Goal: Task Accomplishment & Management: Use online tool/utility

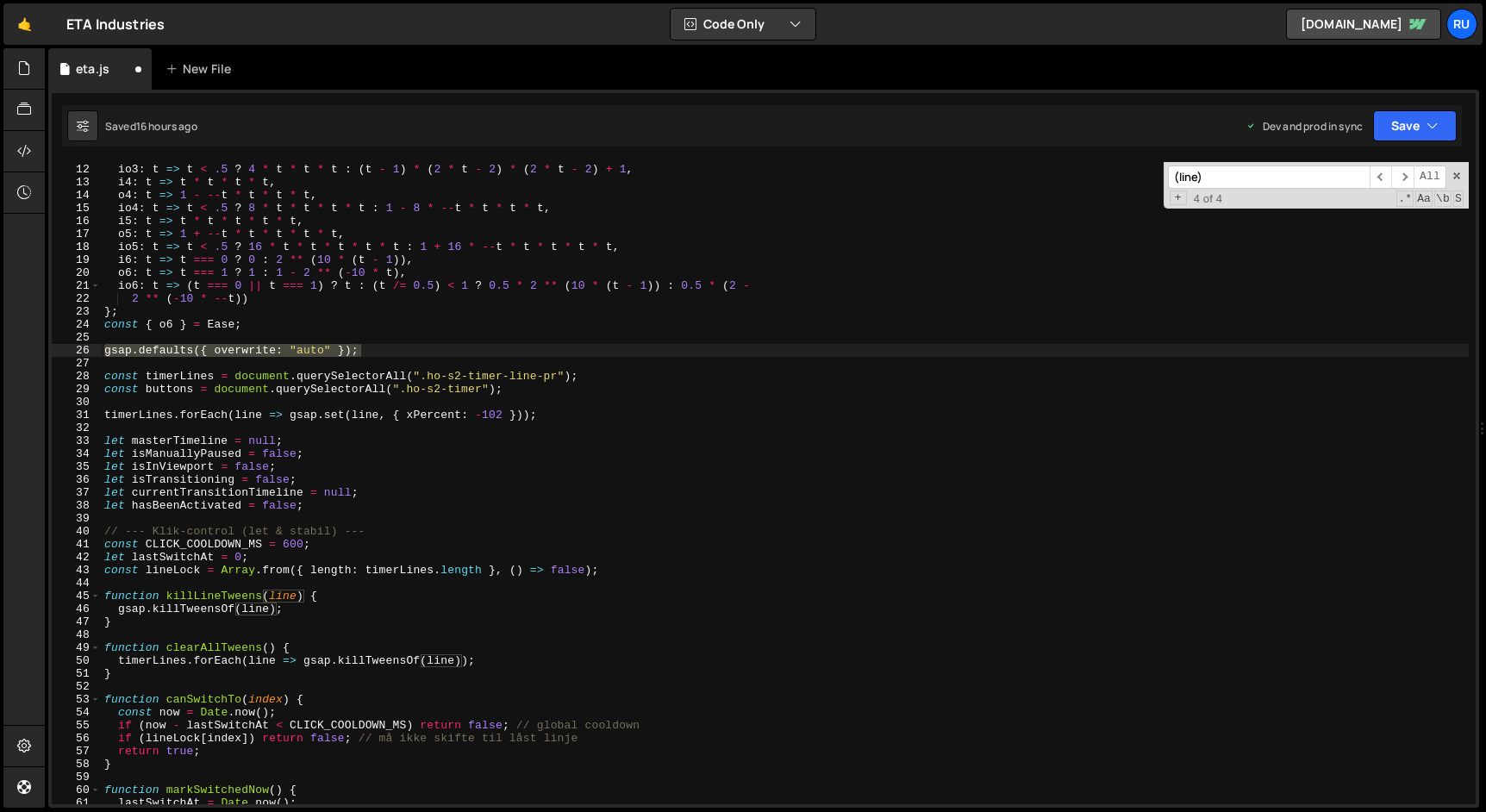
scroll to position [140, 0]
click at [335, 295] on div "o3 : t => -- t * t * t + 1 , io3 : t => t < .5 ? 4 * t * t * t : ( t - 1 ) * ( …" at bounding box center [784, 484] width 1367 height 668
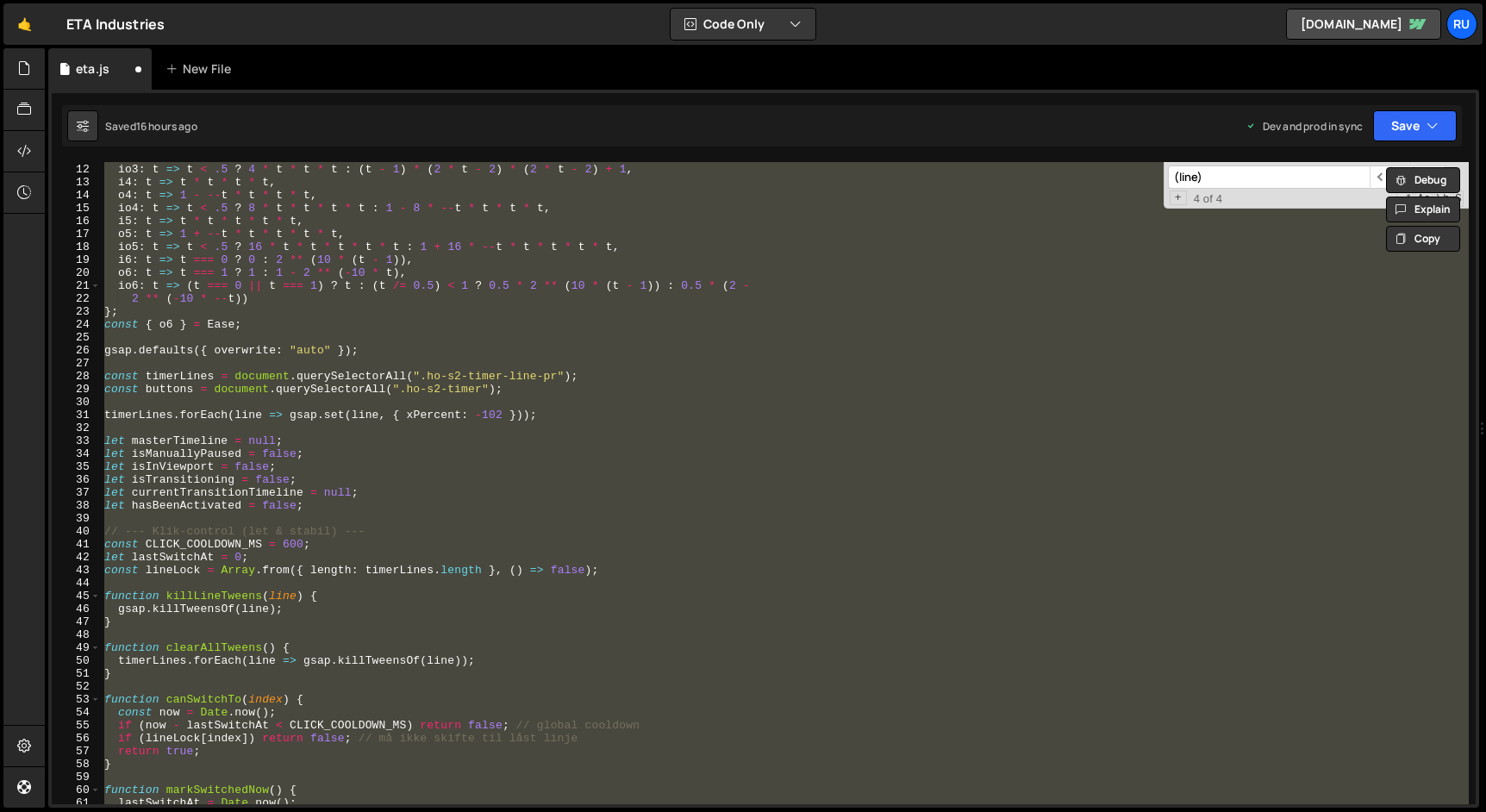
click at [244, 350] on div "o3 : t => -- t * t * t + 1 , io3 : t => t < .5 ? 4 * t * t * t : ( t - 1 ) * ( …" at bounding box center [784, 482] width 1367 height 642
type textarea "gsap.defaults({ overwrite: "auto" });"
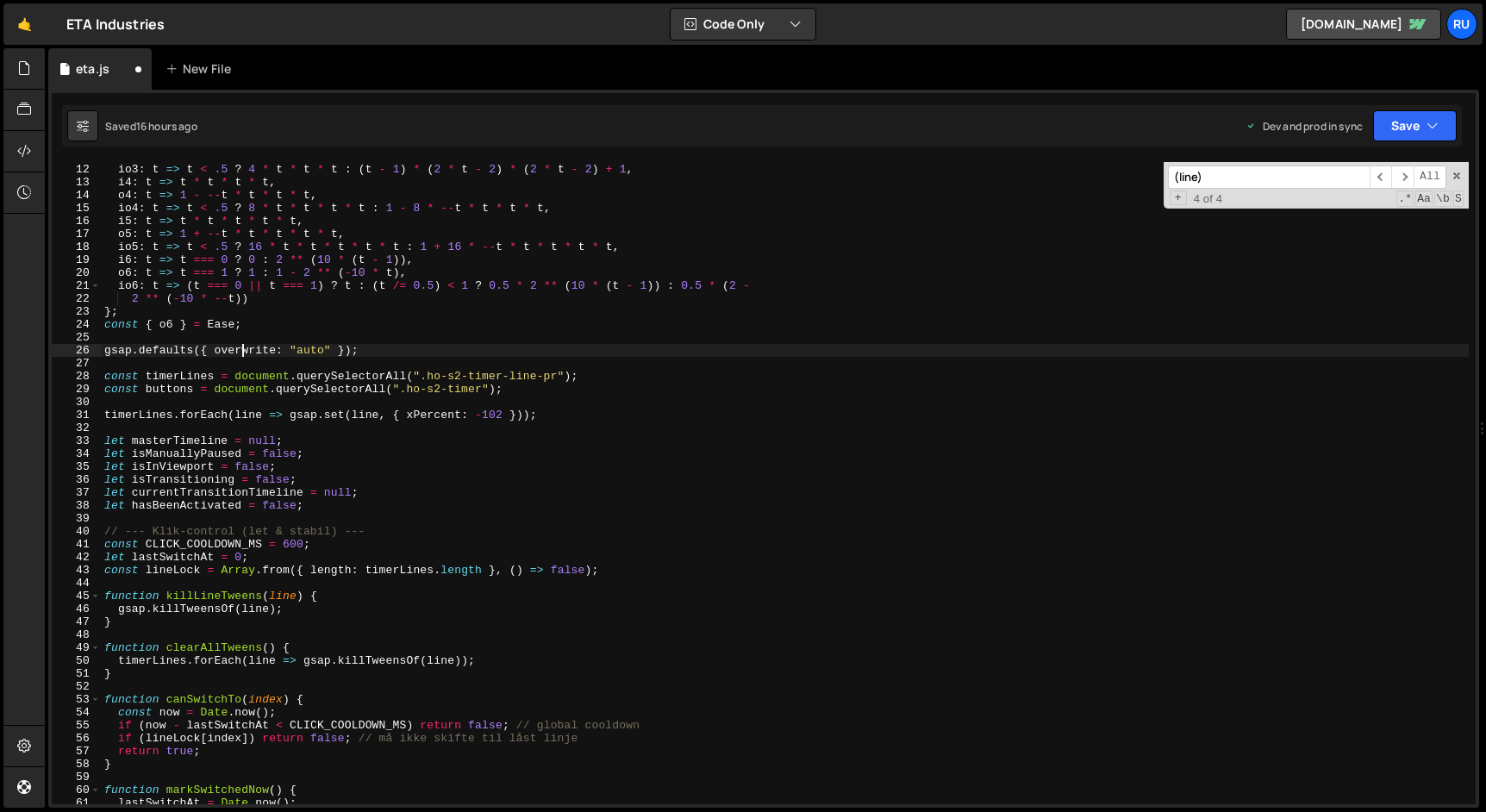
click at [245, 350] on div "o3 : t => -- t * t * t + 1 , io3 : t => t < .5 ? 4 * t * t * t : ( t - 1 ) * ( …" at bounding box center [784, 484] width 1367 height 668
click at [362, 362] on div "o3 : t => -- t * t * t + 1 , io3 : t => t < .5 ? 4 * t * t * t : ( t - 1 ) * ( …" at bounding box center [784, 484] width 1367 height 668
drag, startPoint x: 378, startPoint y: 349, endPoint x: 8, endPoint y: 347, distance: 370.0
click at [8, 347] on div "Hold on a sec... Are you certain you wish to leave this page? Any changes you'v…" at bounding box center [743, 406] width 1486 height 812
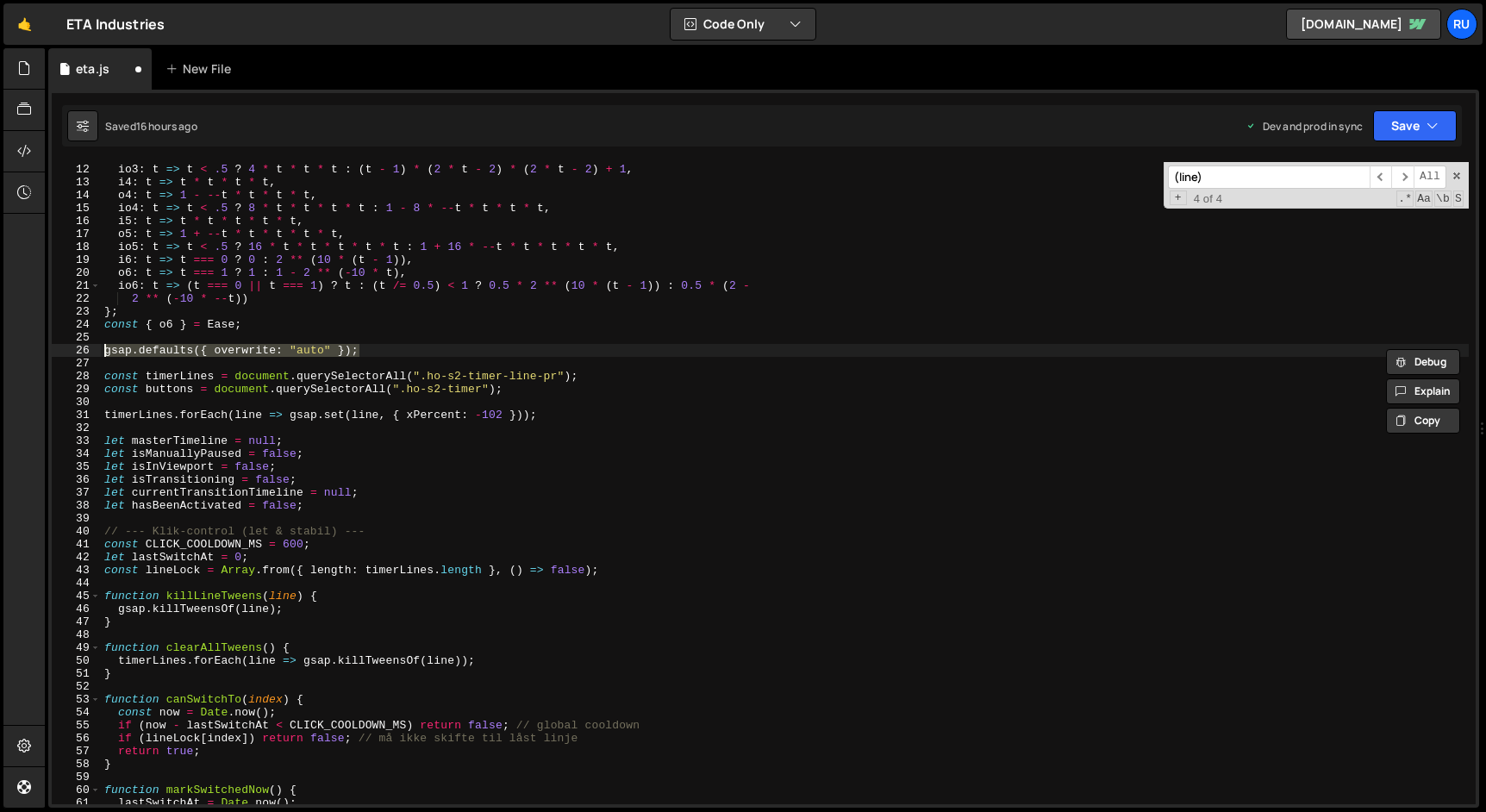
click at [420, 436] on div "o3 : t => -- t * t * t + 1 , io3 : t => t < .5 ? 4 * t * t * t : ( t - 1 ) * ( …" at bounding box center [784, 484] width 1367 height 668
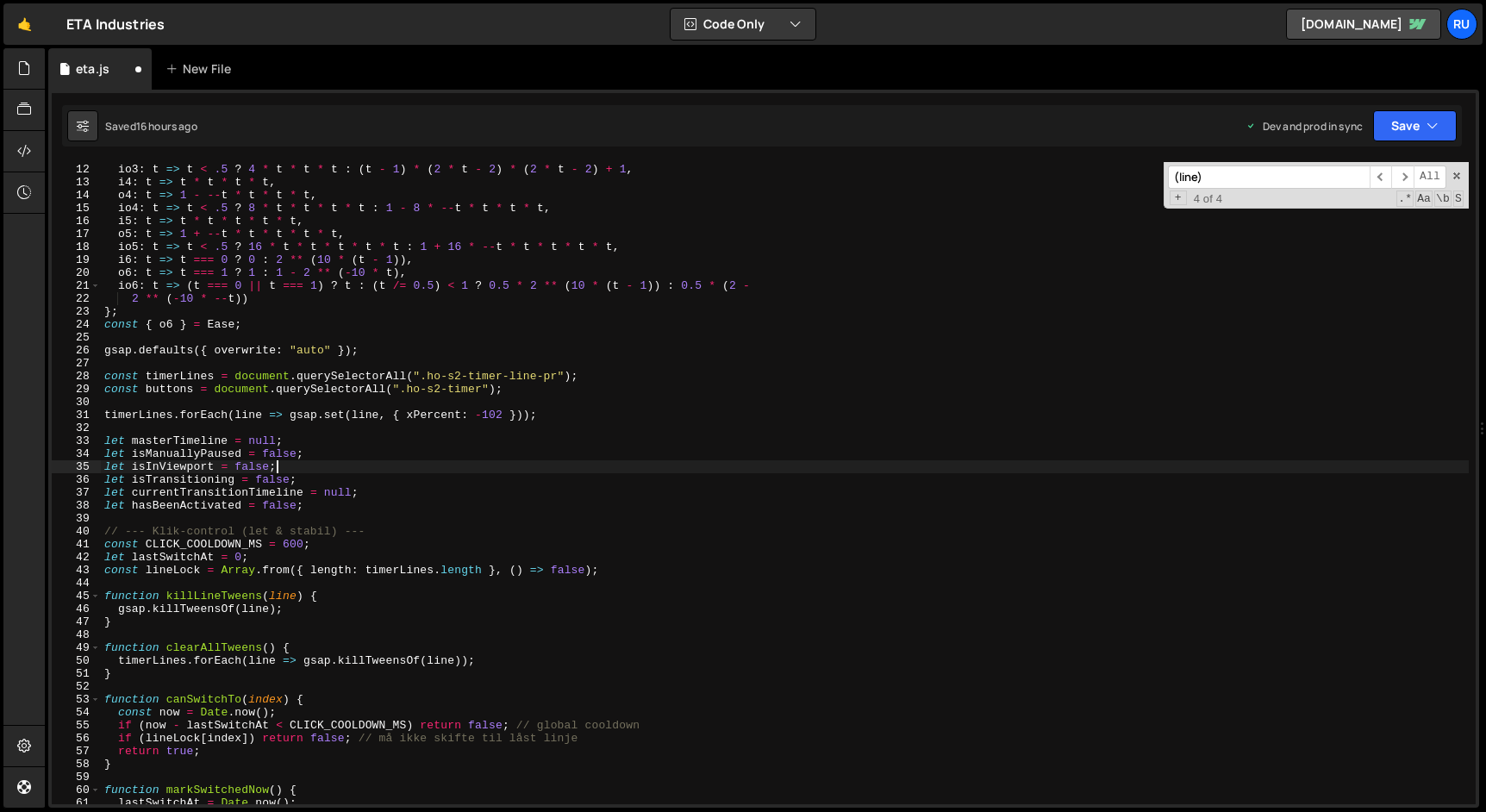
click at [448, 465] on div "o3 : t => -- t * t * t + 1 , io3 : t => t < .5 ? 4 * t * t * t : ( t - 1 ) * ( …" at bounding box center [784, 484] width 1367 height 668
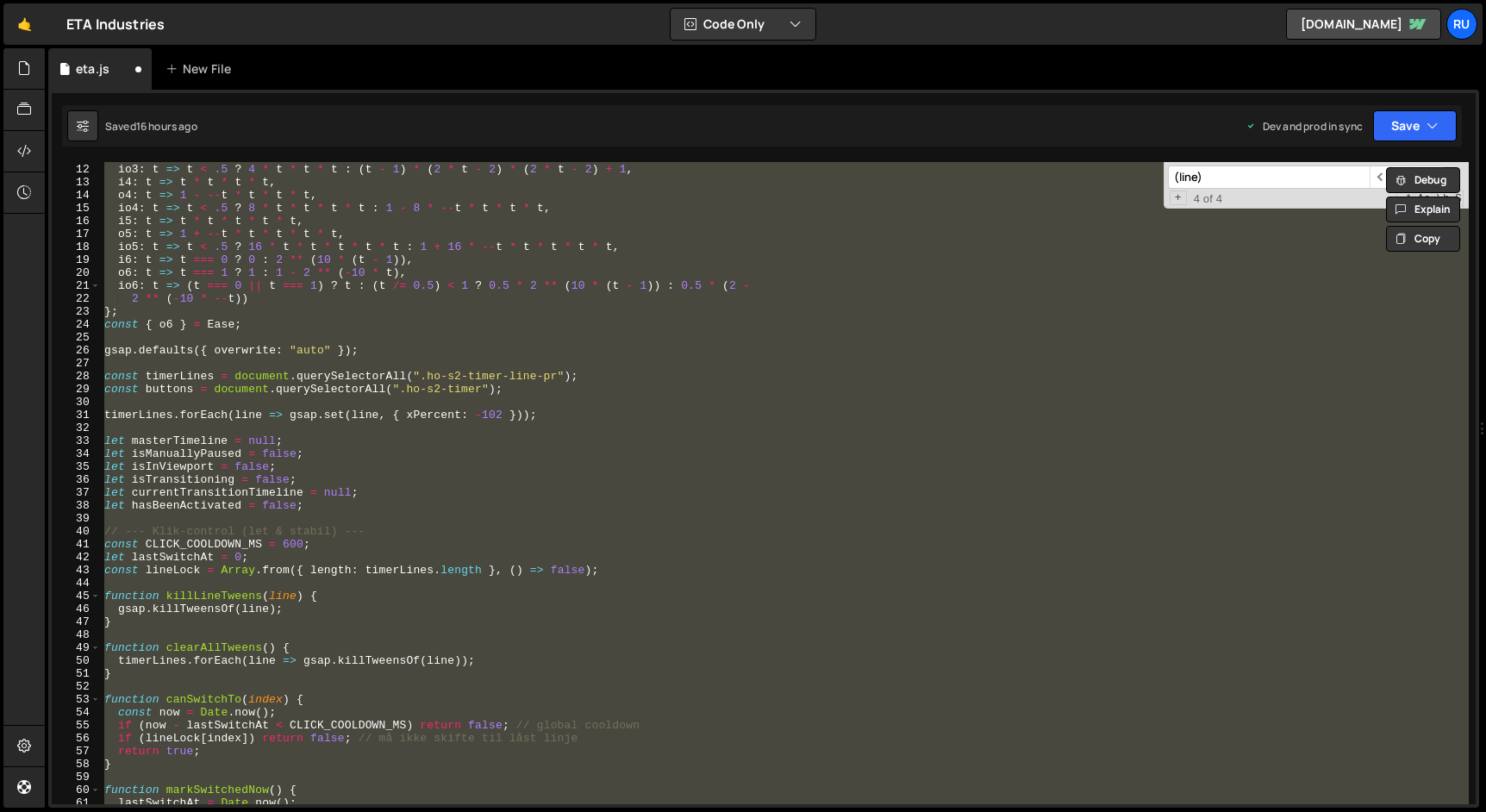
click at [476, 456] on div "o3 : t => -- t * t * t + 1 , io3 : t => t < .5 ? 4 * t * t * t : ( t - 1 ) * ( …" at bounding box center [784, 482] width 1367 height 642
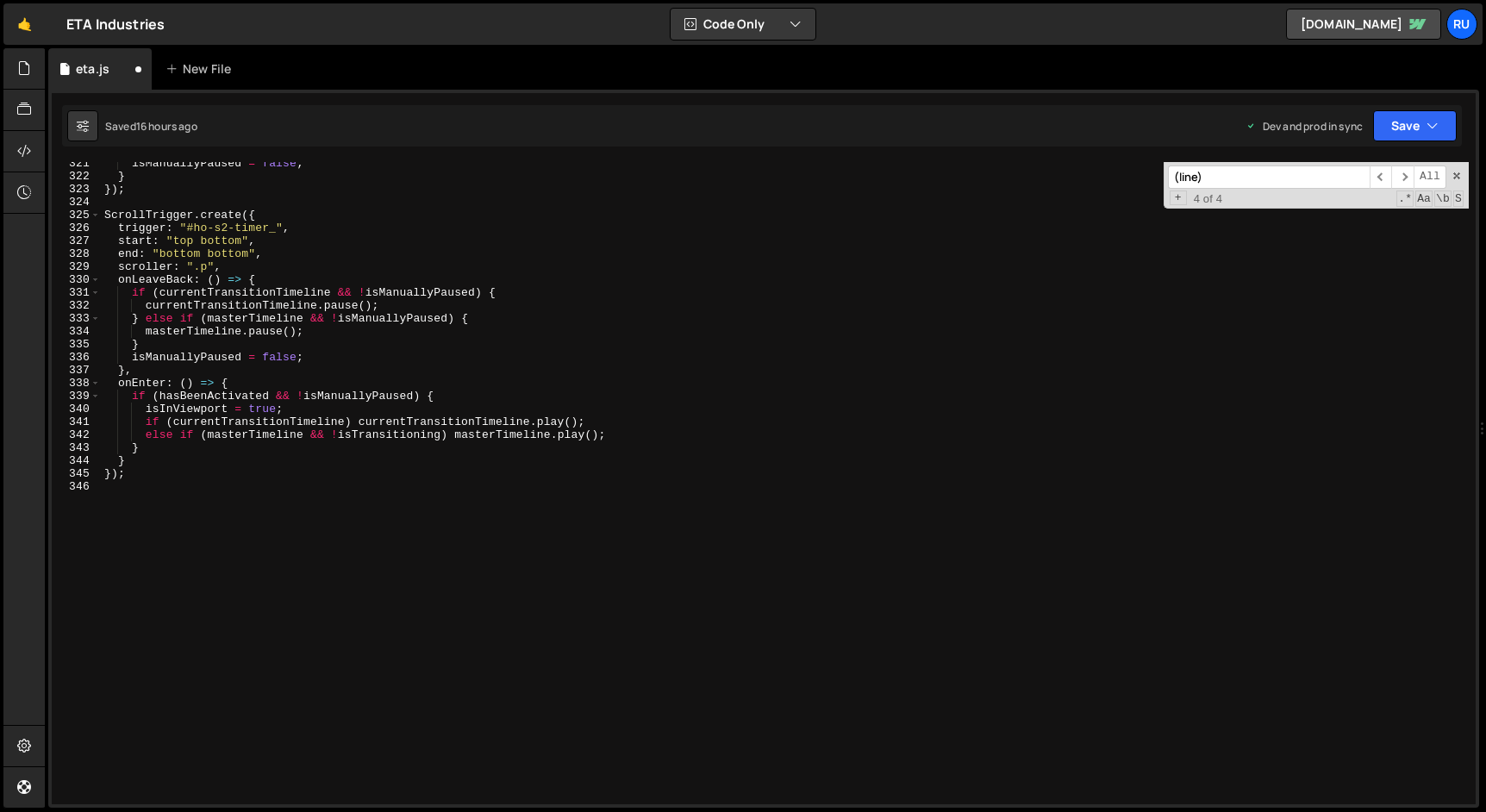
scroll to position [4144, 0]
click at [476, 456] on div "isManuallyPaused = false ; } }) ; ScrollTrigger . create ({ trigger : "#ho-s2-t…" at bounding box center [784, 487] width 1367 height 668
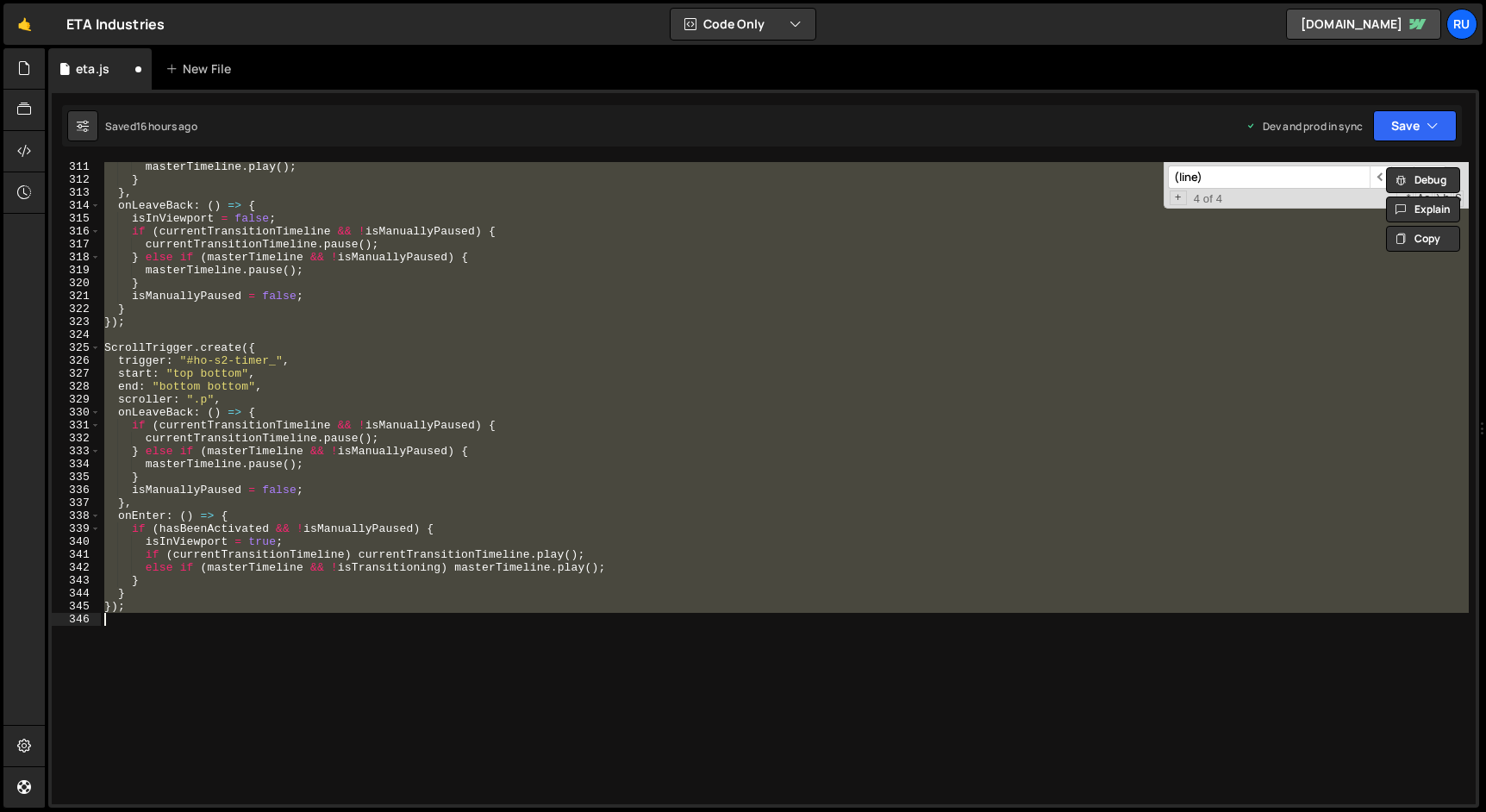
scroll to position [3441, 0]
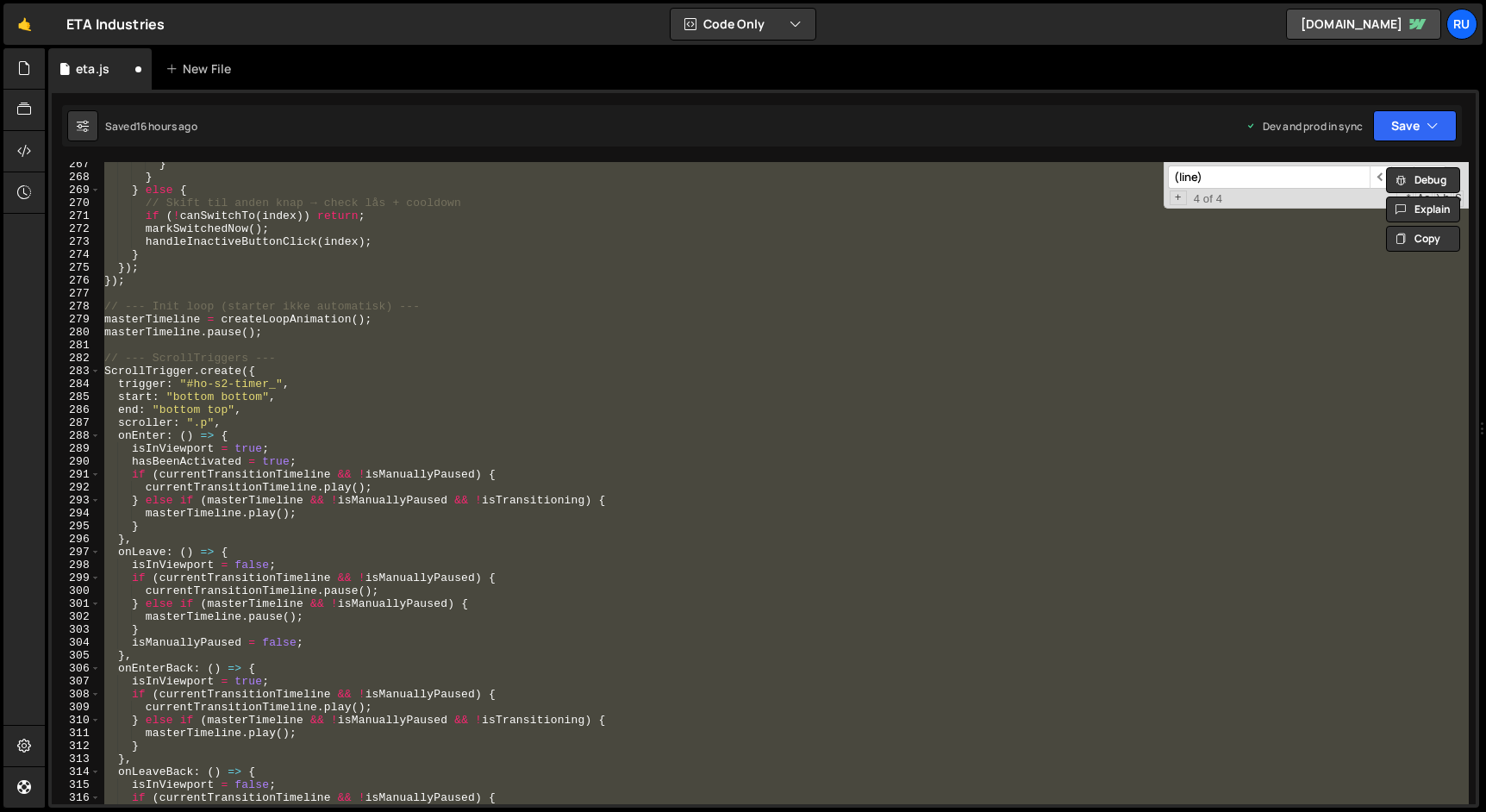
click at [381, 462] on div "} } } else { // Skift til anden knap → check lås + cooldown if ( ! canSwitchTo …" at bounding box center [784, 482] width 1367 height 642
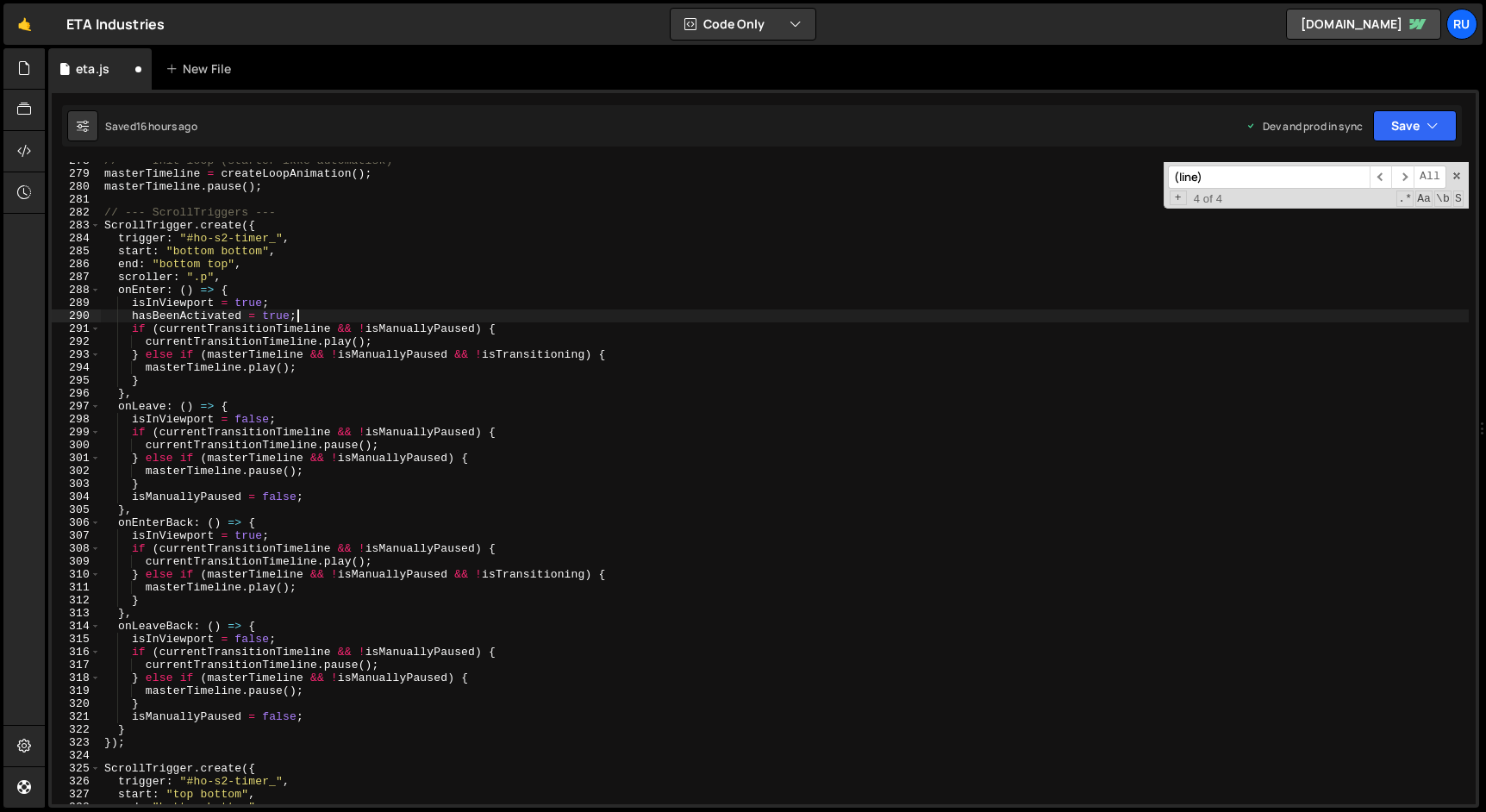
scroll to position [4077, 0]
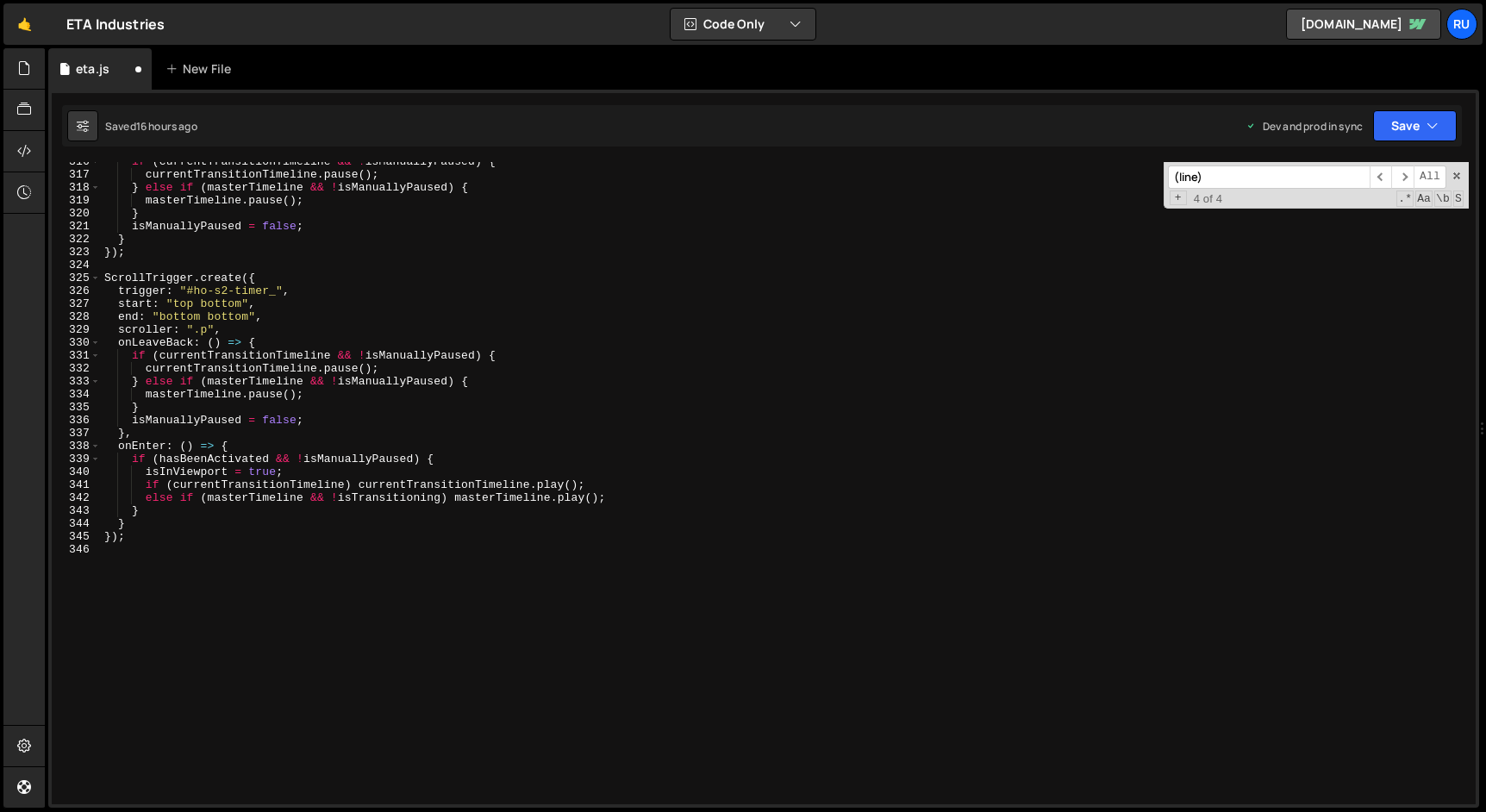
click at [377, 456] on div "if ( currentTransitionTimeline && ! isManuallyPaused ) { currentTransitionTimel…" at bounding box center [784, 489] width 1367 height 668
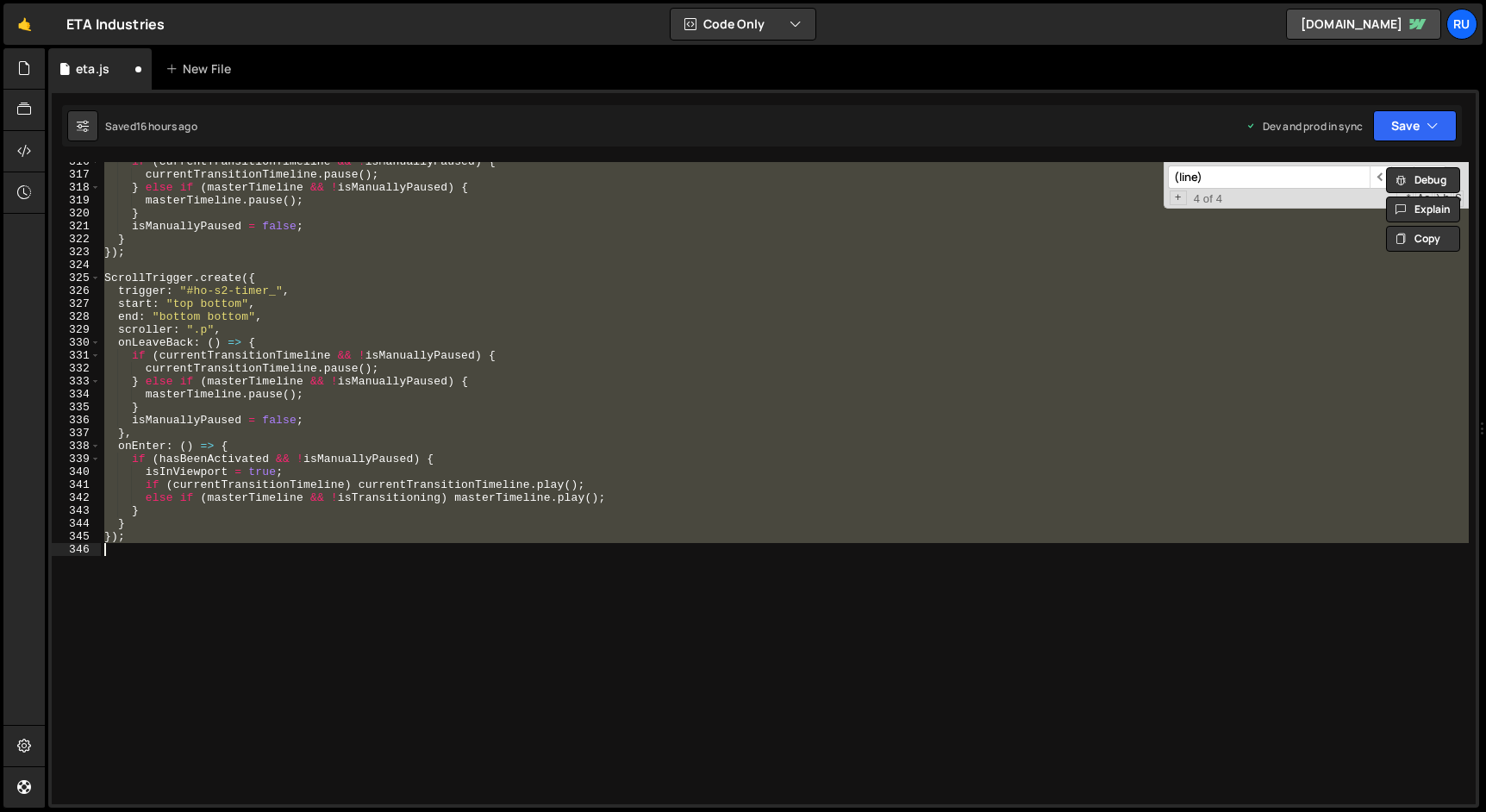
paste textarea "masterTimeline.pause();"
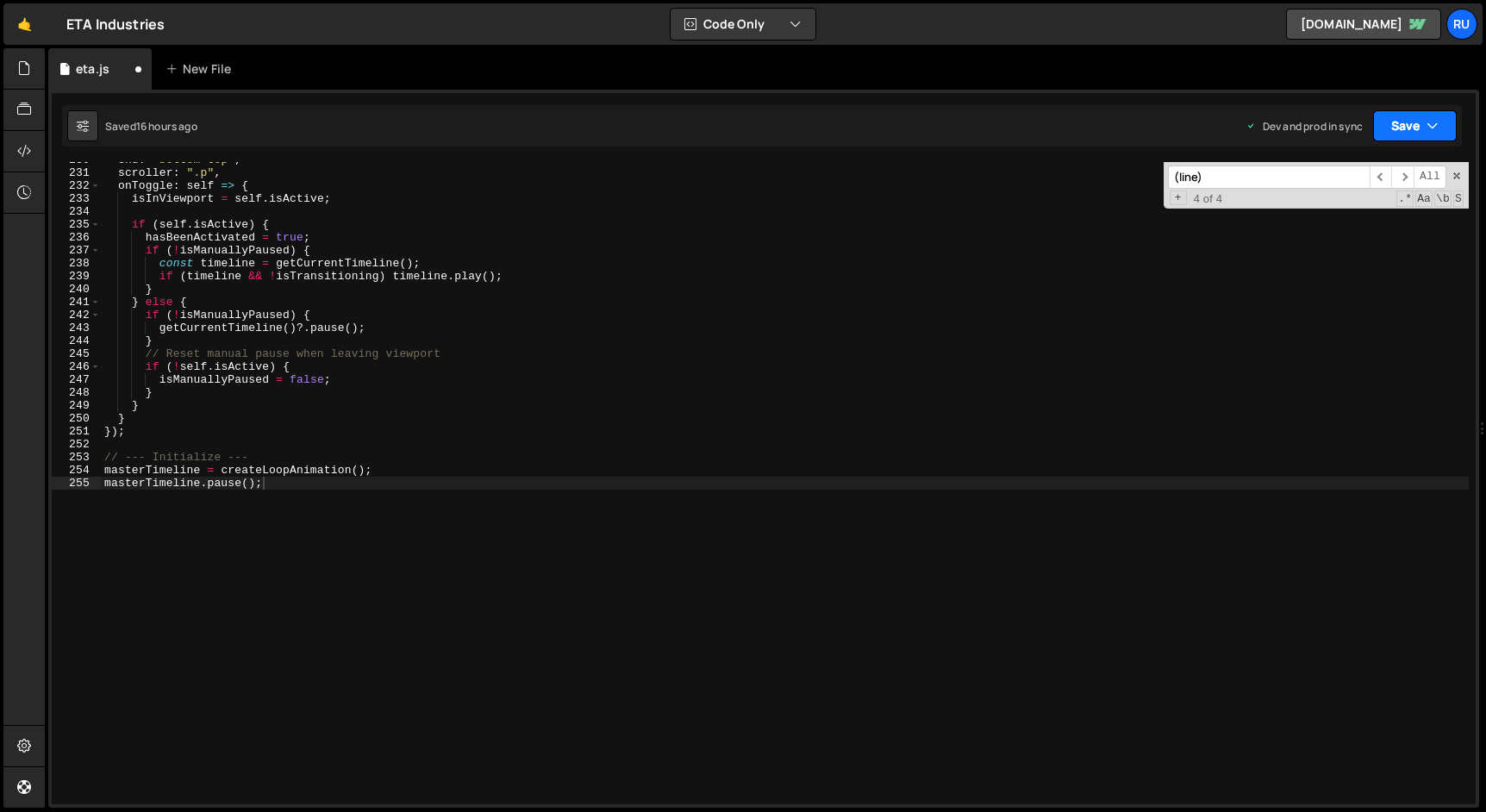
click at [1402, 129] on button "Save" at bounding box center [1414, 126] width 83 height 31
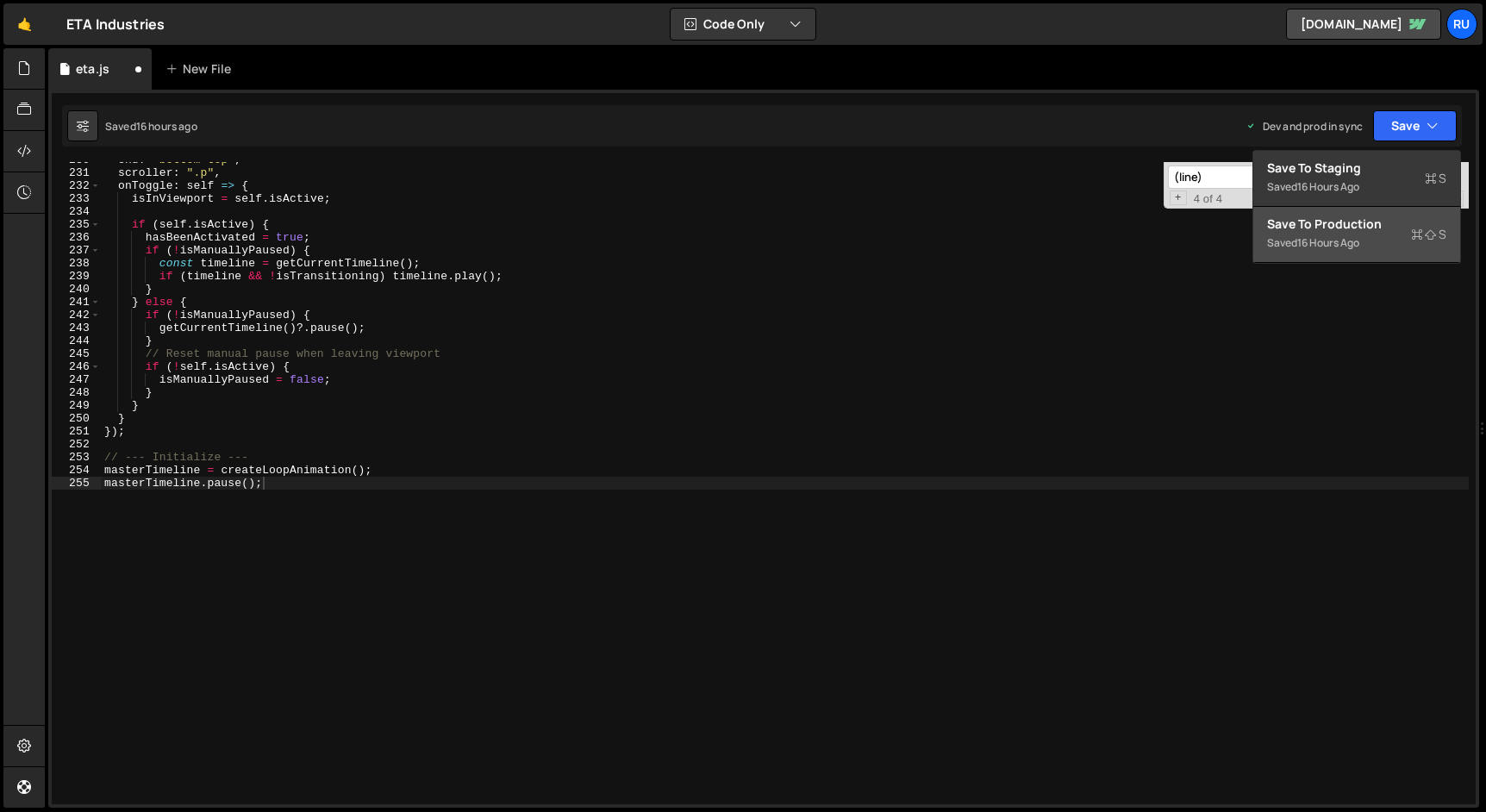
click at [1357, 224] on div "Save to Production S" at bounding box center [1357, 224] width 179 height 17
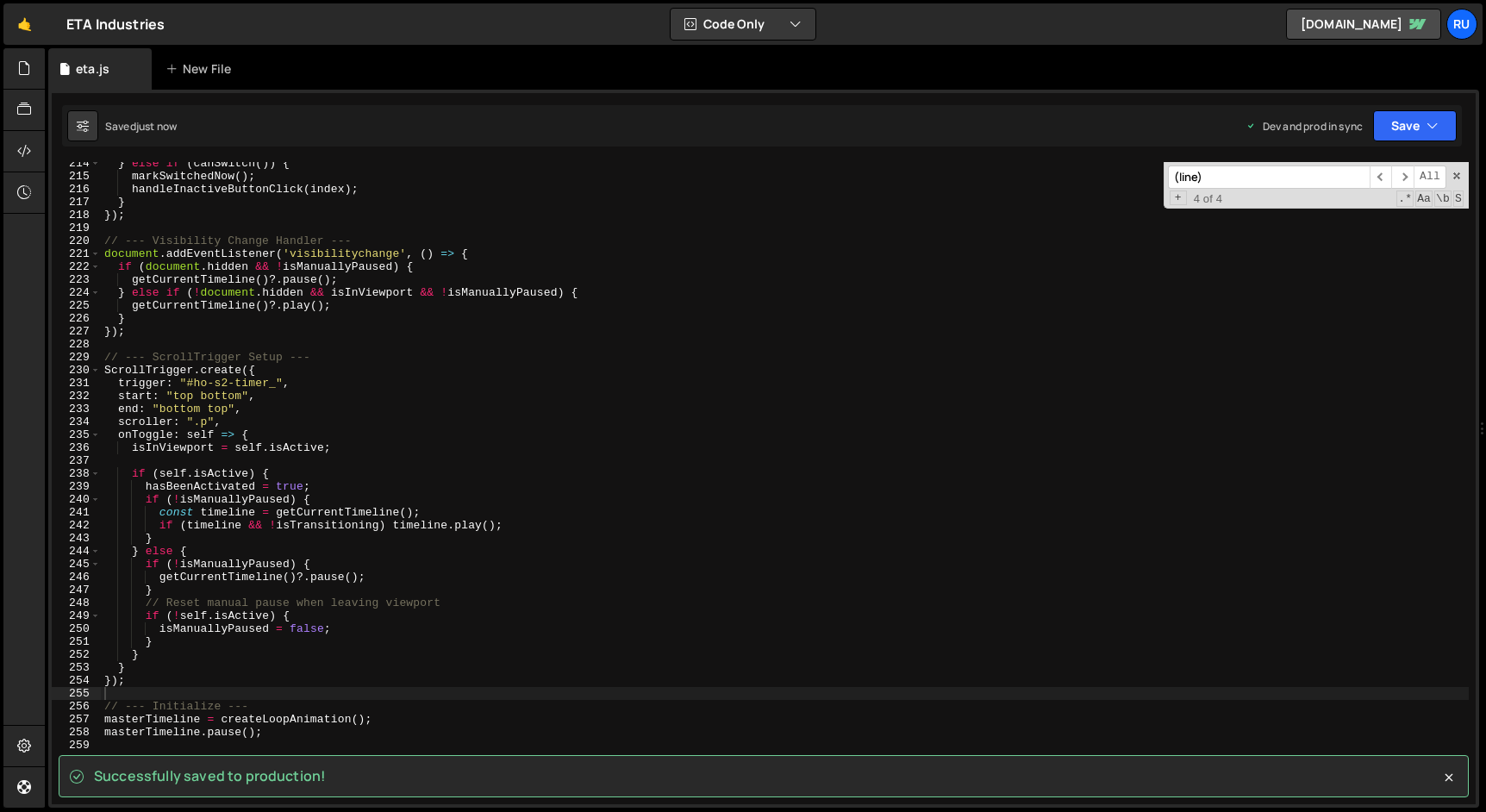
scroll to position [2759, 0]
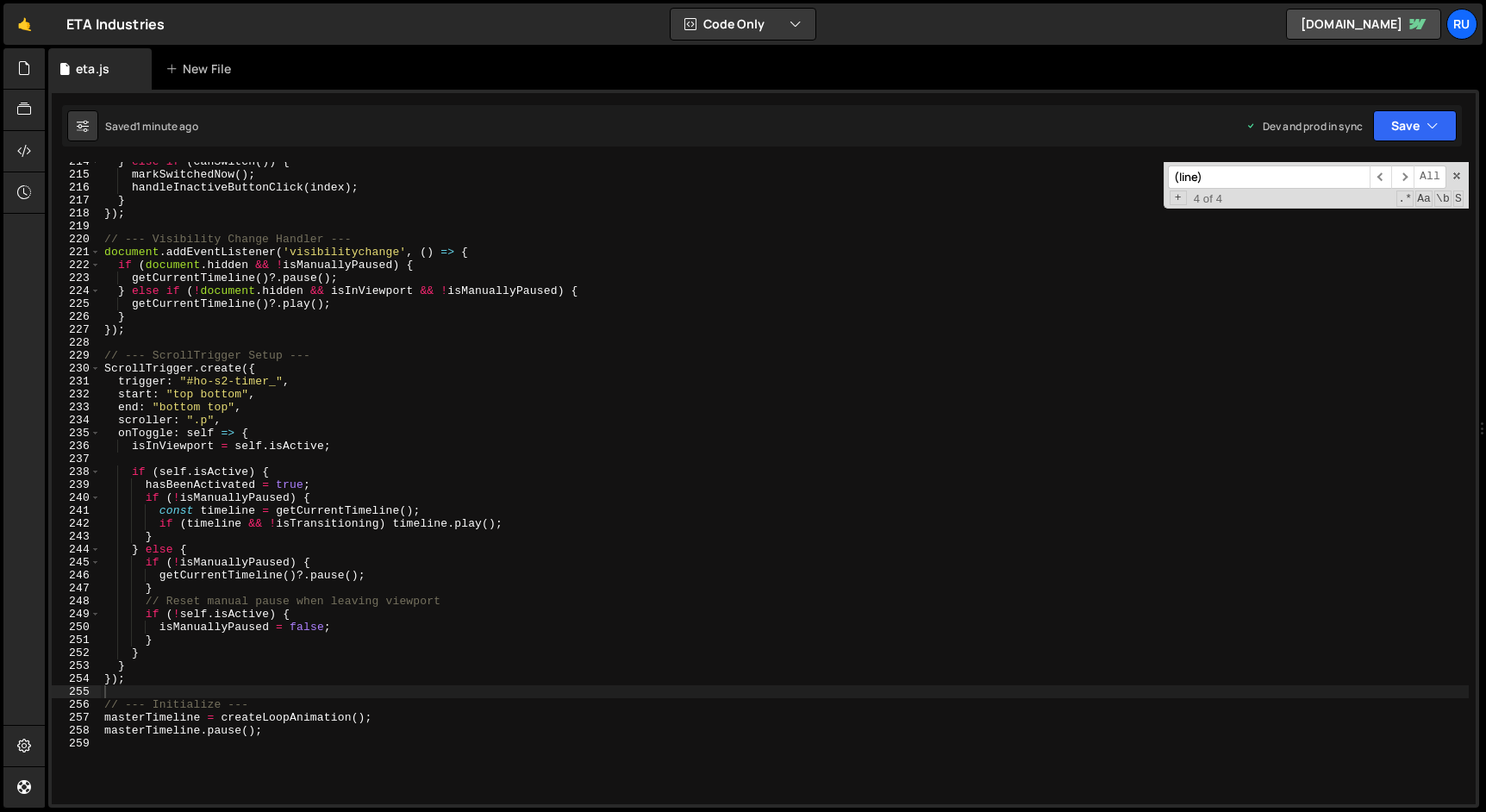
click at [388, 440] on div "} else if ( canSwitch ( )) { markSwitchedNow ( ) ; handleInactiveButtonClick ( …" at bounding box center [784, 489] width 1367 height 668
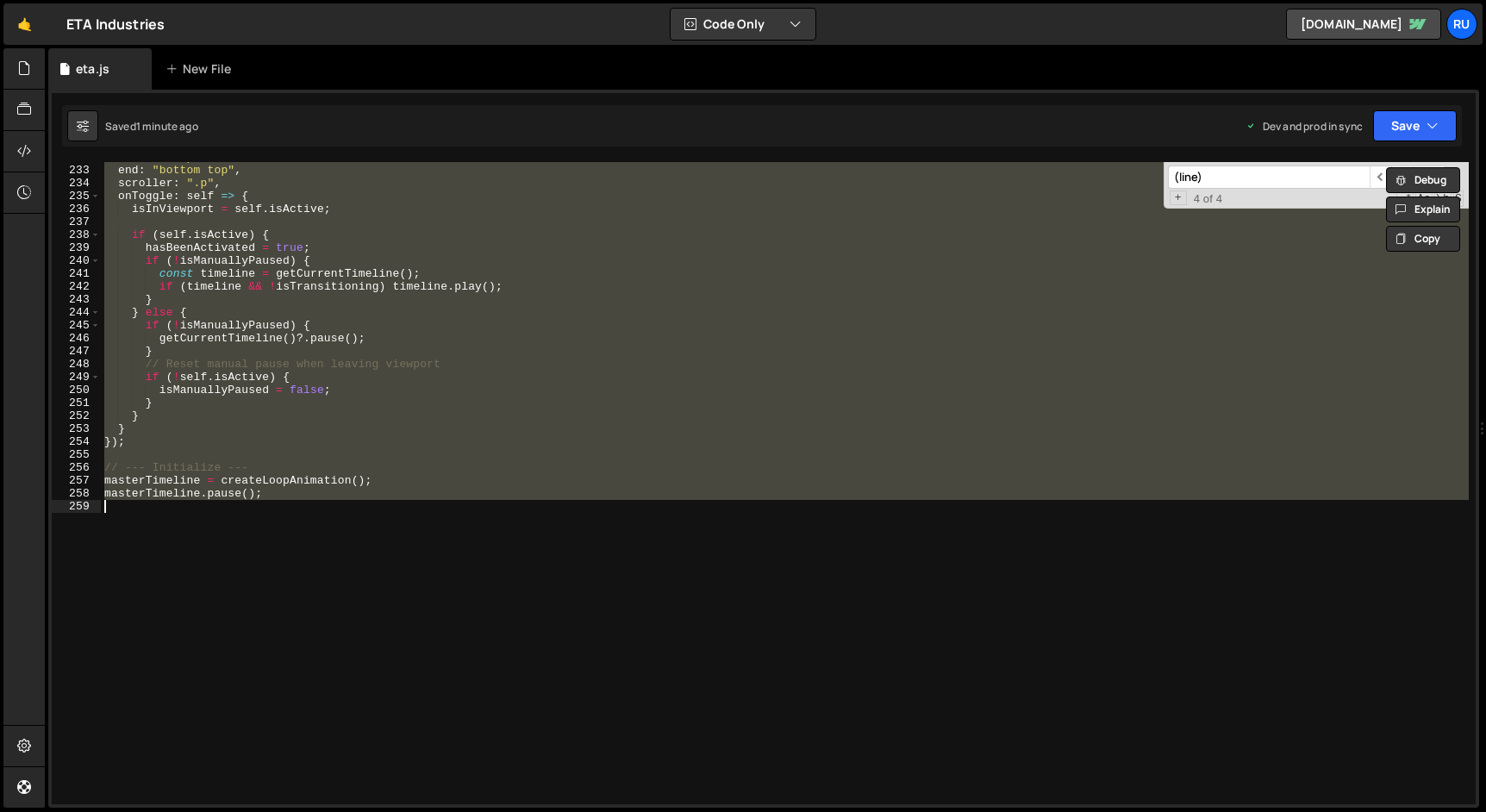
paste textarea
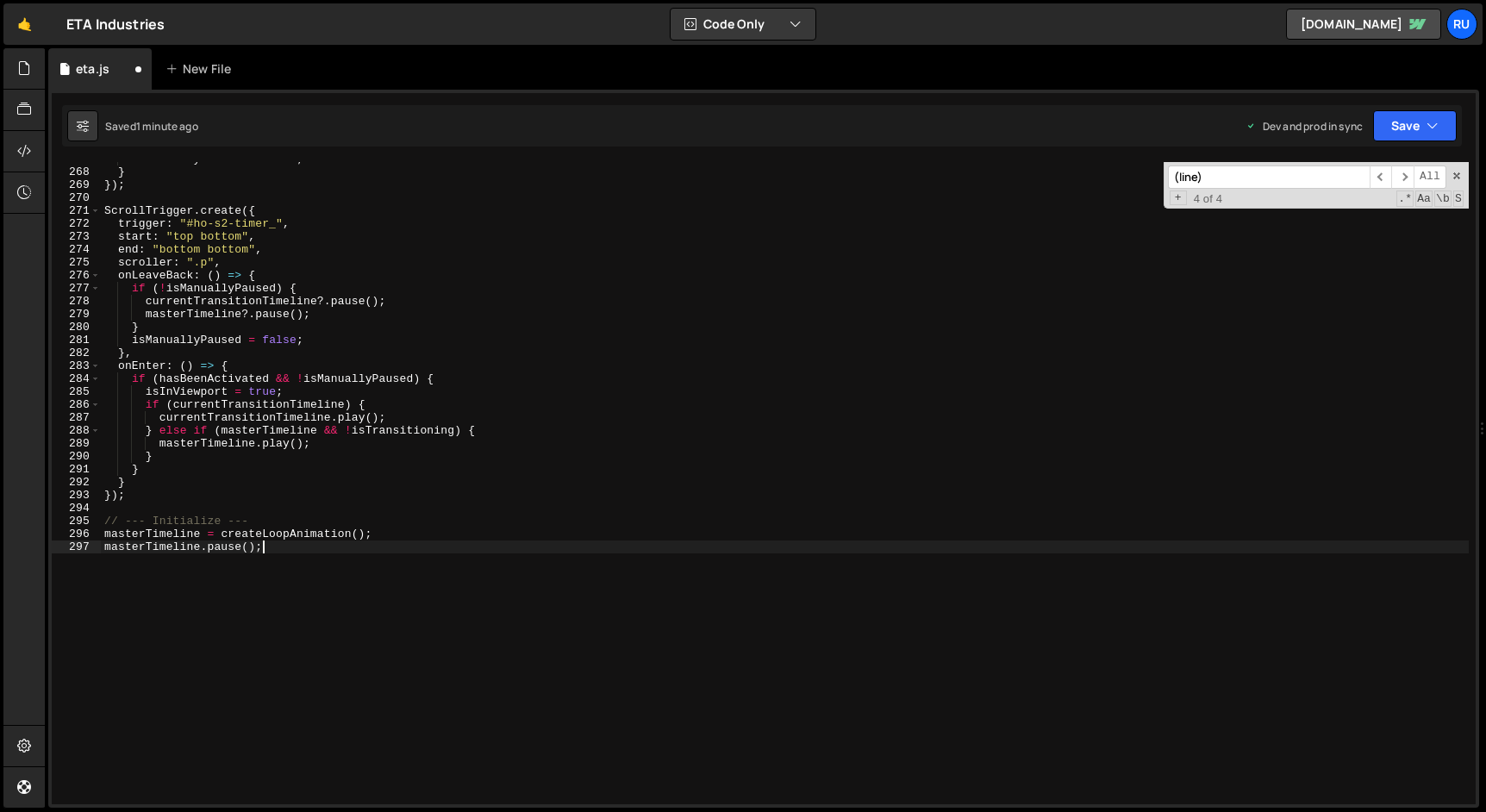
scroll to position [3457, 0]
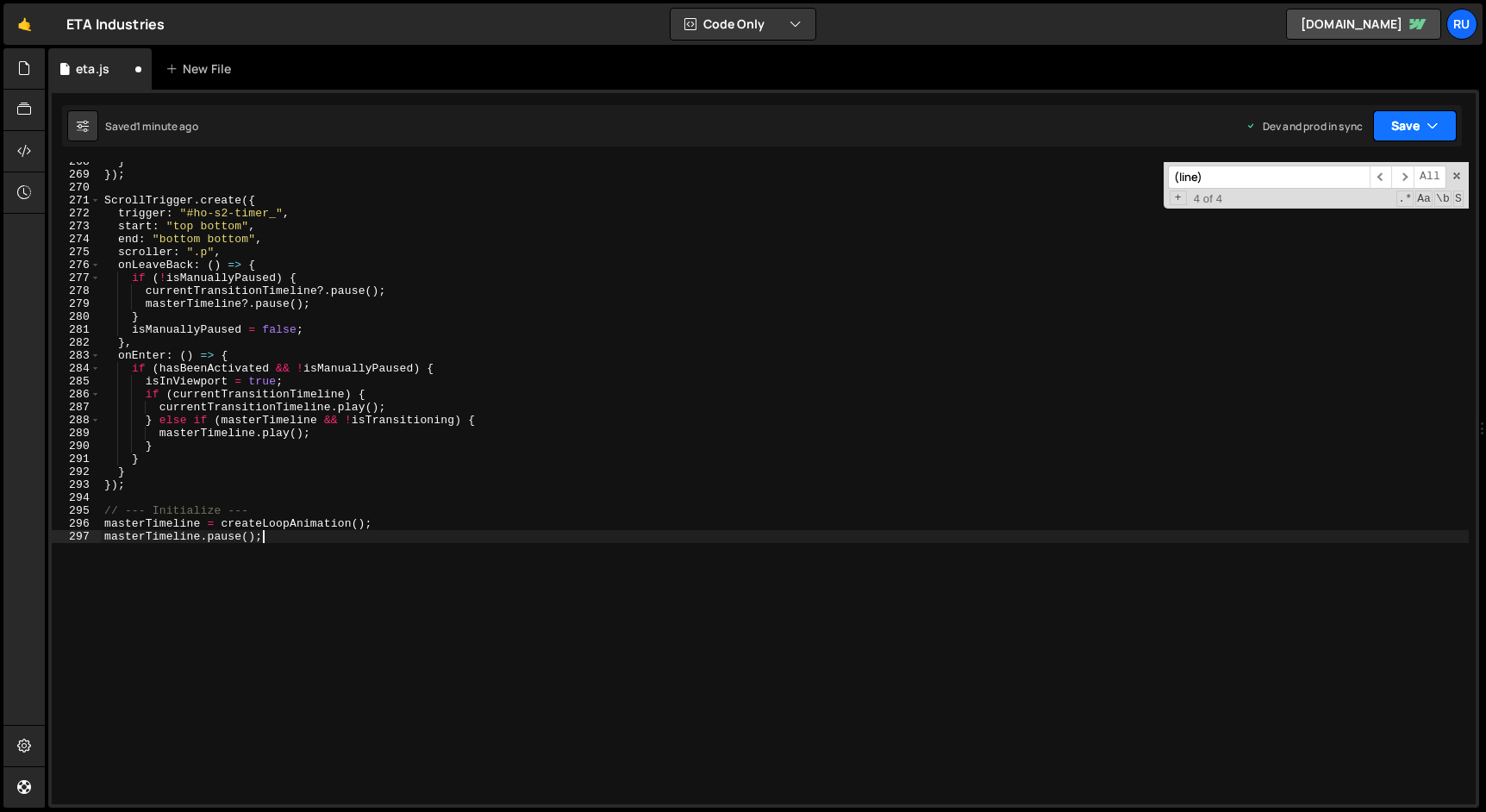
click at [1409, 129] on button "Save" at bounding box center [1414, 126] width 83 height 31
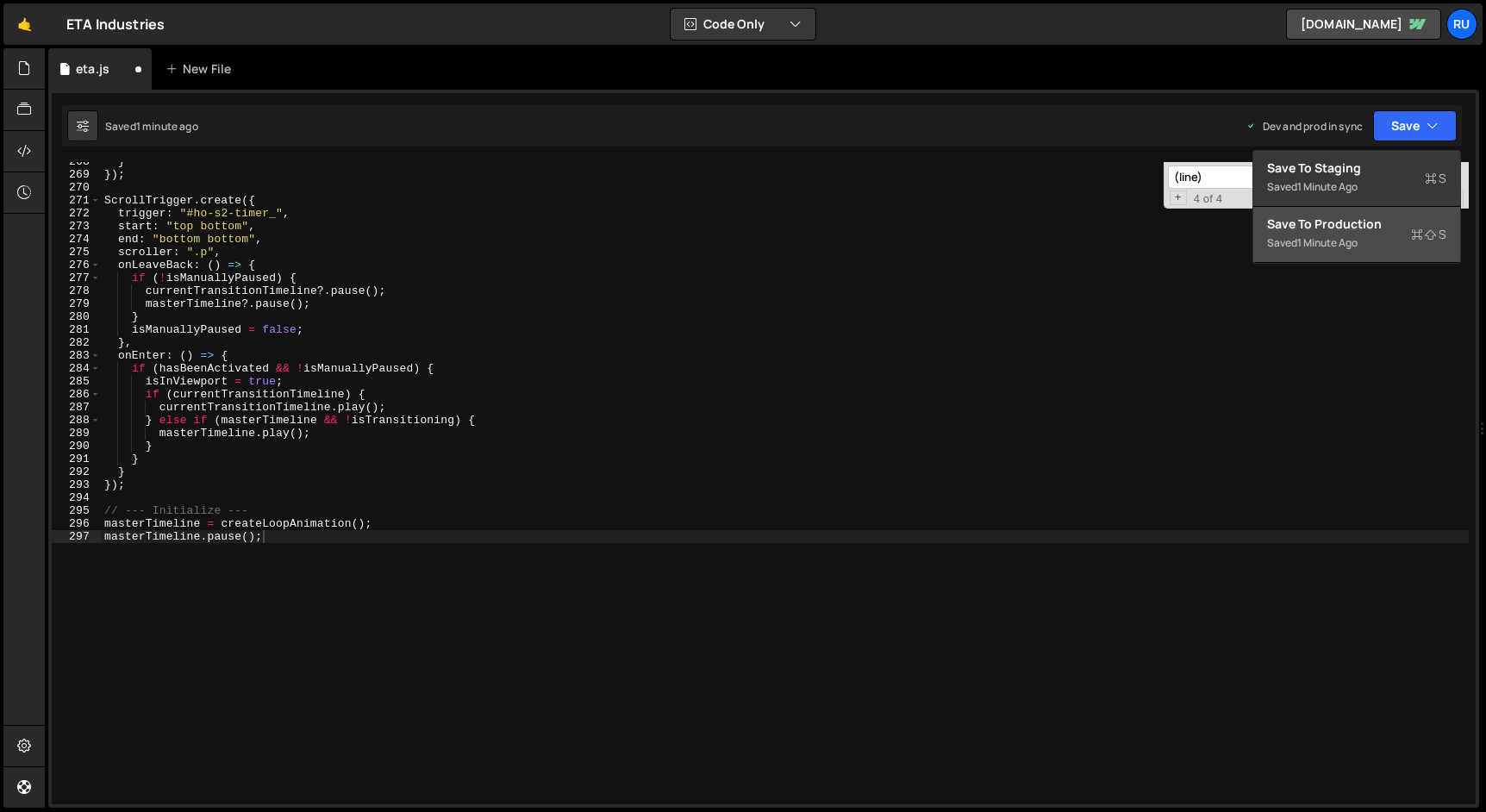
click at [1375, 248] on div "Saved 1 minute ago" at bounding box center [1357, 243] width 179 height 21
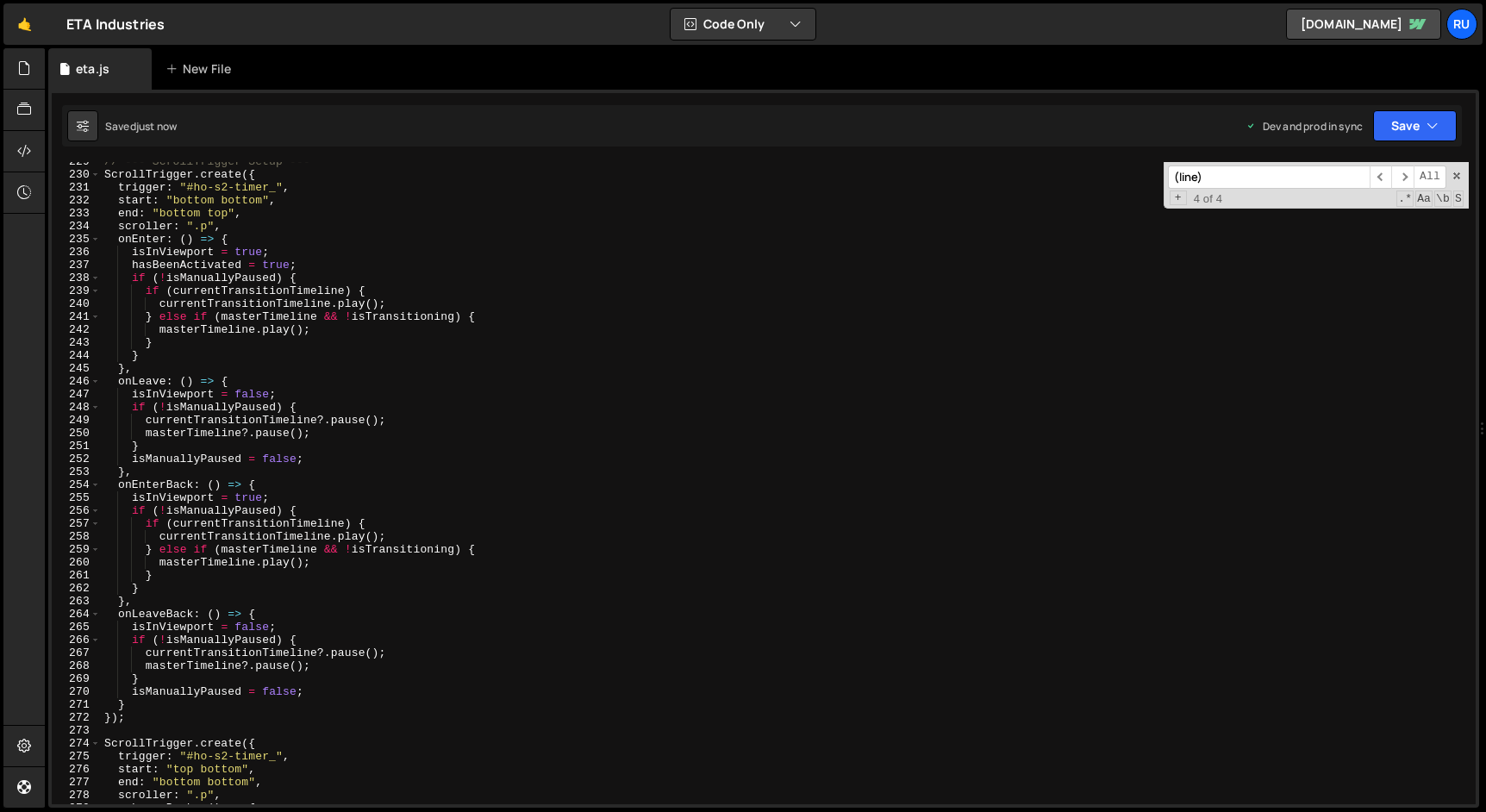
scroll to position [2955, 0]
click at [352, 590] on div "// --- ScrollTrigger Setup --- ScrollTrigger . create ({ trigger : "#ho-s2-time…" at bounding box center [784, 488] width 1367 height 668
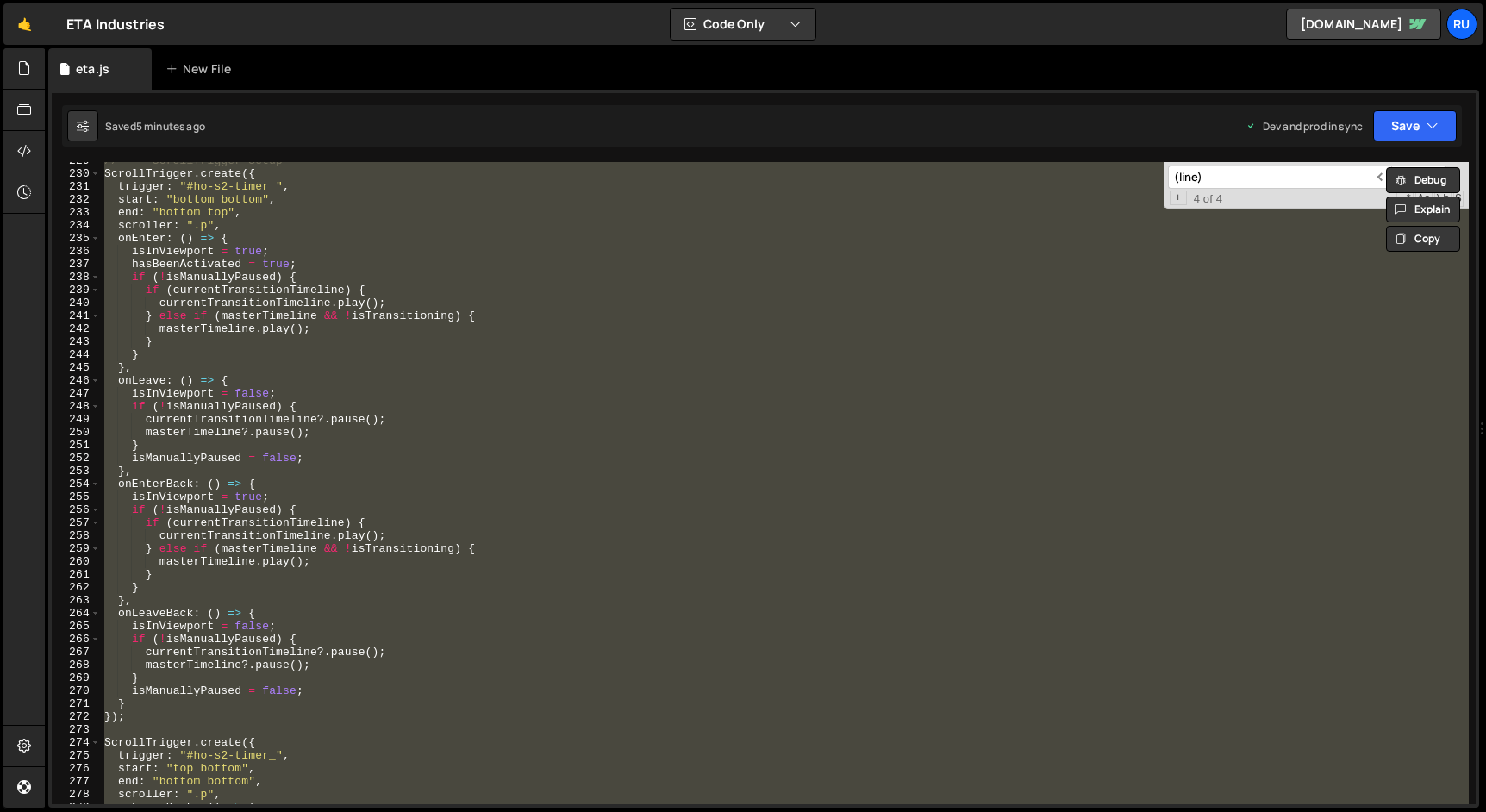
paste textarea
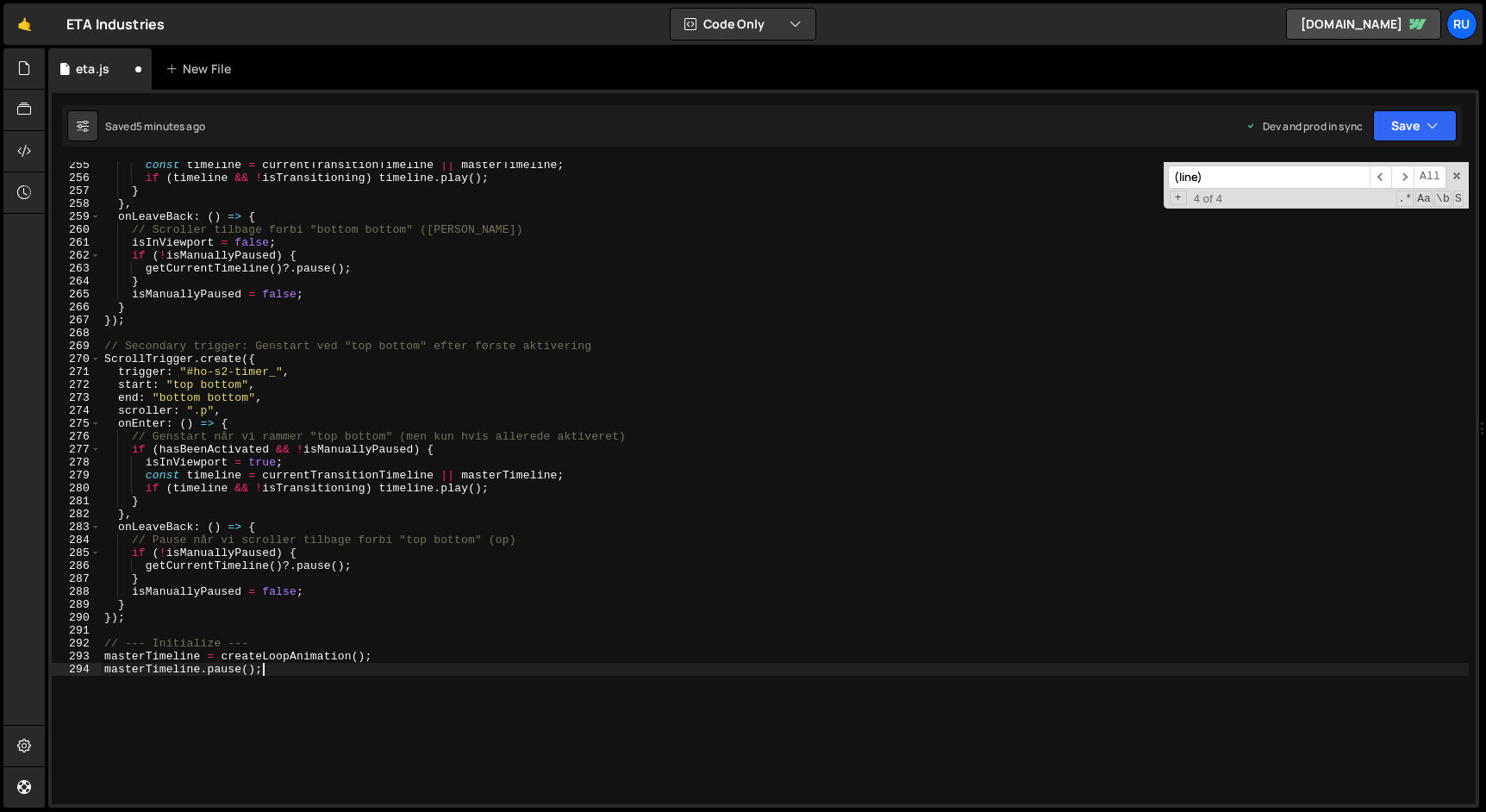
scroll to position [3274, 0]
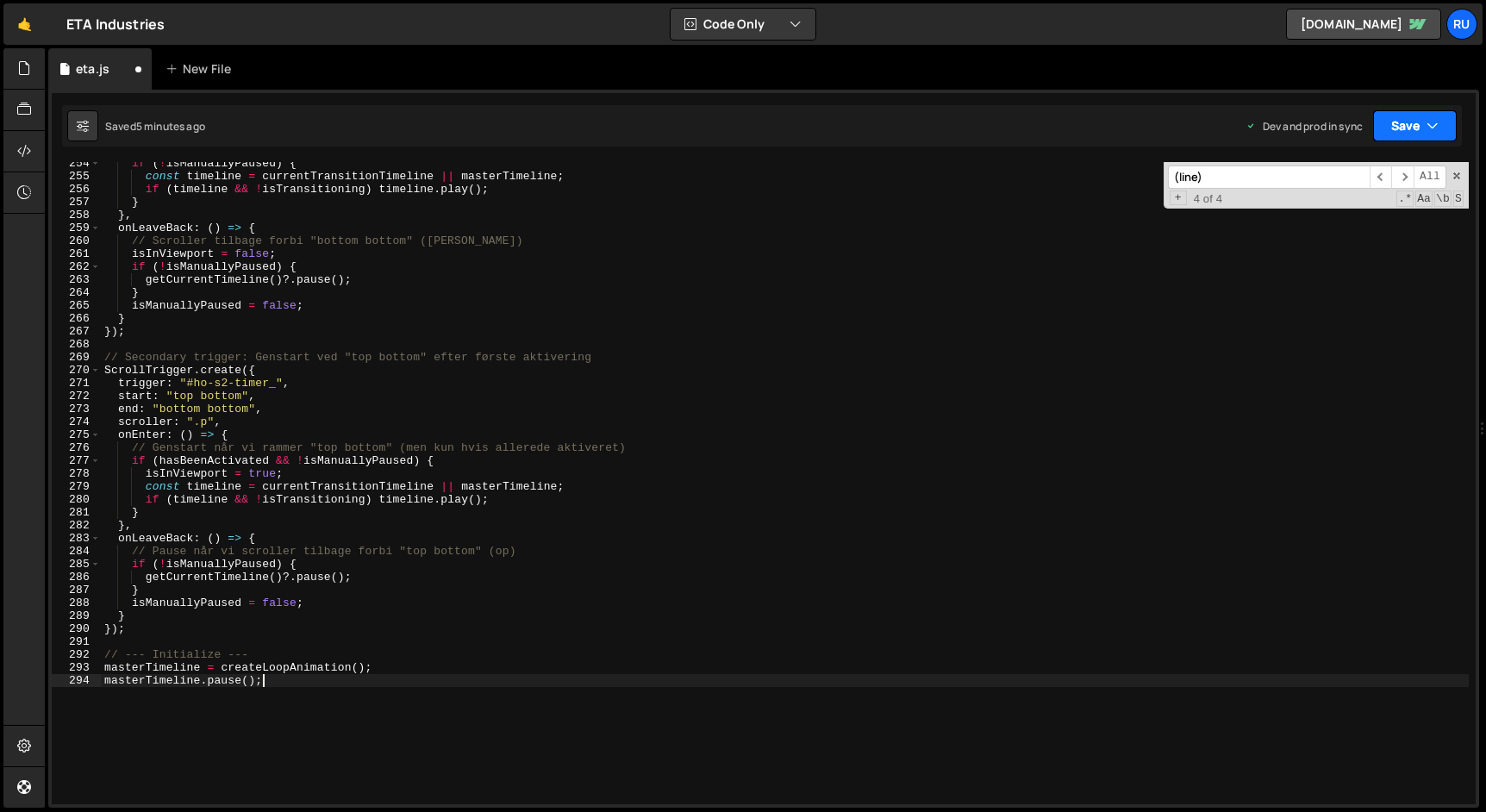
click at [1410, 129] on button "Save" at bounding box center [1414, 126] width 83 height 31
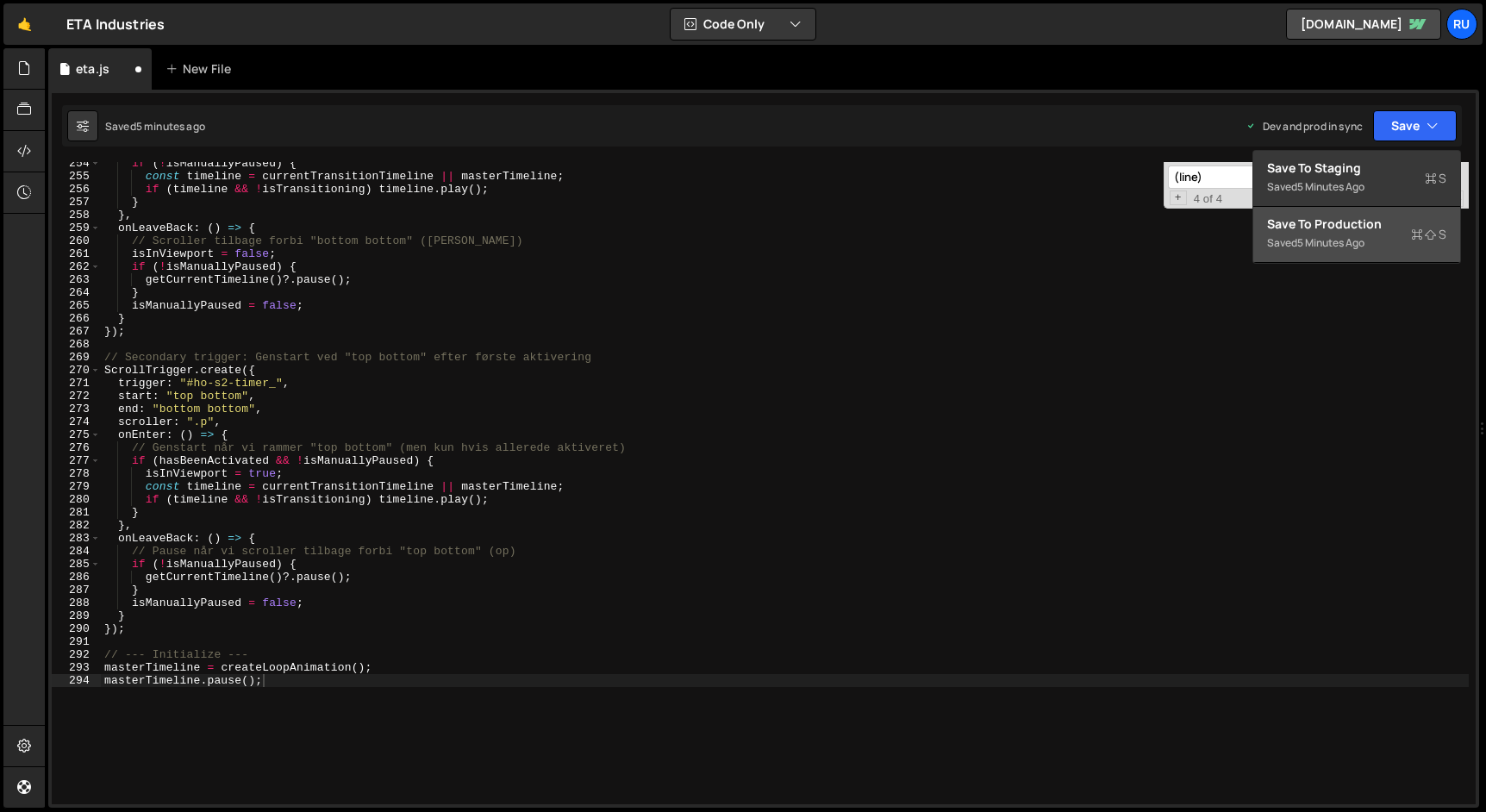
click at [1365, 241] on div "5 minutes ago" at bounding box center [1330, 243] width 67 height 14
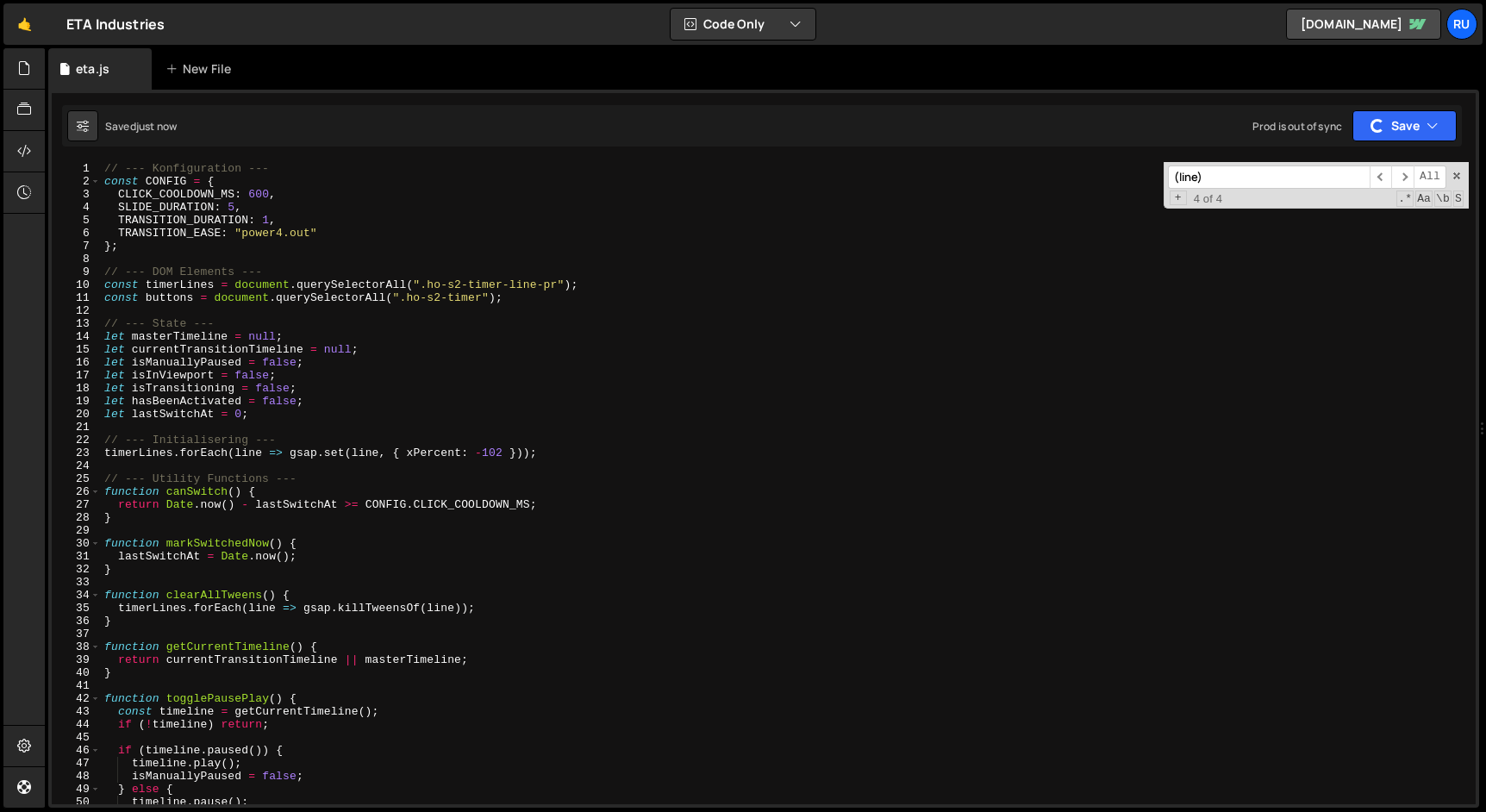
scroll to position [0, 0]
click at [374, 599] on div "// --- Konfiguration --- const CONFIG = { CLICK_COOLDOWN_MS : 600 , SLIDE_DURAT…" at bounding box center [784, 496] width 1367 height 668
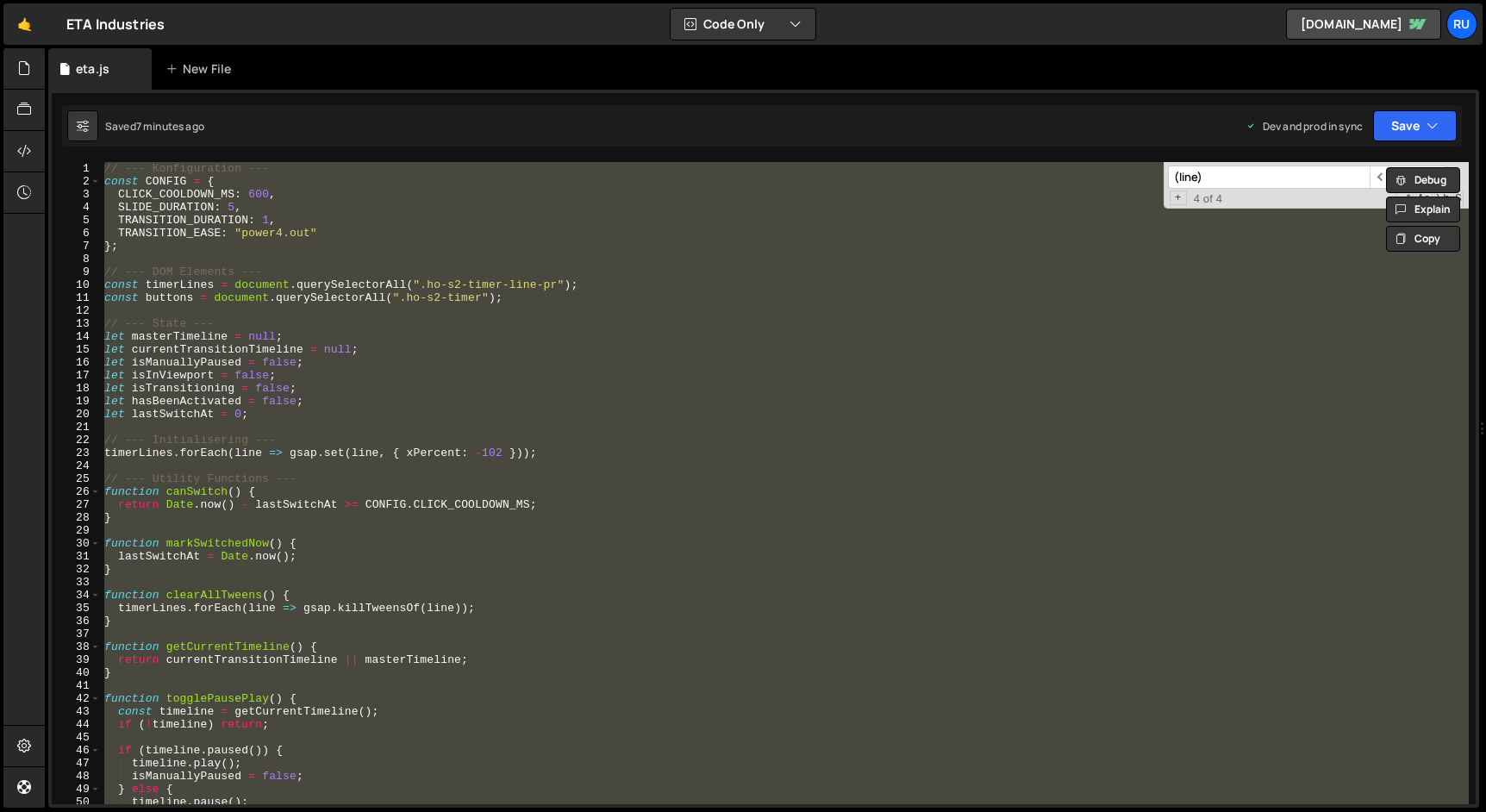
paste textarea "// });"
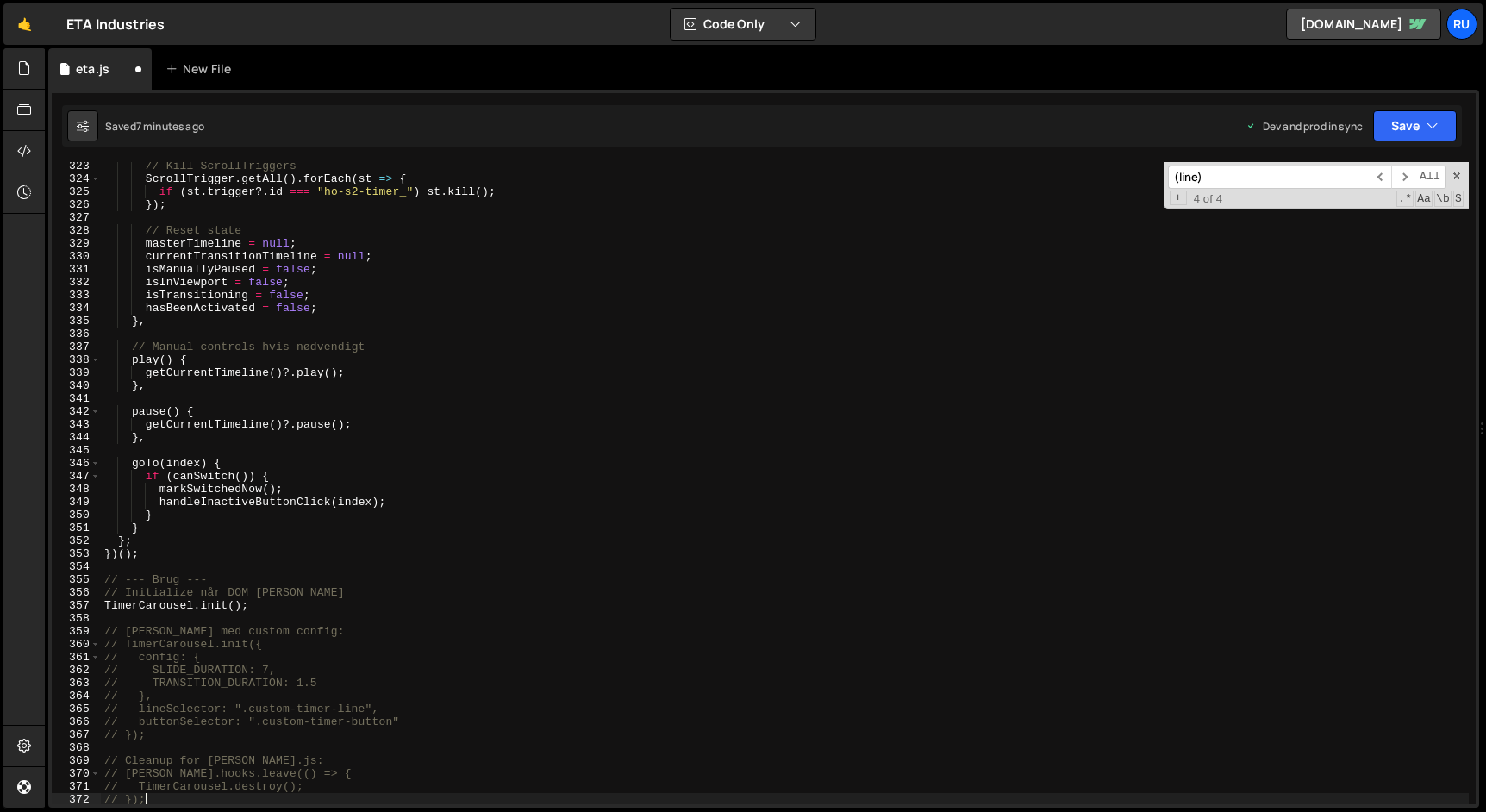
scroll to position [4234, 0]
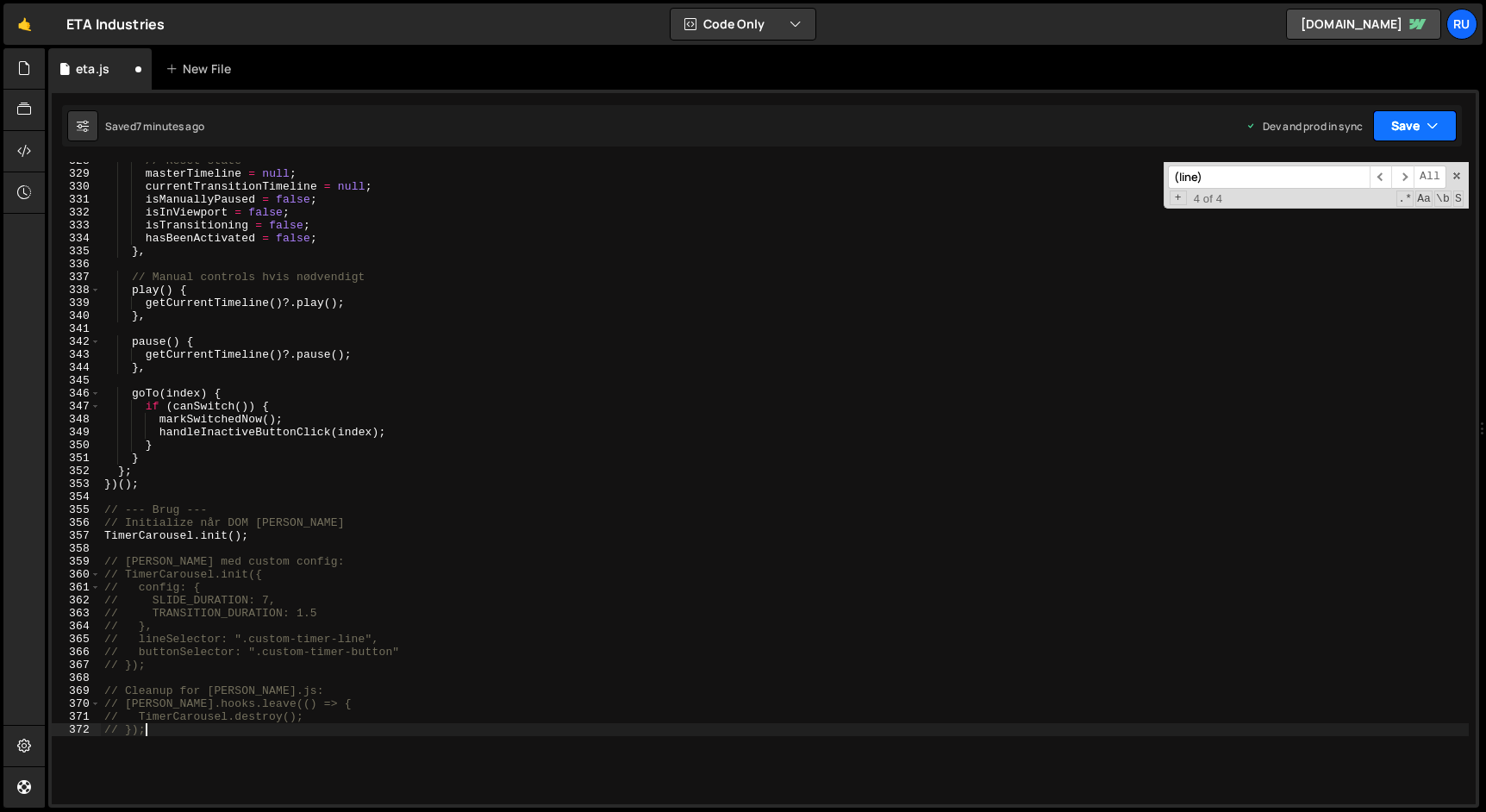
click at [1423, 129] on button "Save" at bounding box center [1414, 126] width 83 height 31
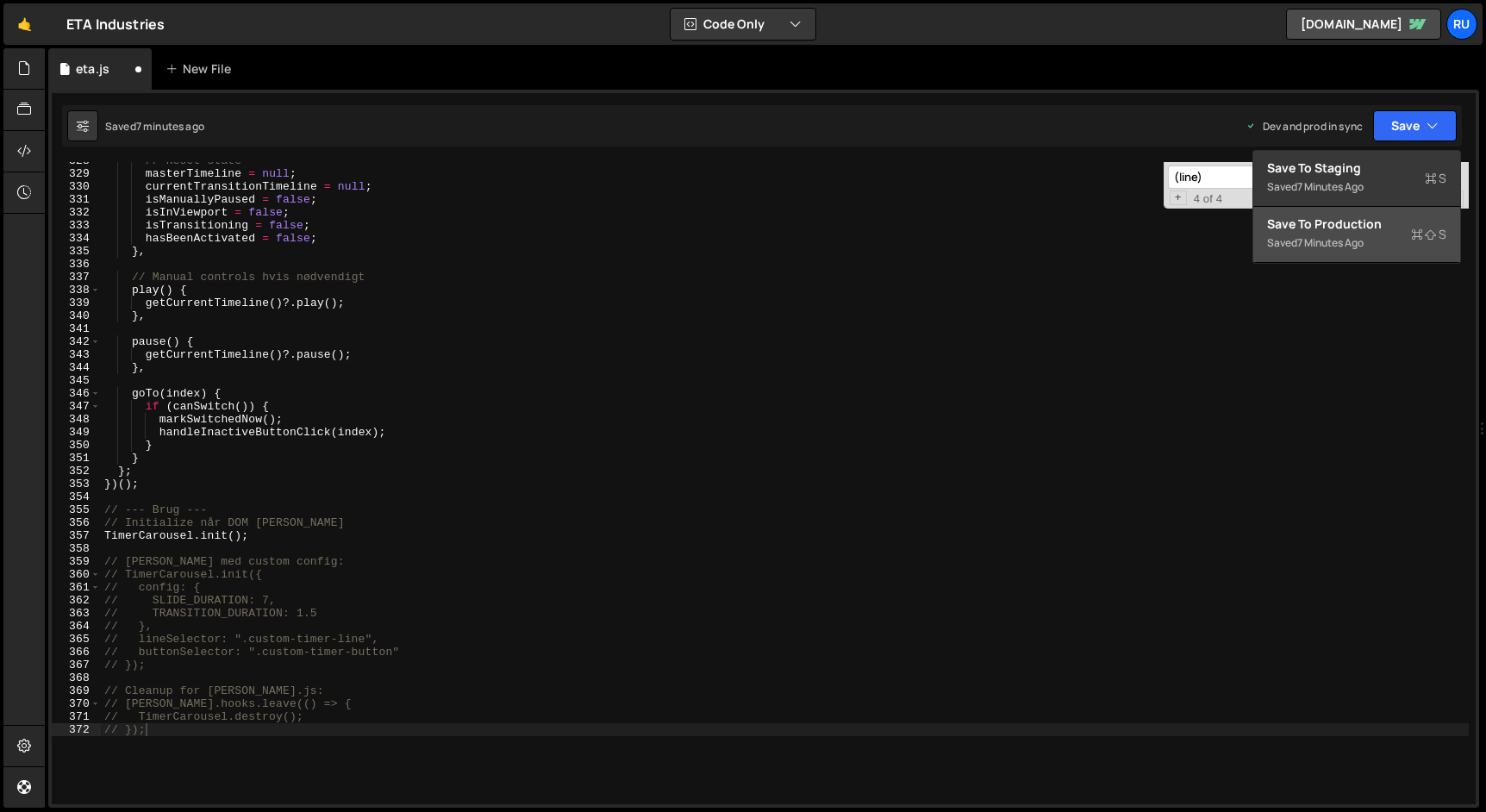
click at [1354, 240] on div "7 minutes ago" at bounding box center [1329, 243] width 66 height 14
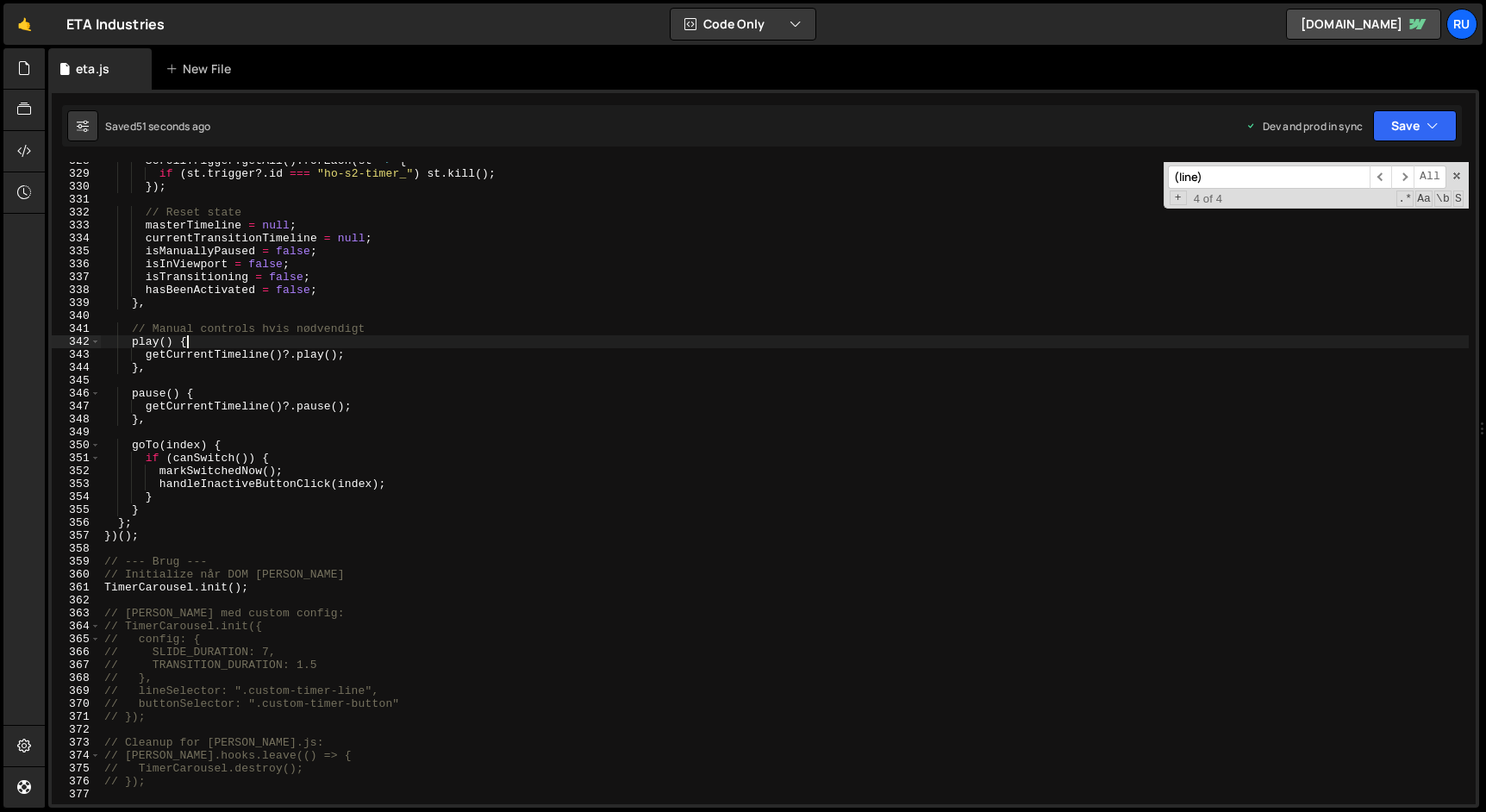
click at [338, 335] on div "ScrollTrigger . getAll ( ) . forEach ( st => { if ( st . trigger ?. id === "ho-…" at bounding box center [784, 488] width 1367 height 668
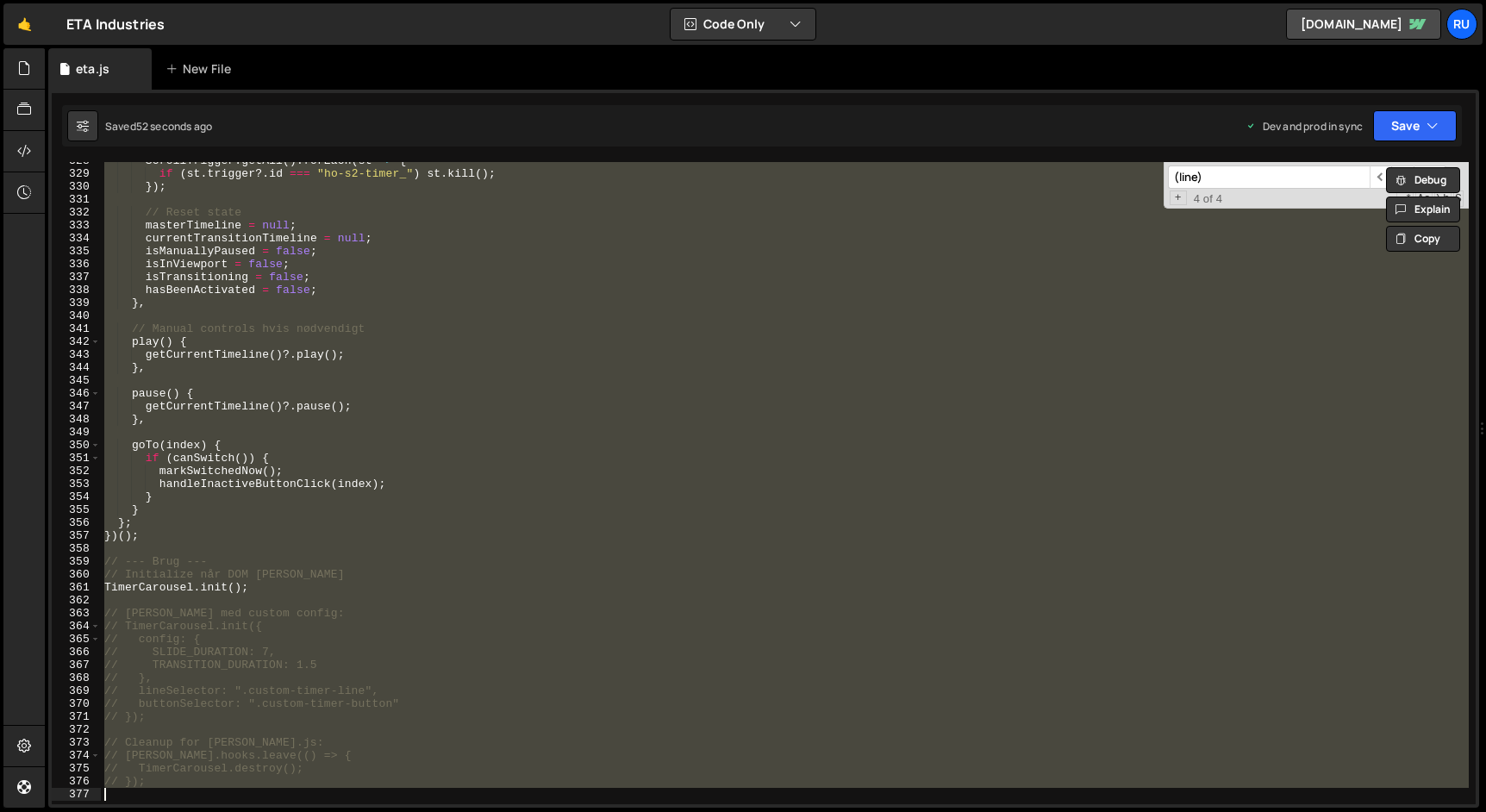
paste textarea "masterTimeline.pause();"
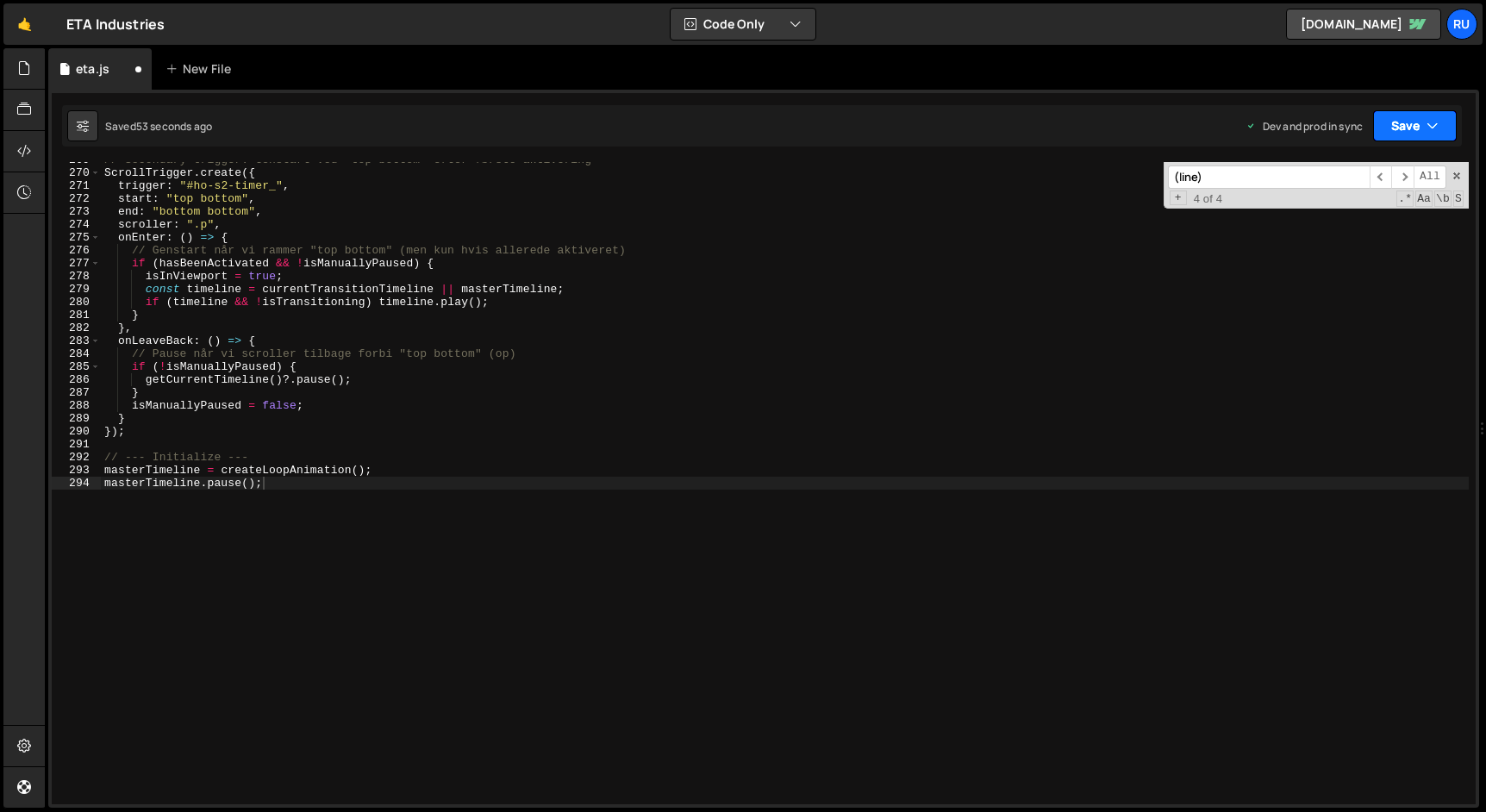
click at [1419, 125] on button "Save" at bounding box center [1414, 126] width 83 height 31
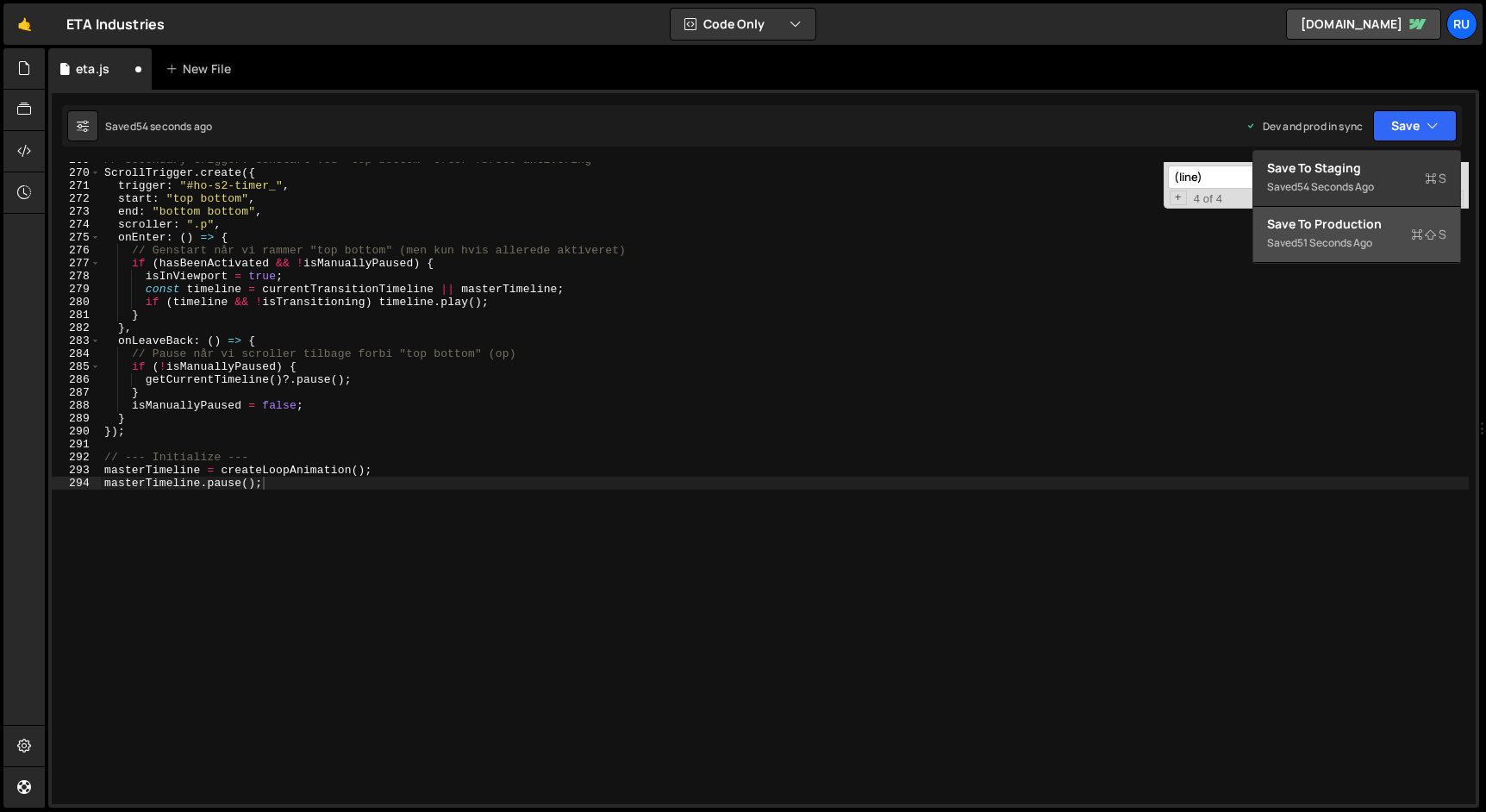
click at [1386, 231] on div "Save to Production S" at bounding box center [1357, 224] width 179 height 17
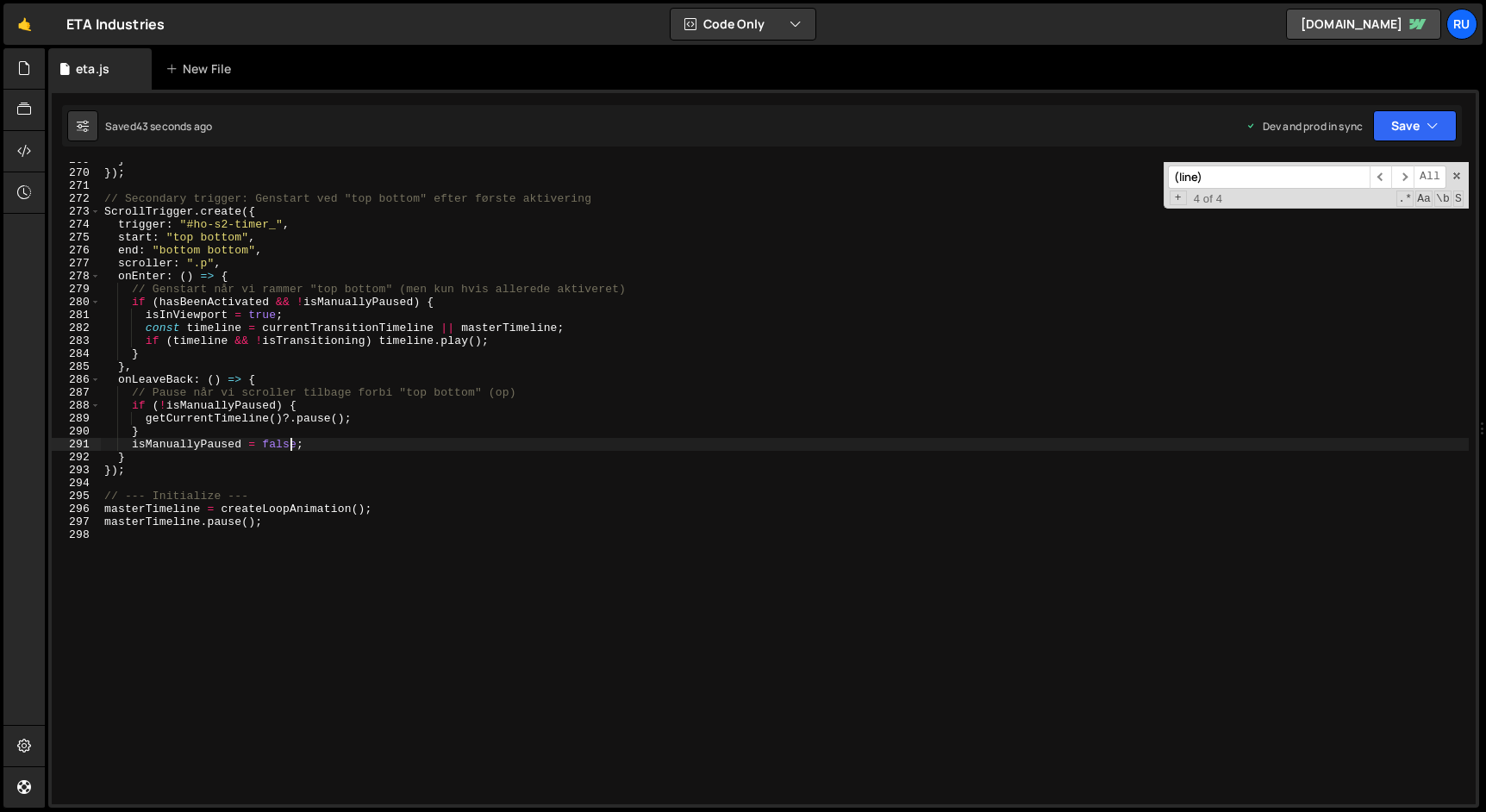
click at [291, 437] on div "} }) ; // Secondary trigger: Genstart ved "top bottom" efter første aktivering …" at bounding box center [784, 487] width 1367 height 668
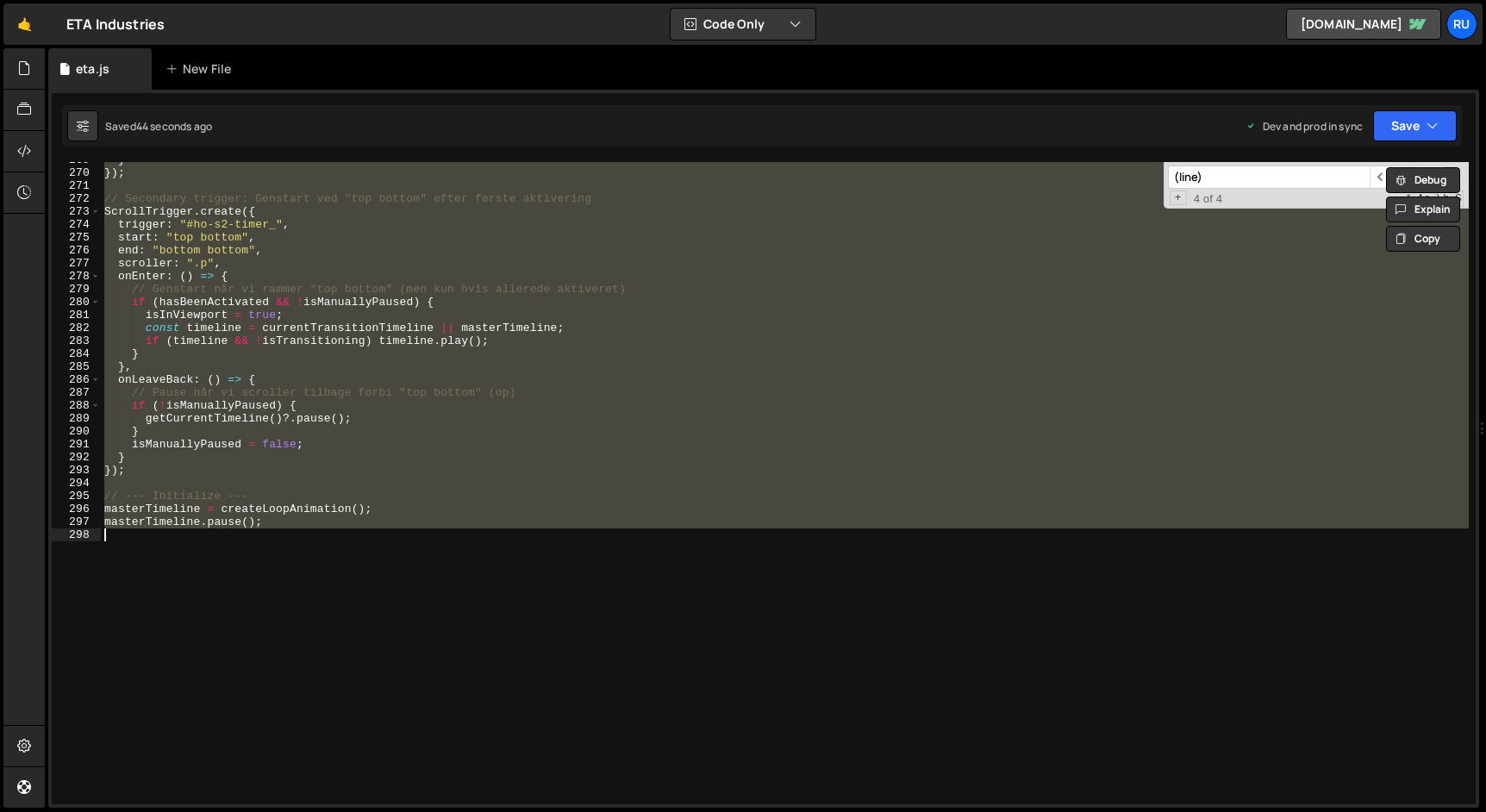
paste textarea
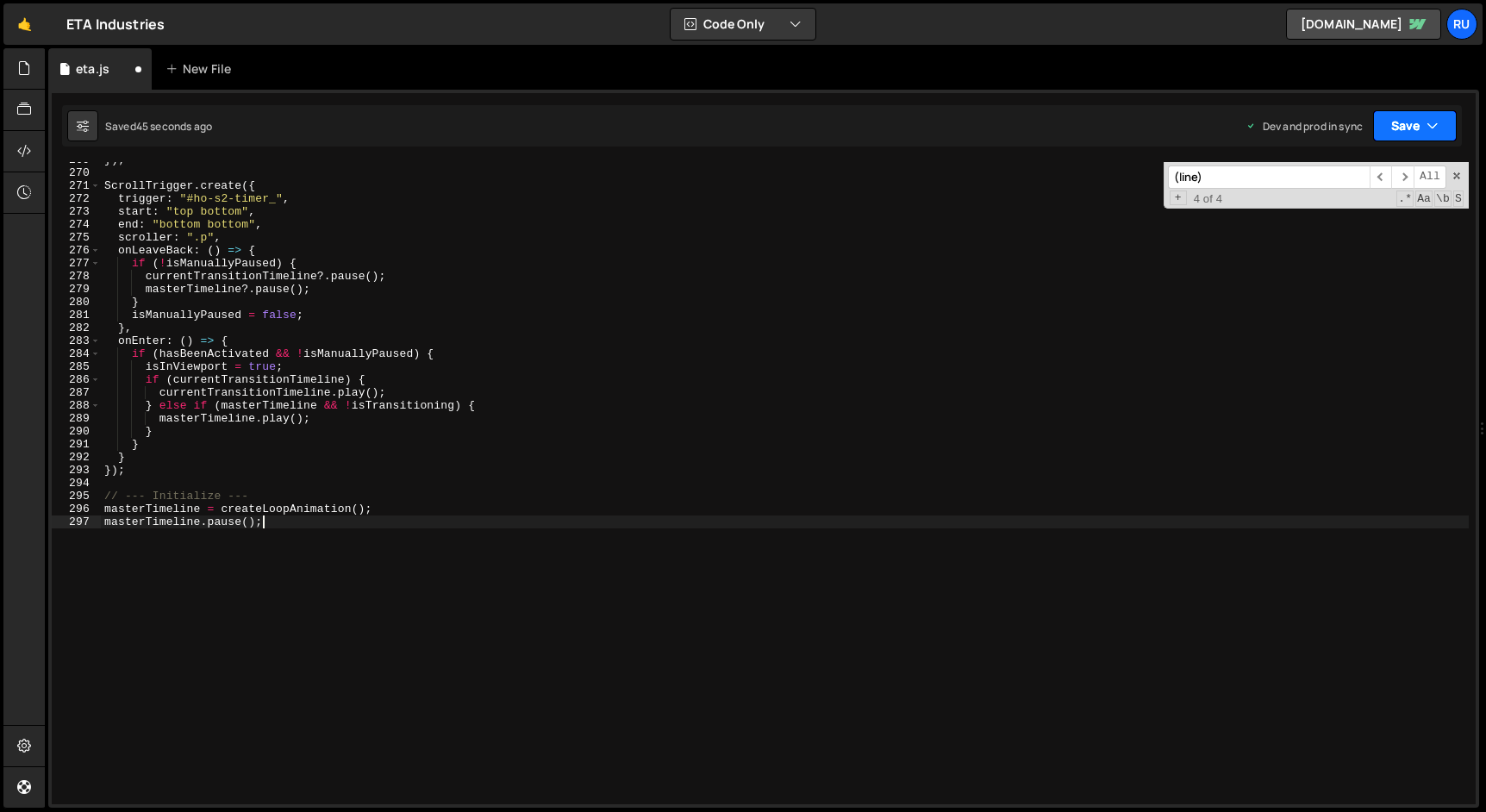
click at [1403, 129] on button "Save" at bounding box center [1414, 126] width 83 height 31
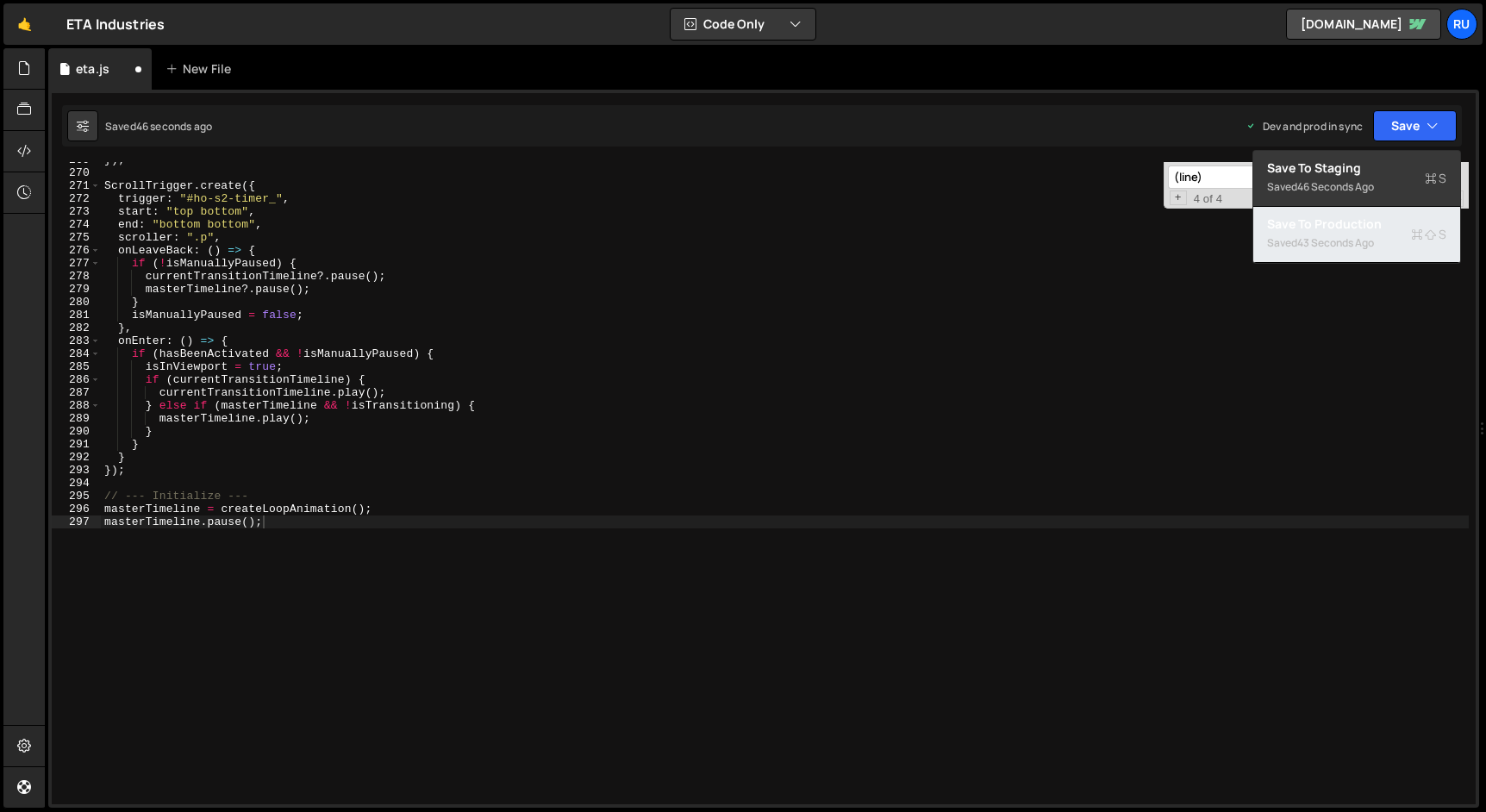
click at [1374, 242] on div "43 seconds ago" at bounding box center [1335, 243] width 77 height 14
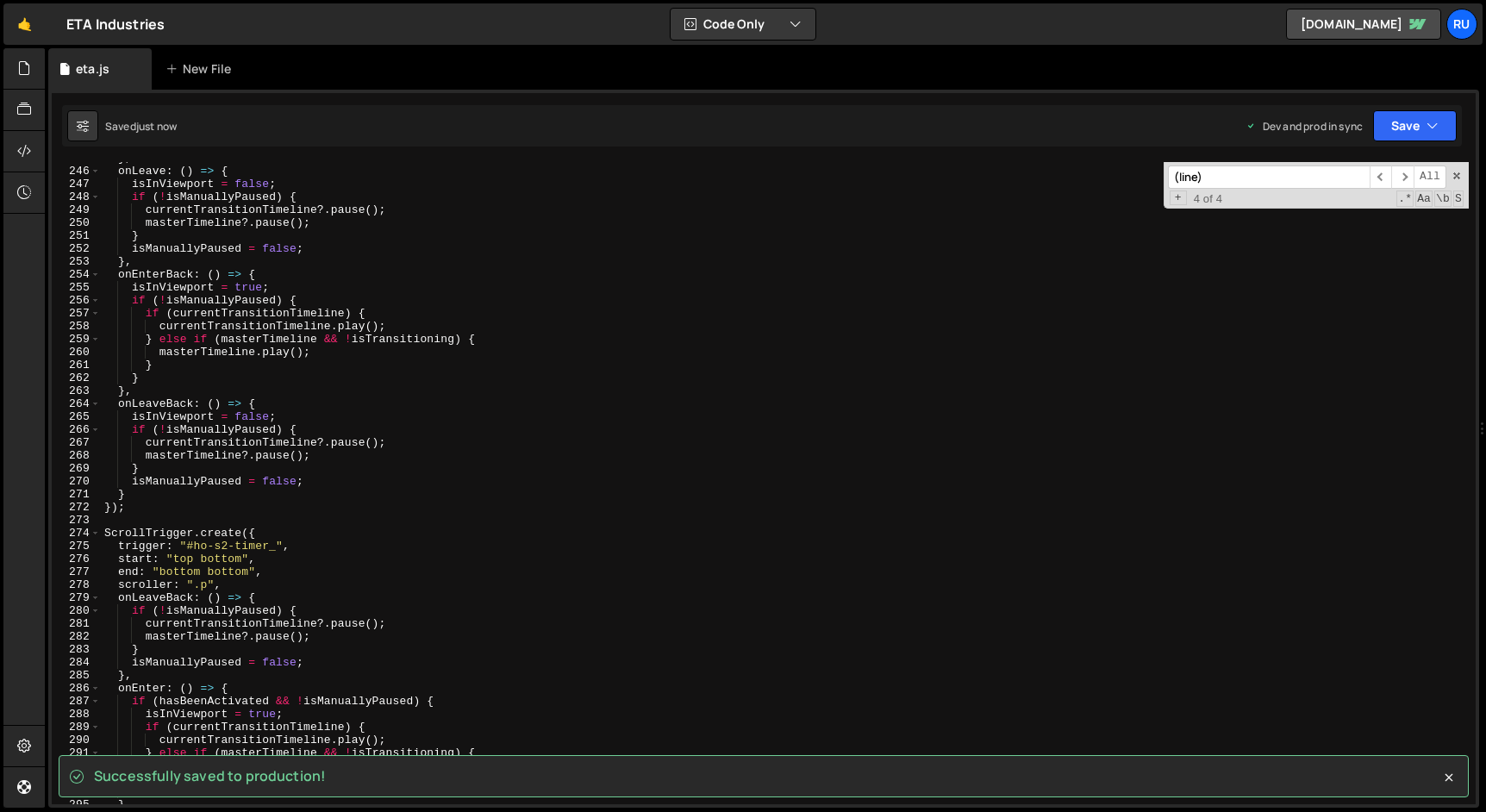
scroll to position [3264, 0]
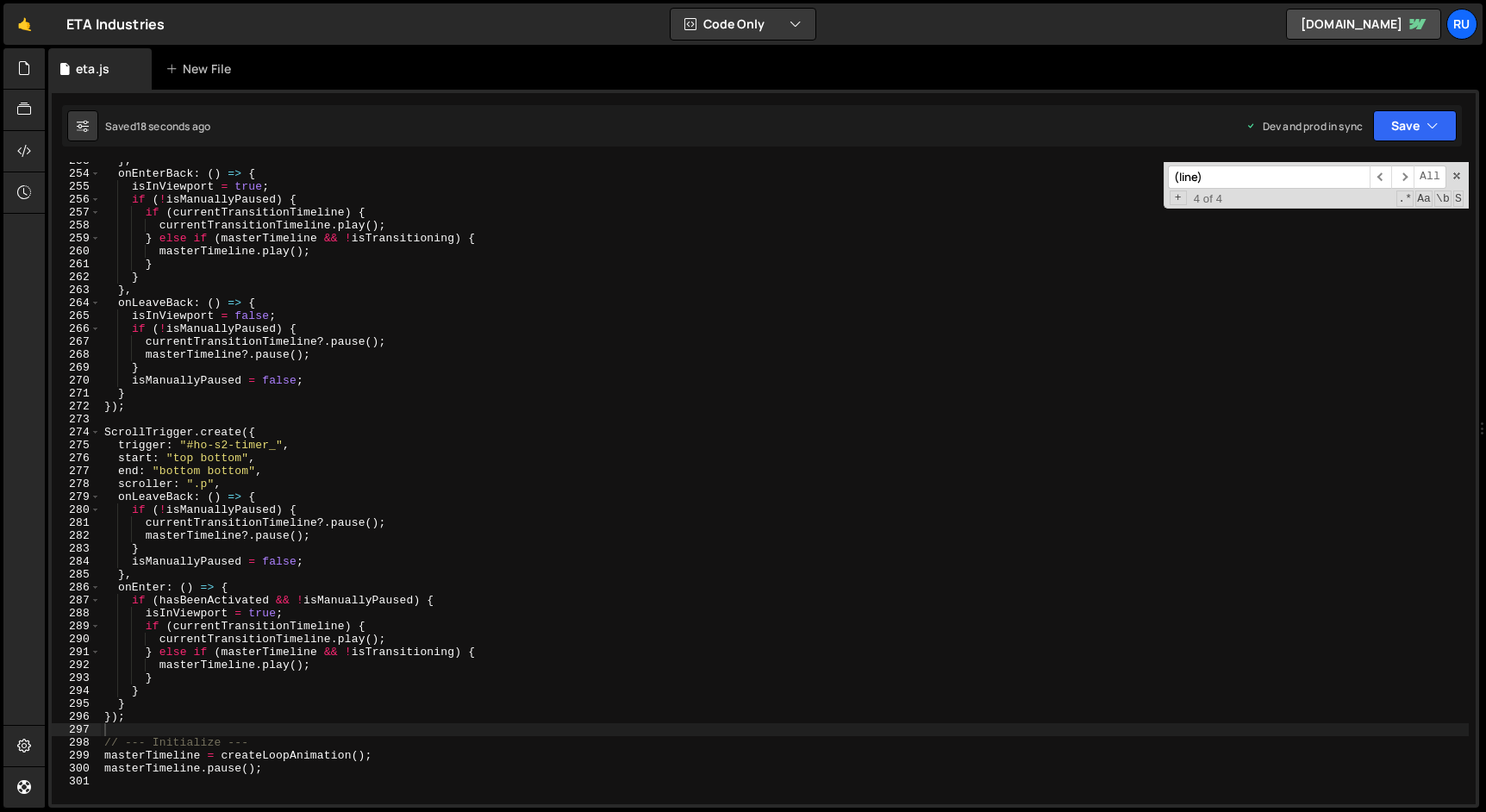
click at [348, 522] on div "} , onEnterBack : ( ) => { isInViewport = true ; if ( ! isManuallyPaused ) { if…" at bounding box center [784, 488] width 1367 height 668
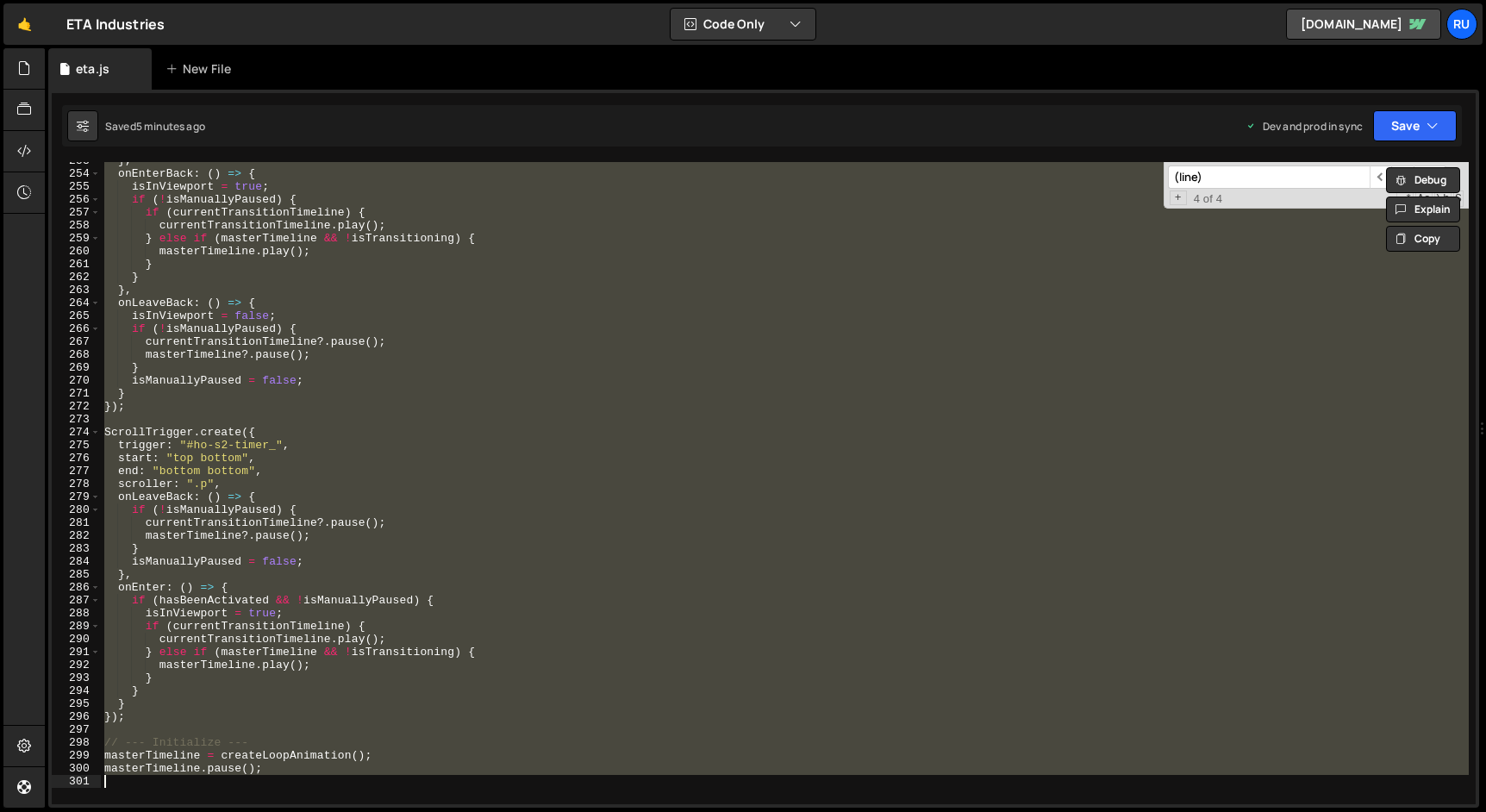
click at [408, 449] on div "} , onEnterBack : ( ) => { isInViewport = true ; if ( ! isManuallyPaused ) { if…" at bounding box center [784, 482] width 1367 height 642
paste textarea "});"
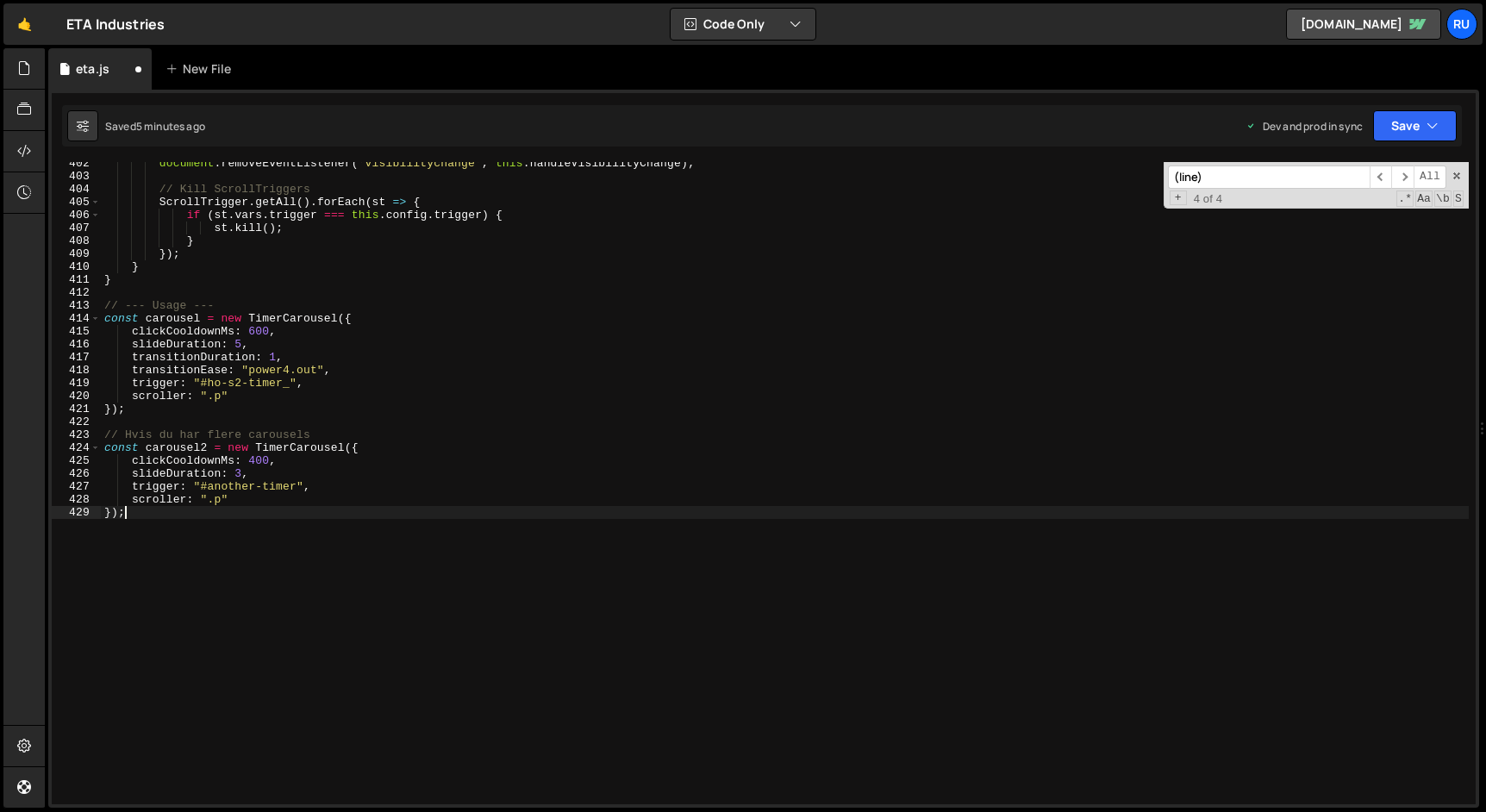
scroll to position [5057, 0]
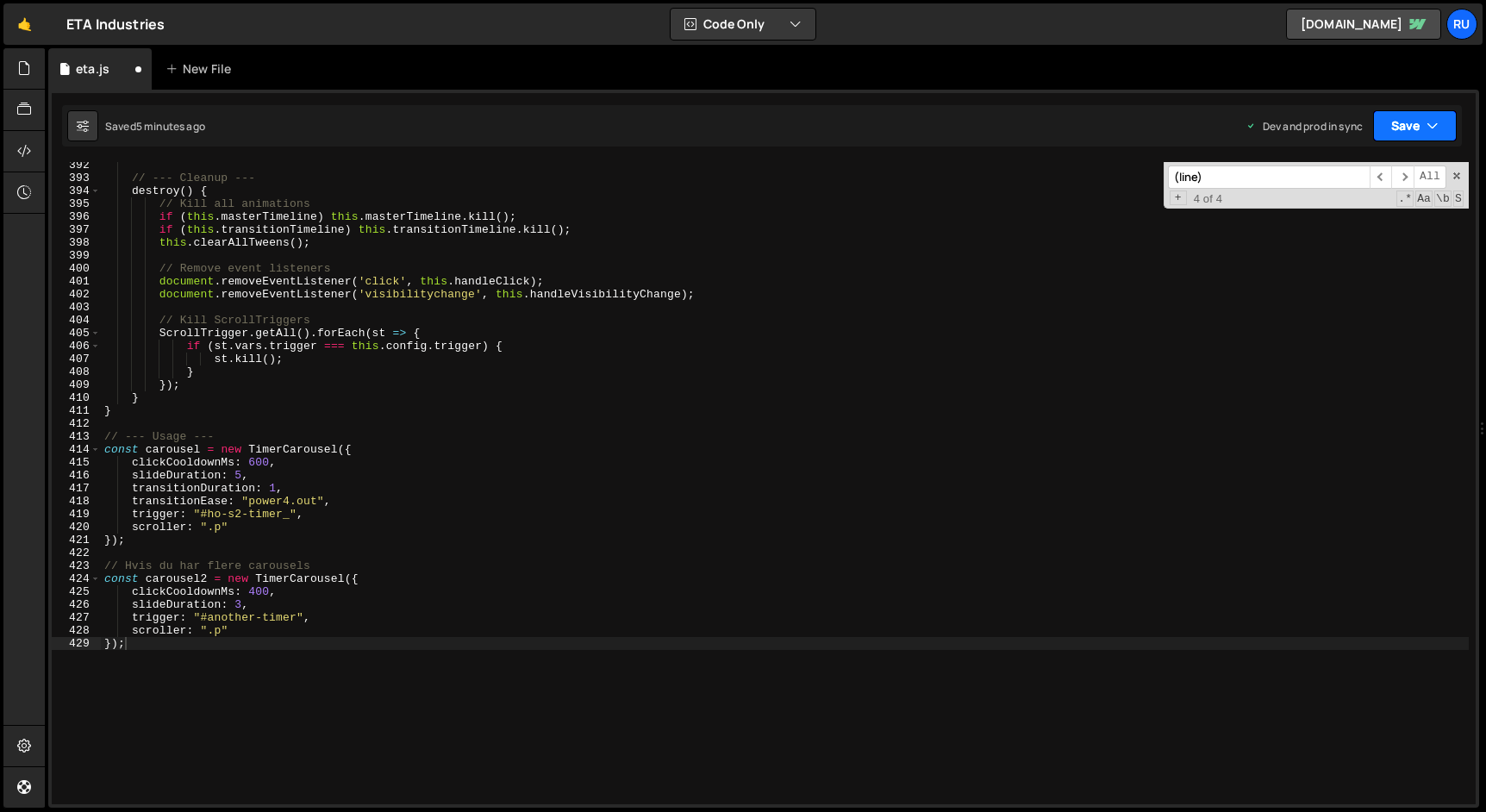
click at [1413, 134] on button "Save" at bounding box center [1414, 126] width 83 height 31
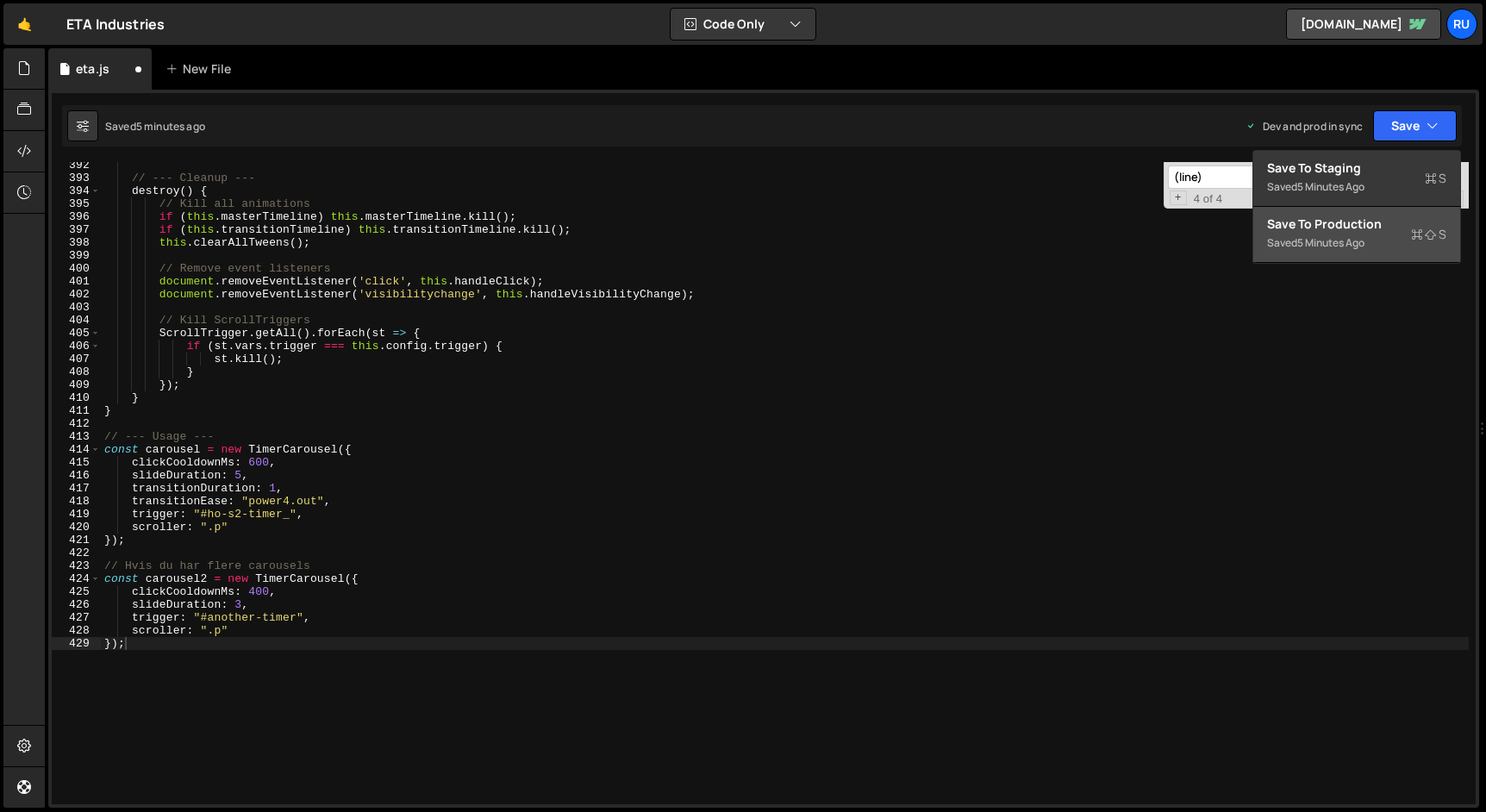
click at [1403, 224] on div "Save to Production S" at bounding box center [1357, 224] width 179 height 17
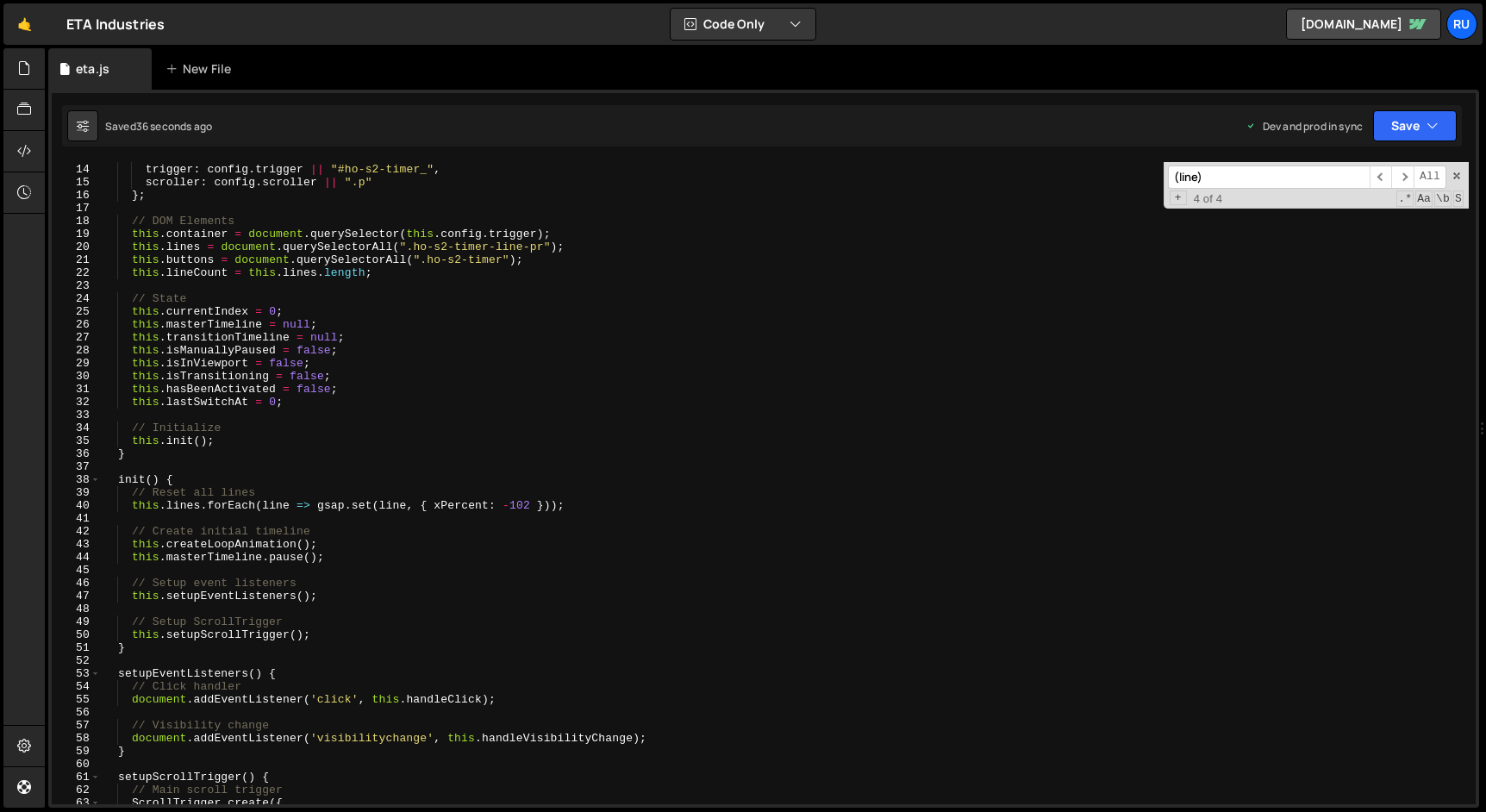
scroll to position [0, 0]
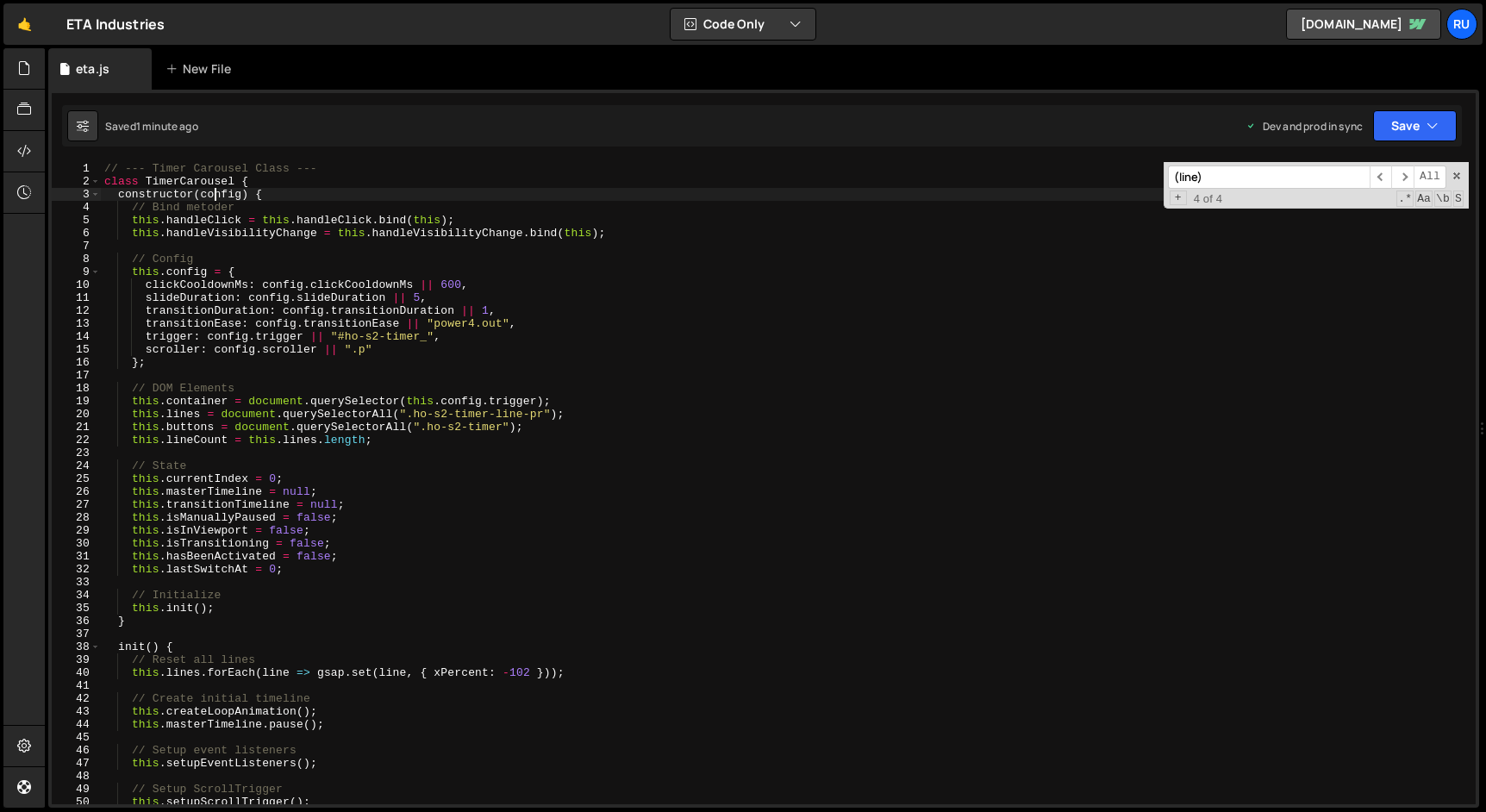
click at [216, 195] on div "// --- Timer Carousel Class --- class TimerCarousel { constructor ( config ) { …" at bounding box center [784, 496] width 1367 height 668
click at [704, 367] on div "// --- Timer Carousel Class --- class TimerCarousel { constructor ( cfg ) { // …" at bounding box center [784, 496] width 1367 height 668
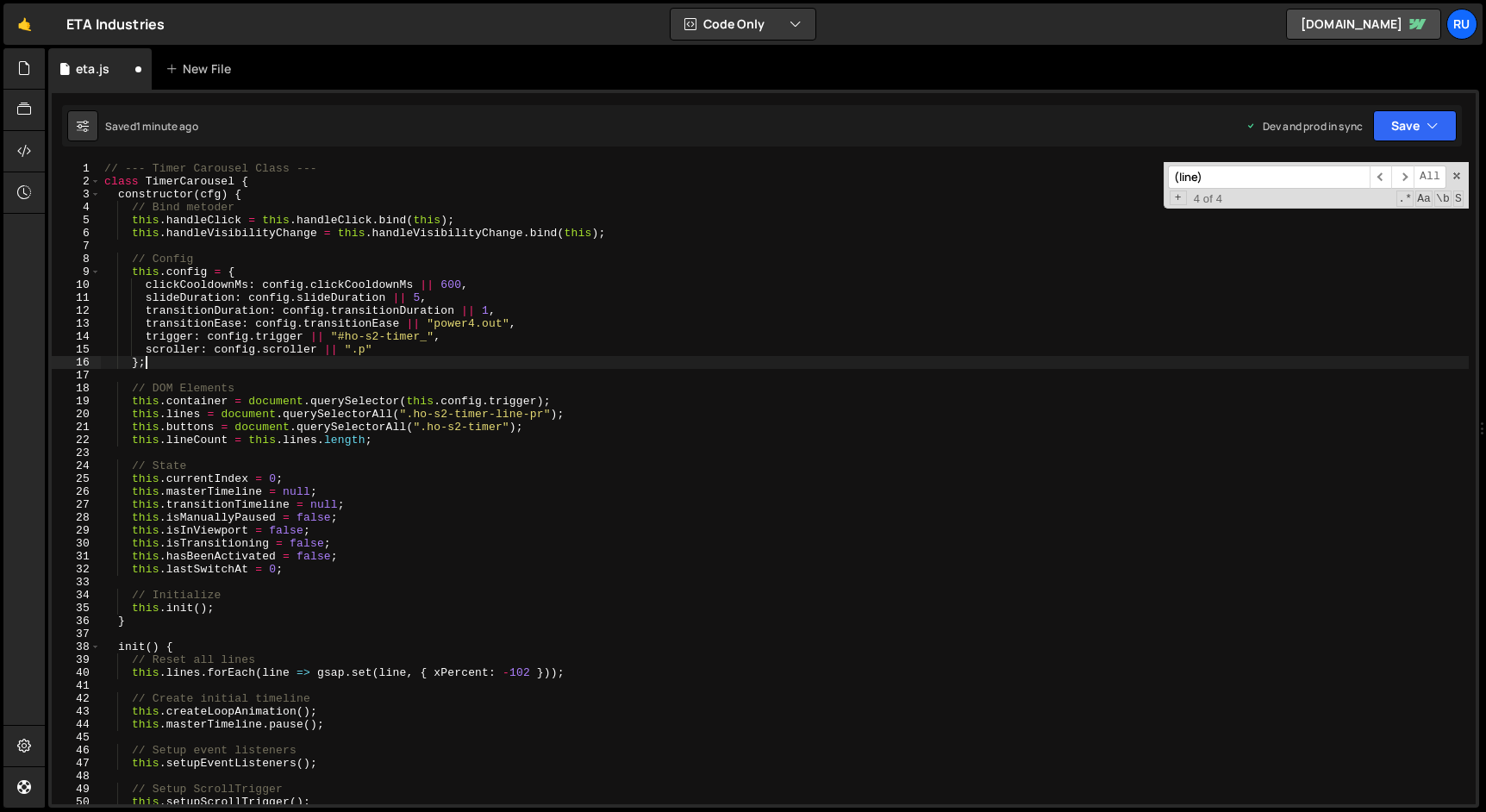
type textarea "constructor(config) {"
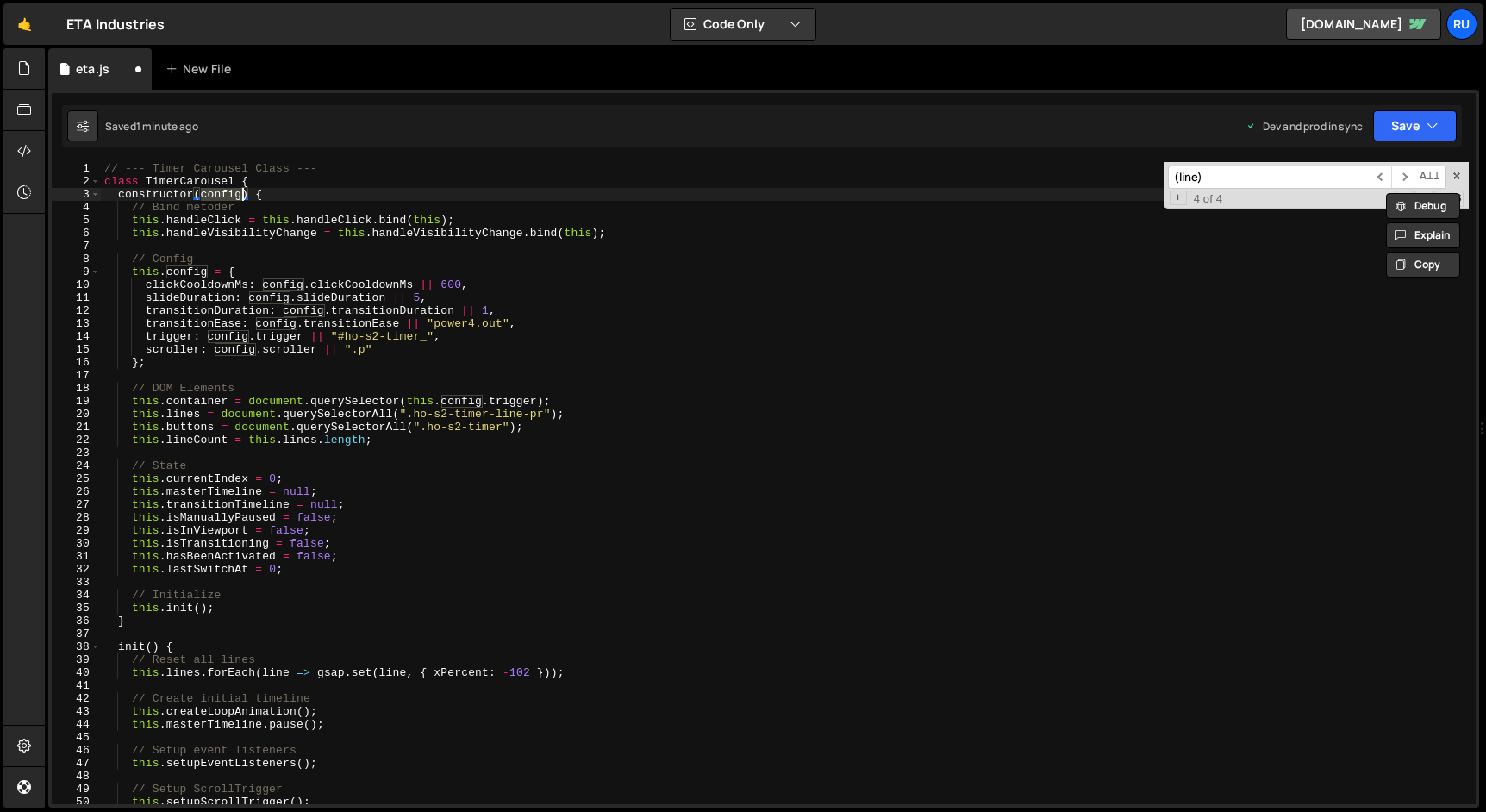
click at [1275, 170] on input "(line)" at bounding box center [1269, 177] width 202 height 24
paste input "config"
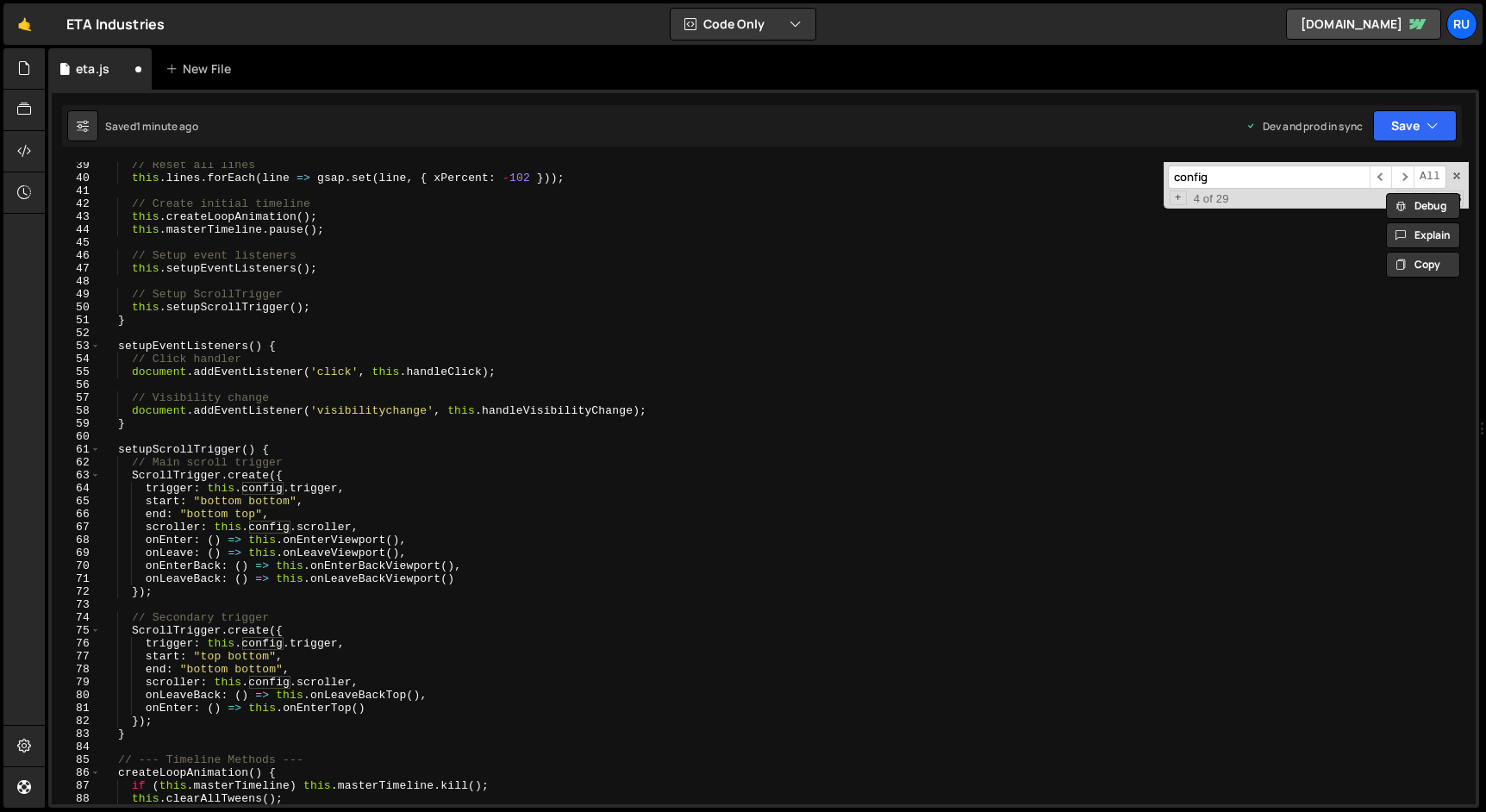
scroll to position [493, 0]
type input "config"
click at [249, 293] on div "// Reset all lines this . lines . forEach ( line => gsap . set ( line , { xPerc…" at bounding box center [784, 492] width 1367 height 668
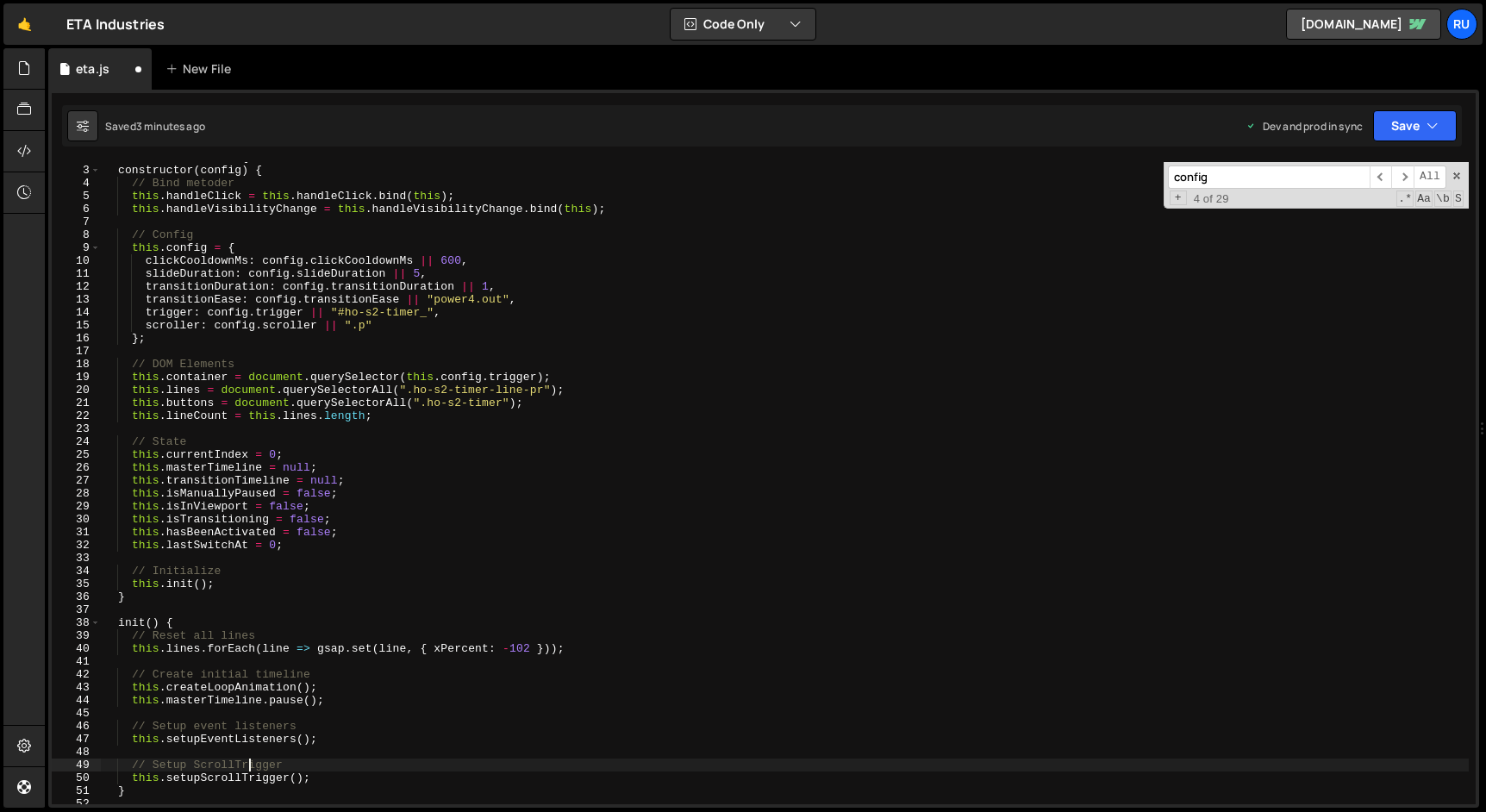
scroll to position [0, 0]
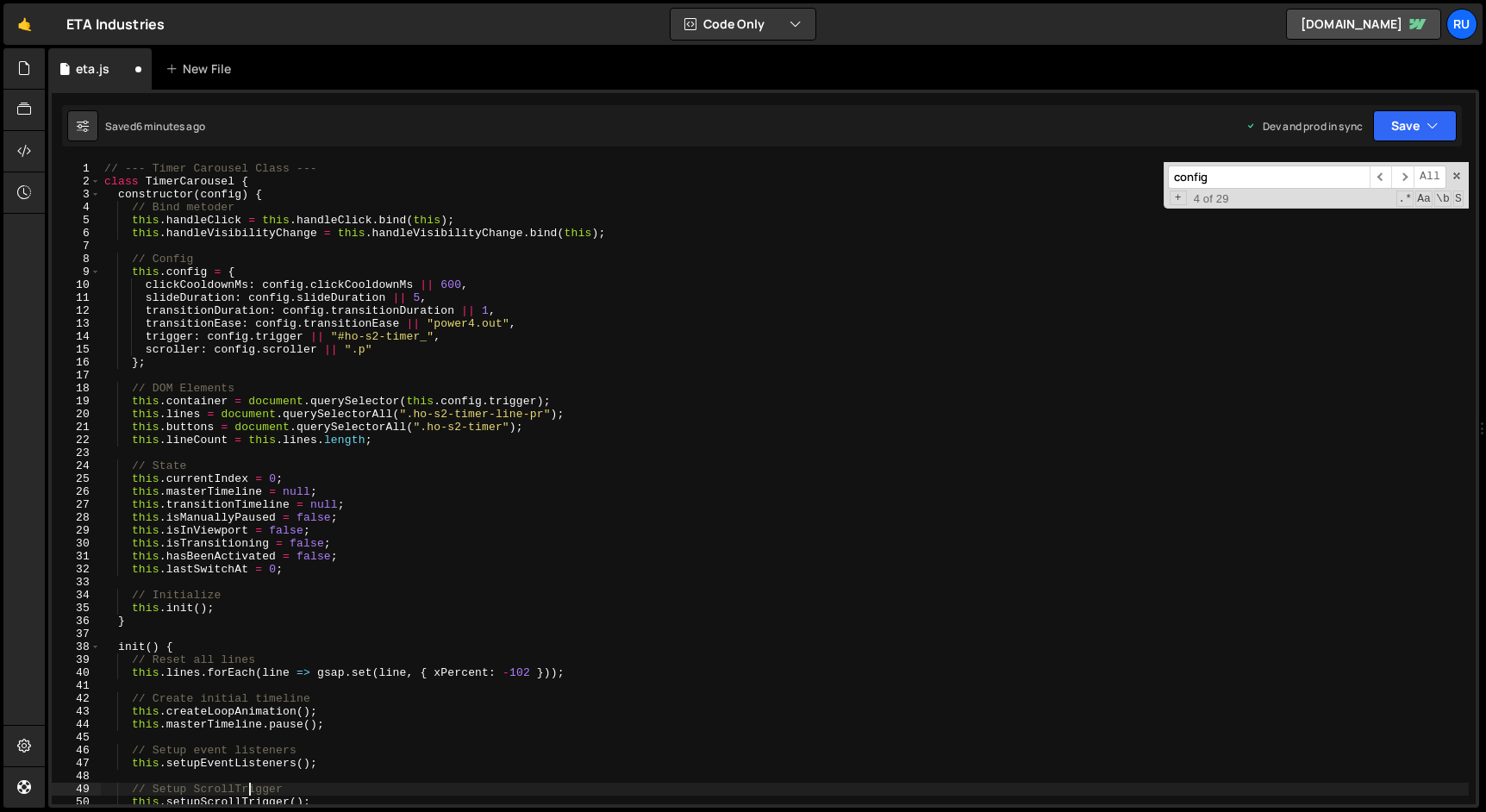
click at [350, 383] on div "// --- Timer Carousel Class --- class TimerCarousel { constructor ( config ) { …" at bounding box center [784, 496] width 1367 height 668
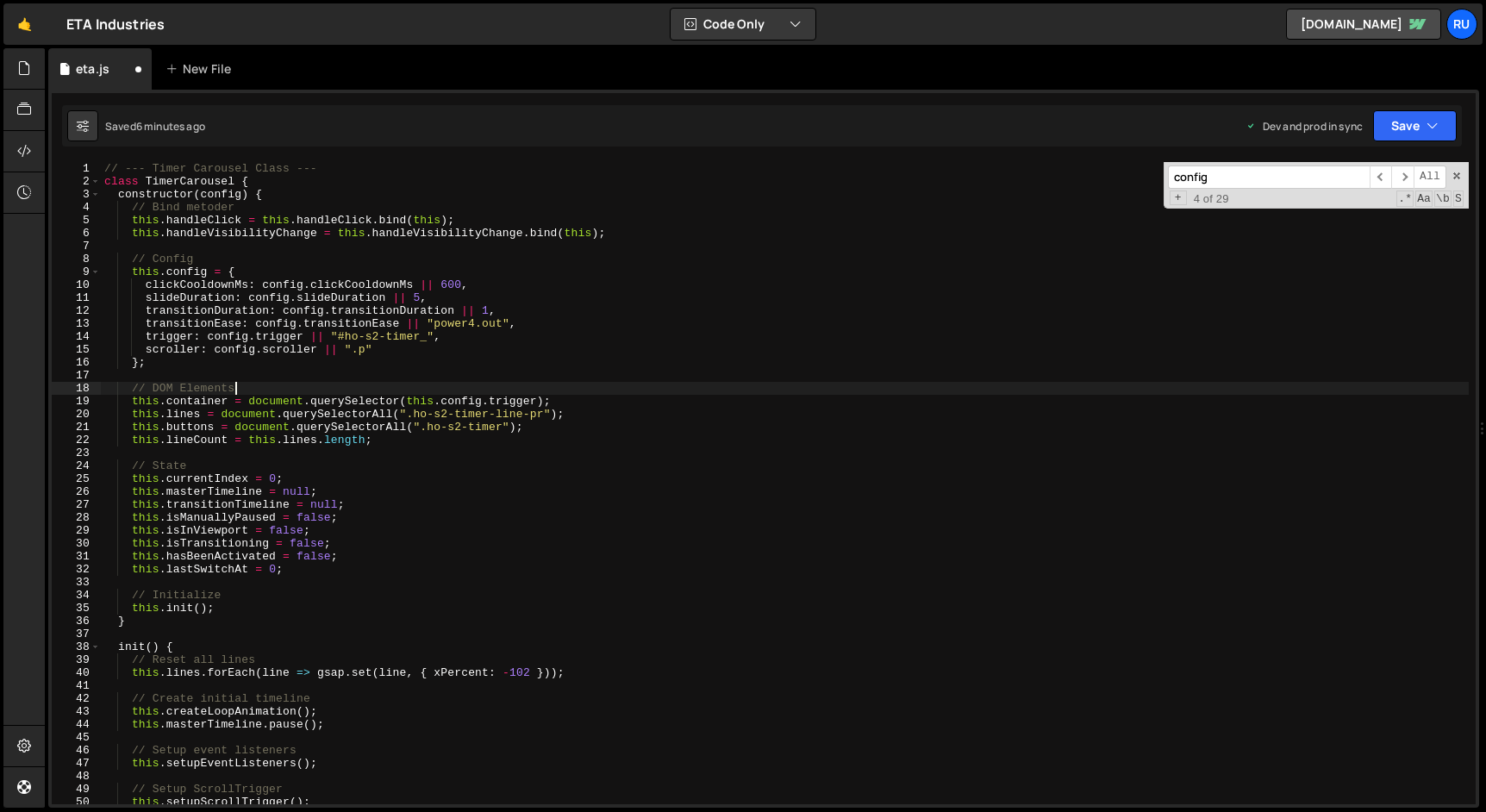
scroll to position [0, 1]
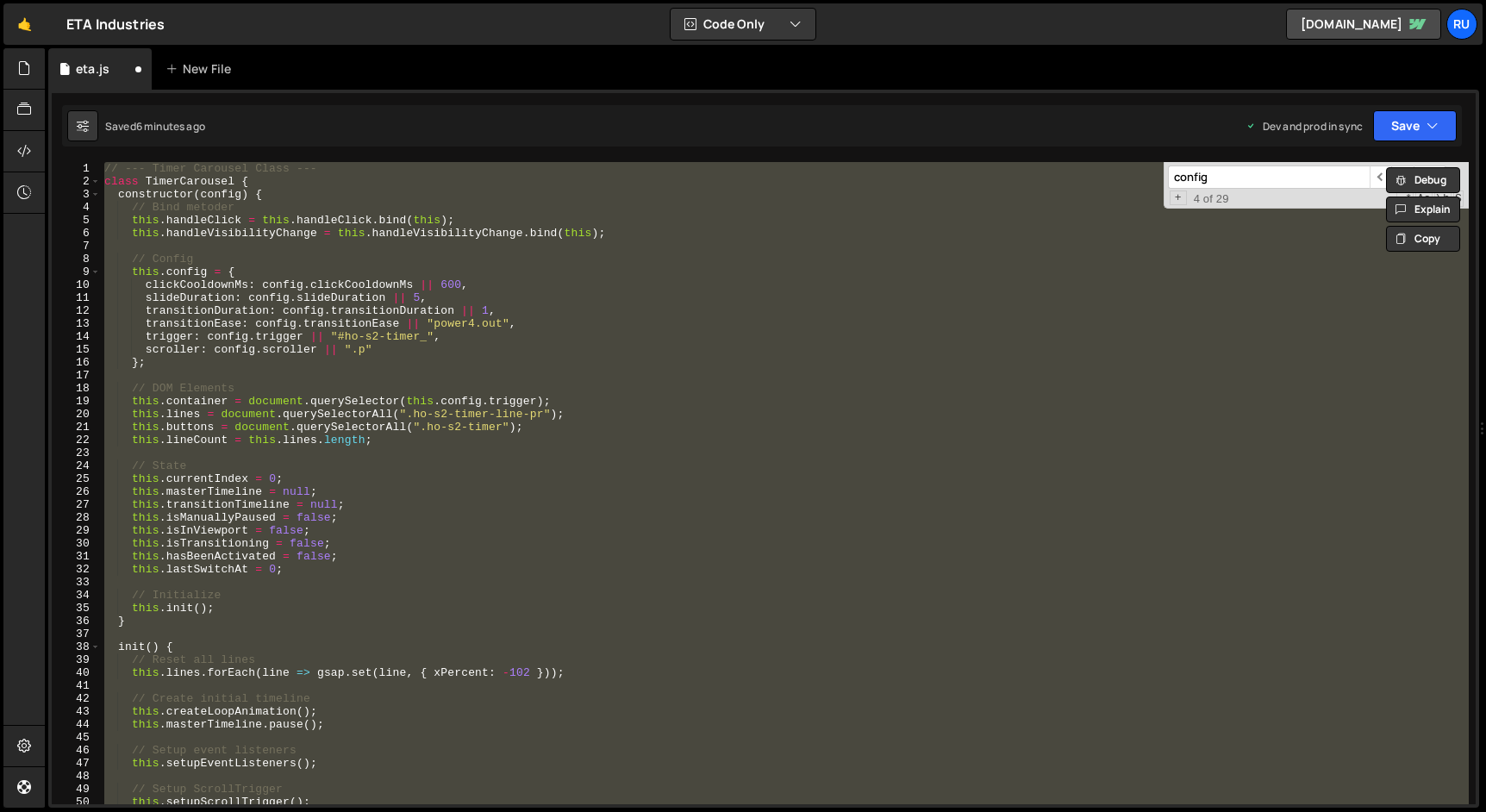
paste textarea "masterTimeline.pause();"
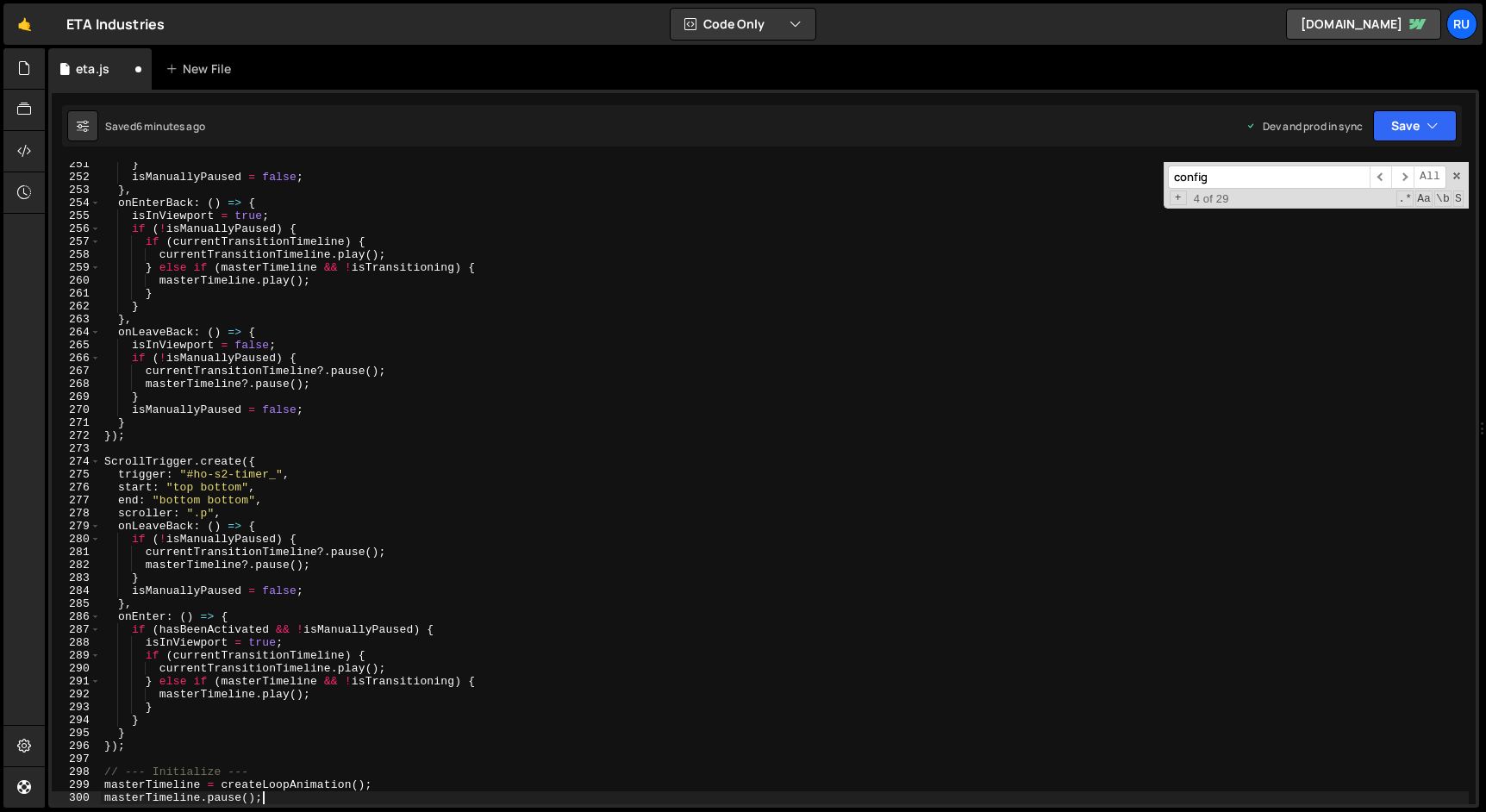
scroll to position [3235, 0]
click at [1408, 117] on button "Save" at bounding box center [1414, 126] width 83 height 31
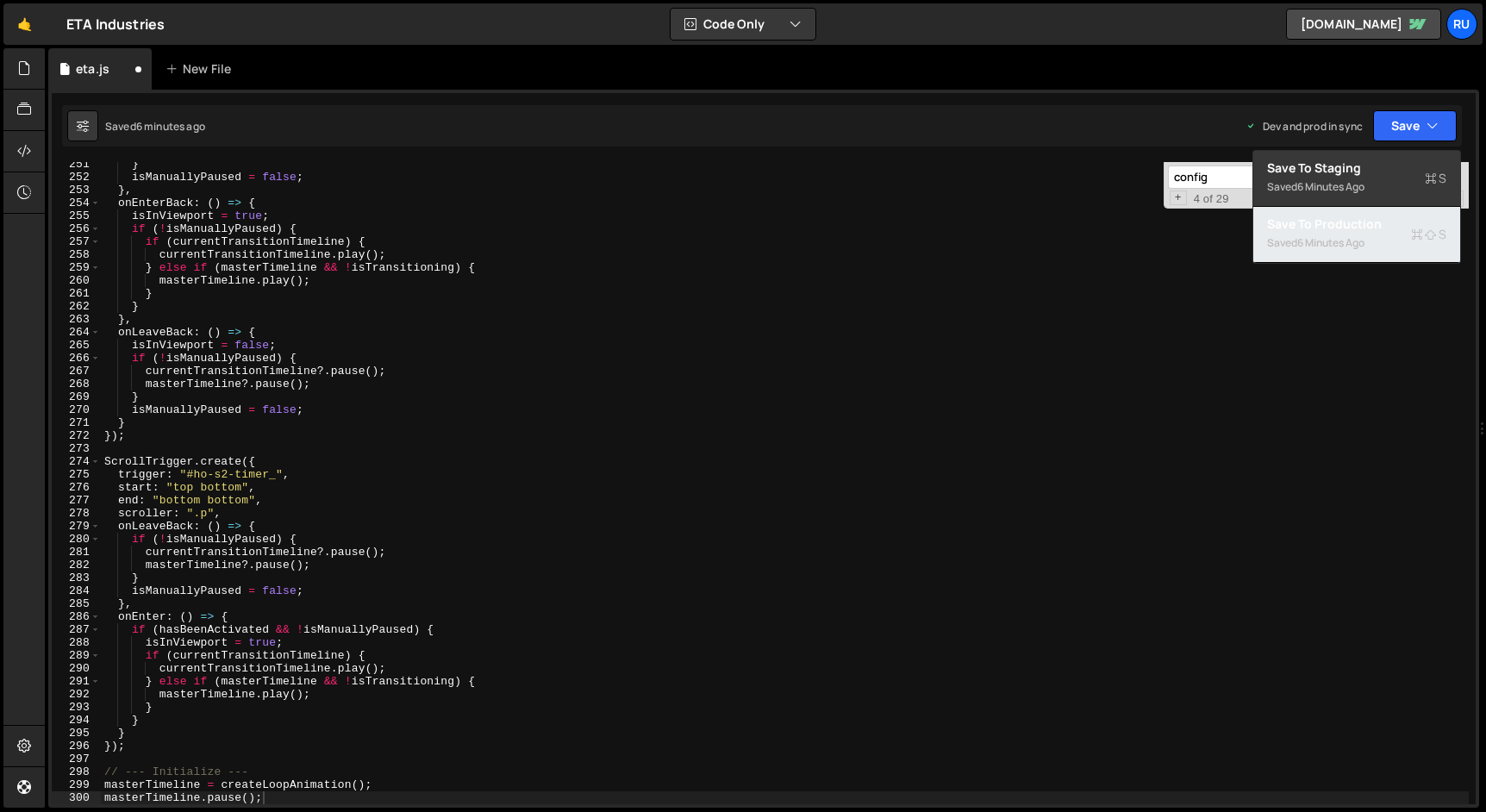
click at [1388, 242] on div "Saved 6 minutes ago" at bounding box center [1357, 243] width 179 height 21
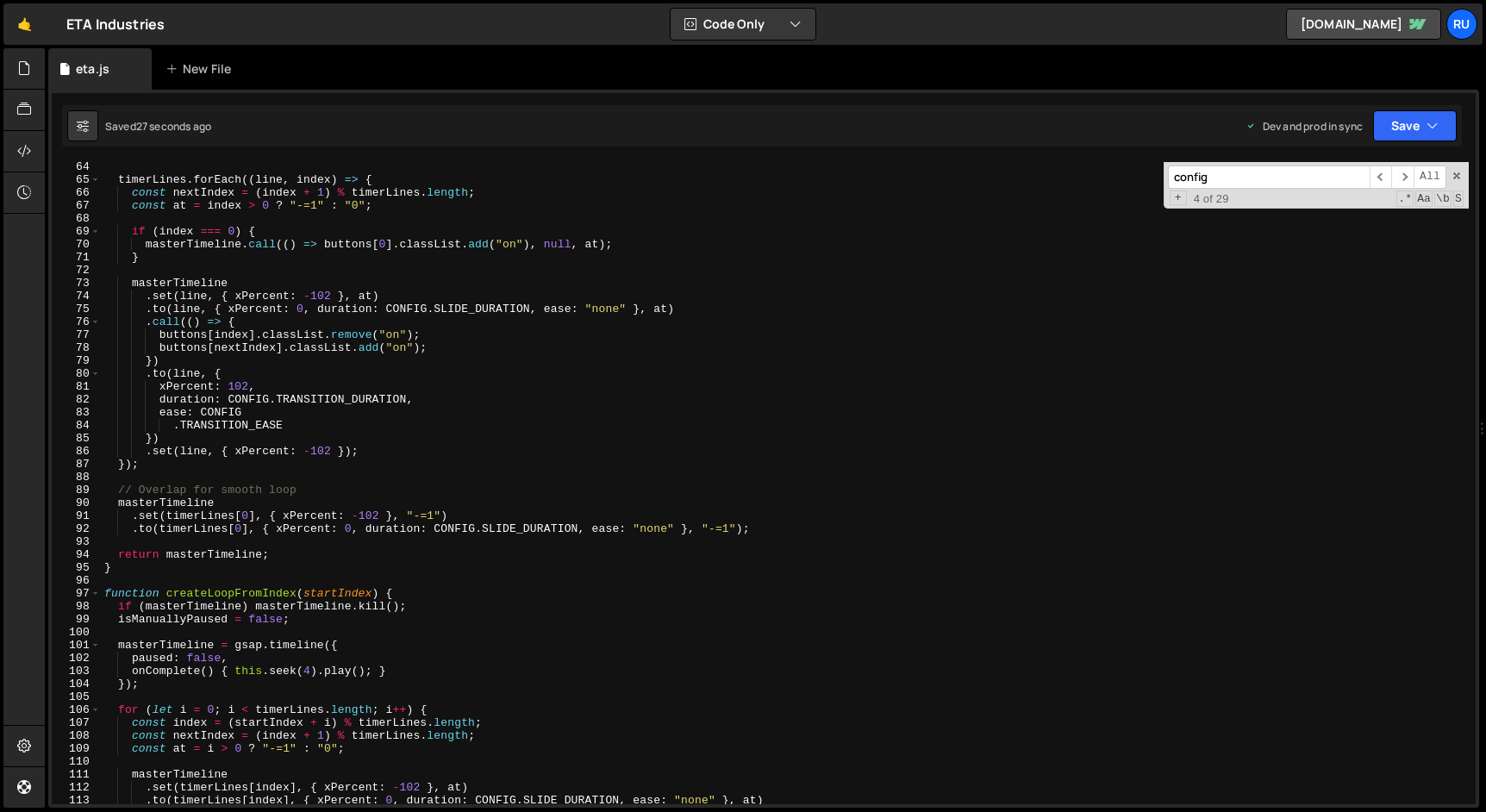
scroll to position [0, 0]
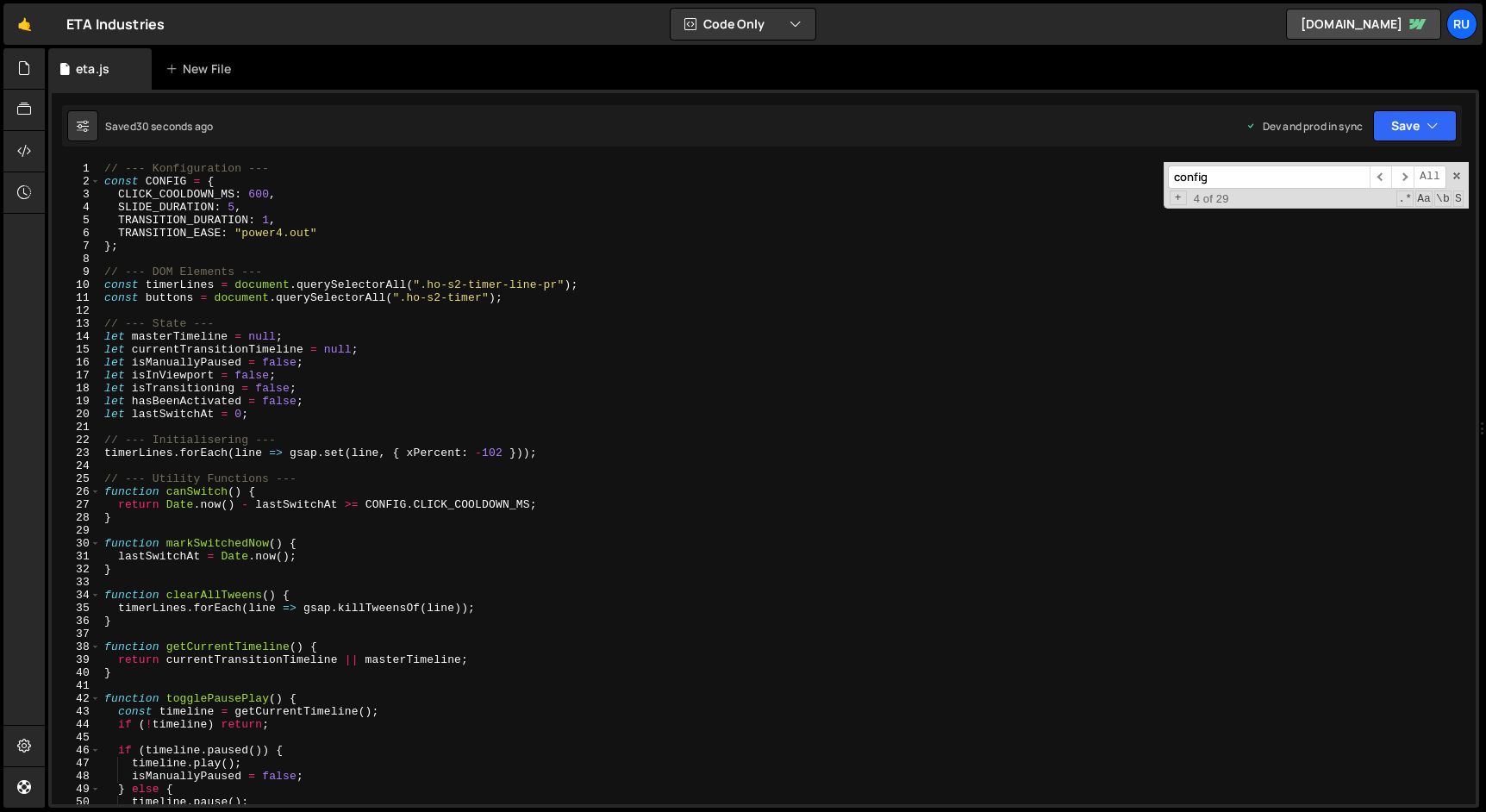
type textarea "const CONFIG = {"
click at [169, 179] on div "// --- Konfiguration --- const CONFIG = { CLICK_COOLDOWN_MS : 600 , SLIDE_DURAT…" at bounding box center [784, 496] width 1367 height 668
click at [1246, 173] on input "config" at bounding box center [1269, 177] width 202 height 24
paste input "CONFIG"
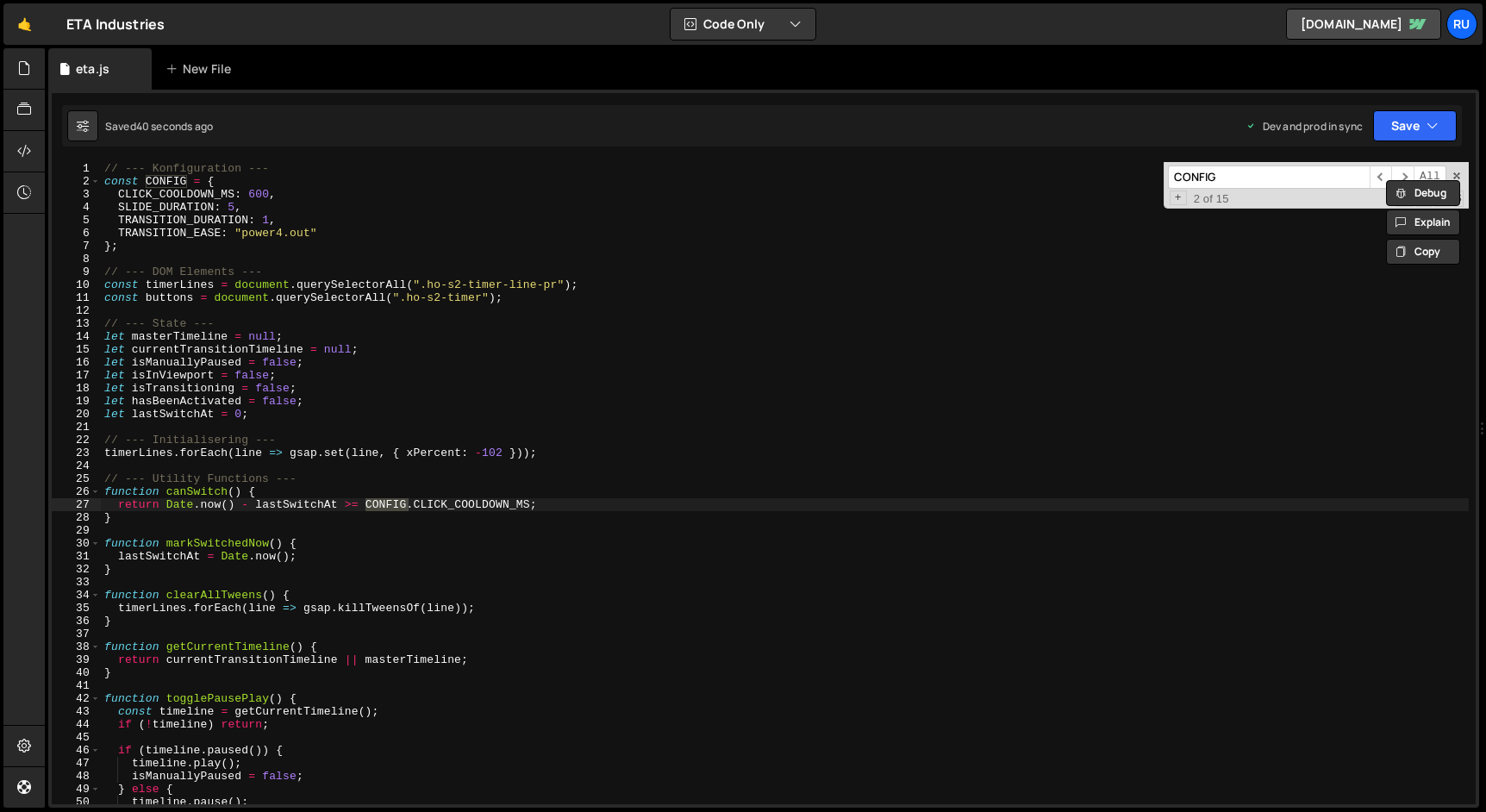
type input "CONFIG"
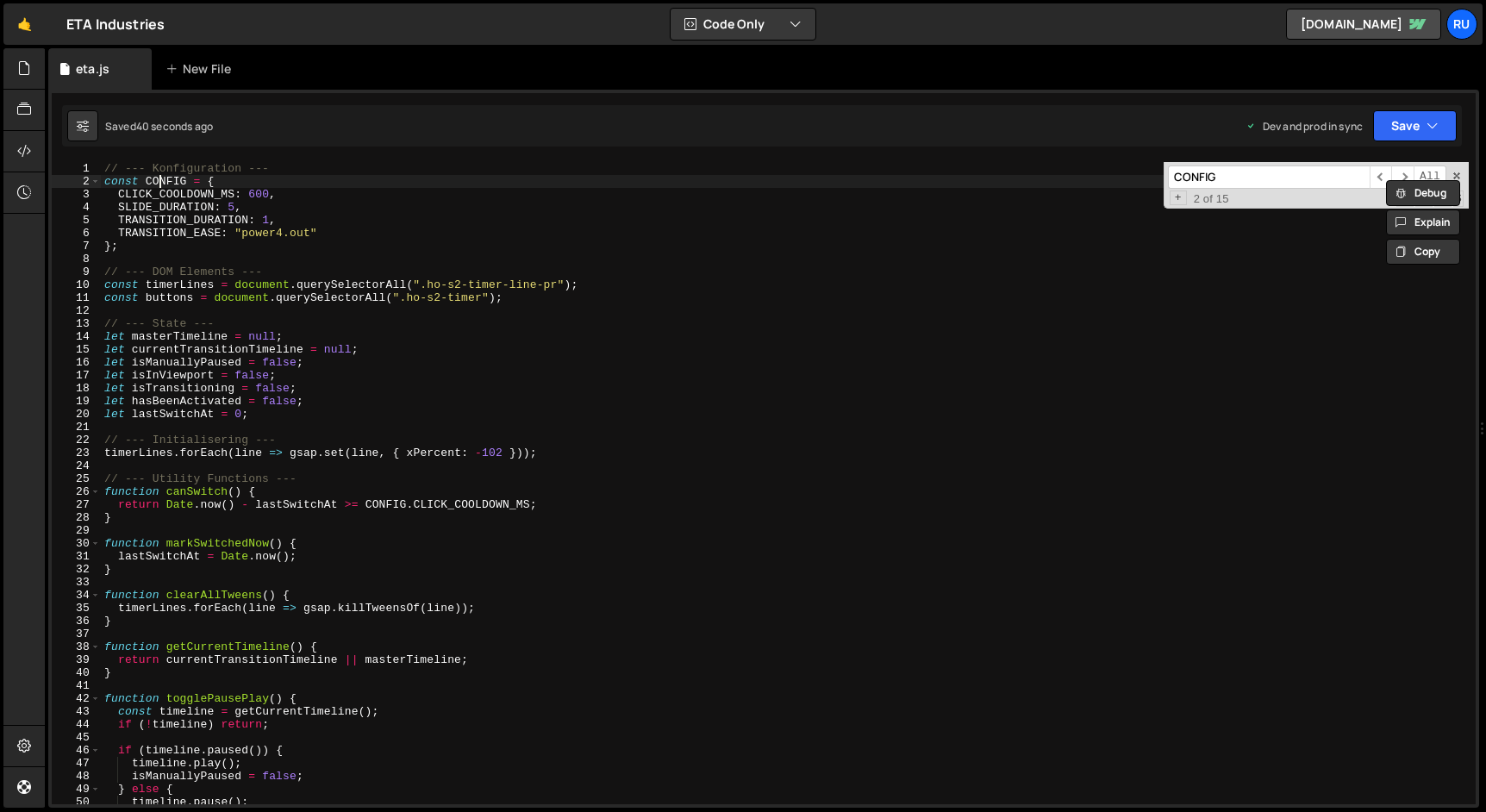
click at [160, 180] on div "// --- Konfiguration --- const CONFIG = { CLICK_COOLDOWN_MS : 600 , SLIDE_DURAT…" at bounding box center [784, 496] width 1367 height 668
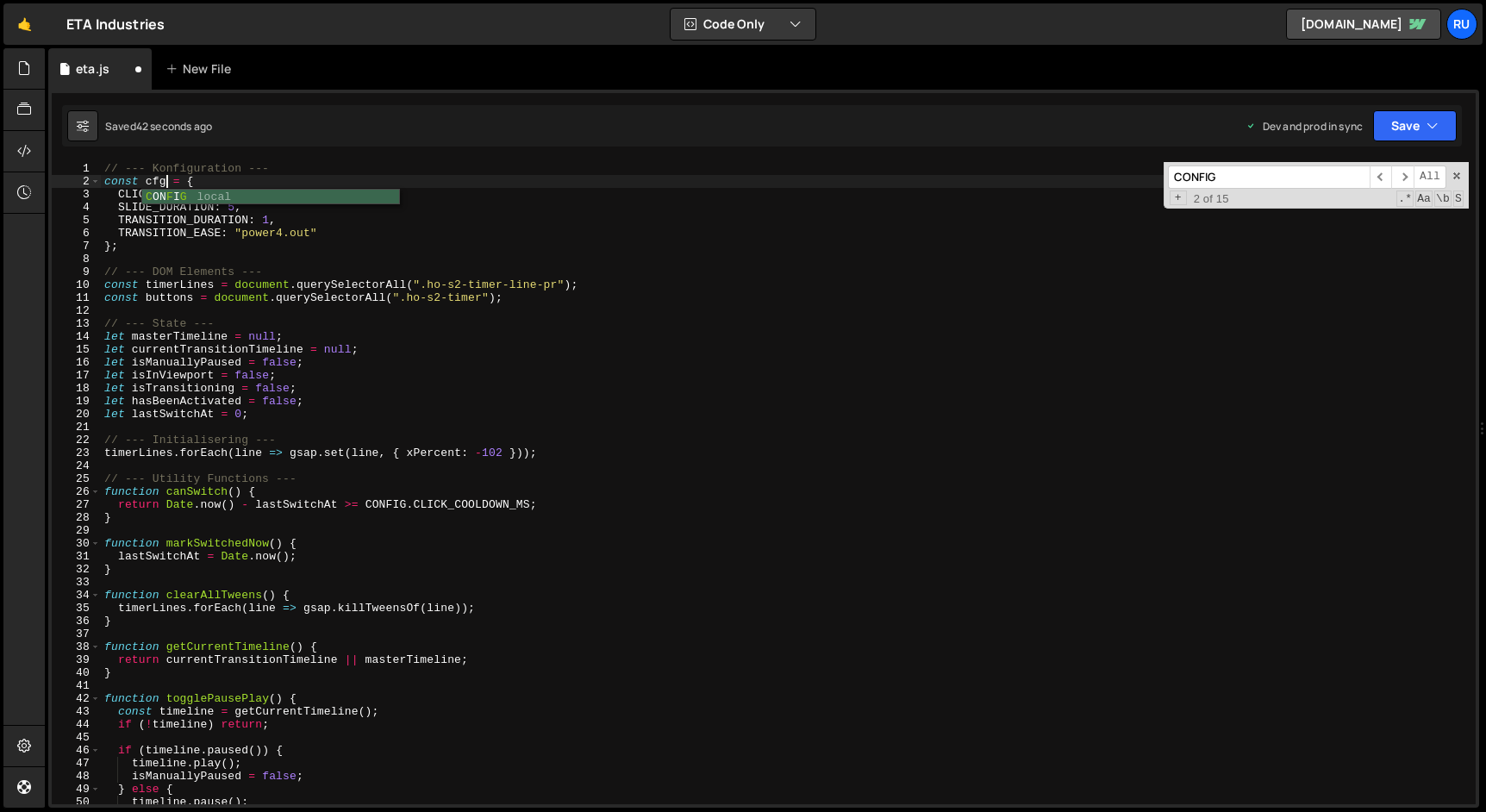
scroll to position [0, 5]
type textarea "const cfg = {"
click at [1292, 171] on input "CONFIG" at bounding box center [1269, 177] width 202 height 24
click at [155, 184] on div "// --- Konfiguration --- const cfg = { CLICK_COOLDOWN_MS : 600 , SLIDE_DURATION…" at bounding box center [784, 496] width 1367 height 668
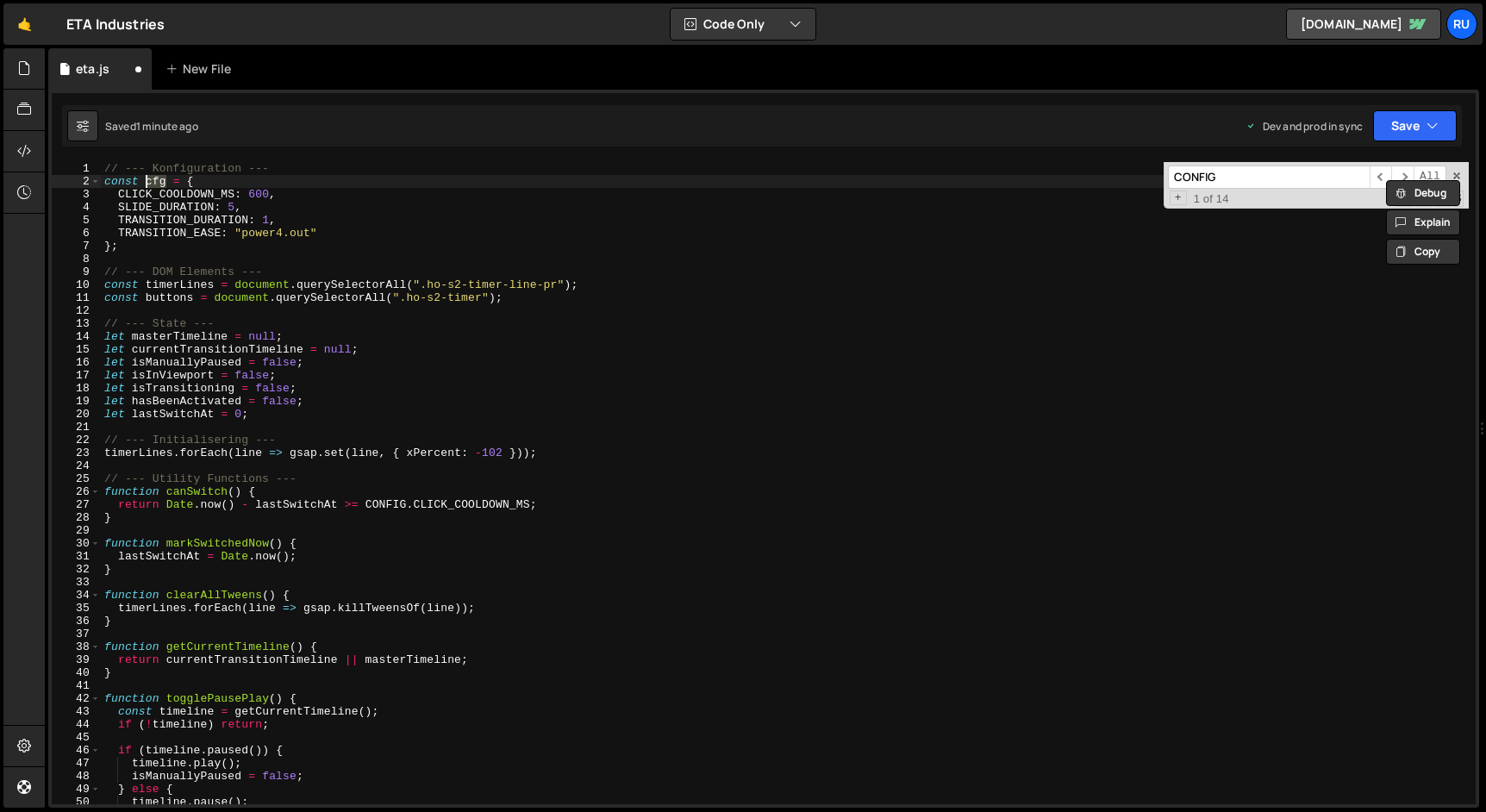
click at [211, 180] on div "// --- Konfiguration --- const cfg = { CLICK_COOLDOWN_MS : 600 , SLIDE_DURATION…" at bounding box center [784, 496] width 1367 height 668
click at [358, 310] on div "// --- Konfiguration --- const cfg = { CLICK_COOLDOWN_MS : 600 , SLIDE_DURATION…" at bounding box center [784, 496] width 1367 height 668
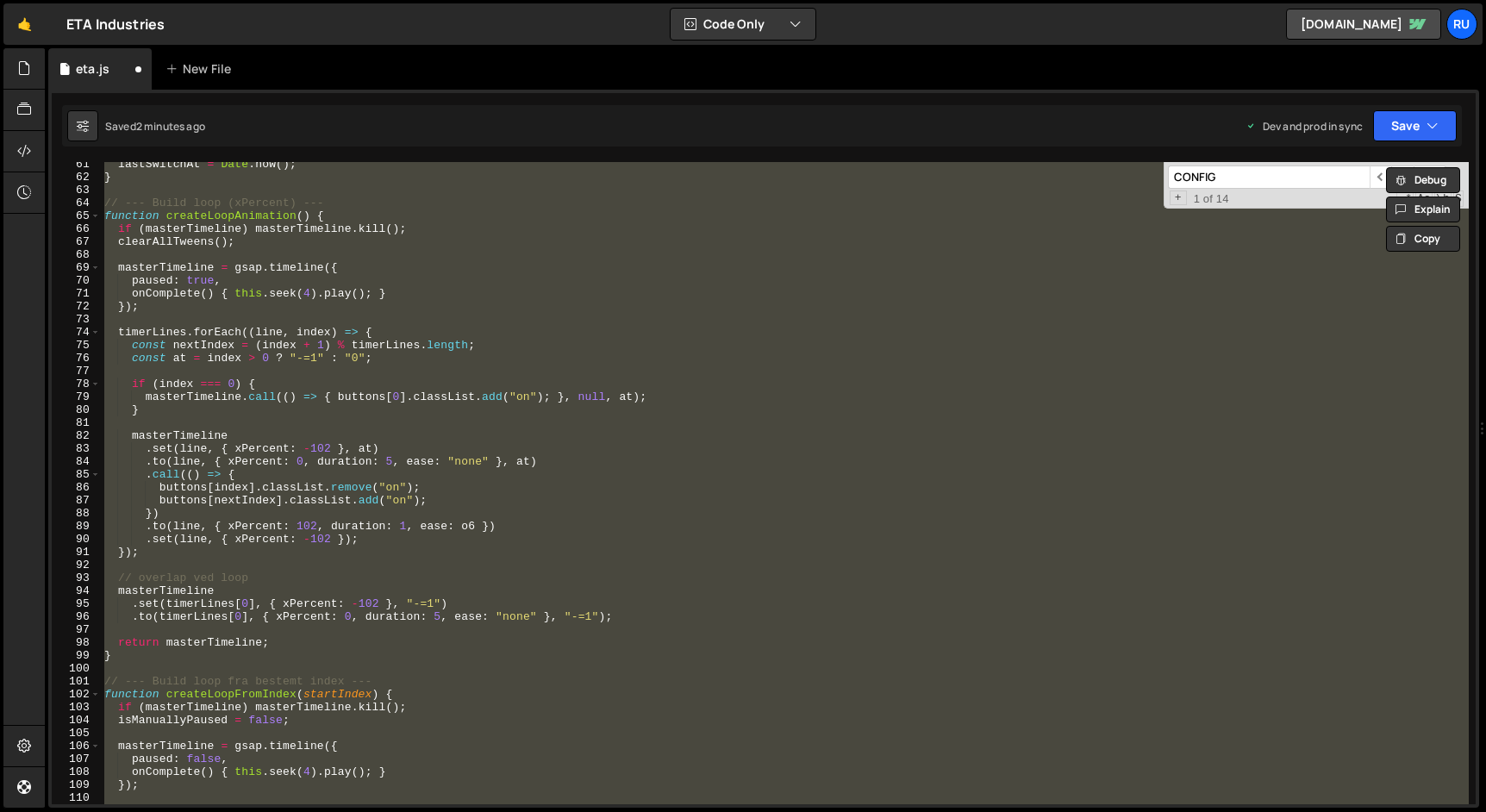
scroll to position [0, 0]
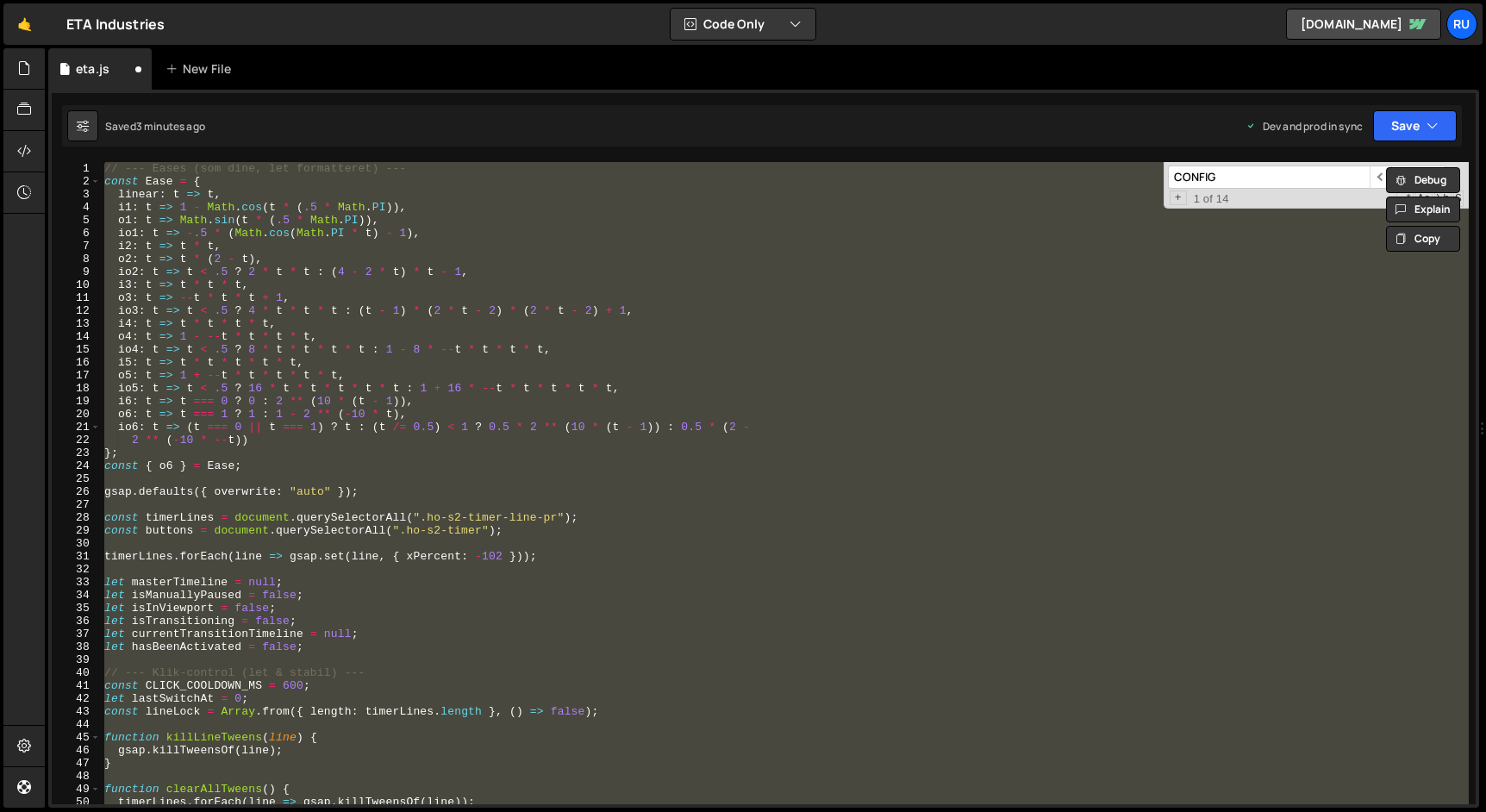
click at [428, 626] on div "// --- Eases (som dine, let formatteret) --- const Ease = { linear : t => t , i…" at bounding box center [784, 482] width 1367 height 642
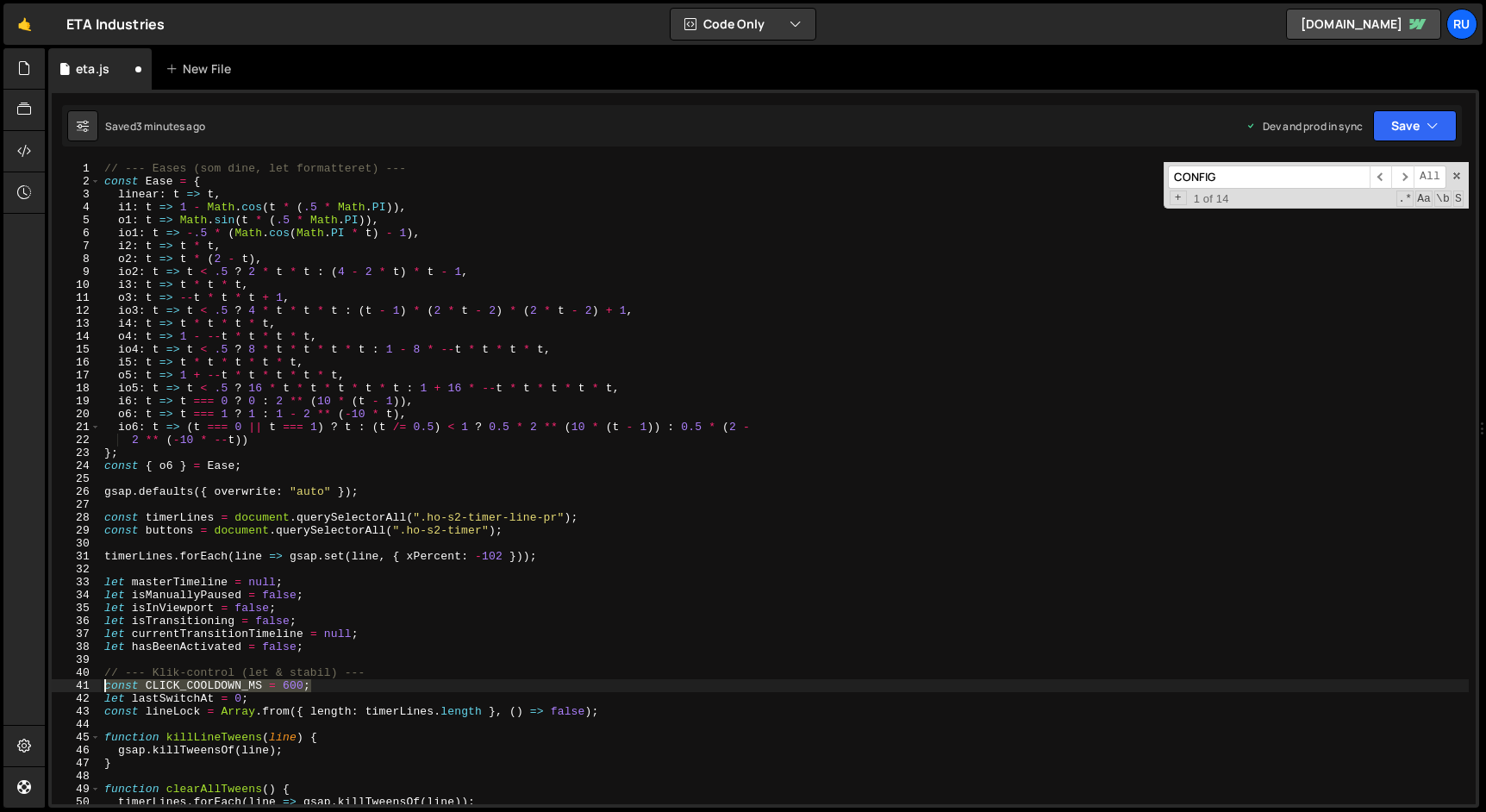
drag, startPoint x: 366, startPoint y: 684, endPoint x: 94, endPoint y: 684, distance: 272.0
click at [94, 684] on div "let isTransitioning = false; 1 2 3 4 5 6 7 8 9 10 11 12 13 14 15 16 17 18 19 20…" at bounding box center [763, 482] width 1424 height 642
click at [224, 454] on div "// --- Eases (som dine, let formatteret) --- const Ease = { linear : t => t , i…" at bounding box center [784, 496] width 1367 height 668
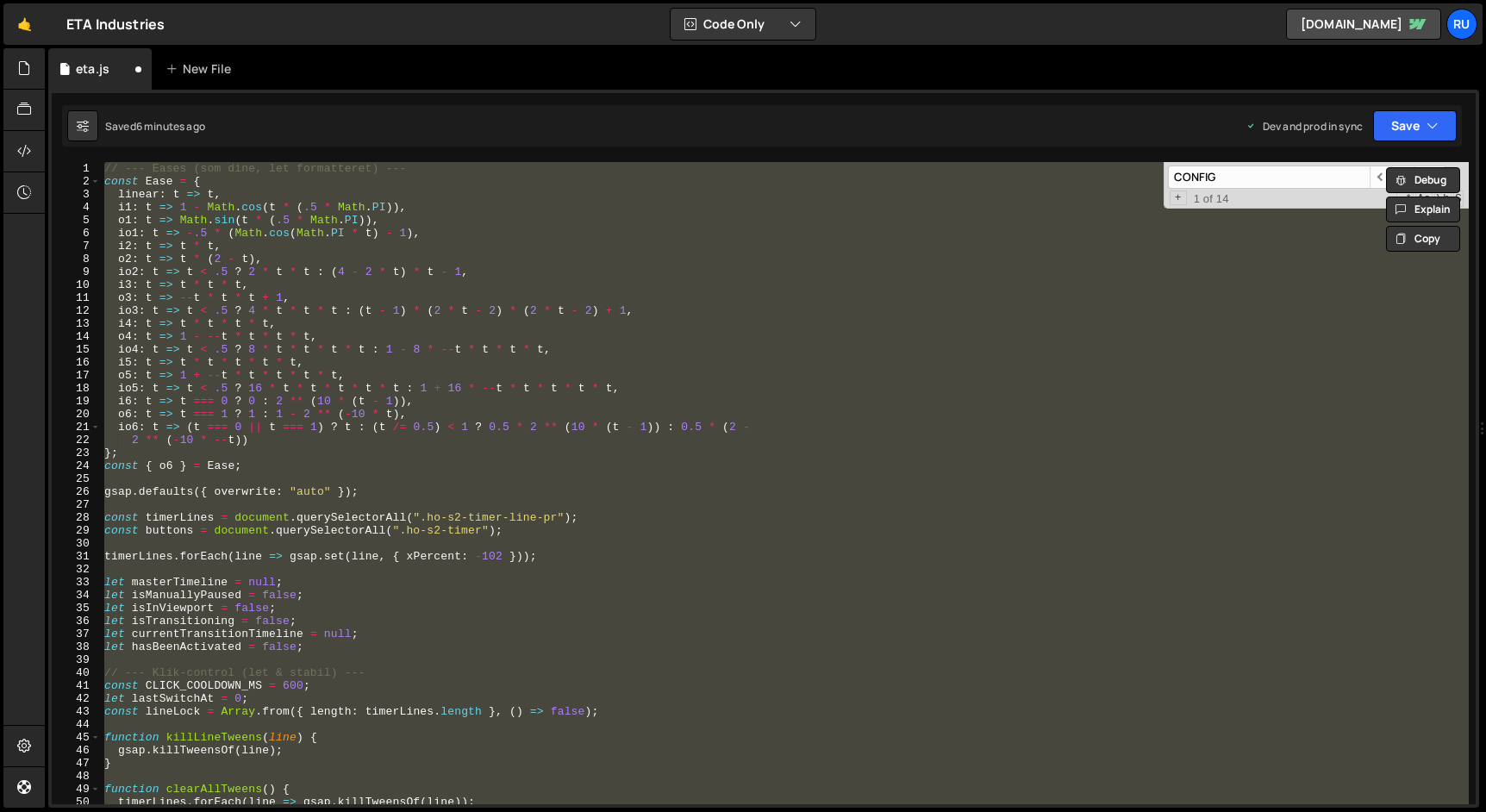
click at [337, 441] on div "// --- Eases (som dine, let formatteret) --- const Ease = { linear : t => t , i…" at bounding box center [784, 482] width 1367 height 642
type textarea "2 ** (-10 * --t))"
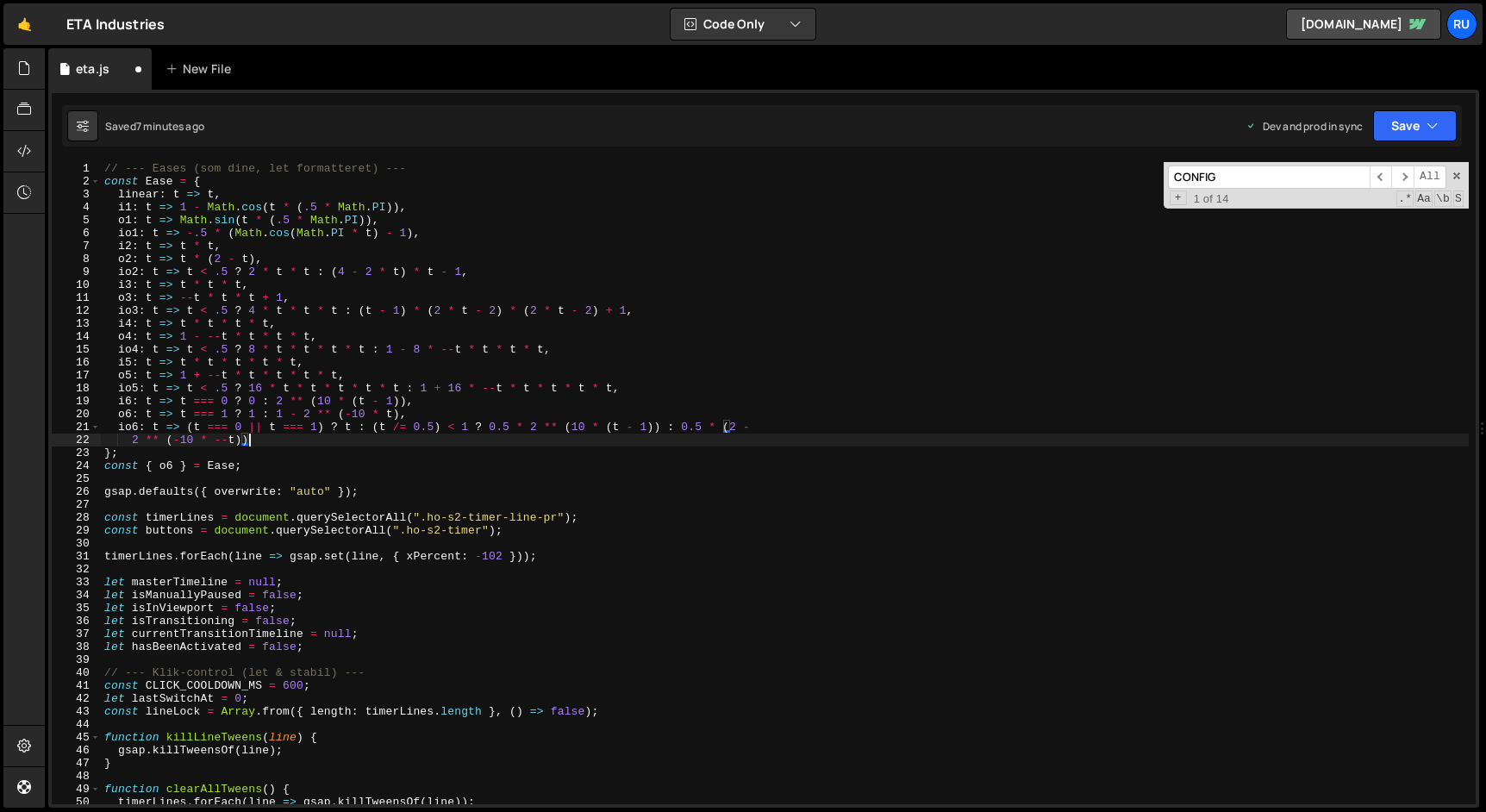
click at [405, 544] on div "// --- Eases (som dine, let formatteret) --- const Ease = { linear : t => t , i…" at bounding box center [784, 496] width 1367 height 668
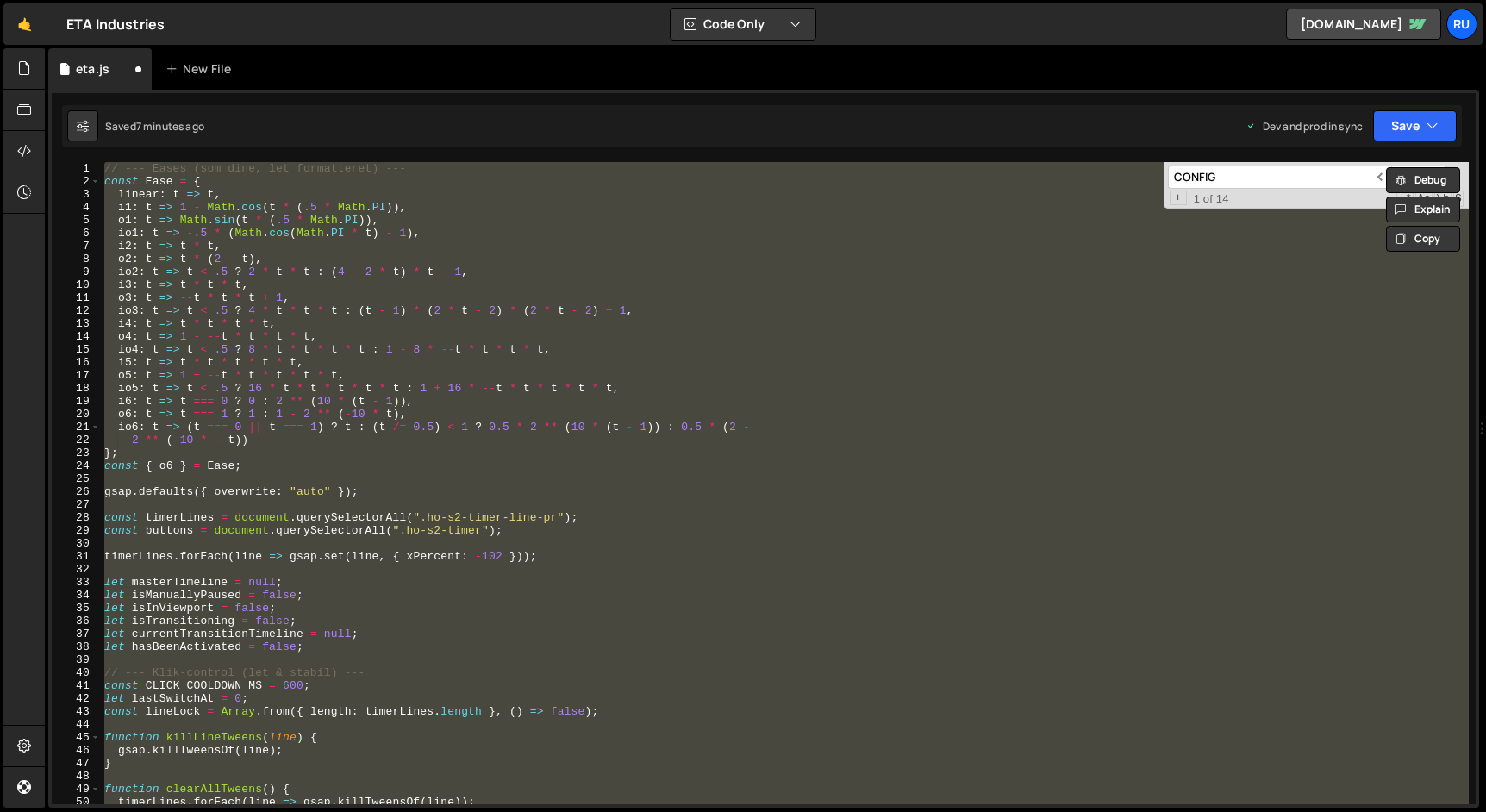
paste textarea "masterTimeline.pause();"
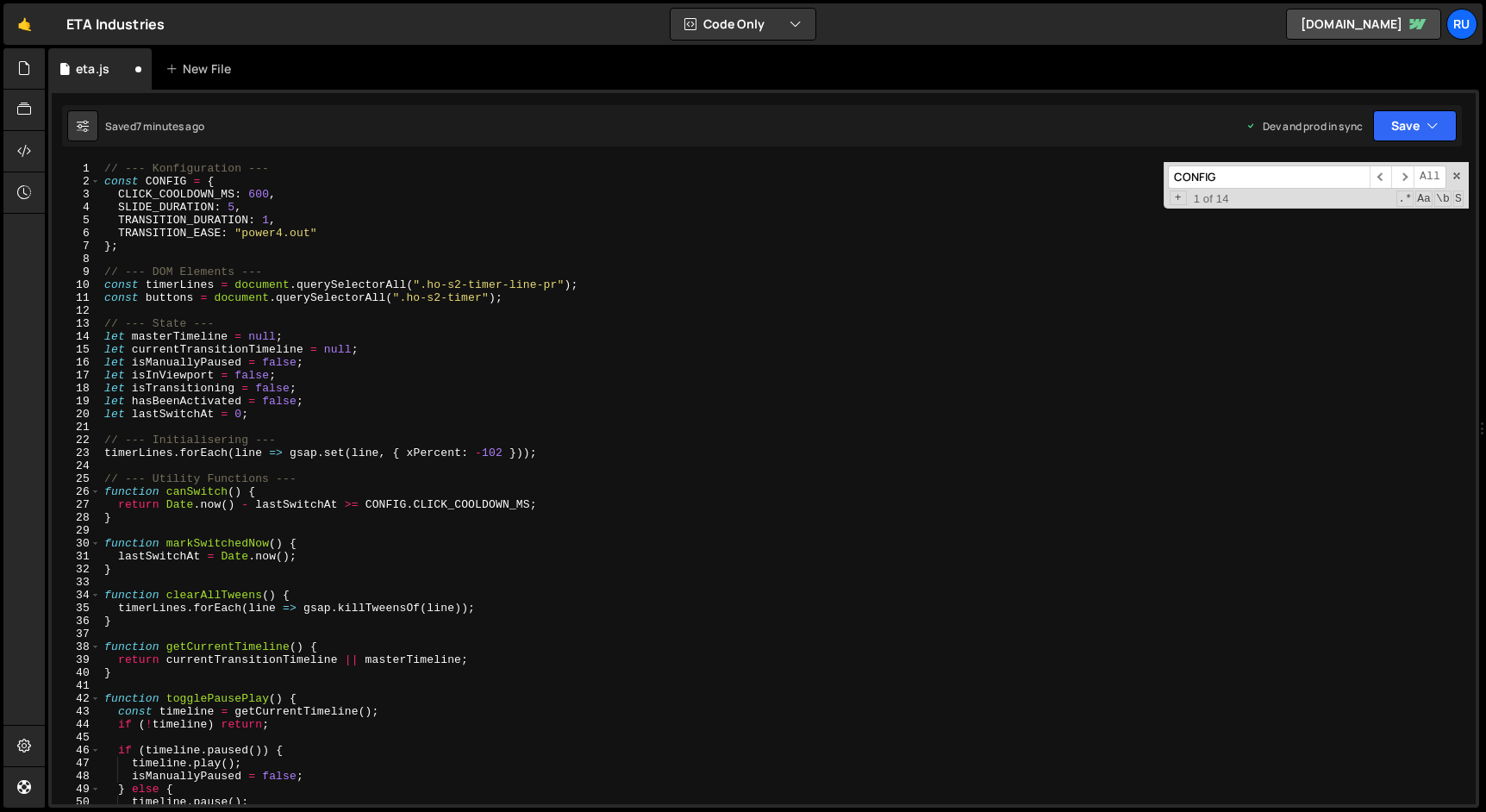
click at [253, 193] on div "// --- Konfiguration --- const CONFIG = { CLICK_COOLDOWN_MS : 600 , SLIDE_DURAT…" at bounding box center [784, 496] width 1367 height 668
click at [1426, 129] on icon "button" at bounding box center [1432, 125] width 12 height 17
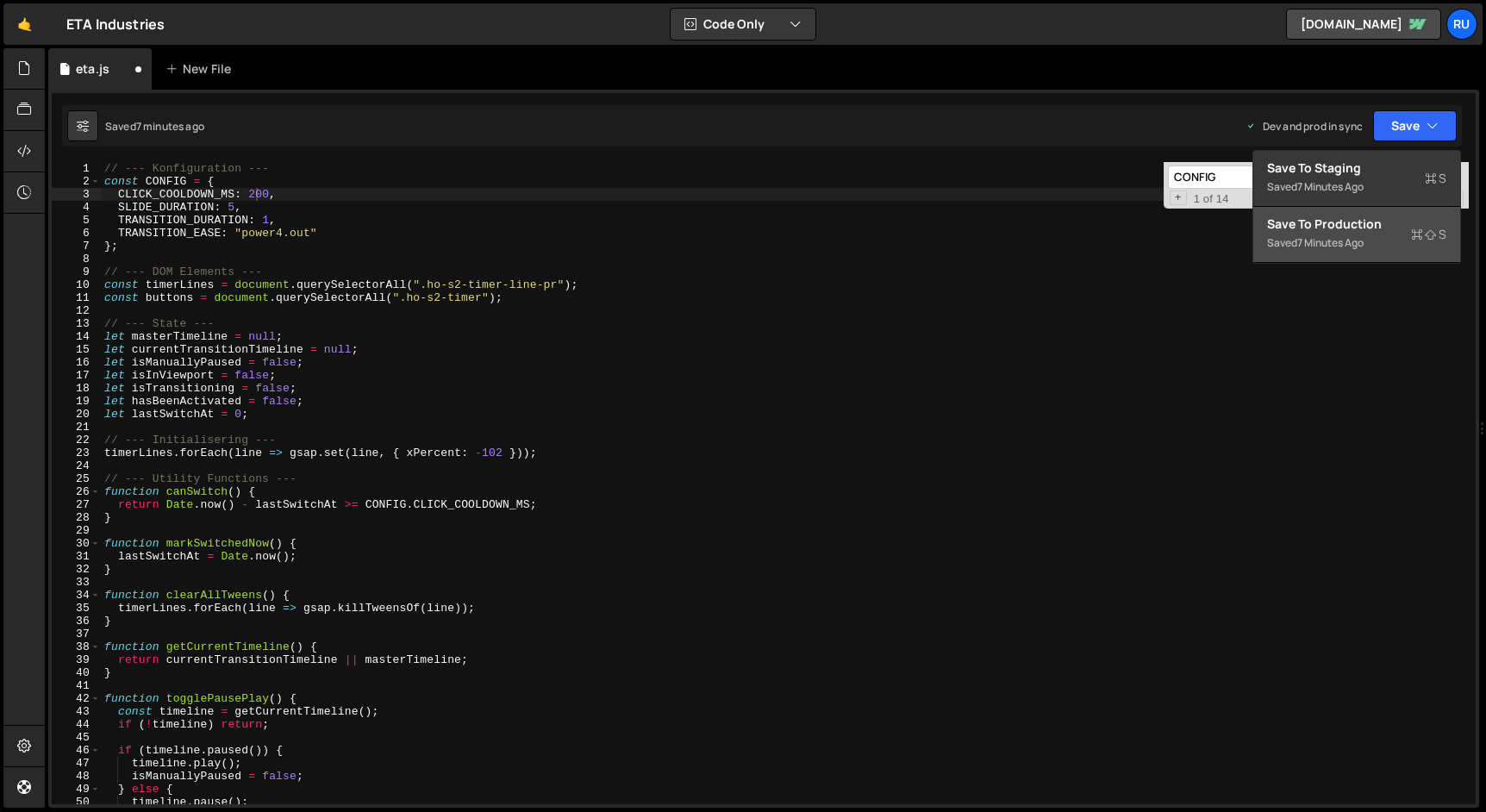
click at [1387, 224] on div "Save to Production S" at bounding box center [1357, 224] width 179 height 17
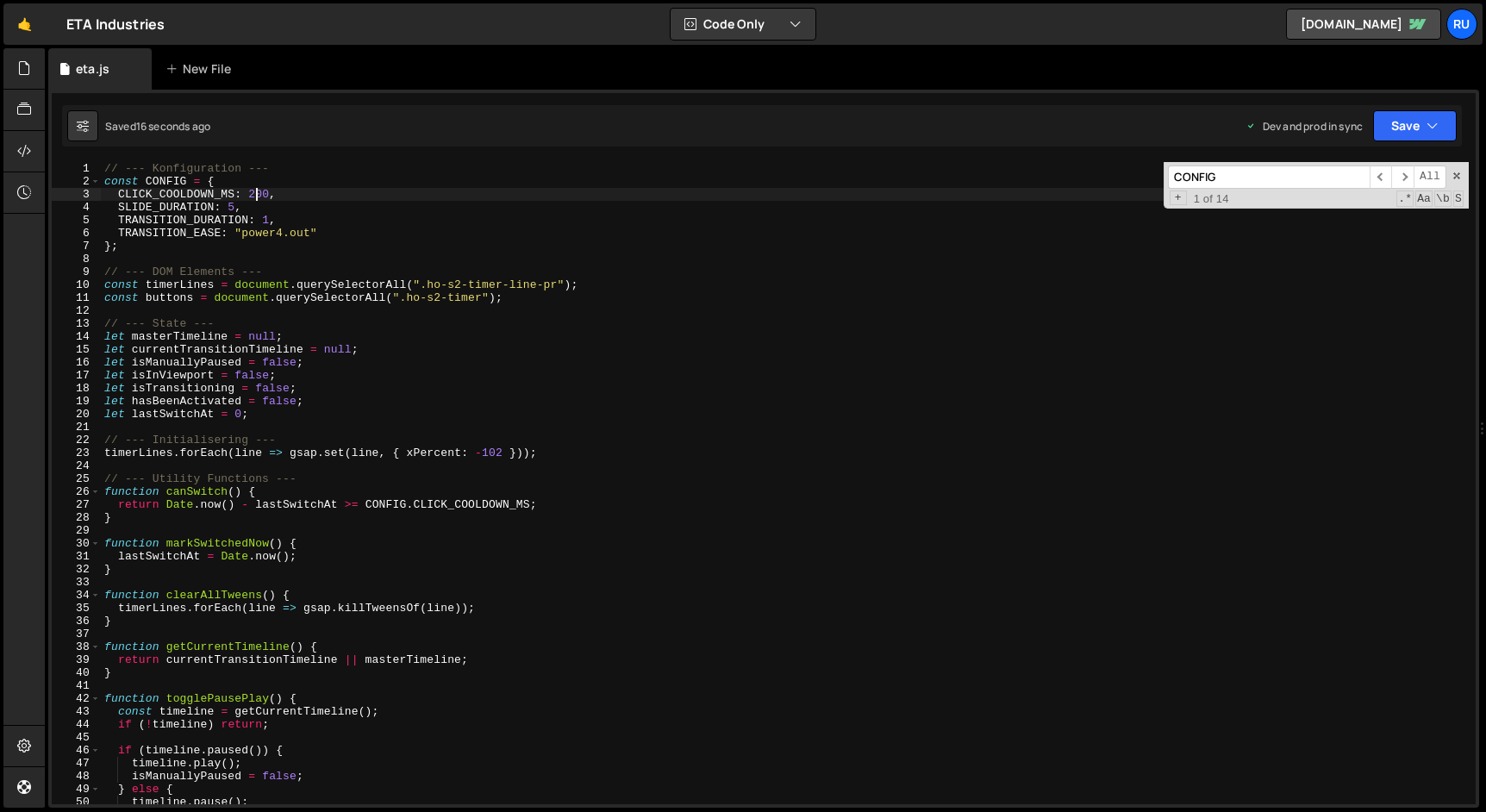
click at [254, 193] on div "// --- Konfiguration --- const CONFIG = { CLICK_COOLDOWN_MS : 200 , SLIDE_DURAT…" at bounding box center [784, 496] width 1367 height 668
click at [271, 167] on div "// --- Konfiguration --- const CONFIG = { CLICK_COOLDOWN_MS : 600 , SLIDE_DURAT…" at bounding box center [784, 496] width 1367 height 668
click at [170, 182] on div "// --- Konfiguration --- const CONFIG = { CLICK_COOLDOWN_MS : 600 , SLIDE_DURAT…" at bounding box center [784, 496] width 1367 height 668
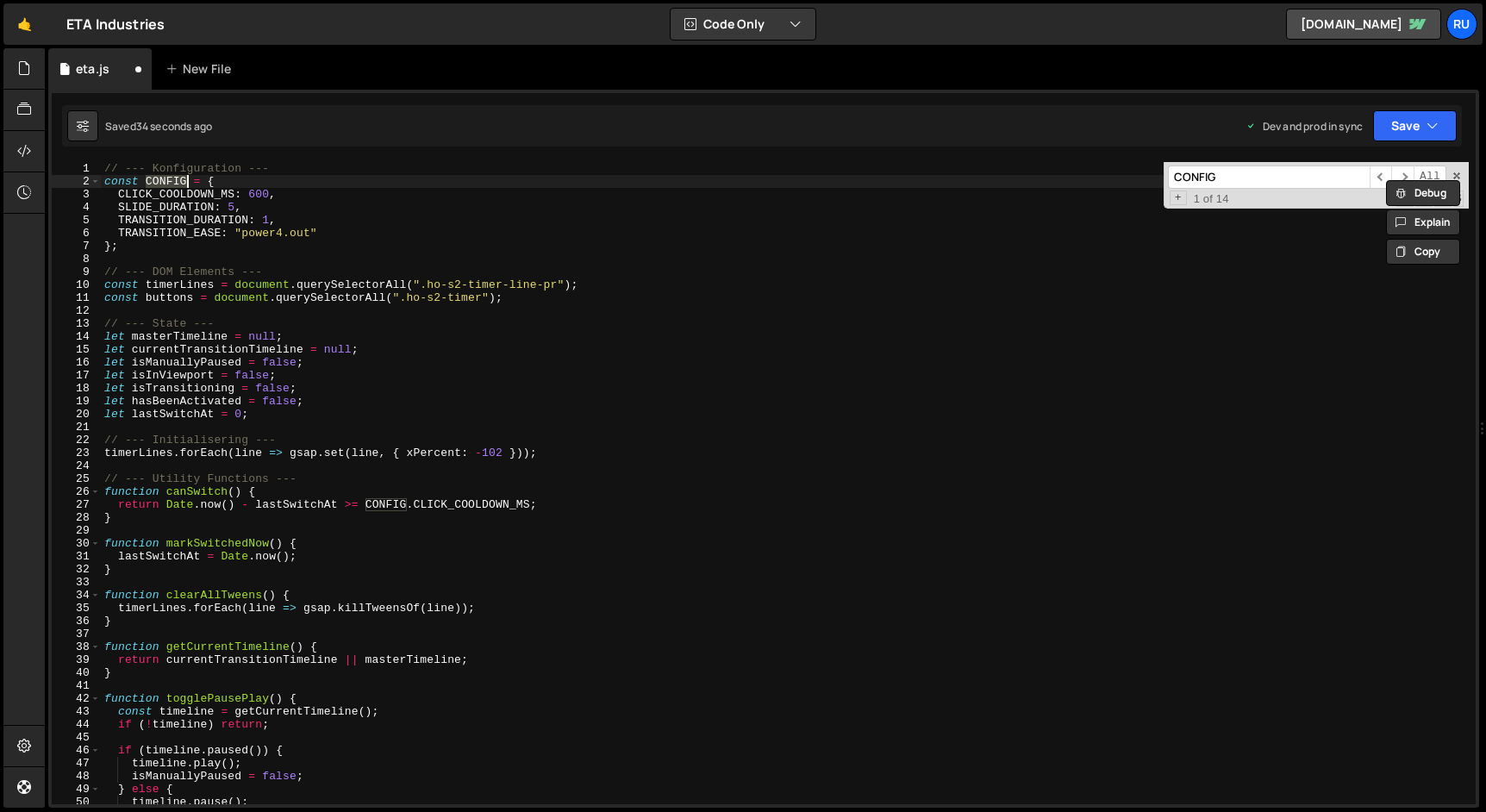
click at [160, 282] on div "// --- Konfiguration --- const CONFIG = { CLICK_COOLDOWN_MS : 600 , SLIDE_DURAT…" at bounding box center [784, 496] width 1367 height 668
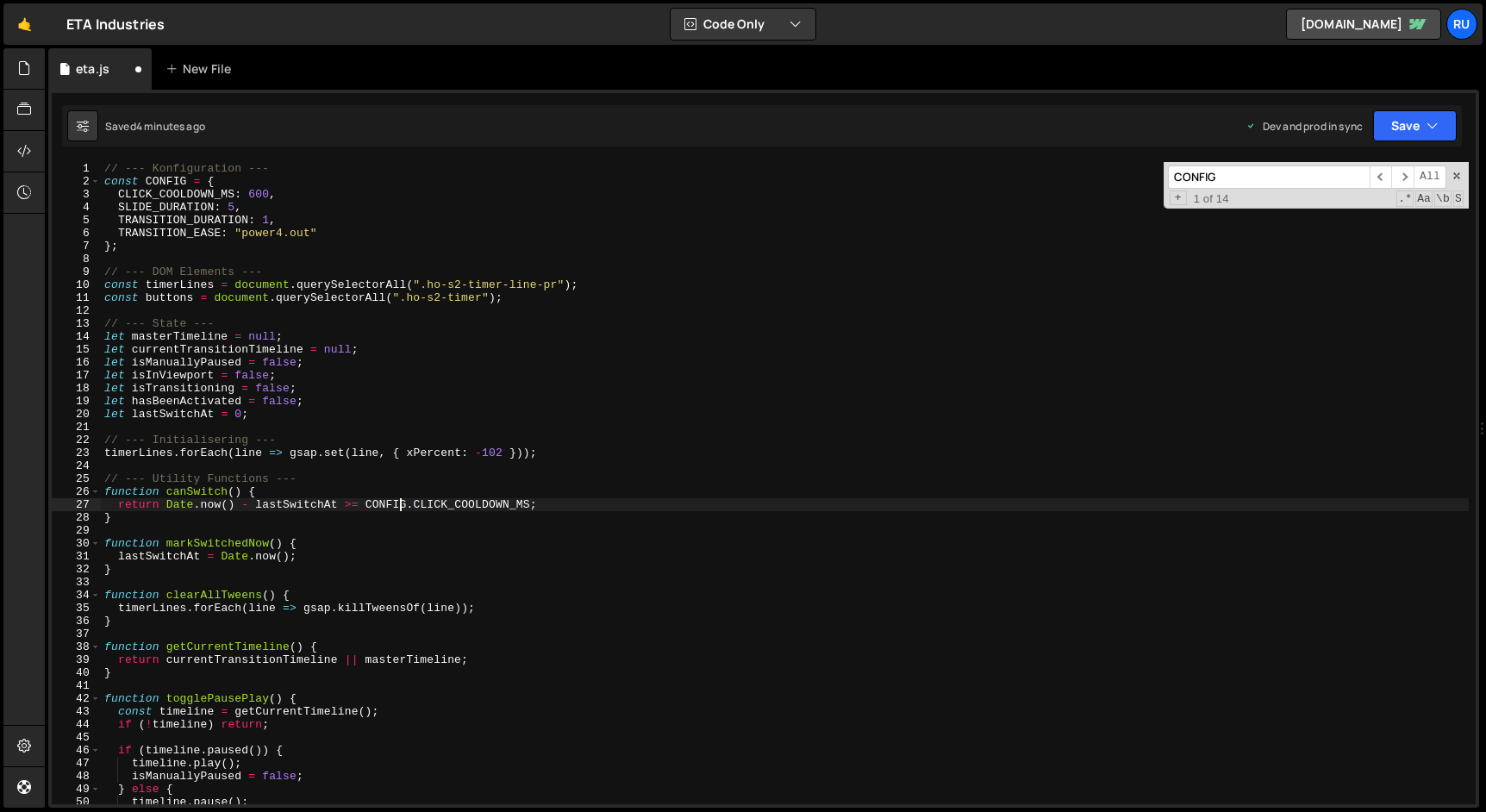
click at [399, 508] on div "// --- Konfiguration --- const CONFIG = { CLICK_COOLDOWN_MS : 600 , SLIDE_DURAT…" at bounding box center [784, 496] width 1367 height 668
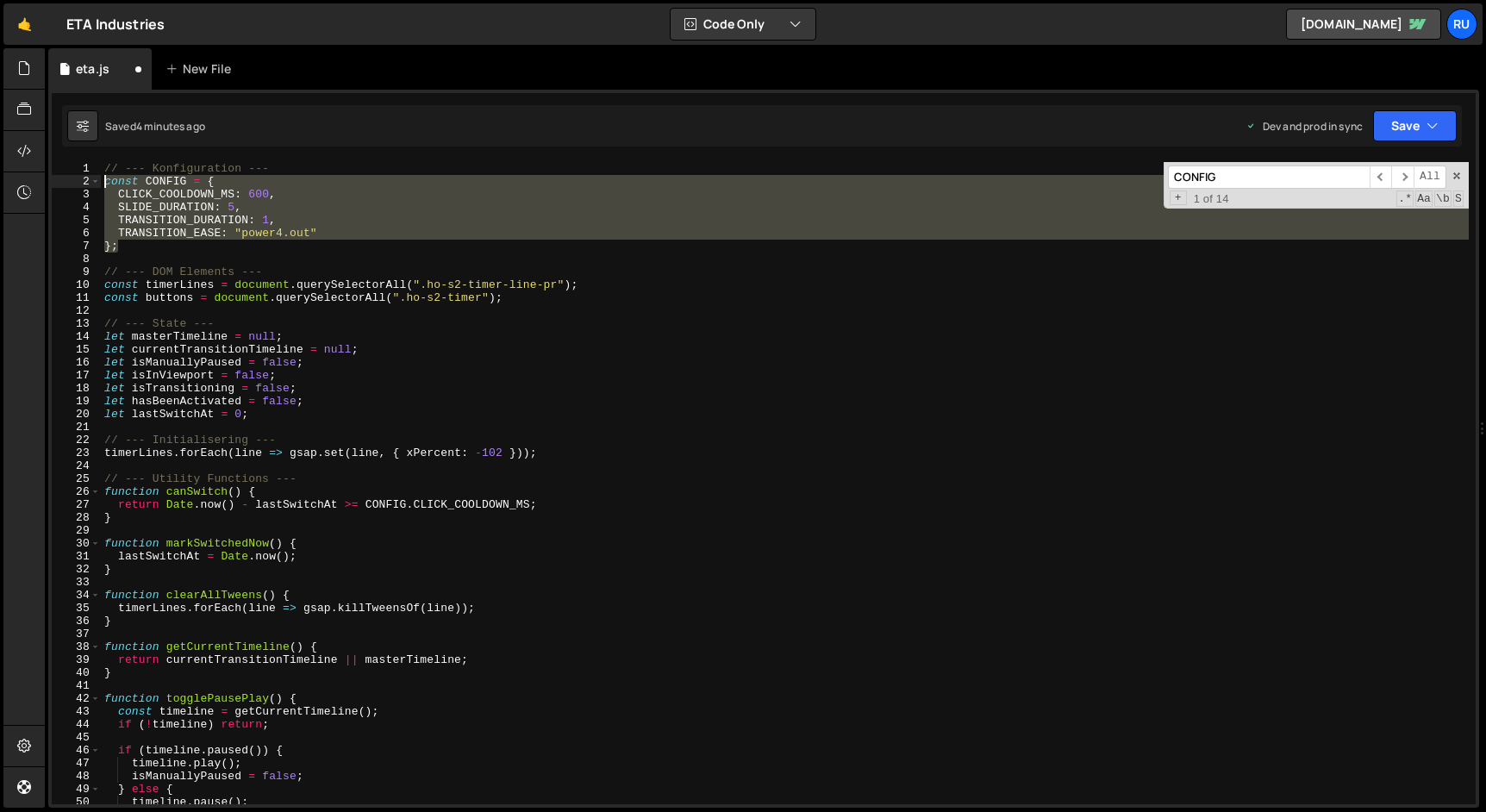
drag, startPoint x: 129, startPoint y: 249, endPoint x: 87, endPoint y: 176, distance: 84.2
click at [87, 176] on div "return Date.now() - lastSwitchAt >= CONFIG.CLICK_COOLDOWN_MS; 1 2 3 4 5 6 7 8 9…" at bounding box center [763, 482] width 1424 height 642
click at [146, 177] on div "// --- Konfiguration --- const CONFIG = { CLICK_COOLDOWN_MS : 600 , SLIDE_DURAT…" at bounding box center [784, 482] width 1367 height 642
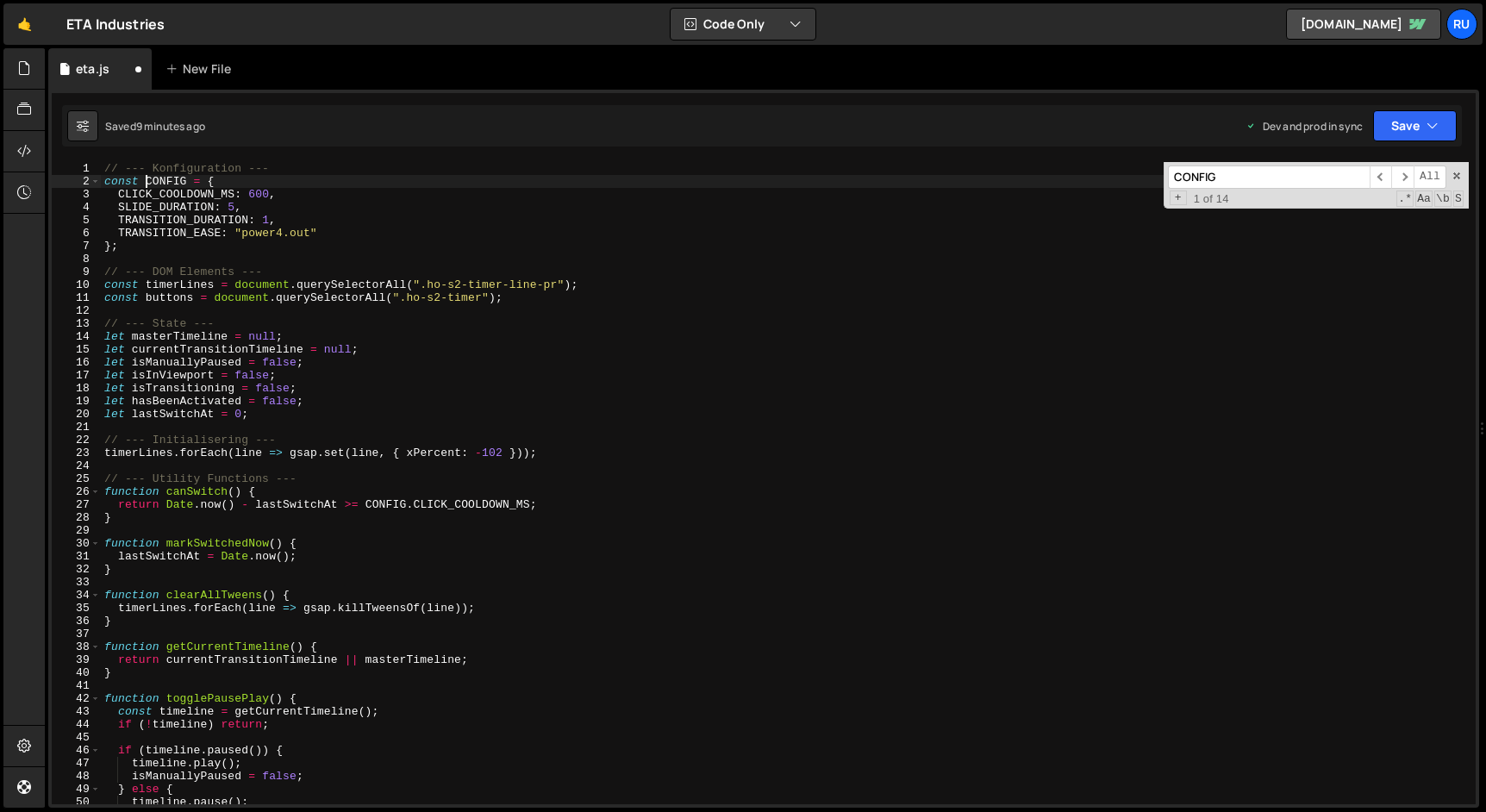
click at [231, 229] on div "// --- Konfiguration --- const CONFIG = { CLICK_COOLDOWN_MS : 600 , SLIDE_DURAT…" at bounding box center [784, 496] width 1367 height 668
type textarea "TRANSITION_EASE: "power4.out""
click at [292, 304] on div "// --- Konfiguration --- const CONFIG = { CLICK_COOLDOWN_MS : 600 , SLIDE_DURAT…" at bounding box center [784, 496] width 1367 height 668
type textarea "masterTimeline.pause();"
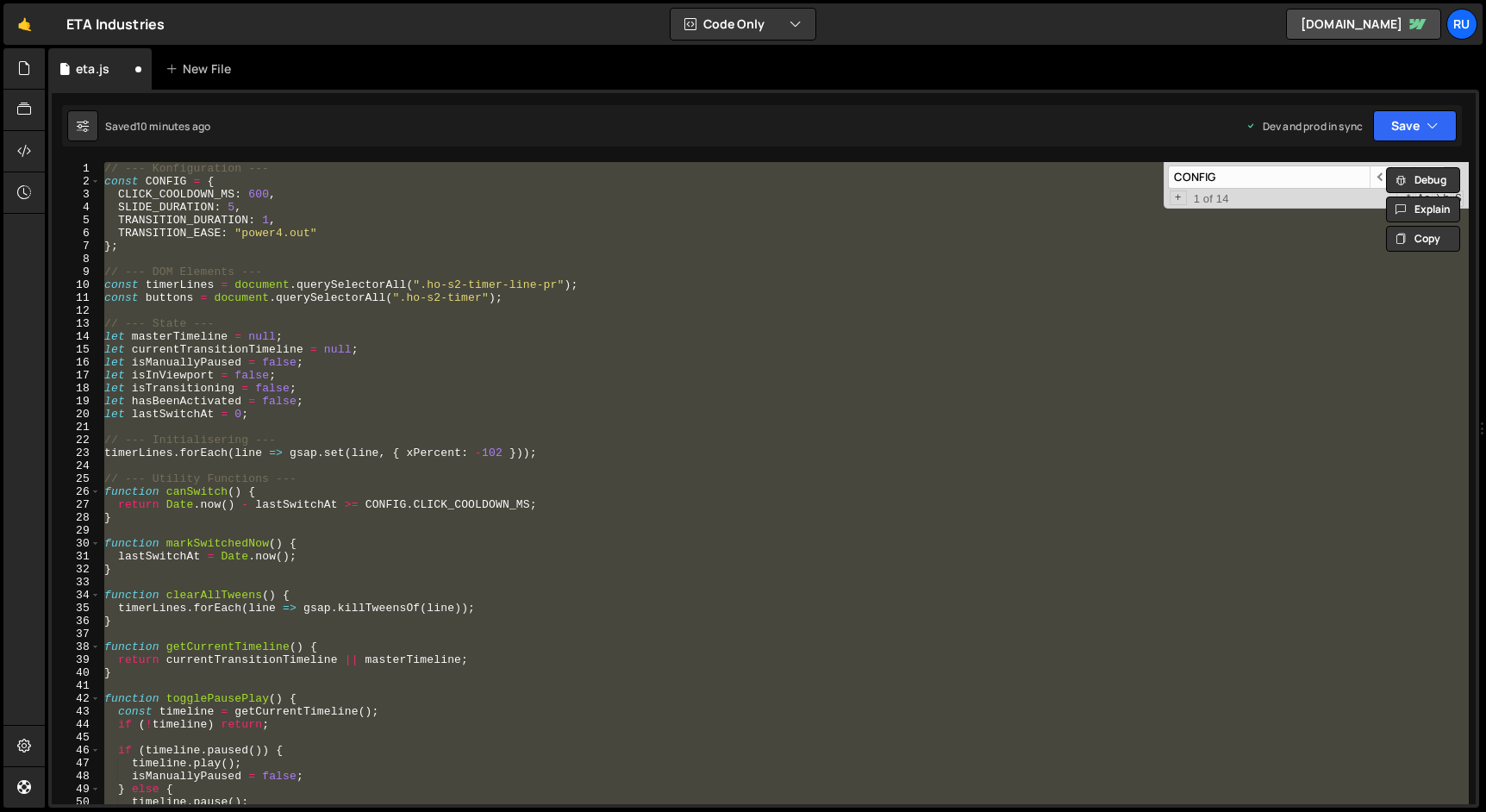
click at [292, 253] on div "// --- Konfiguration --- const CONFIG = { CLICK_COOLDOWN_MS : 600 , SLIDE_DURAT…" at bounding box center [784, 482] width 1367 height 642
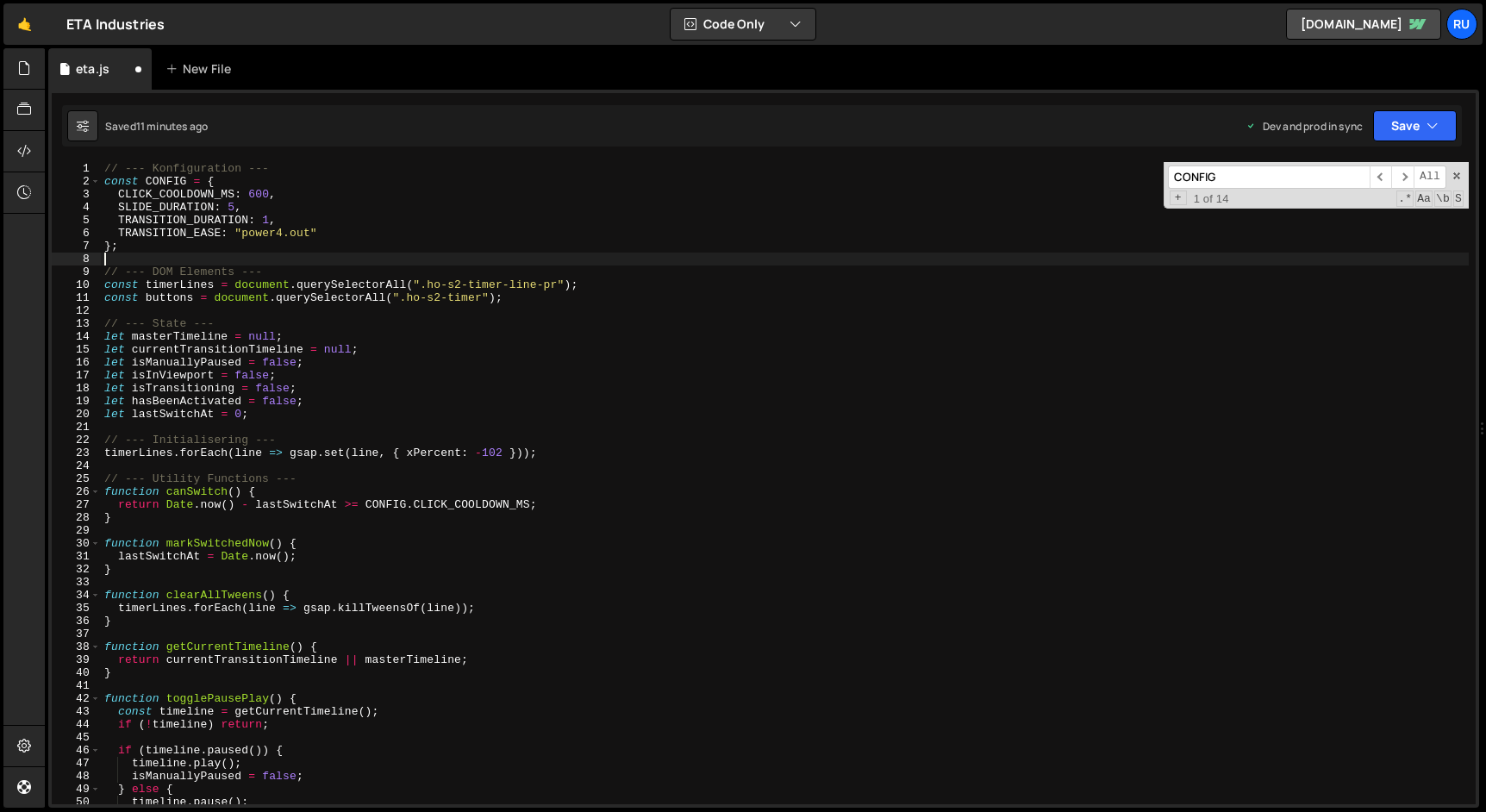
click at [343, 580] on div "// --- Konfiguration --- const CONFIG = { CLICK_COOLDOWN_MS : 600 , SLIDE_DURAT…" at bounding box center [784, 496] width 1367 height 668
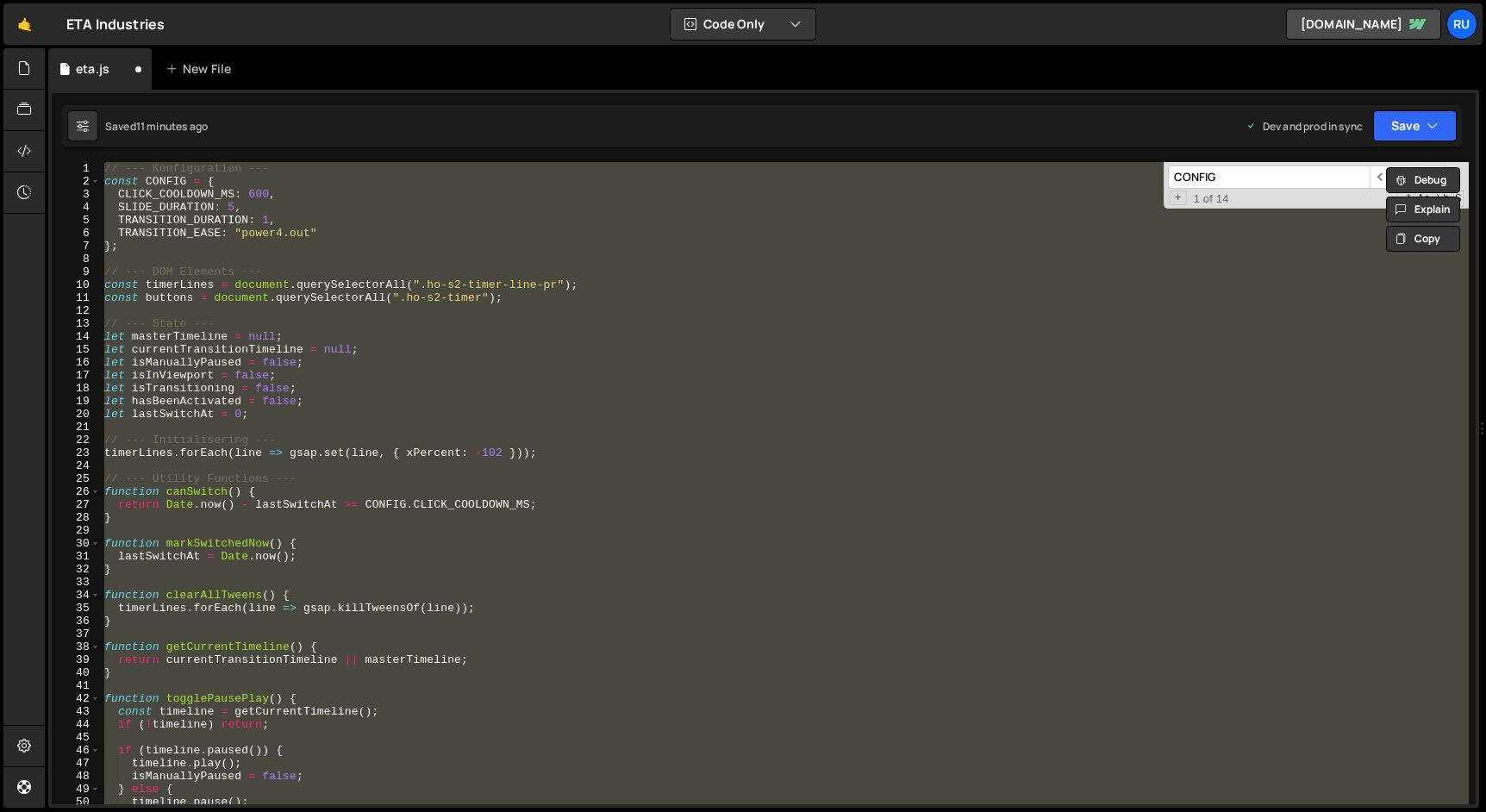
paste textarea
type textarea "masterTimeline.pause();"
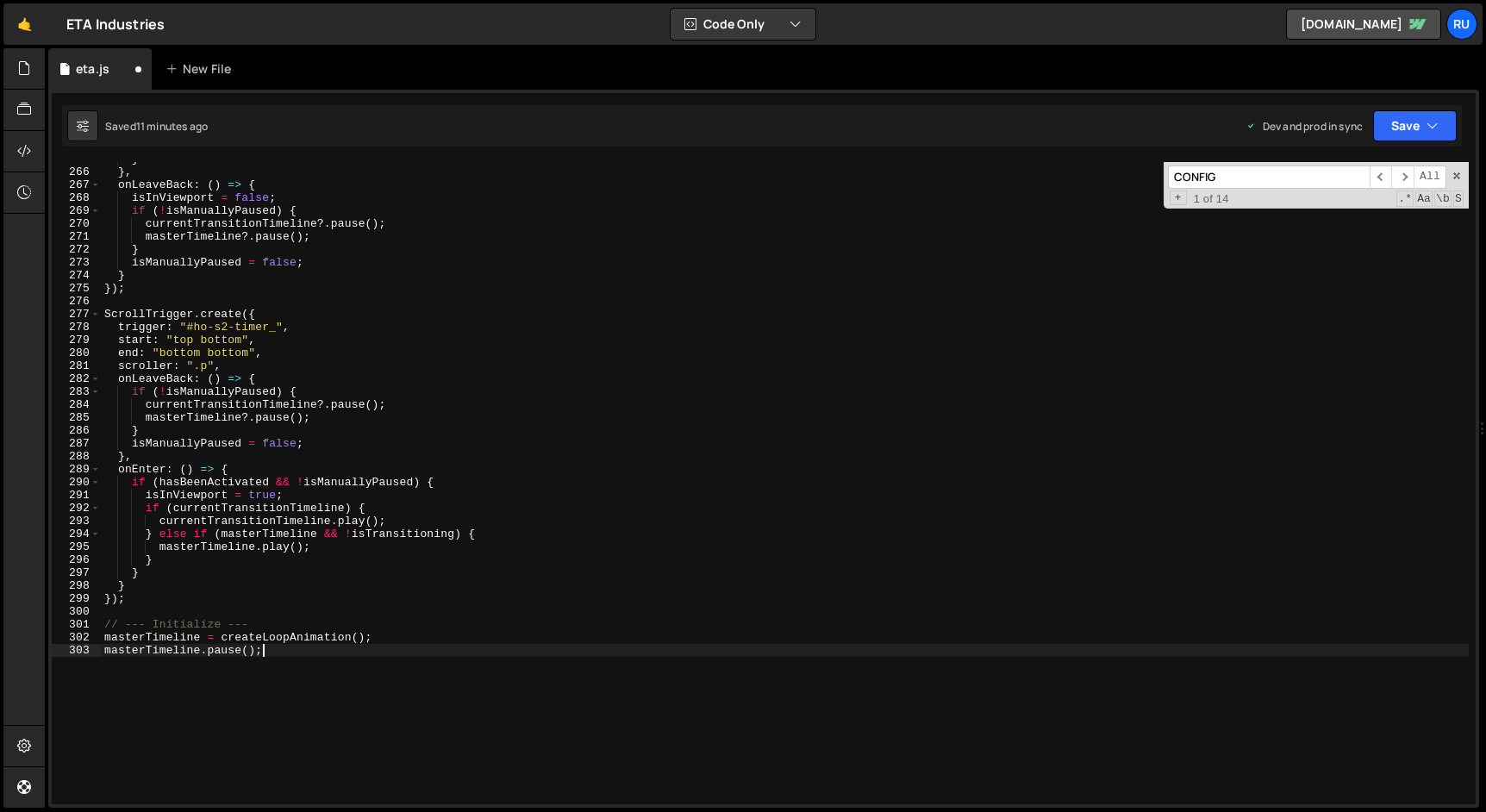
scroll to position [3421, 0]
click at [1420, 125] on button "Save" at bounding box center [1414, 126] width 83 height 31
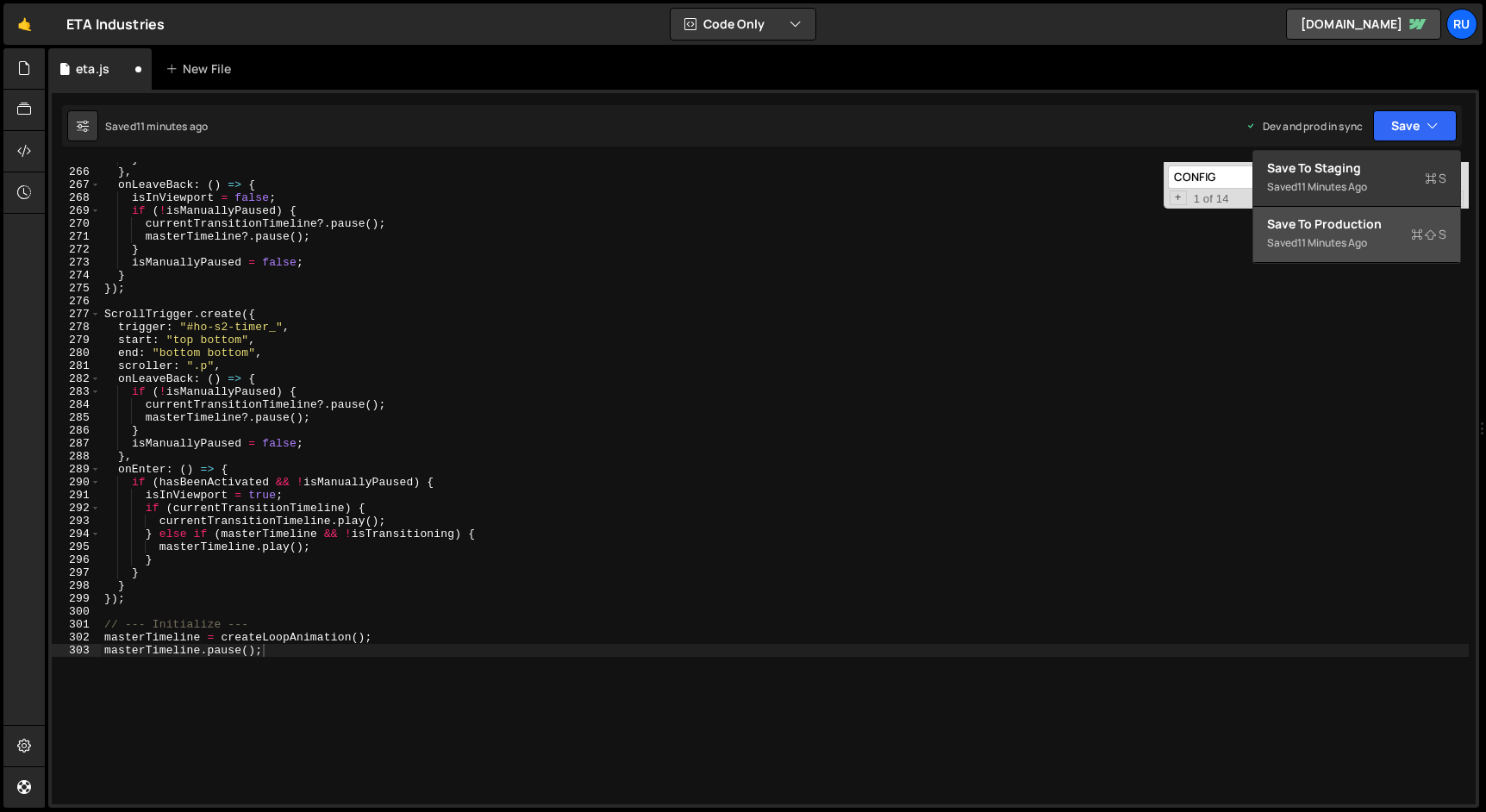
click at [1377, 236] on div "Saved 11 minutes ago" at bounding box center [1357, 243] width 179 height 21
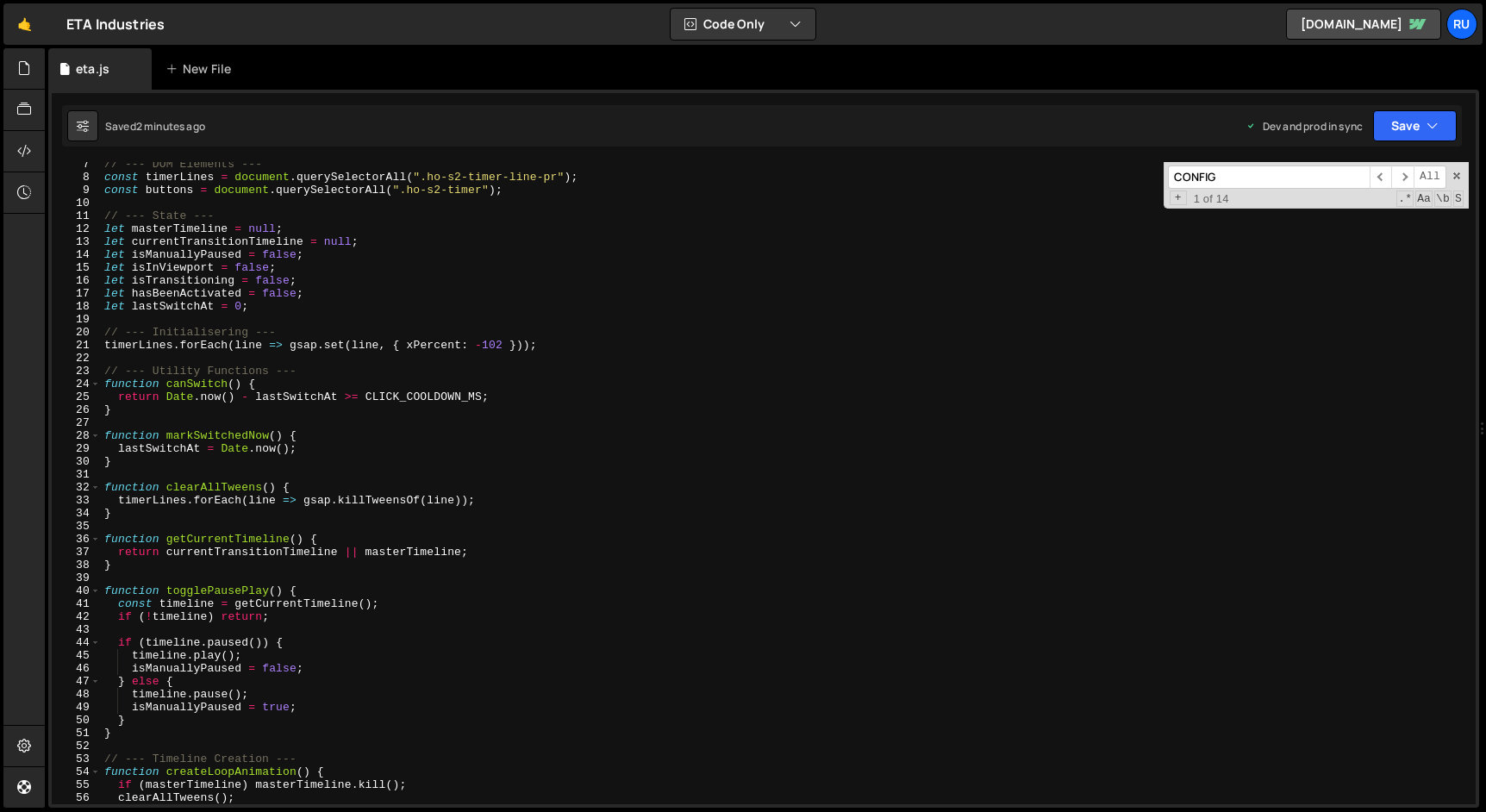
scroll to position [84, 0]
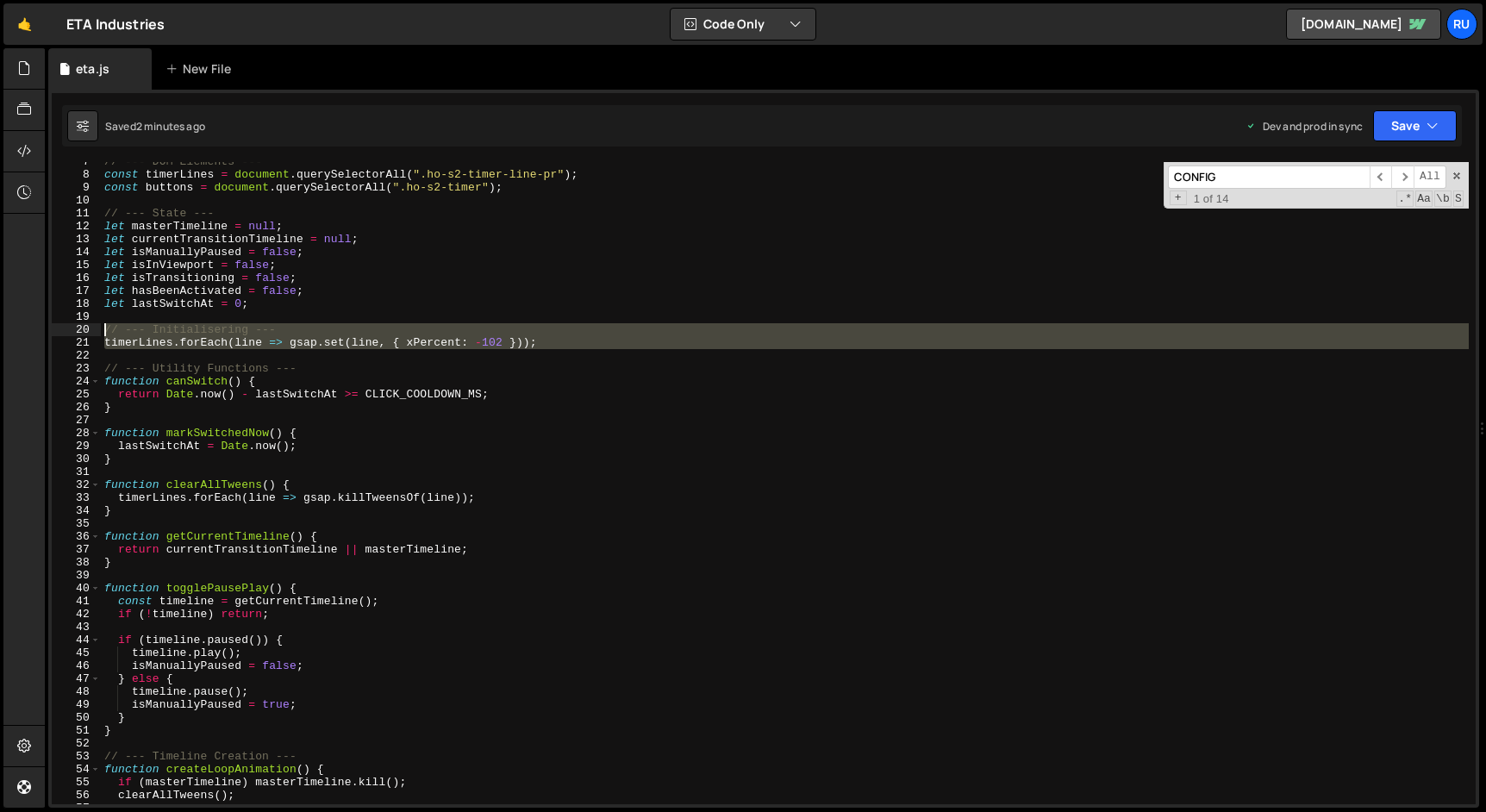
drag, startPoint x: 115, startPoint y: 355, endPoint x: 81, endPoint y: 329, distance: 42.8
click at [81, 329] on div "7 8 9 10 11 12 13 14 15 16 17 18 19 20 21 22 23 24 25 26 27 28 29 30 31 32 33 3…" at bounding box center [763, 482] width 1424 height 642
type textarea "// --- Initialisering --- timerLines.forEach(line => gsap.set(line, { xPercent:…"
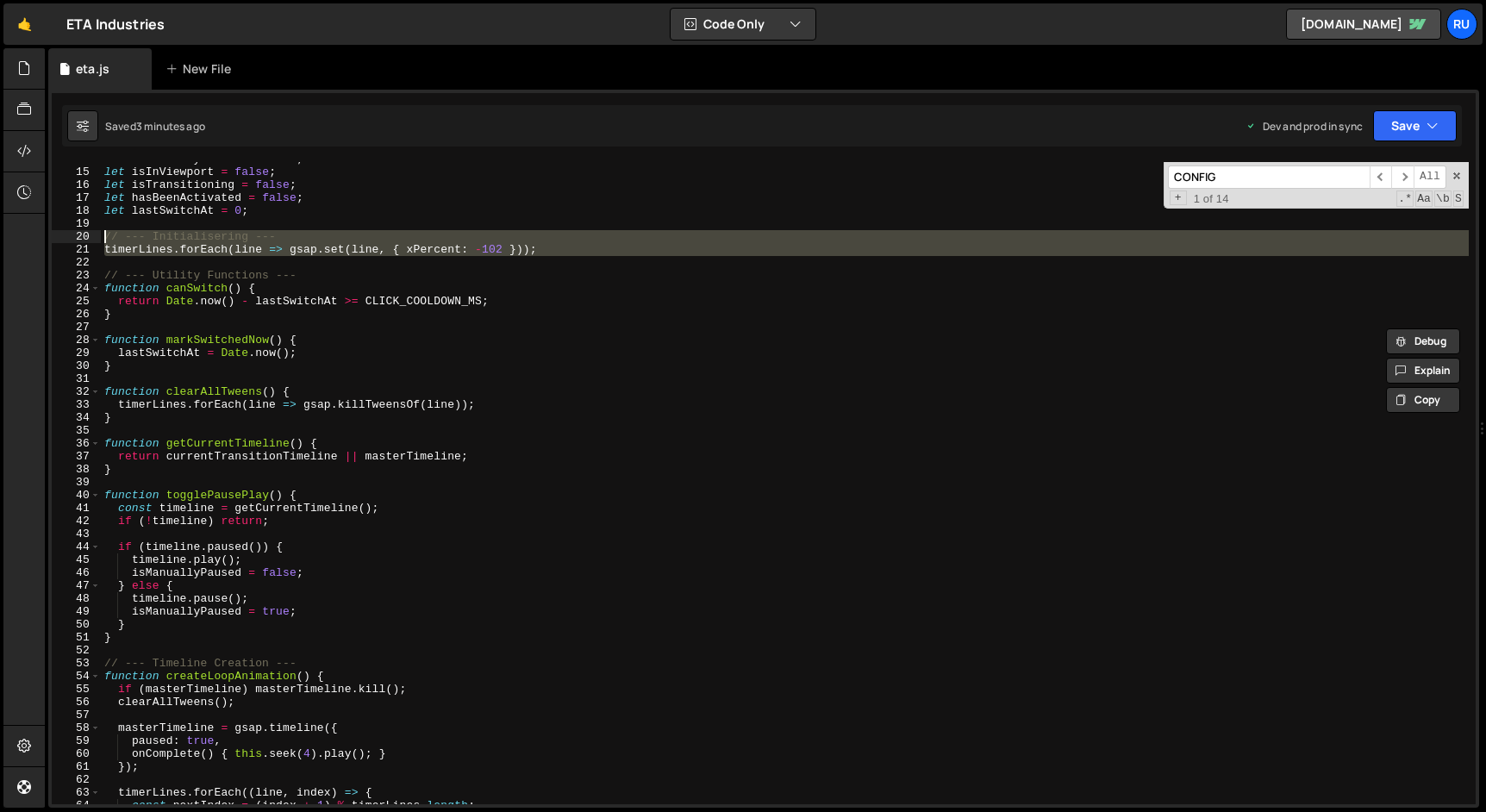
scroll to position [177, 0]
click at [201, 380] on div "let isManuallyPaused = false ; let isInViewport = false ; let isTransitioning =…" at bounding box center [784, 486] width 1367 height 668
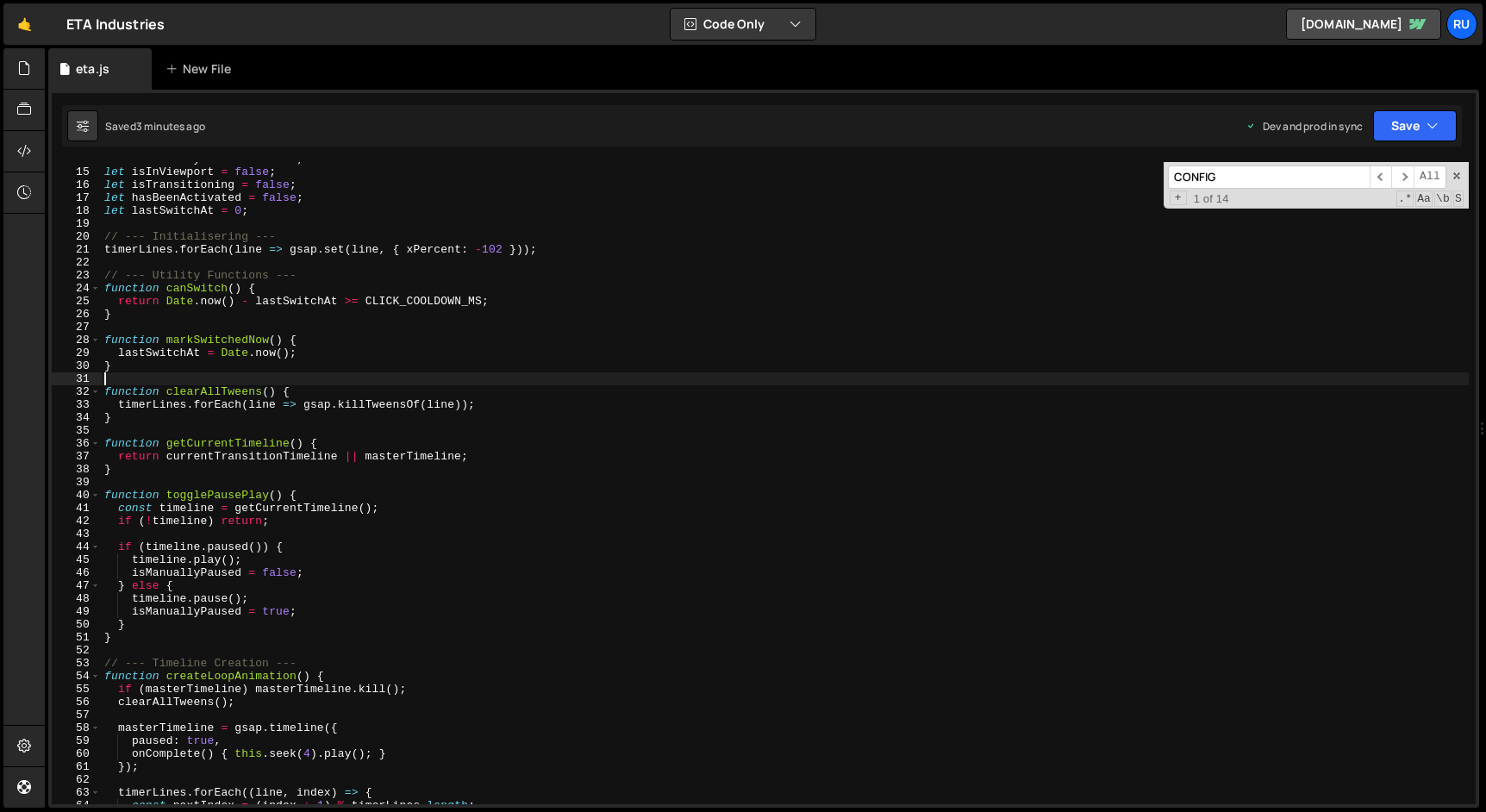
click at [197, 394] on div "let isManuallyPaused = false ; let isInViewport = false ; let isTransitioning =…" at bounding box center [784, 486] width 1367 height 668
type textarea "function clearAllTweens() {"
click at [197, 394] on div "let isManuallyPaused = false ; let isInViewport = false ; let isTransitioning =…" at bounding box center [784, 486] width 1367 height 668
click at [1240, 176] on input "CONFIG" at bounding box center [1269, 177] width 202 height 24
paste input "clearAllTweens"
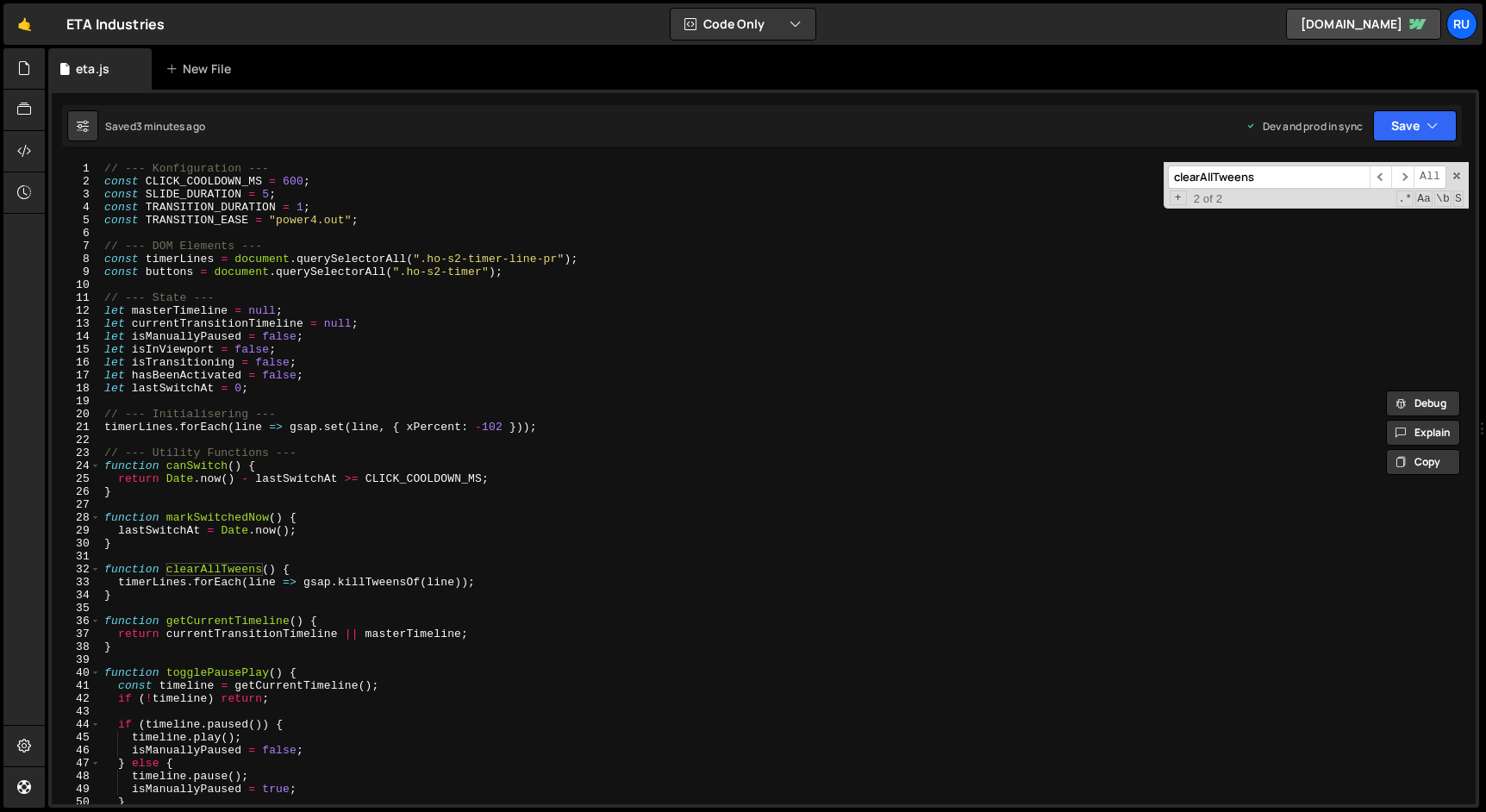
scroll to position [0, 0]
type input "clearAllTweens"
type textarea "const CLICK_COOLDOWN_MS = 600;"
drag, startPoint x: 262, startPoint y: 183, endPoint x: 146, endPoint y: 179, distance: 116.1
click at [146, 179] on div "// --- Konfiguration --- const CLICK_COOLDOWN_MS = 600 ; const SLIDE_DURATION =…" at bounding box center [784, 496] width 1367 height 668
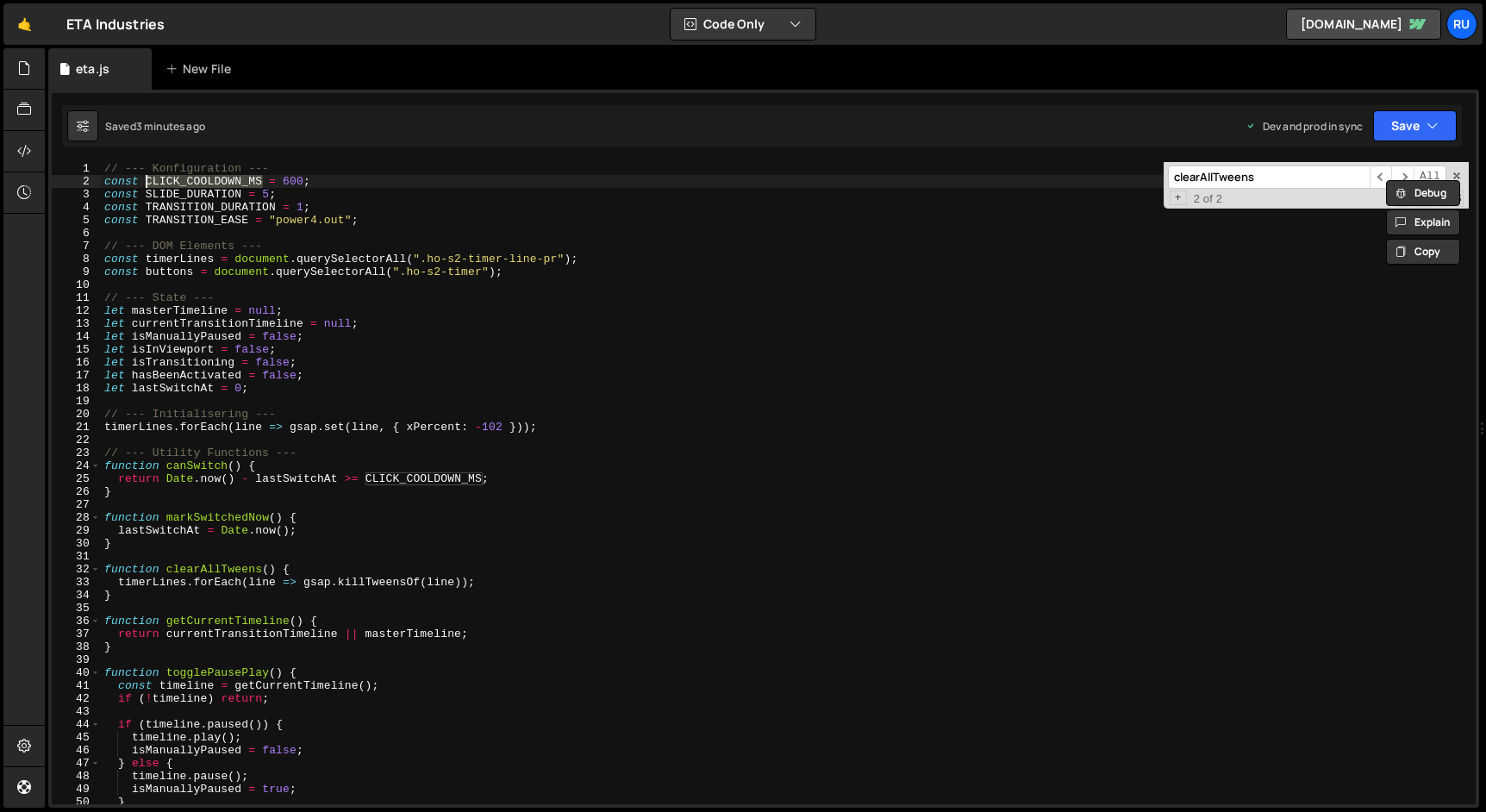
click at [1262, 177] on input "clearAllTweens" at bounding box center [1269, 177] width 202 height 24
paste input "CLICK_COOLDOWN_MS"
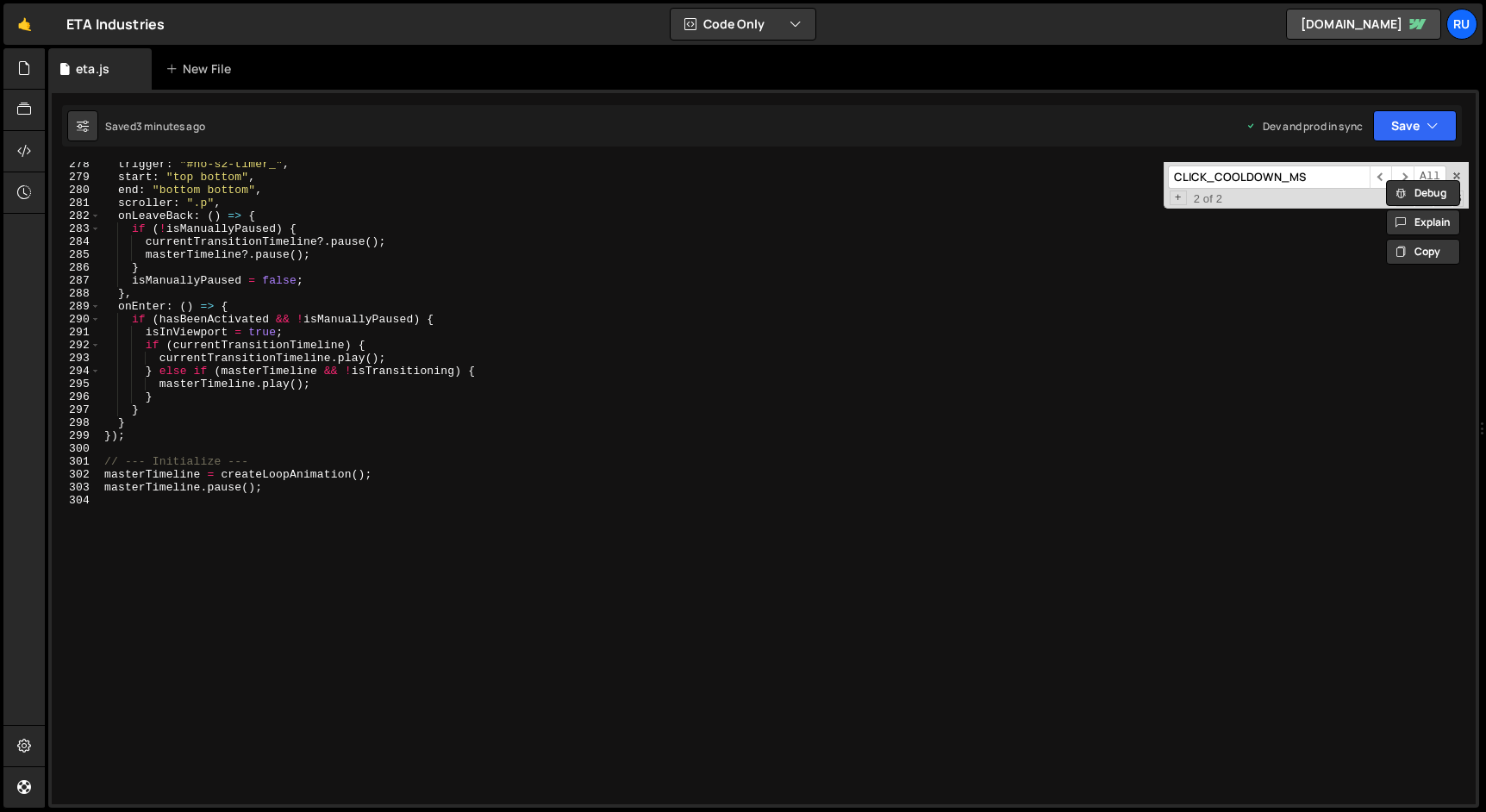
scroll to position [3572, 0]
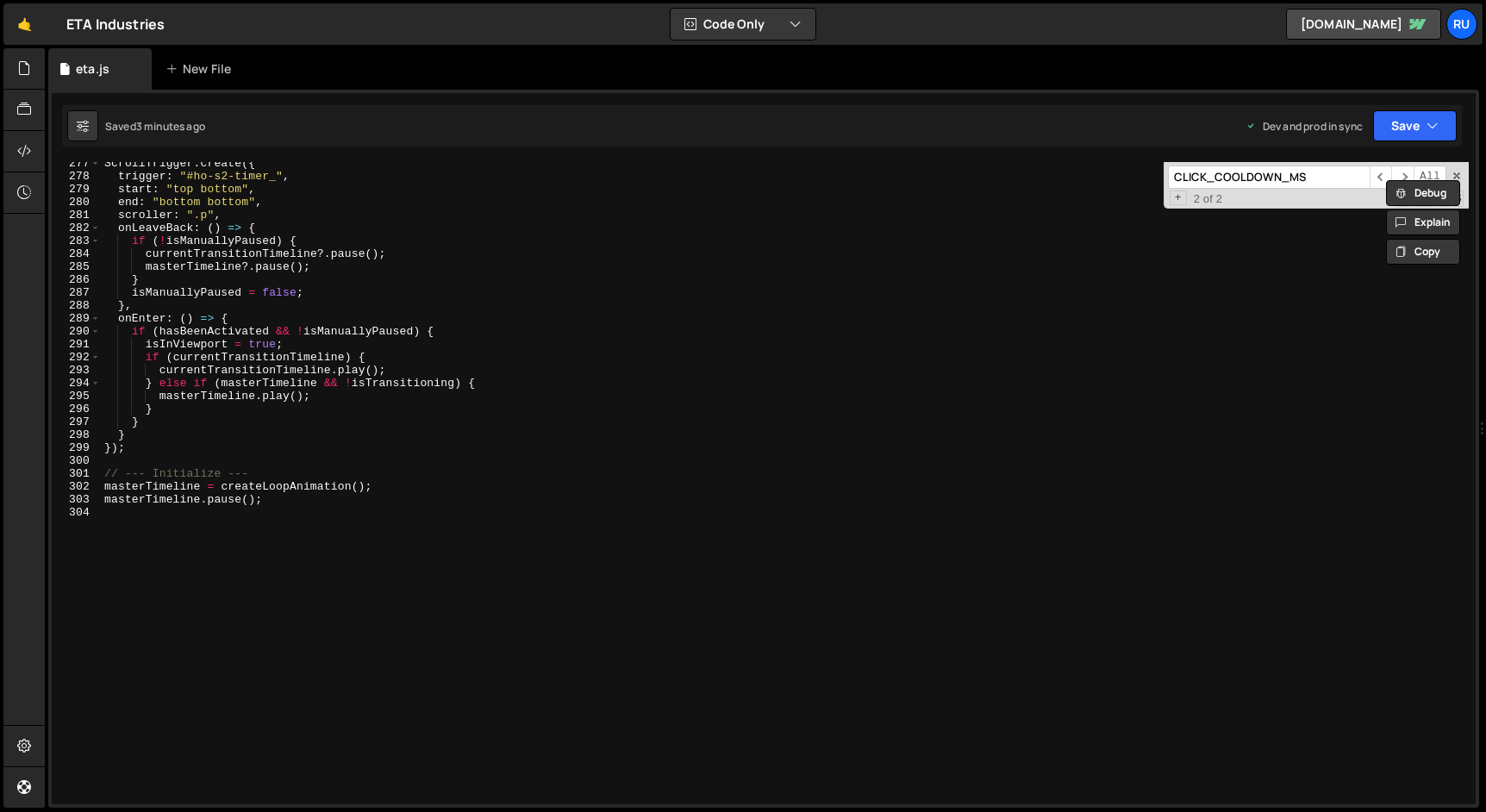
type input "CLICK_COOLDOWN_MS"
type textarea "// --- Initialize ---"
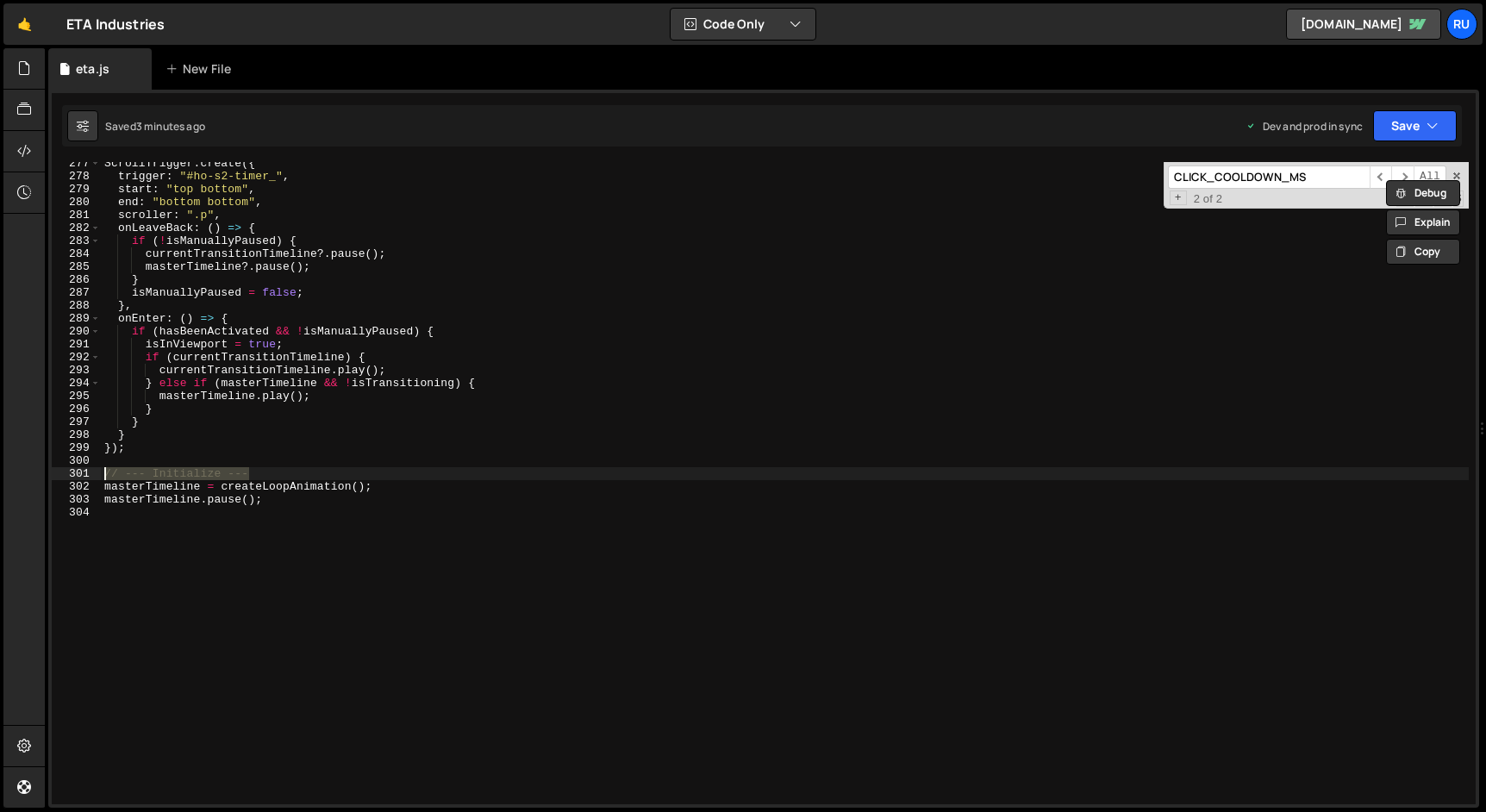
drag, startPoint x: 271, startPoint y: 474, endPoint x: -4, endPoint y: 473, distance: 275.0
click at [0, 473] on html "Projects Community Library Blog Ru Projects Your Teams Account Upgrade Logout" at bounding box center [743, 406] width 1486 height 812
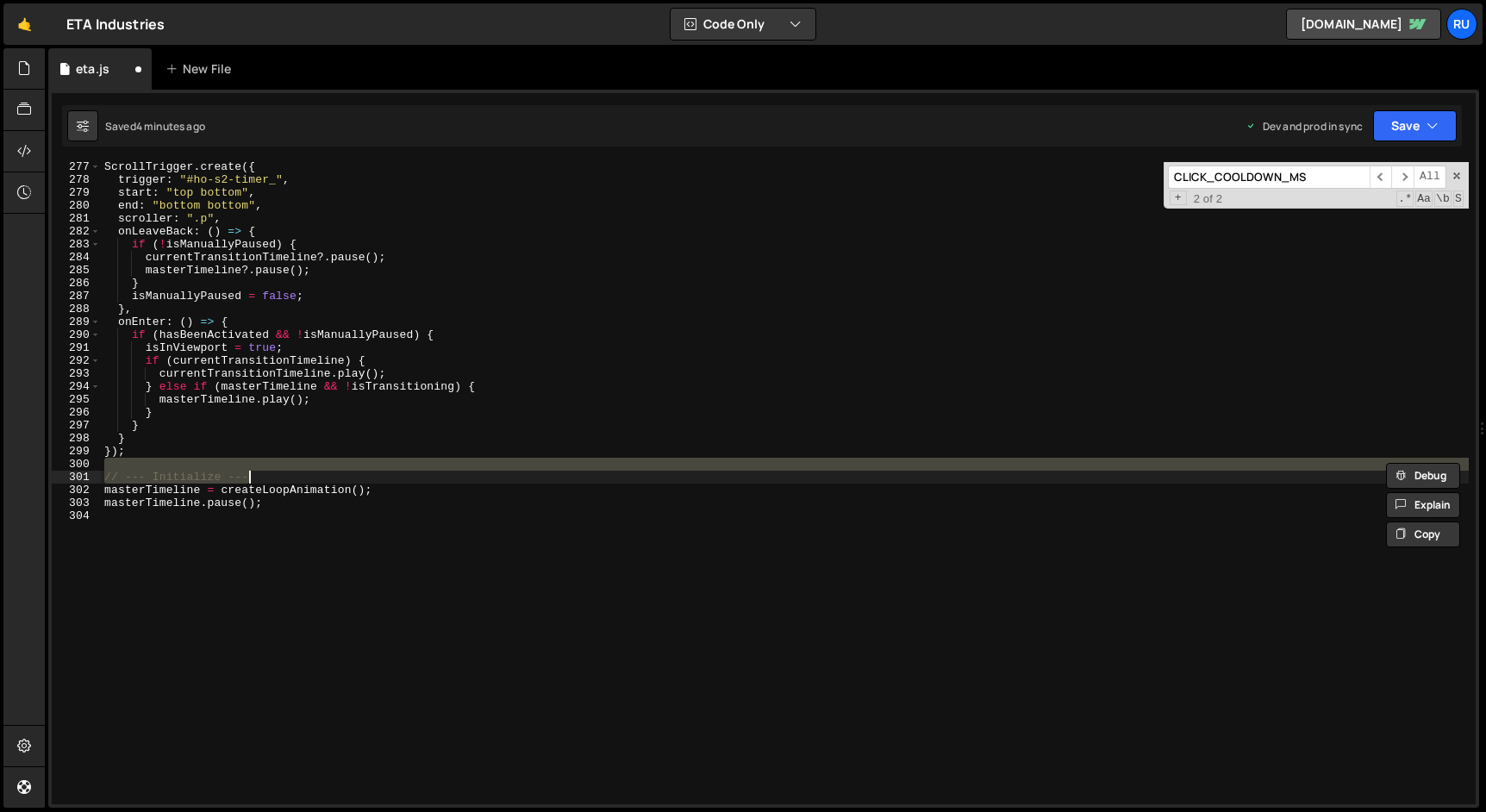
scroll to position [3568, 0]
click at [373, 305] on div "ScrollTrigger . create ({ trigger : "#ho-s2-timer_" , start : "top bottom" , en…" at bounding box center [784, 494] width 1367 height 668
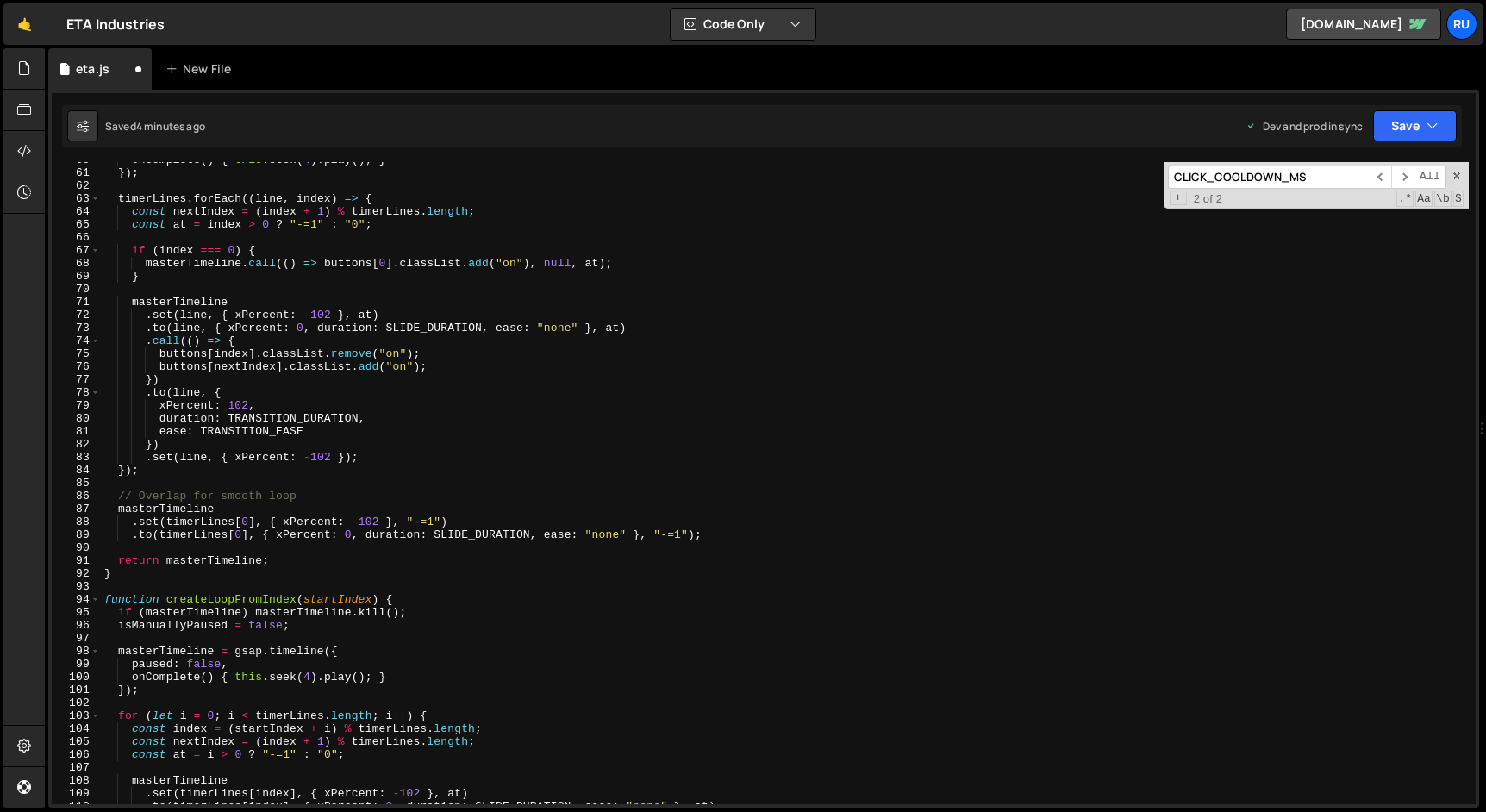
scroll to position [0, 0]
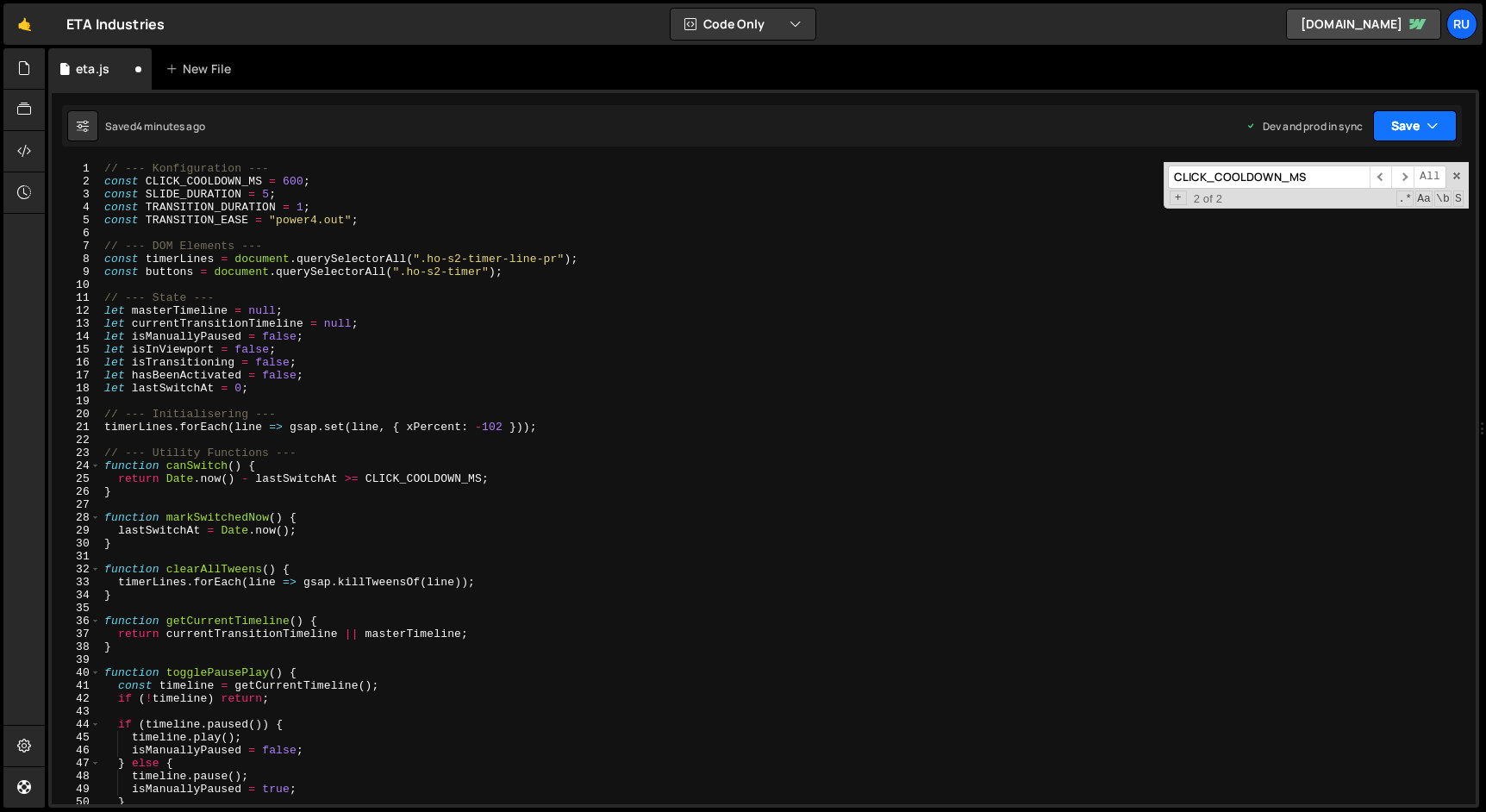
click at [1419, 129] on button "Save" at bounding box center [1414, 126] width 83 height 31
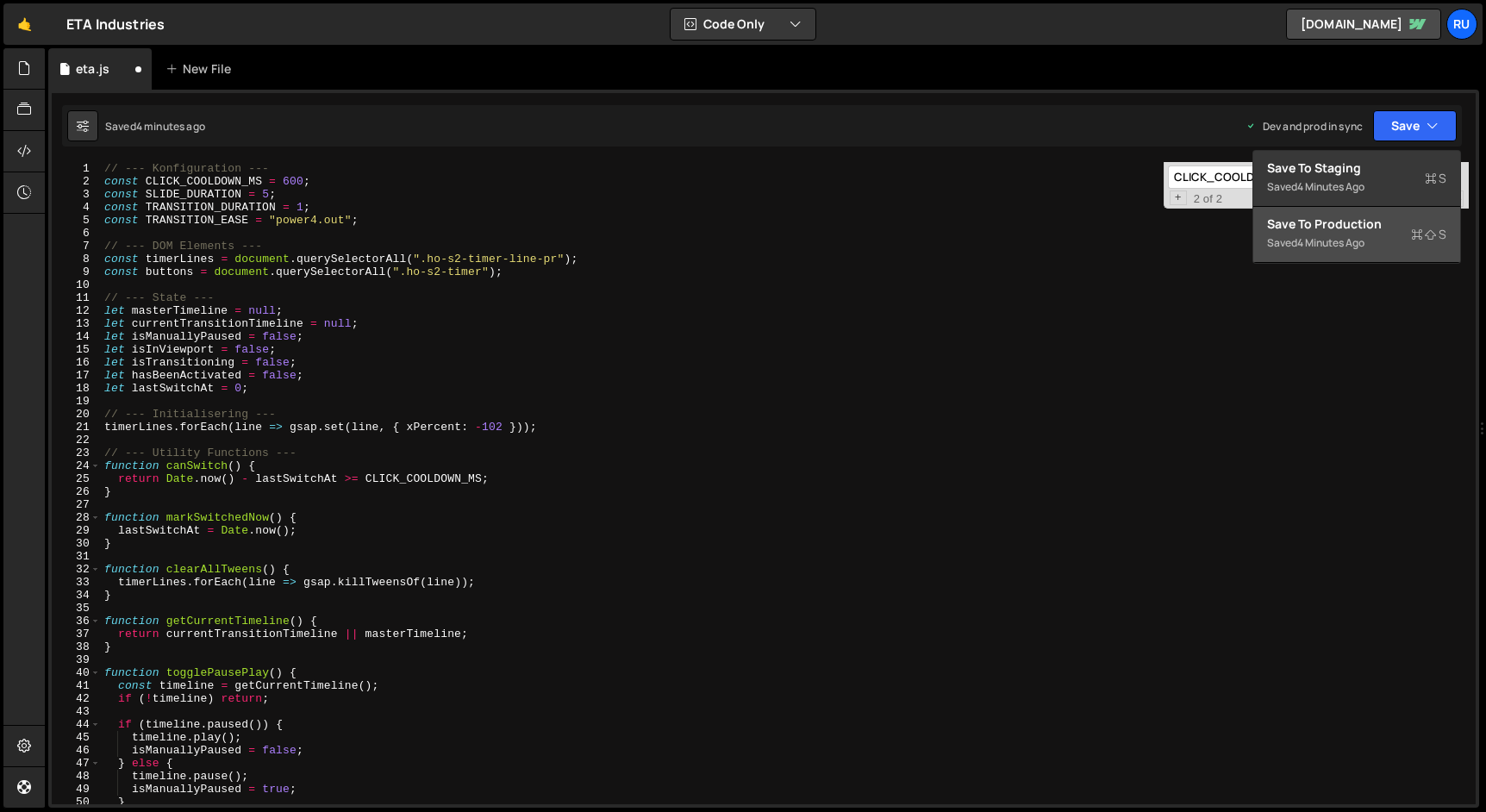
click at [1372, 247] on div "Saved 4 minutes ago" at bounding box center [1357, 243] width 179 height 21
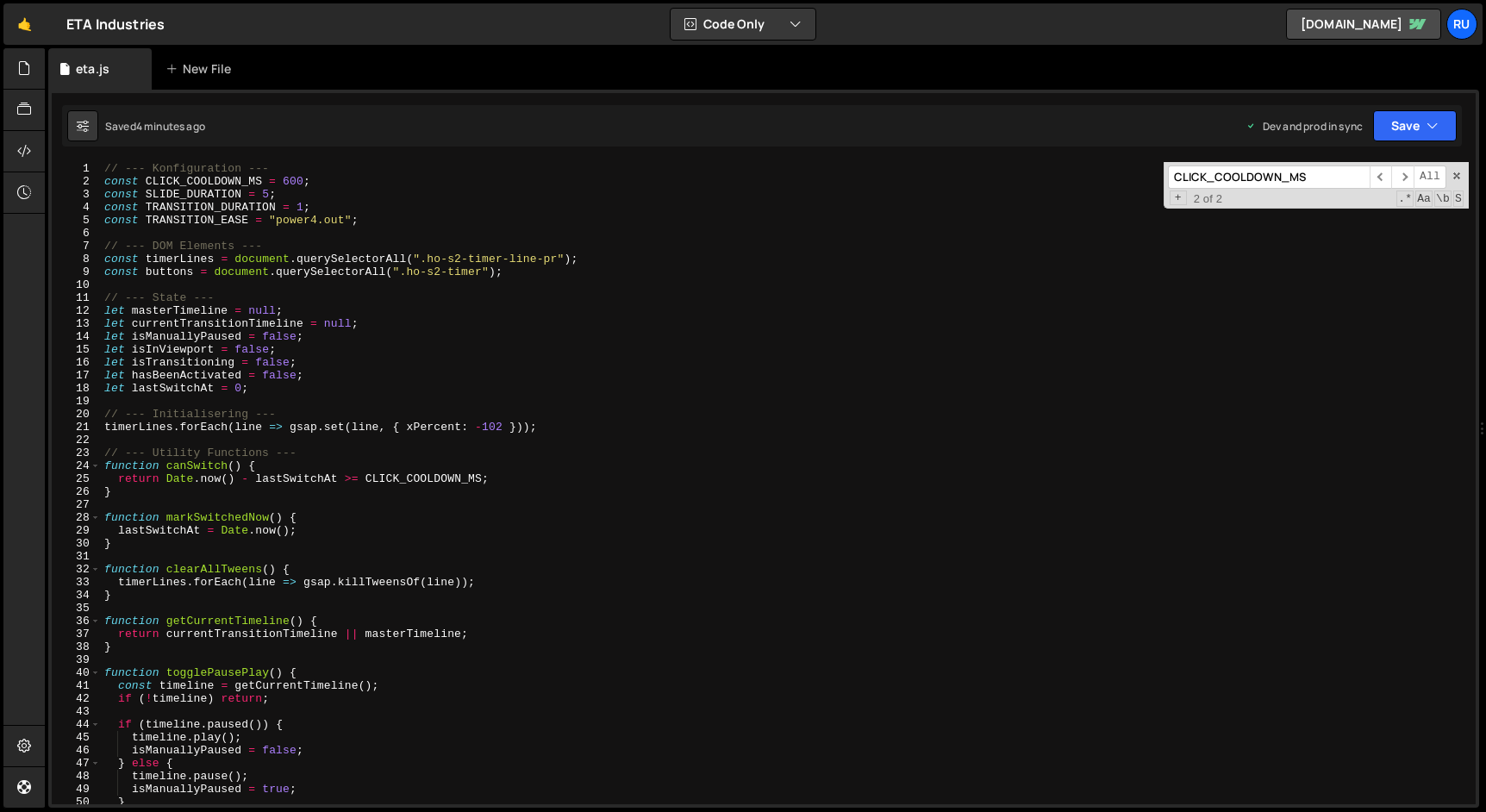
click at [104, 166] on div "// --- Konfiguration --- const CLICK_COOLDOWN_MS = 600 ; const SLIDE_DURATION =…" at bounding box center [784, 496] width 1367 height 668
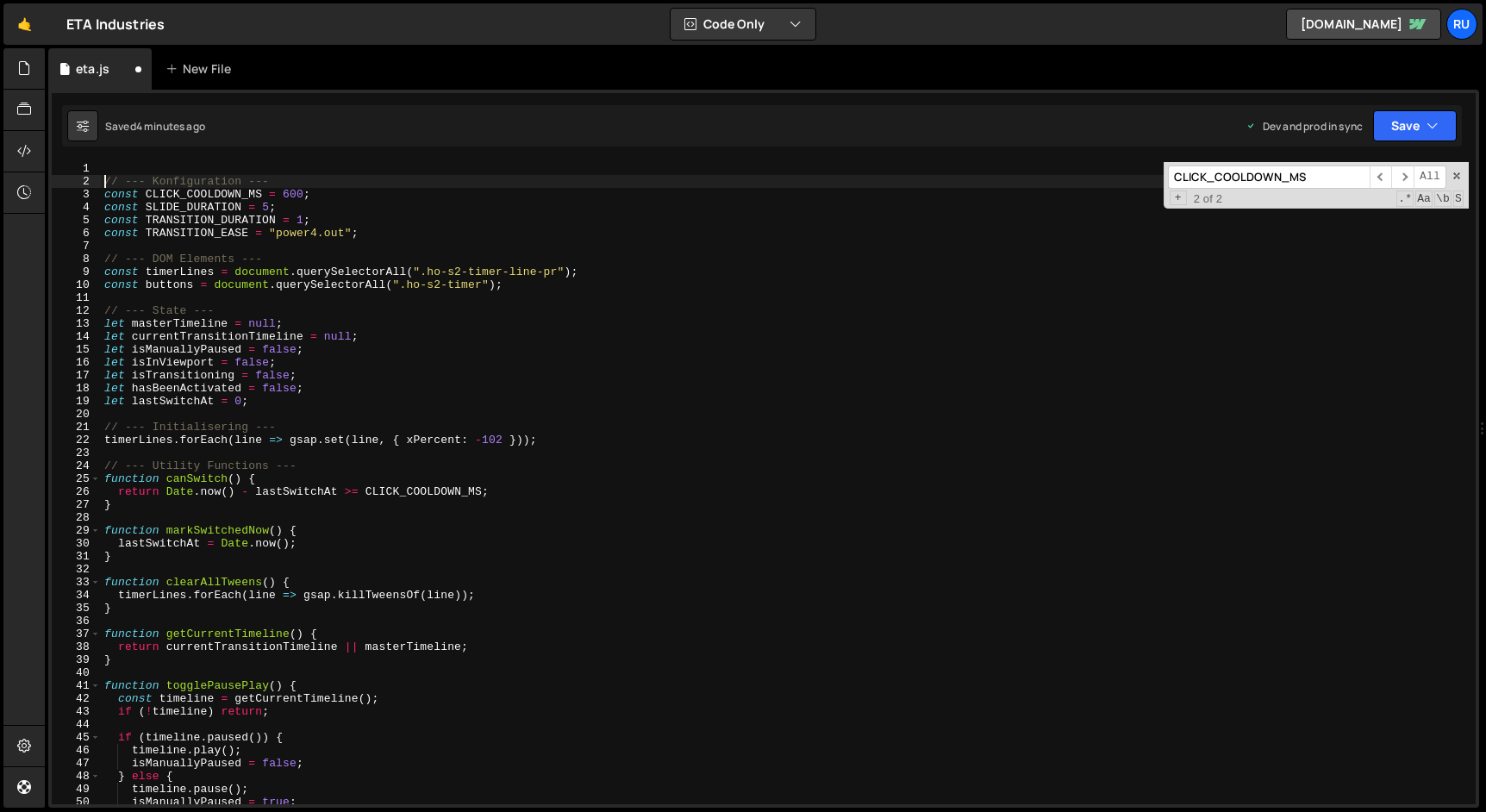
type textarea "// --- Konfiguration ---"
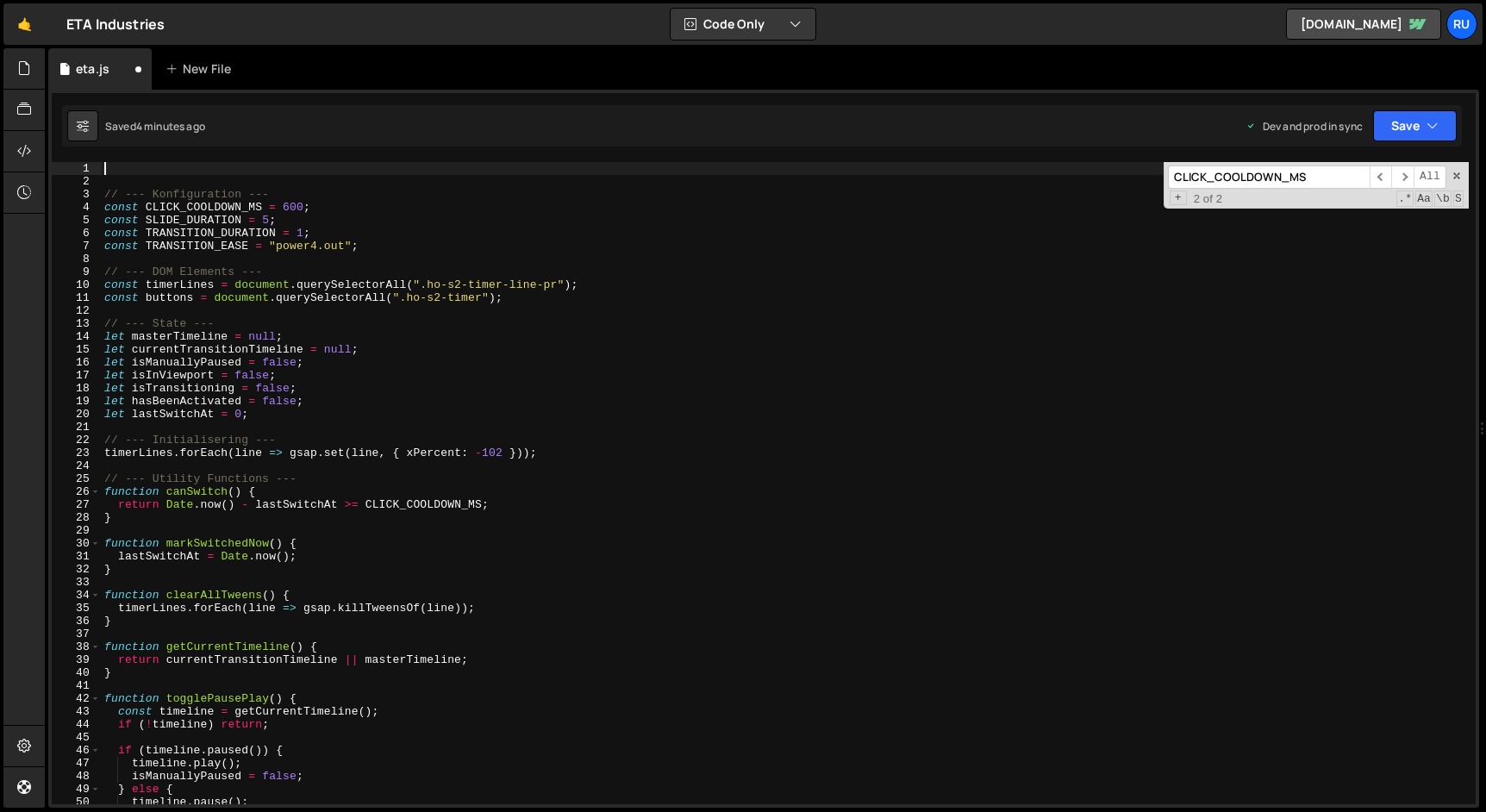
paste textarea "Ease;"
type textarea "Ease;"
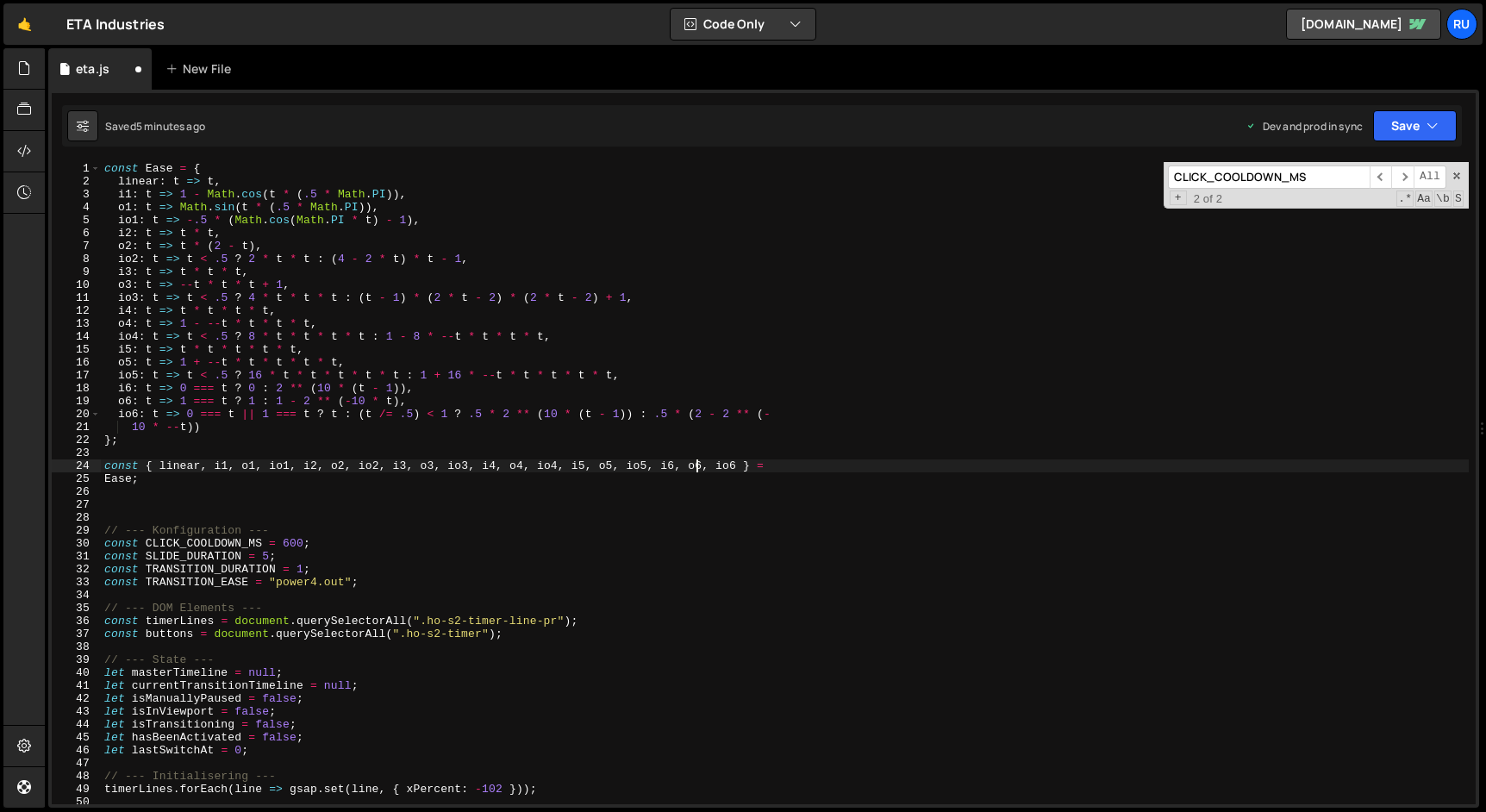
click at [697, 467] on div "const Ease = { linear : t => t , i1 : t => 1 - Math . cos ( t * ( .5 * Math . P…" at bounding box center [784, 496] width 1367 height 668
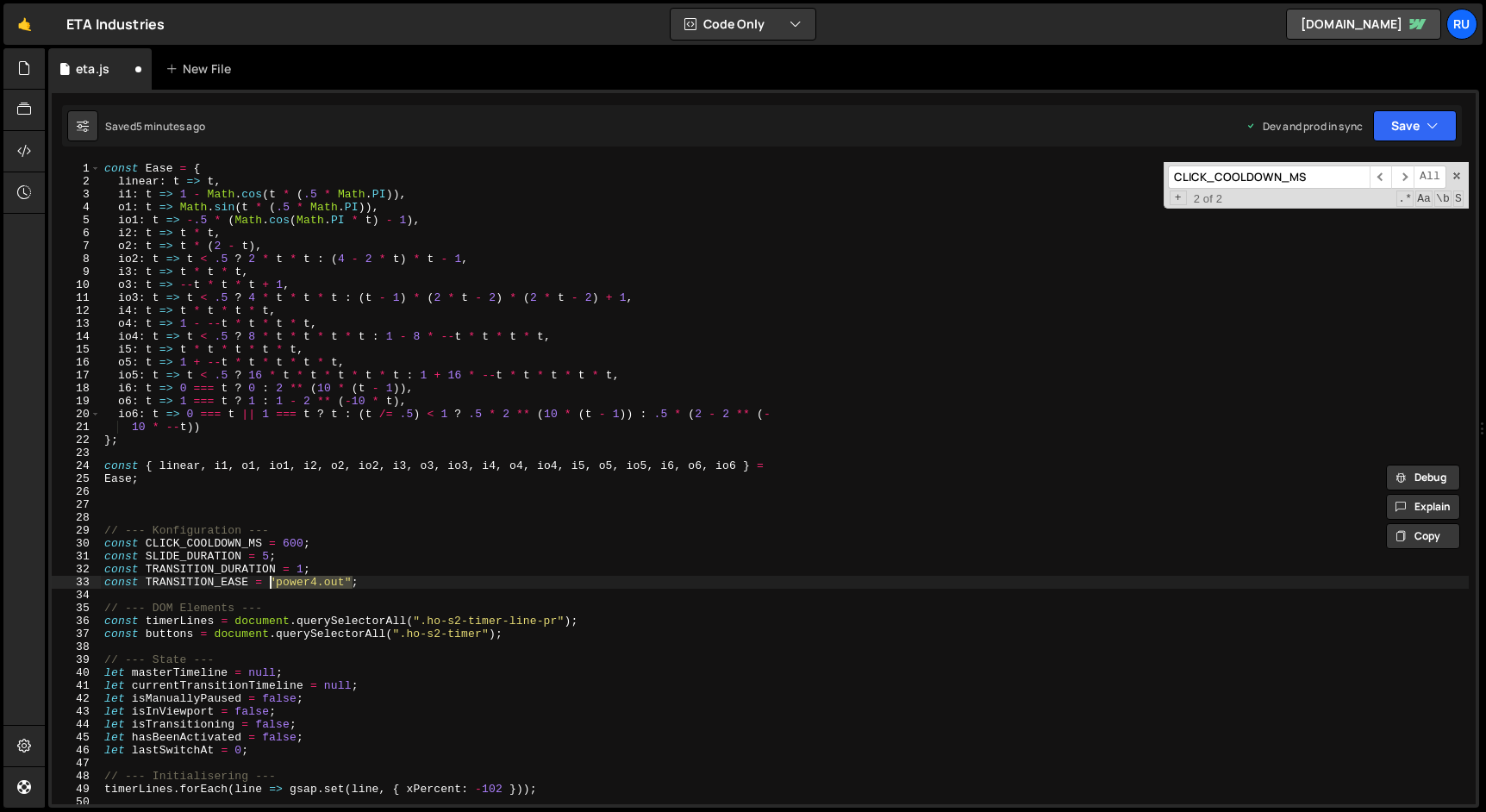
drag, startPoint x: 350, startPoint y: 583, endPoint x: 270, endPoint y: 580, distance: 80.1
click at [270, 580] on div "const Ease = { linear : t => t , i1 : t => 1 - Math . cos ( t * ( .5 * Math . P…" at bounding box center [784, 496] width 1367 height 668
paste textarea "o6"
type textarea "const TRANSITION_EASE = o6;"
click at [1457, 176] on span at bounding box center [1456, 175] width 12 height 12
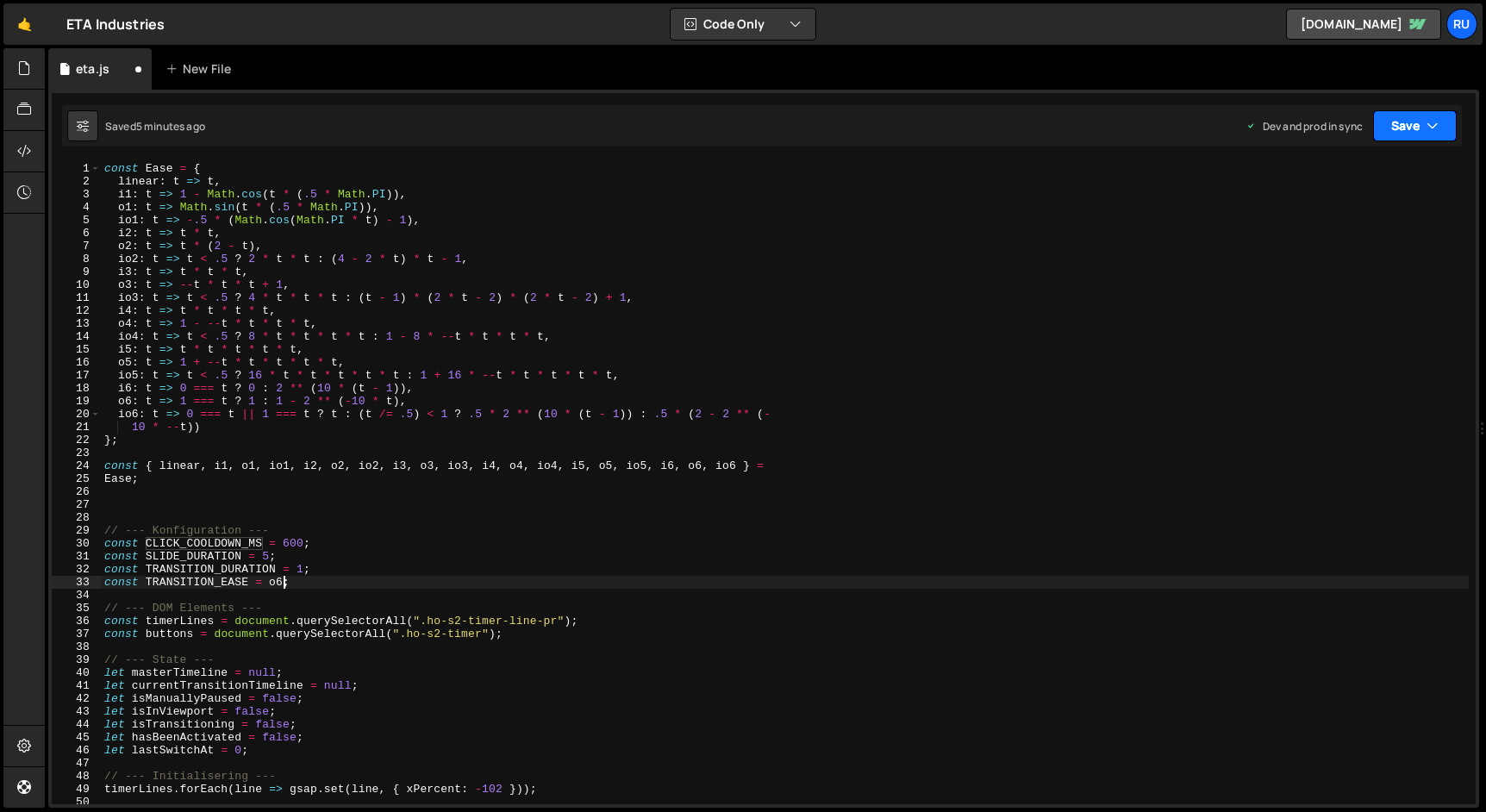
click at [1419, 138] on button "Save" at bounding box center [1414, 126] width 83 height 31
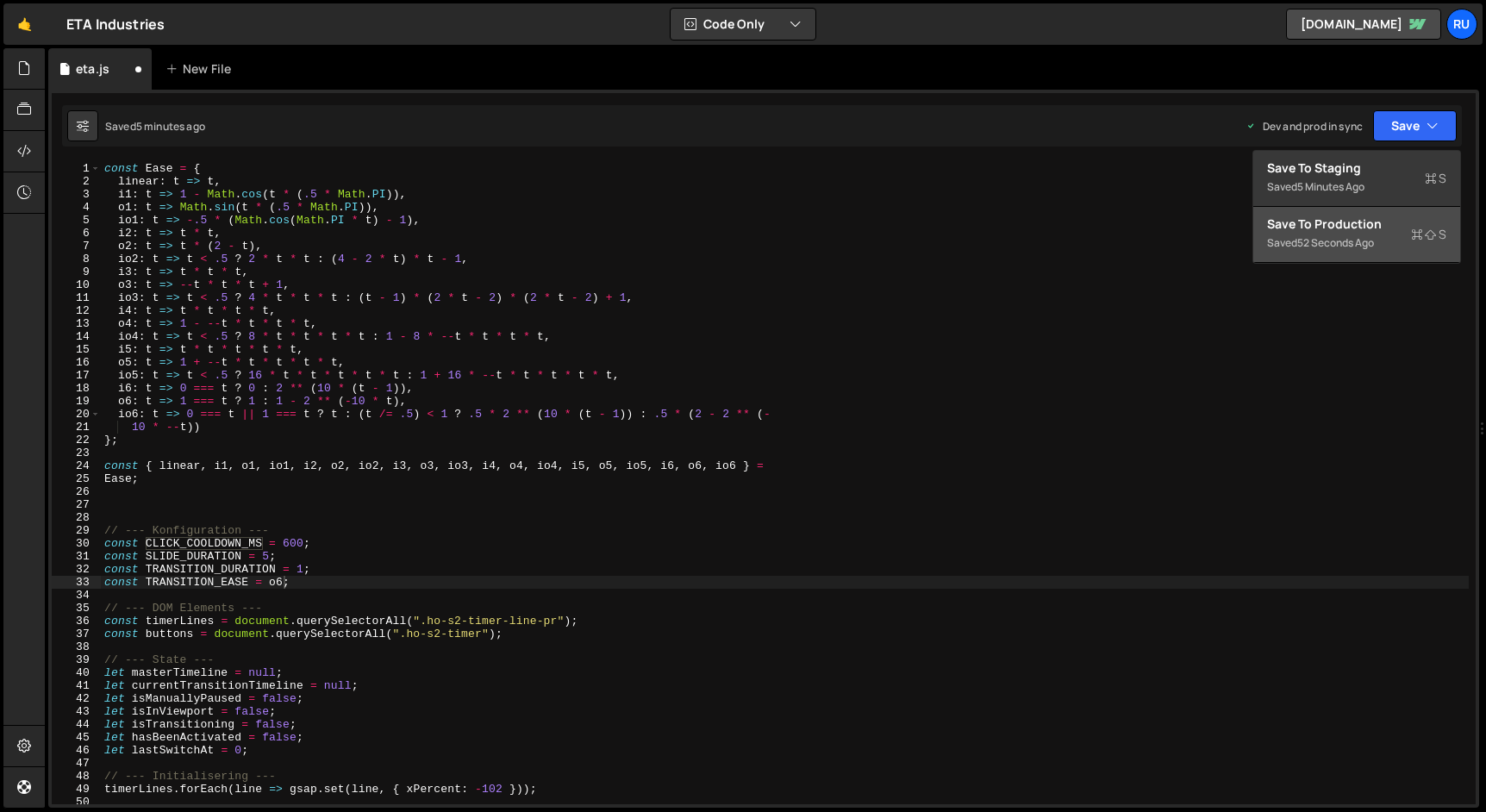
click at [1401, 227] on div "Save to Production S" at bounding box center [1357, 224] width 179 height 17
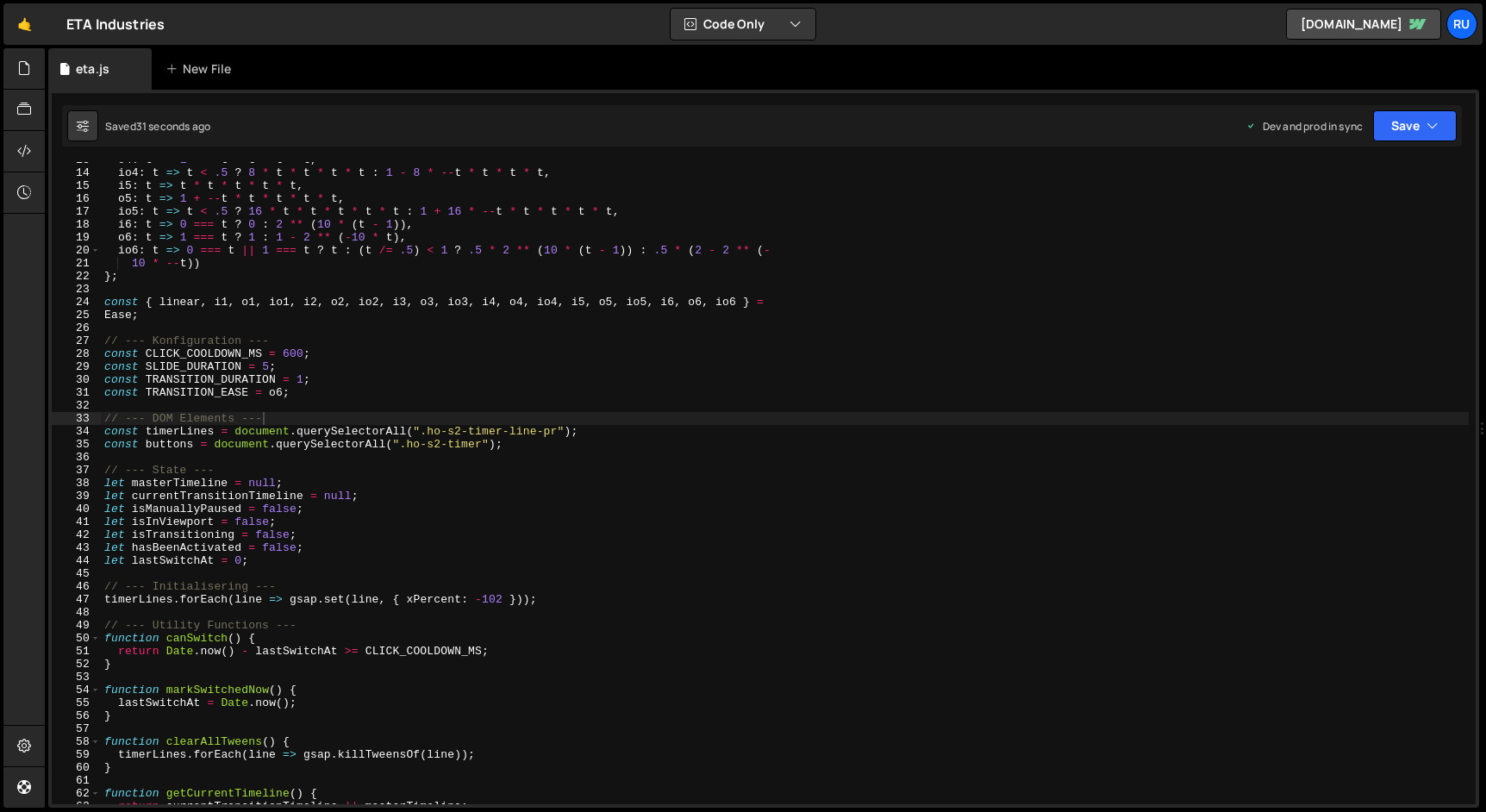
scroll to position [166, 0]
drag, startPoint x: 248, startPoint y: 392, endPoint x: 147, endPoint y: 390, distance: 101.0
click at [147, 390] on div "o4 : t => 1 - -- t * t * t * t , io4 : t => t < .5 ? 8 * t * t * t * t : 1 - 8 …" at bounding box center [784, 485] width 1367 height 668
type input "TRANSITION_EASE"
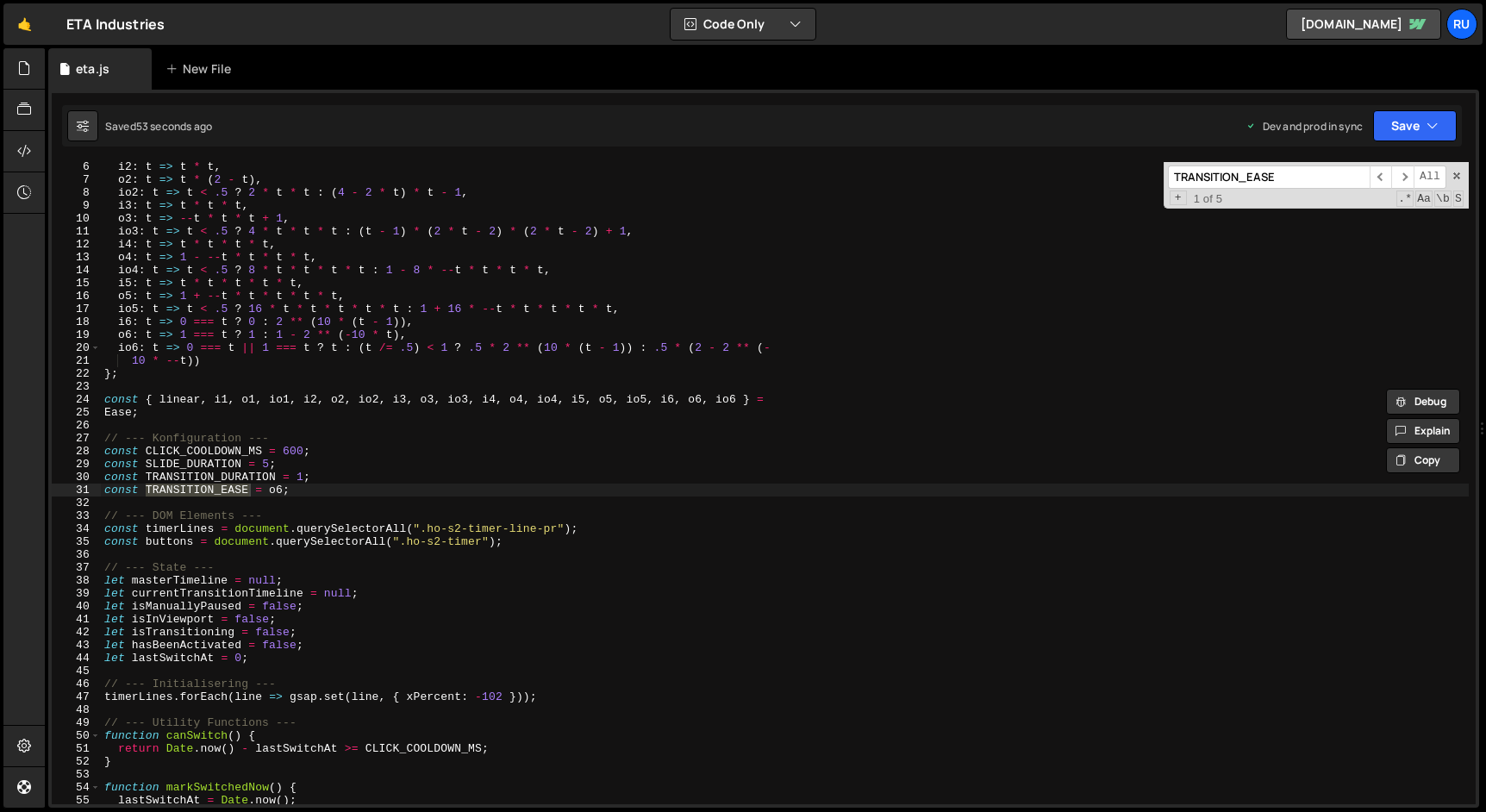
scroll to position [1062, 0]
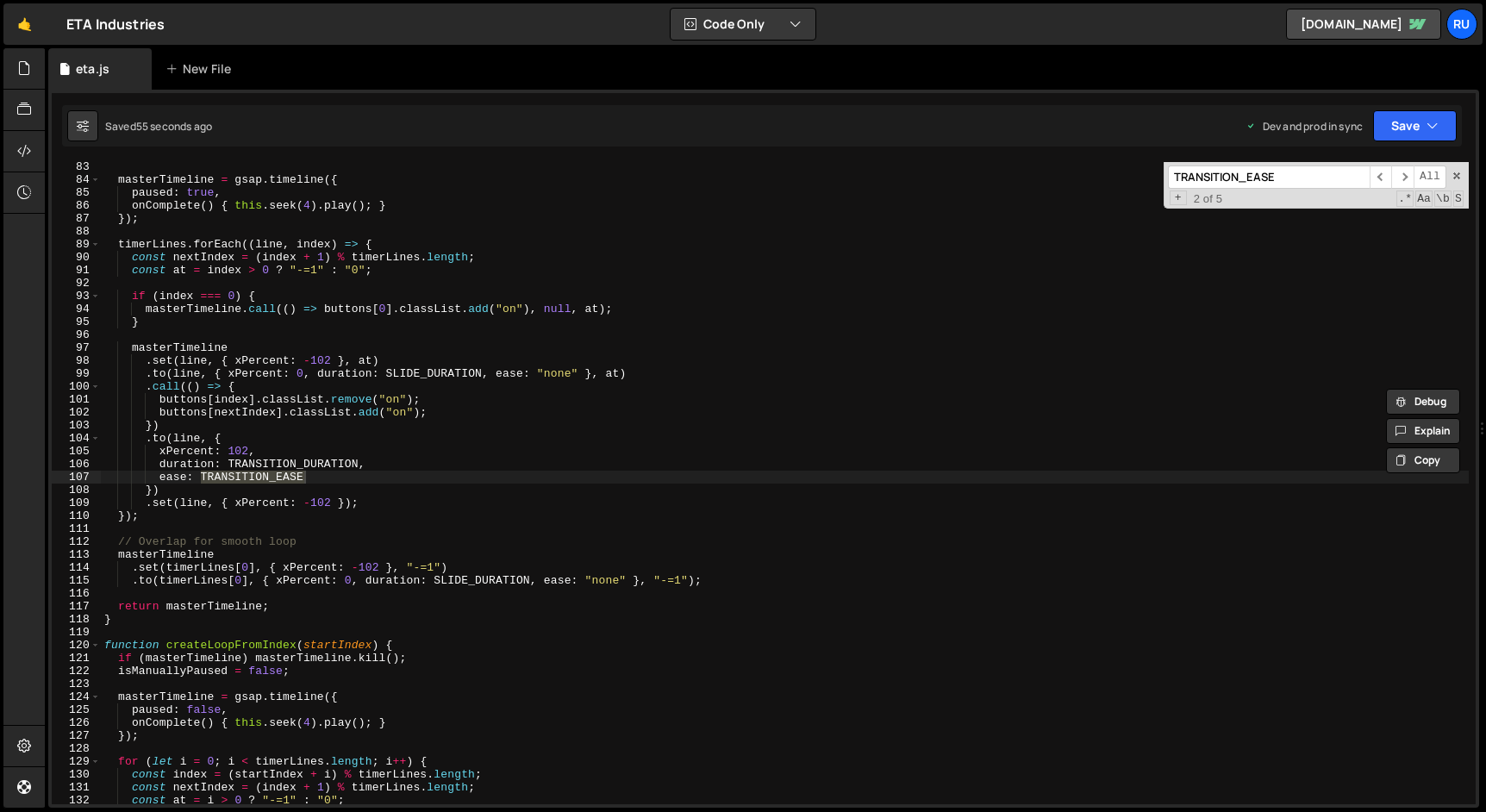
click at [303, 478] on div "masterTimeline = gsap . timeline ({ paused : true , onComplete ( ) { this . see…" at bounding box center [784, 494] width 1367 height 668
drag, startPoint x: 314, startPoint y: 478, endPoint x: 200, endPoint y: 473, distance: 114.1
click at [200, 474] on div "masterTimeline = gsap . timeline ({ paused : true , onComplete ( ) { this . see…" at bounding box center [784, 494] width 1367 height 668
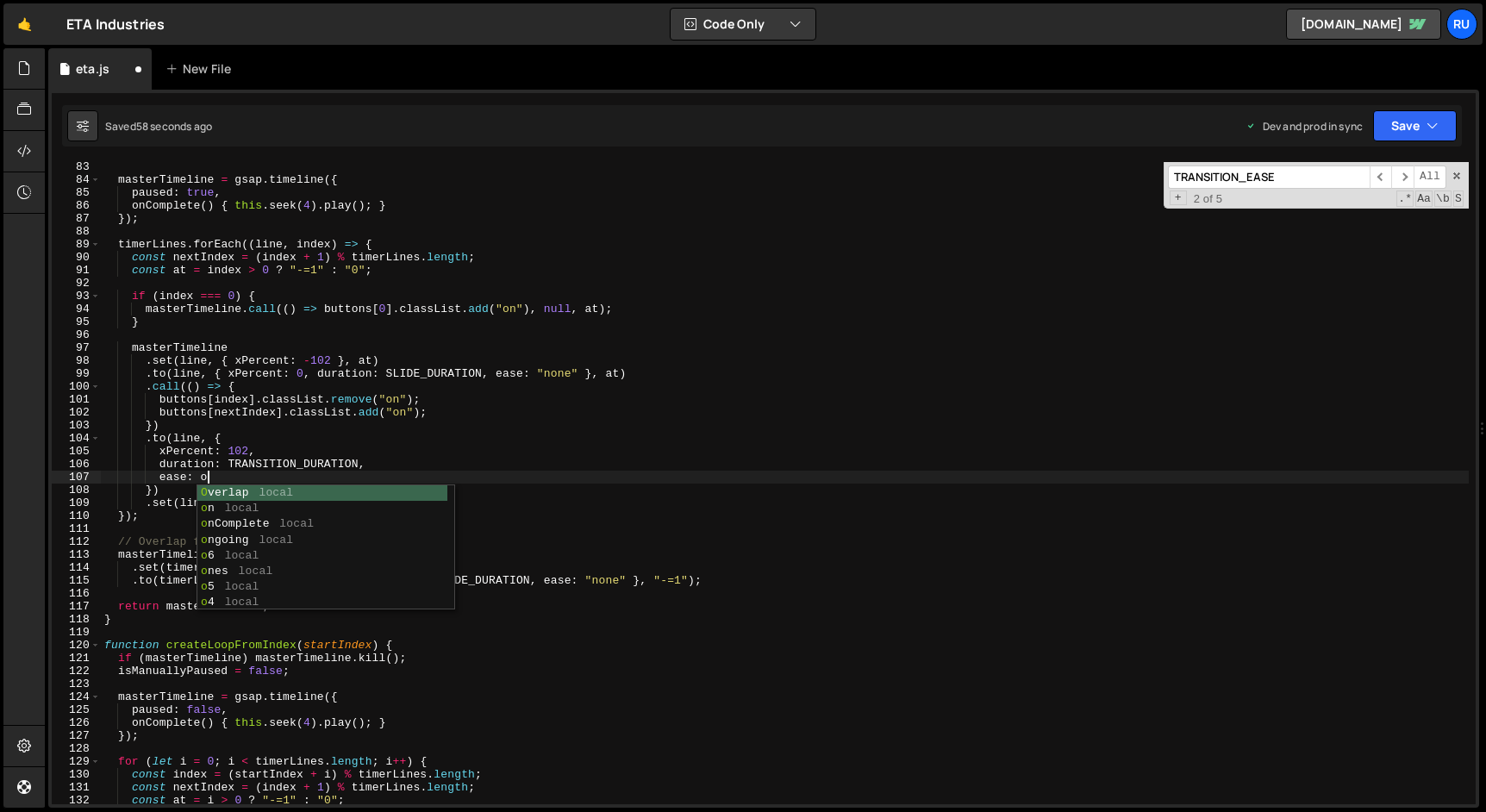
scroll to position [0, 7]
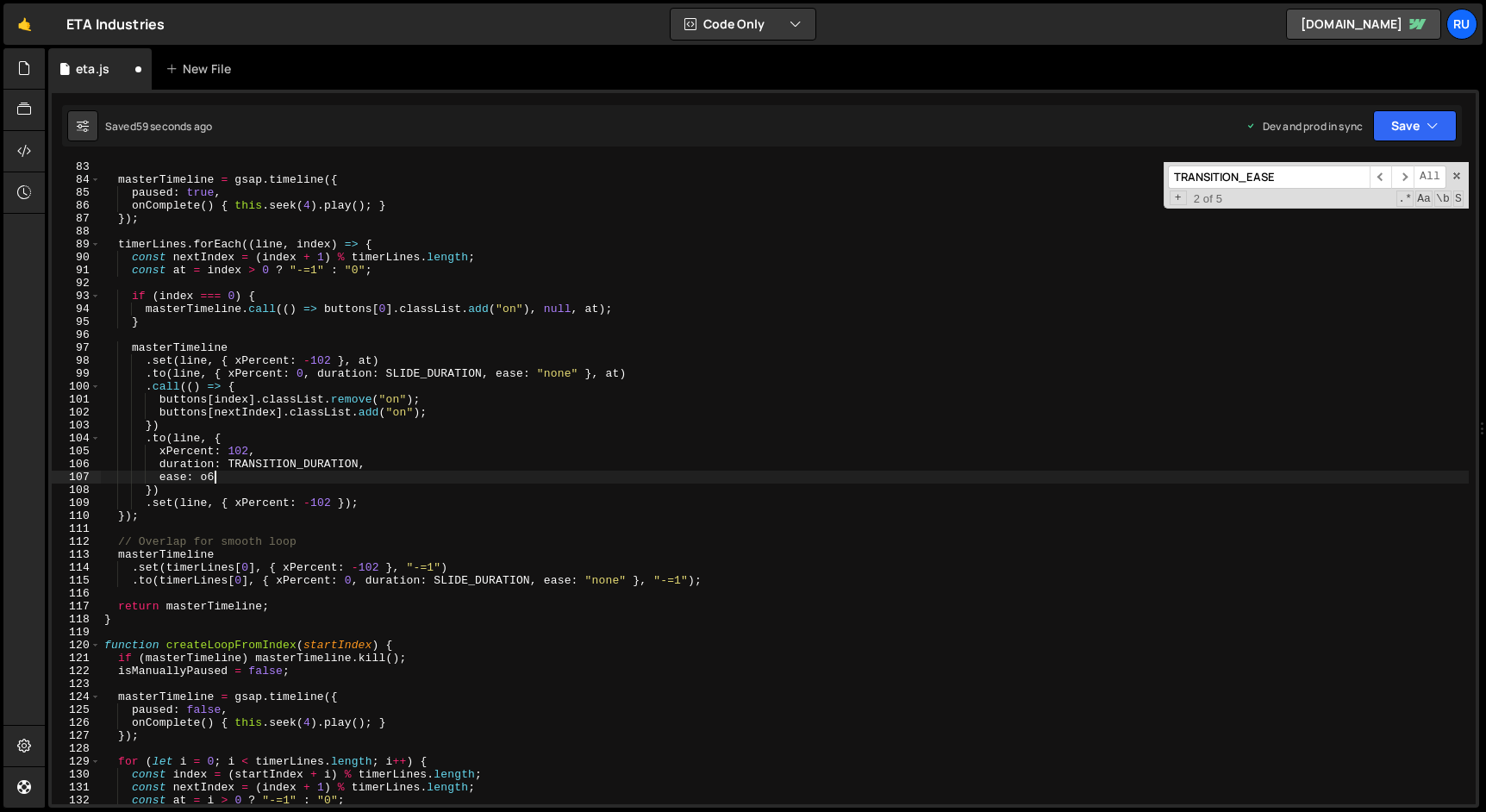
click at [289, 474] on div "masterTimeline = gsap . timeline ({ paused : true , onComplete ( ) { this . see…" at bounding box center [784, 494] width 1367 height 668
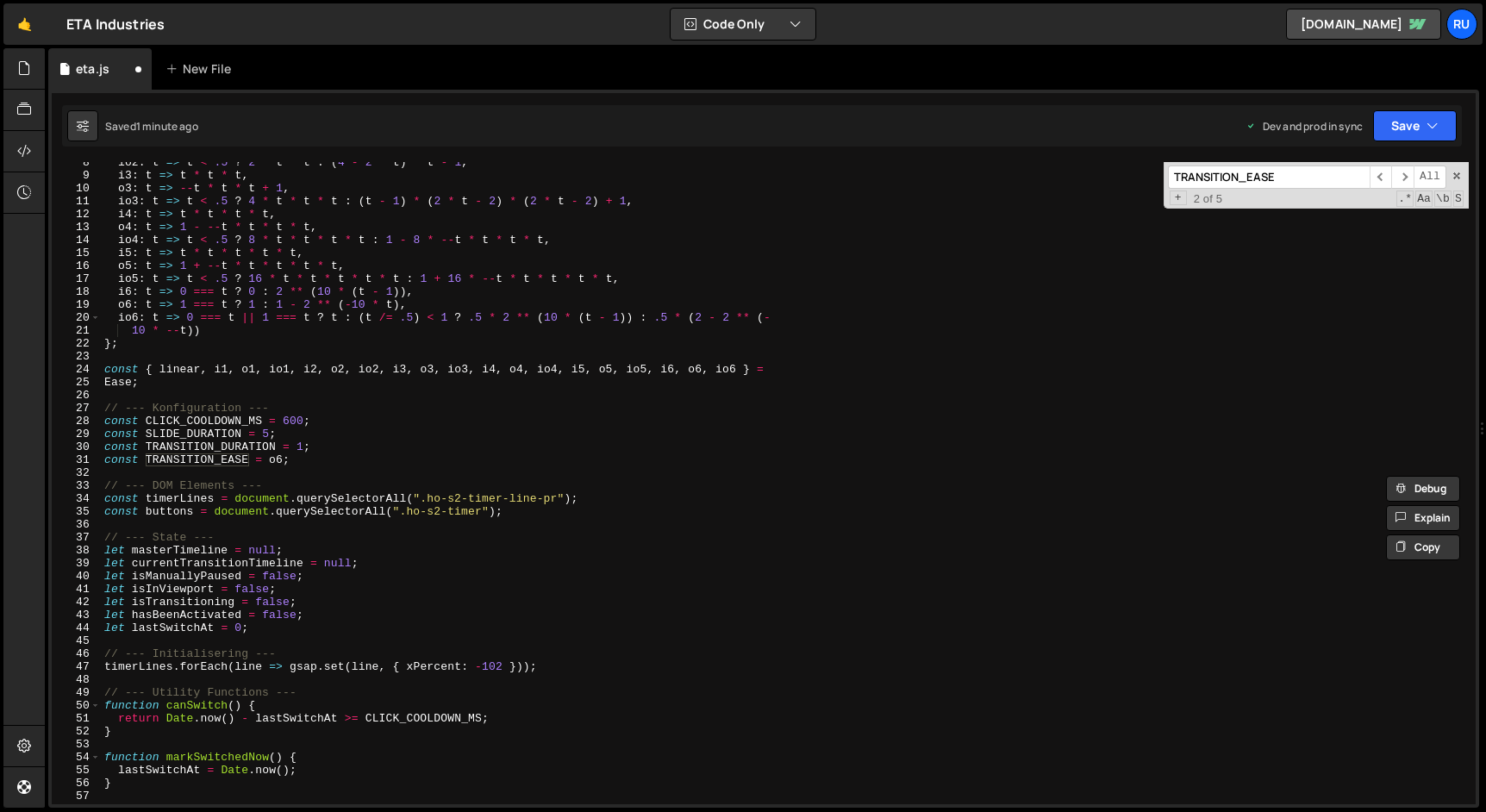
scroll to position [97, 0]
click at [185, 458] on div "io2 : t => t < .5 ? 2 * t * t : ( 4 - 2 * t ) * t - 1 , i3 : t => t * t * t , o…" at bounding box center [784, 490] width 1367 height 668
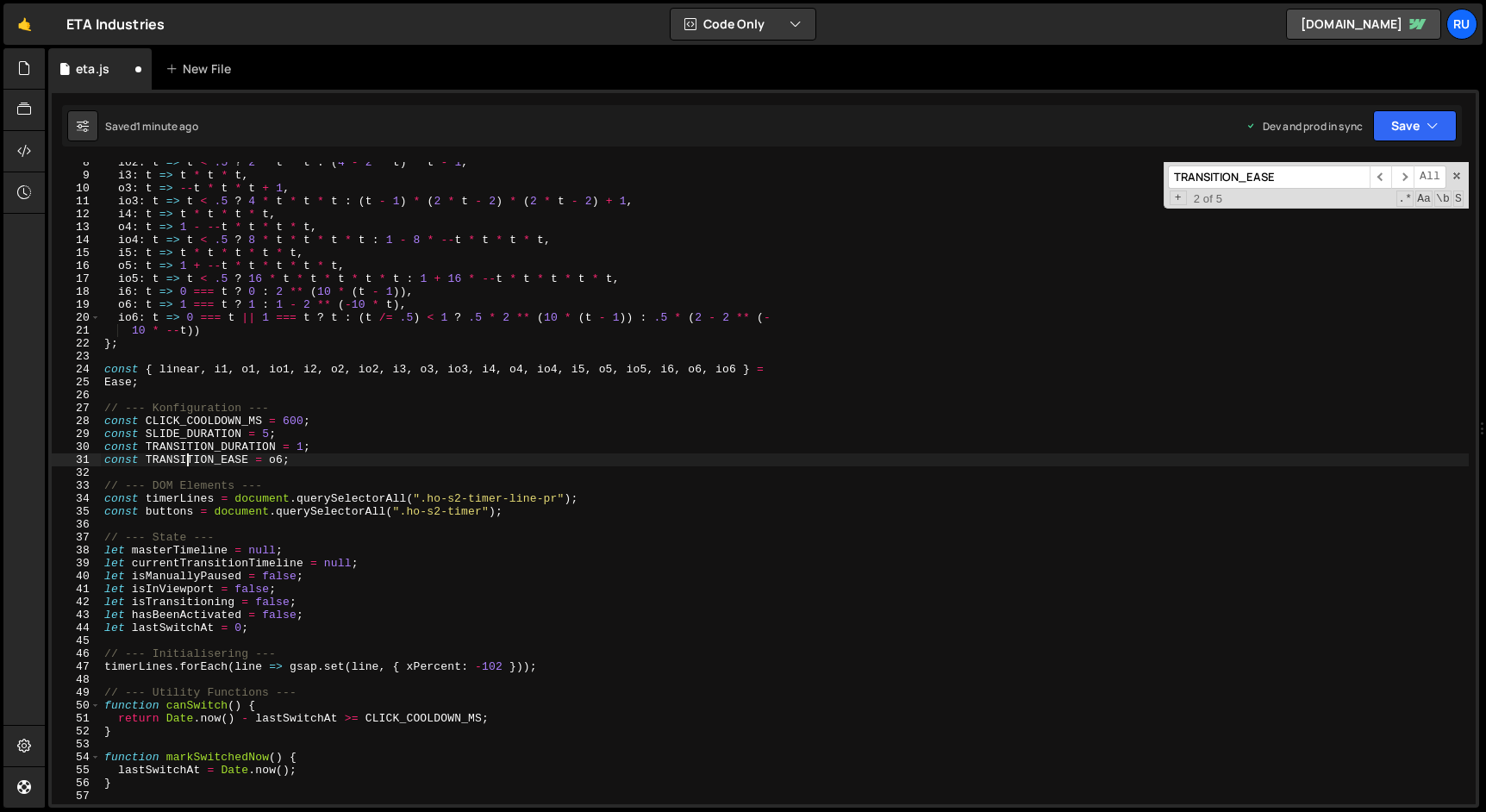
click at [185, 458] on div "io2 : t => t < .5 ? 2 * t * t : ( 4 - 2 * t ) * t - 1 , i3 : t => t * t * t , o…" at bounding box center [784, 490] width 1367 height 668
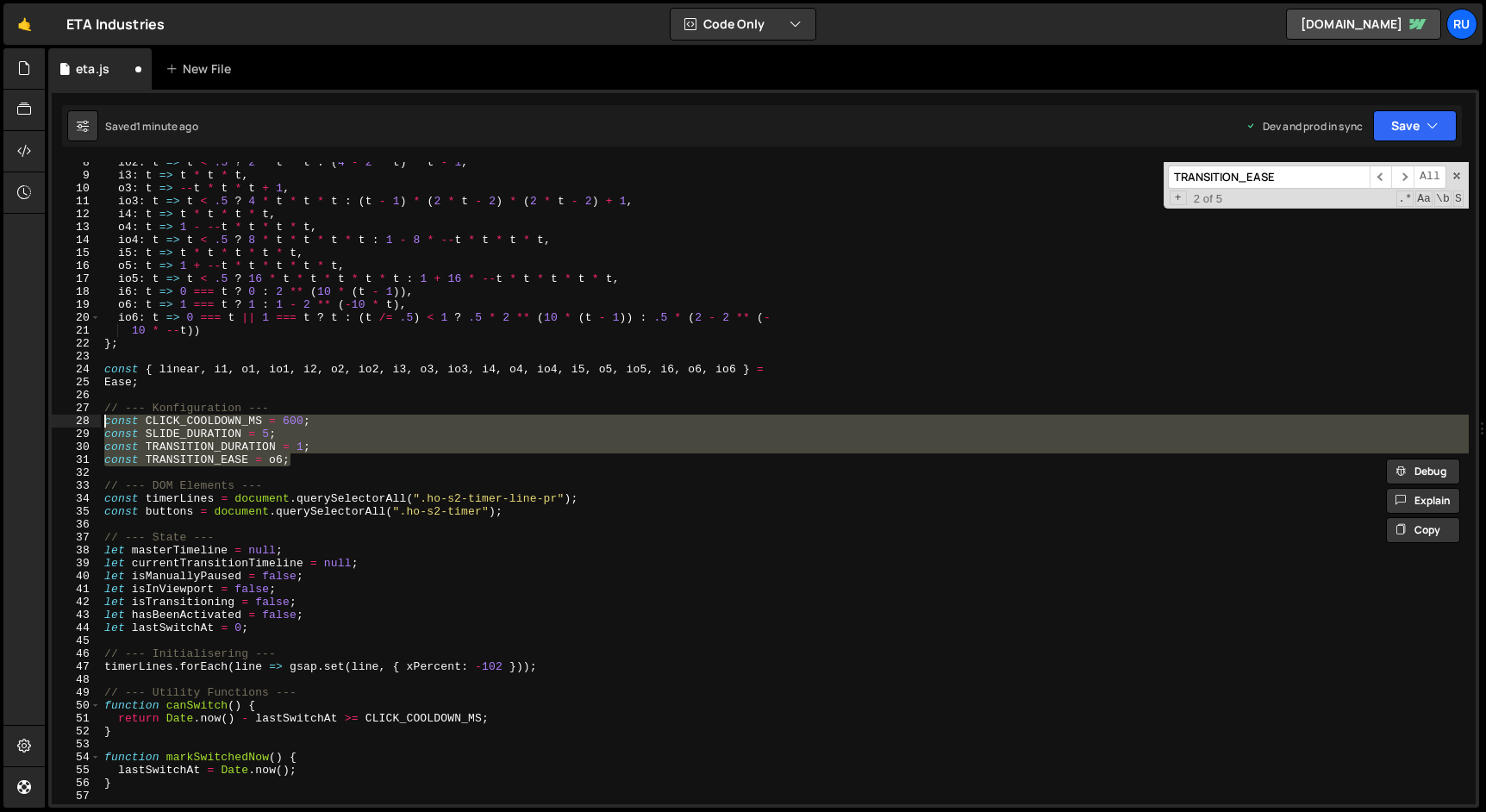
drag, startPoint x: 316, startPoint y: 461, endPoint x: 8, endPoint y: 416, distance: 311.3
click at [8, 416] on div "Hold on a sec... Are you certain you wish to leave this page? Any changes you'v…" at bounding box center [743, 406] width 1486 height 812
click at [313, 460] on div "io2 : t => t < .5 ? 2 * t * t : ( 4 - 2 * t ) * t - 1 , i3 : t => t * t * t , o…" at bounding box center [784, 482] width 1367 height 642
type textarea "const TRANSITION_EASE = o6;"
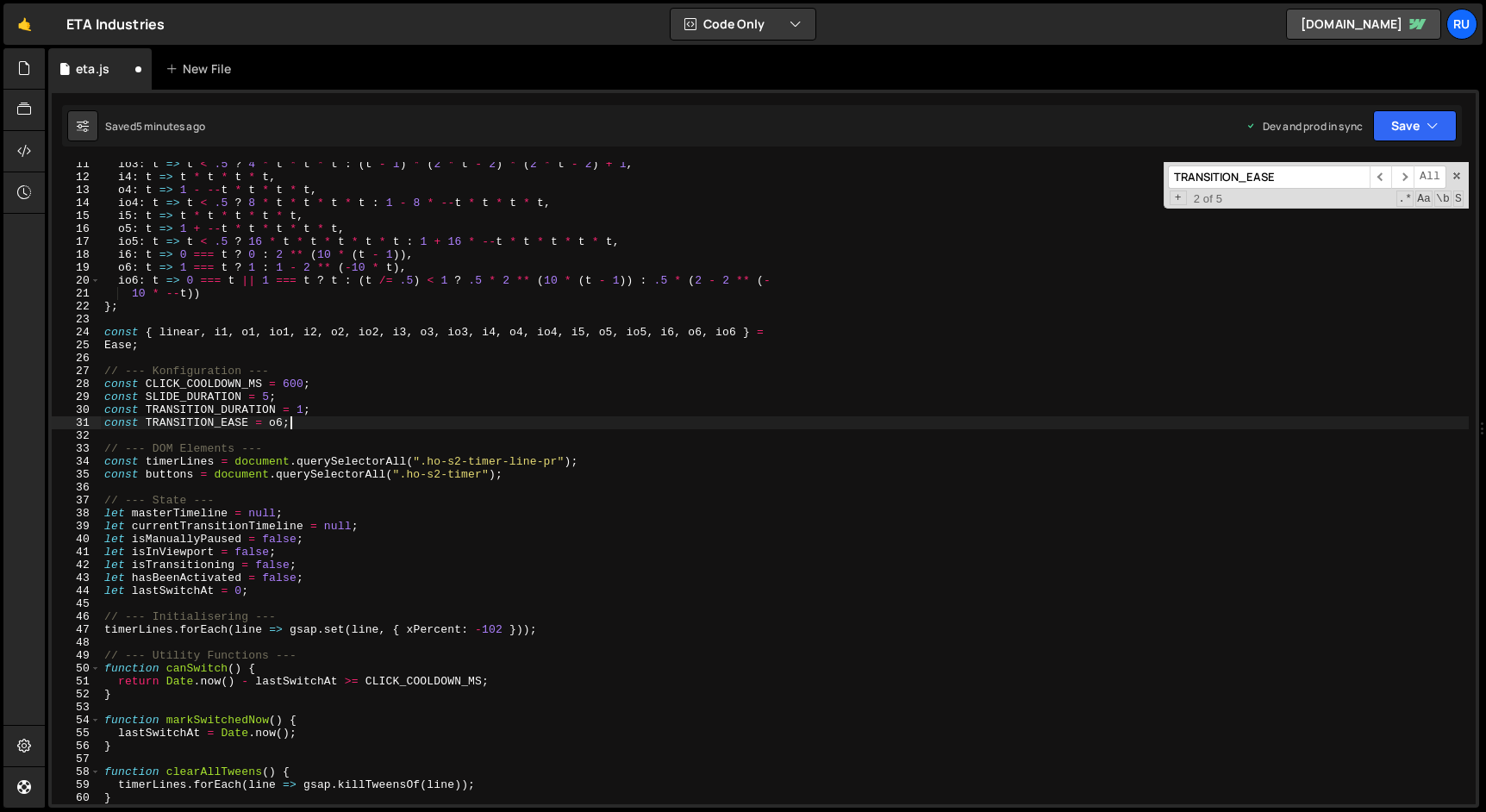
scroll to position [129, 0]
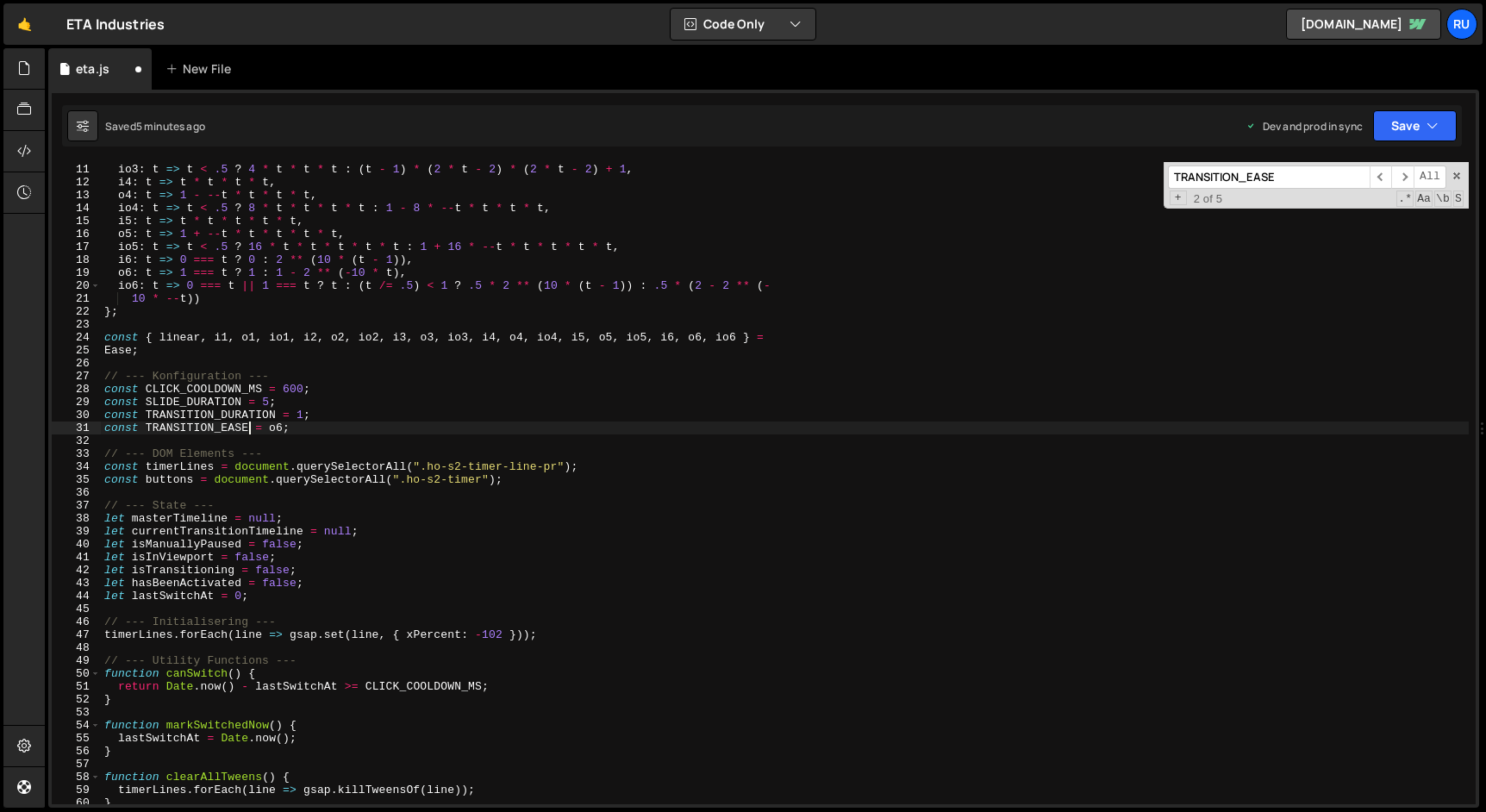
click at [247, 426] on div "o3 : t => -- t * t * t + 1 , io3 : t => t < .5 ? 4 * t * t * t : ( t - 1 ) * ( …" at bounding box center [784, 484] width 1367 height 668
drag, startPoint x: 246, startPoint y: 430, endPoint x: 147, endPoint y: 424, distance: 99.2
click at [147, 424] on div "o3 : t => -- t * t * t + 1 , io3 : t => t < .5 ? 4 * t * t * t : ( t - 1 ) * ( …" at bounding box center [784, 484] width 1367 height 668
click at [1292, 175] on input "TRANSITION_EASE" at bounding box center [1269, 177] width 202 height 24
paste input "TRANSITION_EASE"
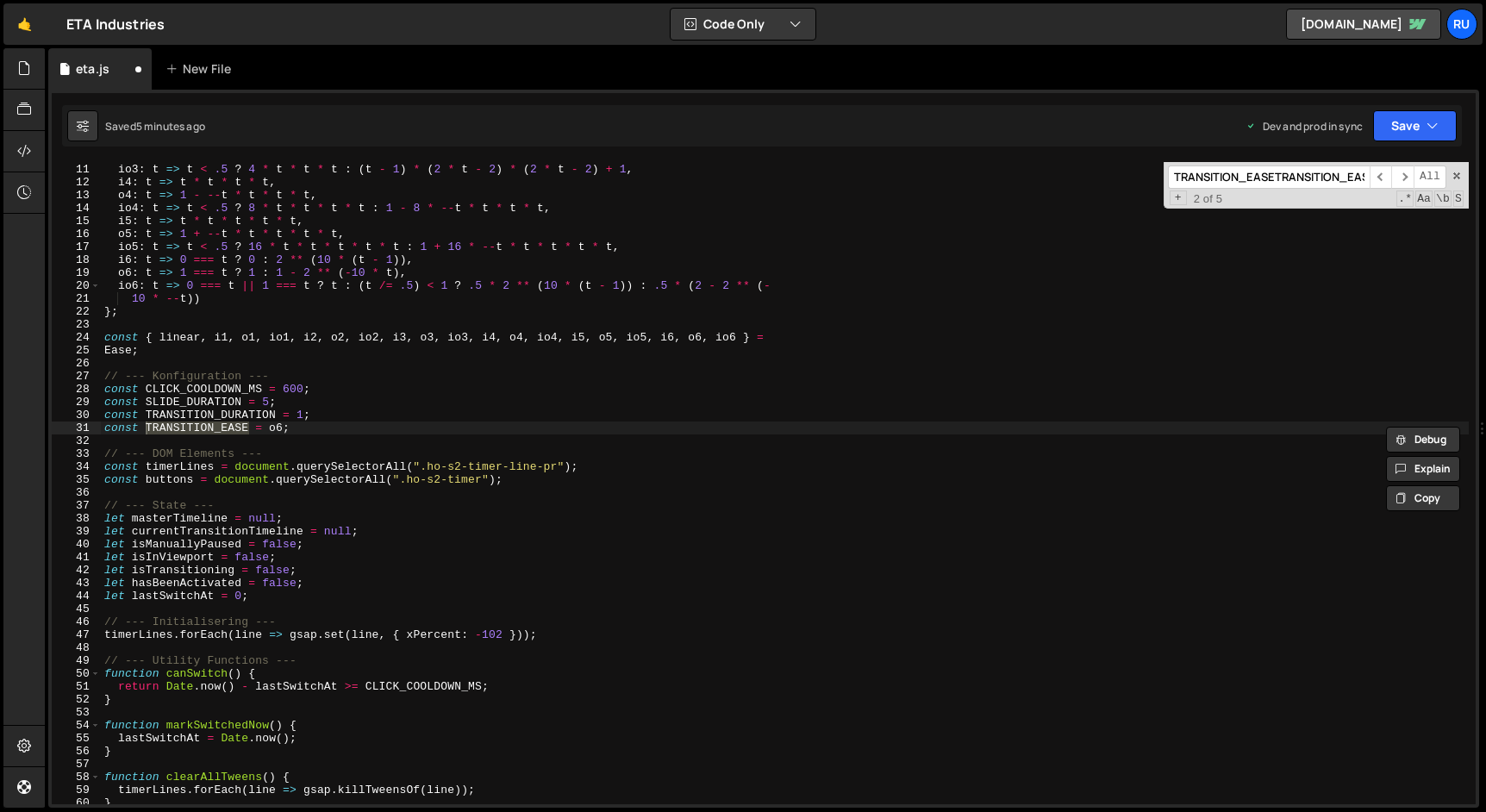
scroll to position [0, 9]
paste input
type input "TRANSITION_EASE"
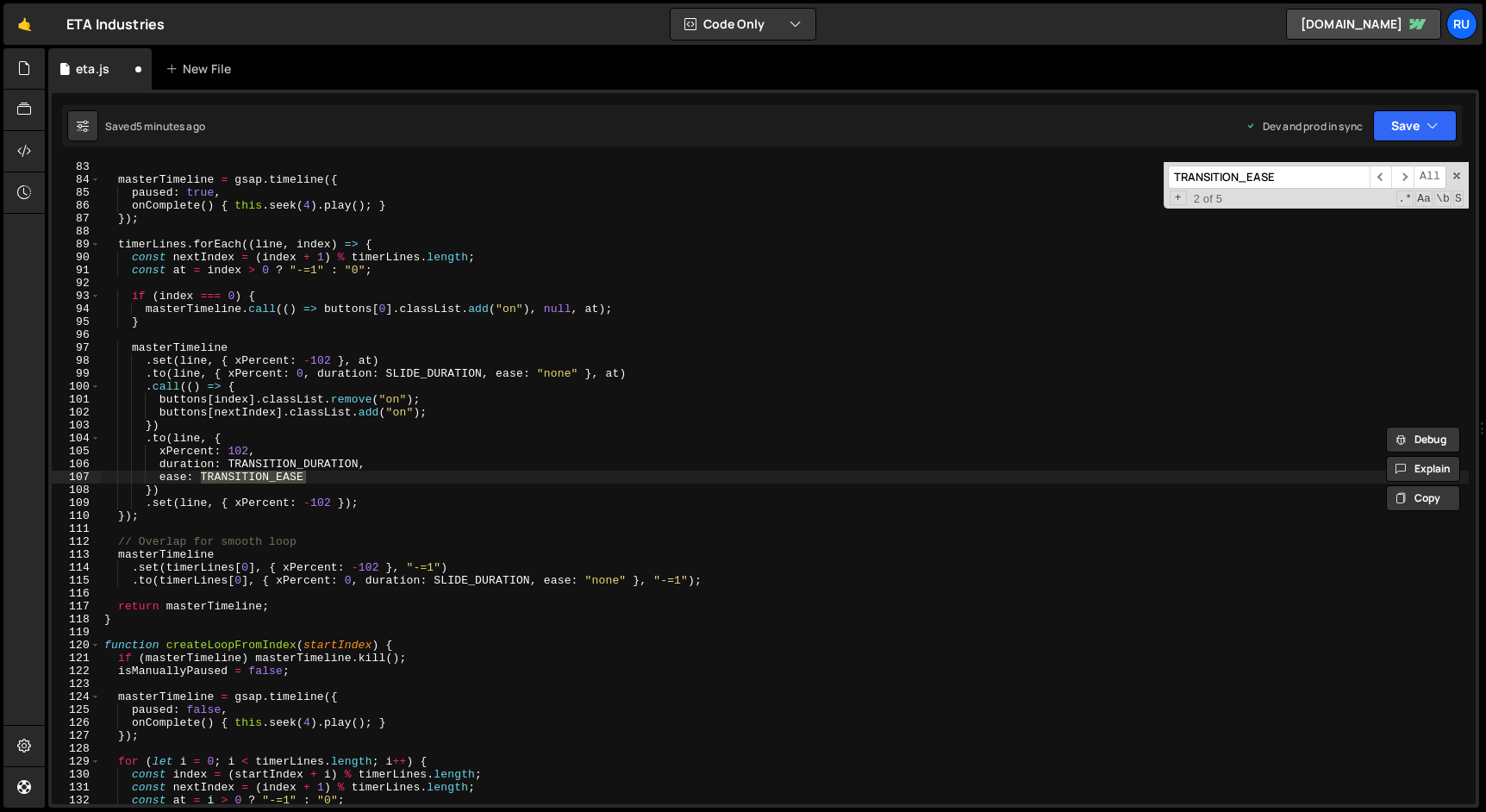
scroll to position [1062, 0]
click at [251, 477] on div "masterTimeline = gsap . timeline ({ paused : true , onComplete ( ) { this . see…" at bounding box center [784, 482] width 1367 height 642
click at [251, 477] on div "masterTimeline = gsap . timeline ({ paused : true , onComplete ( ) { this . see…" at bounding box center [784, 494] width 1367 height 668
drag, startPoint x: 249, startPoint y: 474, endPoint x: 202, endPoint y: 475, distance: 47.0
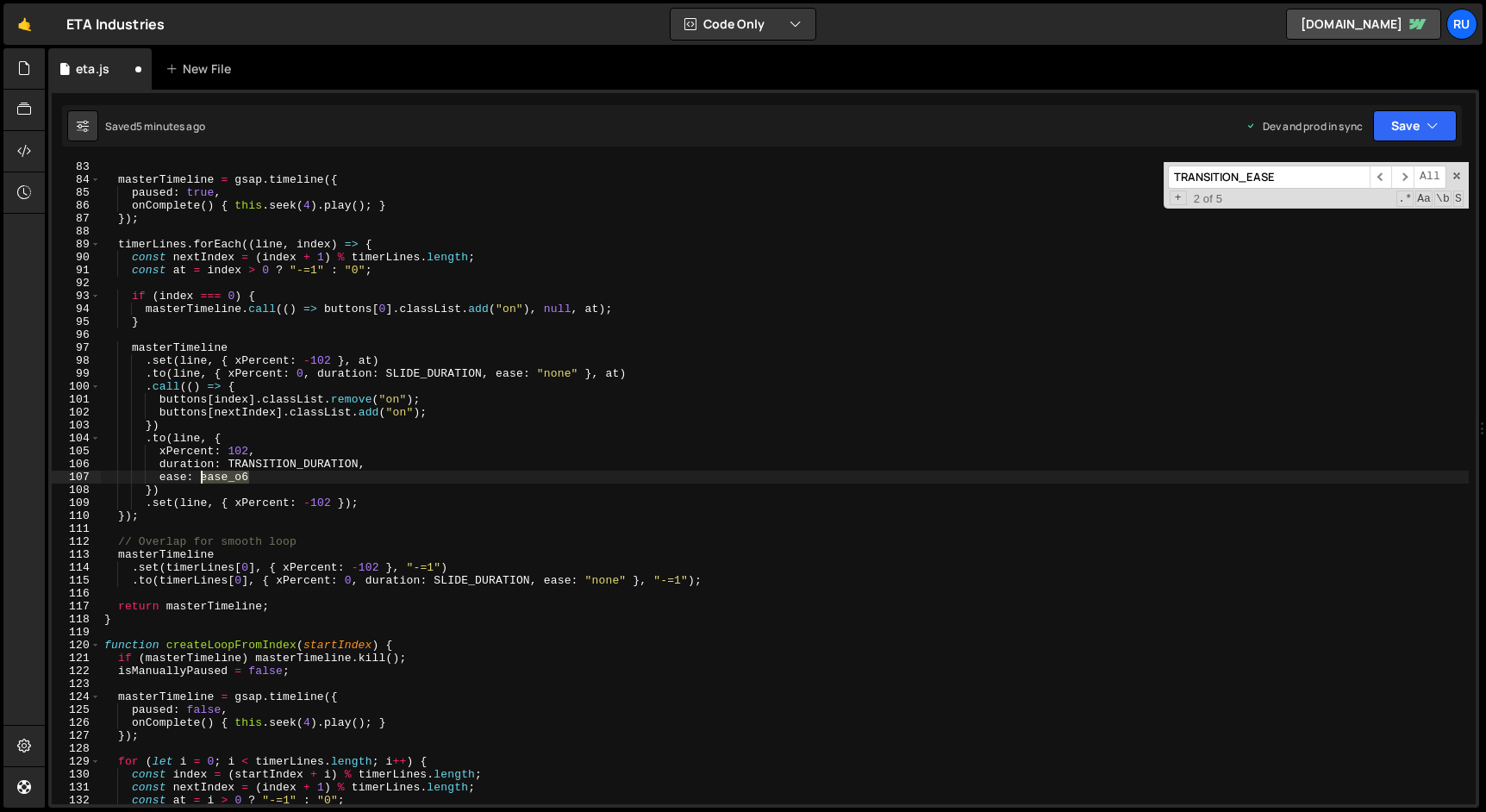
click at [202, 475] on div "masterTimeline = gsap . timeline ({ paused : true , onComplete ( ) { this . see…" at bounding box center [784, 494] width 1367 height 668
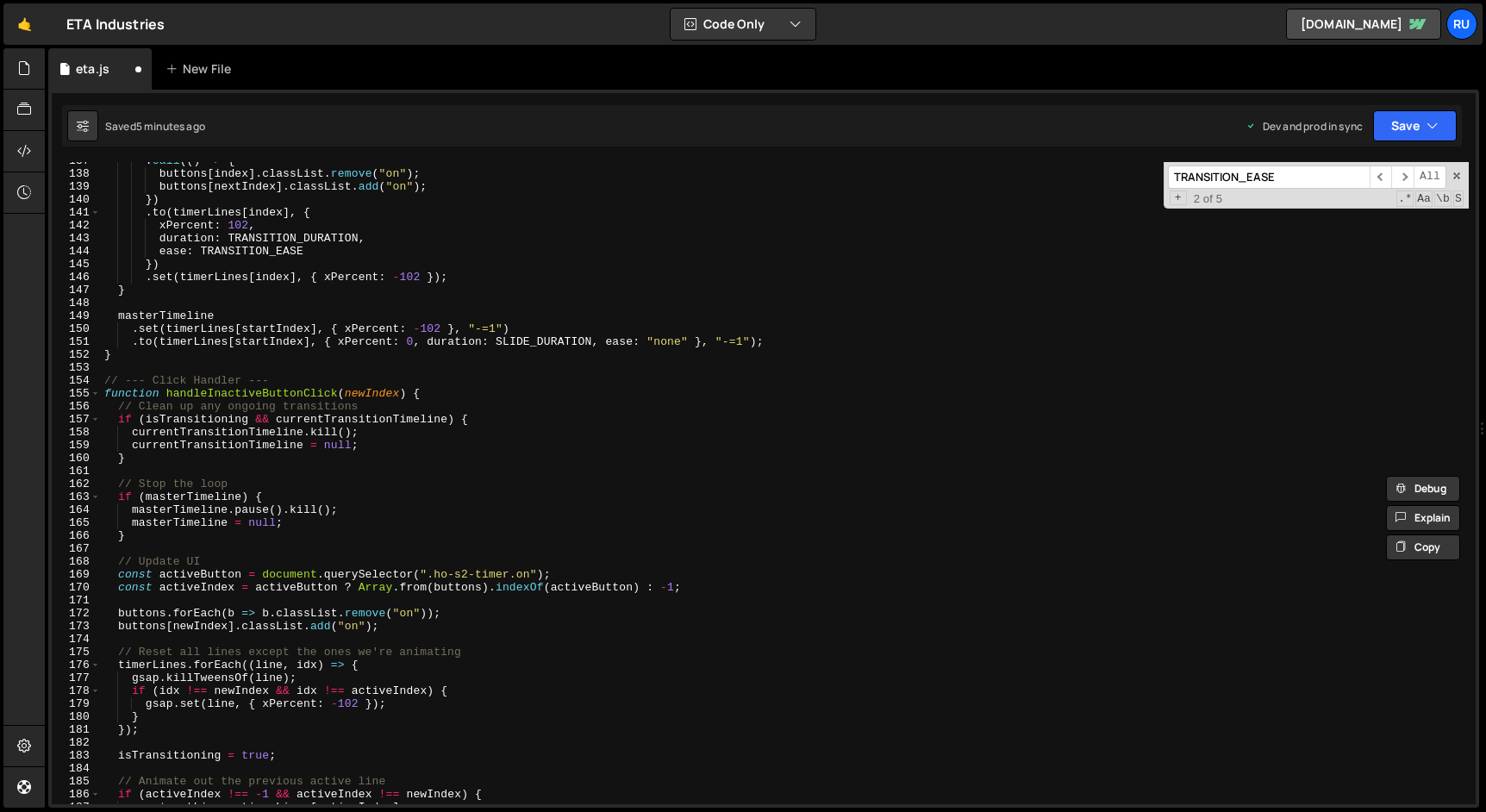
scroll to position [1766, 0]
click at [1297, 177] on input "TRANSITION_EASE" at bounding box center [1269, 177] width 202 height 24
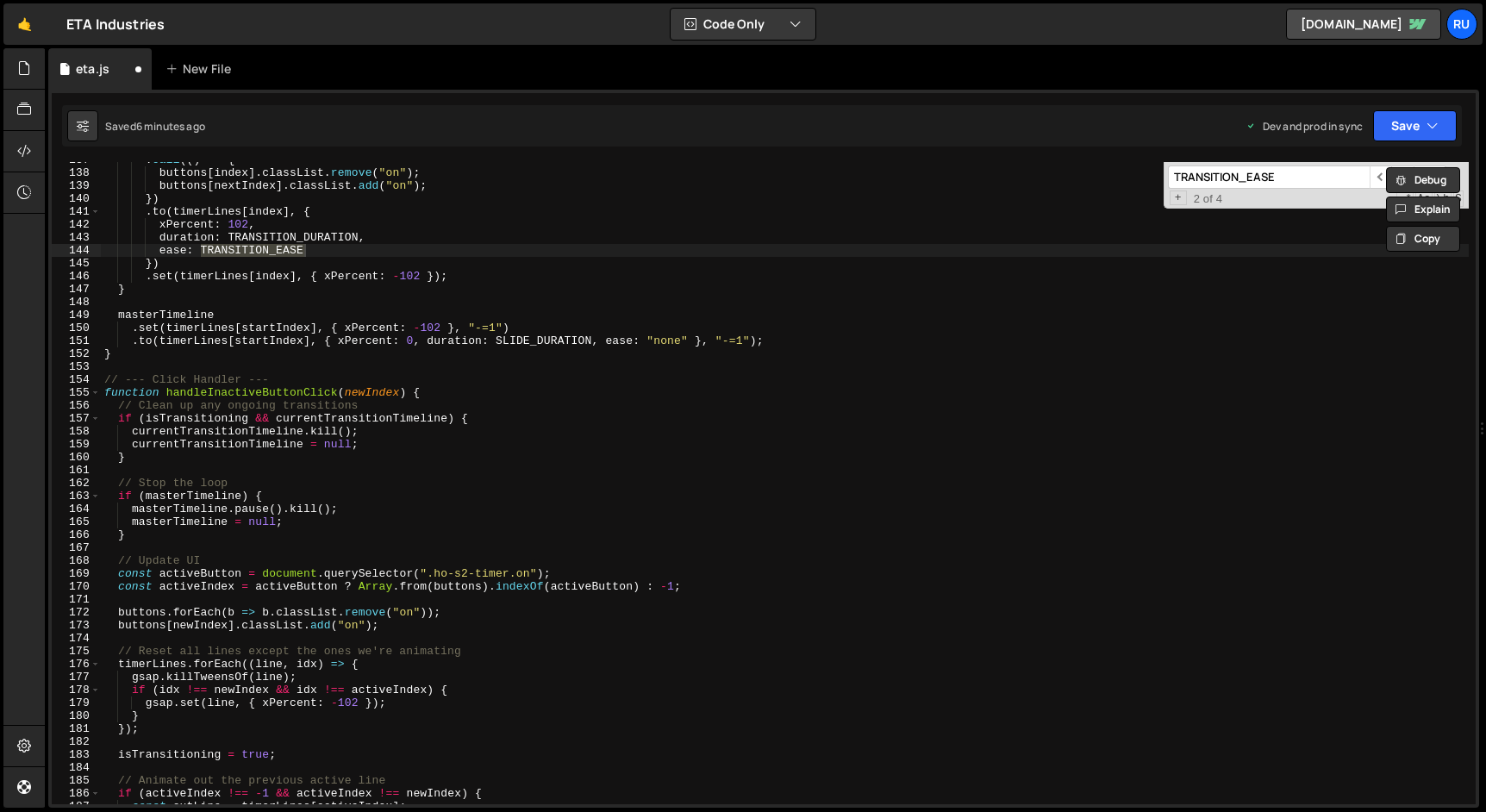
scroll to position [1048, 0]
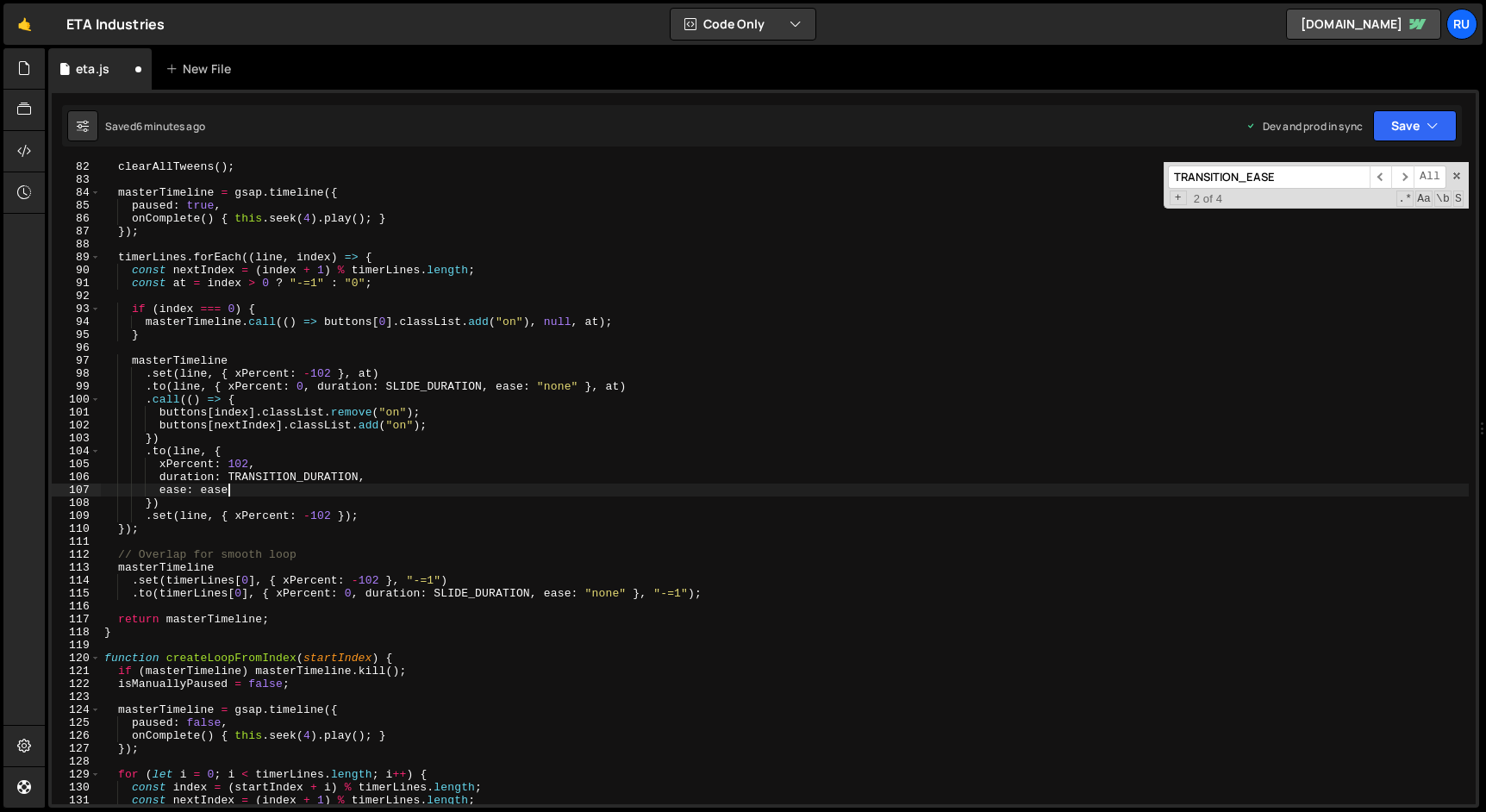
click at [216, 490] on div "clearAllTweens ( ) ; masterTimeline = gsap . timeline ({ paused : true , onComp…" at bounding box center [784, 494] width 1367 height 668
paste textarea "TRANSITION_EASE"
click at [212, 491] on div "clearAllTweens ( ) ; masterTimeline = gsap . timeline ({ paused : true , onComp…" at bounding box center [784, 494] width 1367 height 668
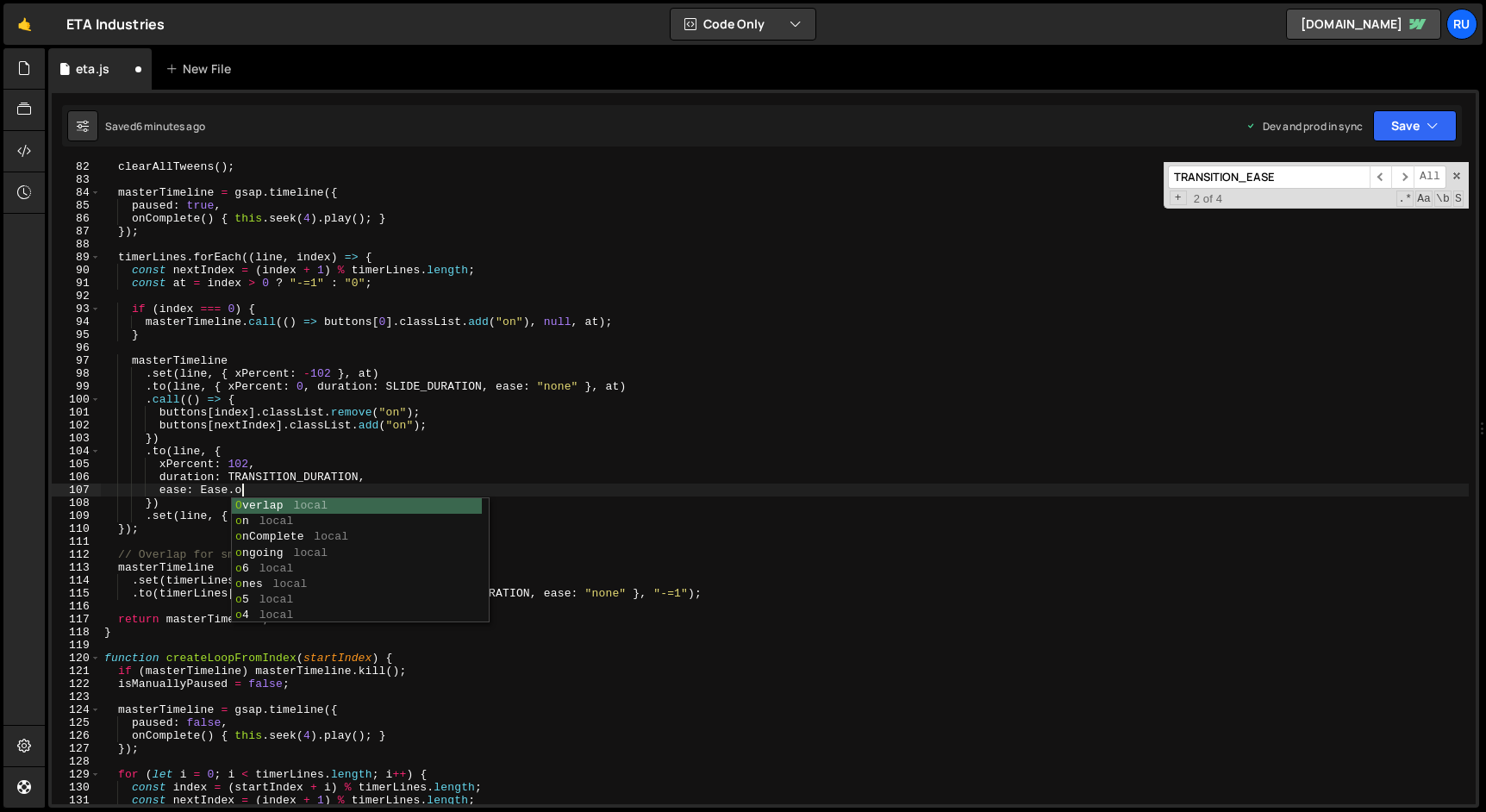
scroll to position [0, 9]
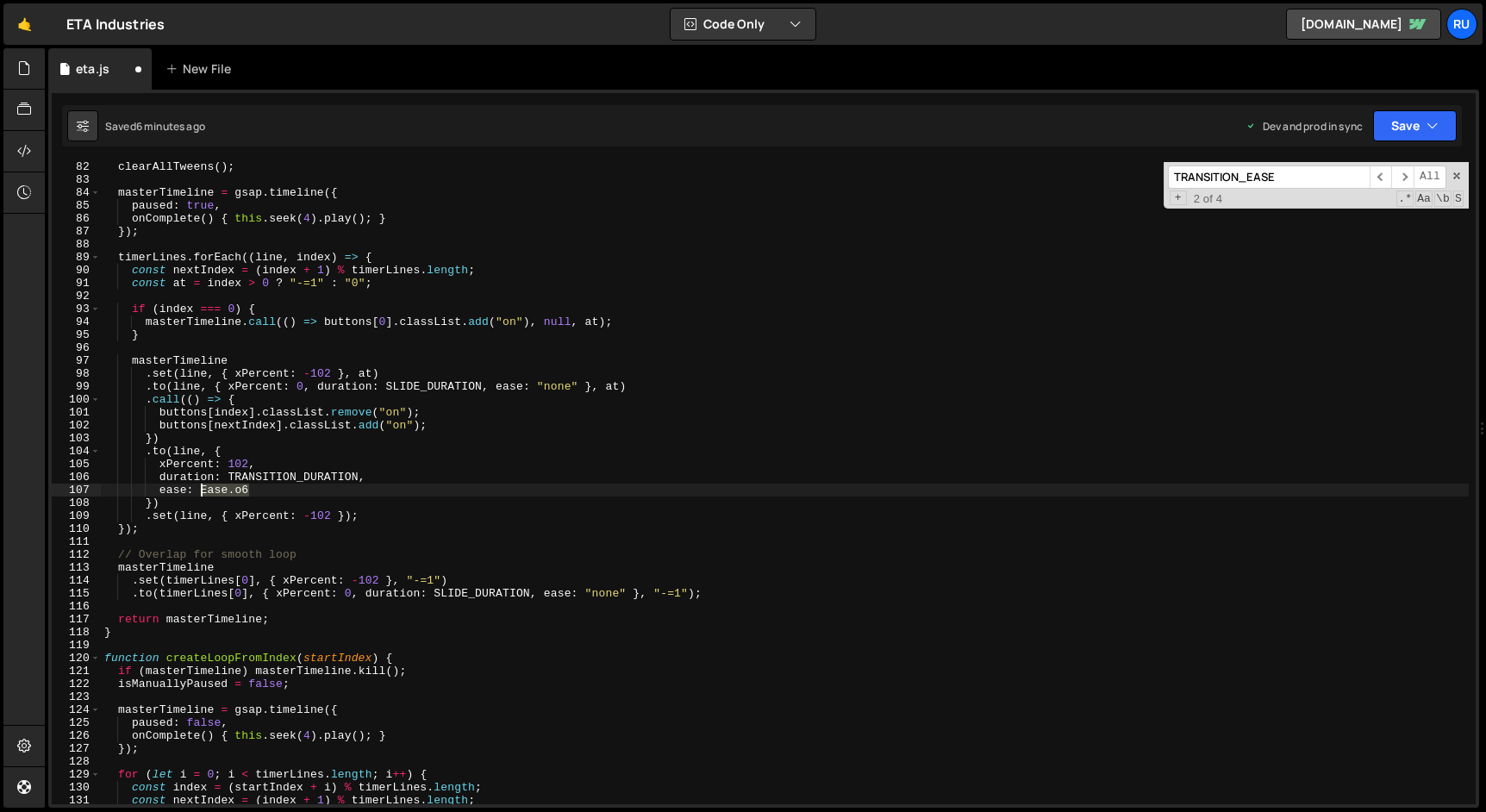
drag, startPoint x: 263, startPoint y: 486, endPoint x: 204, endPoint y: 487, distance: 59.0
click at [204, 487] on div "clearAllTweens ( ) ; masterTimeline = gsap . timeline ({ paused : true , onComp…" at bounding box center [784, 494] width 1367 height 668
click at [1296, 175] on input "TRANSITION_EASE" at bounding box center [1269, 177] width 202 height 24
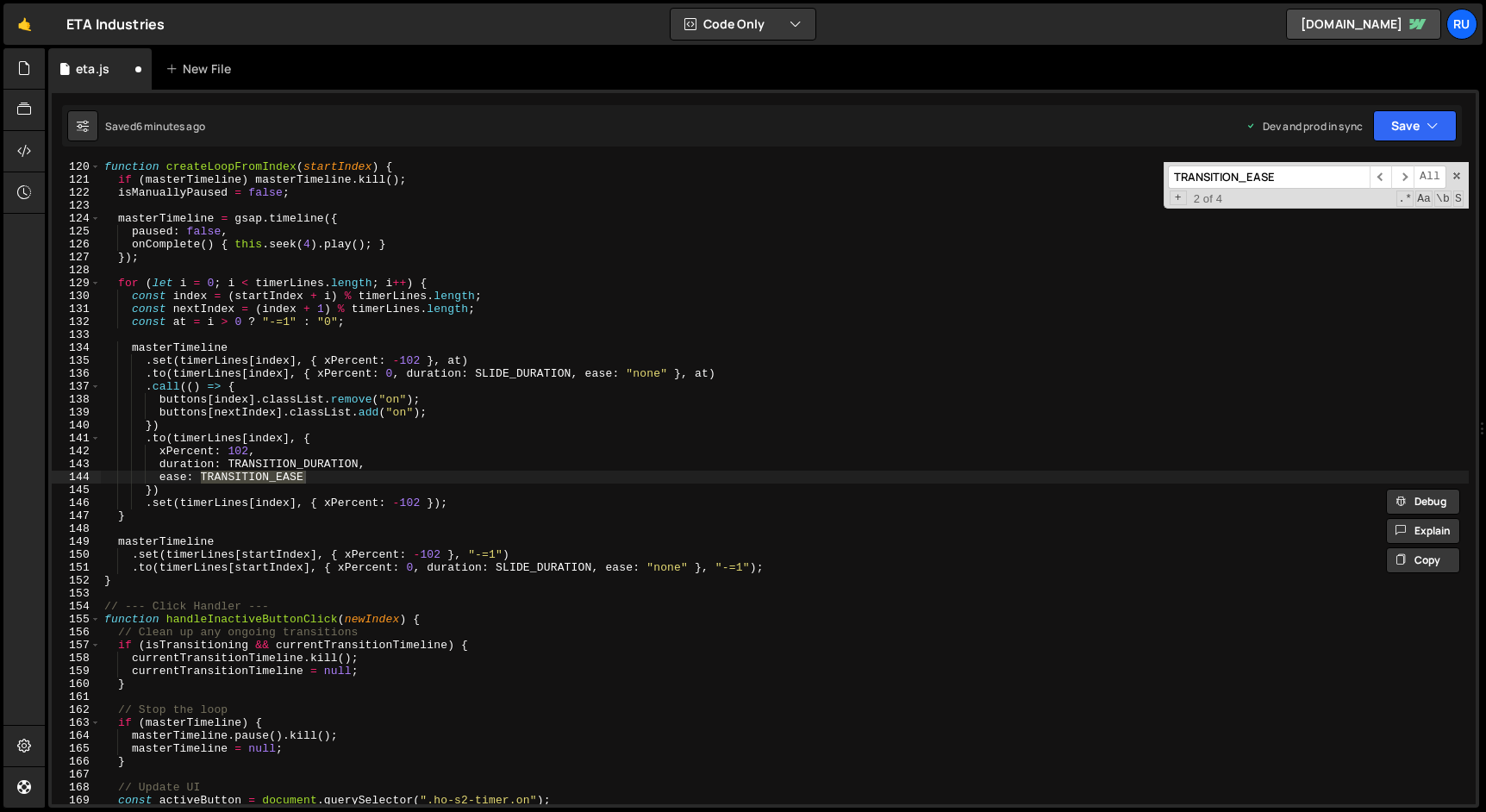
scroll to position [1540, 0]
click at [335, 478] on div "function createLoopFromIndex ( startIndex ) { if ( masterTimeline ) masterTimel…" at bounding box center [784, 494] width 1367 height 668
drag, startPoint x: 312, startPoint y: 476, endPoint x: 201, endPoint y: 477, distance: 111.0
click at [201, 477] on div "function createLoopFromIndex ( startIndex ) { if ( masterTimeline ) masterTimel…" at bounding box center [784, 494] width 1367 height 668
paste textarea "Ease.o6"
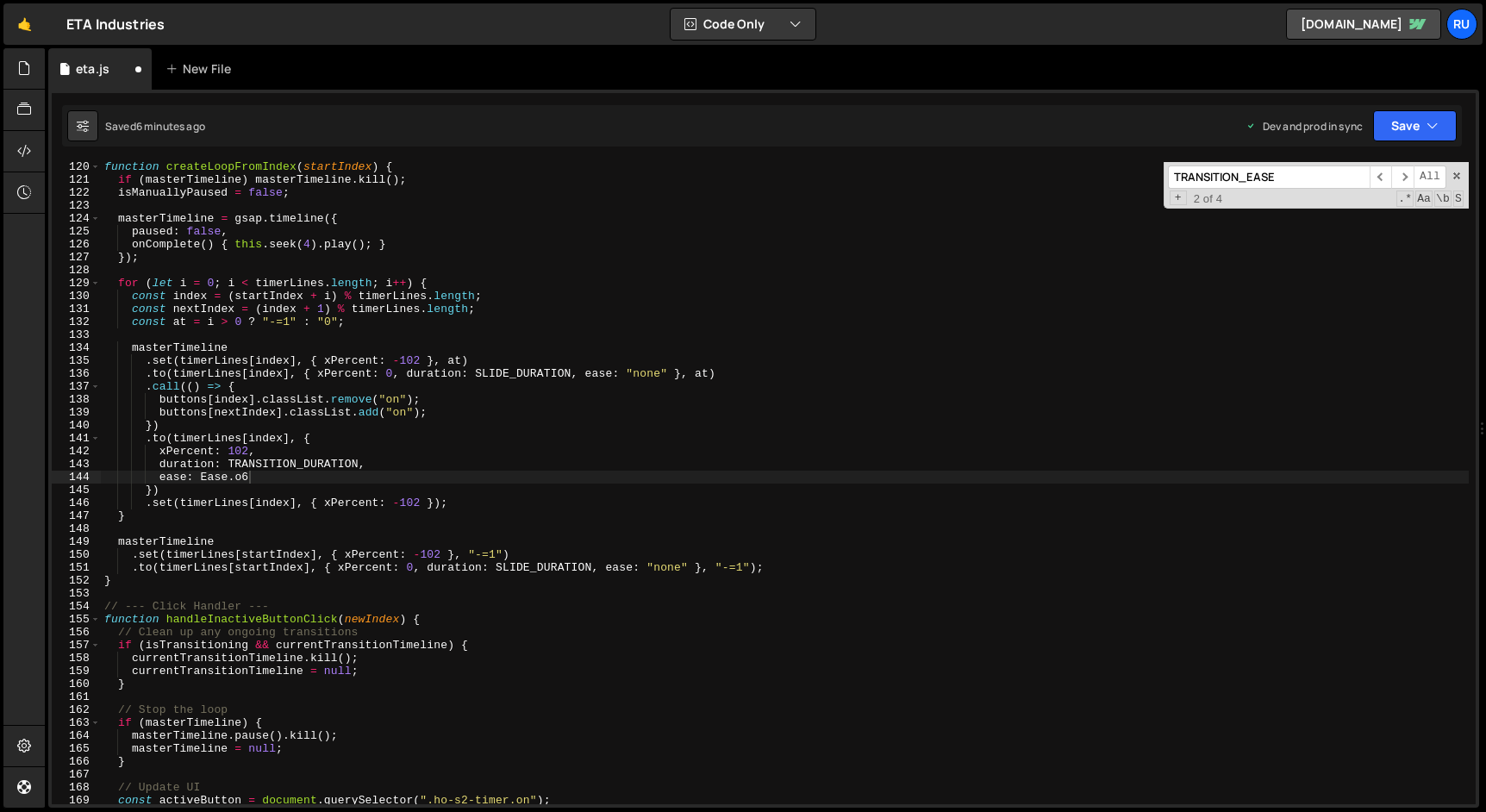
click at [1337, 177] on input "TRANSITION_EASE" at bounding box center [1269, 177] width 202 height 24
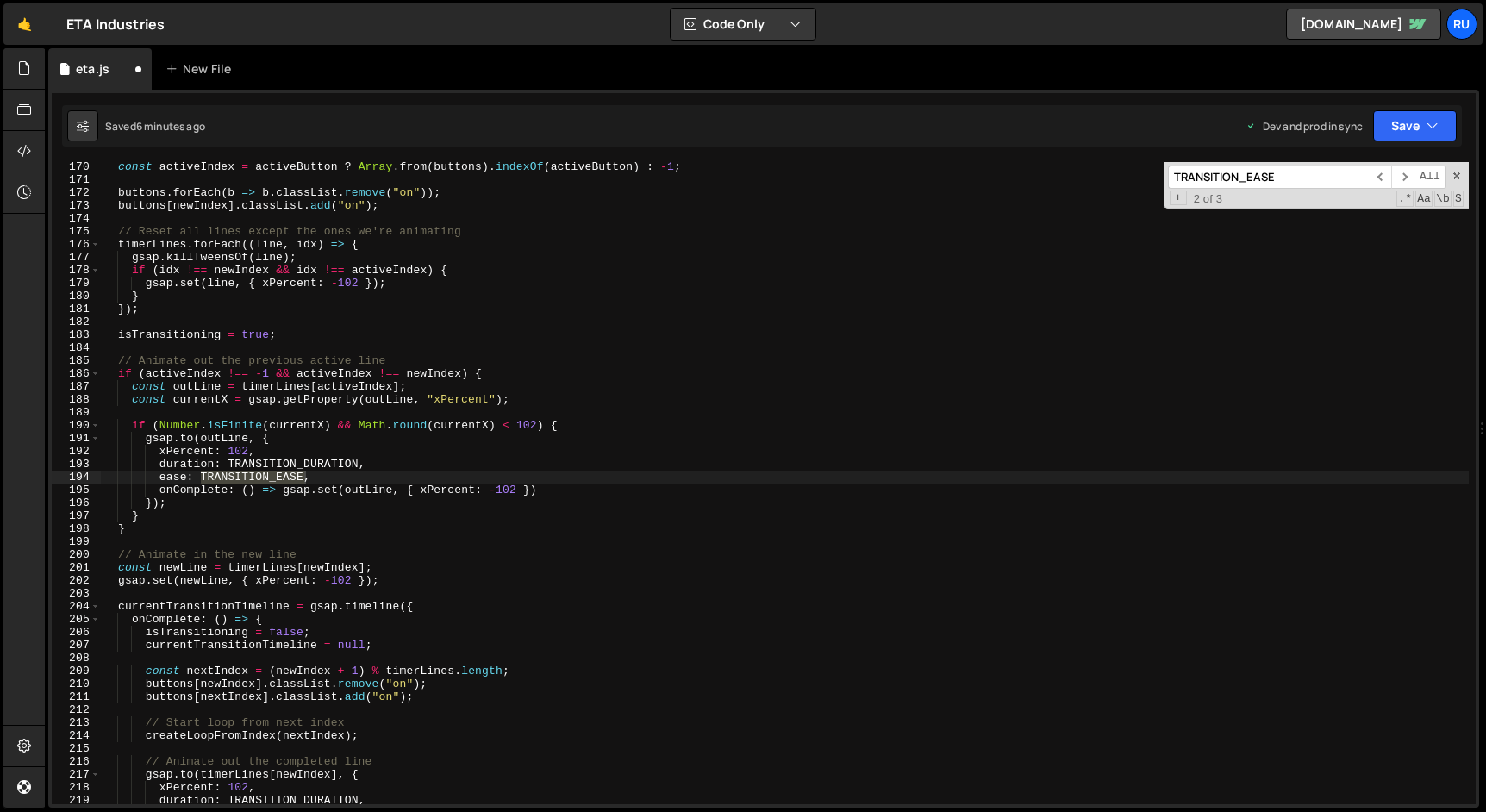
click at [301, 474] on div "const activeIndex = activeButton ? Array . from ( buttons ) . indexOf ( activeB…" at bounding box center [784, 482] width 1367 height 642
drag, startPoint x: 302, startPoint y: 475, endPoint x: 200, endPoint y: 475, distance: 102.0
click at [200, 475] on div "const activeIndex = activeButton ? Array . from ( buttons ) . indexOf ( activeB…" at bounding box center [784, 494] width 1367 height 668
paste textarea "Ease.o6"
click at [1310, 181] on input "TRANSITION_EASE" at bounding box center [1269, 177] width 202 height 24
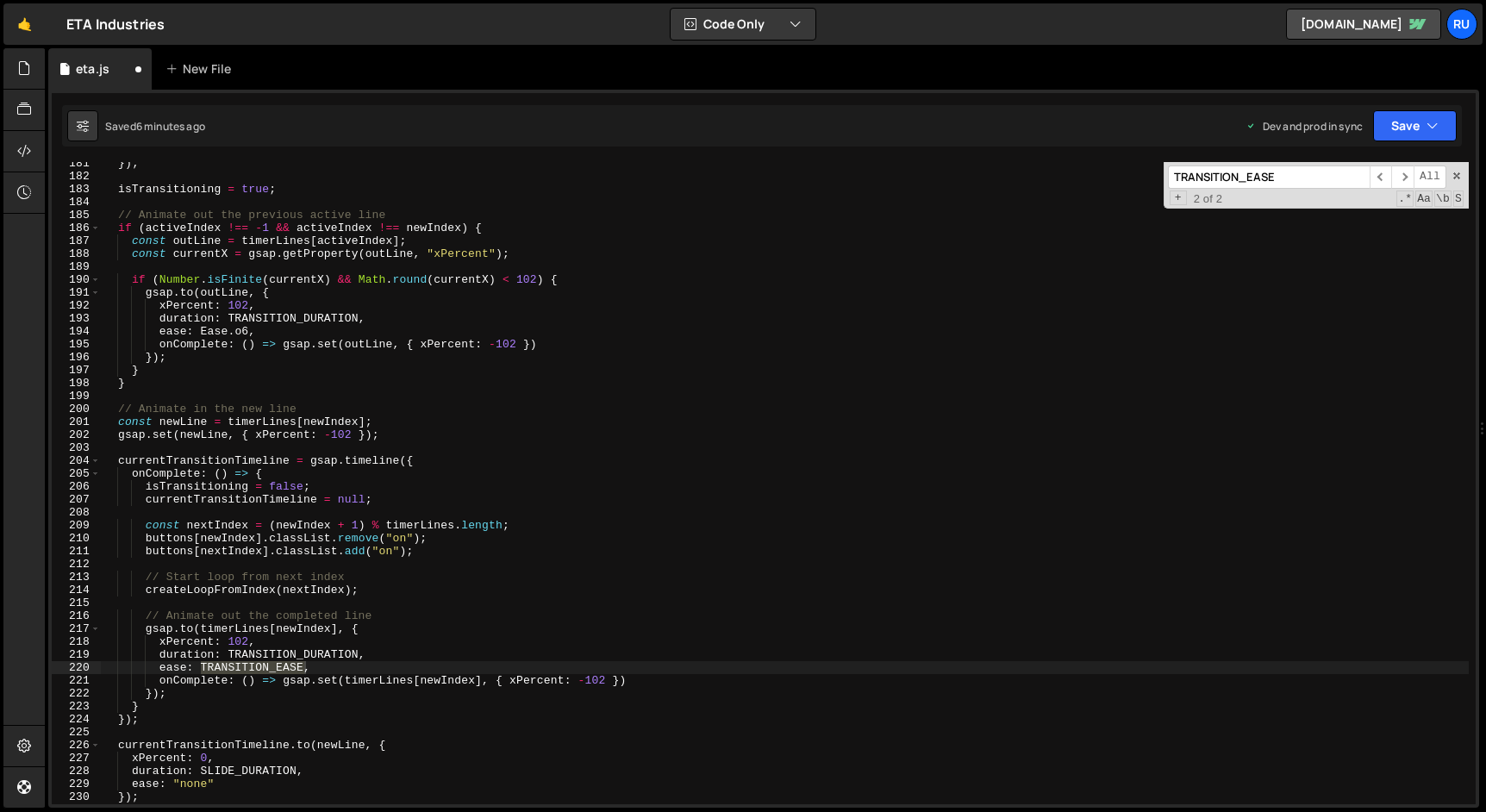
scroll to position [2337, 0]
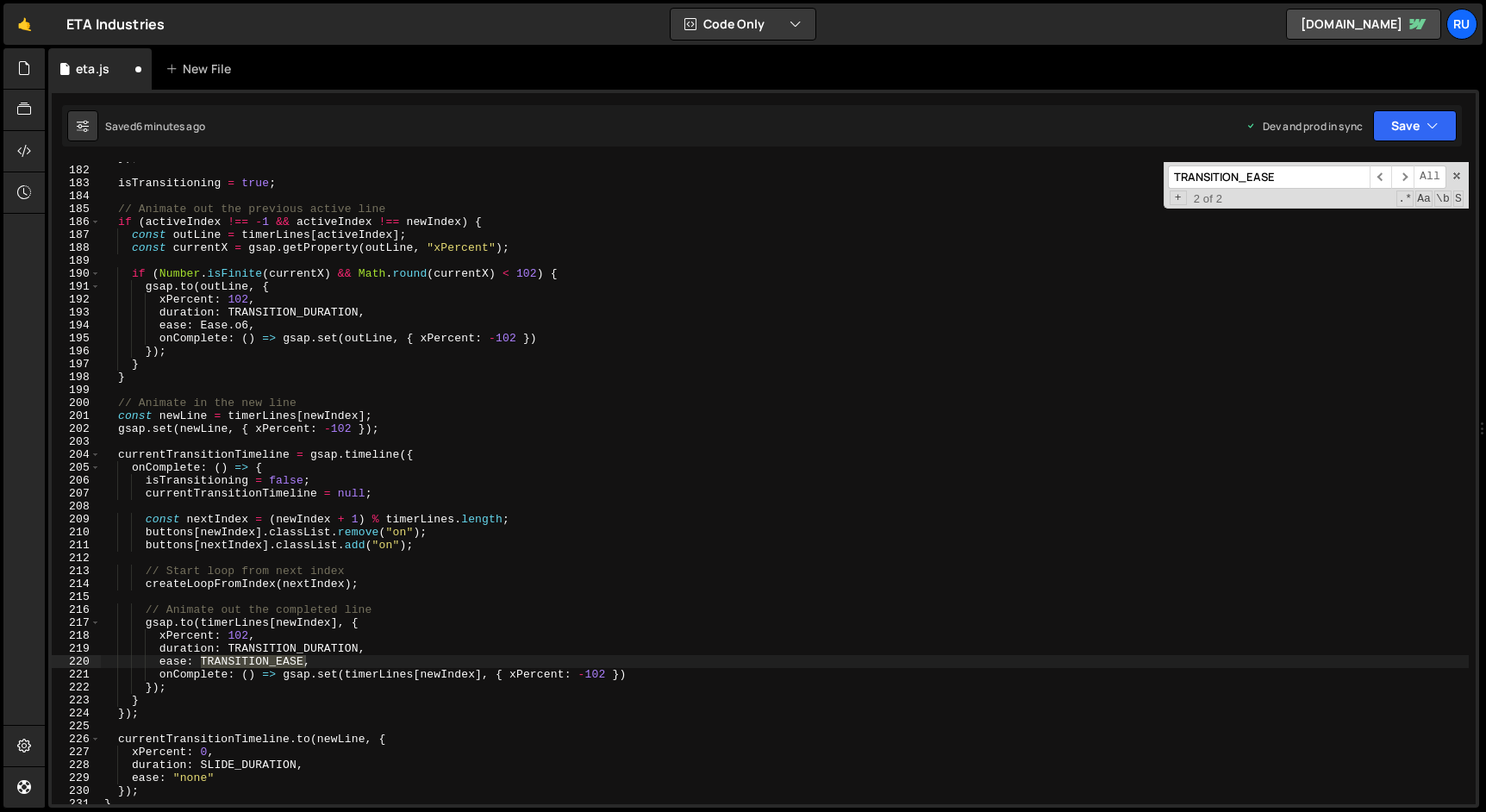
click at [302, 672] on div "}) ; isTransitioning = true ; // Animate out the previous active line if ( acti…" at bounding box center [784, 485] width 1367 height 668
drag, startPoint x: 302, startPoint y: 658, endPoint x: 199, endPoint y: 659, distance: 103.0
click at [199, 659] on div "}) ; isTransitioning = true ; // Animate out the previous active line if ( acti…" at bounding box center [784, 485] width 1367 height 668
paste textarea "Ease.o6"
type textarea "ease: Ease.o6,"
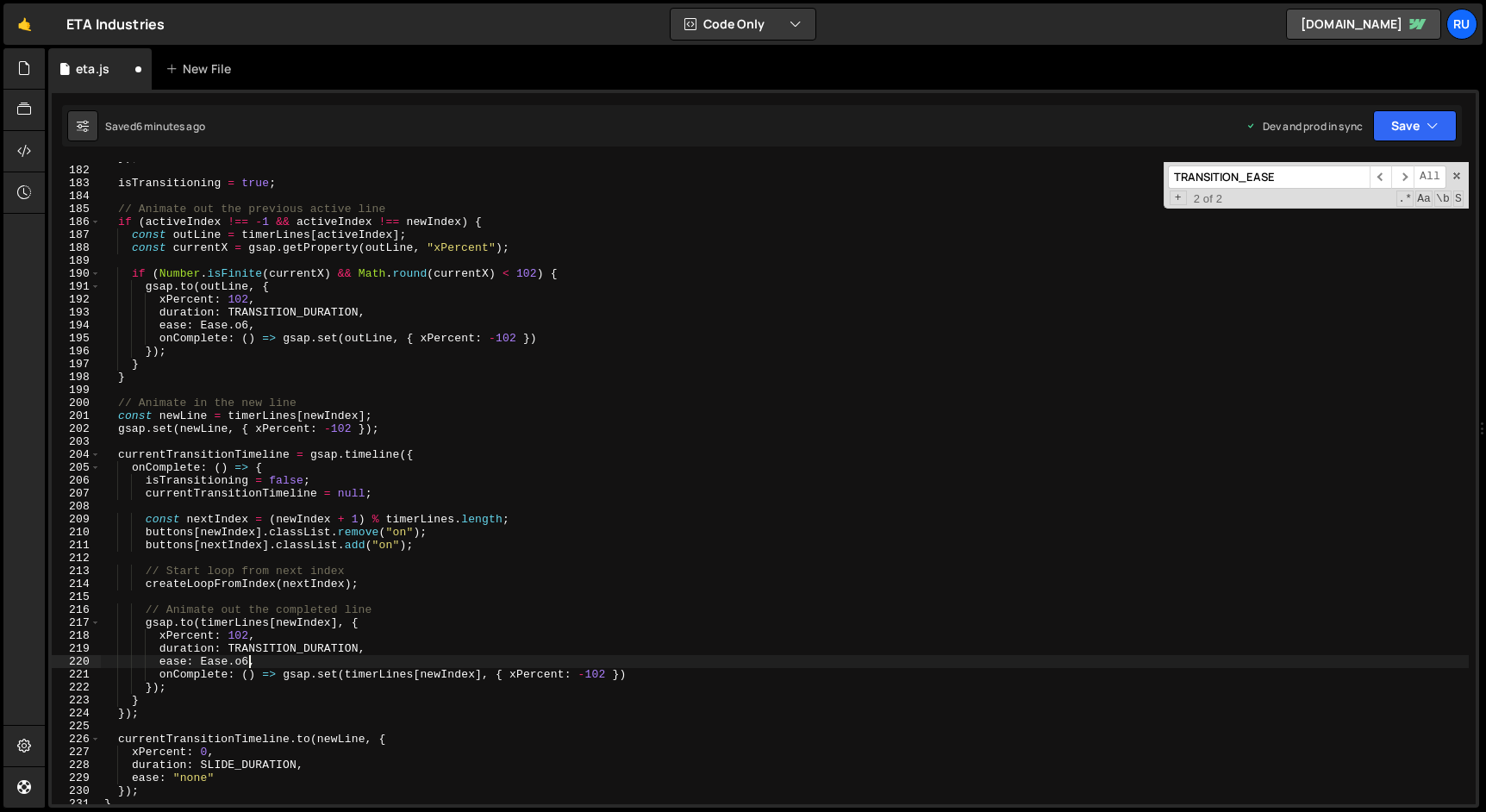
click at [1317, 175] on input "TRANSITION_EASE" at bounding box center [1269, 177] width 202 height 24
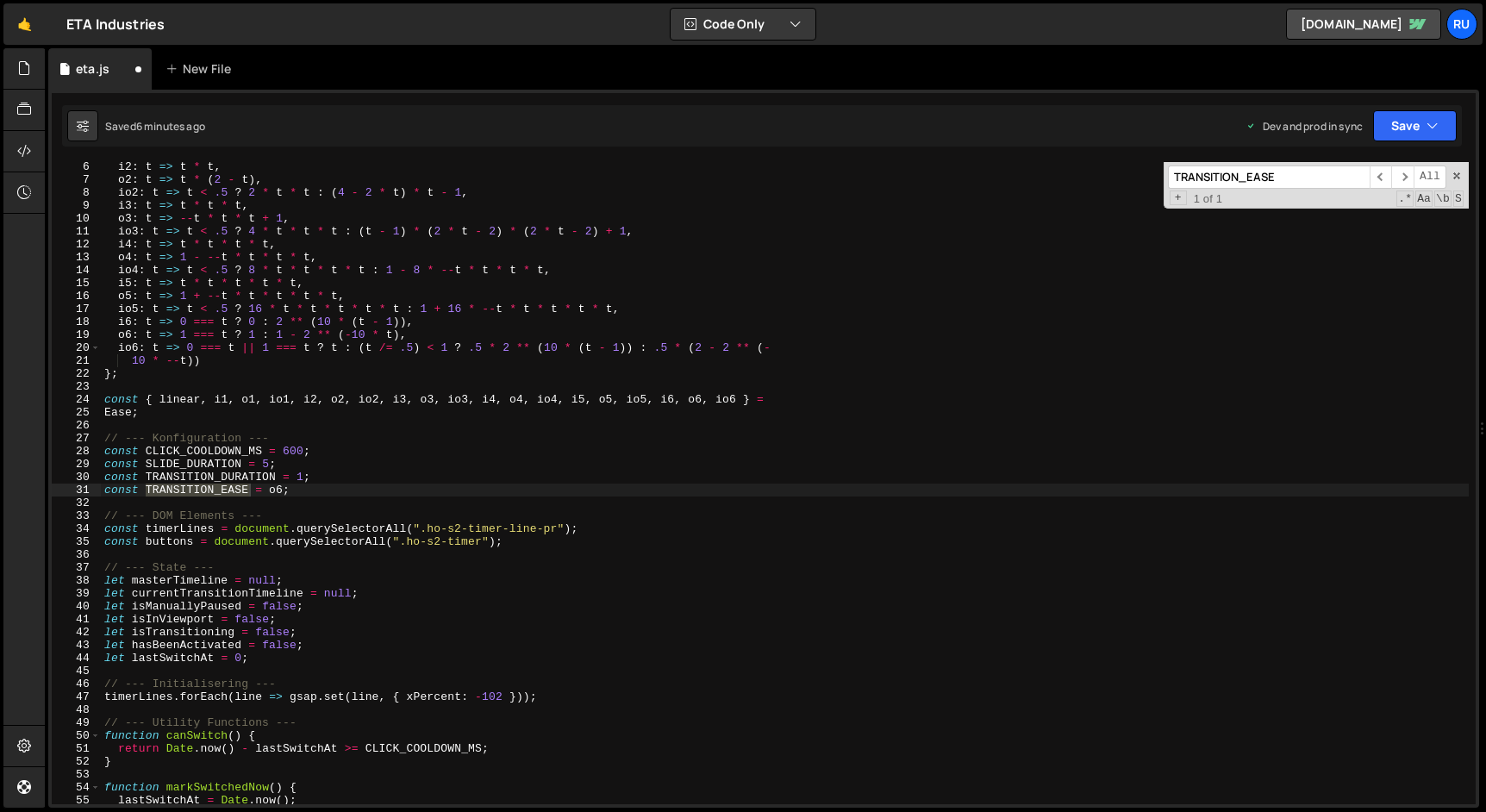
paste input "Ease.o6"
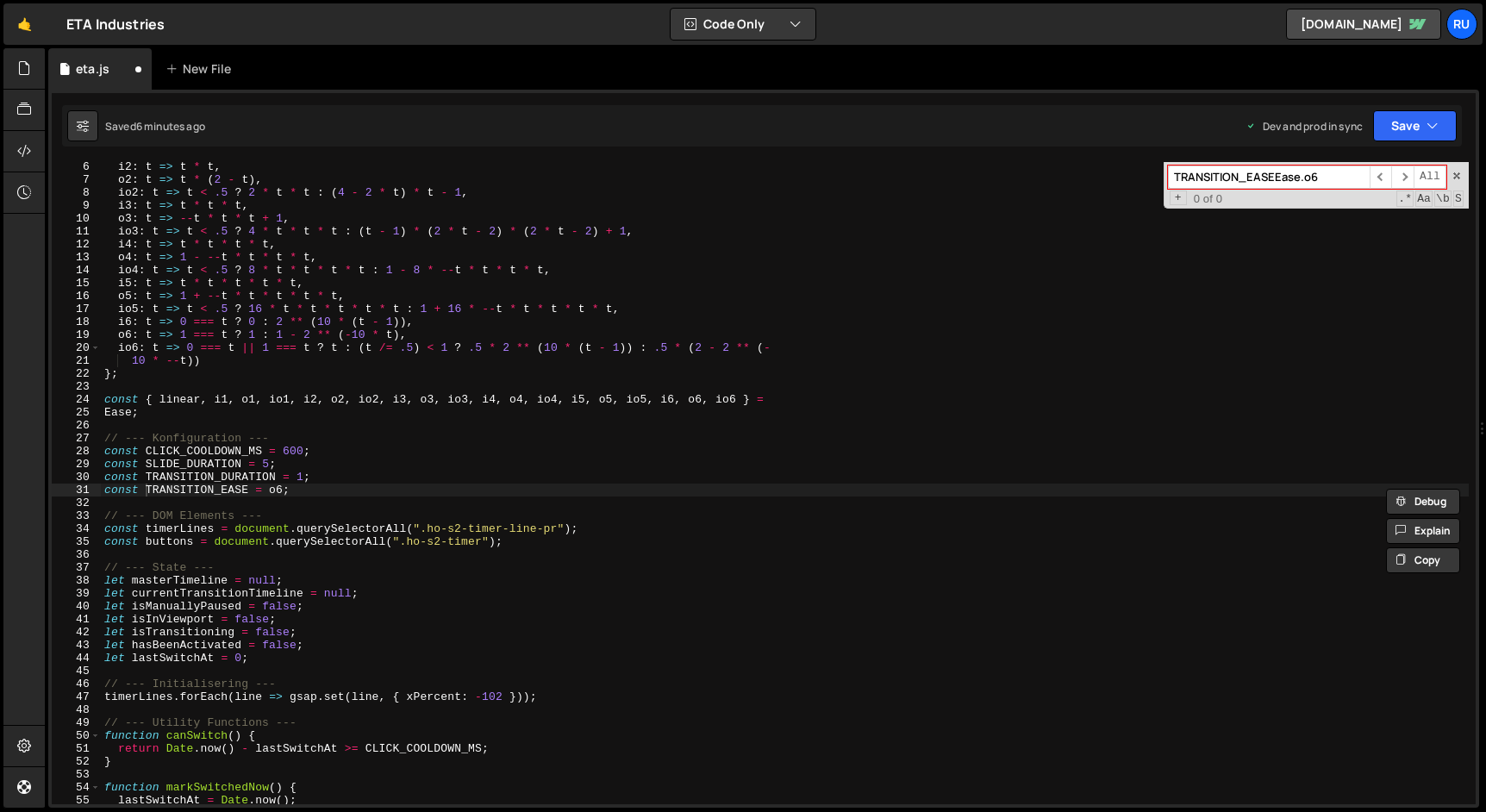
type input "TRANSITION_EASEEase.o6"
drag, startPoint x: 246, startPoint y: 490, endPoint x: 146, endPoint y: 488, distance: 100.0
click at [146, 488] on div "i2 : t => t * t , o2 : t => t * ( 2 - t ) , io2 : t => t < .5 ? 2 * t * t : ( 4…" at bounding box center [784, 494] width 1367 height 668
paste textarea "Ease.o6"
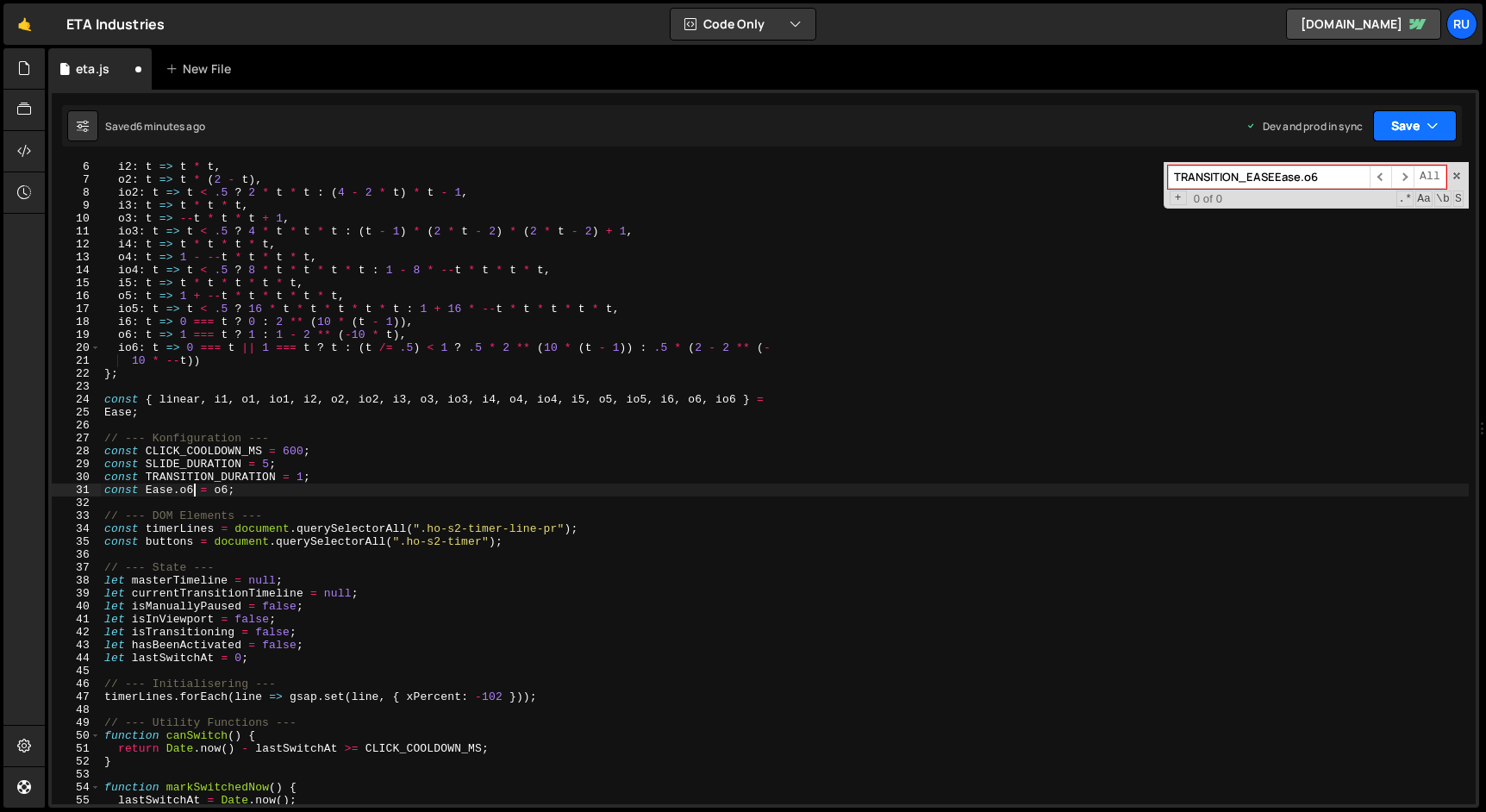
click at [1404, 124] on button "Save" at bounding box center [1414, 126] width 83 height 31
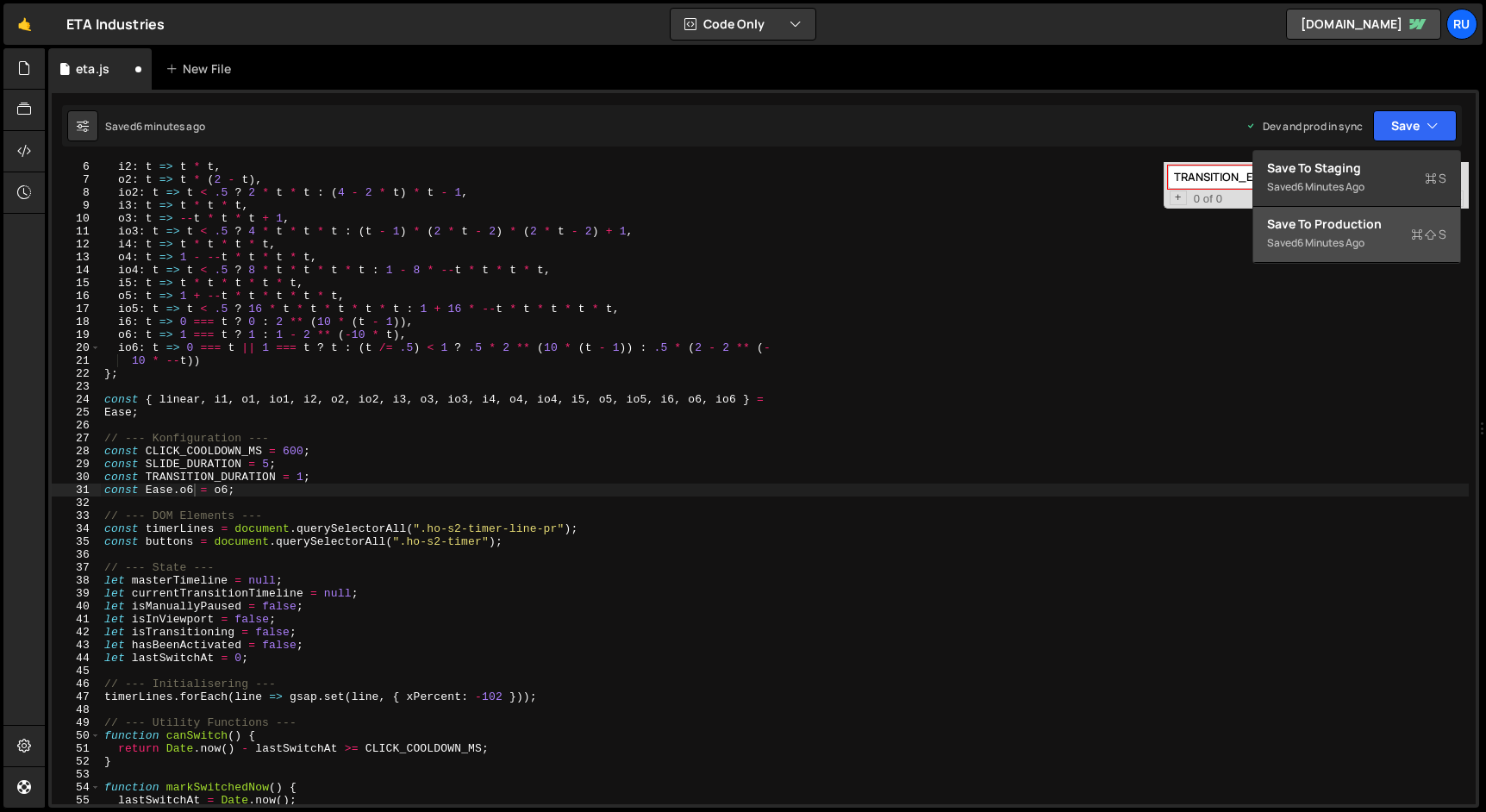
click at [1401, 240] on div "Saved 6 minutes ago" at bounding box center [1357, 243] width 179 height 21
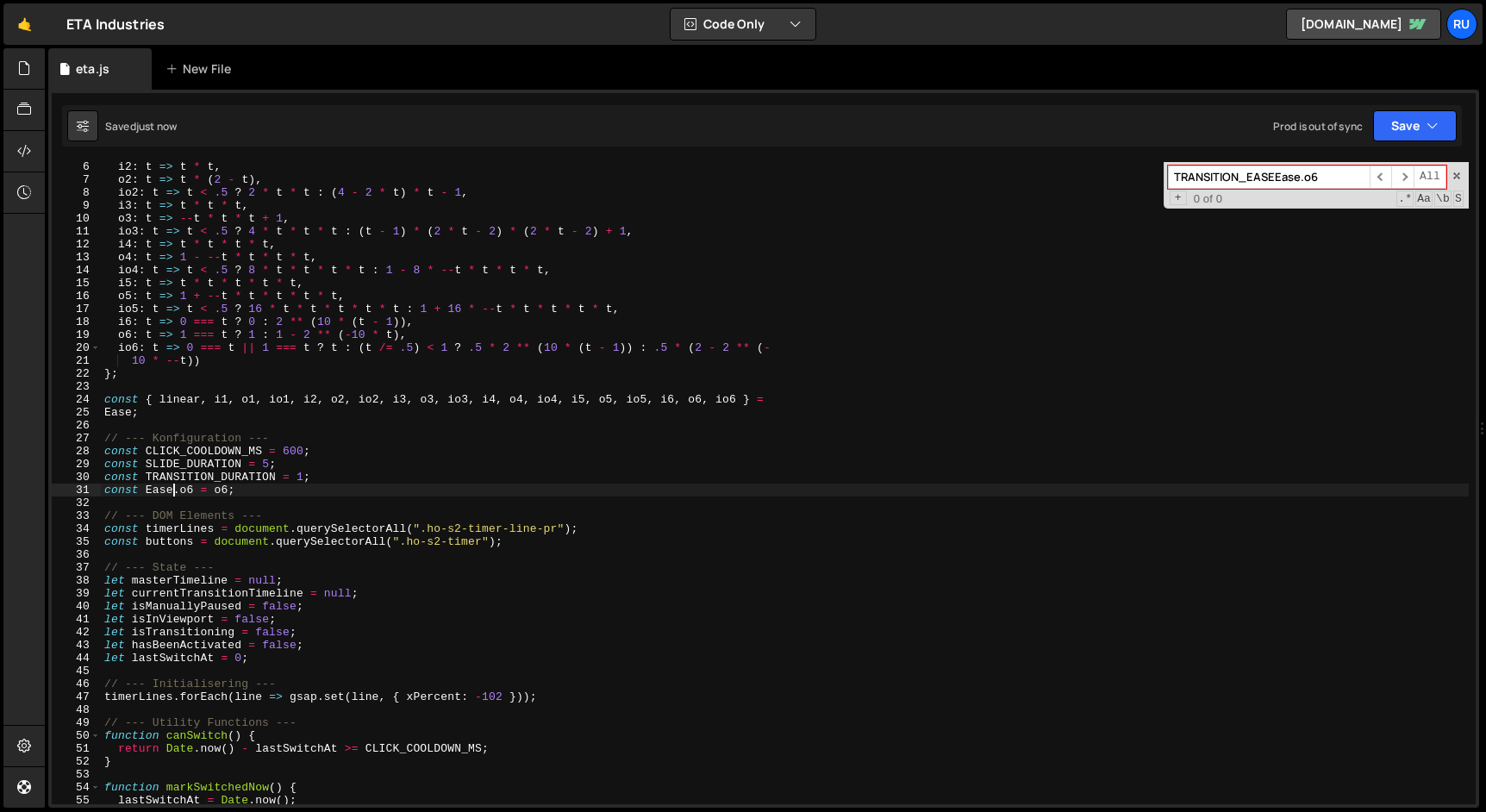
click at [176, 492] on div "i2 : t => t * t , o2 : t => t * ( 2 - t ) , io2 : t => t < .5 ? 2 * t * t : ( 4…" at bounding box center [784, 494] width 1367 height 668
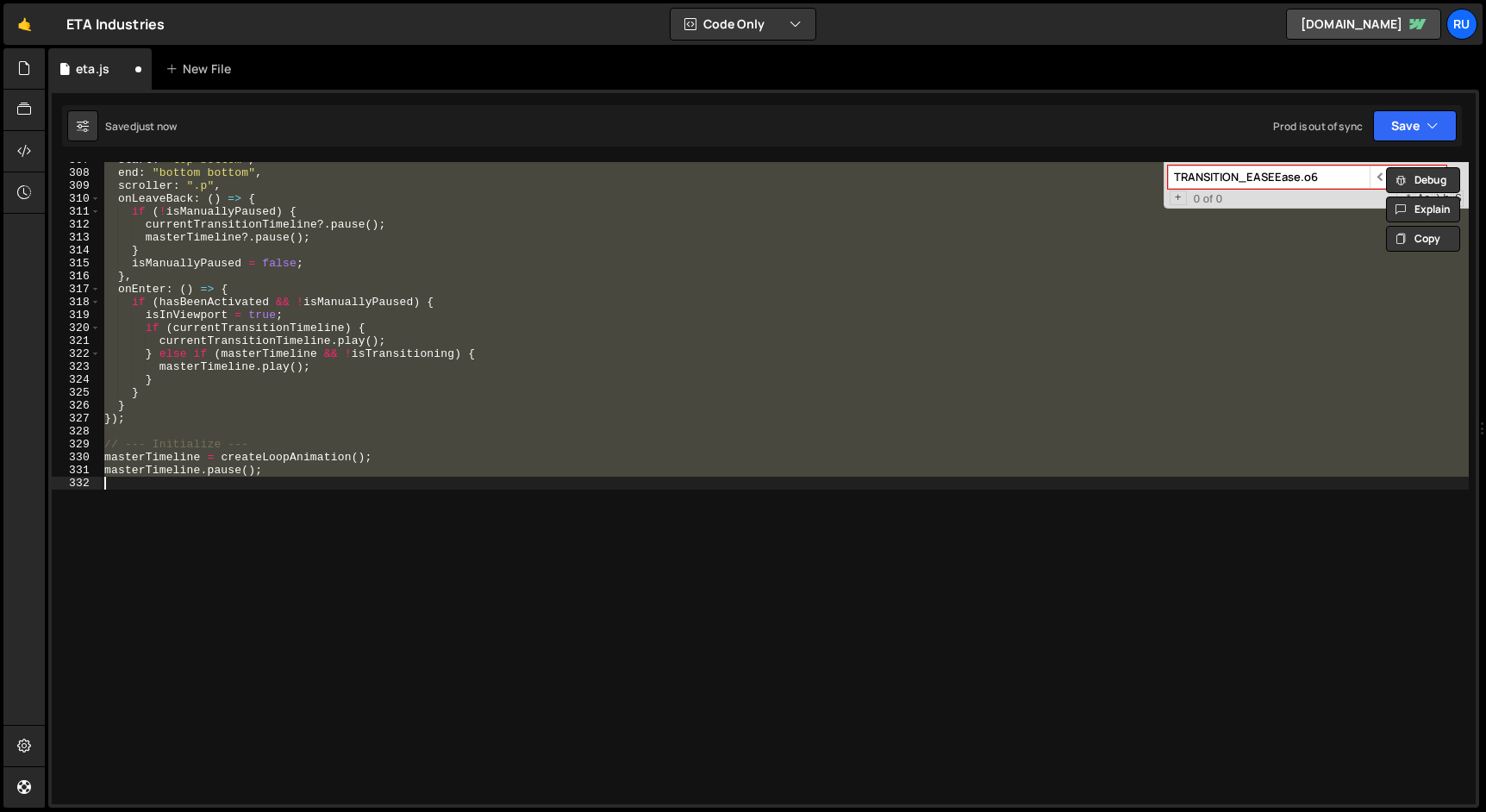
scroll to position [92, 0]
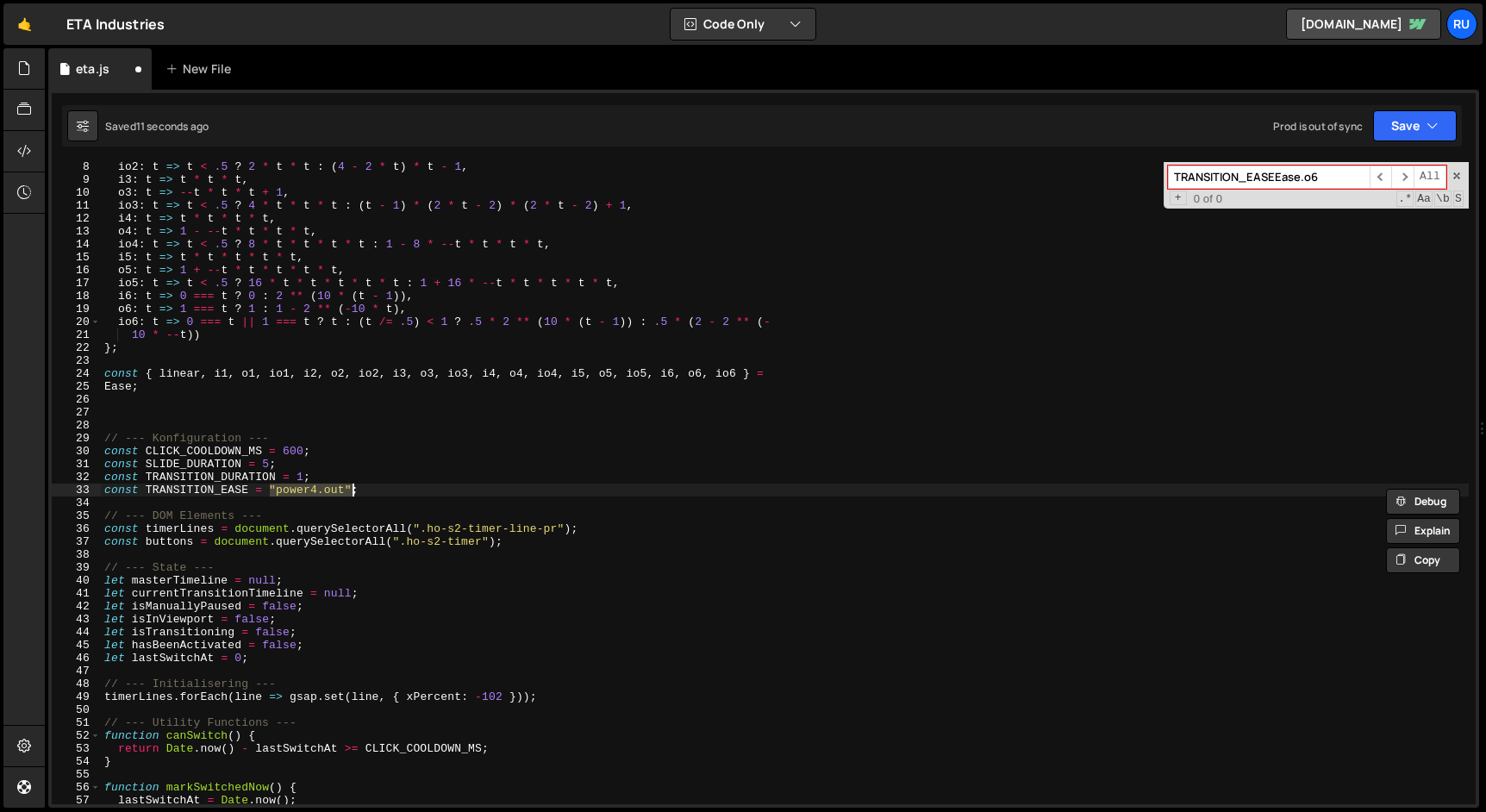
click at [331, 495] on div "io2 : t => t < .5 ? 2 * t * t : ( 4 - 2 * t ) * t - 1 , i3 : t => t * t * t , o…" at bounding box center [784, 482] width 1367 height 642
drag, startPoint x: 350, startPoint y: 489, endPoint x: 273, endPoint y: 491, distance: 77.0
click at [273, 491] on div "io2 : t => t < .5 ? 2 * t * t : ( 4 - 2 * t ) * t - 1 , i3 : t => t * t * t , o…" at bounding box center [784, 494] width 1367 height 668
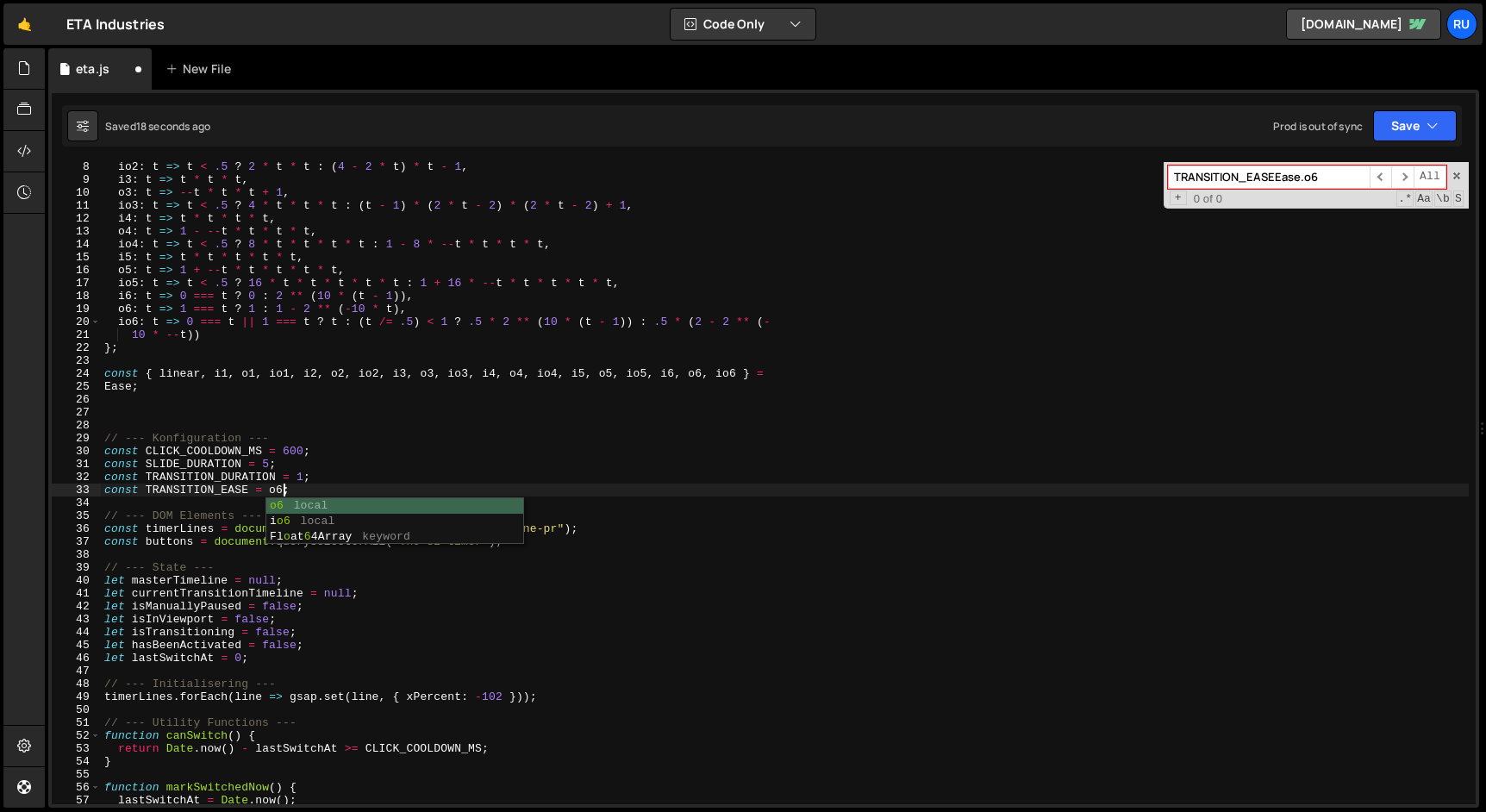
click at [177, 491] on div "io2 : t => t < .5 ? 2 * t * t : ( 4 - 2 * t ) * t - 1 , i3 : t => t * t * t , o…" at bounding box center [784, 494] width 1367 height 668
click at [275, 477] on div "io2 : t => t < .5 ? 2 * t * t : ( 4 - 2 * t ) * t - 1 , i3 : t => t * t * t , o…" at bounding box center [784, 494] width 1367 height 668
click at [302, 487] on div "io2 : t => t < .5 ? 2 * t * t : ( 4 - 2 * t ) * t - 1 , i3 : t => t * t * t , o…" at bounding box center [784, 494] width 1367 height 668
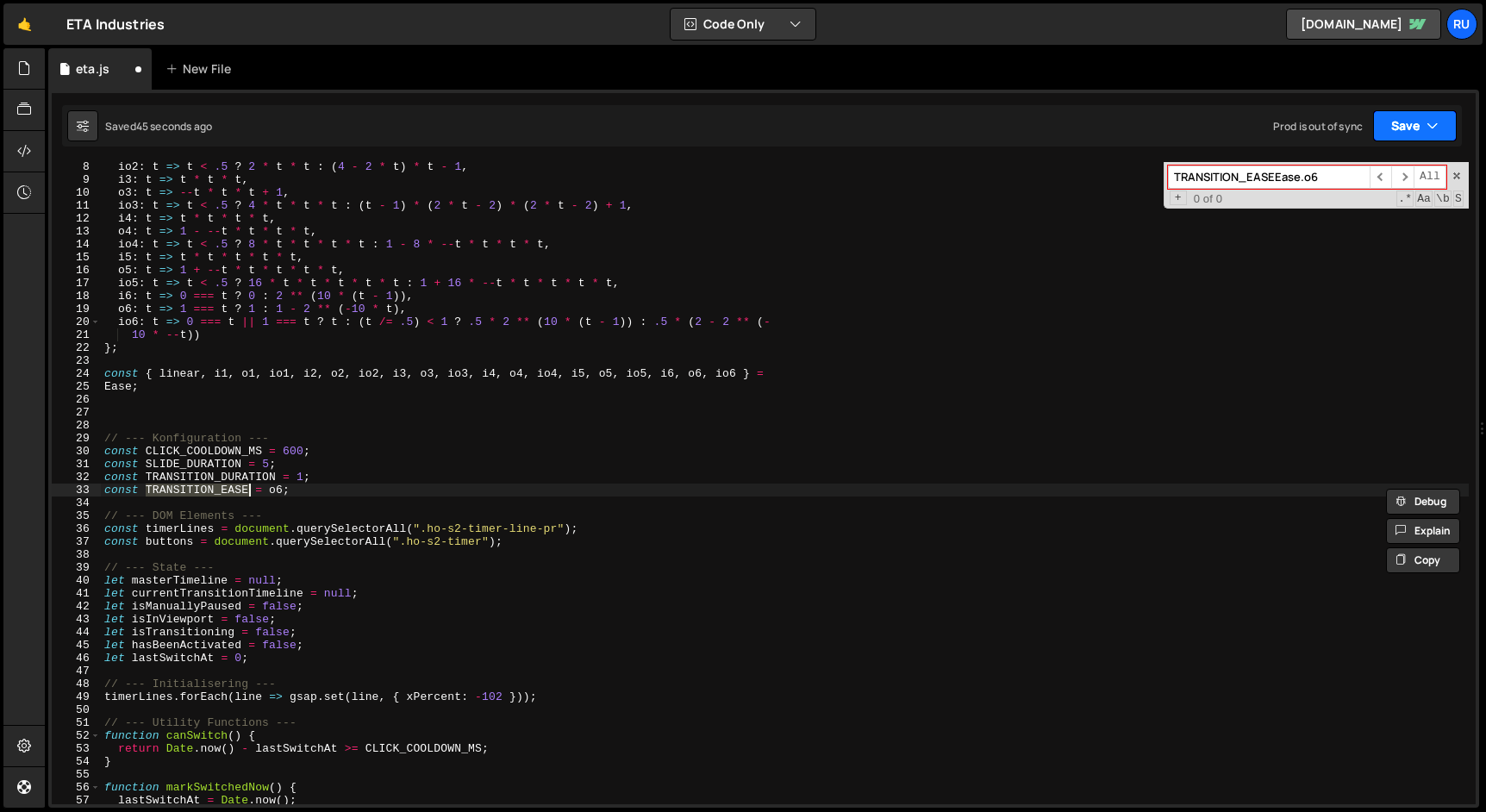
click at [1403, 129] on button "Save" at bounding box center [1414, 126] width 83 height 31
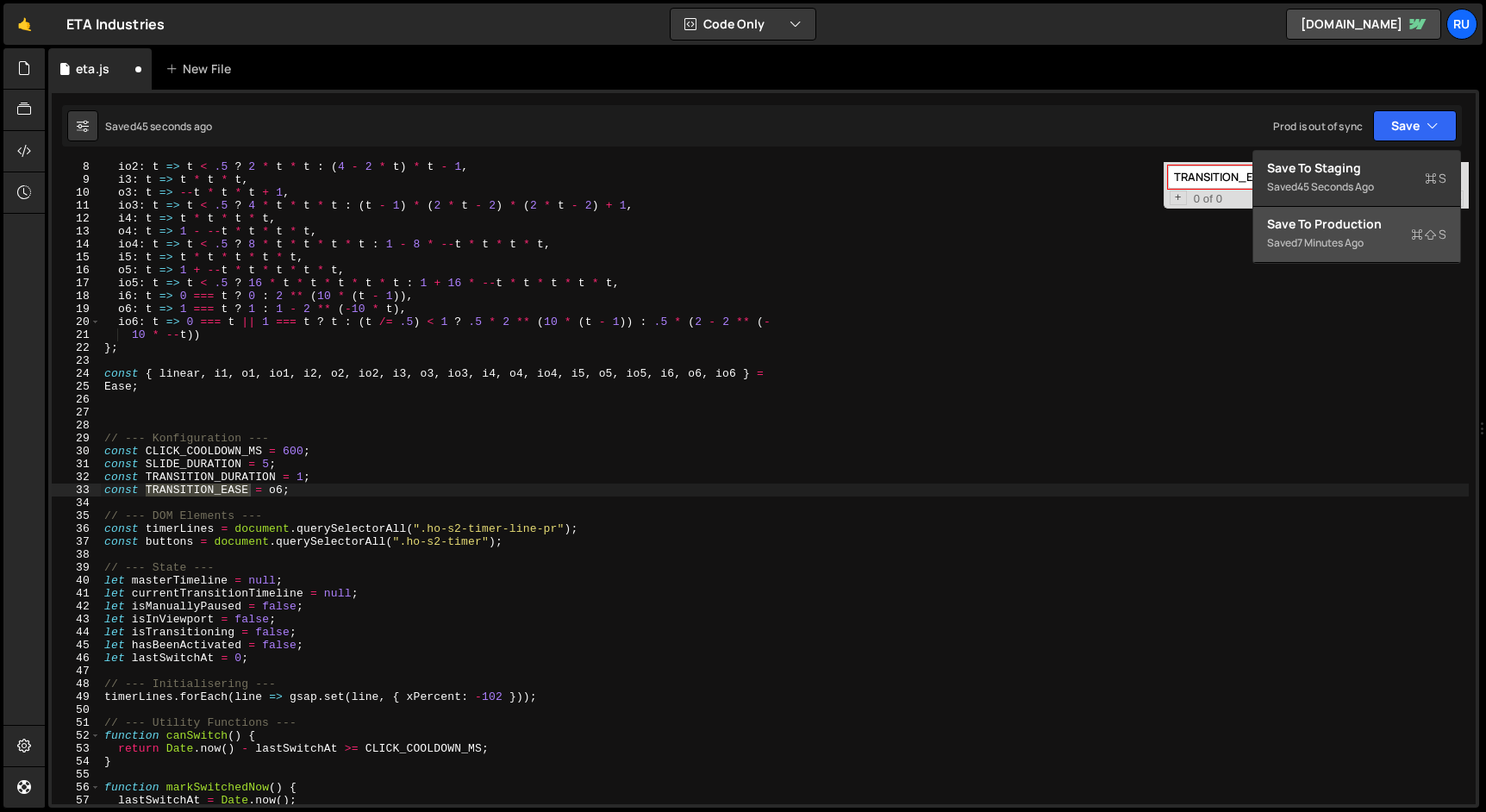
click at [1385, 221] on div "Save to Production S" at bounding box center [1357, 224] width 179 height 17
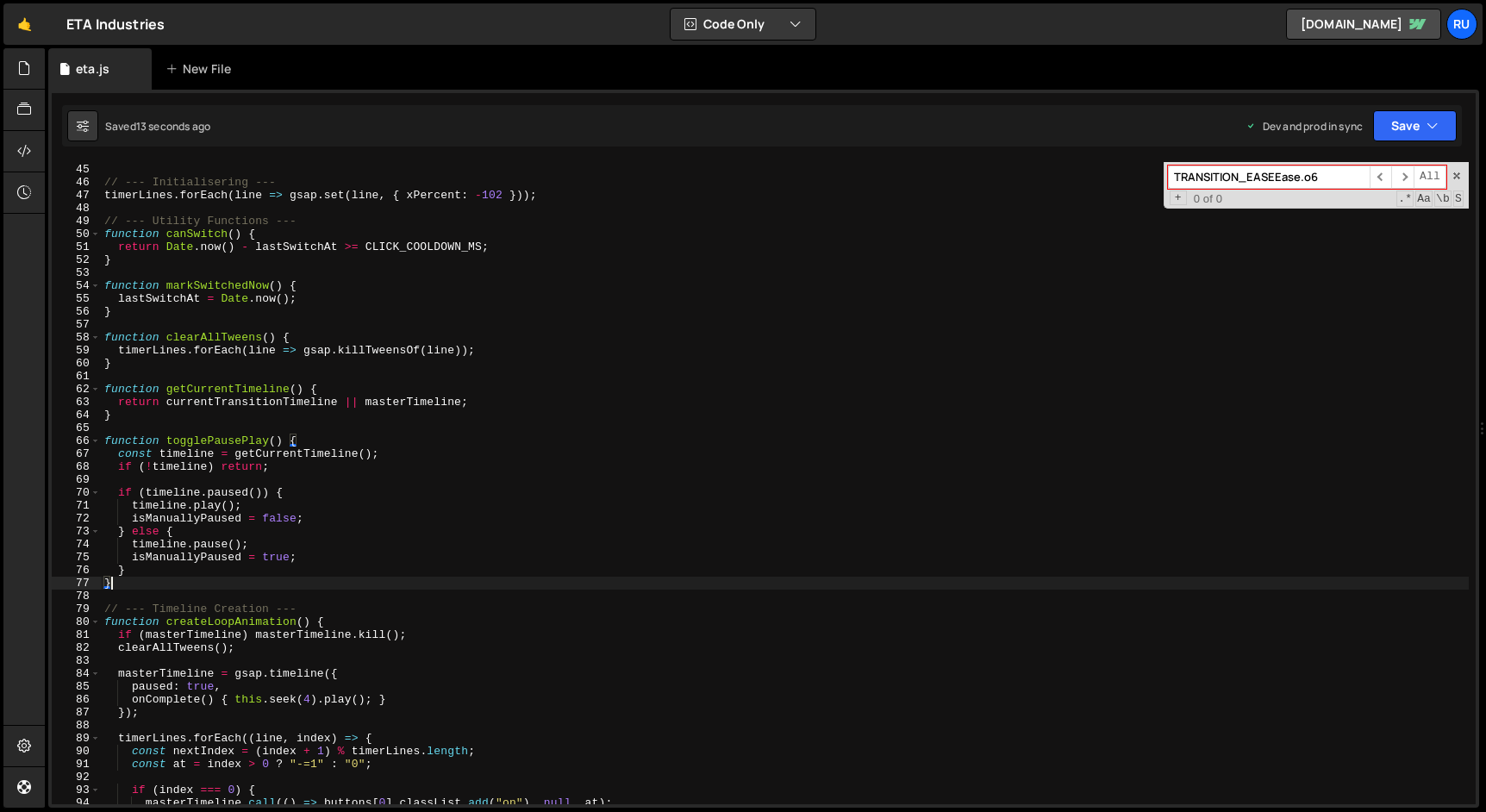
scroll to position [0, 0]
click at [543, 582] on div "let lastSwitchAt = 0 ; // --- Initialisering --- timerLines . forEach ( line =>…" at bounding box center [784, 484] width 1367 height 668
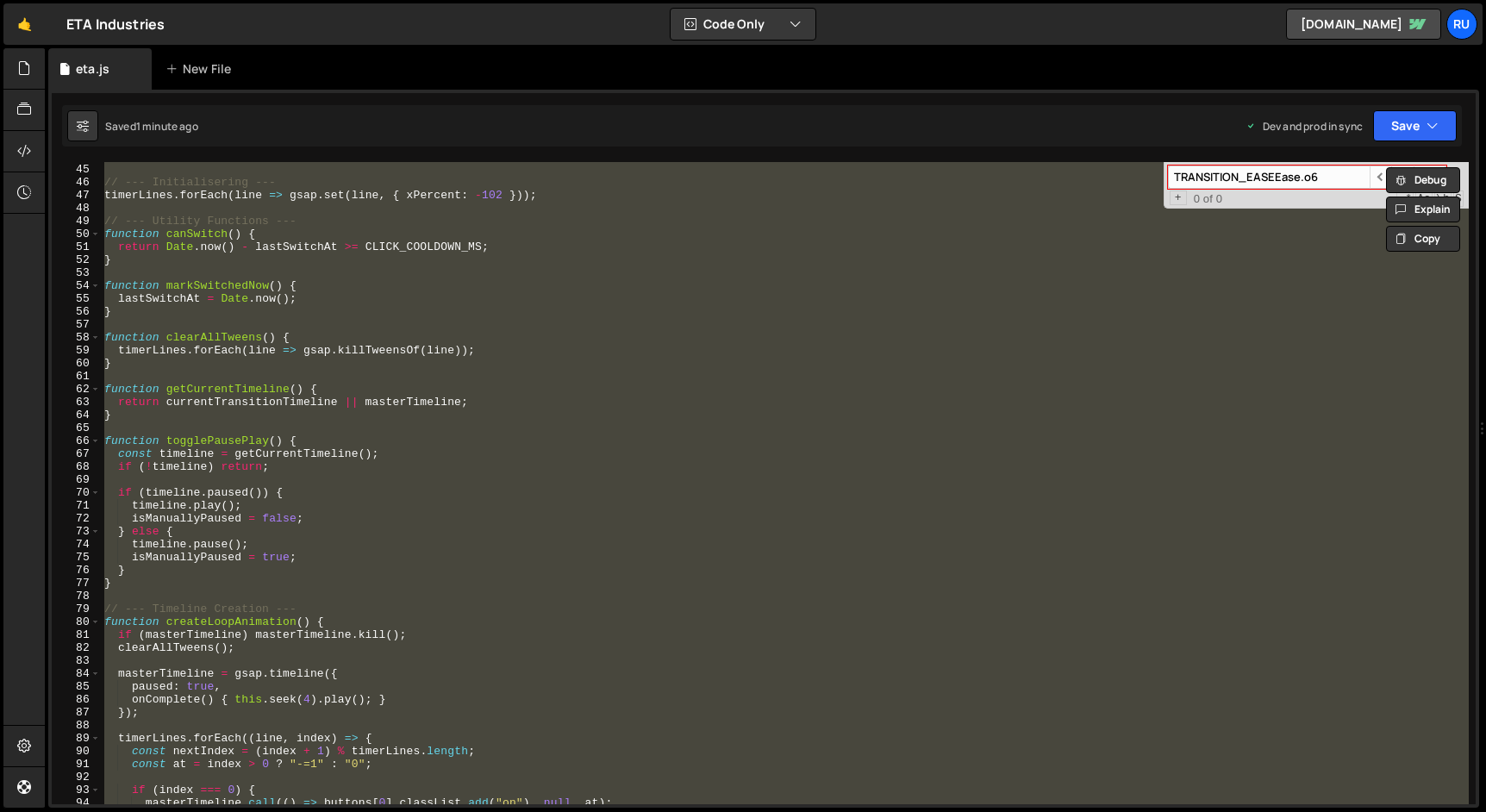
click at [484, 547] on div "let lastSwitchAt = 0 ; // --- Initialisering --- timerLines . forEach ( line =>…" at bounding box center [784, 482] width 1367 height 642
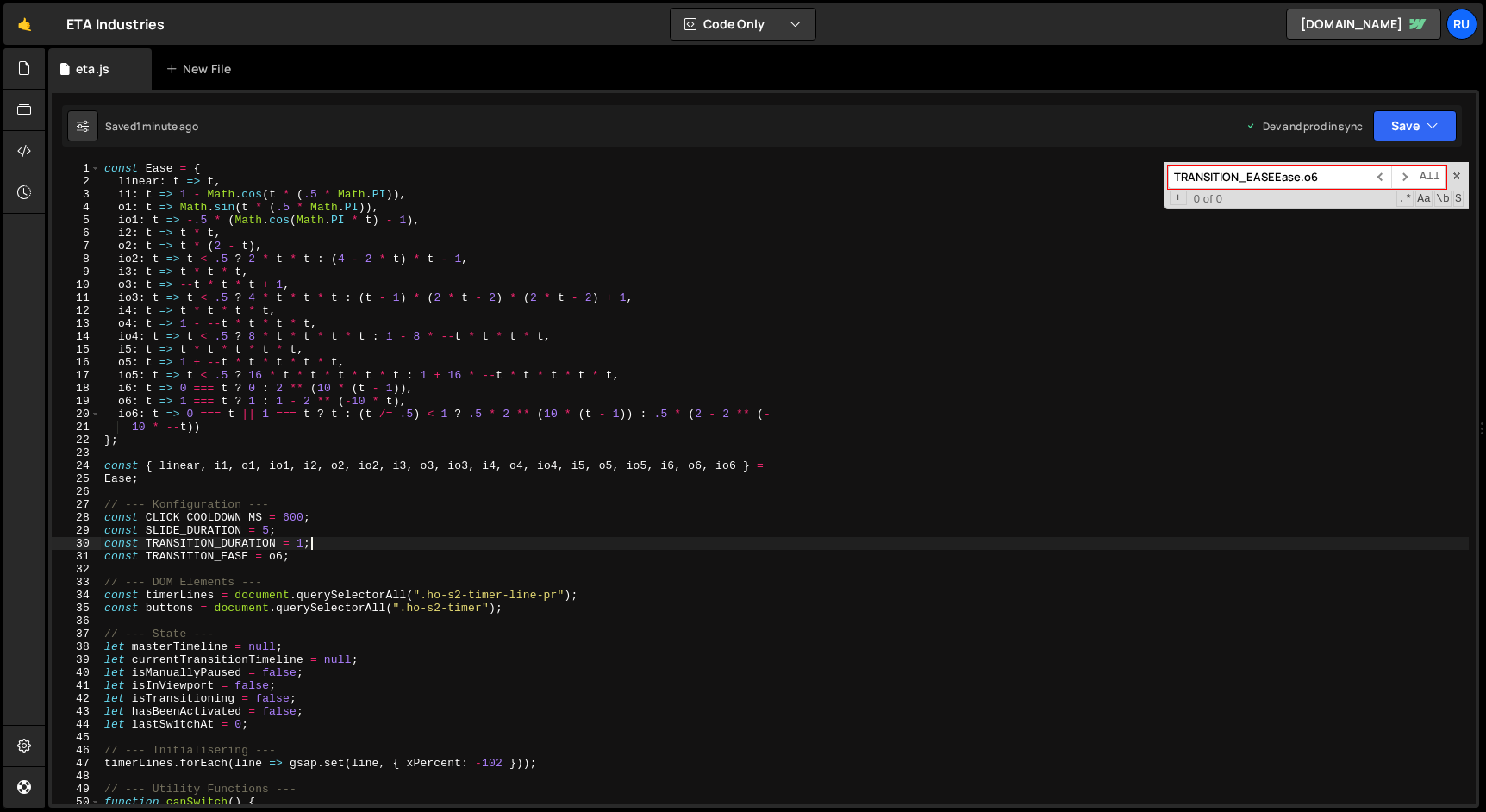
click at [482, 546] on div "const Ease = { linear : t => t , i1 : t => 1 - Math . cos ( t * ( .5 * Math . P…" at bounding box center [784, 496] width 1367 height 668
type textarea "masterTimeline.pause();"
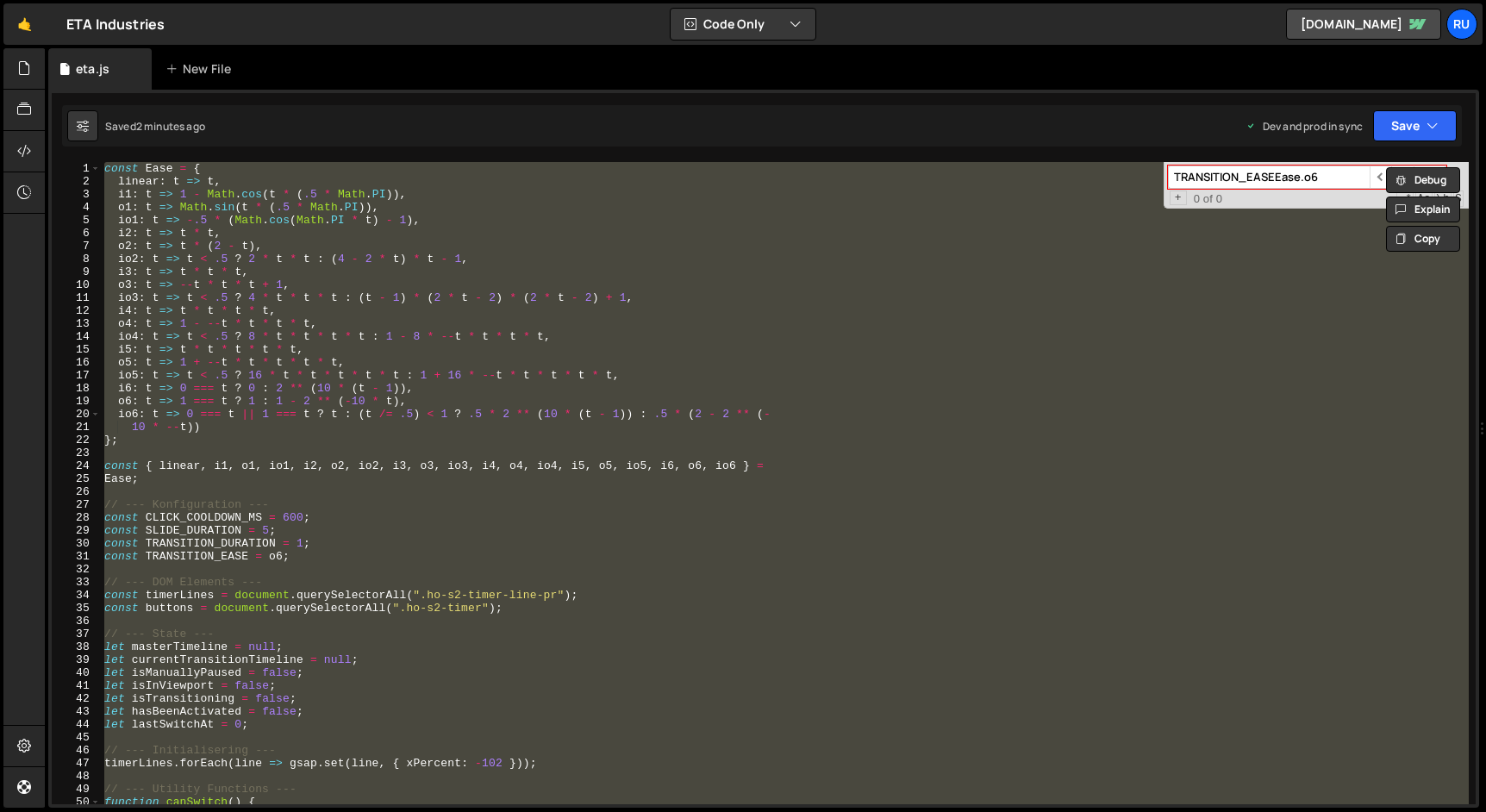
paste textarea
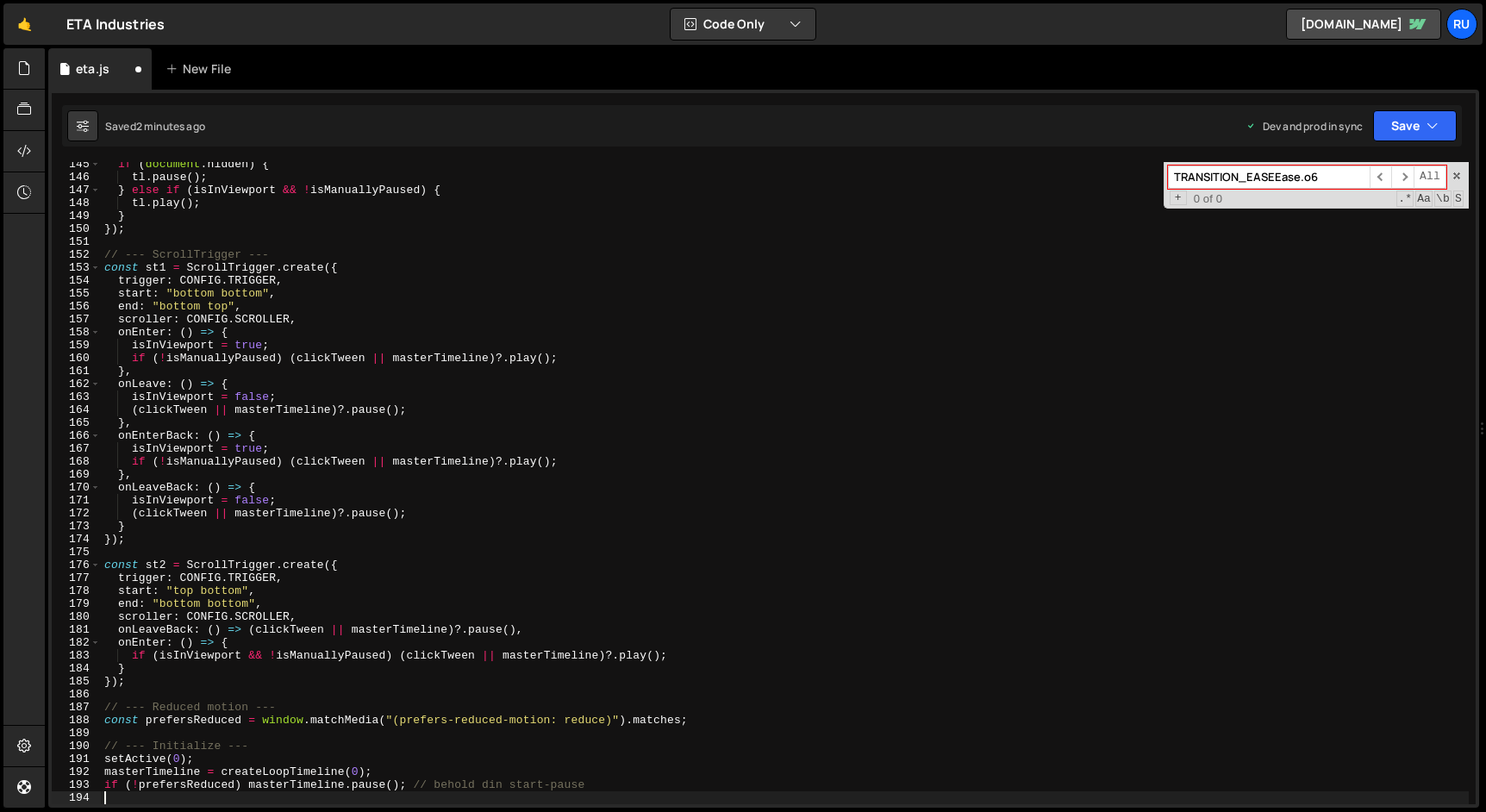
scroll to position [1866, 0]
click at [1405, 134] on button "Save" at bounding box center [1414, 126] width 83 height 31
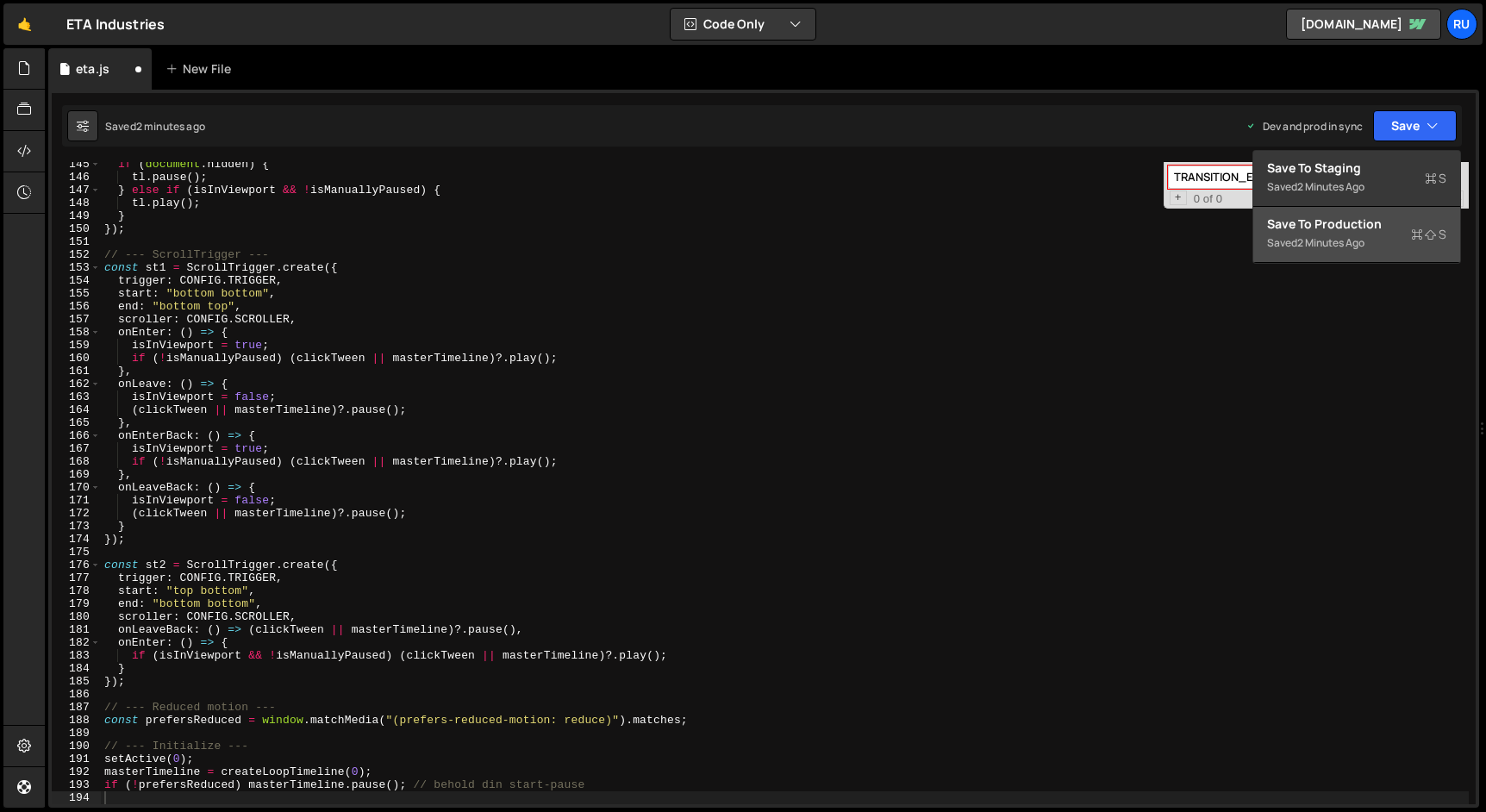
click at [1370, 223] on div "Save to Production S" at bounding box center [1357, 224] width 179 height 17
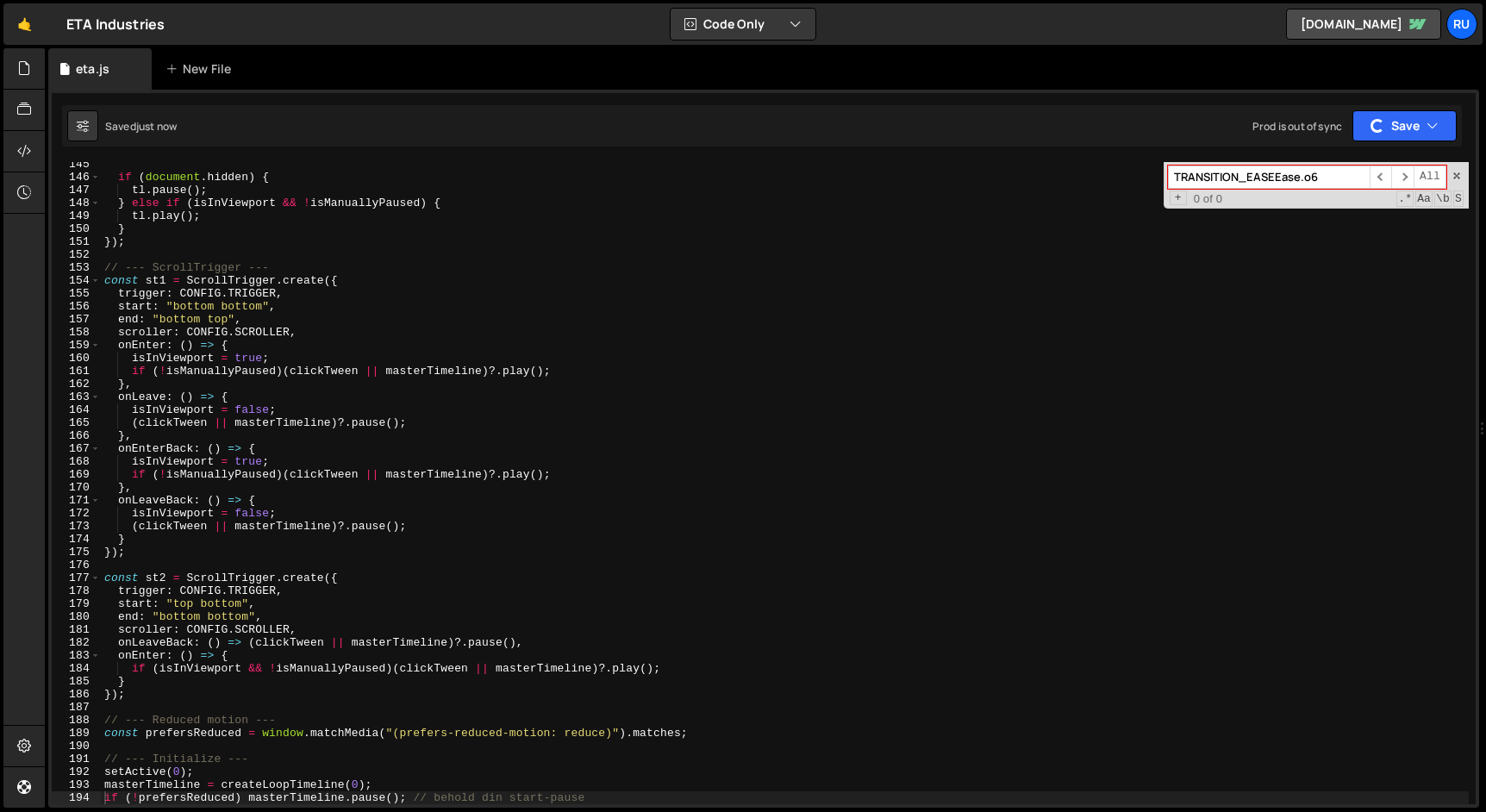
scroll to position [2192, 0]
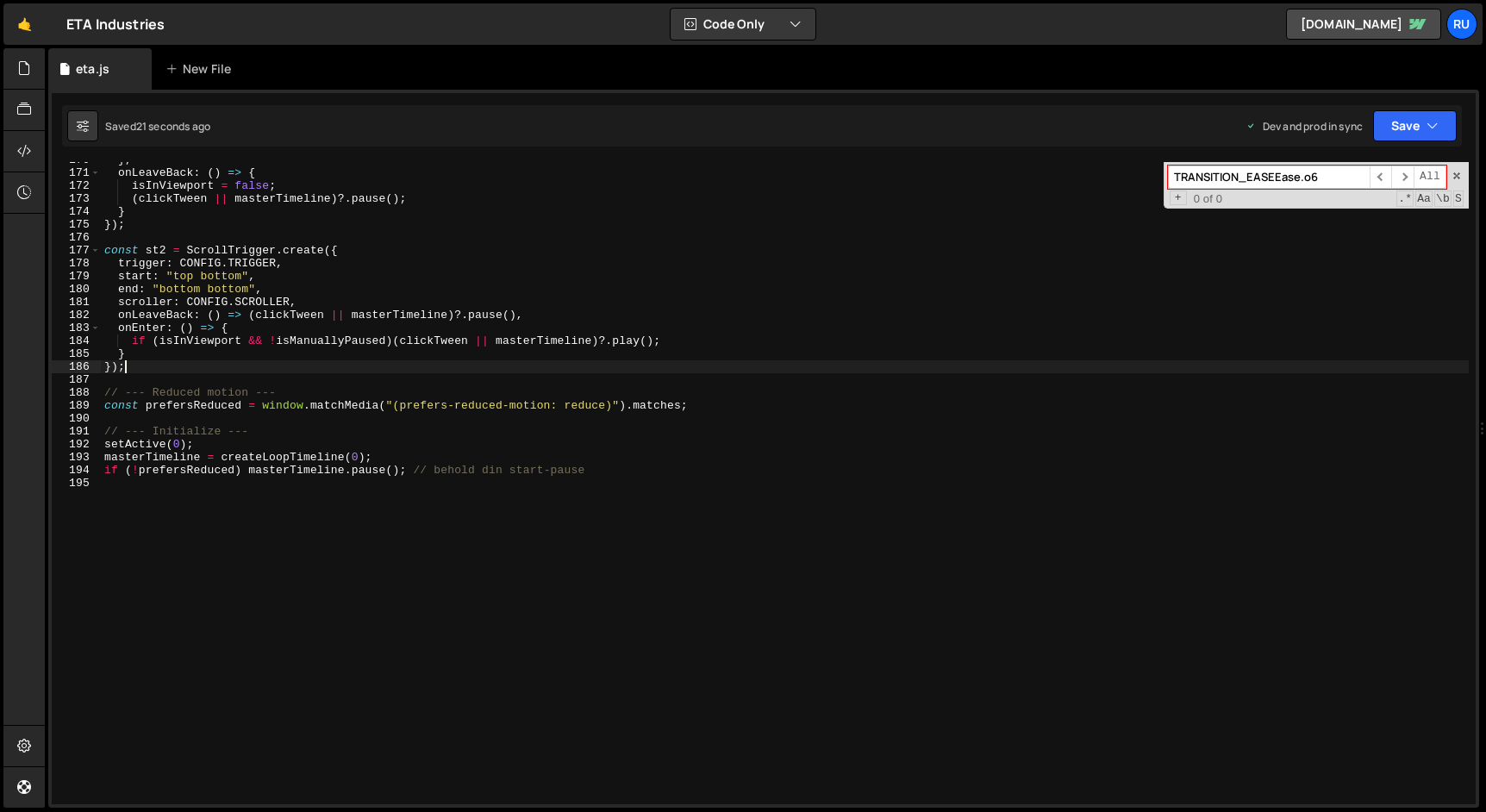
click at [417, 363] on div "} , onLeaveBack : ( ) => { isInViewport = false ; ( clickTween || masterTimelin…" at bounding box center [784, 487] width 1367 height 668
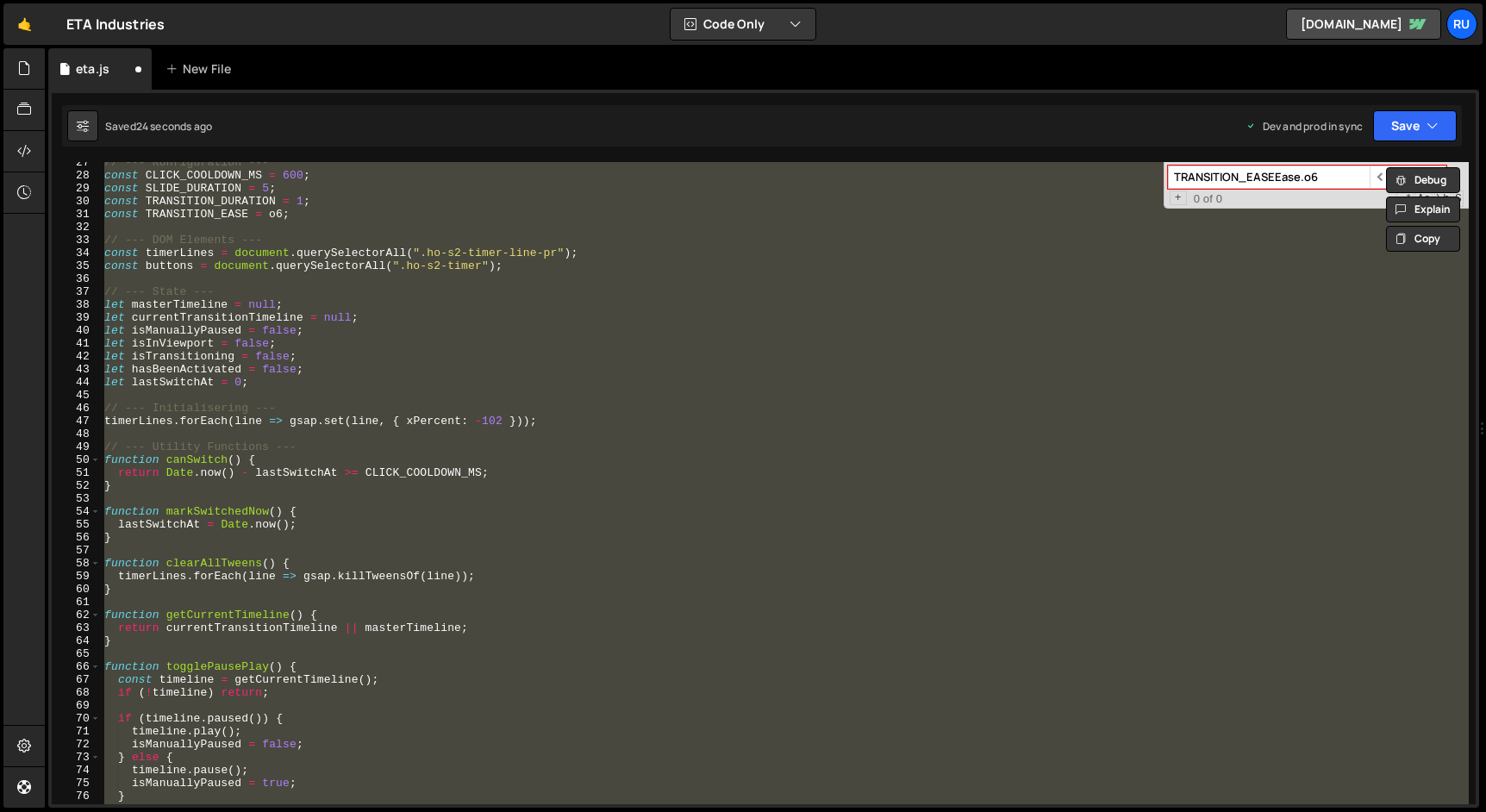
scroll to position [0, 0]
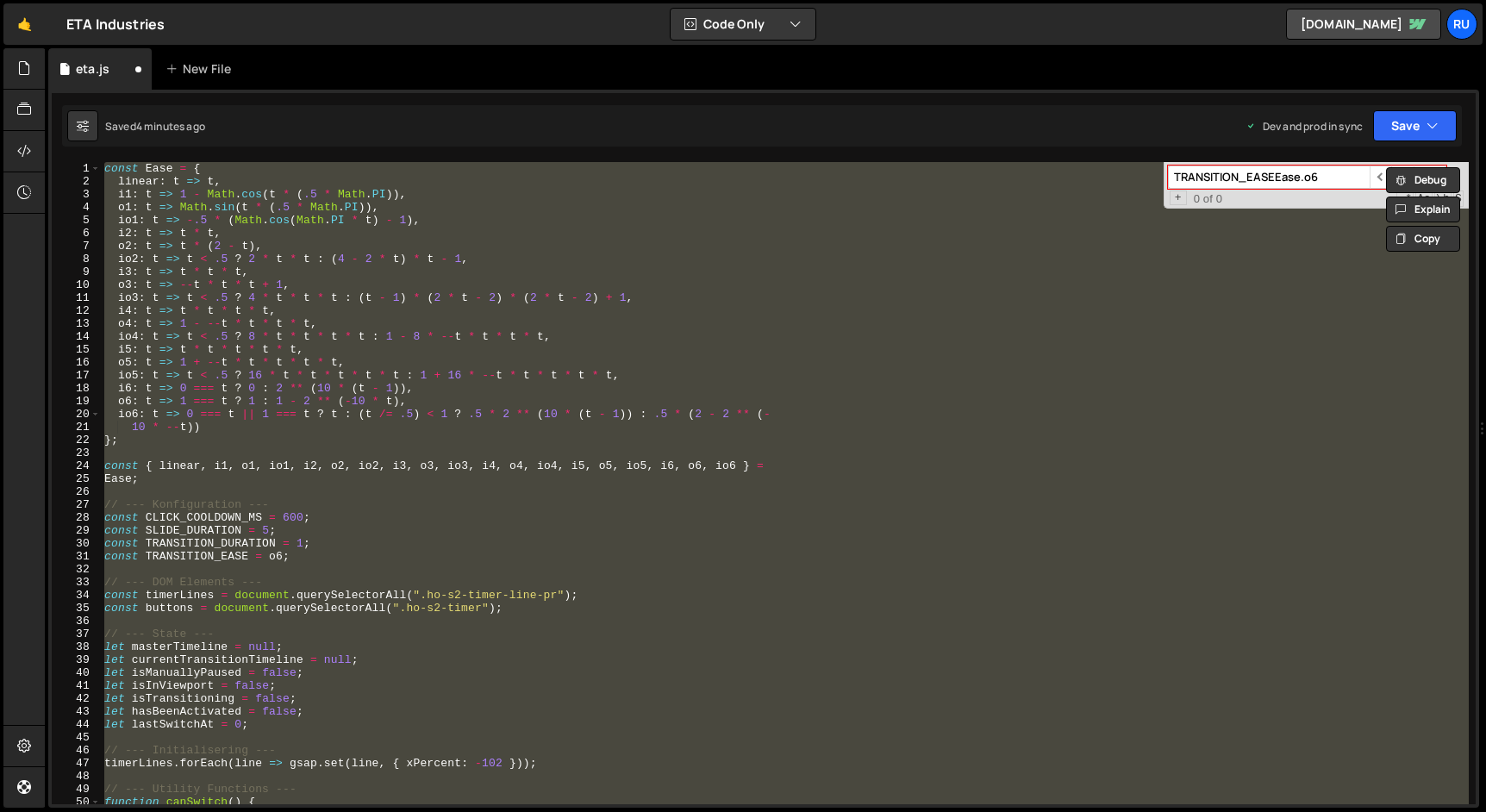
click at [296, 498] on div "const Ease = { linear : t => t , i1 : t => 1 - Math . cos ( t * ( .5 * Math . P…" at bounding box center [784, 482] width 1367 height 642
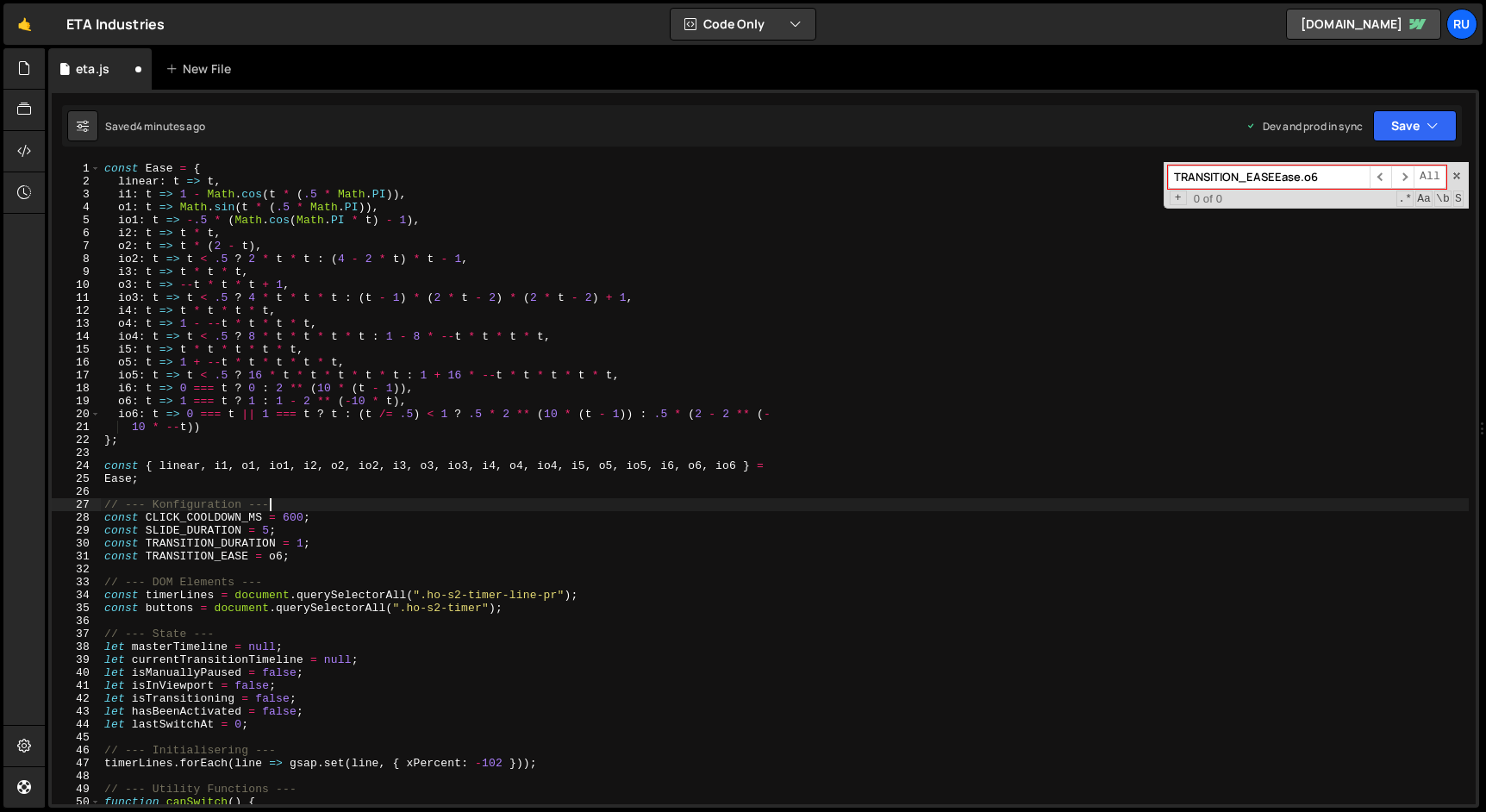
click at [283, 555] on div "const Ease = { linear : t => t , i1 : t => 1 - Math . cos ( t * ( .5 * Math . P…" at bounding box center [784, 496] width 1367 height 668
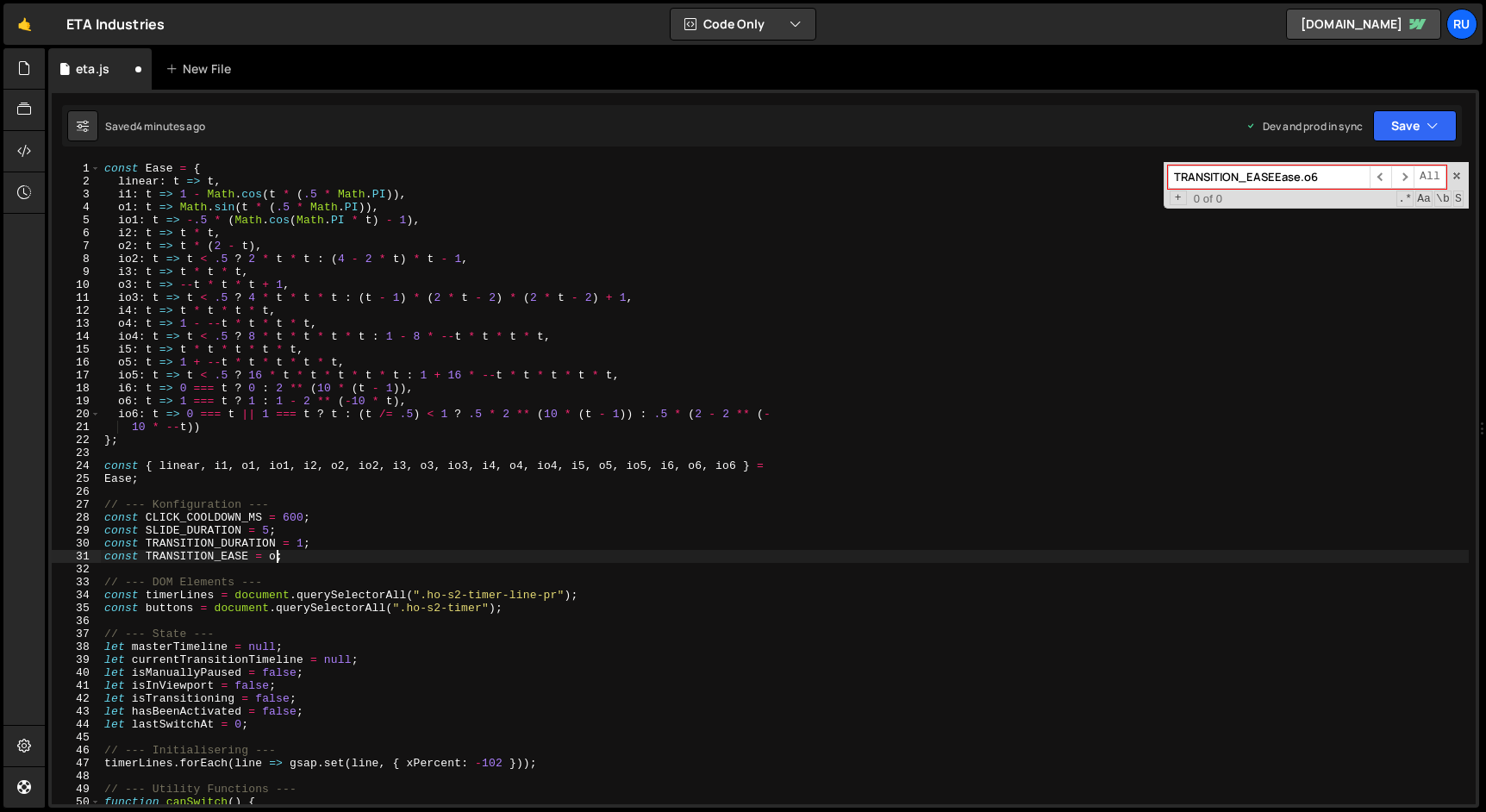
paste textarea ""expo.out""
click at [1394, 129] on button "Save" at bounding box center [1414, 126] width 83 height 31
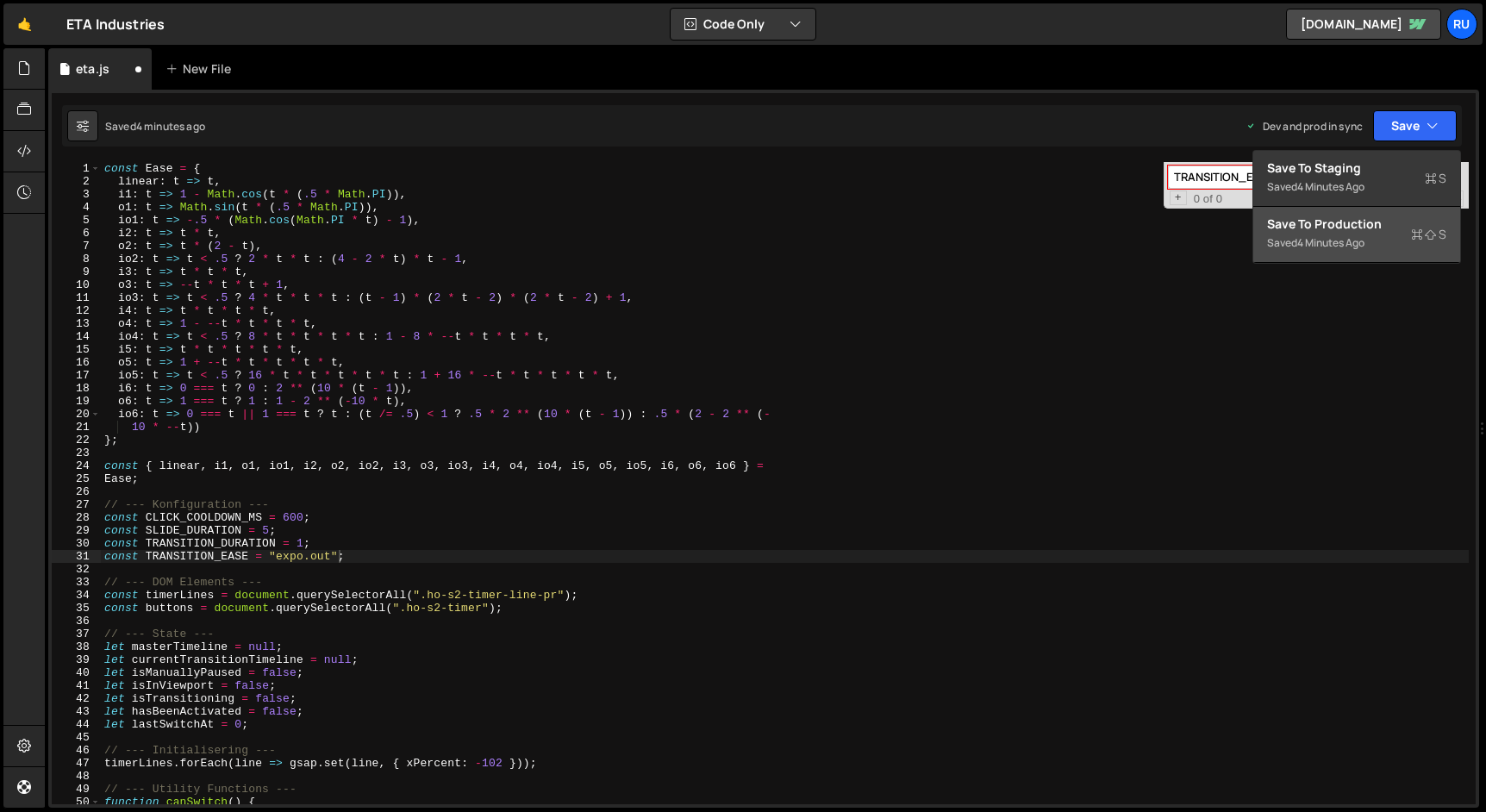
click at [1371, 224] on div "Save to Production S" at bounding box center [1357, 224] width 179 height 17
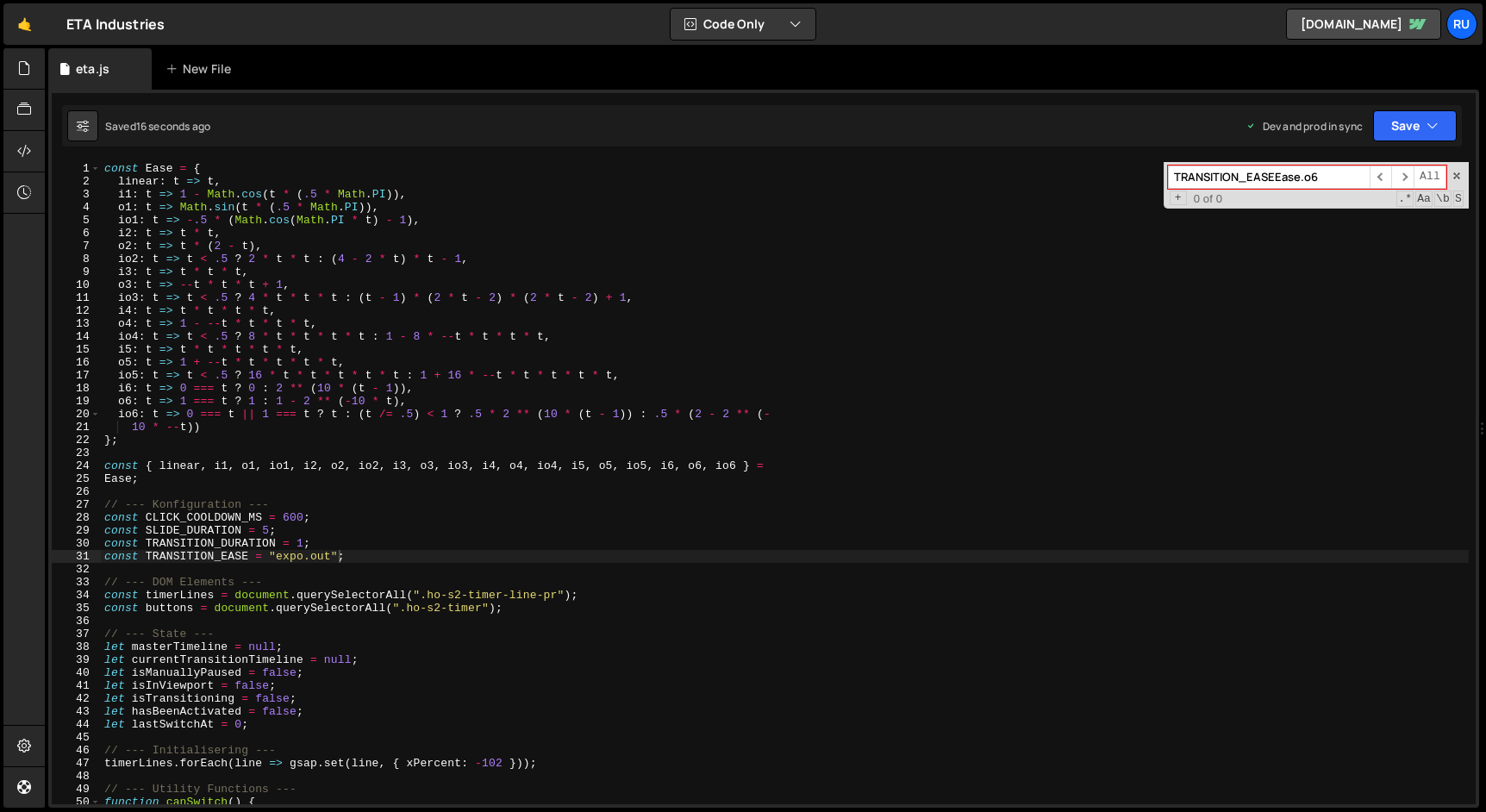
click at [367, 234] on div "const Ease = { linear : t => t , i1 : t => 1 - Math . cos ( t * ( .5 * Math . P…" at bounding box center [784, 496] width 1367 height 668
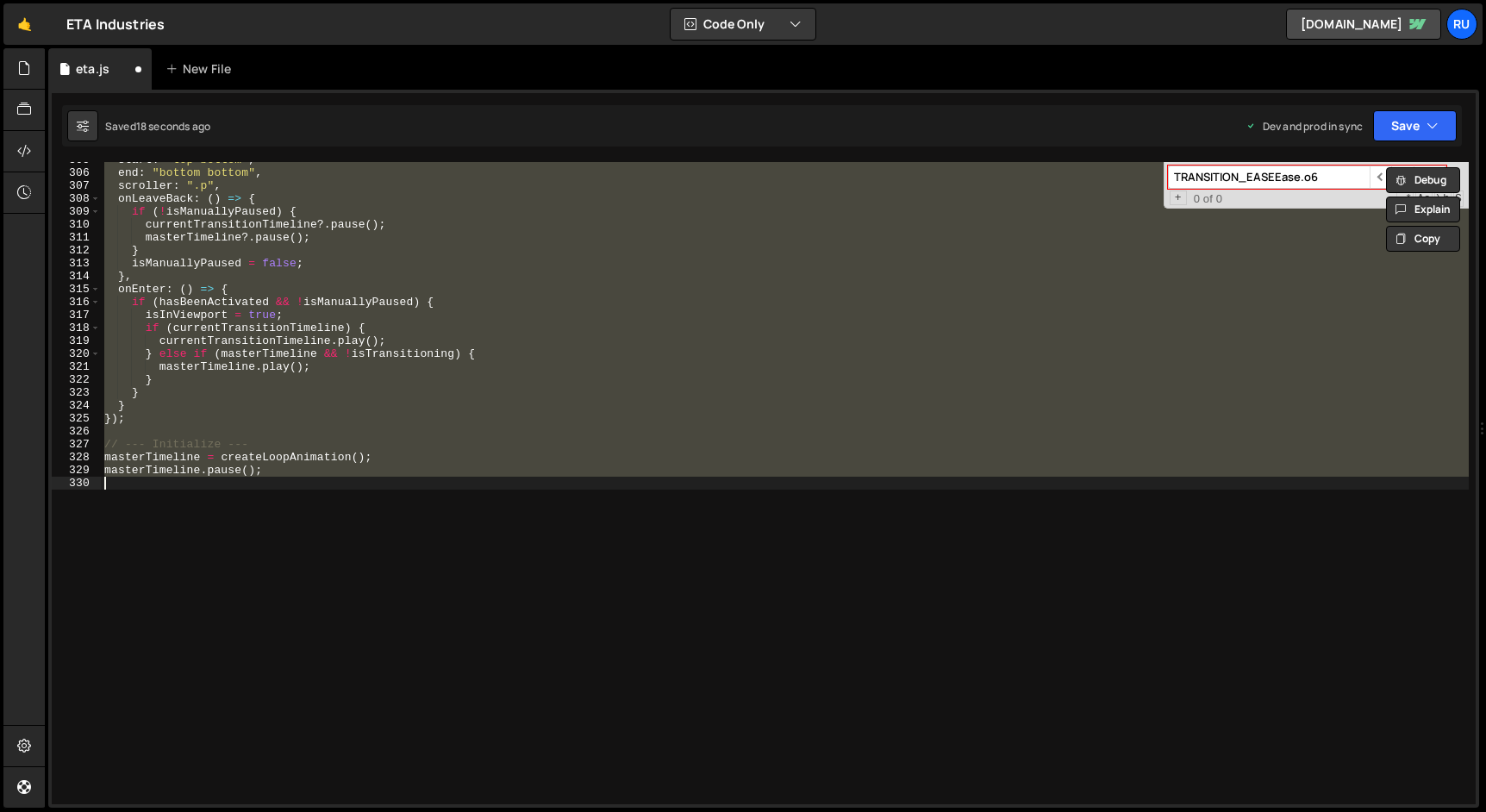
scroll to position [66, 0]
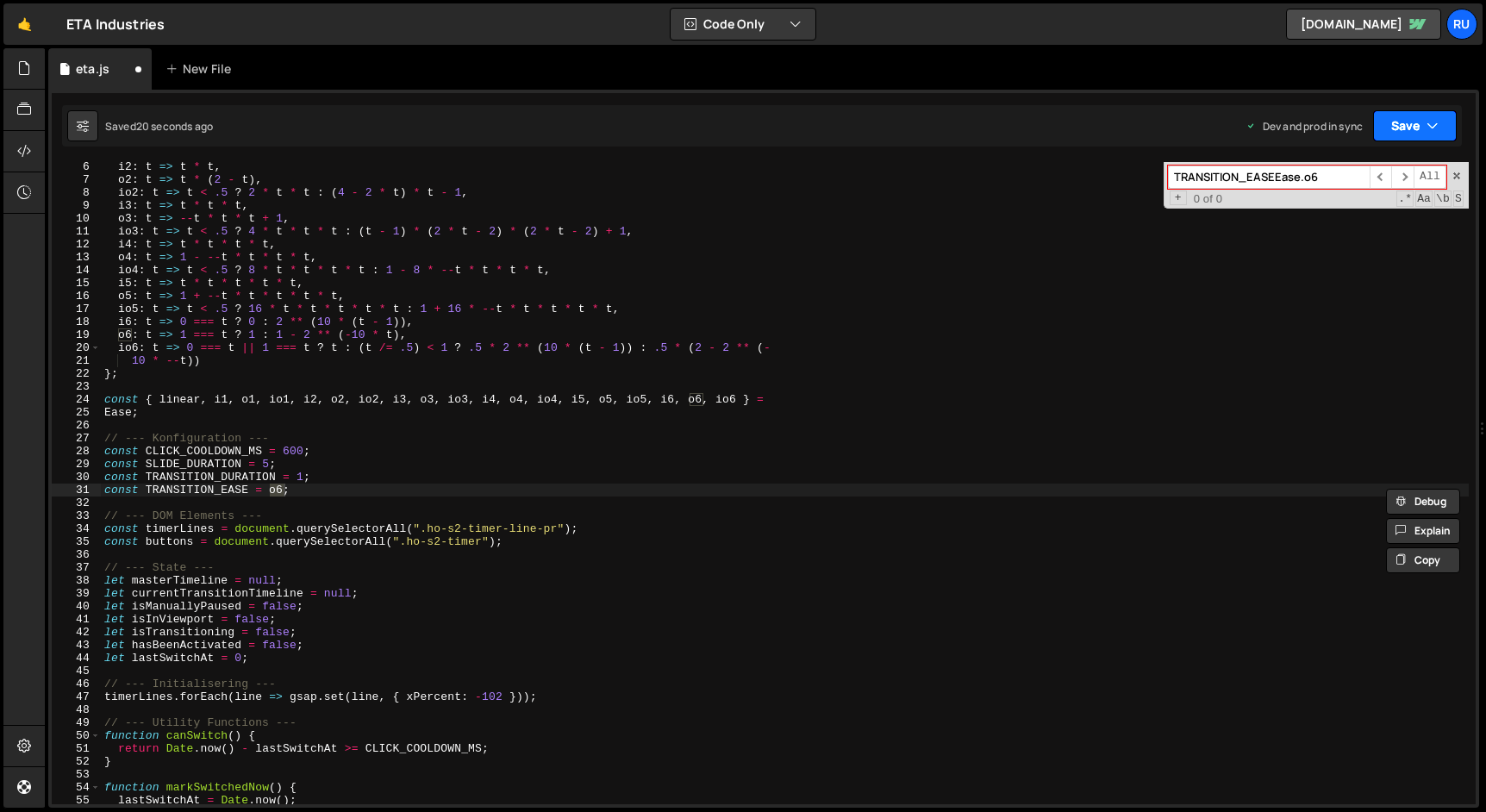
click at [1411, 119] on button "Save" at bounding box center [1414, 126] width 83 height 31
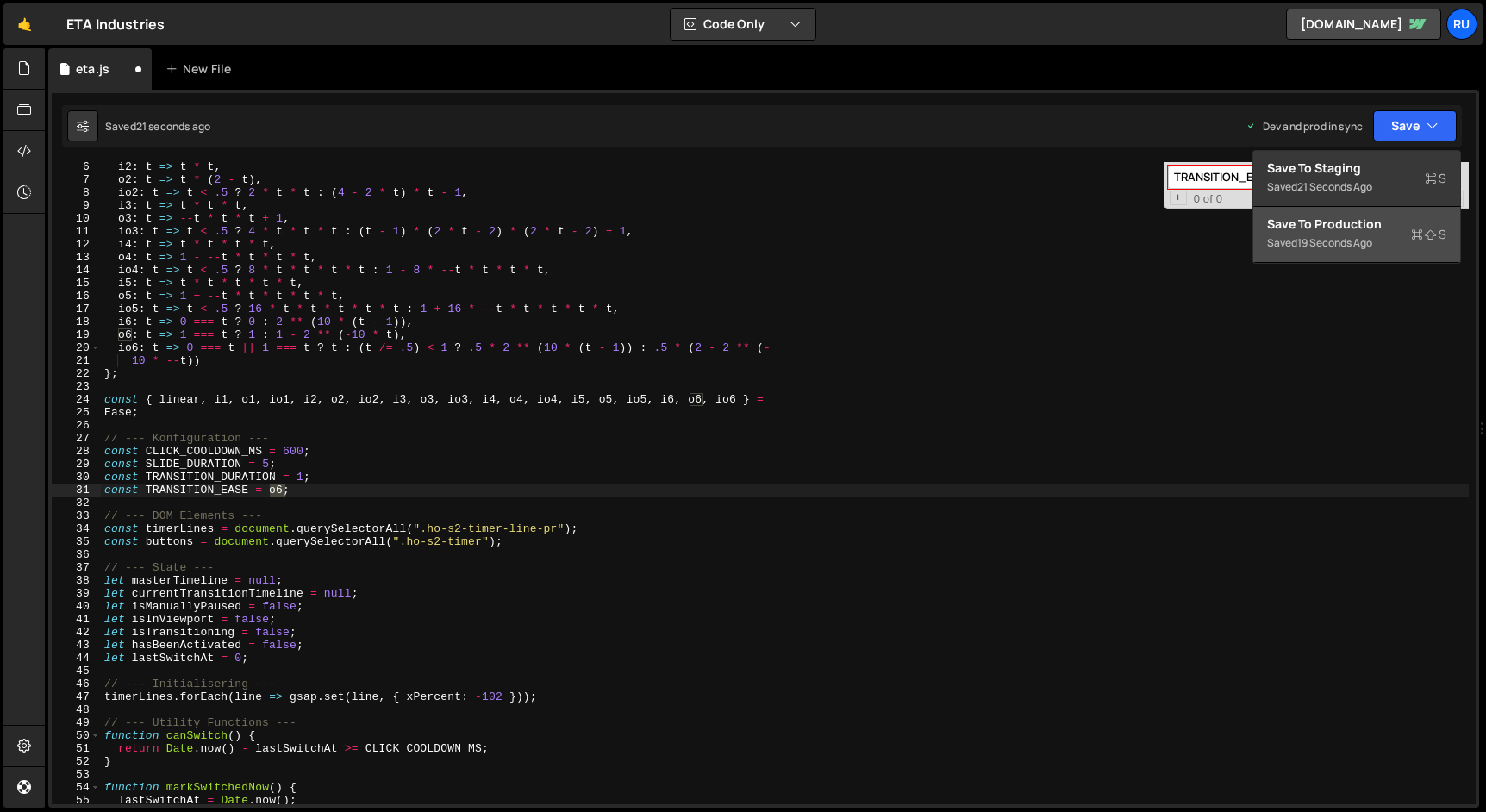
click at [1393, 225] on div "Save to Production S" at bounding box center [1357, 224] width 179 height 17
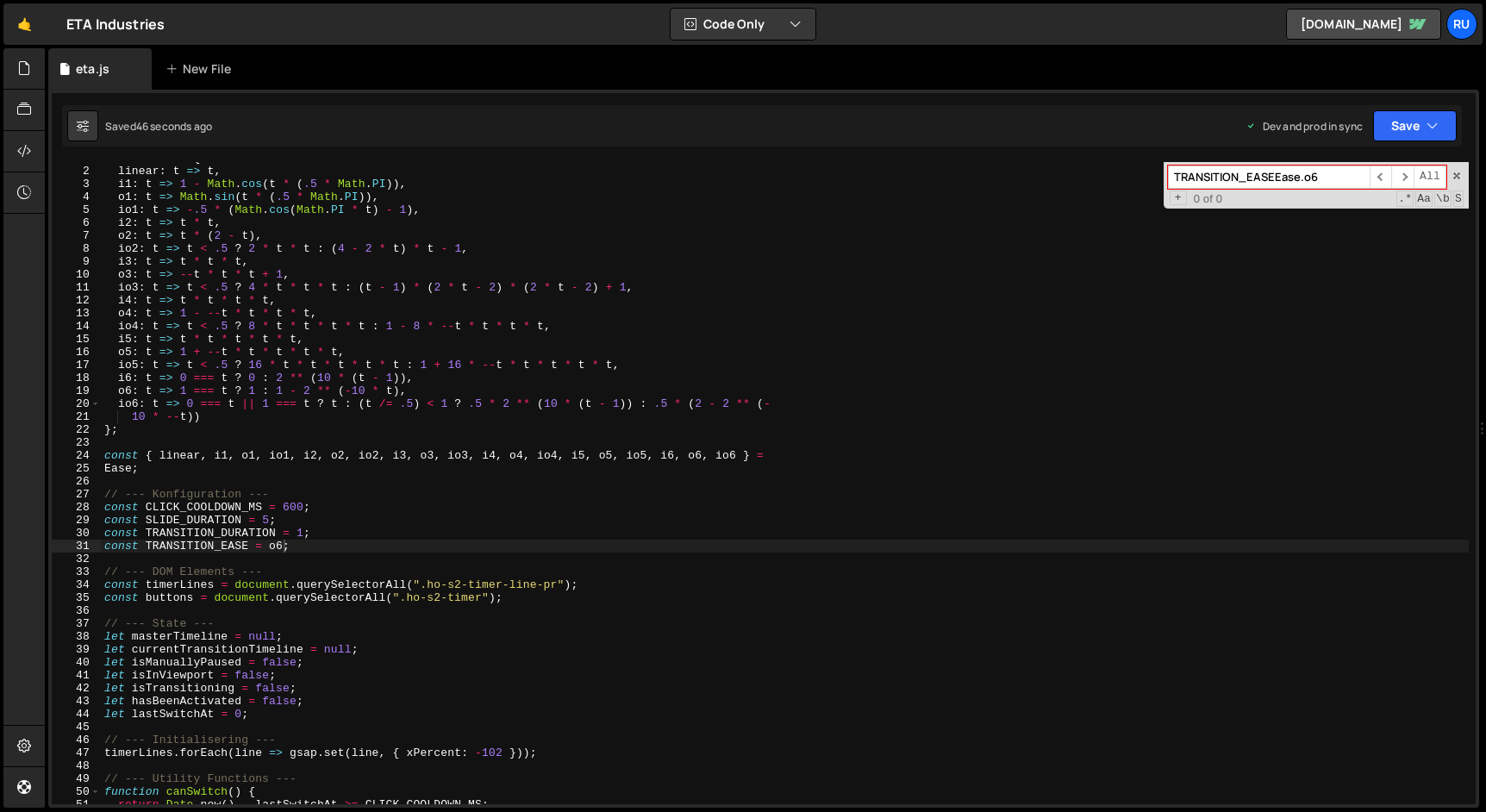
scroll to position [0, 0]
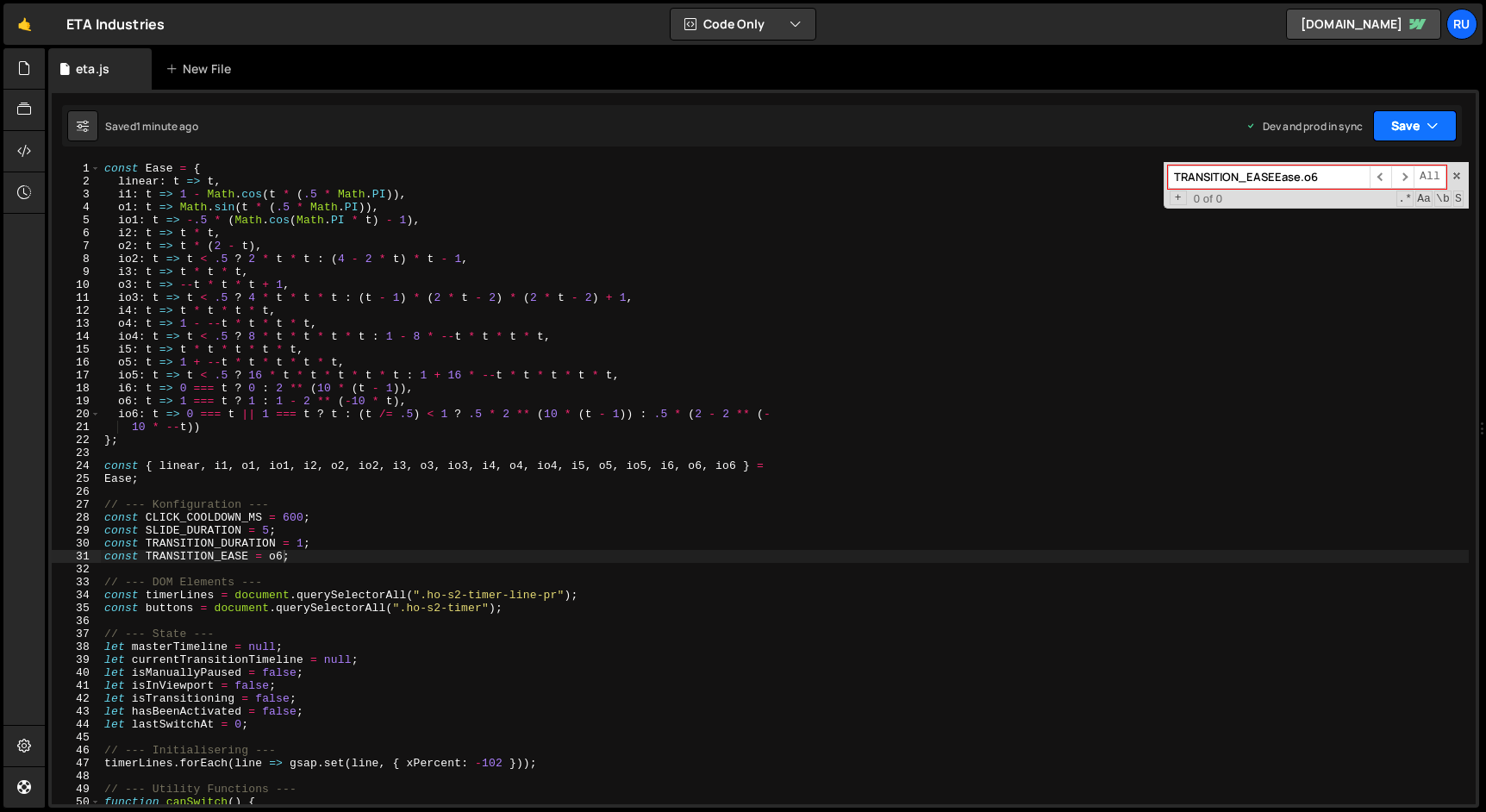
click at [1415, 123] on button "Save" at bounding box center [1414, 126] width 83 height 31
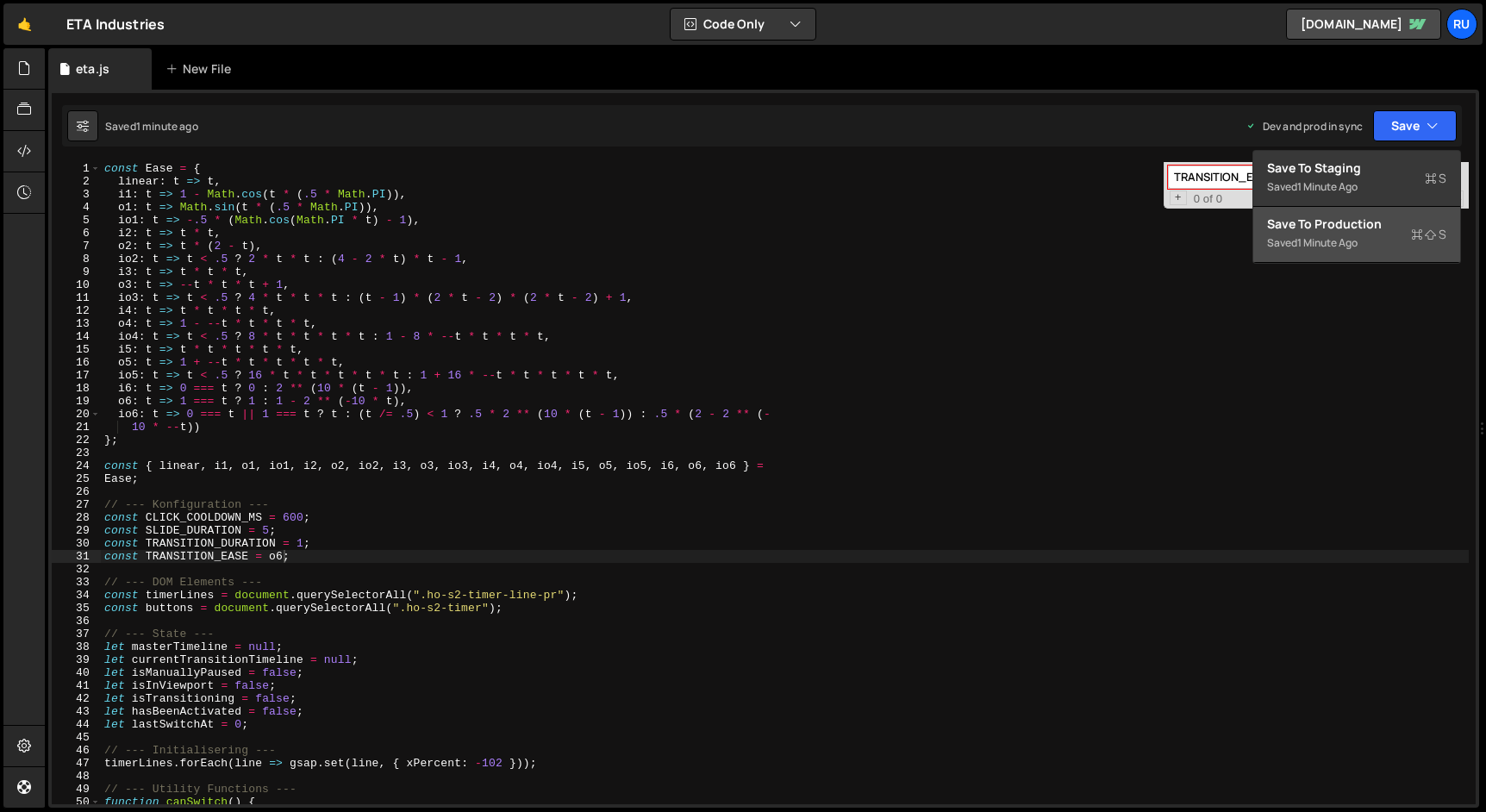
click at [1329, 229] on div "Save to Production S" at bounding box center [1357, 224] width 179 height 17
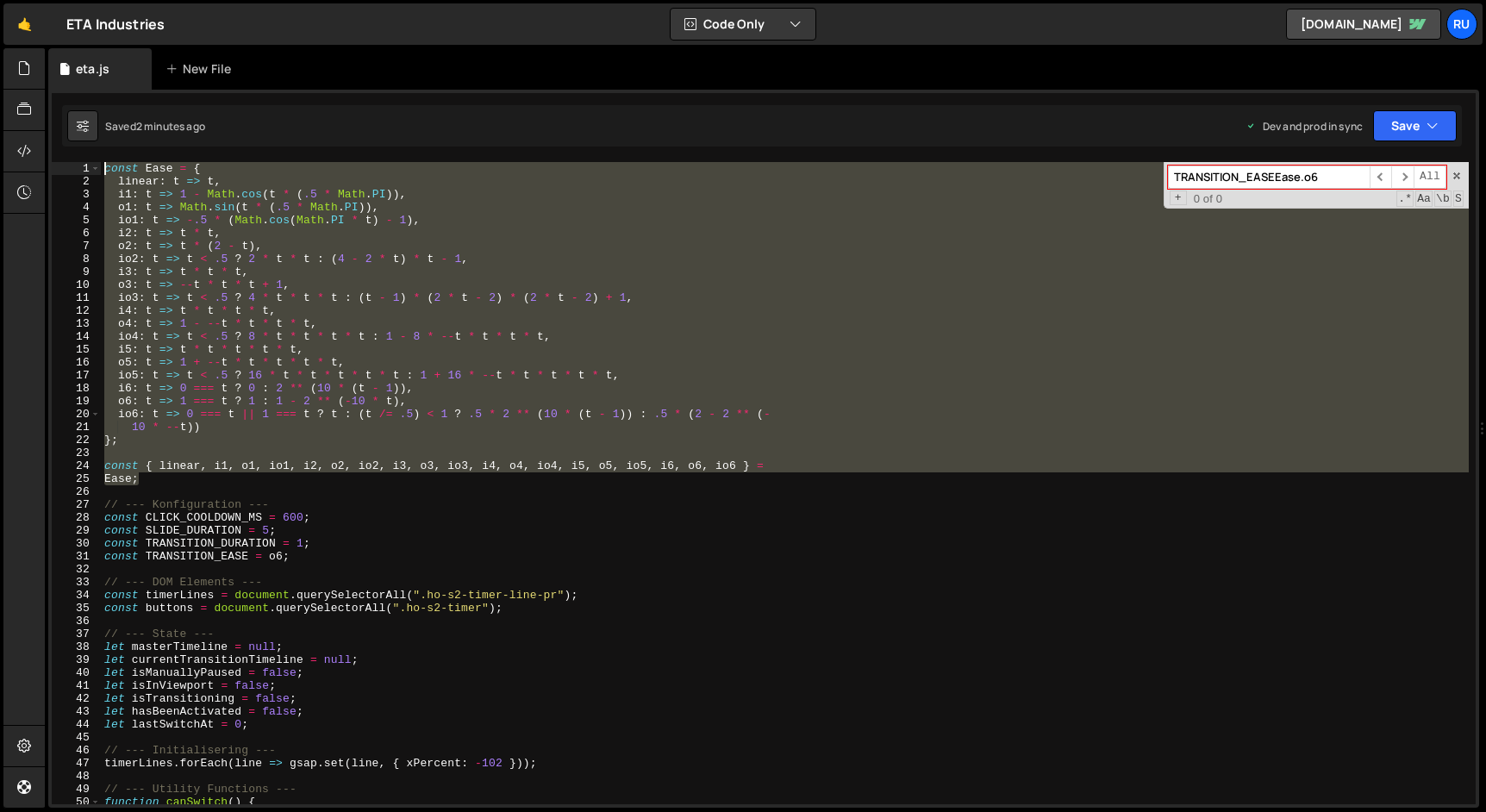
drag, startPoint x: 187, startPoint y: 480, endPoint x: -4, endPoint y: 102, distance: 423.5
click at [0, 102] on html "Projects Community Library Blog Ru Projects Your Teams Account Upgrade Logout" at bounding box center [743, 406] width 1486 height 812
type textarea "const Ease = { linear: t => t,"
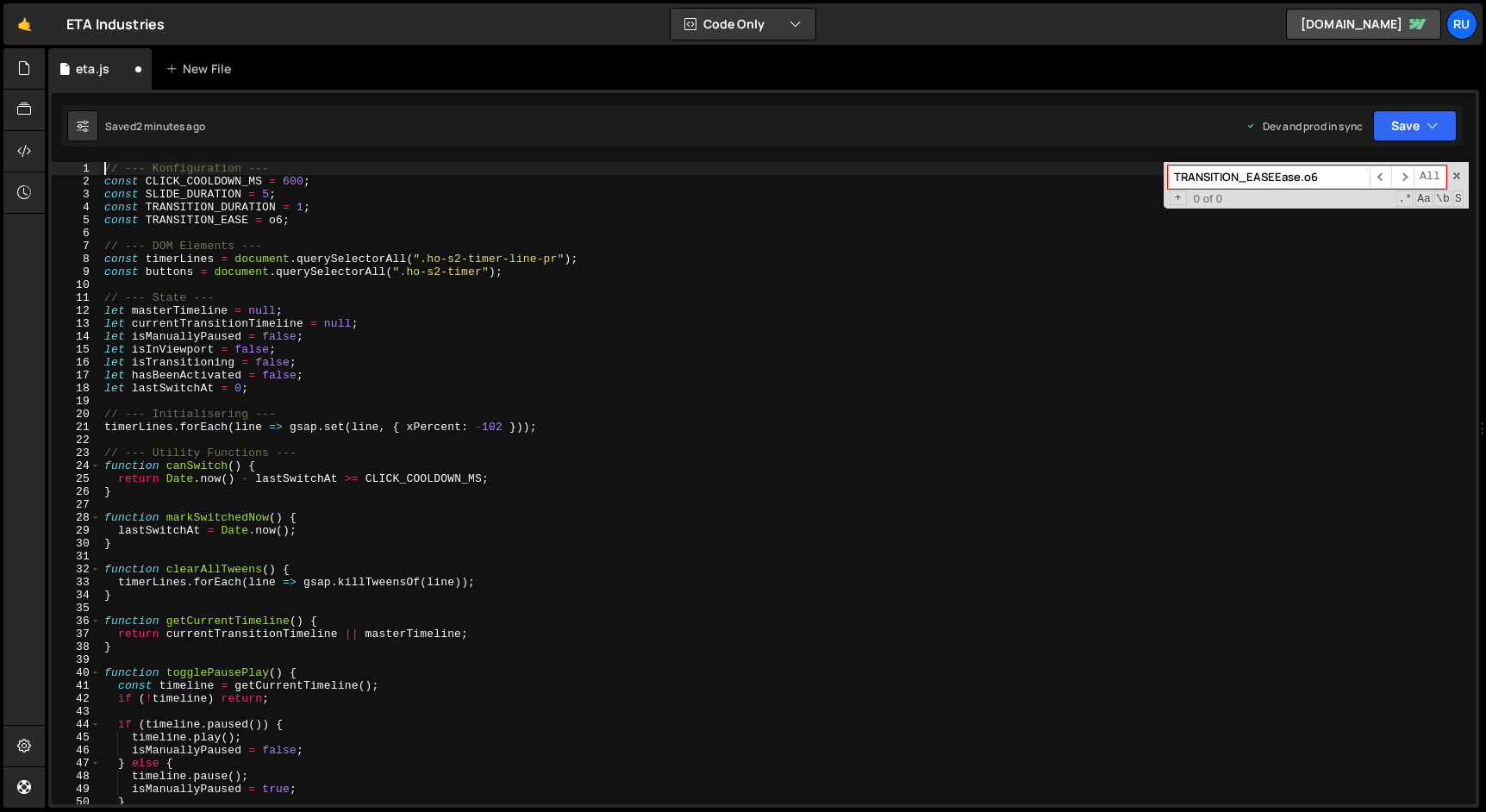
click at [276, 220] on div "// --- Konfiguration --- const CLICK_COOLDOWN_MS = 600 ; const SLIDE_DURATION =…" at bounding box center [784, 496] width 1367 height 668
paste textarea ""expo.out""
click at [1420, 131] on button "Save" at bounding box center [1414, 126] width 83 height 31
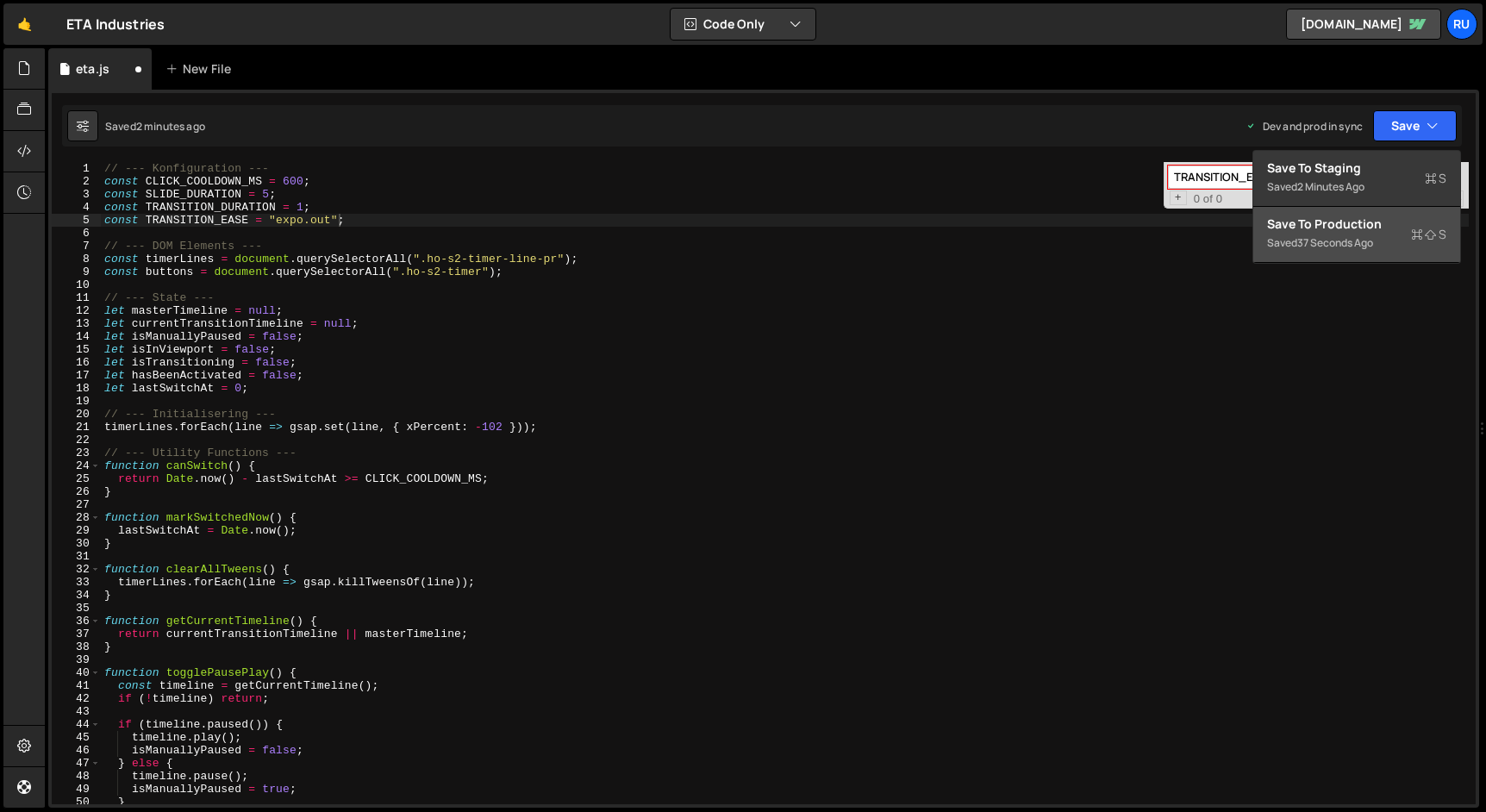
click at [1384, 228] on div "Save to Production S" at bounding box center [1357, 224] width 179 height 17
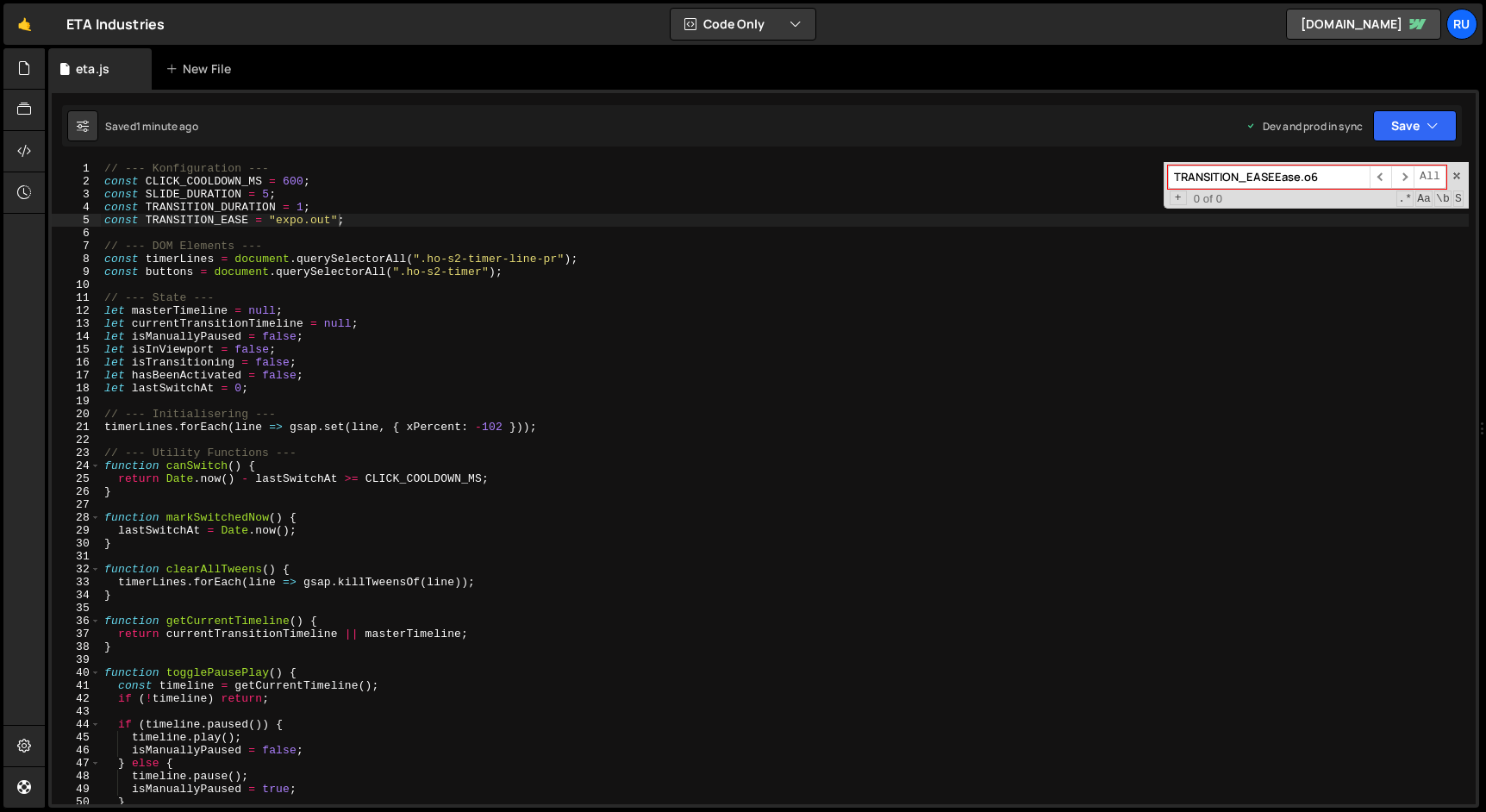
type textarea "lastSwitchAt = Date.now();"
click at [350, 529] on div "// --- Konfiguration --- const CLICK_COOLDOWN_MS = 600 ; const SLIDE_DURATION =…" at bounding box center [784, 496] width 1367 height 668
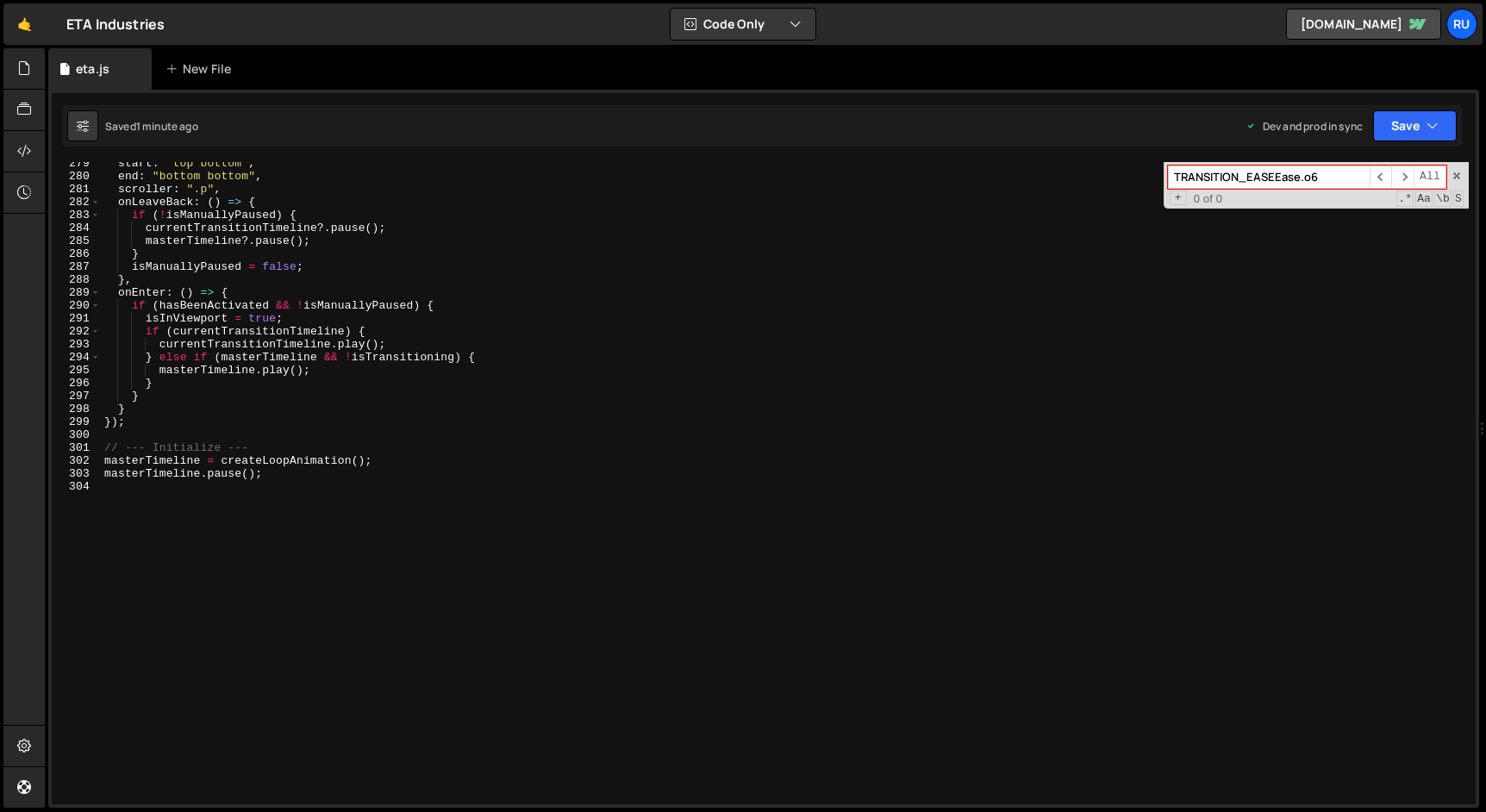
scroll to position [3585, 0]
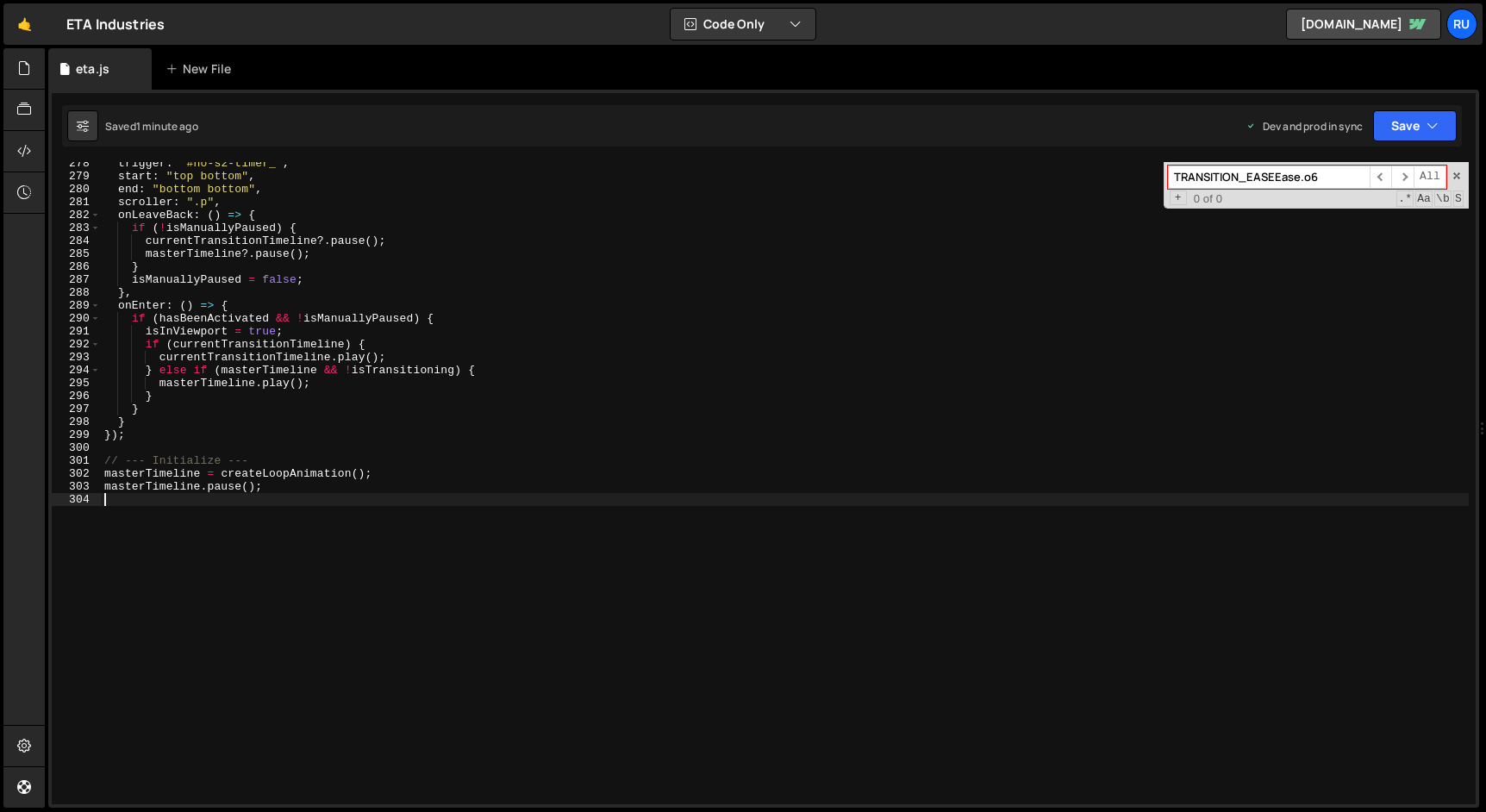
click at [364, 509] on div "trigger : "#ho-s2-timer_" , start : "top bottom" , end : "bottom bottom" , scro…" at bounding box center [784, 491] width 1367 height 668
type textarea "masterTimeline.pause();"
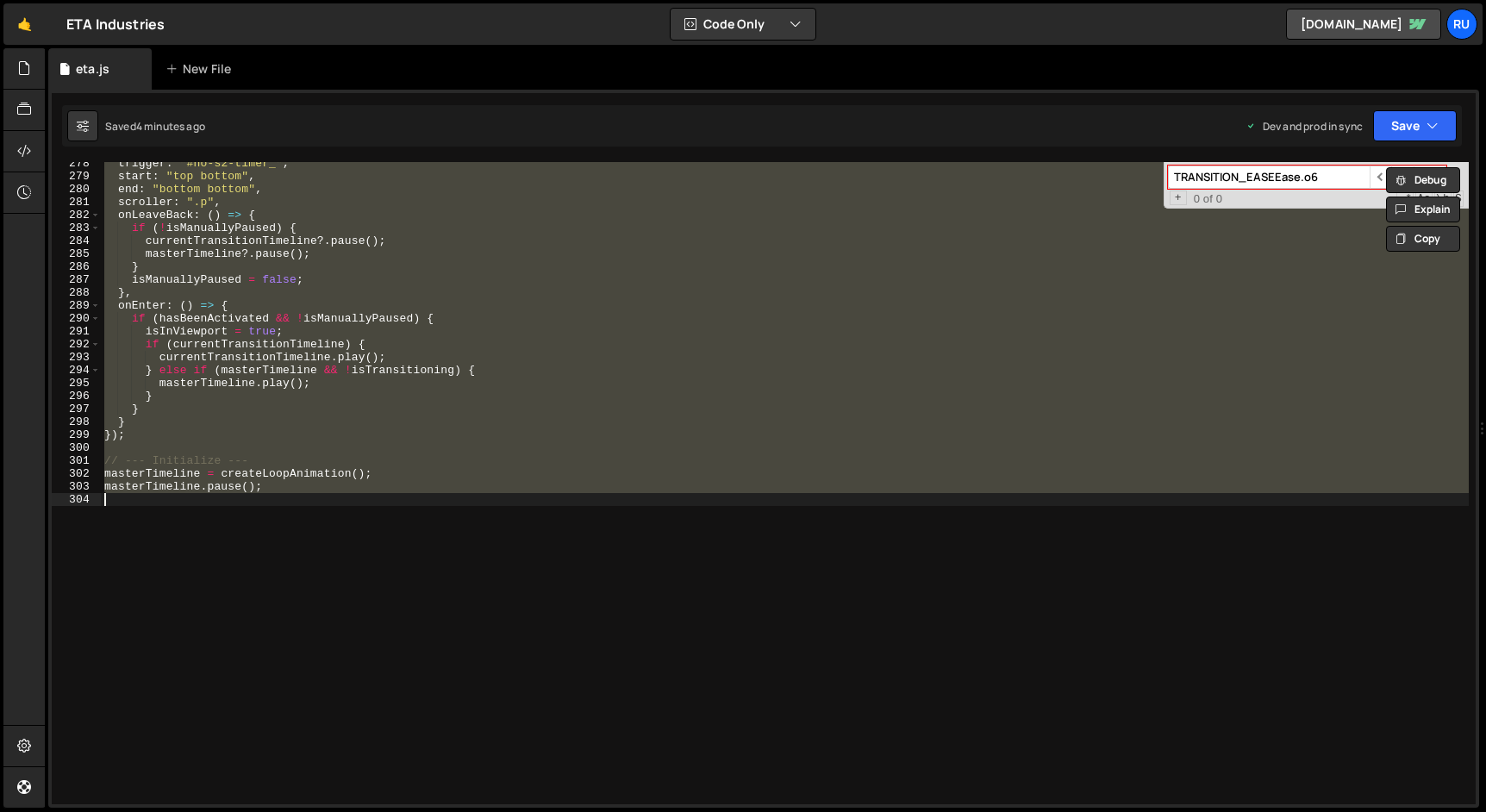
click at [422, 443] on div "trigger : "#ho-s2-timer_" , start : "top bottom" , end : "bottom bottom" , scro…" at bounding box center [784, 482] width 1367 height 642
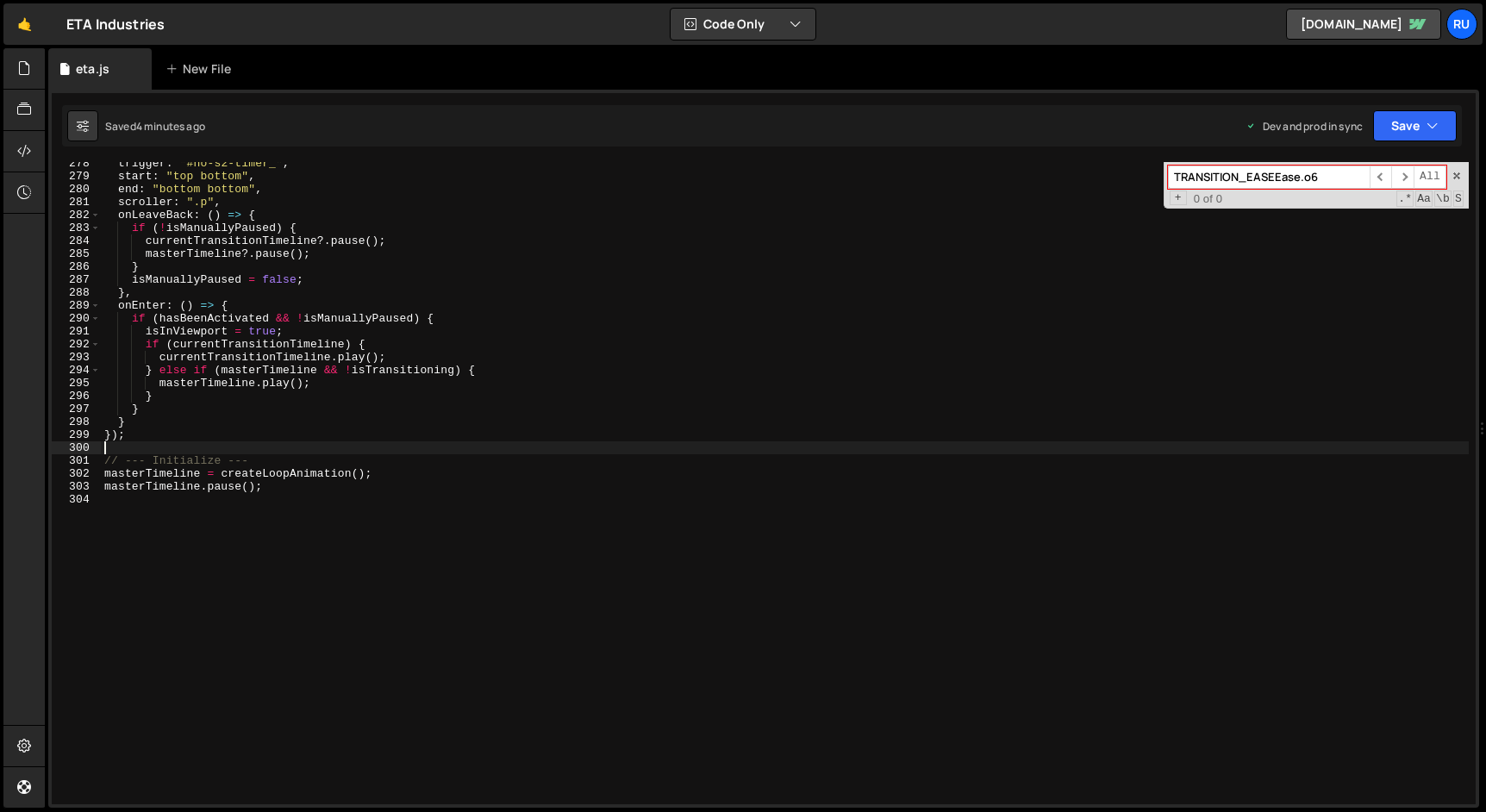
type textarea "masterTimeline.pause();"
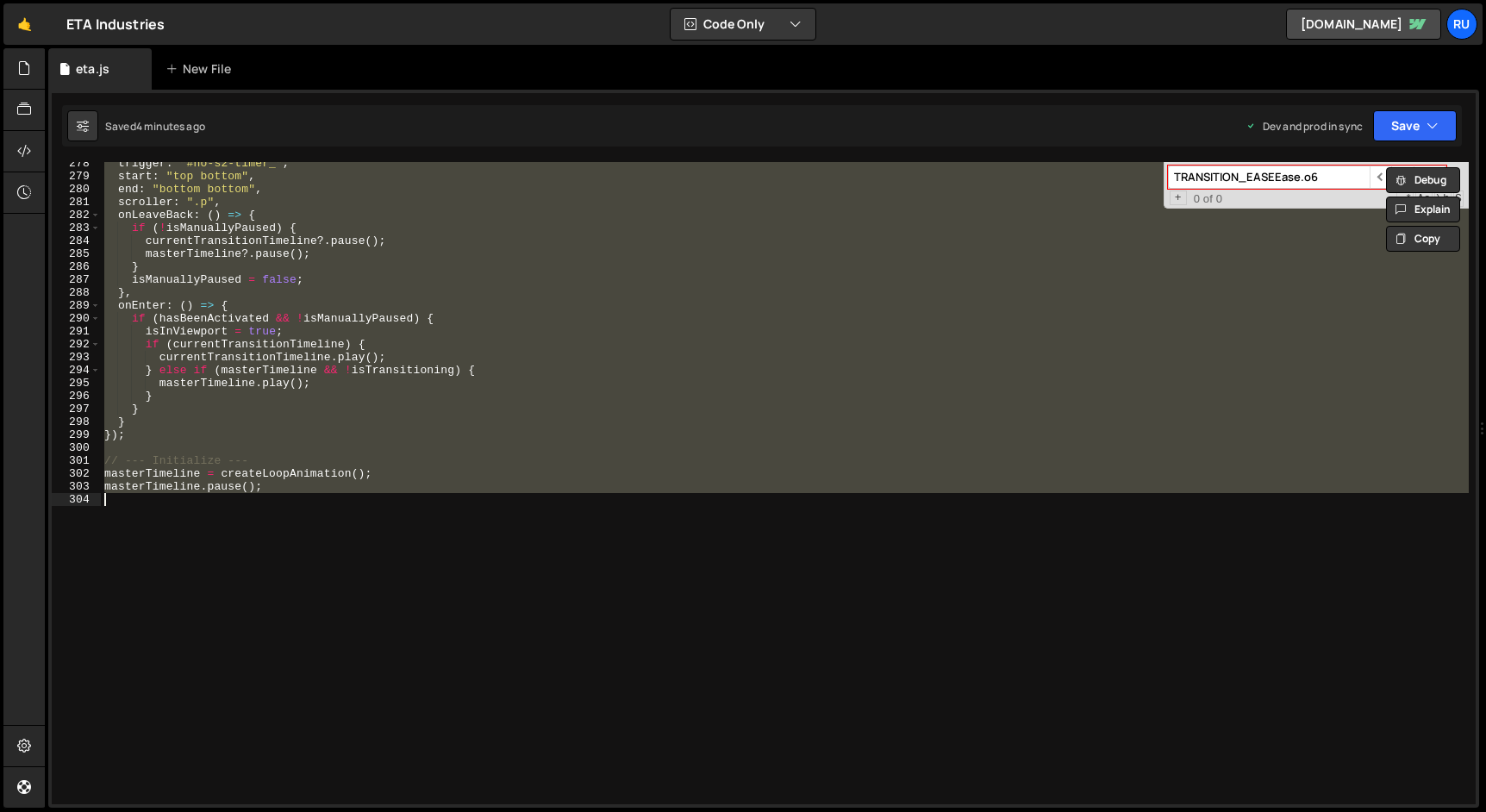
paste textarea
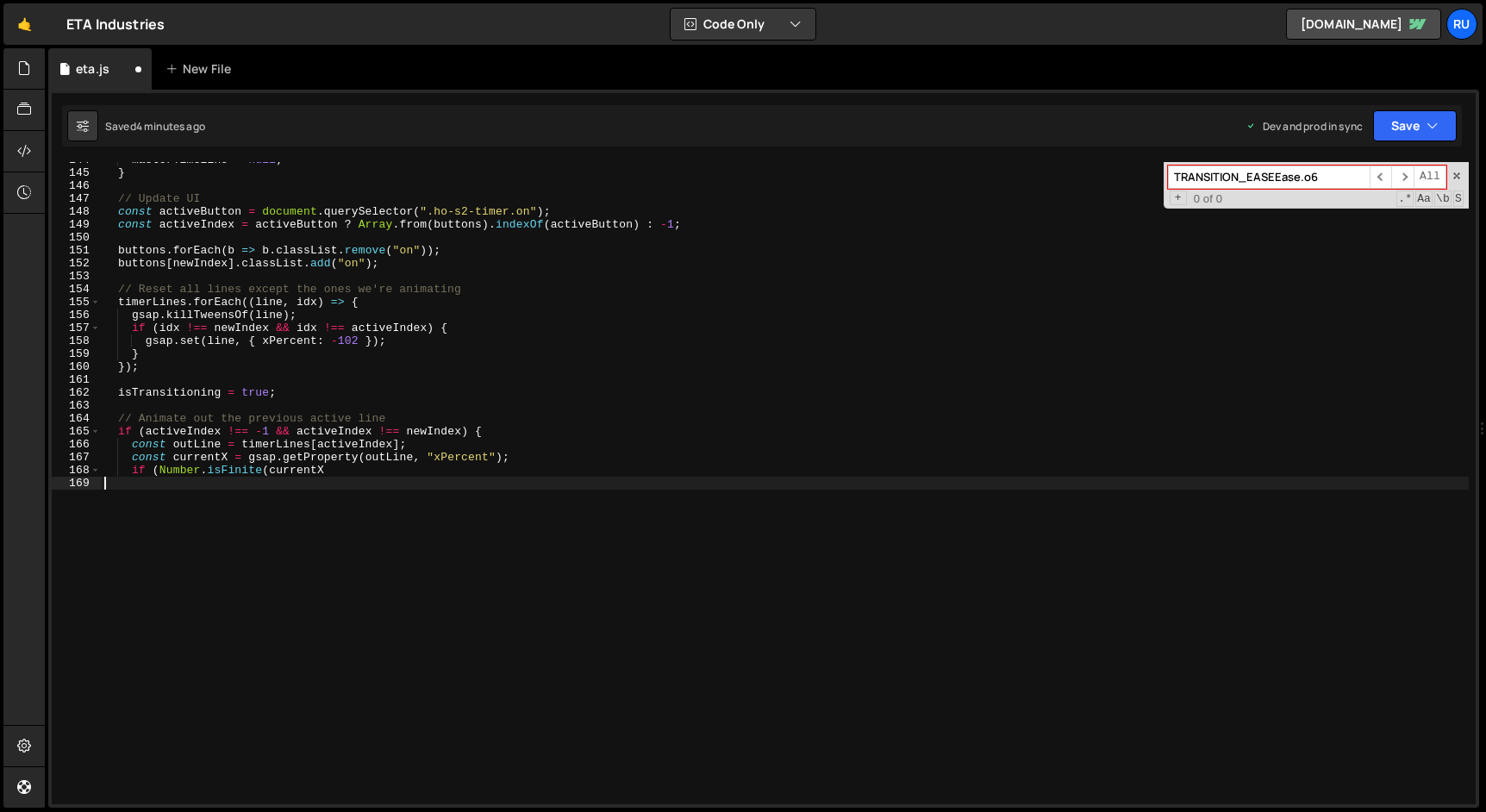
scroll to position [1857, 0]
click at [1409, 122] on button "Save" at bounding box center [1414, 126] width 83 height 31
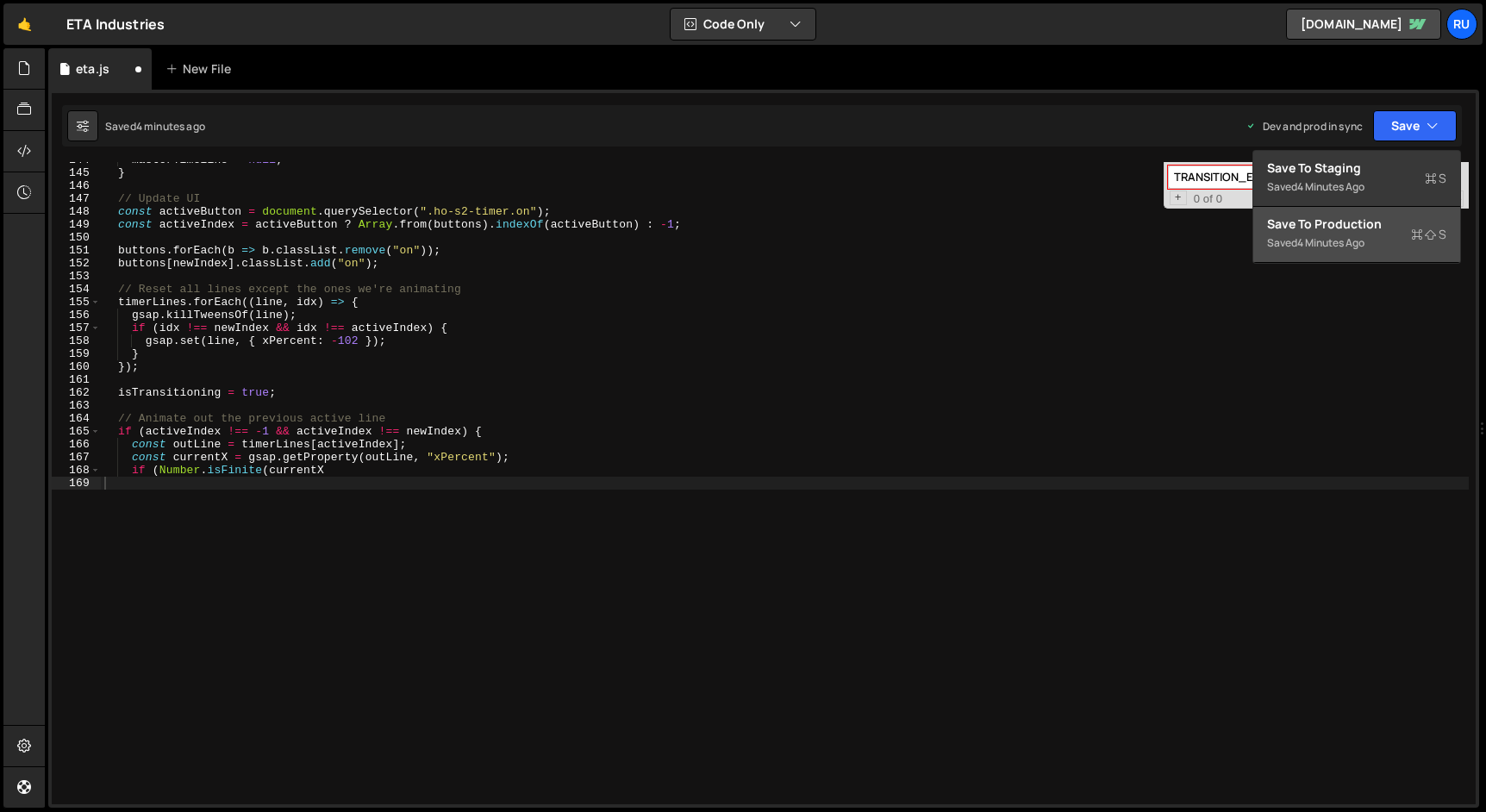
click at [1372, 242] on div "Saved 4 minutes ago" at bounding box center [1357, 243] width 179 height 21
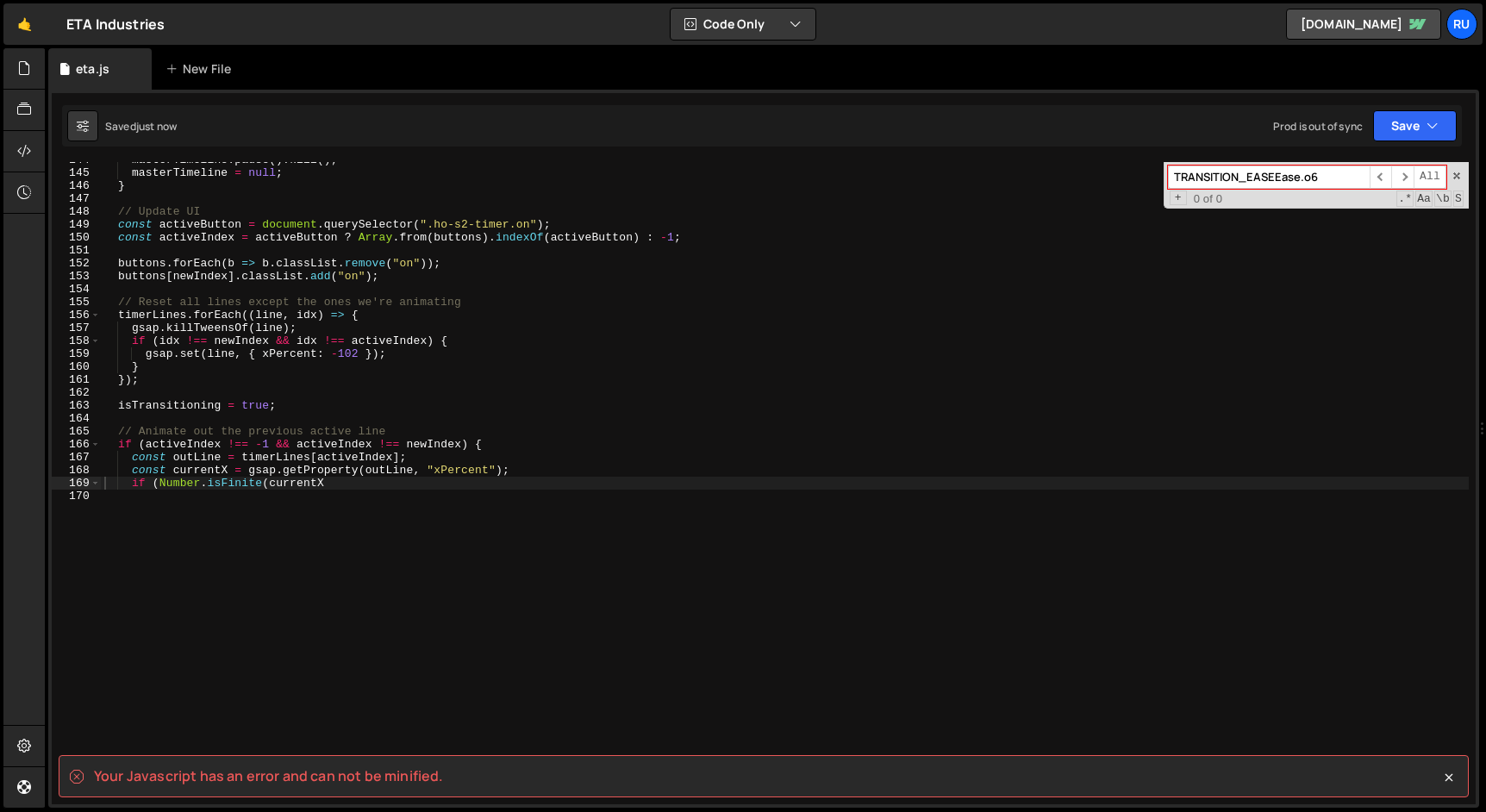
click at [334, 469] on div "masterTimeline . pause ( ) . kill ( ) ; masterTimeline = null ; } // Update UI …" at bounding box center [784, 487] width 1367 height 668
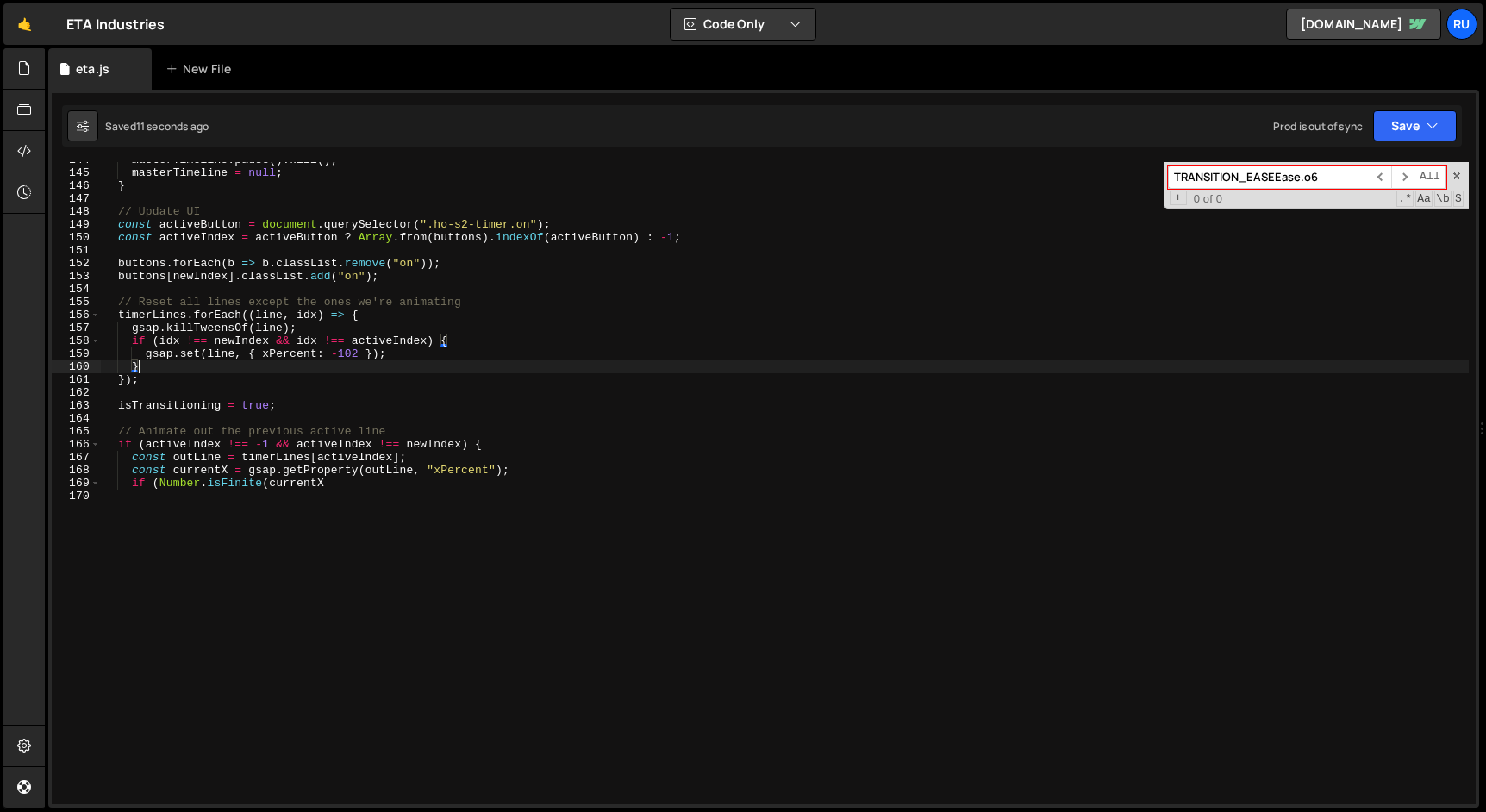
click at [380, 369] on div "masterTimeline . pause ( ) . kill ( ) ; masterTimeline = null ; } // Update UI …" at bounding box center [784, 487] width 1367 height 668
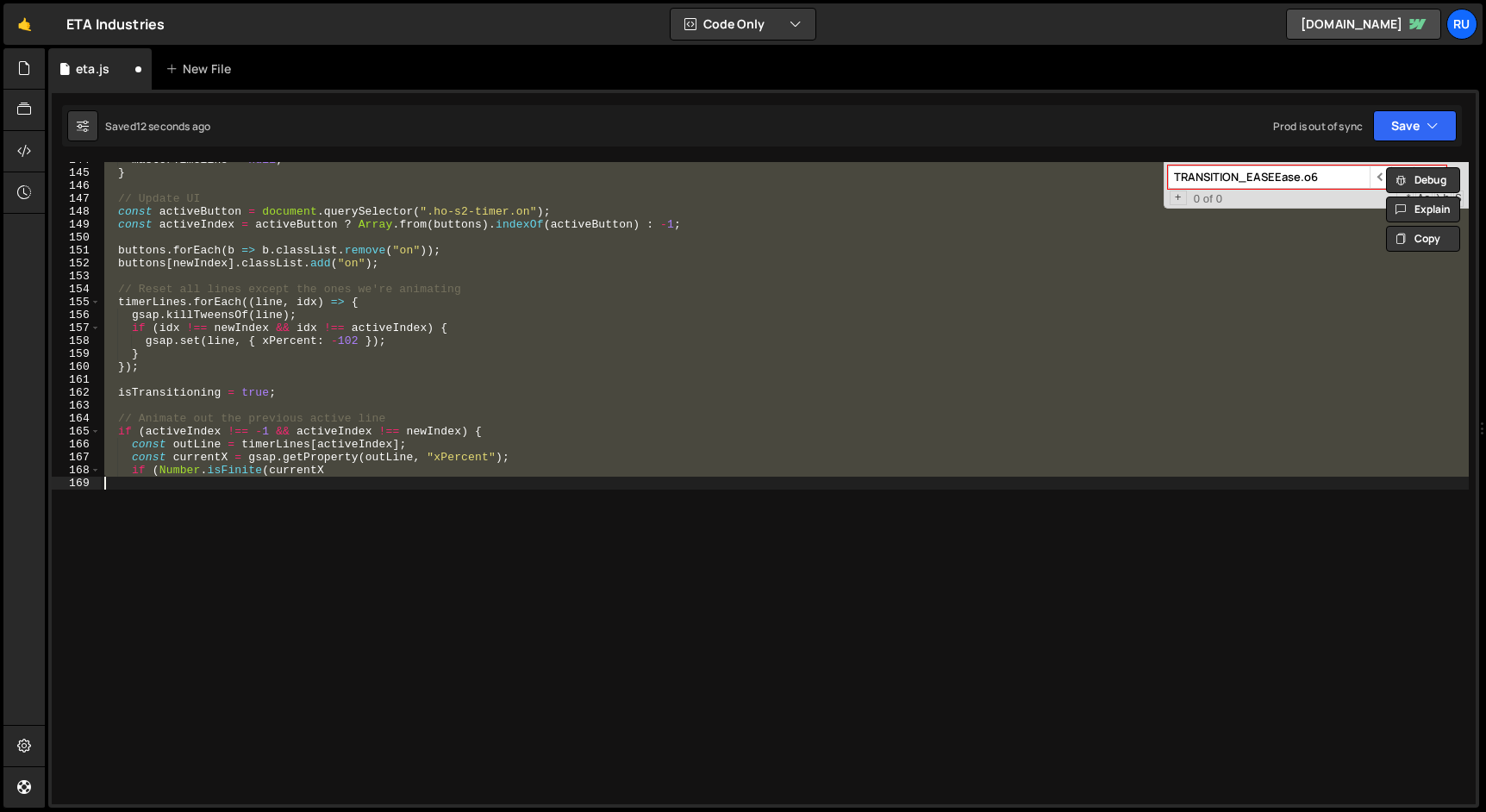
scroll to position [3601, 0]
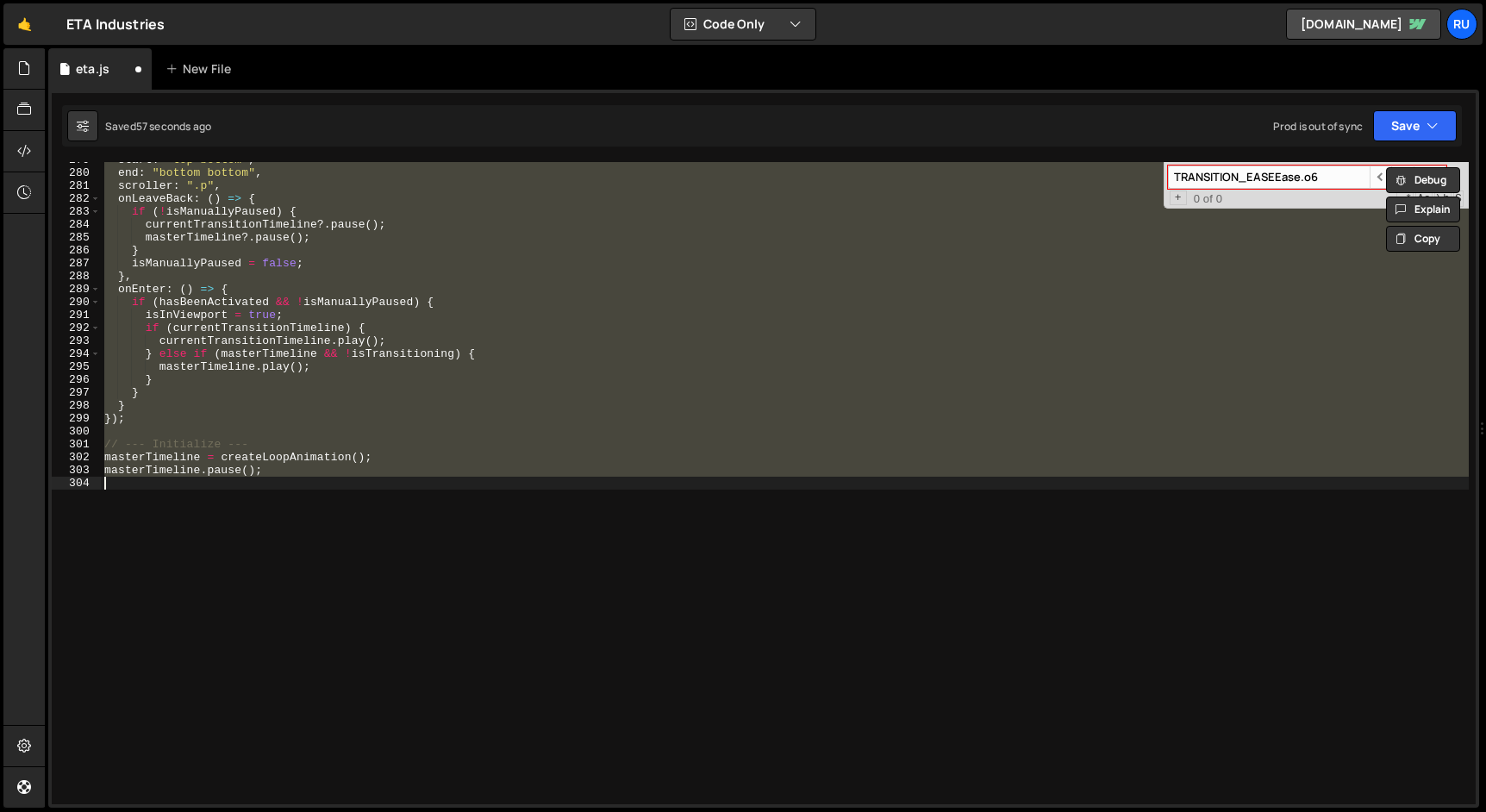
click at [264, 383] on div "start : "top bottom" , end : "bottom bottom" , scroller : ".p" , onLeaveBack : …" at bounding box center [784, 482] width 1367 height 642
type textarea "masterTimeline.pause();"
paste textarea
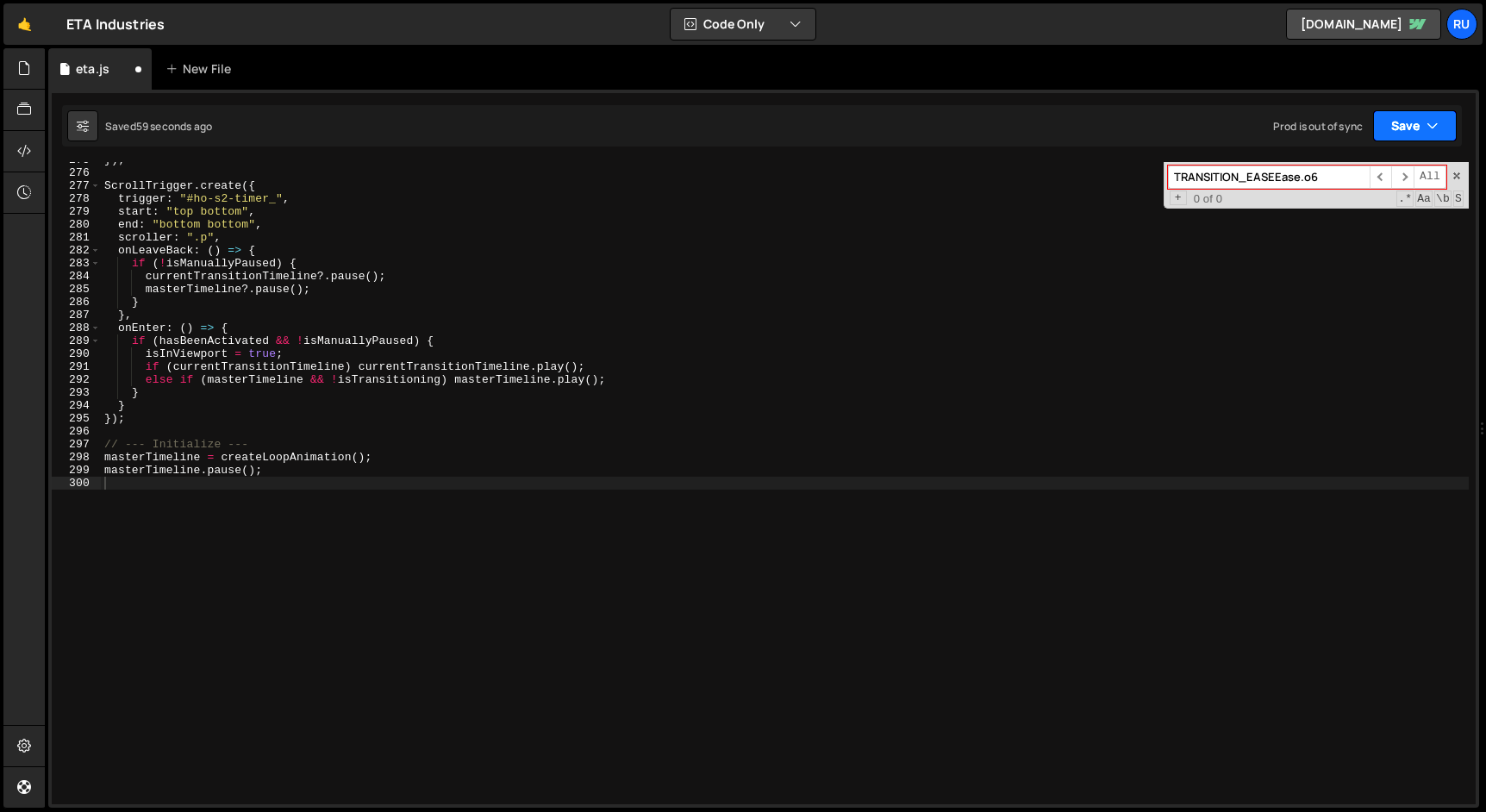
click at [1408, 127] on button "Save" at bounding box center [1414, 126] width 83 height 31
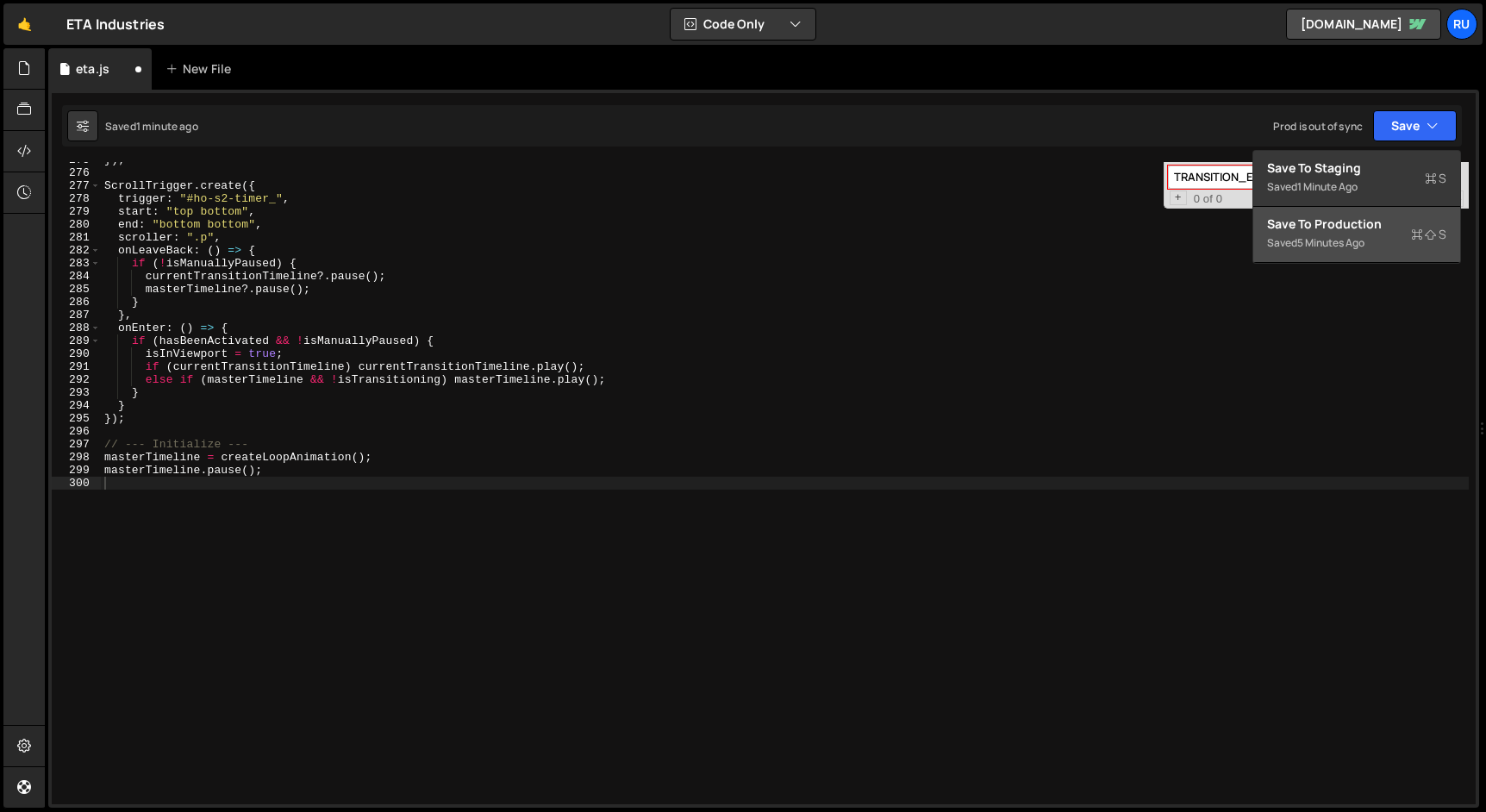
click at [1377, 241] on div "Saved 5 minutes ago" at bounding box center [1357, 243] width 179 height 21
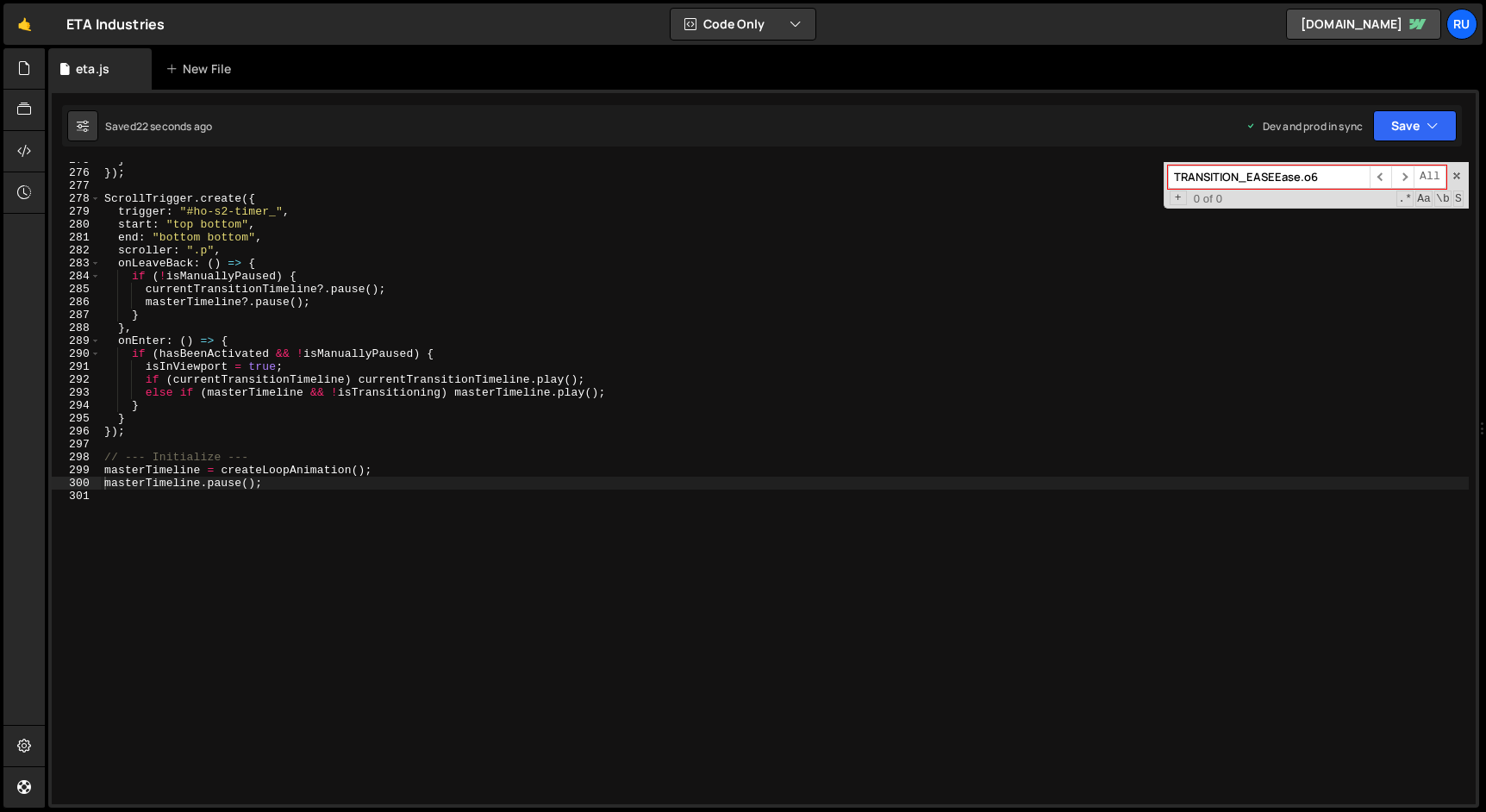
click at [358, 308] on div "} }) ; ScrollTrigger . create ({ trigger : "#ho-s2-timer_" , start : "top botto…" at bounding box center [784, 487] width 1367 height 668
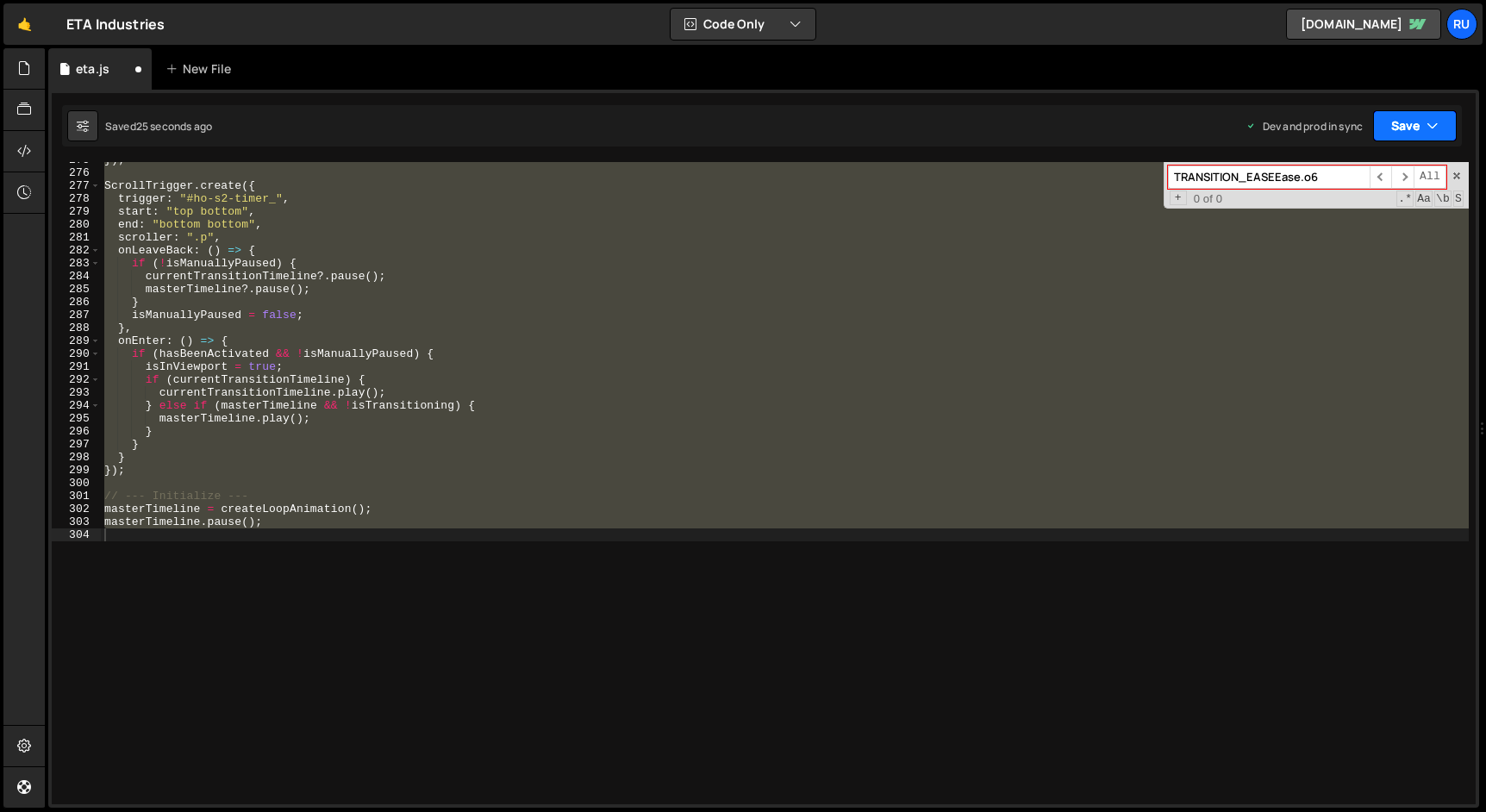
click at [1395, 120] on button "Save" at bounding box center [1414, 126] width 83 height 31
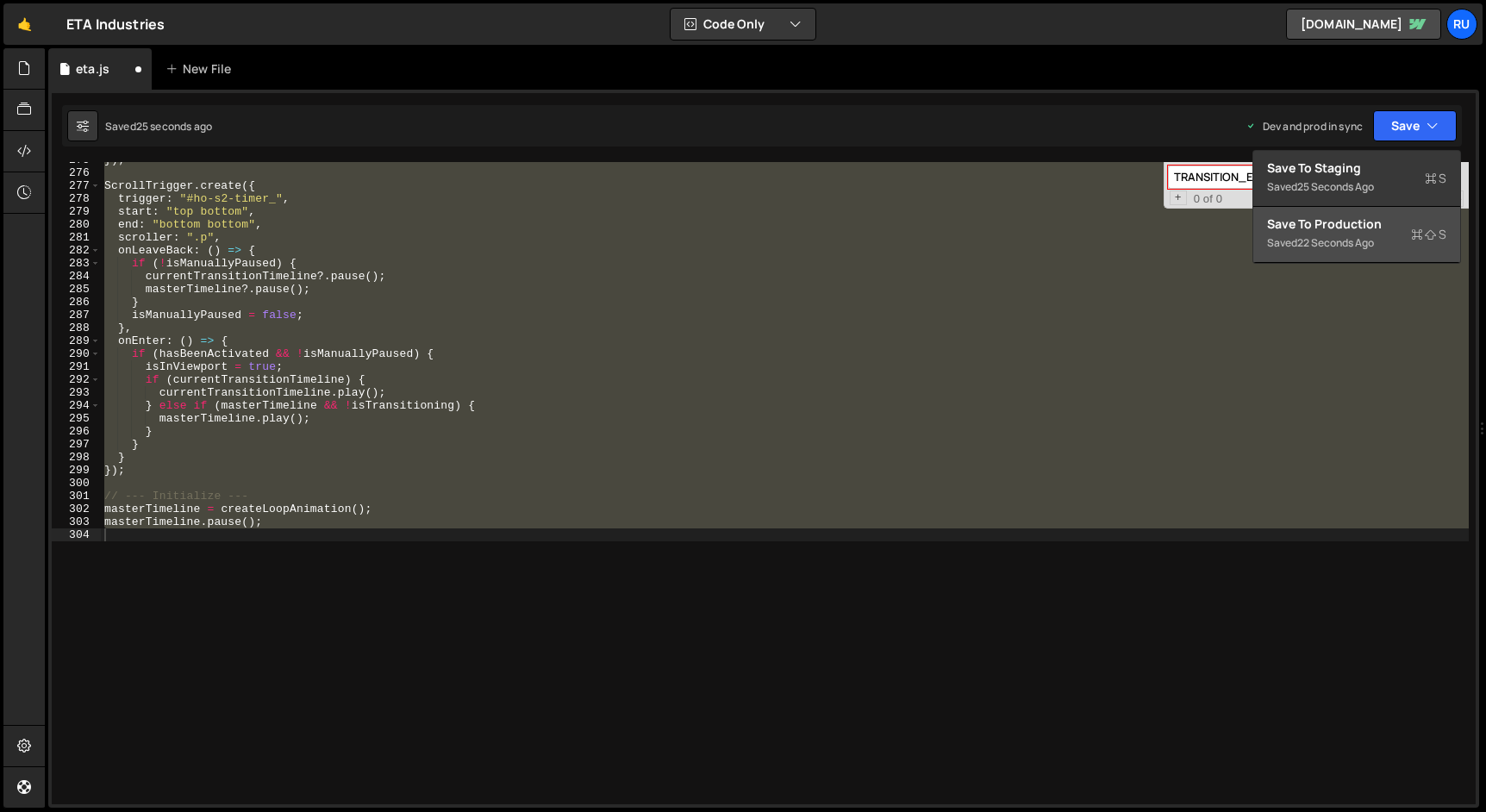
click at [1347, 223] on div "Save to Production S" at bounding box center [1357, 224] width 179 height 17
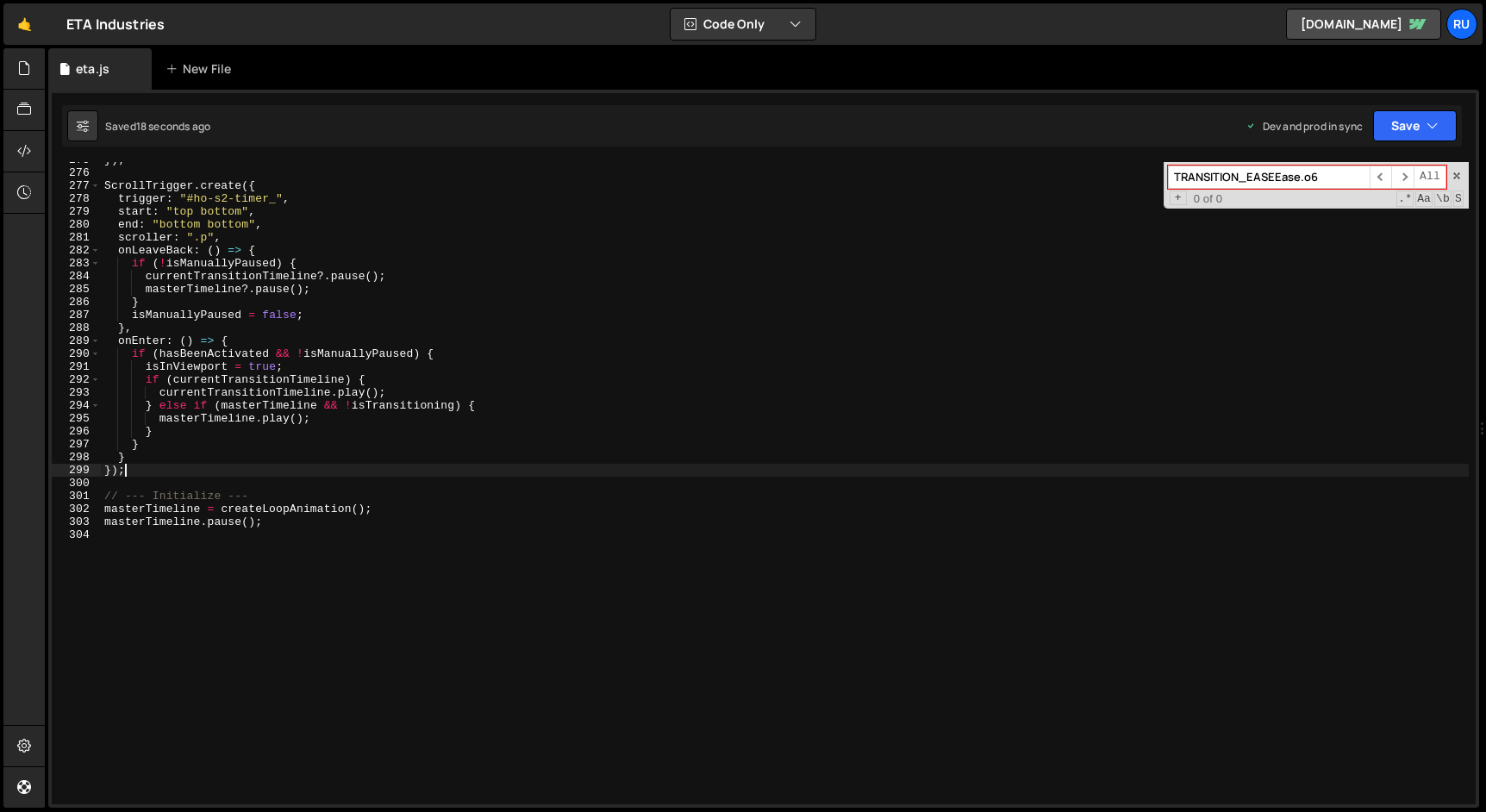
click at [321, 472] on div "}) ; ScrollTrigger . create ({ trigger : "#ho-s2-timer_" , start : "top bottom"…" at bounding box center [784, 487] width 1367 height 668
type textarea "masterTimeline.pause();"
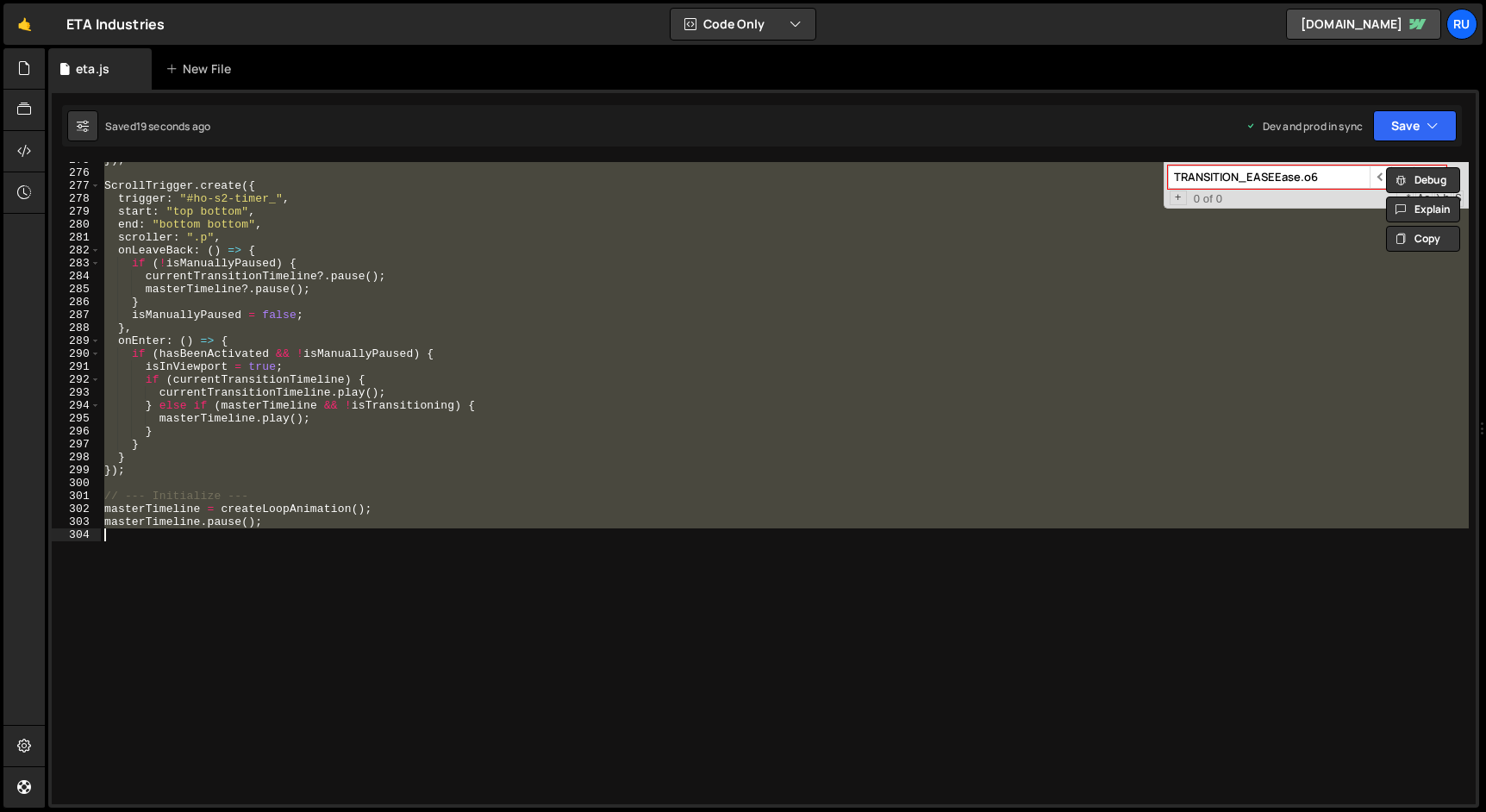
paste textarea
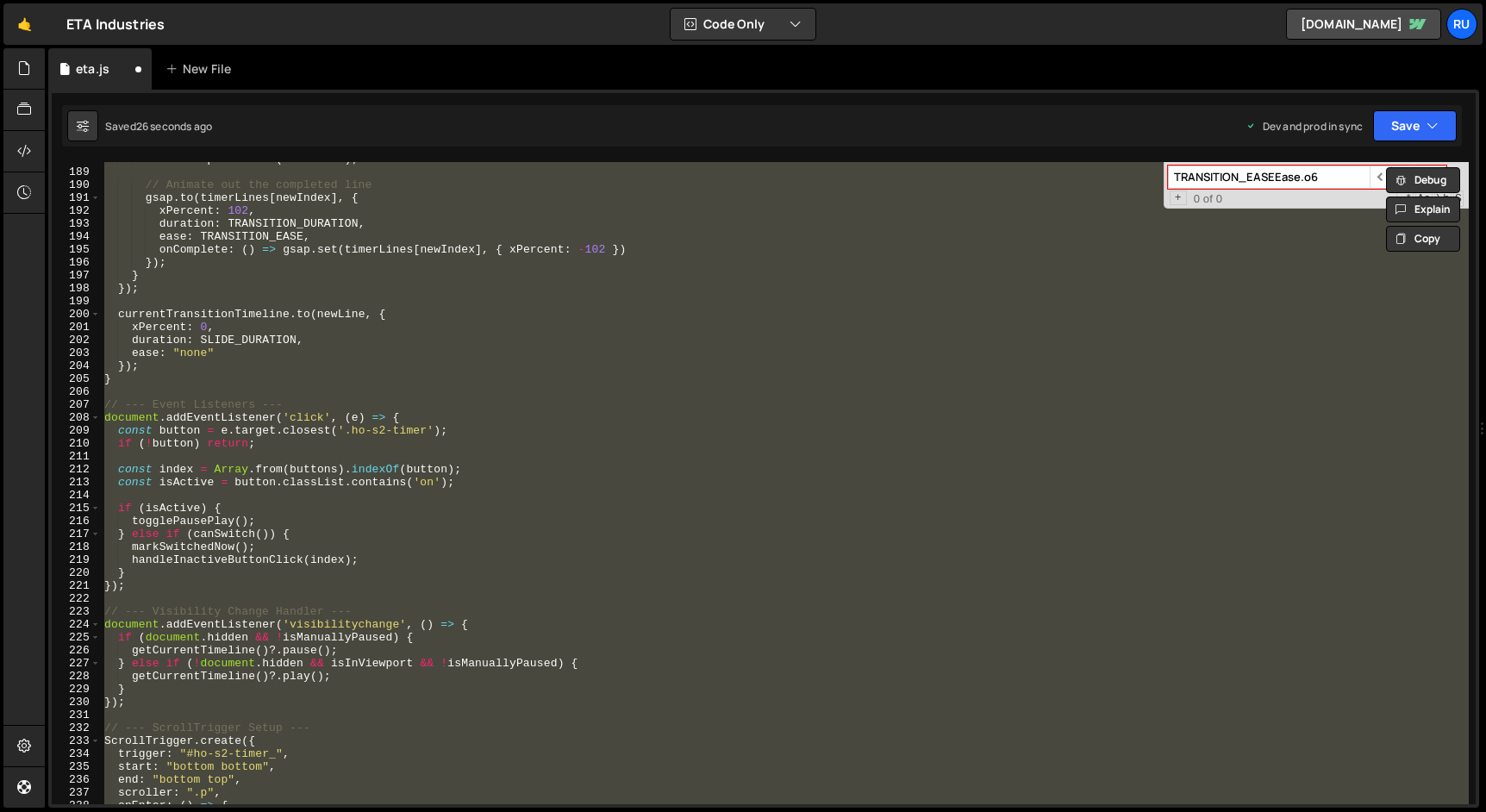
scroll to position [2427, 0]
click at [277, 275] on div "createLoopFromIndex ( nextIndex ) ; // Animate out the completed line gsap . to…" at bounding box center [784, 482] width 1367 height 642
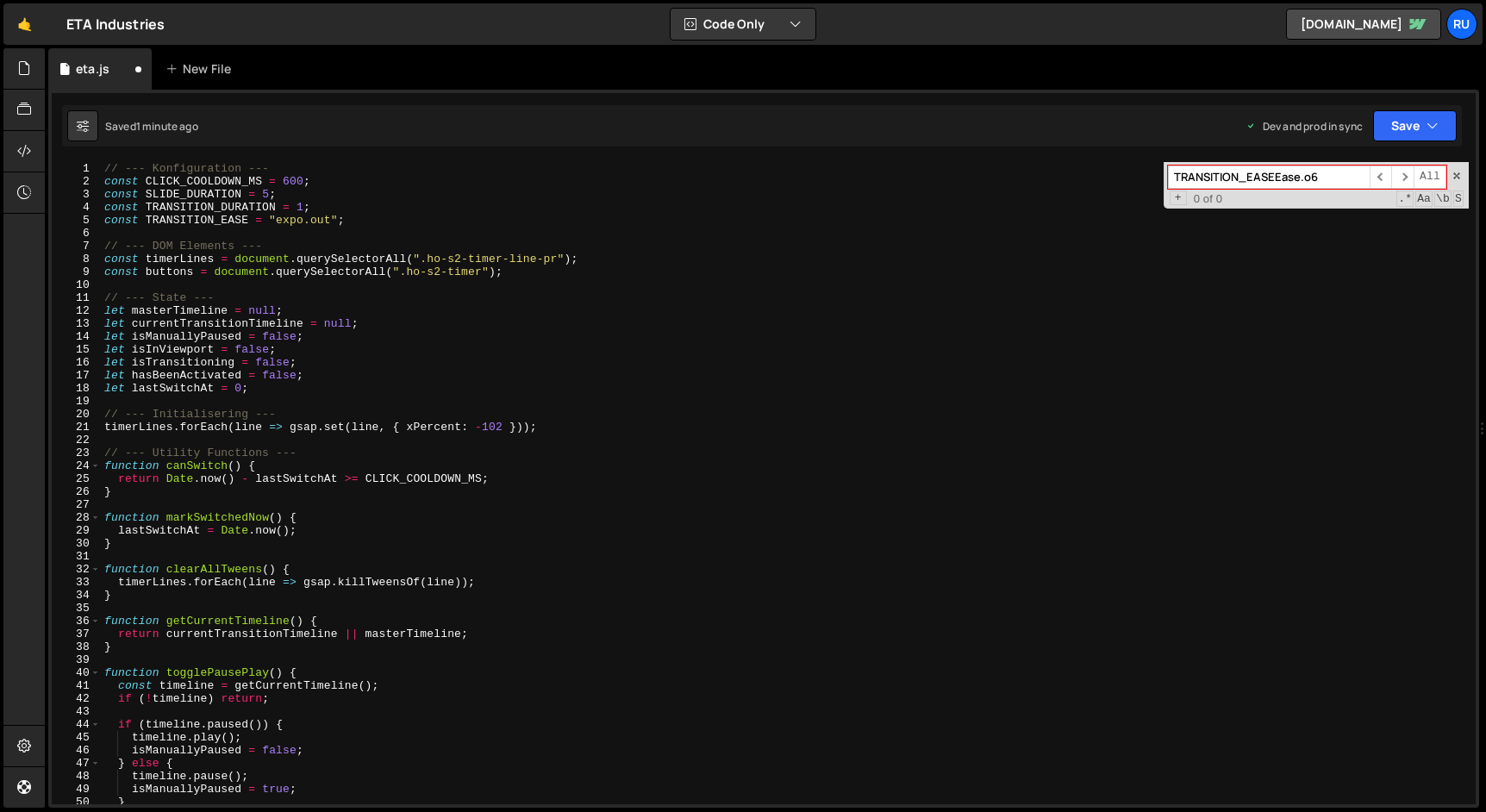
scroll to position [0, 0]
click at [209, 189] on div "// --- Konfiguration --- const CLICK_COOLDOWN_MS = 600 ; const SLIDE_DURATION =…" at bounding box center [784, 496] width 1367 height 668
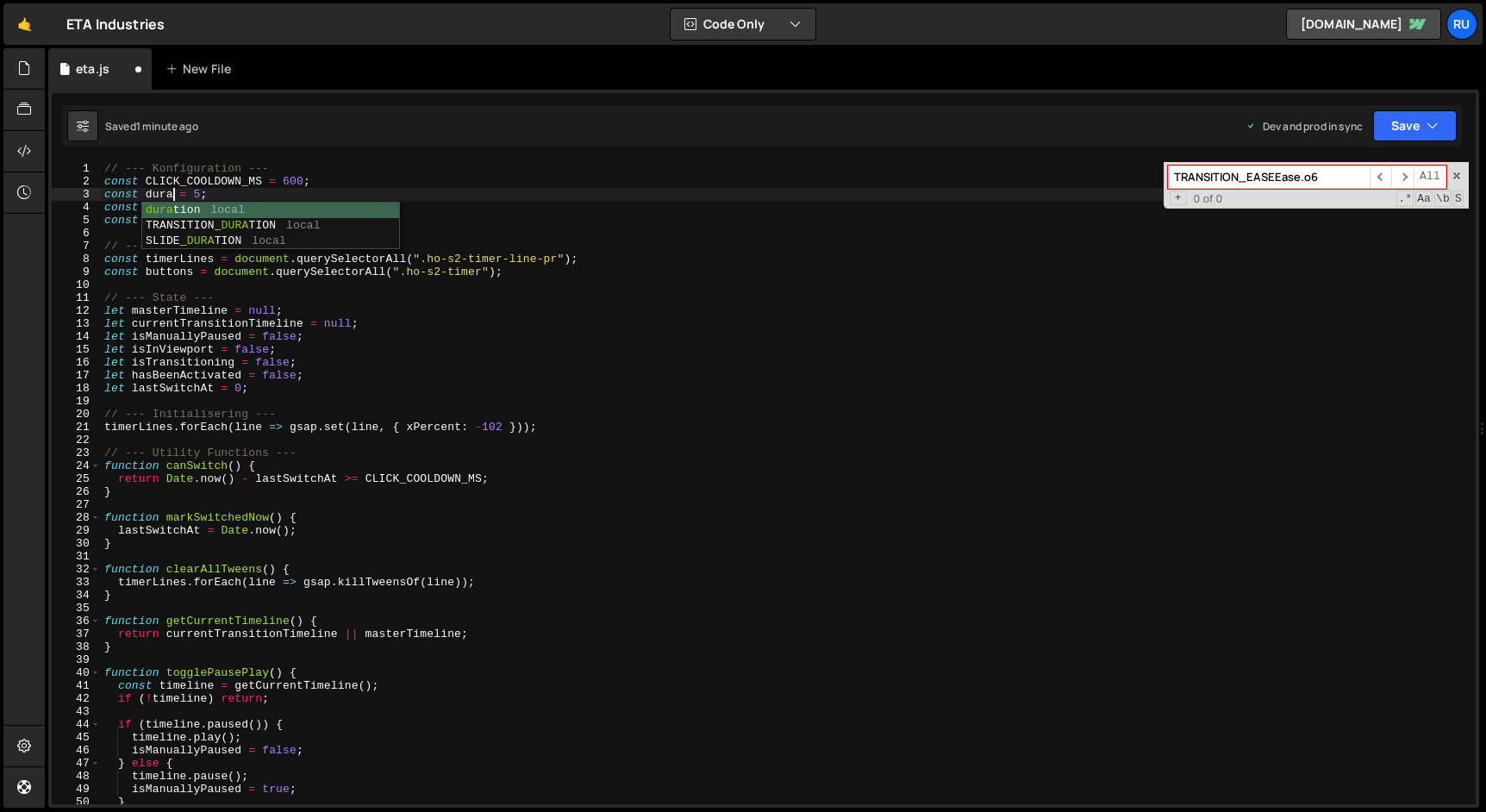
scroll to position [0, 5]
click at [527, 218] on div "// --- Konfiguration --- const CLICK_COOLDOWN_MS = 600 ; const dura = 5 ; const…" at bounding box center [784, 496] width 1367 height 668
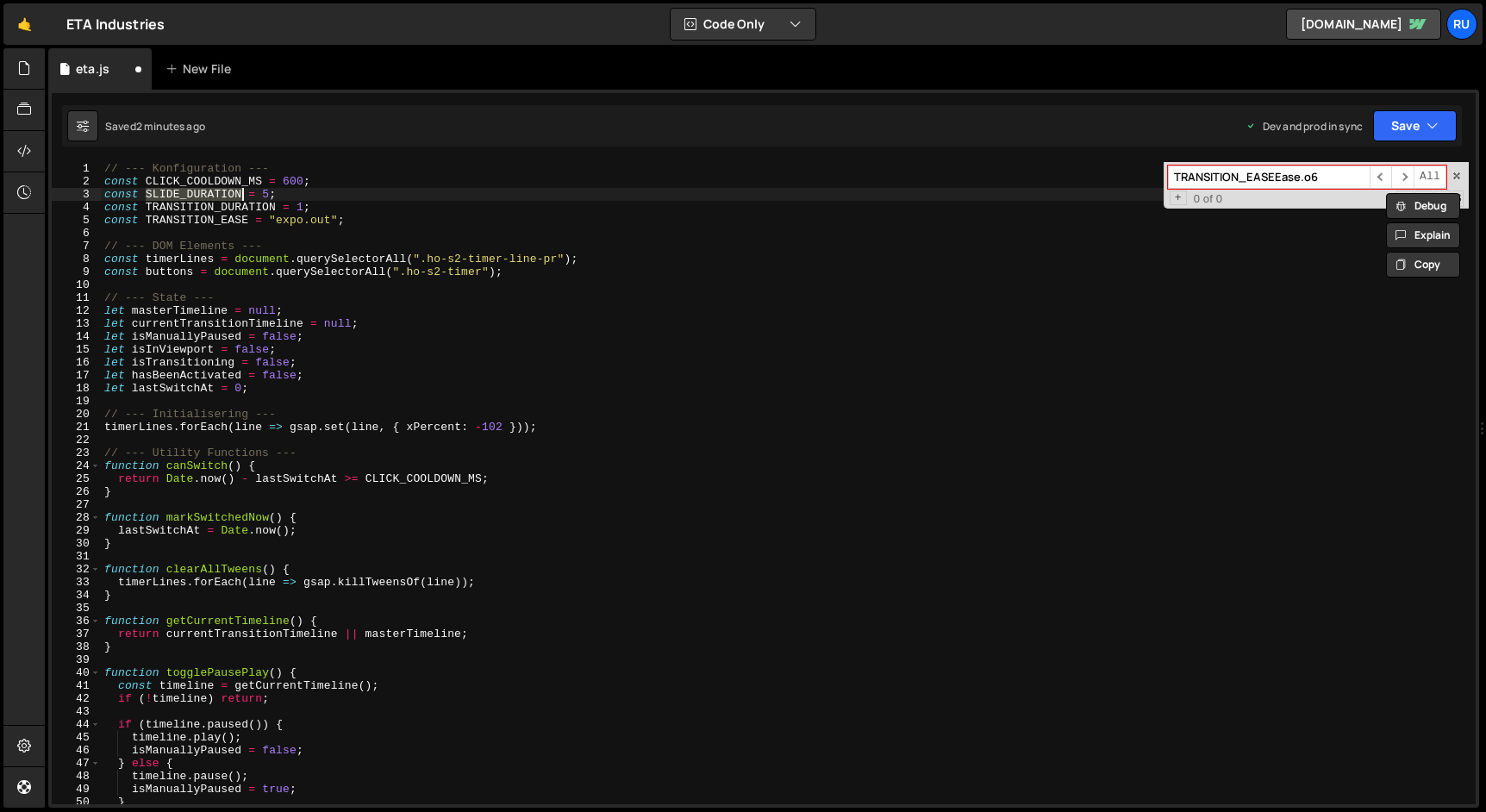
click at [398, 306] on div "// --- Konfiguration --- const CLICK_COOLDOWN_MS = 600 ; const SLIDE_DURATION =…" at bounding box center [784, 496] width 1367 height 668
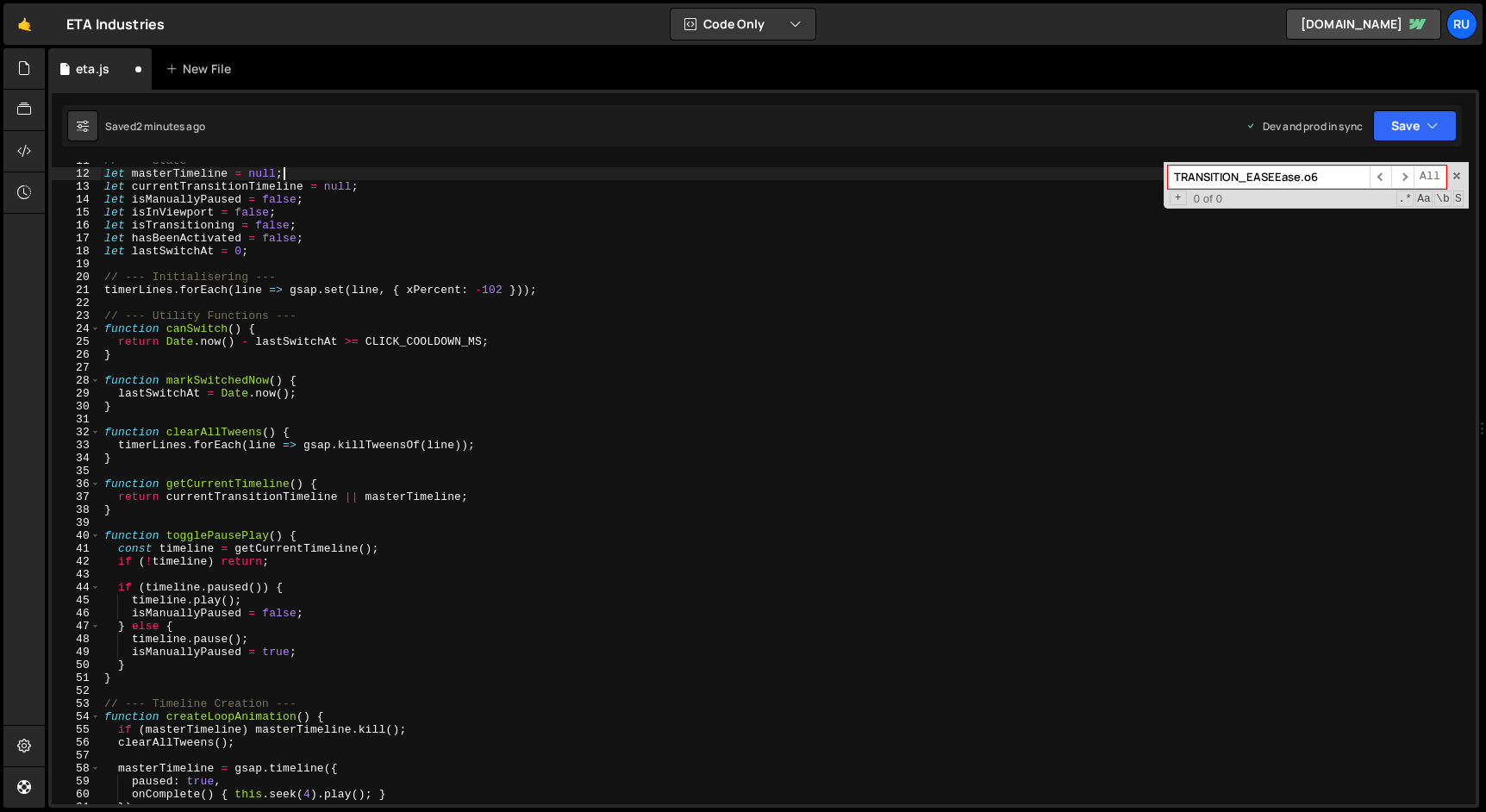
scroll to position [240, 0]
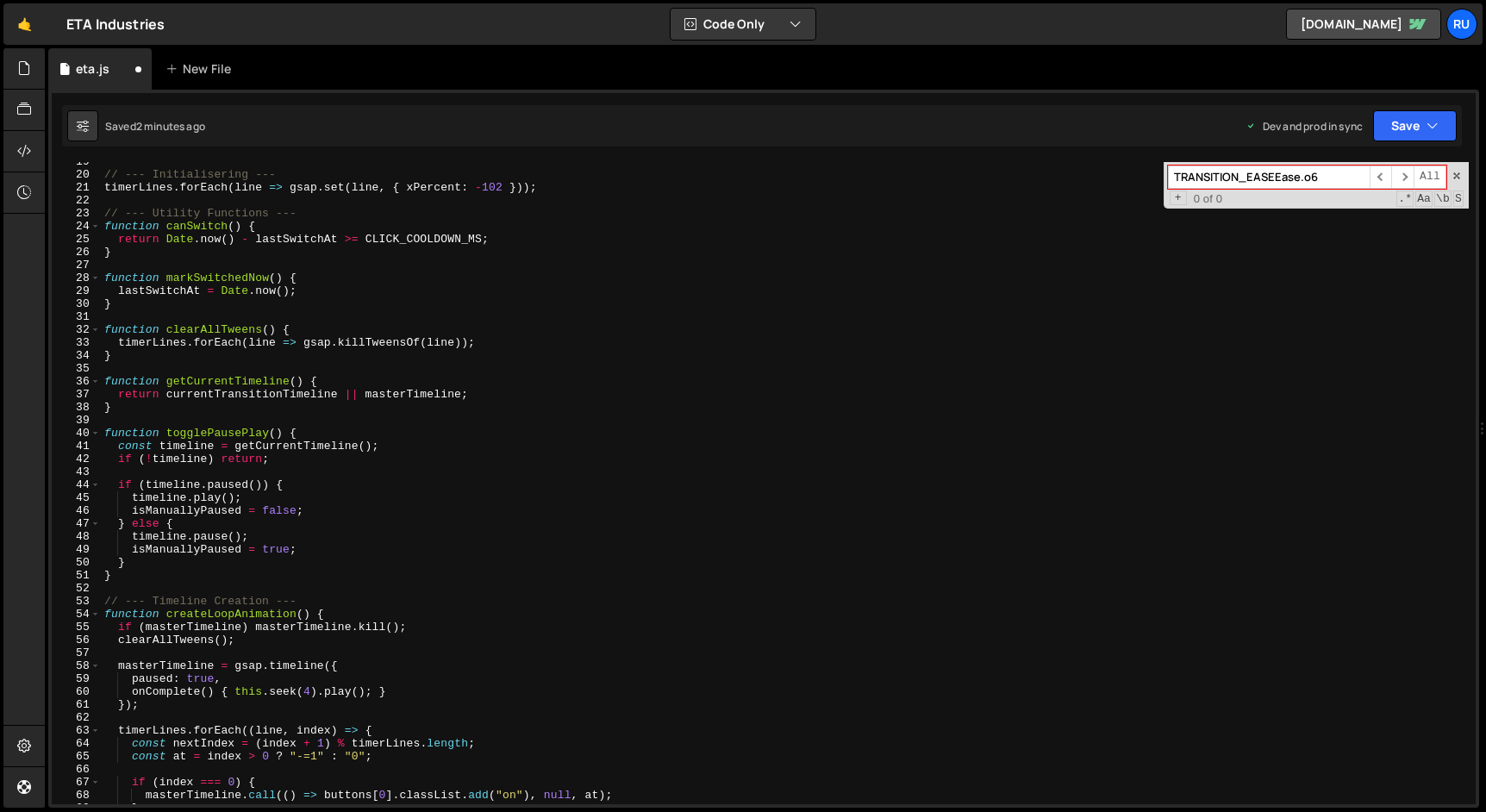
type textarea "let masterTimeline = null;"
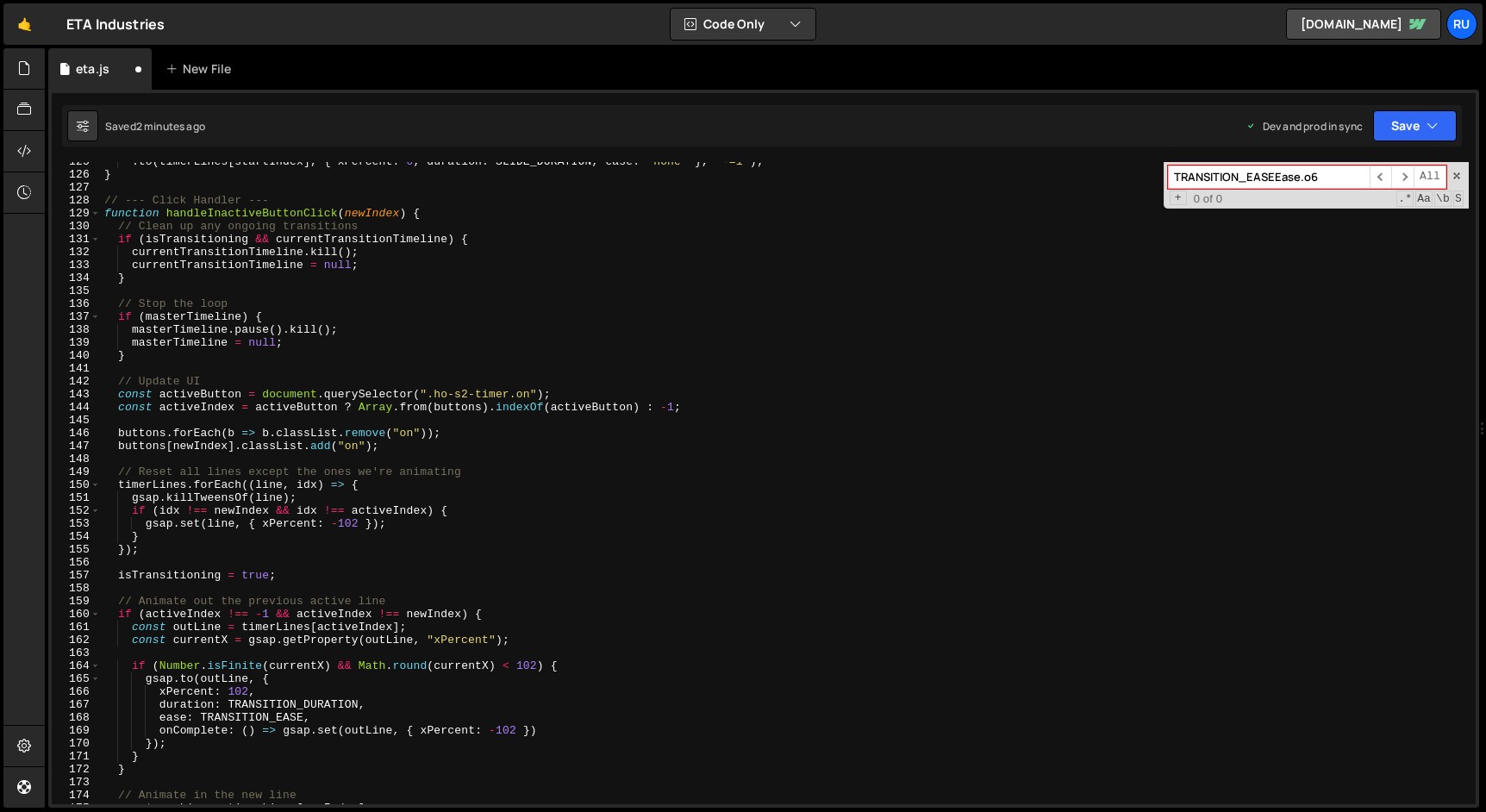
scroll to position [1800, 0]
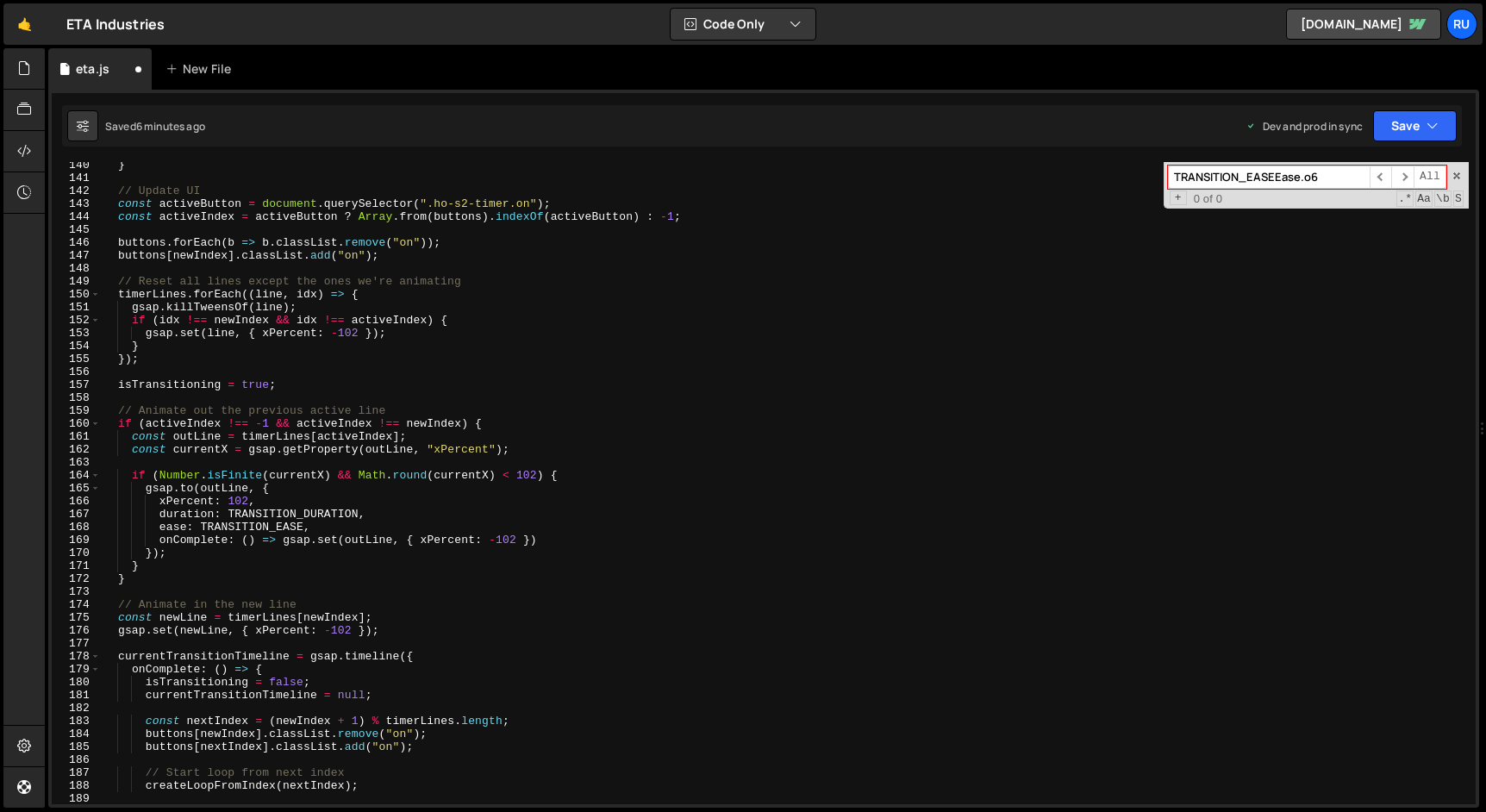
click at [352, 262] on div "} // Update UI const activeButton = document . querySelector ( ".ho-s2-timer.on…" at bounding box center [784, 492] width 1367 height 668
type textarea "masterTimeline.pause();"
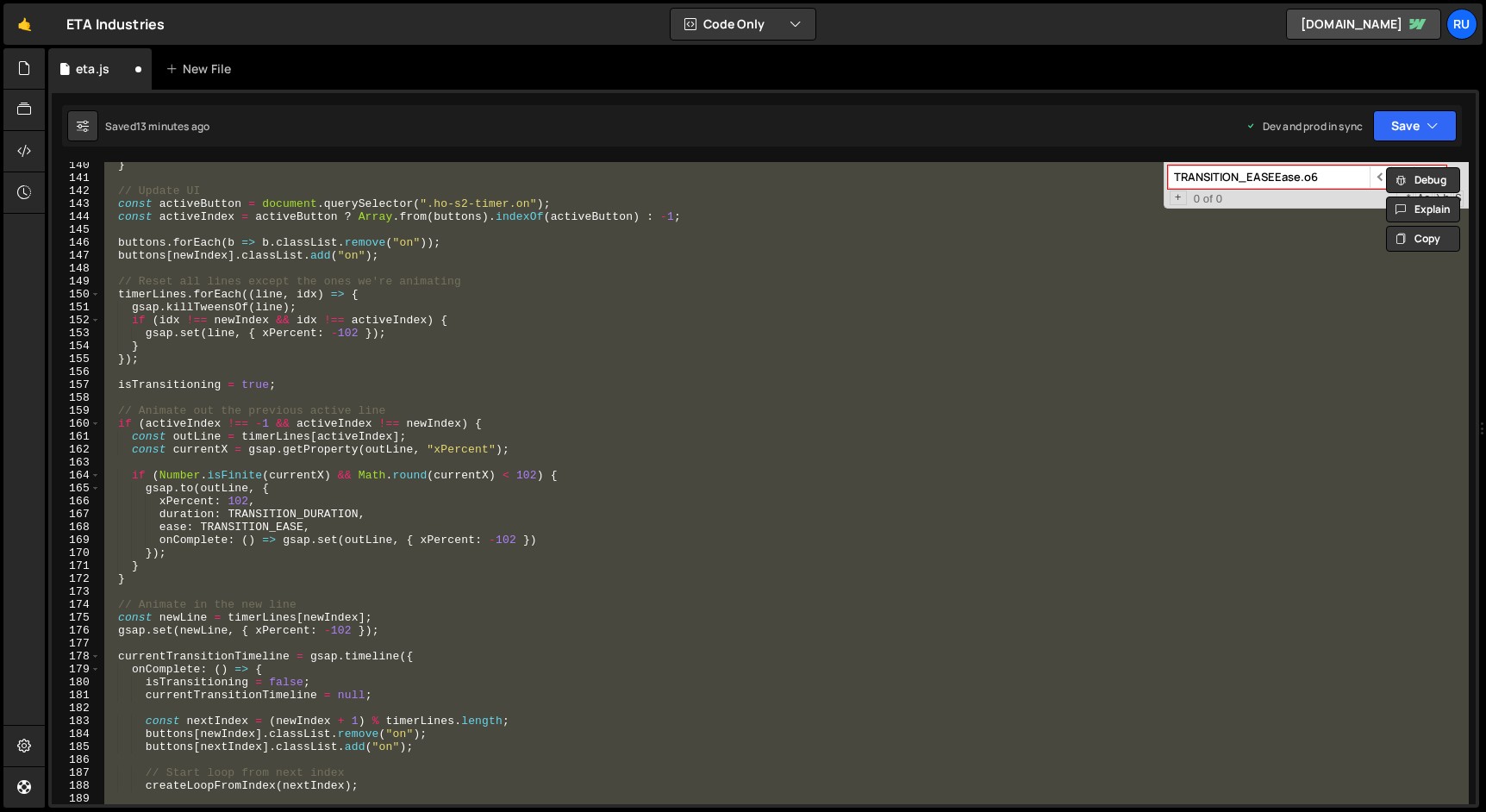
click at [261, 391] on div "} // Update UI const activeButton = document . querySelector ( ".ho-s2-timer.on…" at bounding box center [784, 482] width 1367 height 642
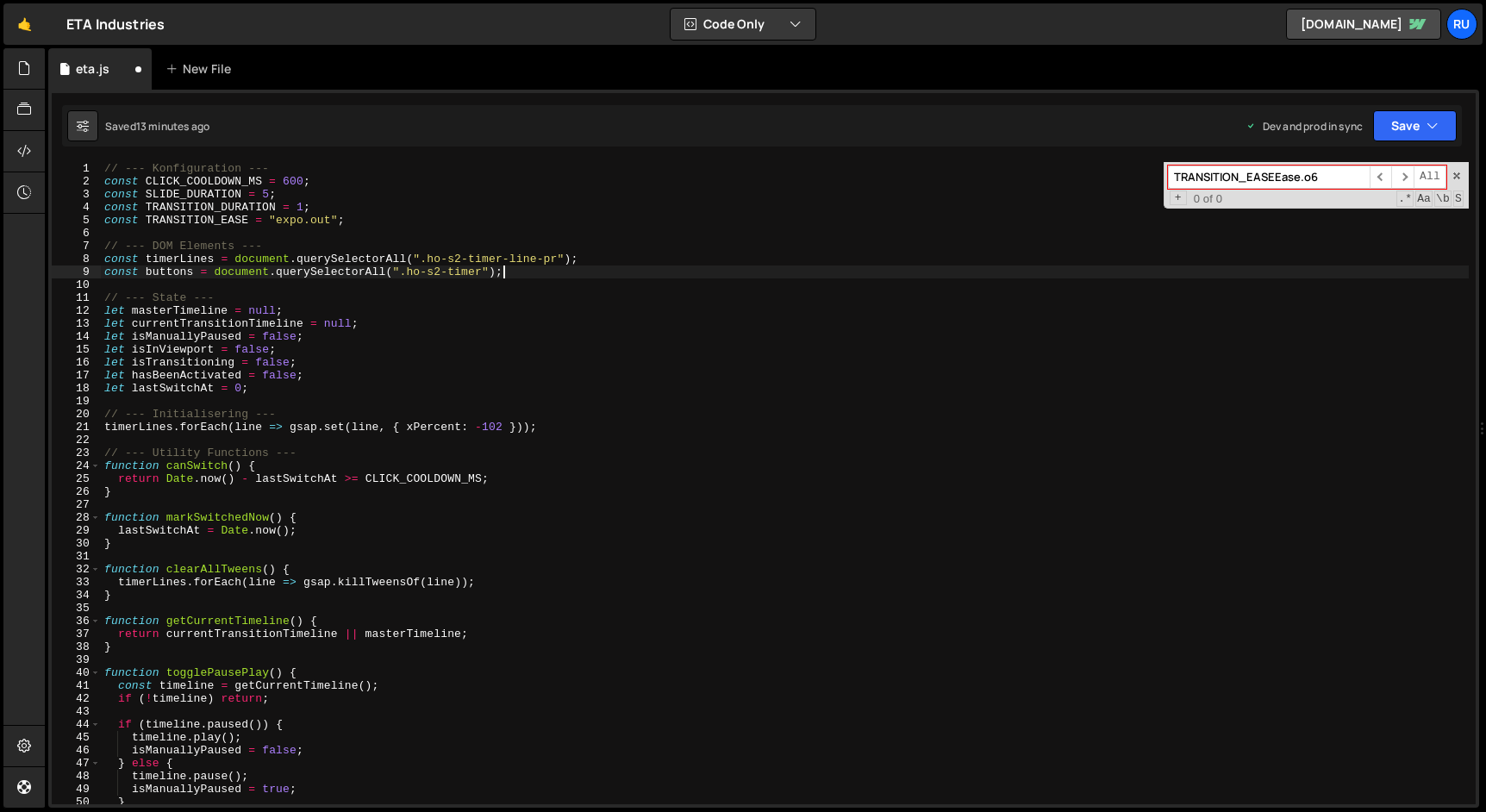
click at [513, 269] on div "// --- Konfiguration --- const CLICK_COOLDOWN_MS = 600 ; const SLIDE_DURATION =…" at bounding box center [784, 496] width 1367 height 668
type textarea "const buttons = document.querySelectorAll(".ho-s2-timer");"
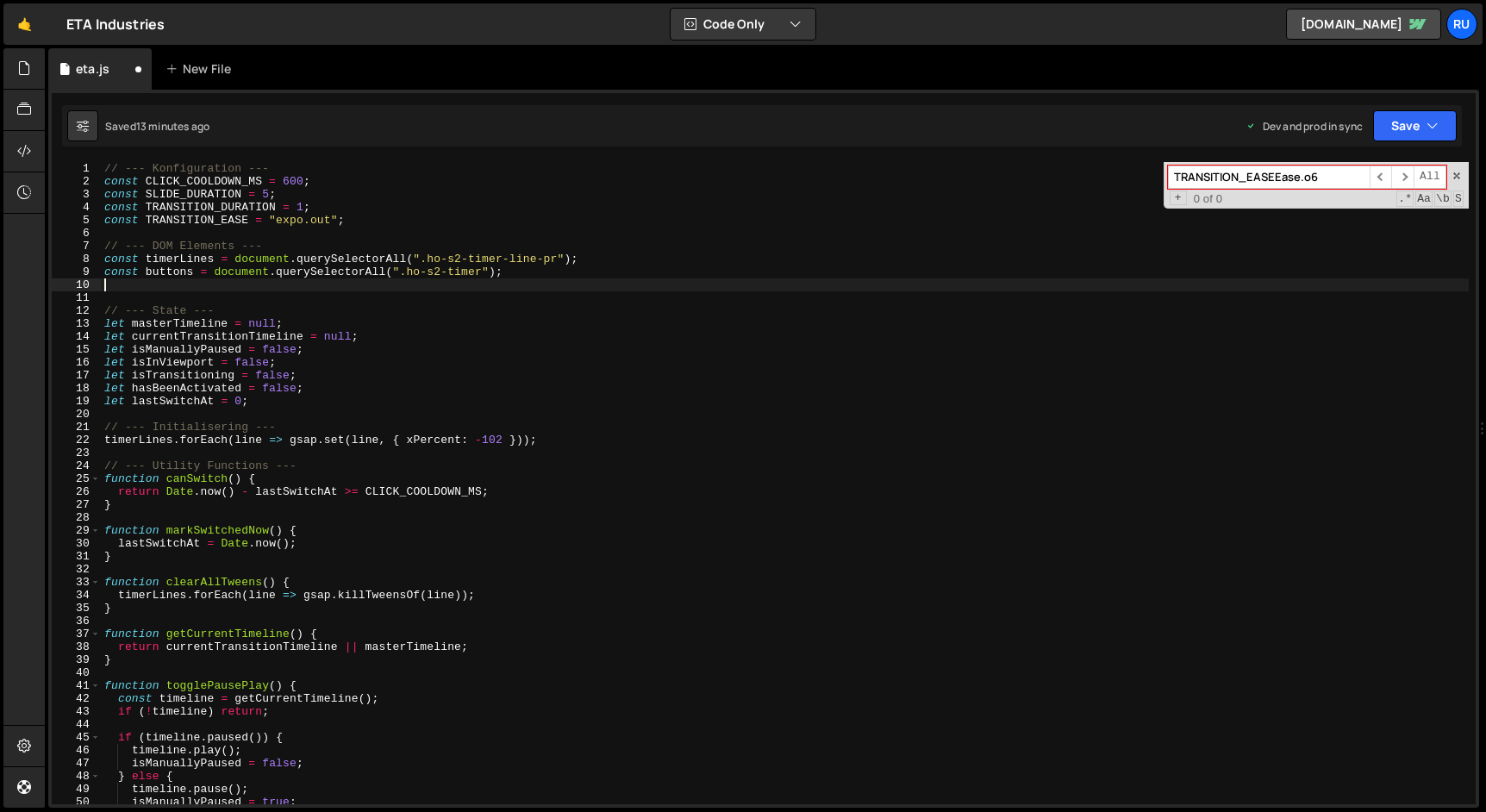
paste textarea "const timerTexts = document.querySelectorAll(".t.s");"
type textarea "const timerTexts = document.querySelectorAll(".t.s");"
drag, startPoint x: 498, startPoint y: 284, endPoint x: -1, endPoint y: 282, distance: 499.0
click at [0, 282] on html "Projects Community Library Blog Ru Projects Your Teams Account Upgrade Logout" at bounding box center [743, 406] width 1486 height 812
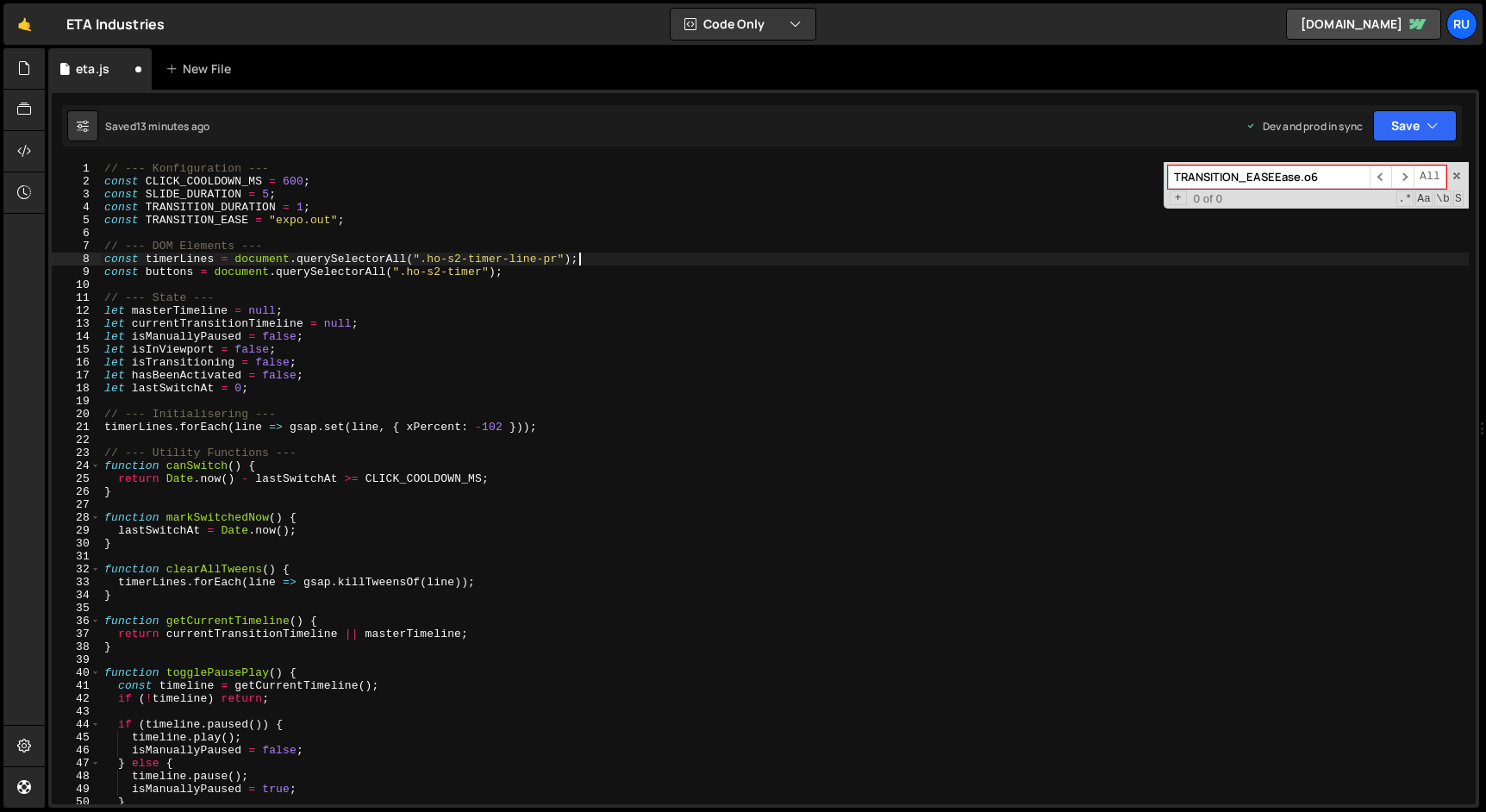
click at [600, 258] on div "// --- Konfiguration --- const CLICK_COOLDOWN_MS = 600 ; const SLIDE_DURATION =…" at bounding box center [784, 496] width 1367 height 668
type textarea "const timerLines = document.querySelectorAll(".ho-s2-timer-line-pr");"
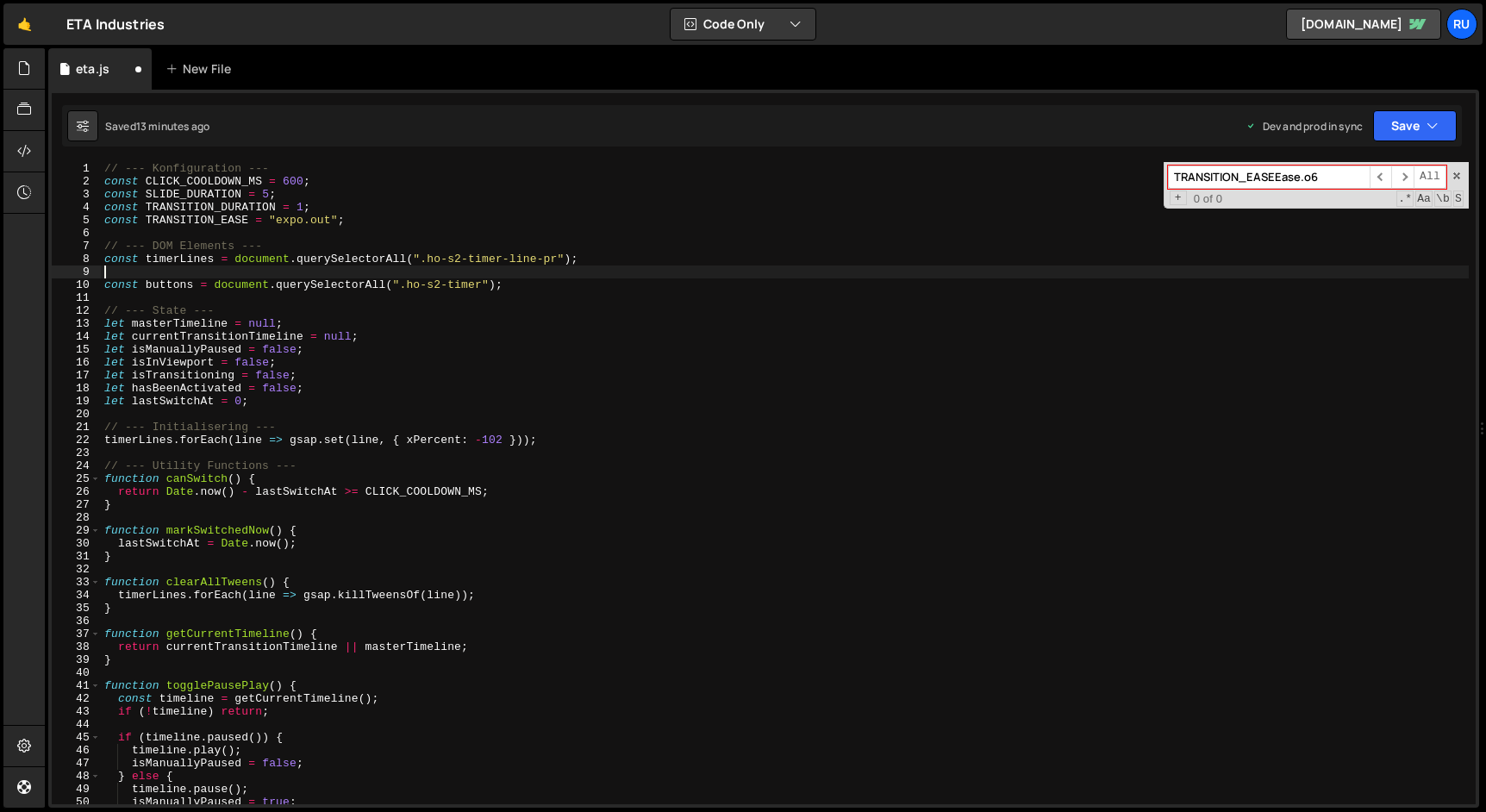
paste textarea "const timerTexts = document.querySelectorAll(".t.s");"
click at [399, 344] on div "// --- Konfiguration --- const CLICK_COOLDOWN_MS = 600 ; const SLIDE_DURATION =…" at bounding box center [784, 496] width 1367 height 668
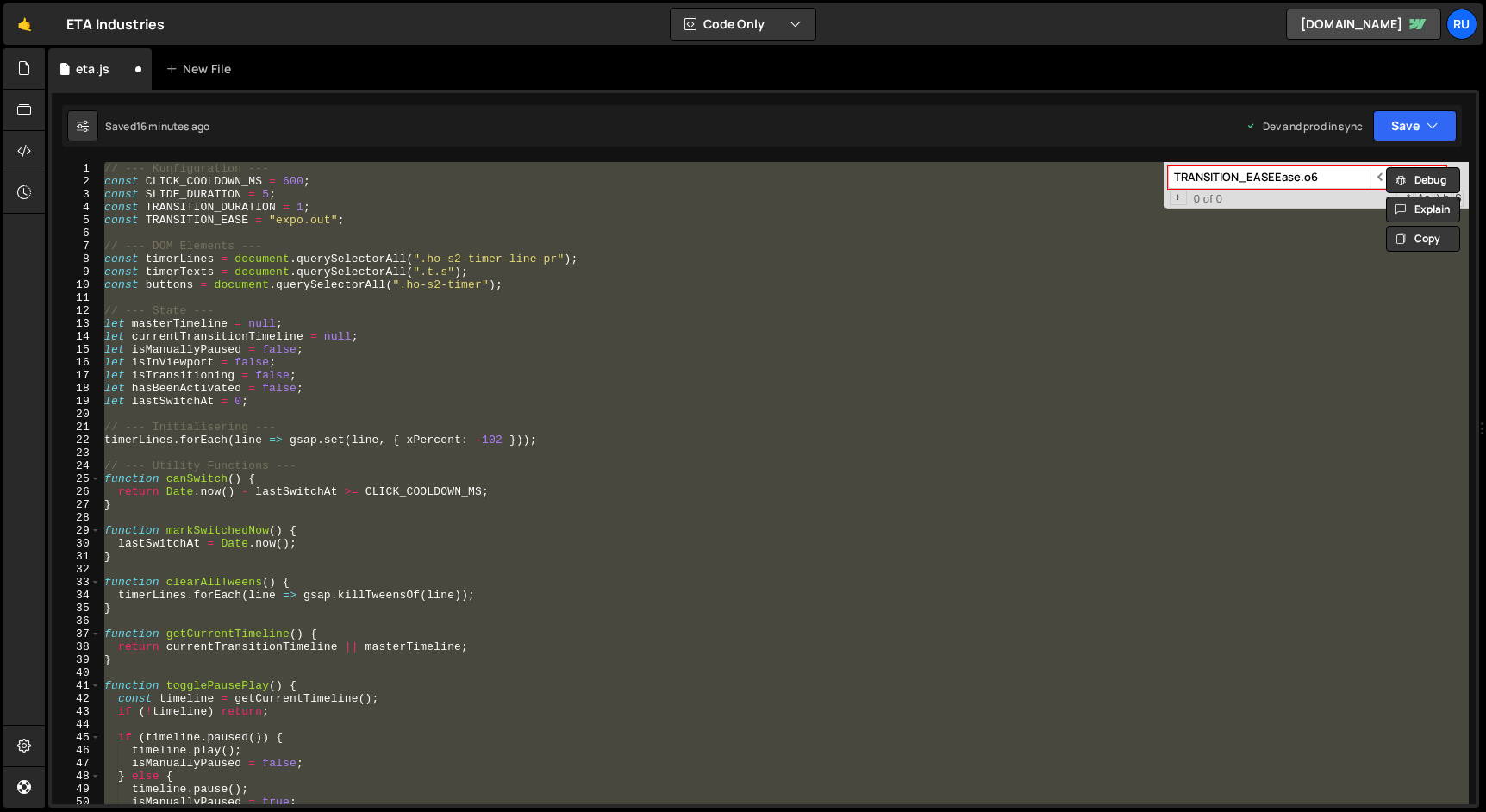
paste textarea
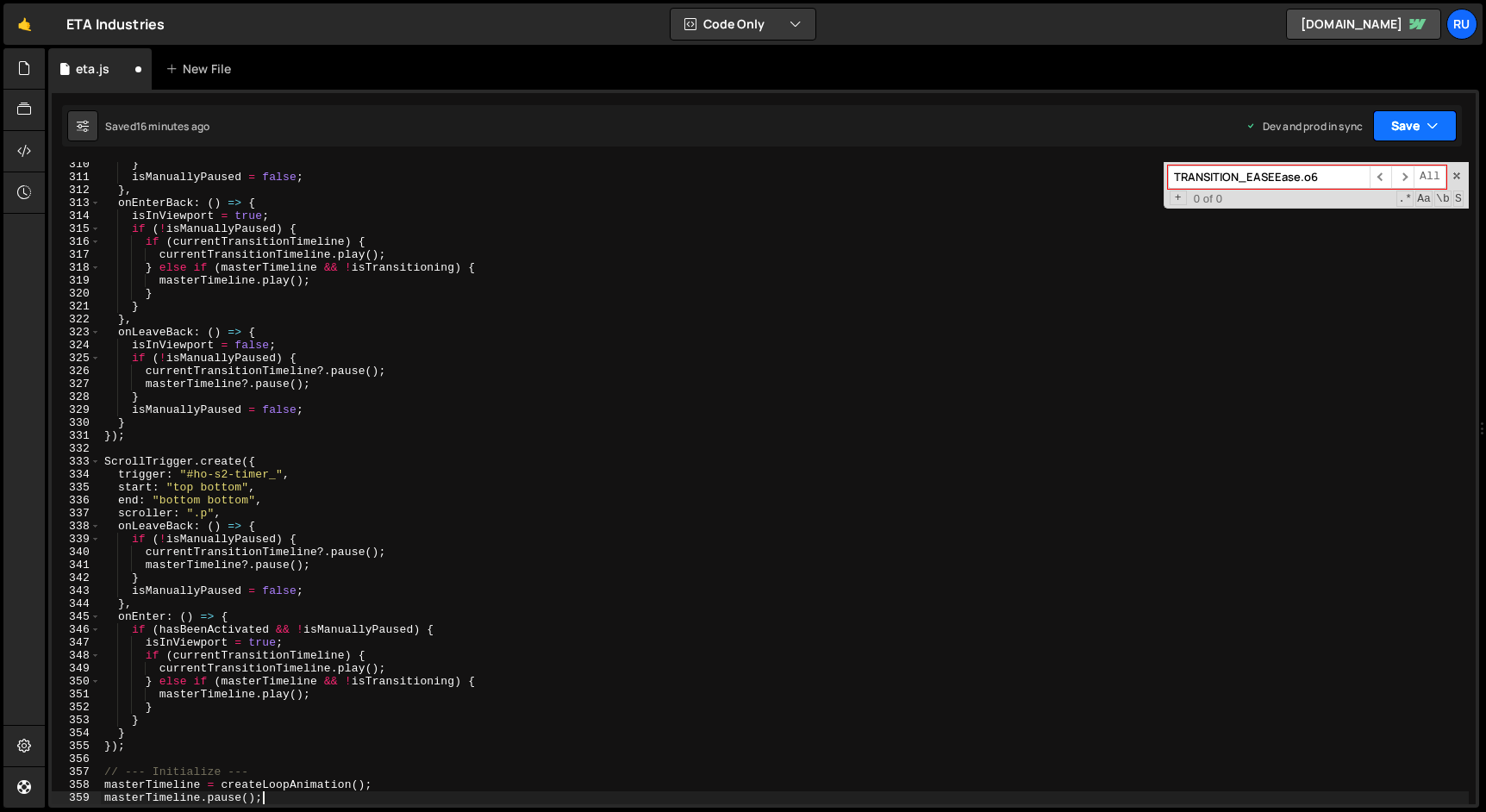
click at [1402, 119] on button "Save" at bounding box center [1414, 126] width 83 height 31
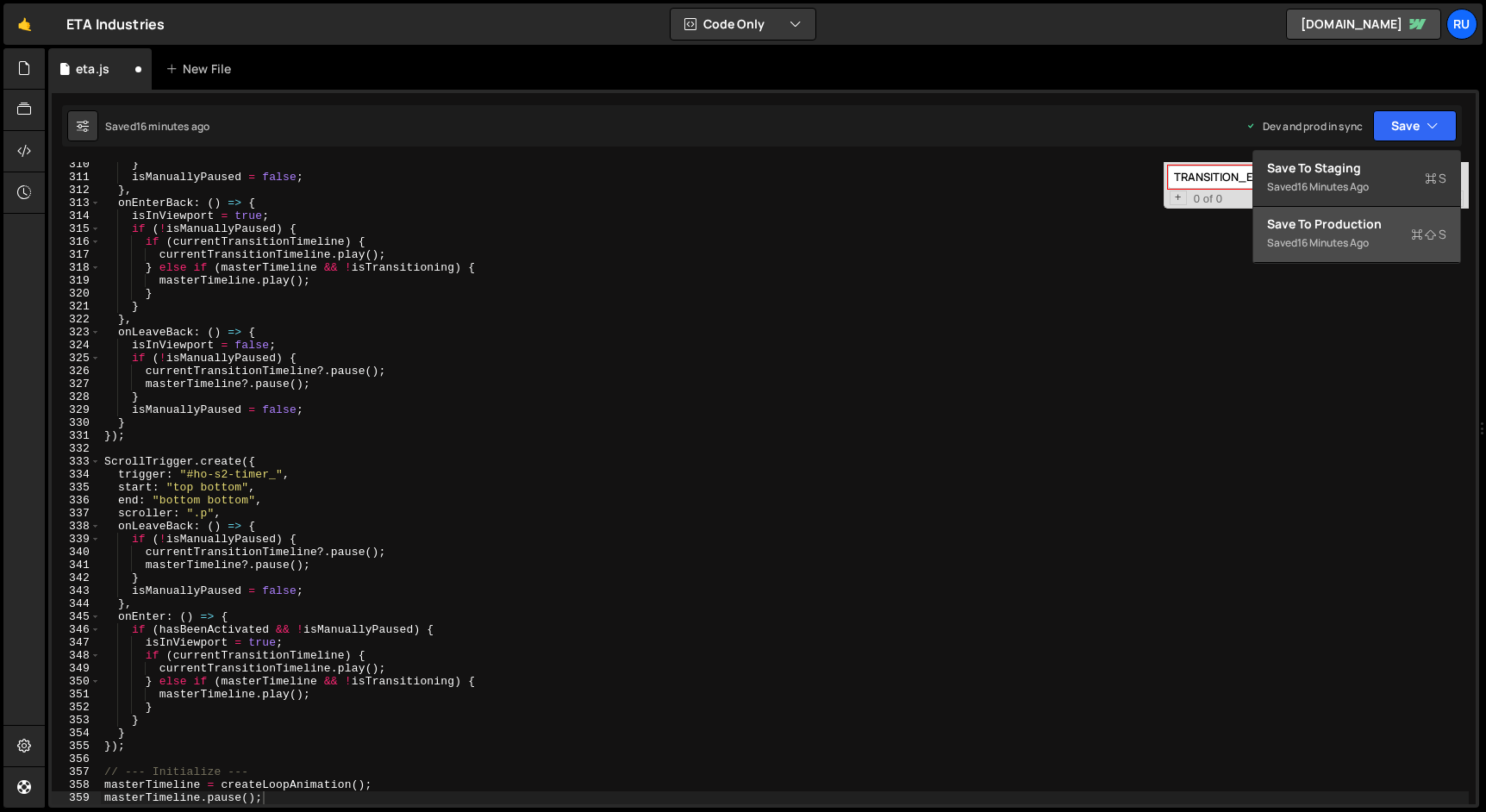
click at [1386, 228] on div "Save to Production S" at bounding box center [1357, 224] width 179 height 17
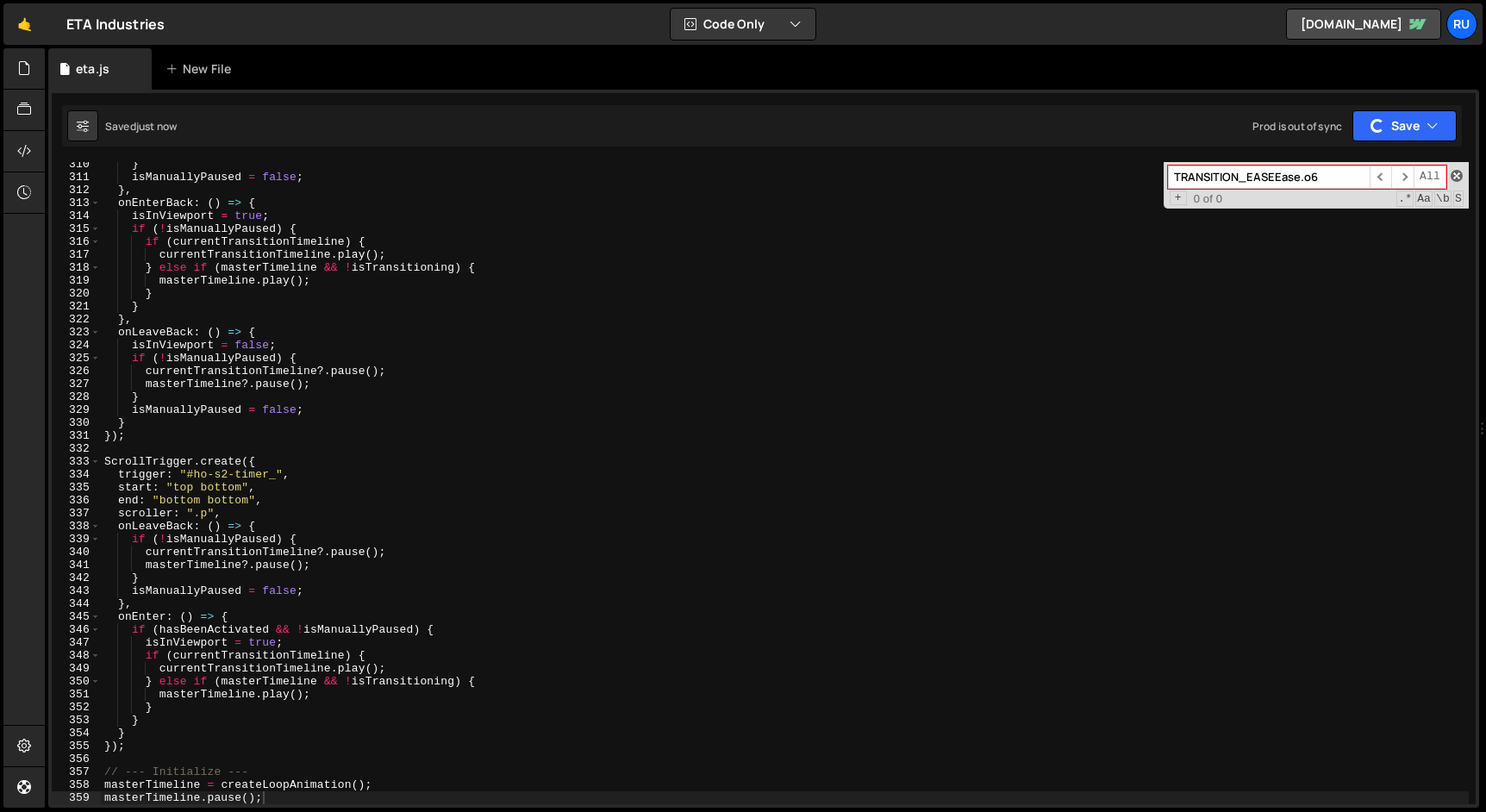
click at [1457, 176] on span at bounding box center [1456, 175] width 12 height 12
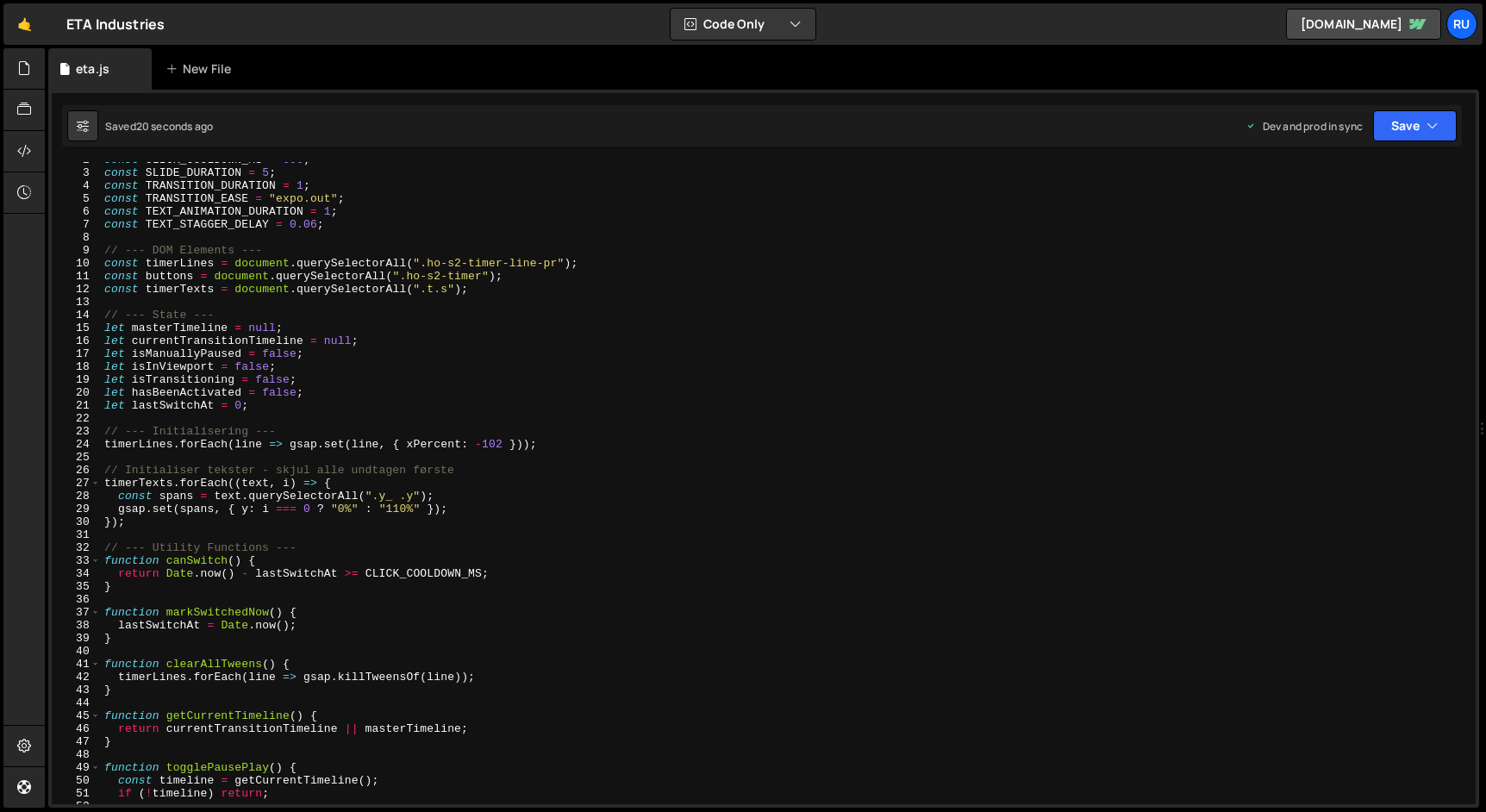
scroll to position [23, 0]
click at [189, 288] on div "const CLICK_COOLDOWN_MS = 600 ; const SLIDE_DURATION = 5 ; const TRANSITION_DUR…" at bounding box center [784, 486] width 1367 height 668
type textarea "const timerTexts = document.querySelectorAll(".t.s");"
click at [189, 288] on div "const CLICK_COOLDOWN_MS = 600 ; const SLIDE_DURATION = 5 ; const TRANSITION_DUR…" at bounding box center [784, 486] width 1367 height 668
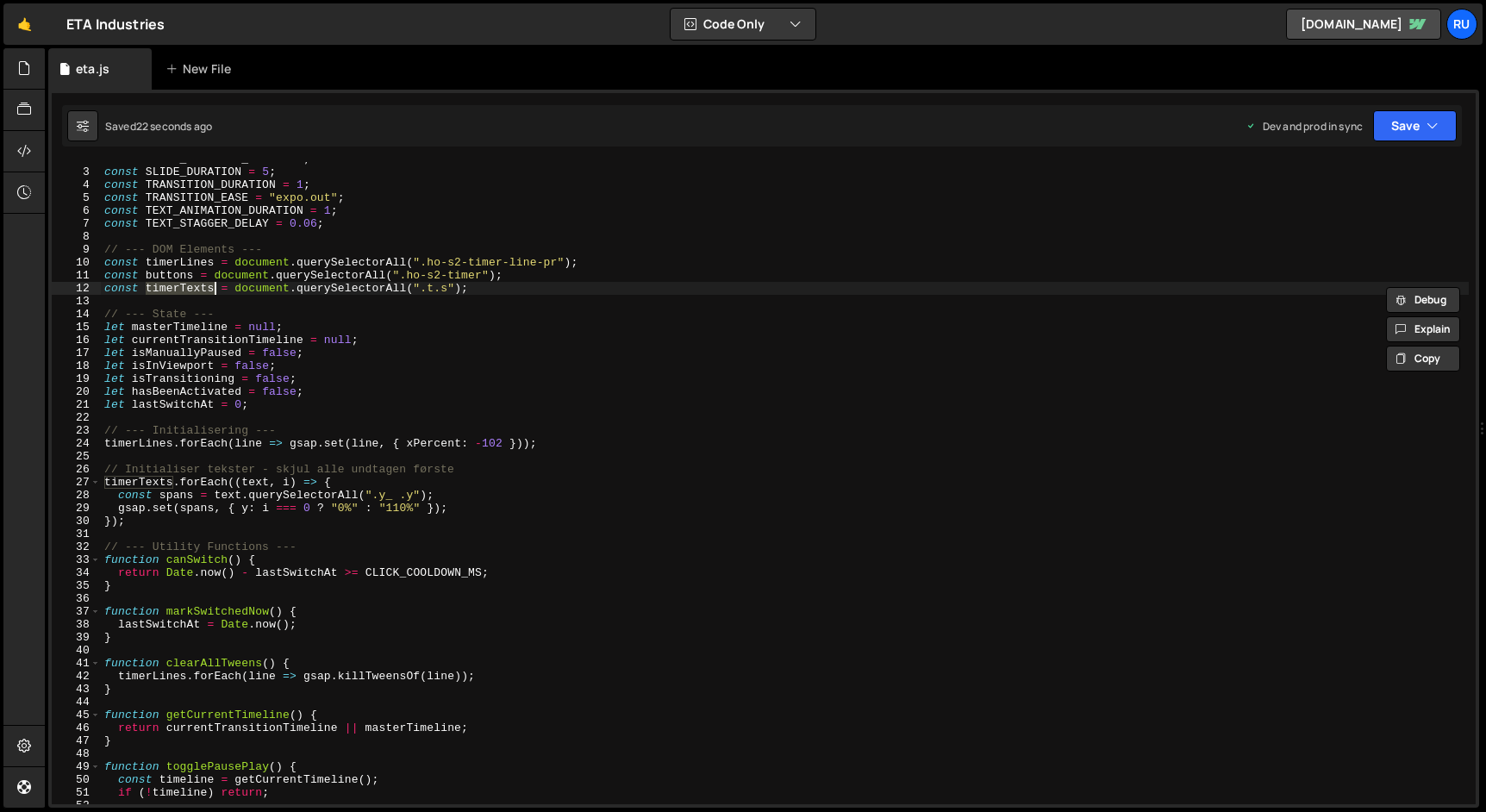
type input "timerTexts"
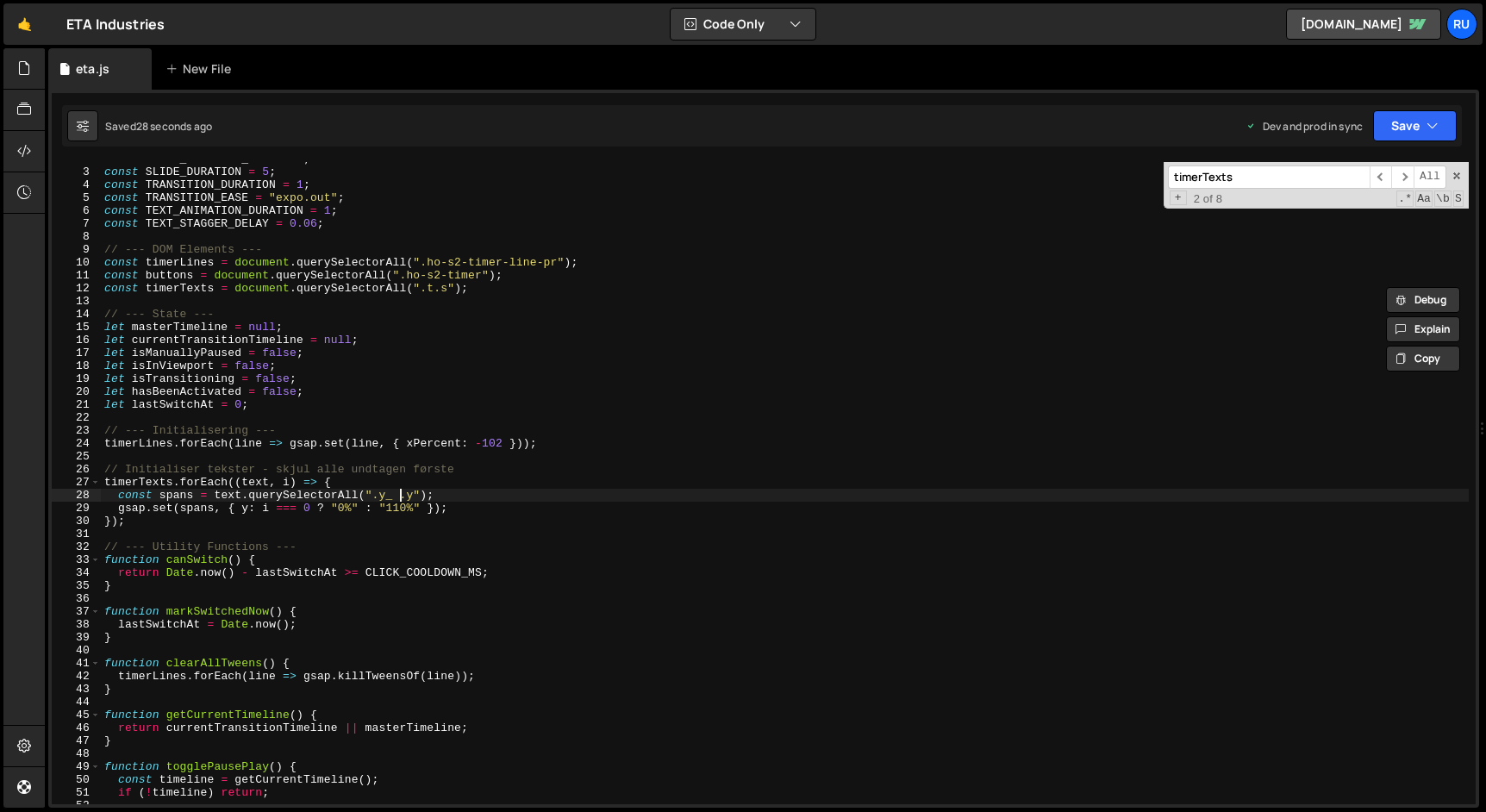
click at [401, 495] on div "const CLICK_COOLDOWN_MS = 600 ; const SLIDE_DURATION = 5 ; const TRANSITION_DUR…" at bounding box center [784, 486] width 1367 height 668
drag, startPoint x: 455, startPoint y: 492, endPoint x: 46, endPoint y: 492, distance: 409.0
click at [46, 492] on div "Files New File Create your first file Get started by starting a Javascript or C…" at bounding box center [764, 427] width 1441 height 759
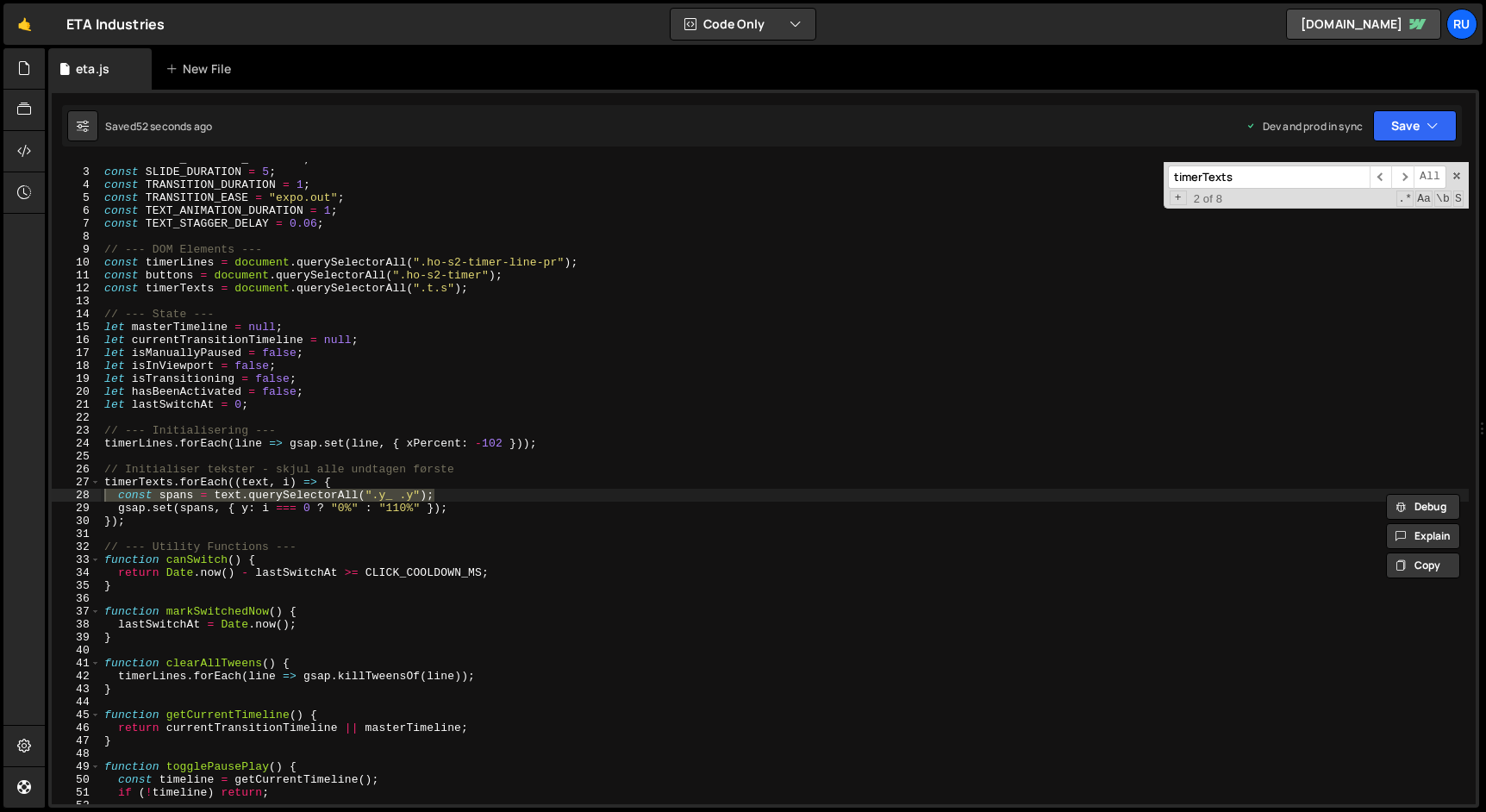
click at [399, 495] on div "const CLICK_COOLDOWN_MS = 600 ; const SLIDE_DURATION = 5 ; const TRANSITION_DUR…" at bounding box center [784, 482] width 1367 height 642
click at [181, 291] on div "const CLICK_COOLDOWN_MS = 600 ; const SLIDE_DURATION = 5 ; const TRANSITION_DUR…" at bounding box center [784, 486] width 1367 height 668
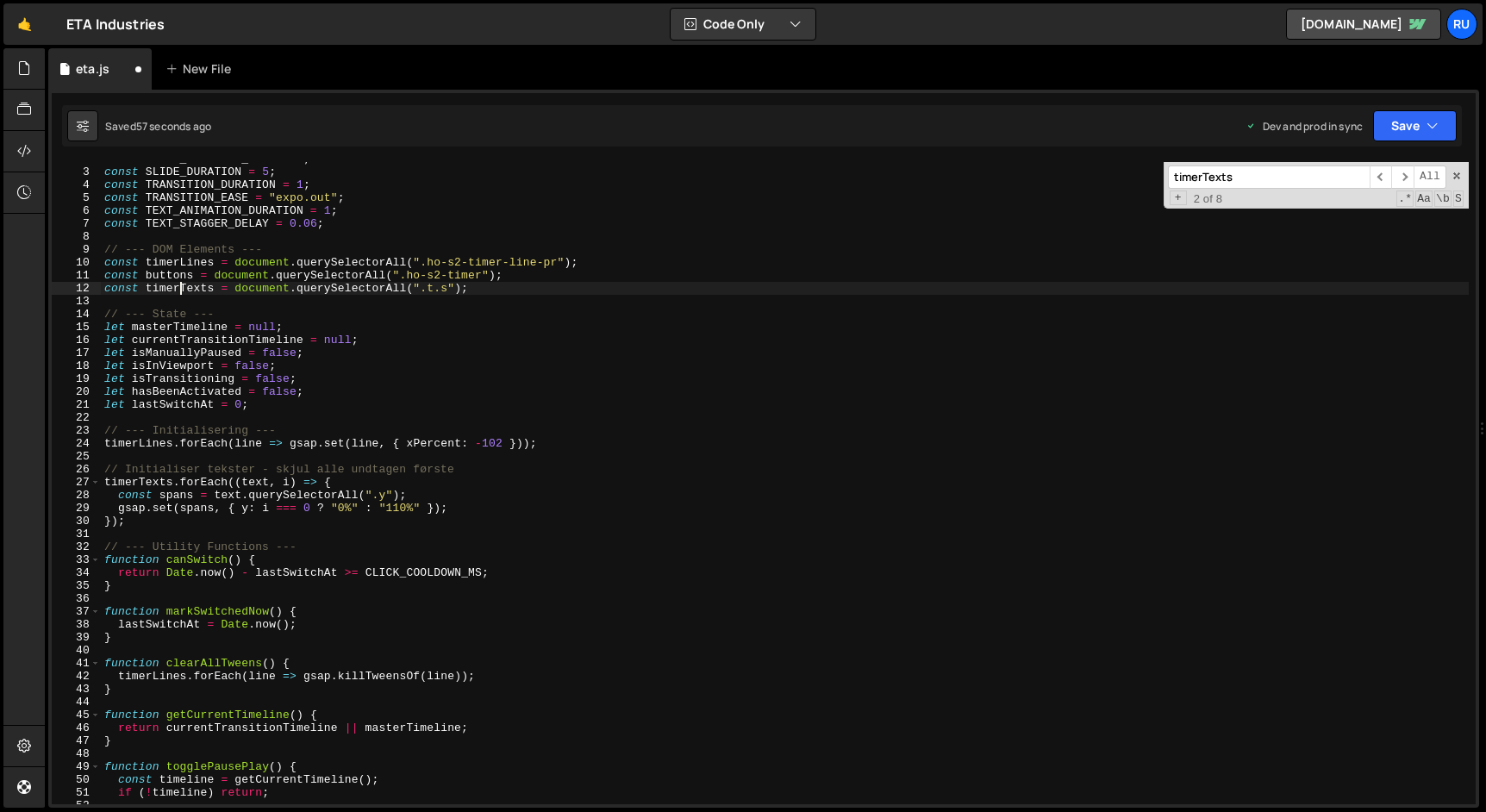
click at [181, 291] on div "const CLICK_COOLDOWN_MS = 600 ; const SLIDE_DURATION = 5 ; const TRANSITION_DUR…" at bounding box center [784, 486] width 1367 height 668
click at [1277, 181] on input "timerTexts" at bounding box center [1269, 177] width 202 height 24
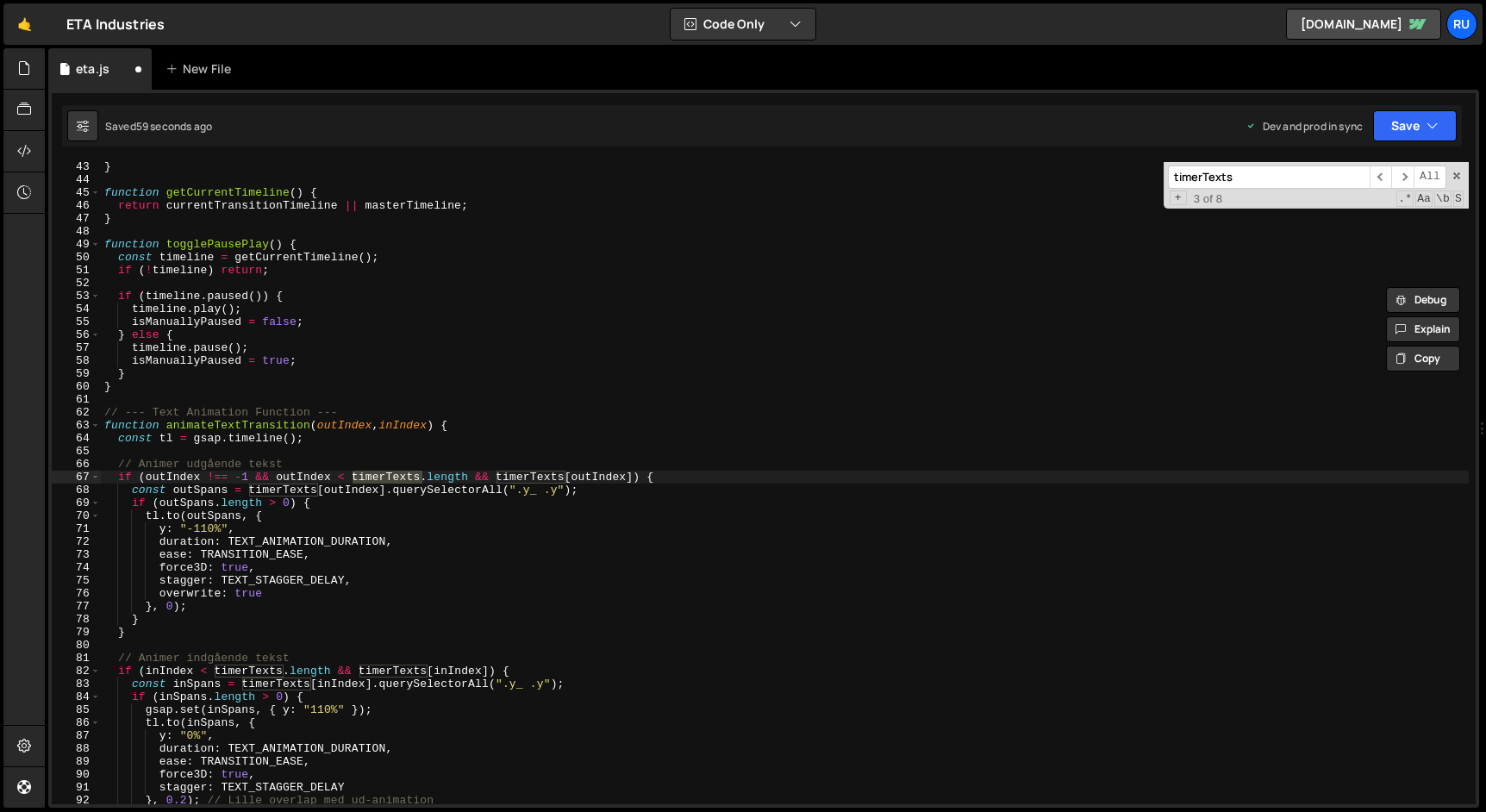
scroll to position [545, 0]
drag, startPoint x: 545, startPoint y: 490, endPoint x: 547, endPoint y: 537, distance: 47.0
click at [545, 490] on div "} function getCurrentTimeline ( ) { return currentTransitionTimeline || masterT…" at bounding box center [784, 494] width 1367 height 668
click at [1304, 175] on input "timerTexts" at bounding box center [1269, 177] width 202 height 24
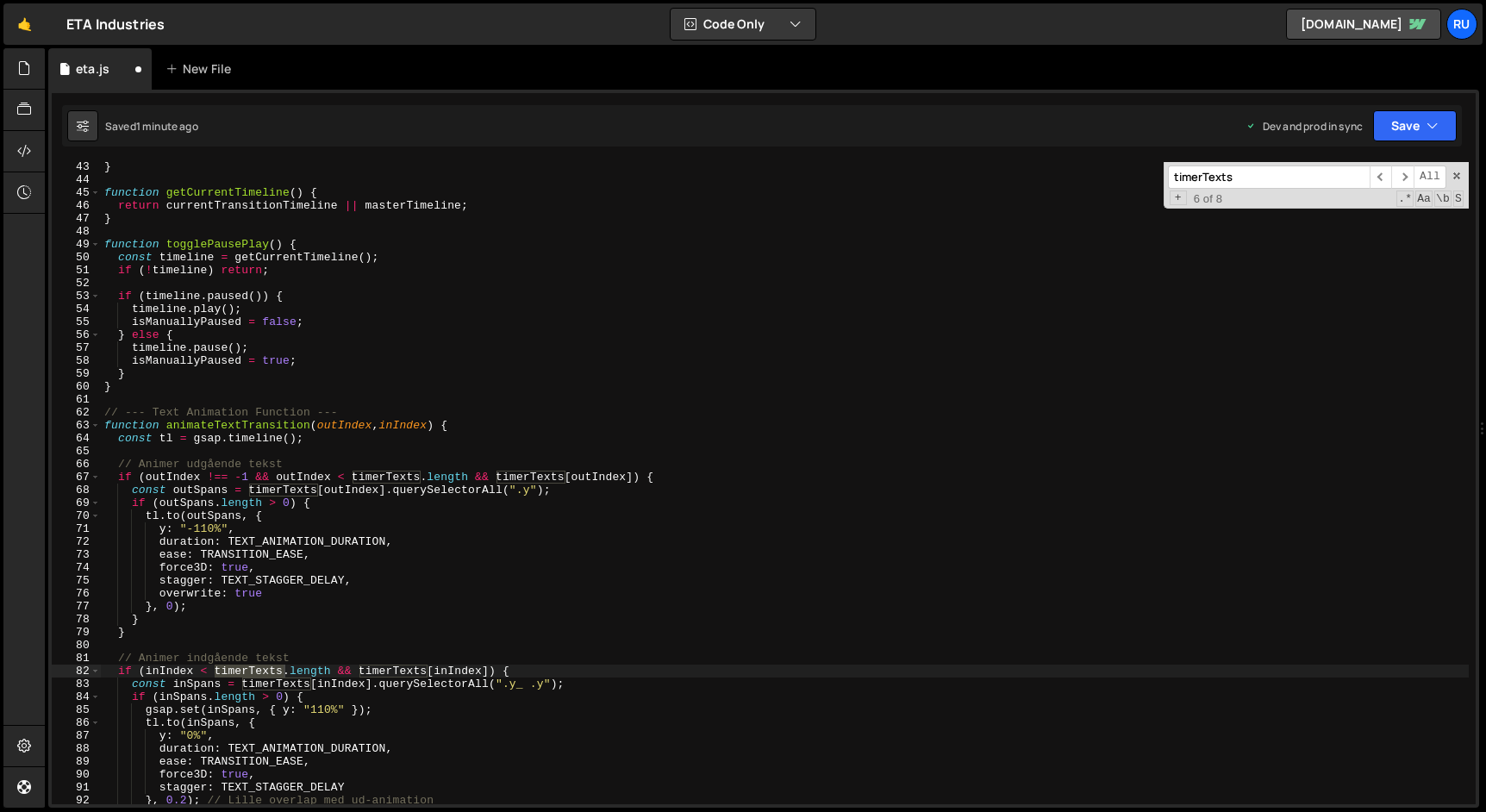
click at [532, 686] on div "} function getCurrentTimeline ( ) { return currentTransitionTimeline || masterT…" at bounding box center [784, 494] width 1367 height 668
click at [1312, 176] on input "timerTexts" at bounding box center [1269, 177] width 202 height 24
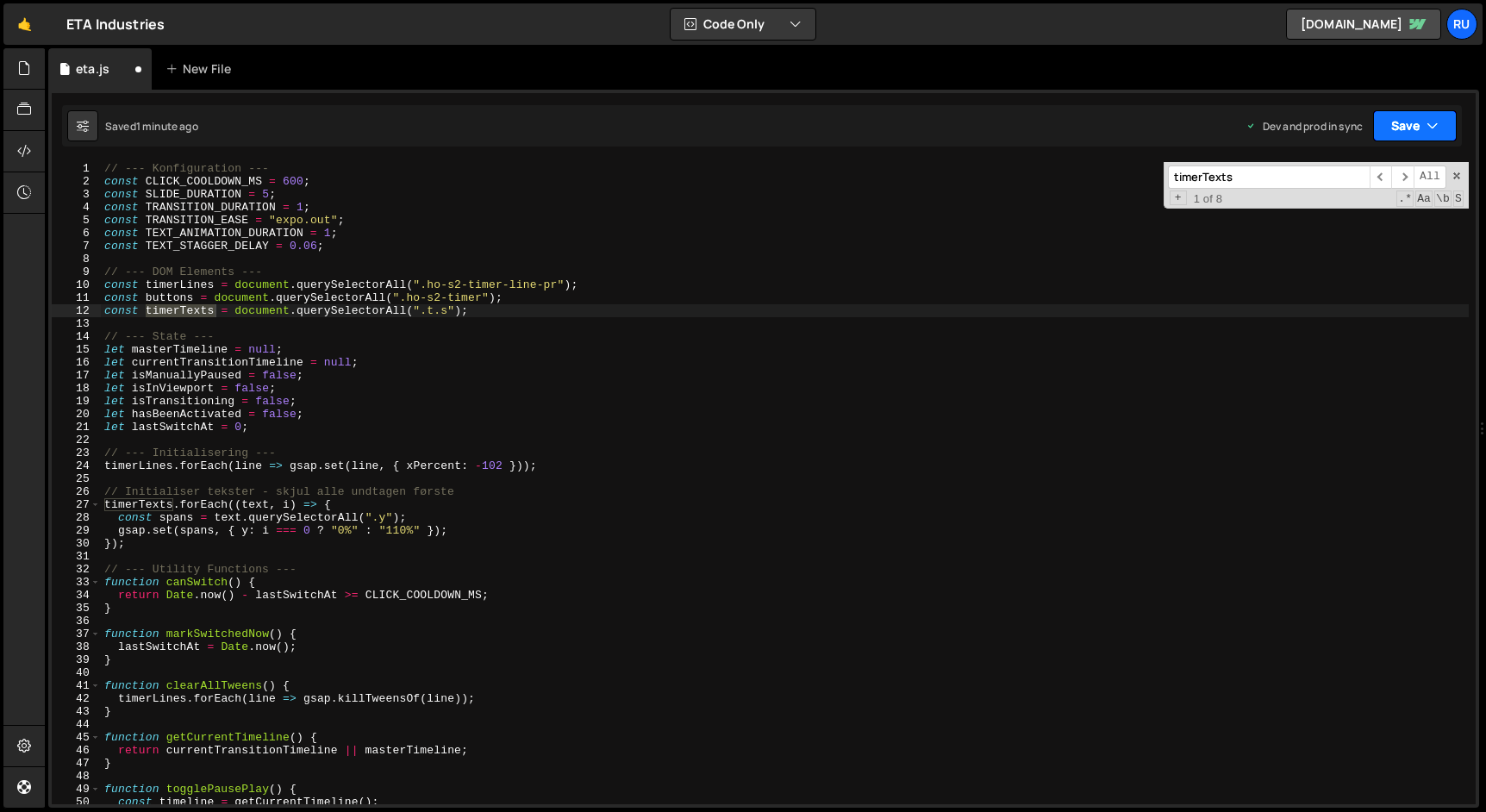
click at [1424, 119] on button "Save" at bounding box center [1414, 126] width 83 height 31
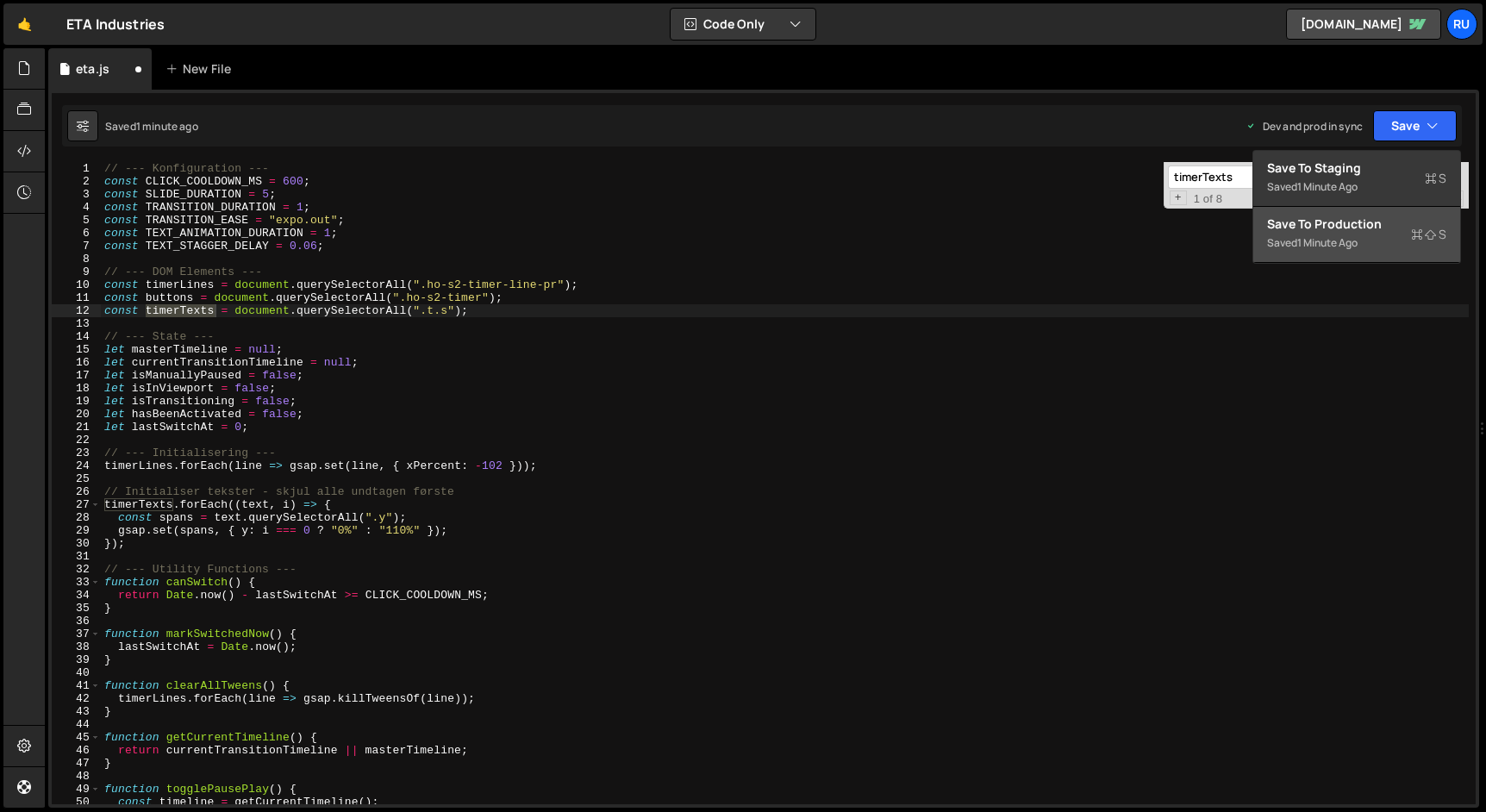
click at [1374, 221] on div "Save to Production S" at bounding box center [1357, 224] width 179 height 17
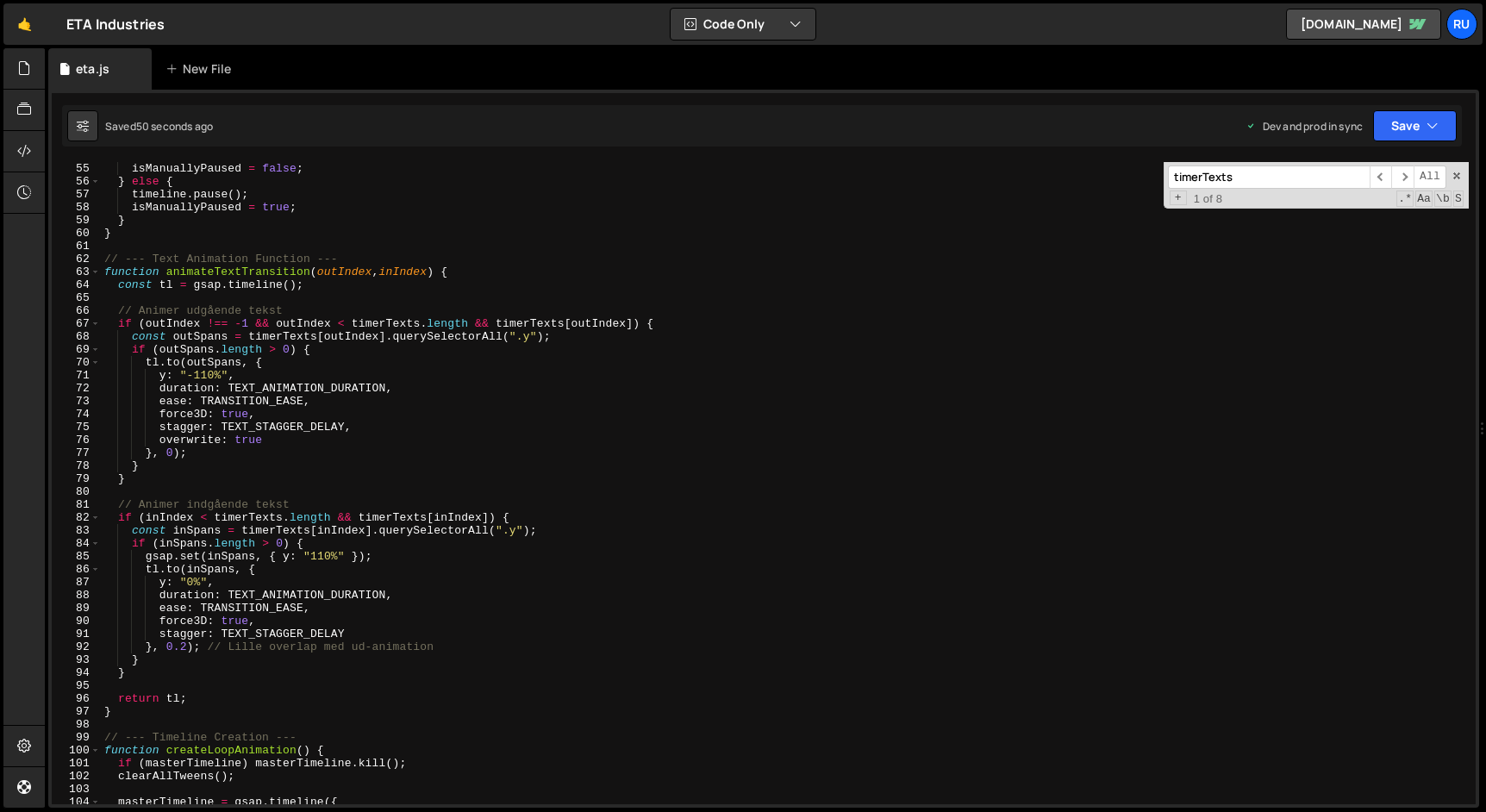
scroll to position [698, 0]
click at [380, 453] on div "timeline . play ( ) ; isManuallyPaused = false ; } else { timeline . pause ( ) …" at bounding box center [784, 483] width 1367 height 668
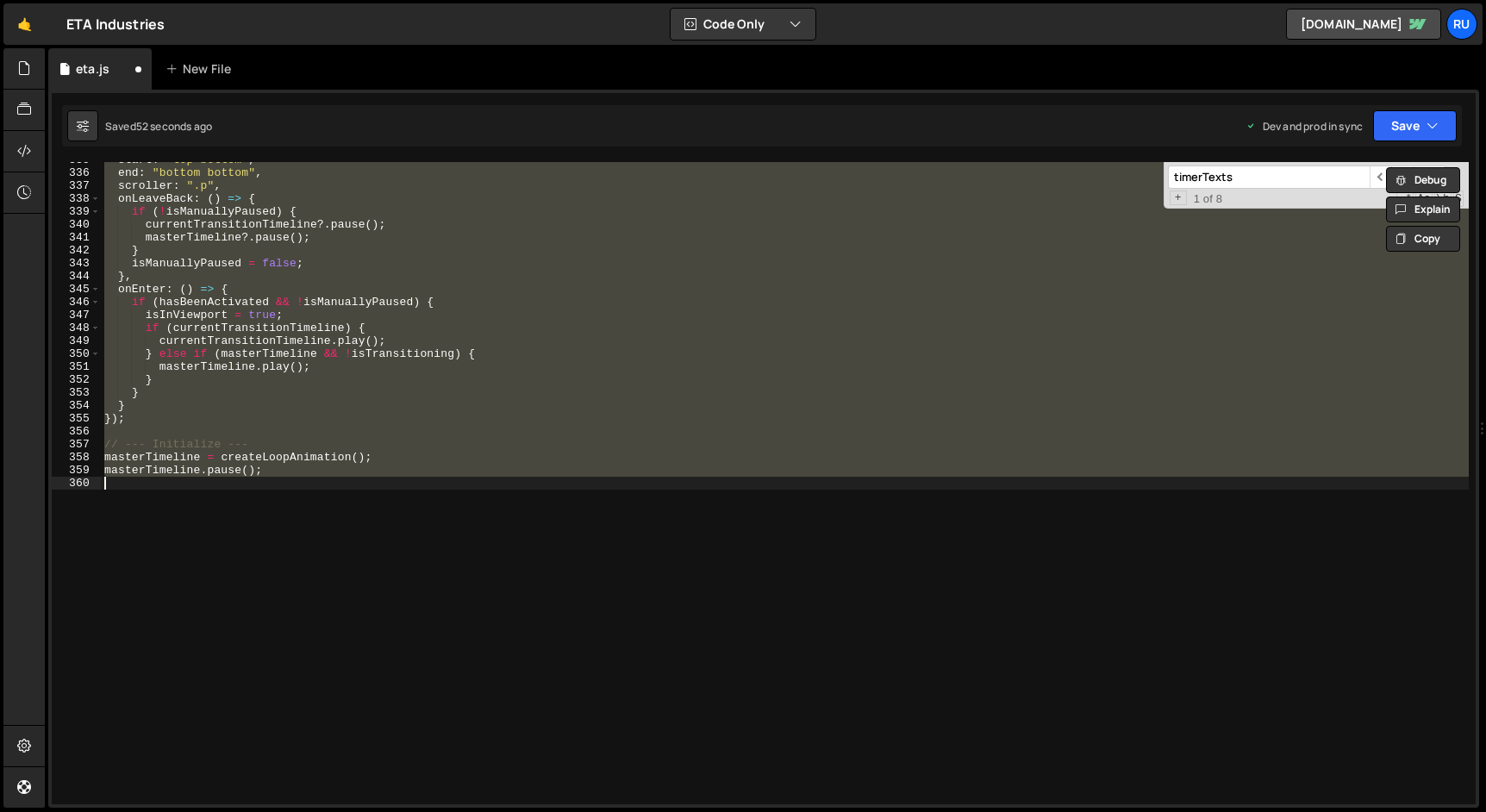
type textarea "const inSpans = timerTexts[inIndex].querySelectorAll(".y_ .y");"
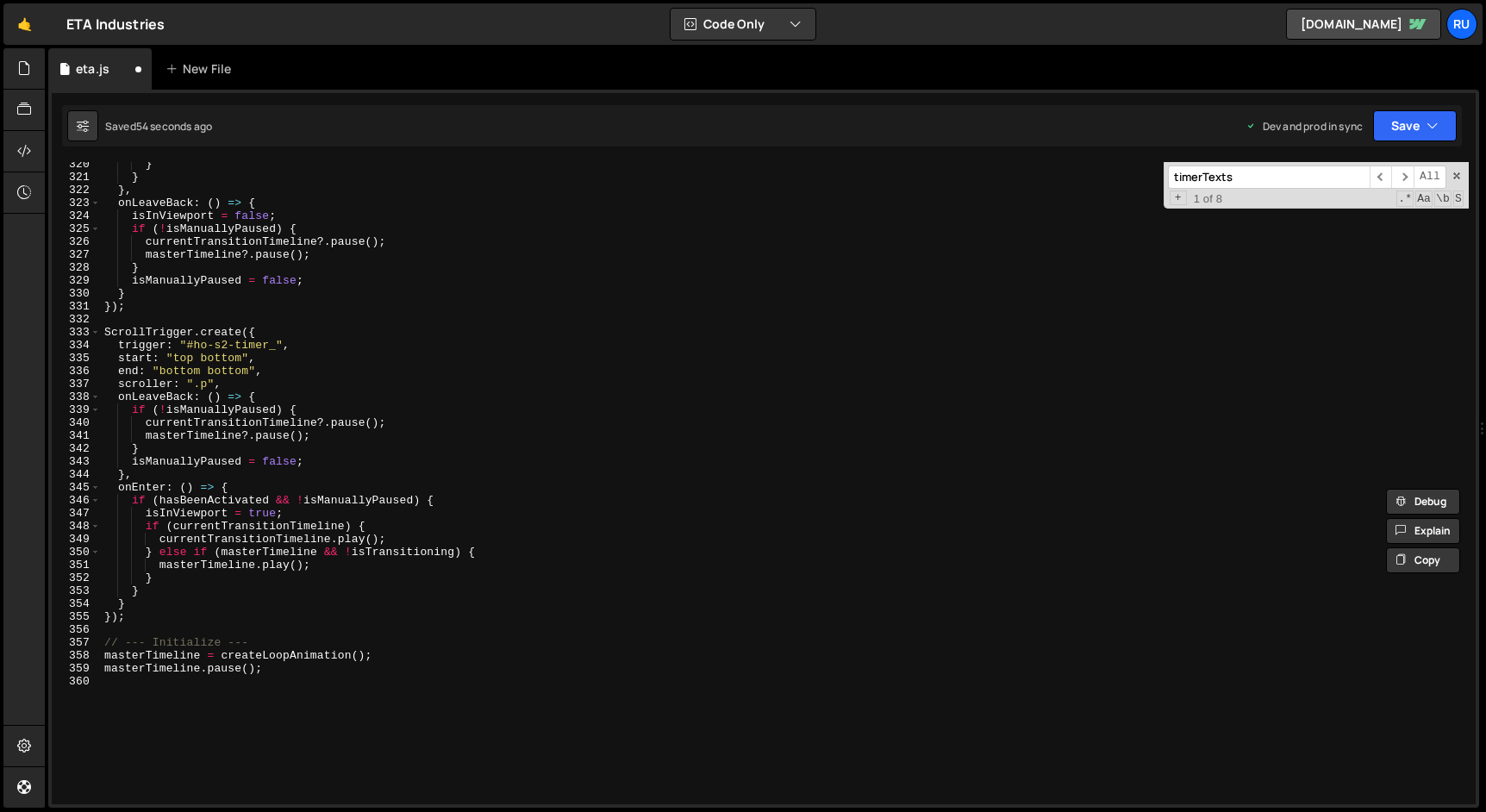
scroll to position [4325, 0]
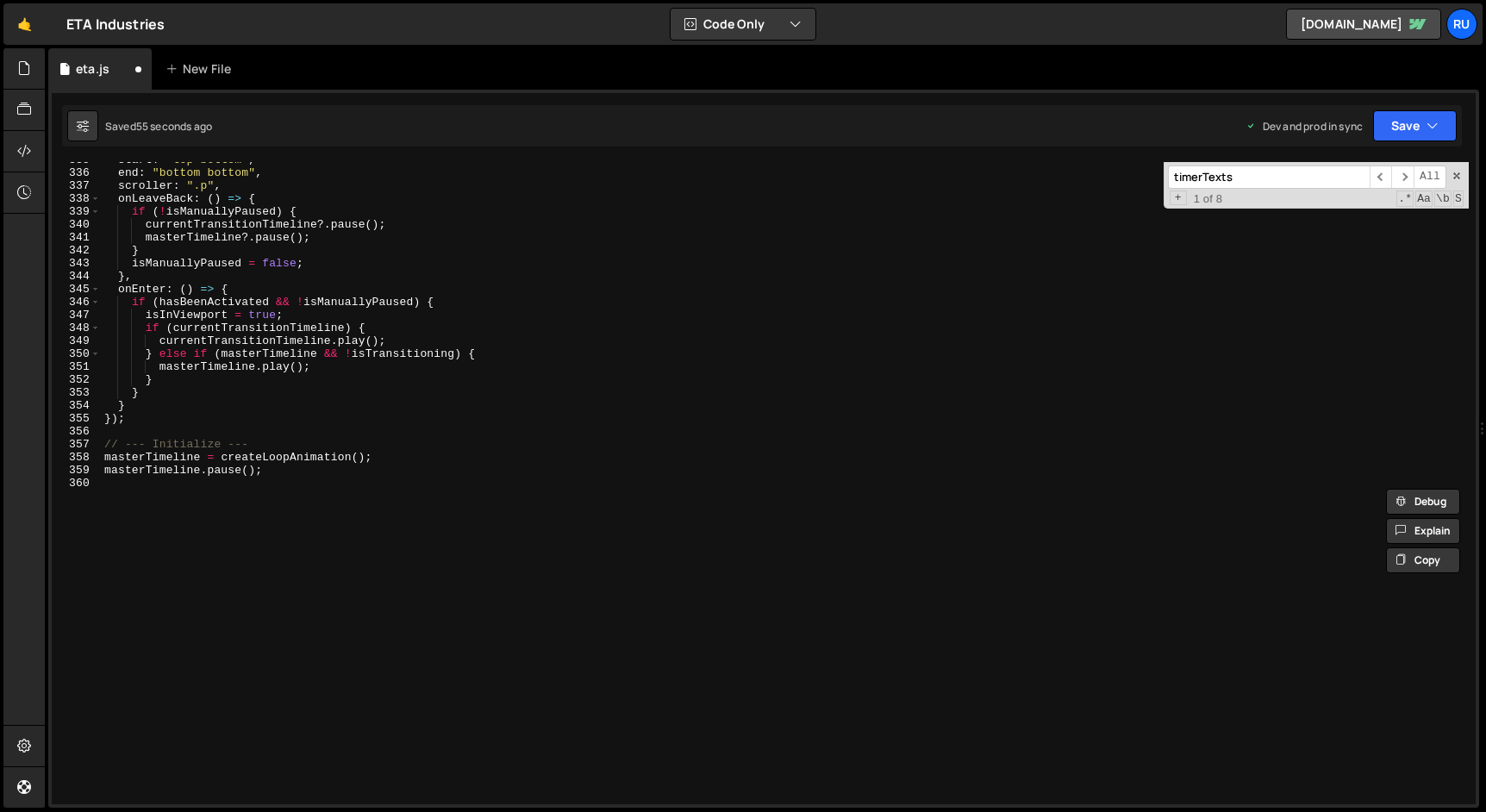
click at [368, 514] on div "start : "top bottom" , end : "bottom bottom" , scroller : ".p" , onLeaveBack : …" at bounding box center [784, 487] width 1367 height 668
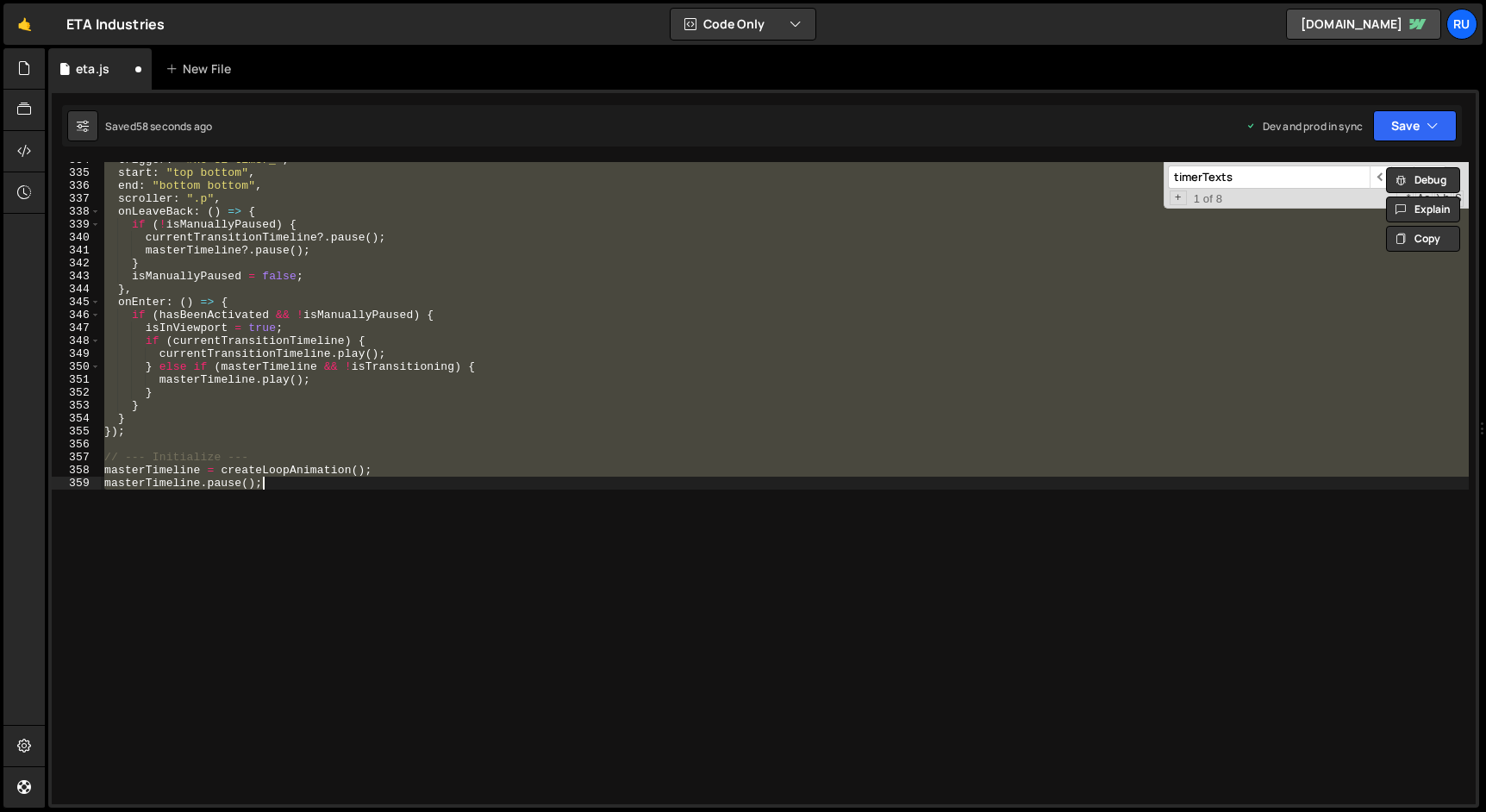
scroll to position [3607, 0]
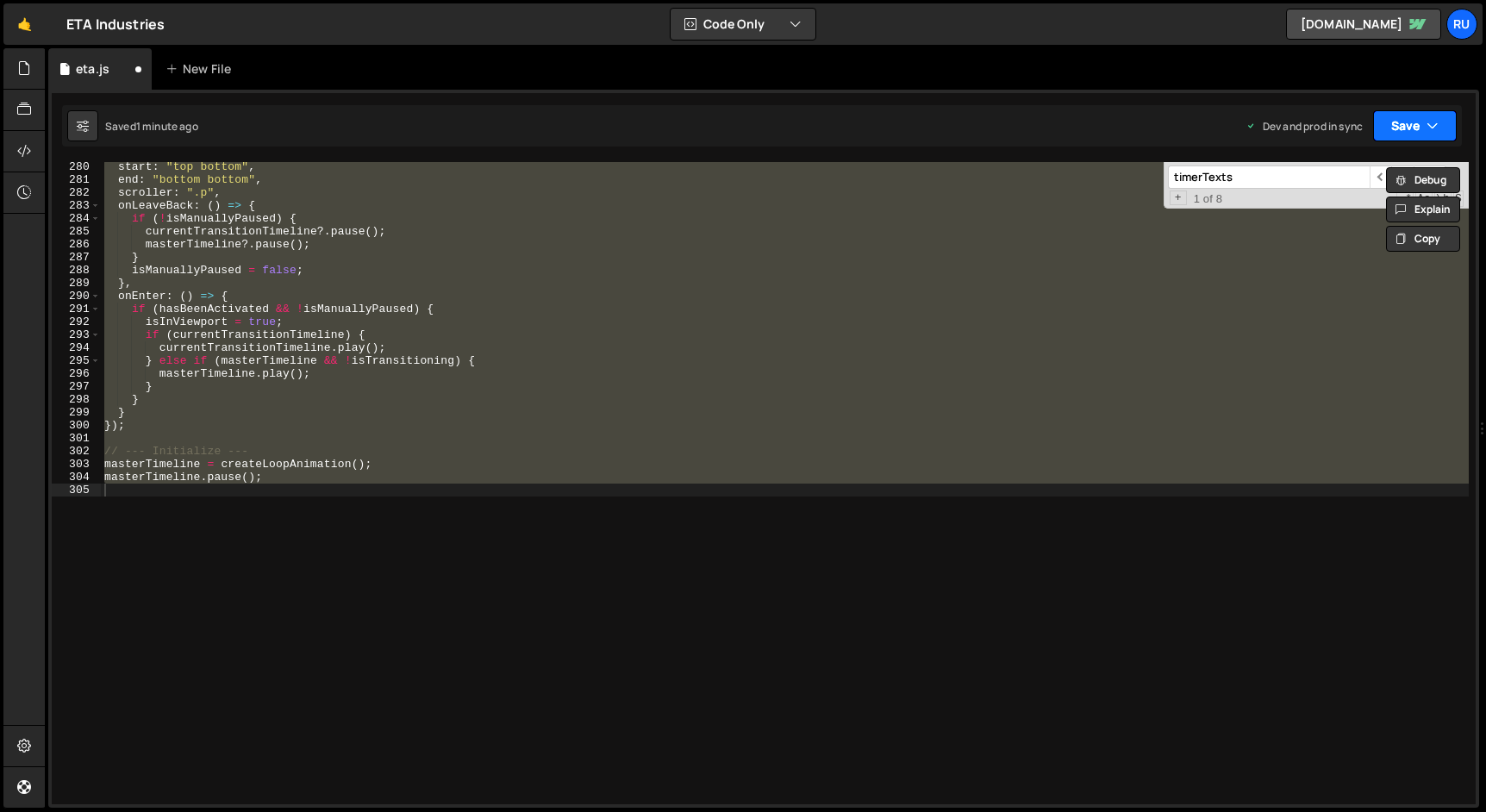
click at [1411, 131] on button "Save" at bounding box center [1414, 126] width 83 height 31
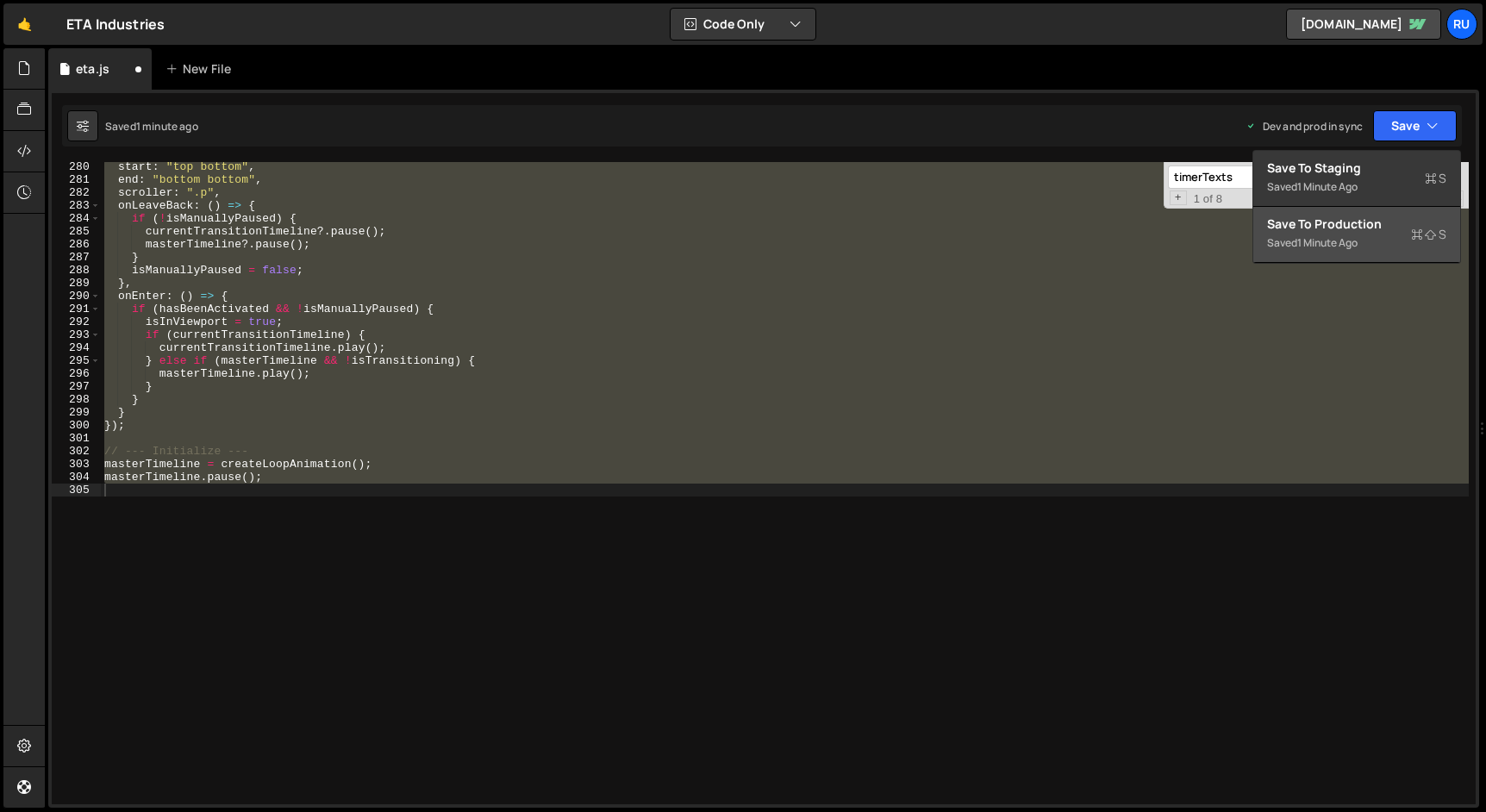
click at [1372, 251] on div "Saved 1 minute ago" at bounding box center [1357, 243] width 179 height 21
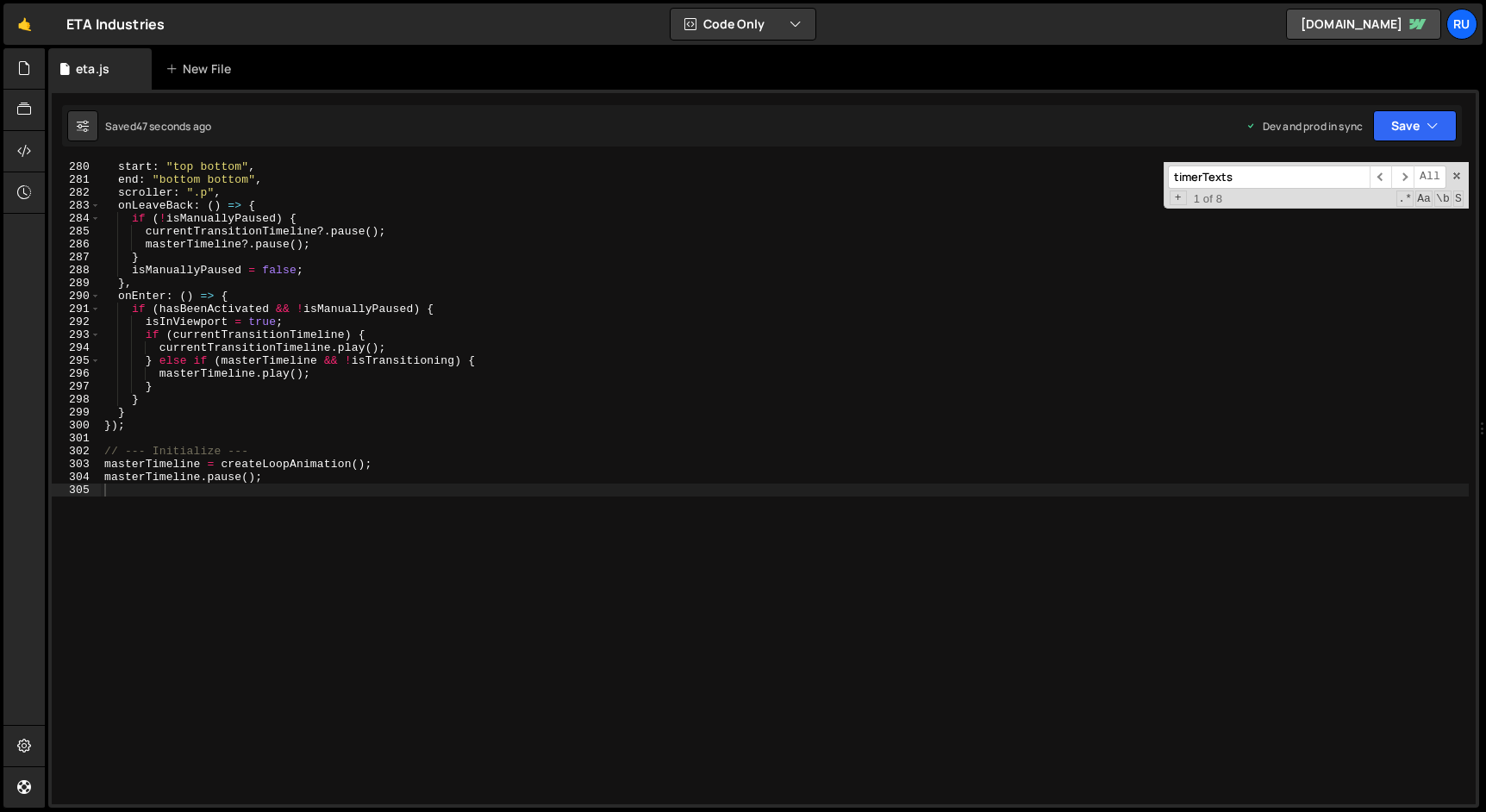
click at [422, 397] on div "start : "top bottom" , end : "bottom bottom" , scroller : ".p" , onLeaveBack : …" at bounding box center [784, 494] width 1367 height 668
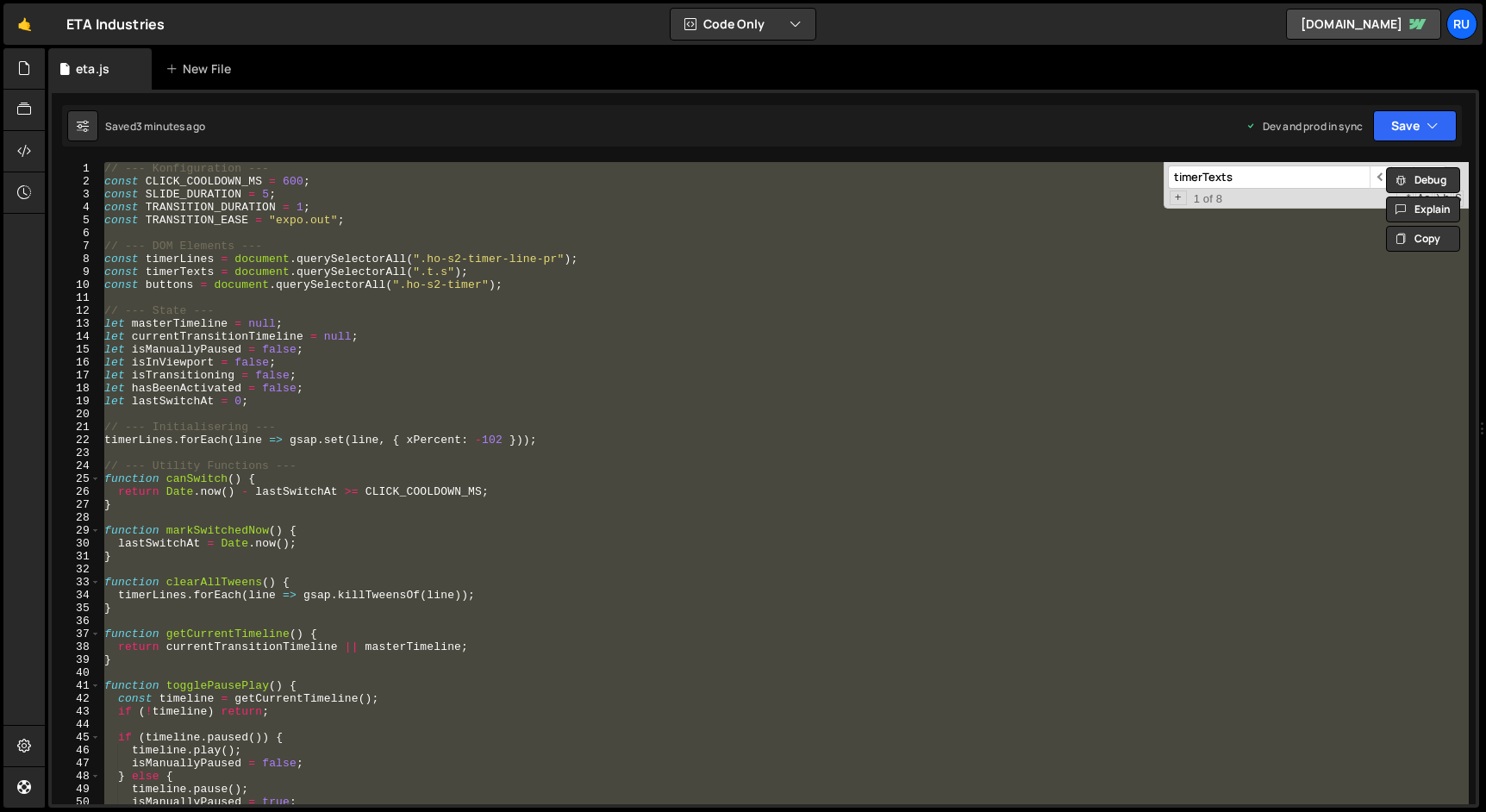
scroll to position [0, 0]
click at [366, 218] on div "// --- Konfiguration --- const CLICK_COOLDOWN_MS = 600 ; const SLIDE_DURATION =…" at bounding box center [784, 482] width 1367 height 642
type textarea "const TRANSITION_EASE = "expo.out";"
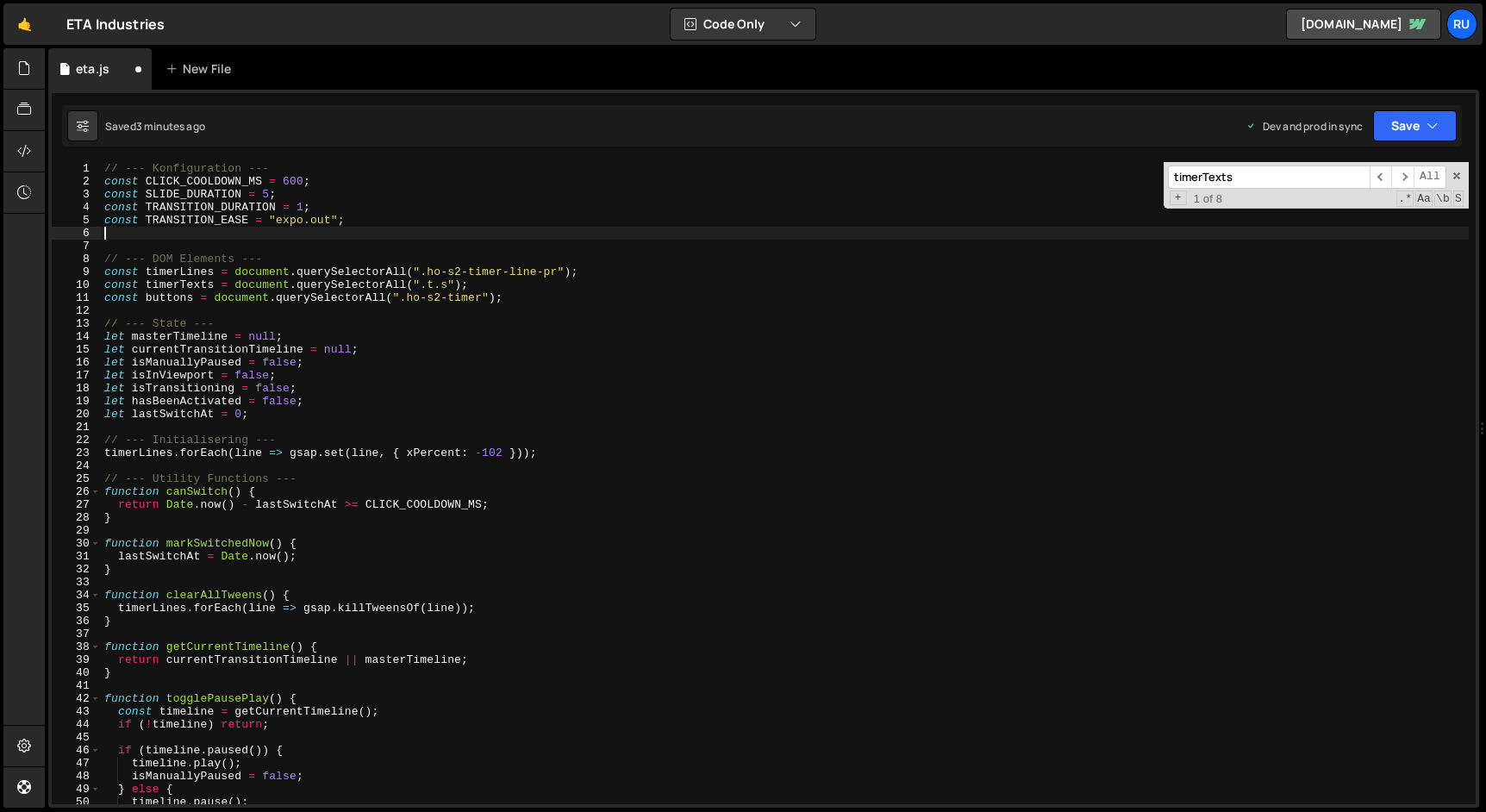
paste textarea "const TEXT_STAGGER_DELAY = 0.08;"
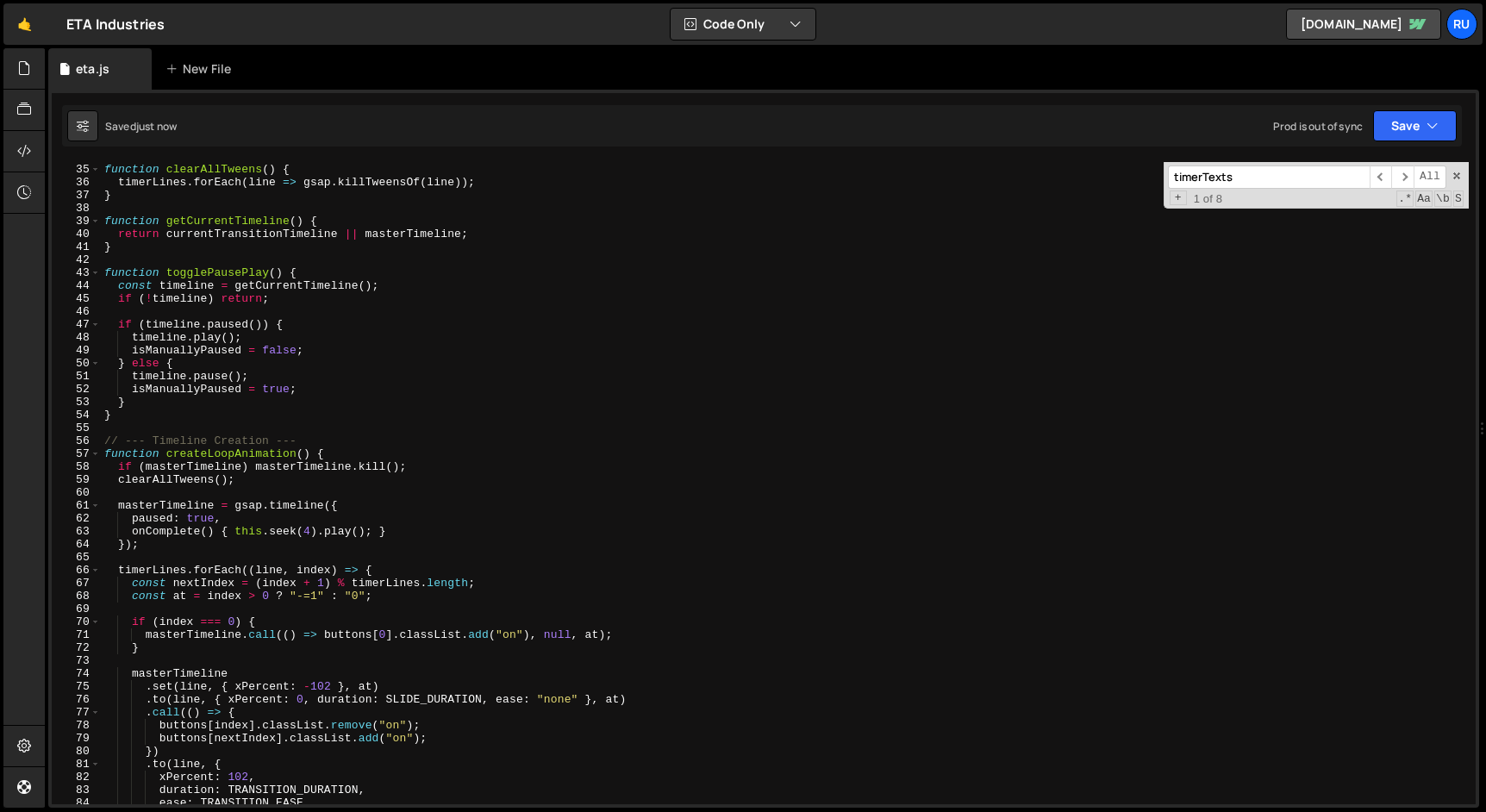
scroll to position [406, 0]
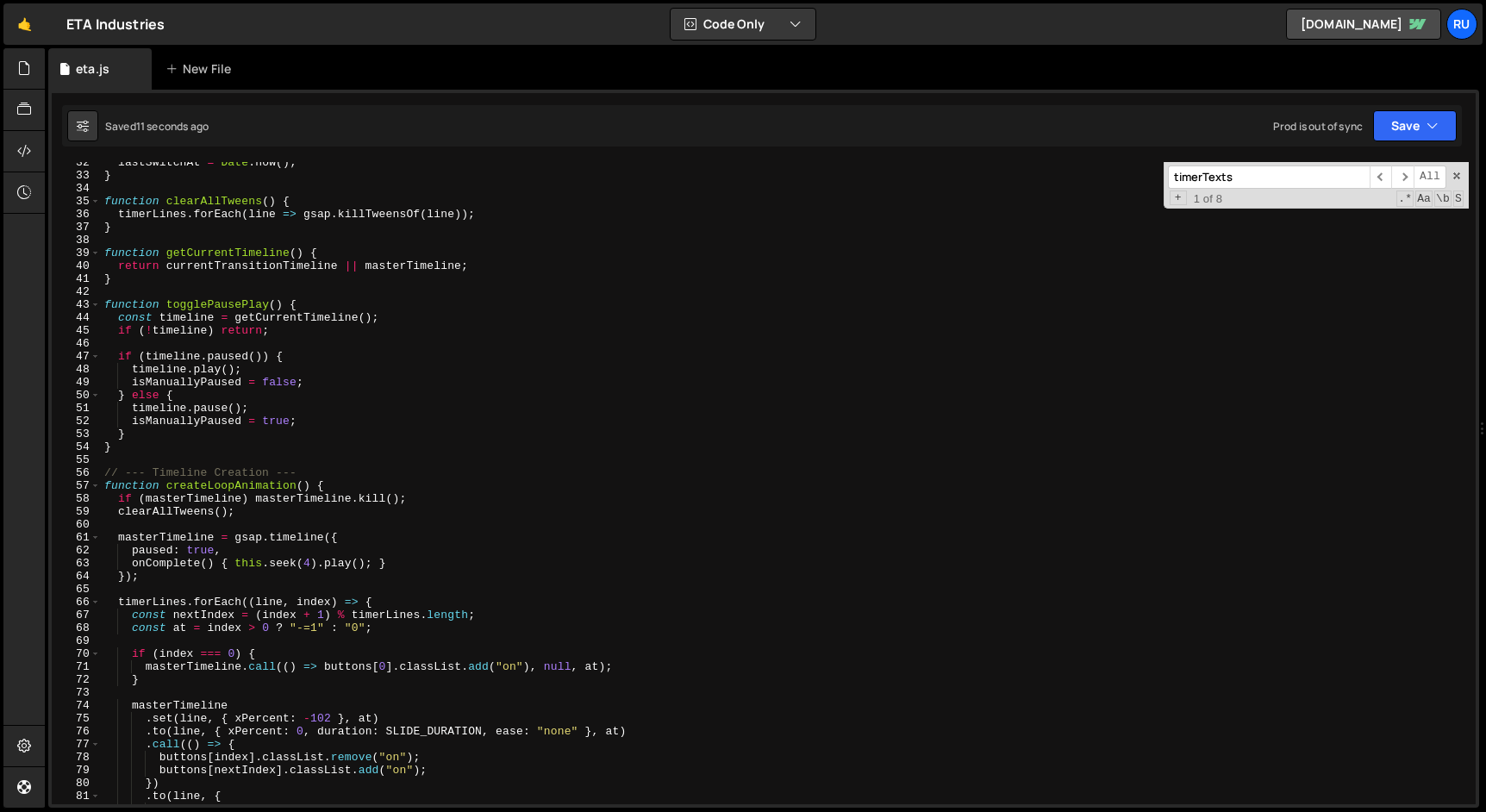
click at [138, 448] on div "lastSwitchAt = Date . now ( ) ; } function clearAllTweens ( ) { timerLines . fo…" at bounding box center [784, 490] width 1367 height 668
type textarea "}"
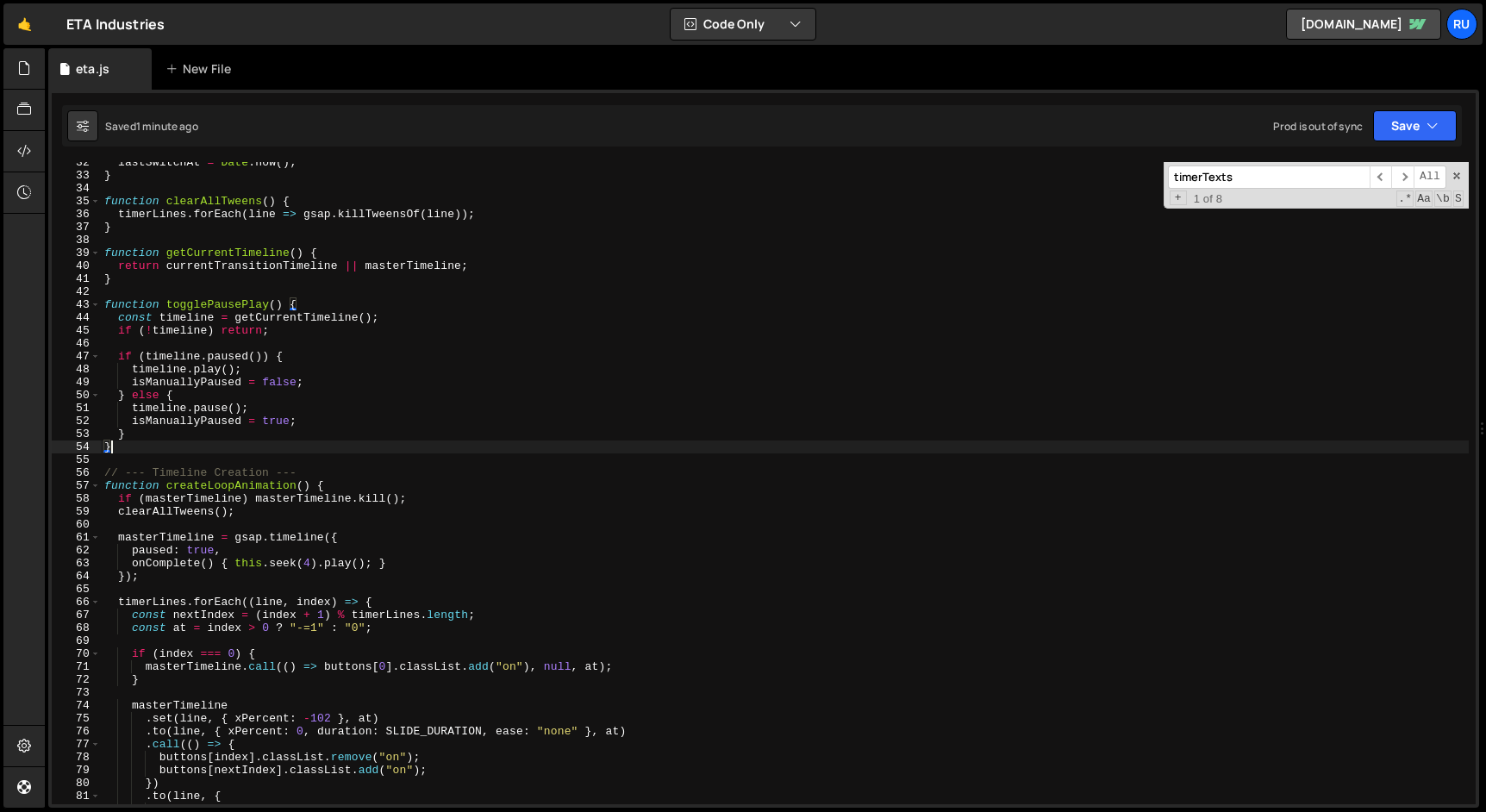
click at [1267, 179] on input "timerTexts" at bounding box center [1269, 177] width 202 height 24
paste input ".call(() => {"
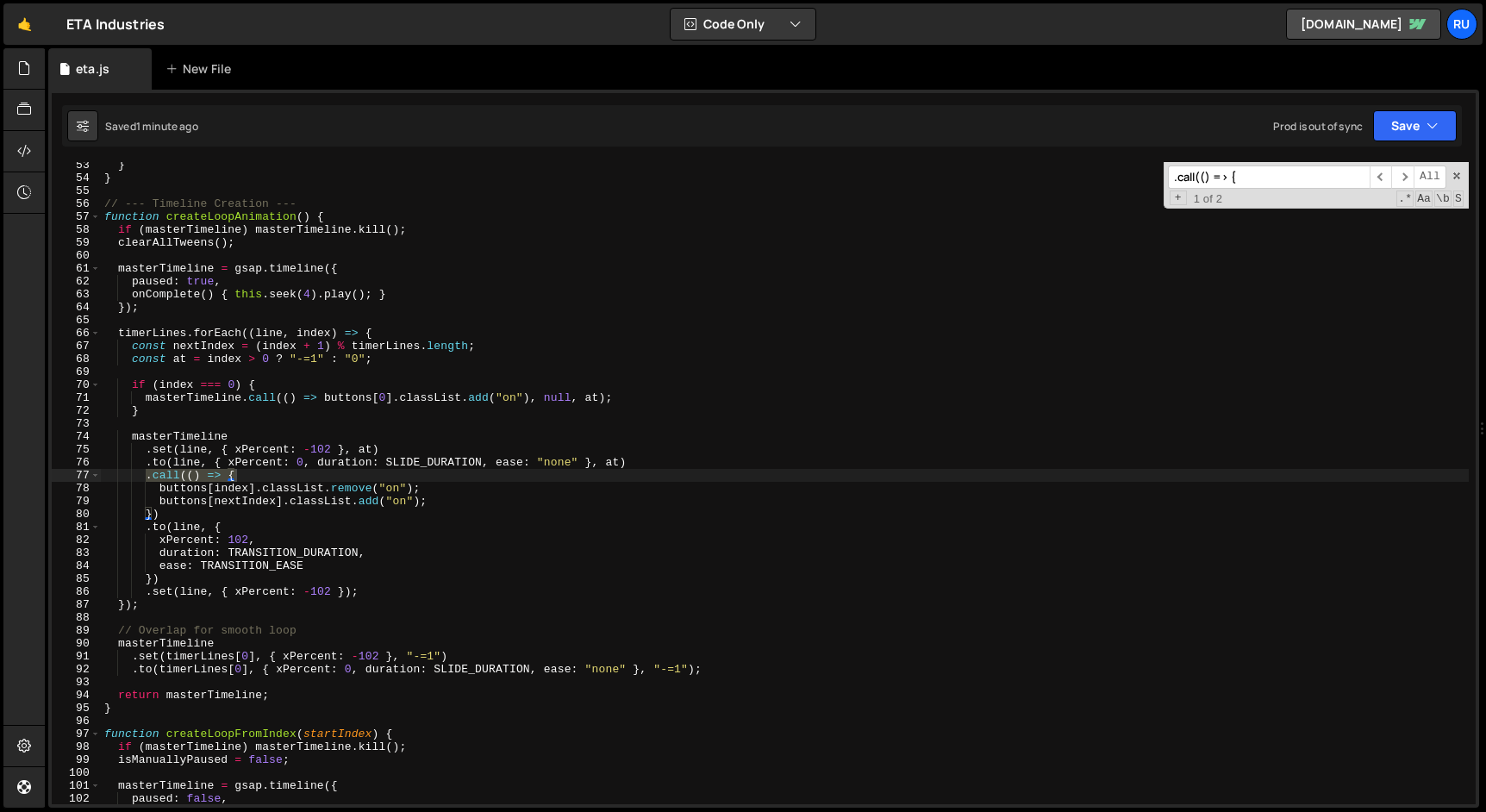
scroll to position [702, 0]
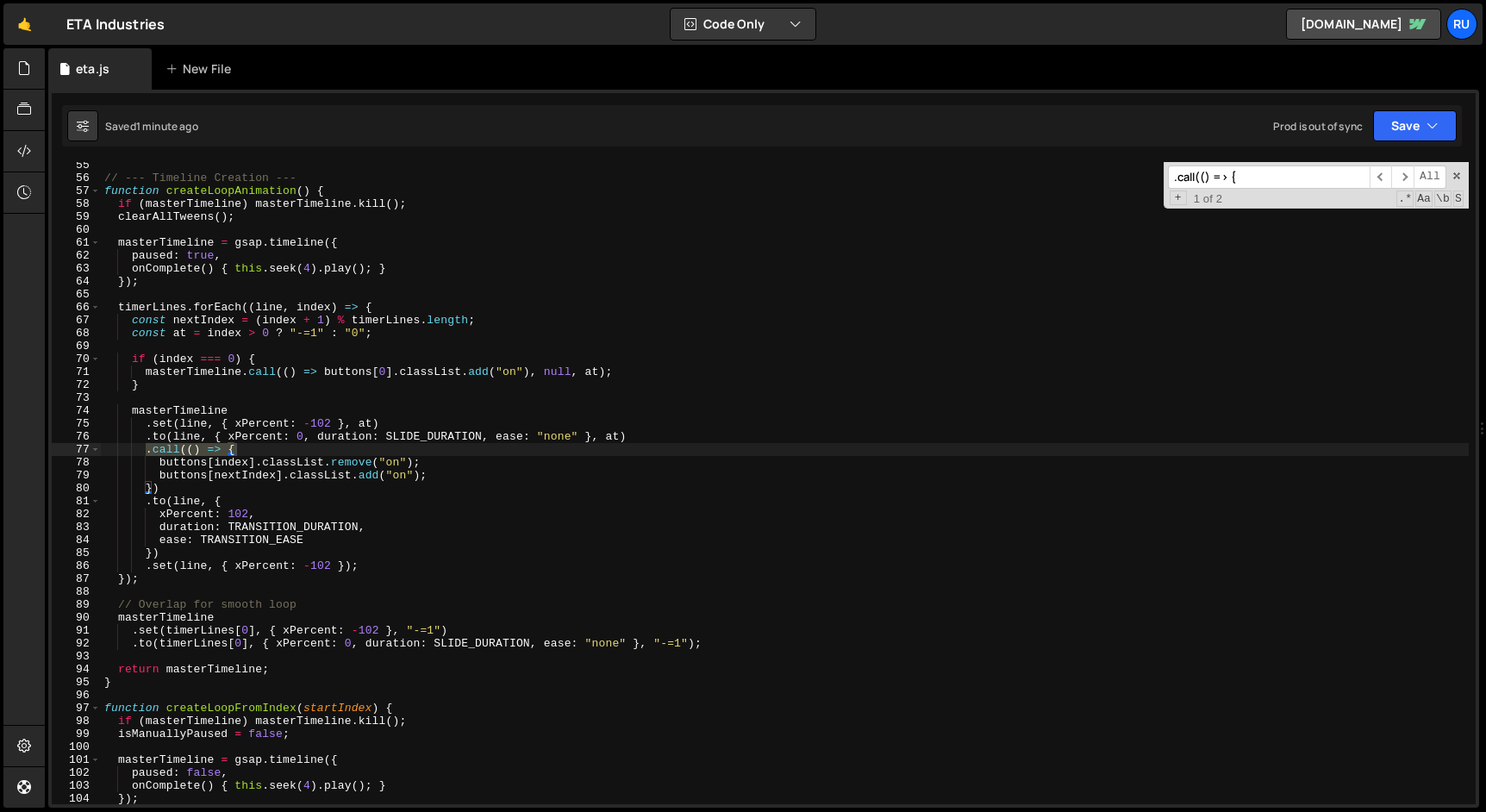
type input ".call(() => {"
type textarea "buttons[nextIndex].classList.add("on");"
click at [469, 474] on div "// --- Timeline Creation --- function createLoopAnimation ( ) { if ( masterTime…" at bounding box center [784, 492] width 1367 height 668
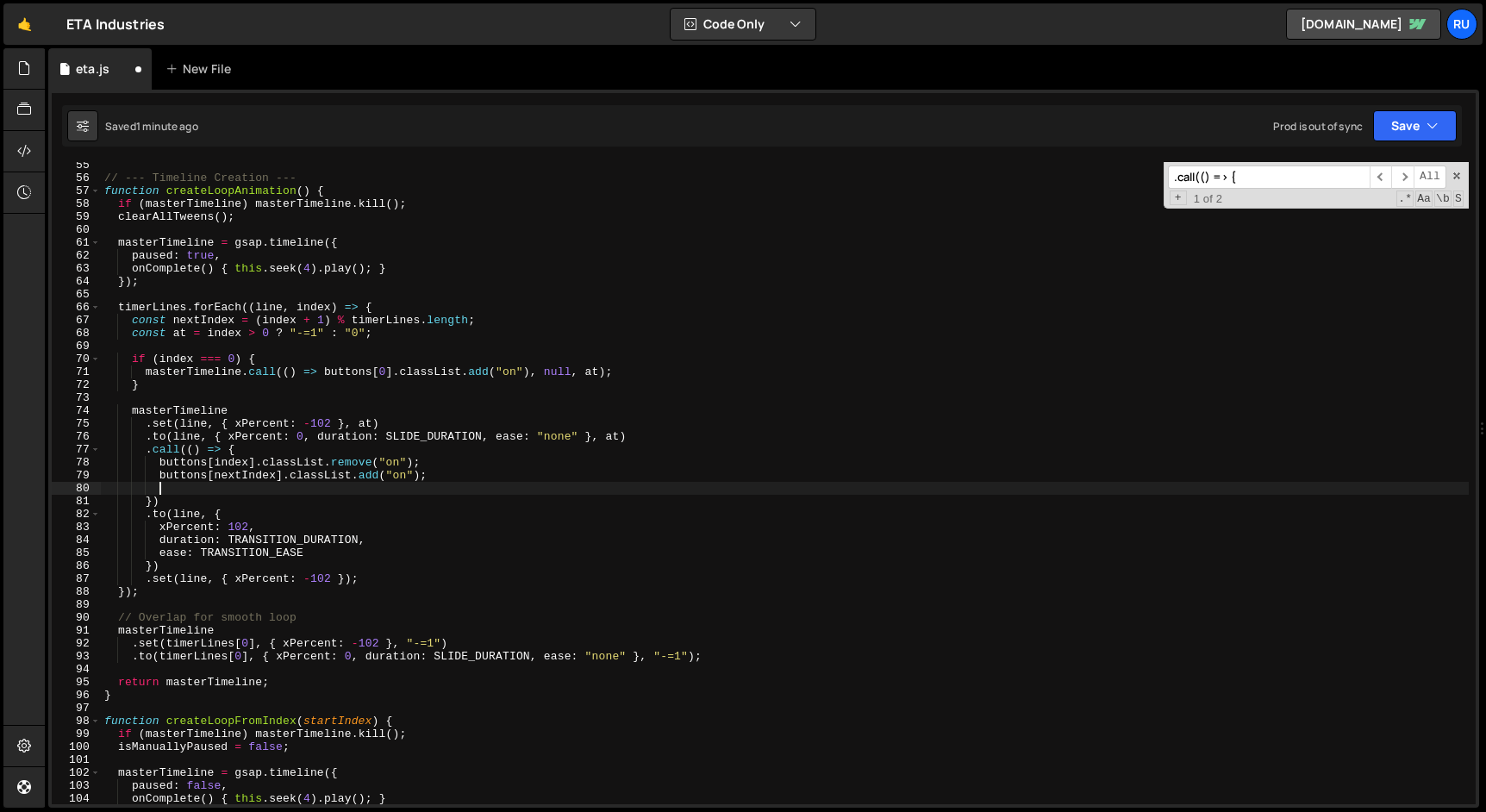
scroll to position [0, 3]
paste textarea "animateTextTransition(index, nextIndex);"
type textarea "animateTextTransition(index, nextIndex);"
click at [1297, 173] on input ".call(() => {" at bounding box center [1269, 177] width 202 height 24
paste input "handleInactiveButtonClick"
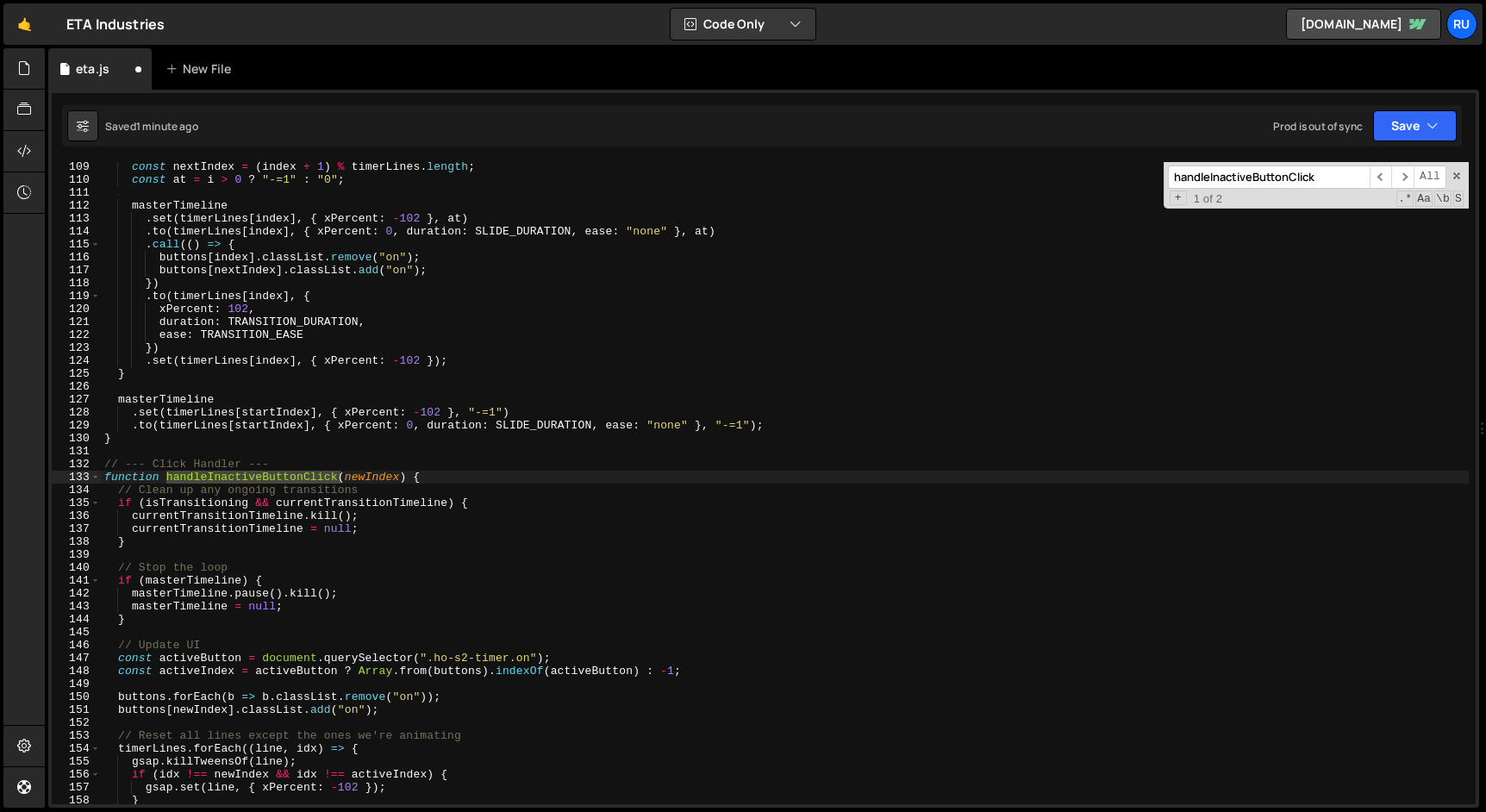
scroll to position [1398, 0]
type input "handleInactiveButtonClick"
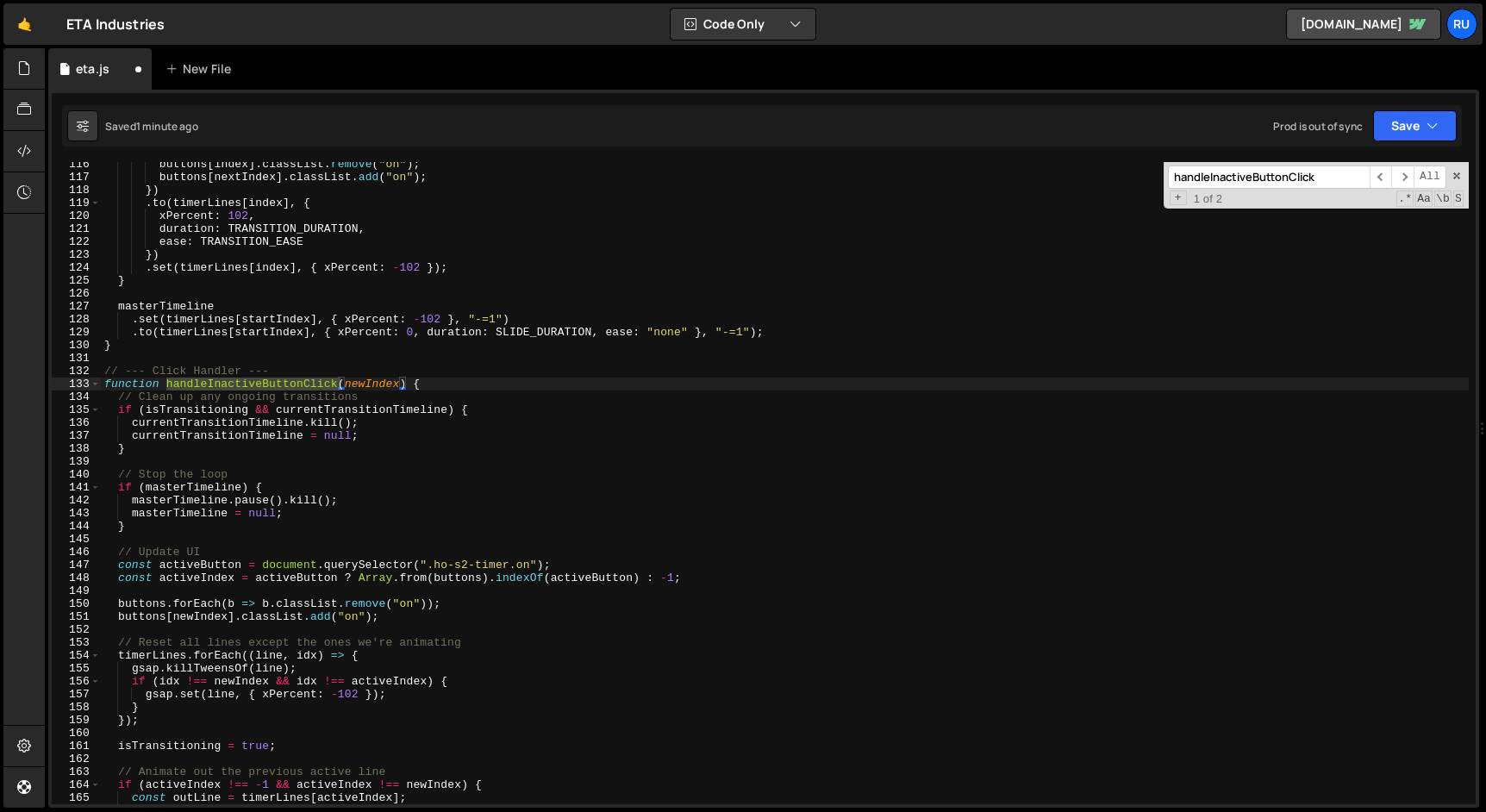
scroll to position [1491, 0]
click at [1321, 184] on input "handleInactiveButtonClick" at bounding box center [1269, 177] width 202 height 24
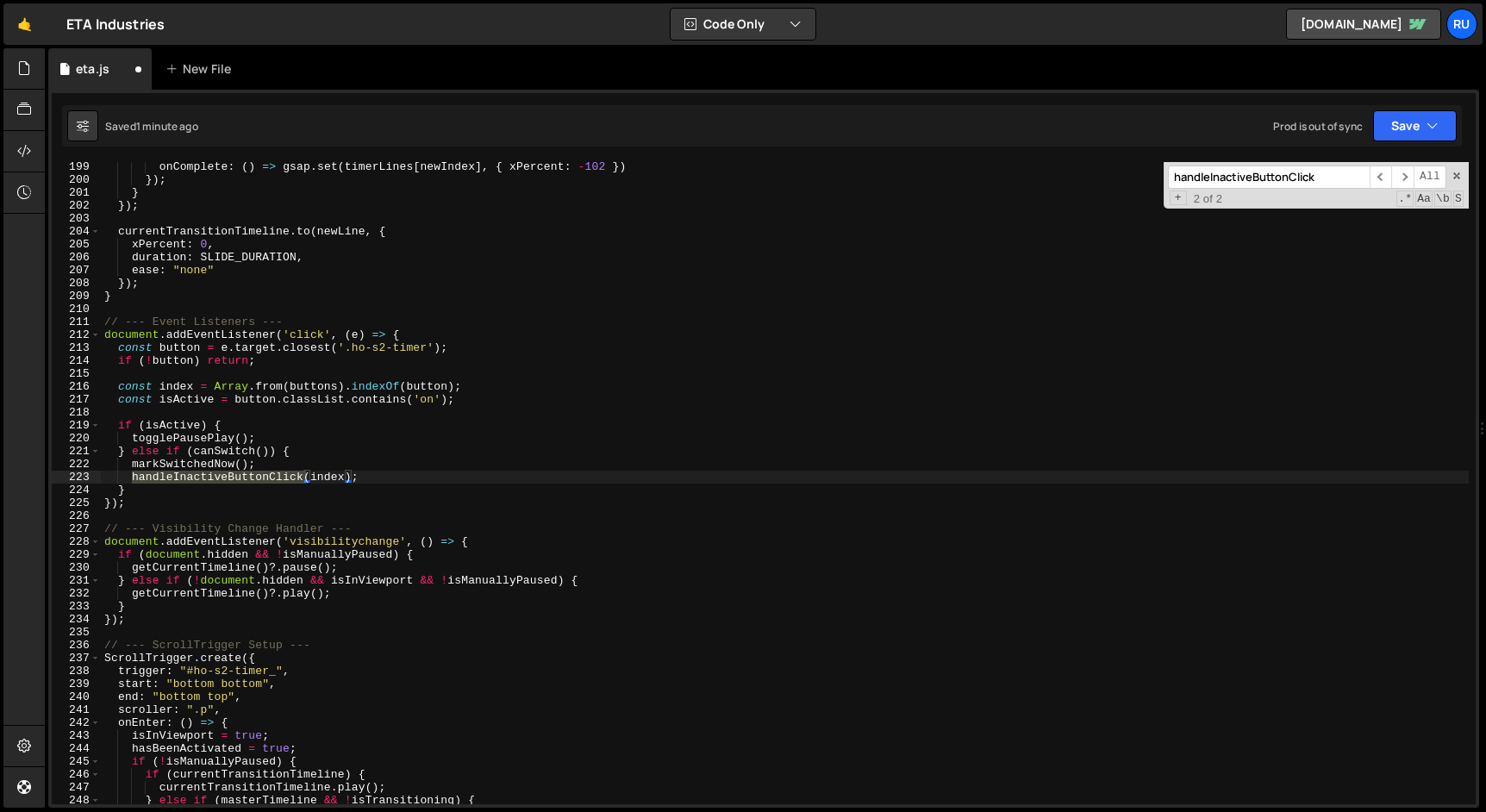
type textarea "handleInactiveButtonClick(index);"
click at [390, 476] on div "onComplete : ( ) => gsap . set ( timerLines [ newIndex ] , { xPercent : - 102 }…" at bounding box center [784, 494] width 1367 height 668
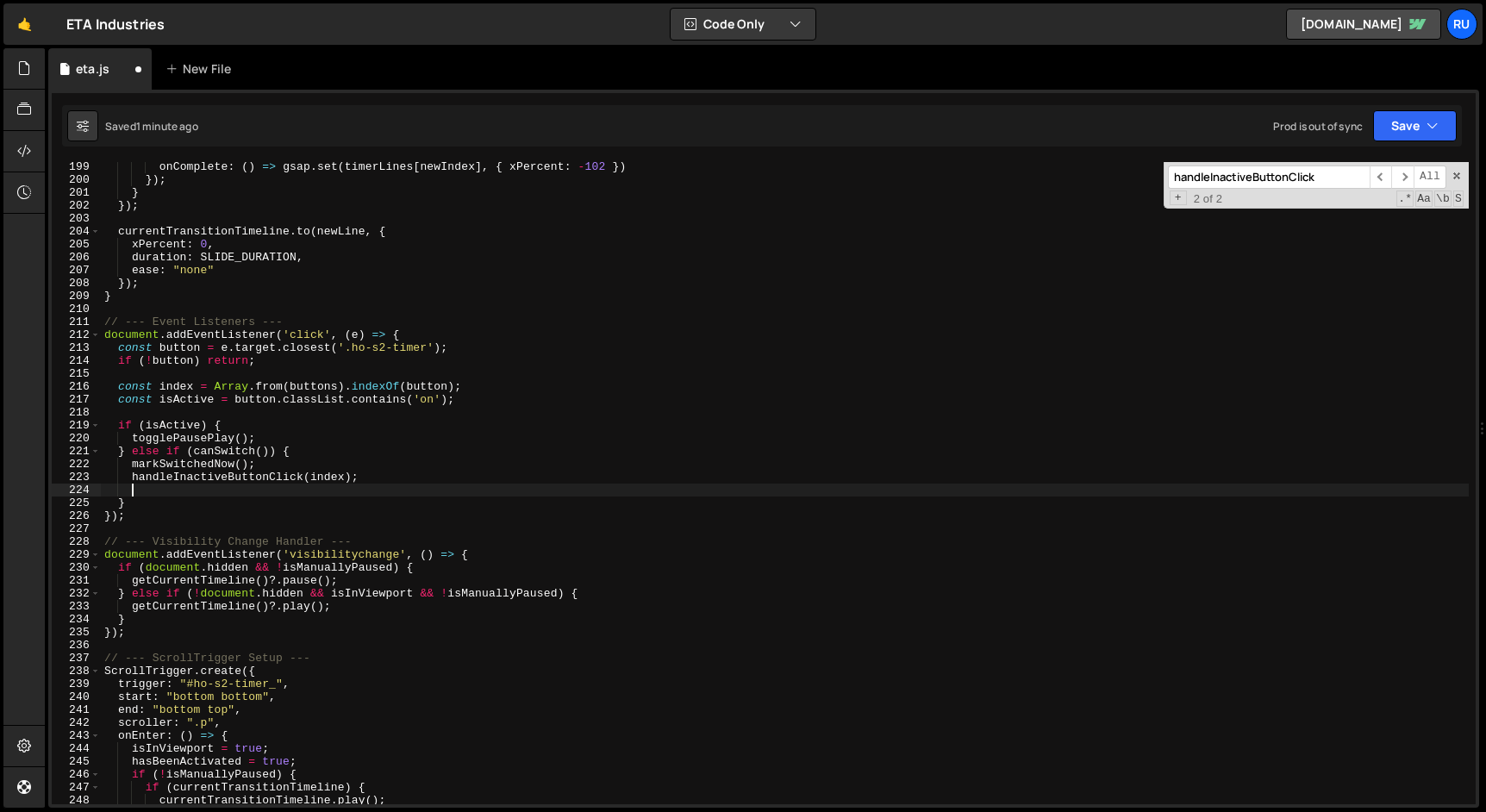
paste textarea "animateTextTransition(activeIndex, newIndex);"
type textarea "animateTextTransition(activeIndex, newIndex);"
click at [1405, 130] on button "Save" at bounding box center [1414, 126] width 83 height 31
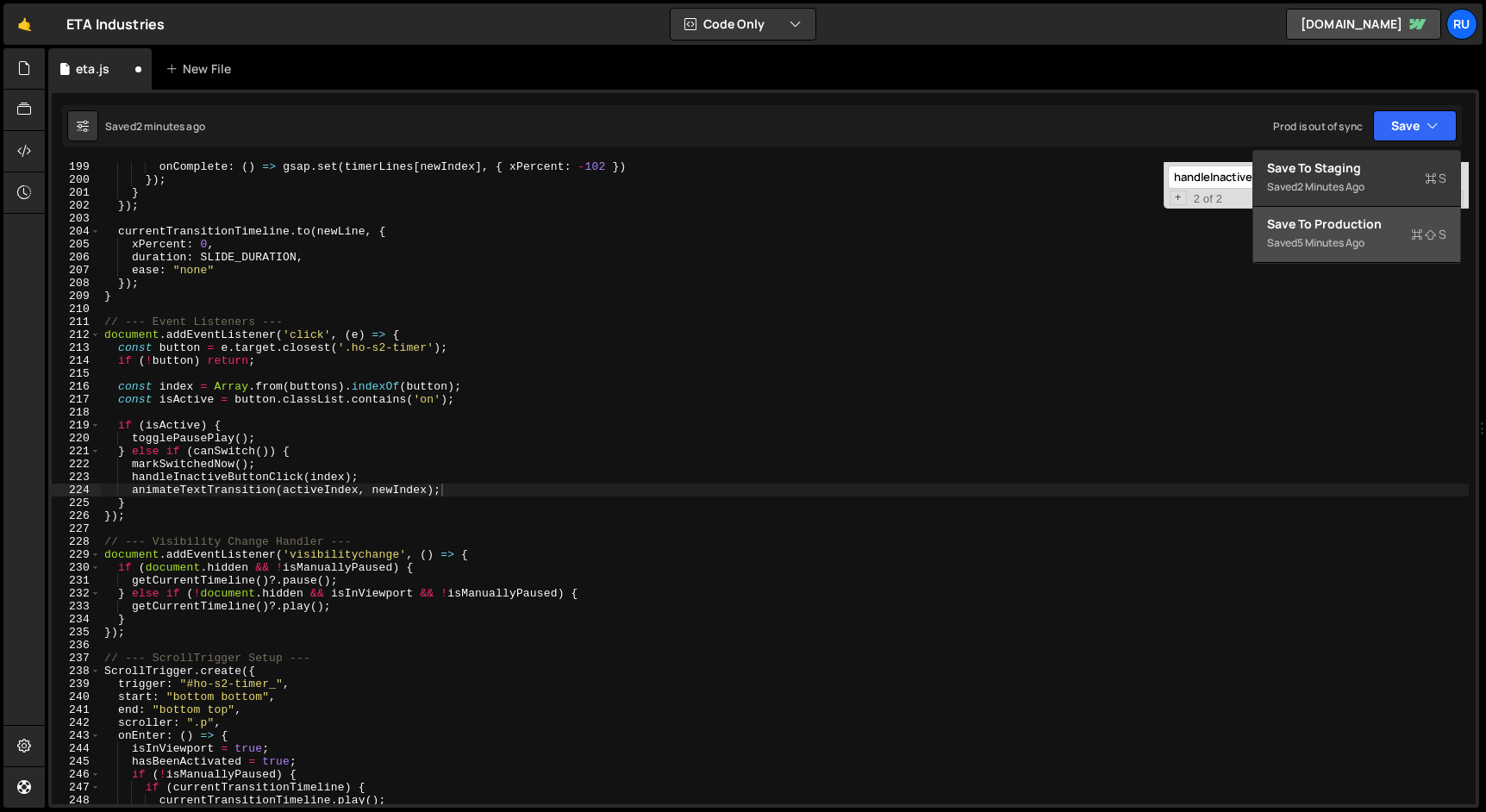
click at [1376, 234] on div "Saved 5 minutes ago" at bounding box center [1357, 243] width 179 height 21
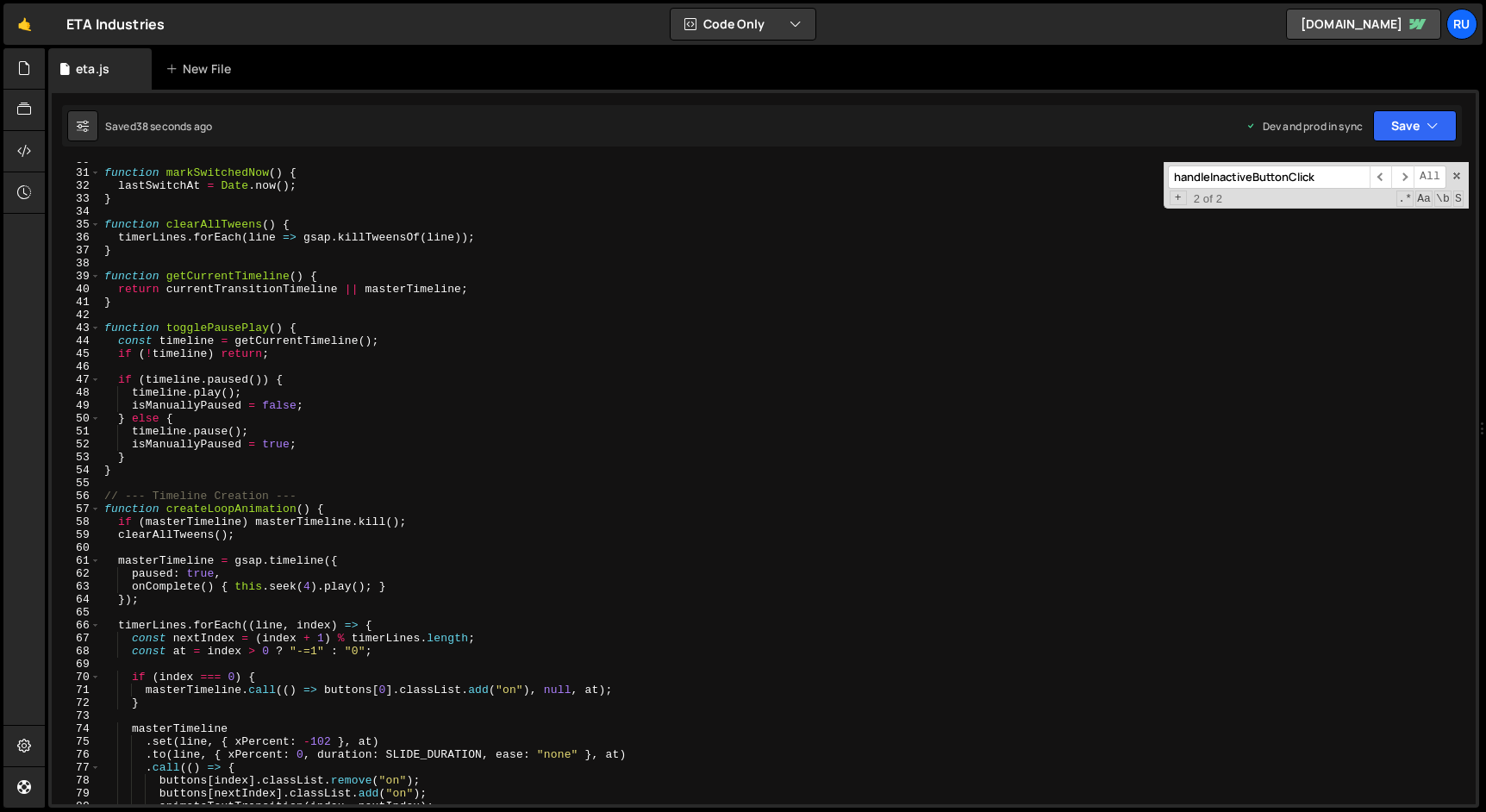
scroll to position [0, 0]
click at [130, 477] on div "function markSwitchedNow ( ) { lastSwitchAt = Date . now ( ) ; } function clear…" at bounding box center [784, 487] width 1367 height 668
type textarea "}"
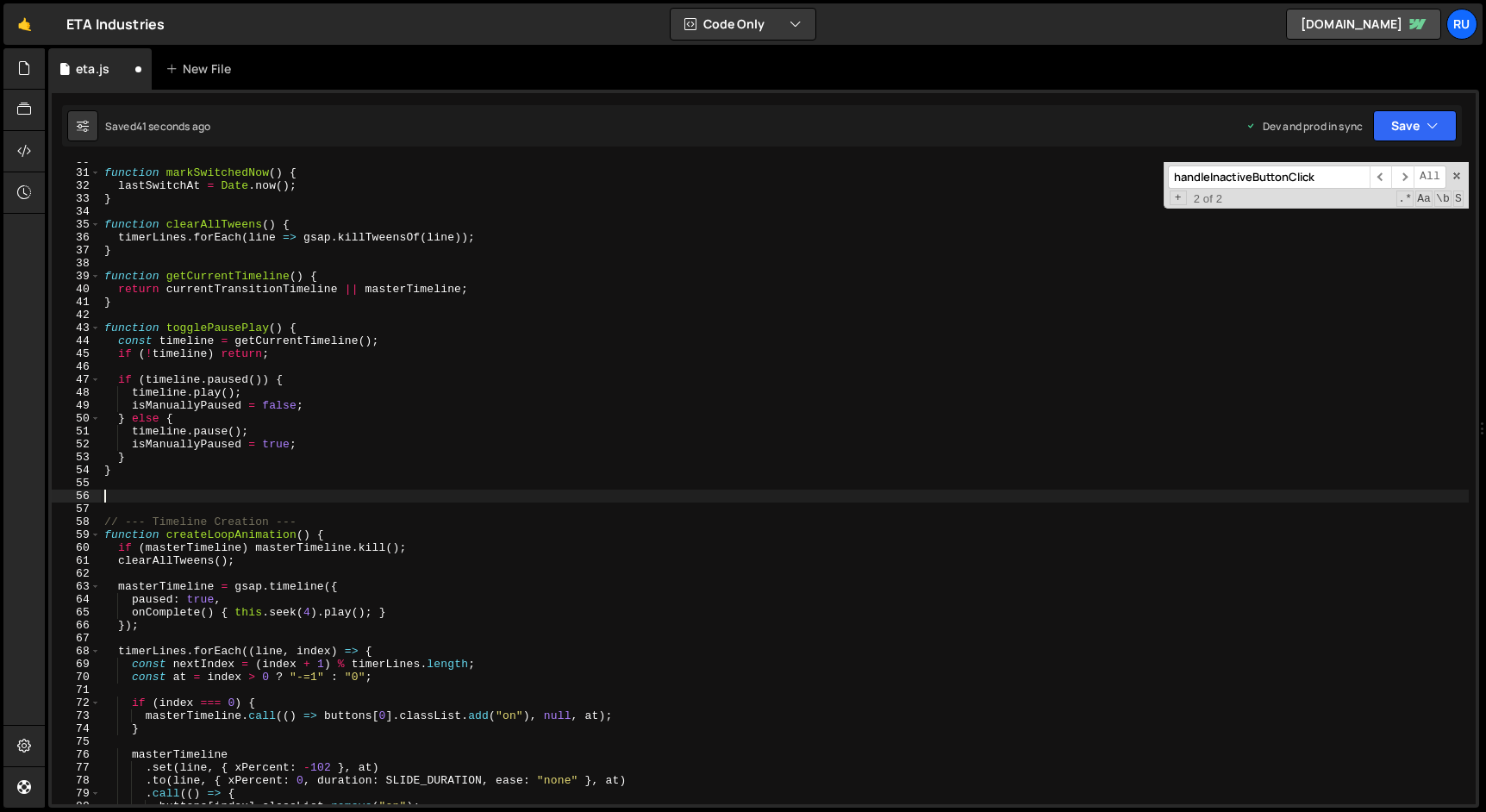
paste textarea "}"
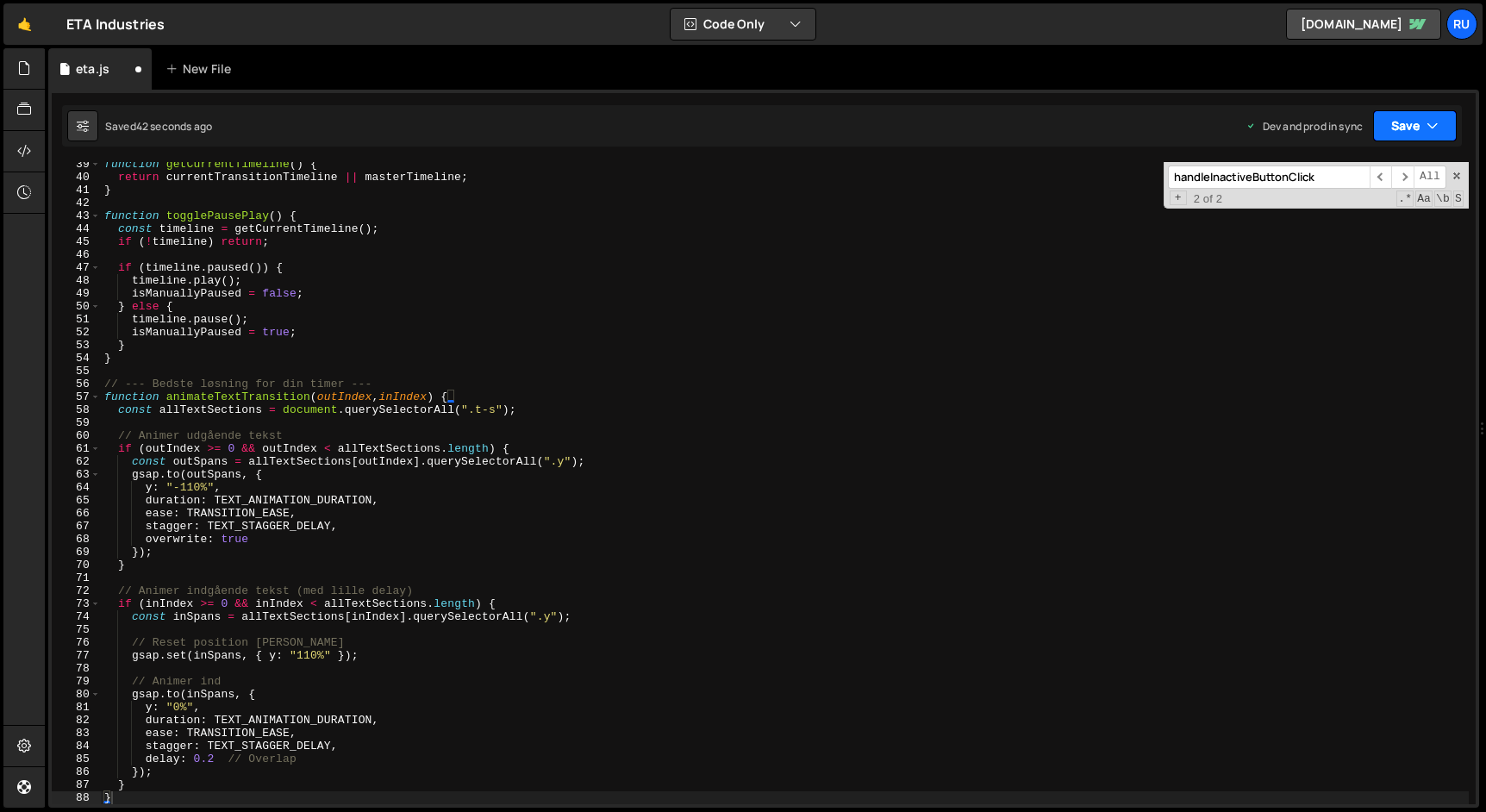
click at [1413, 119] on button "Save" at bounding box center [1414, 126] width 83 height 31
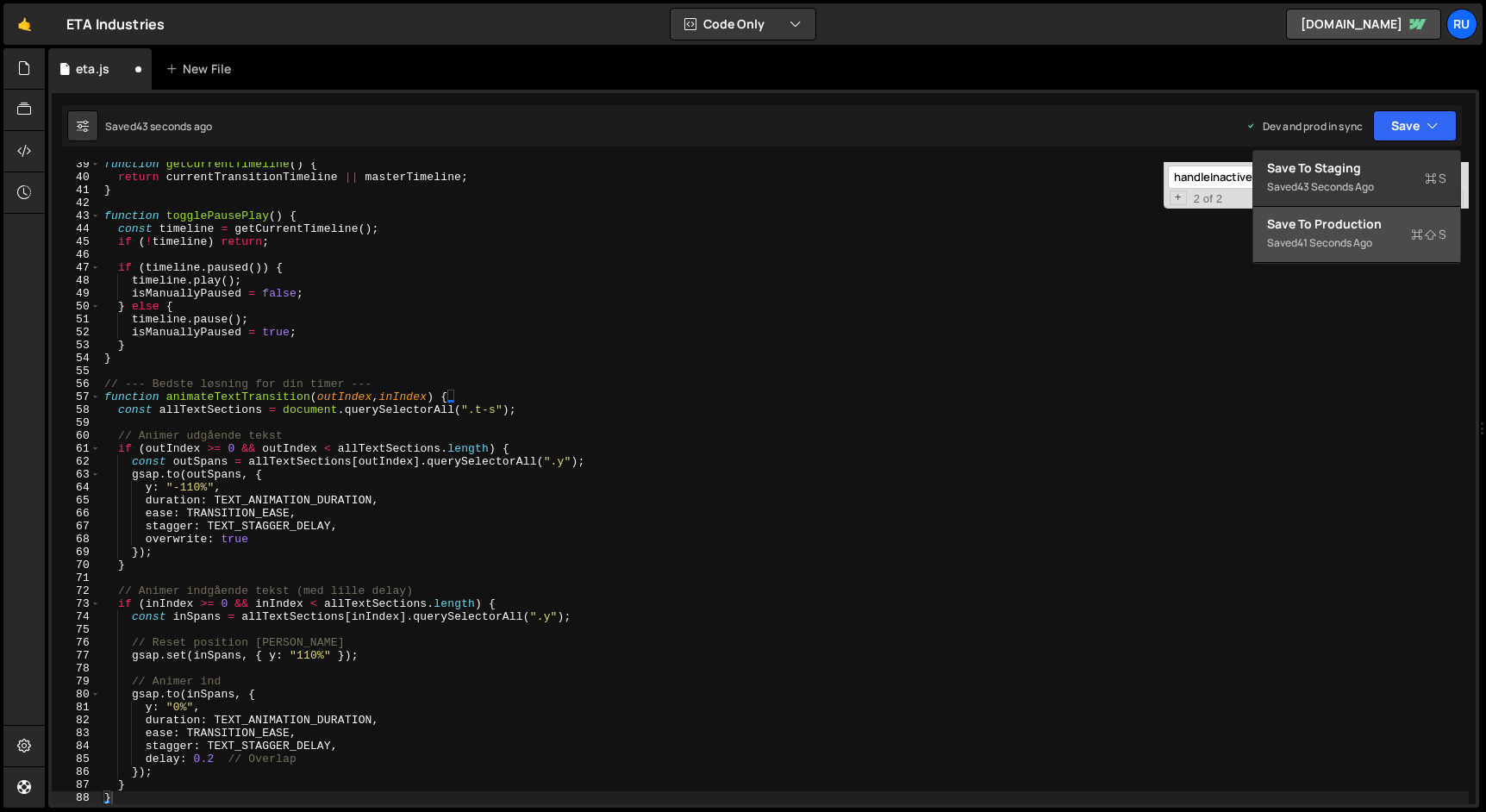
click at [1363, 229] on div "Save to Production S" at bounding box center [1357, 224] width 179 height 17
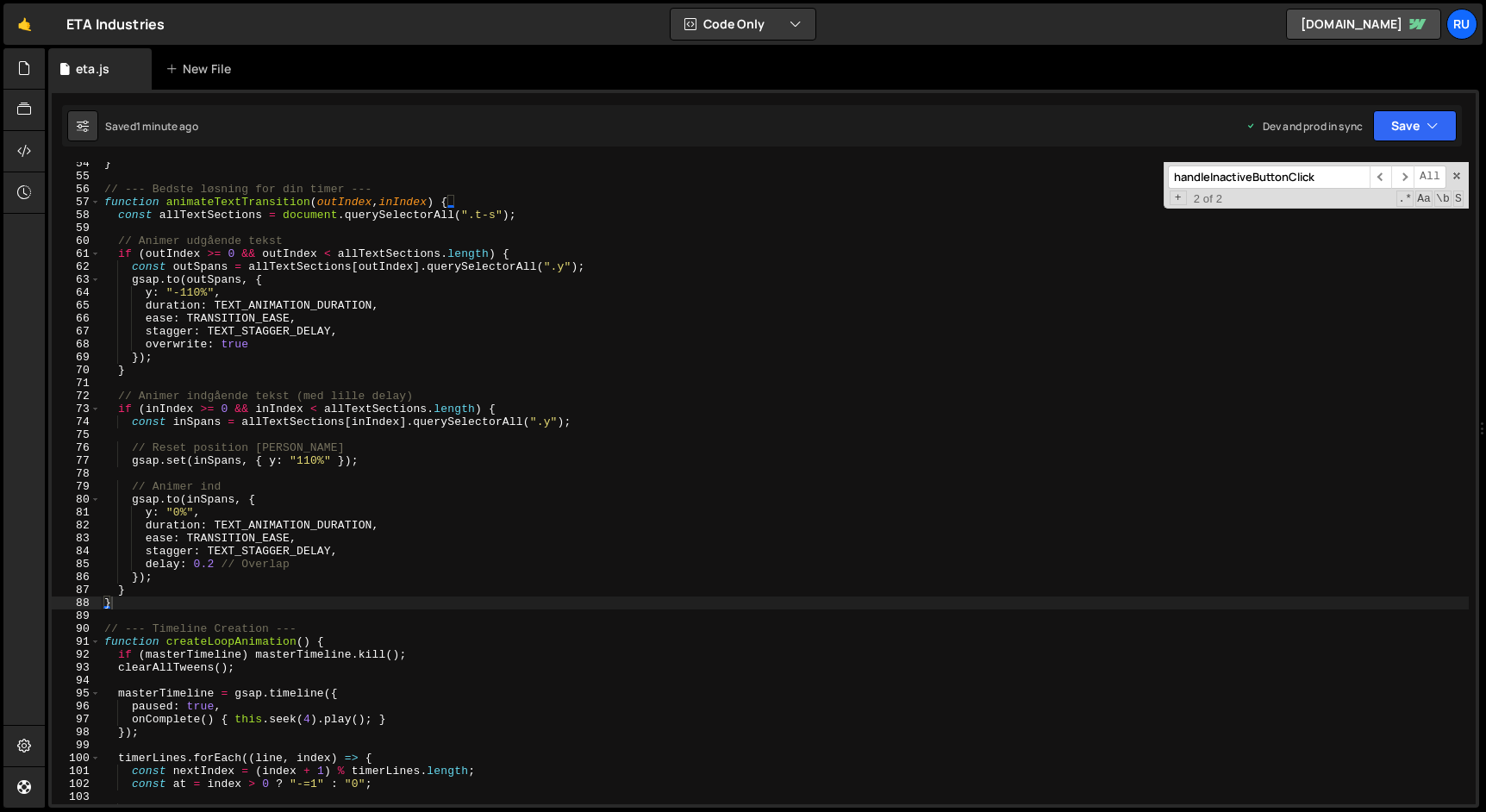
scroll to position [689, 0]
click at [435, 323] on div "} // --- Bedste løsning for din timer --- function animateTextTransition ( outI…" at bounding box center [784, 491] width 1367 height 668
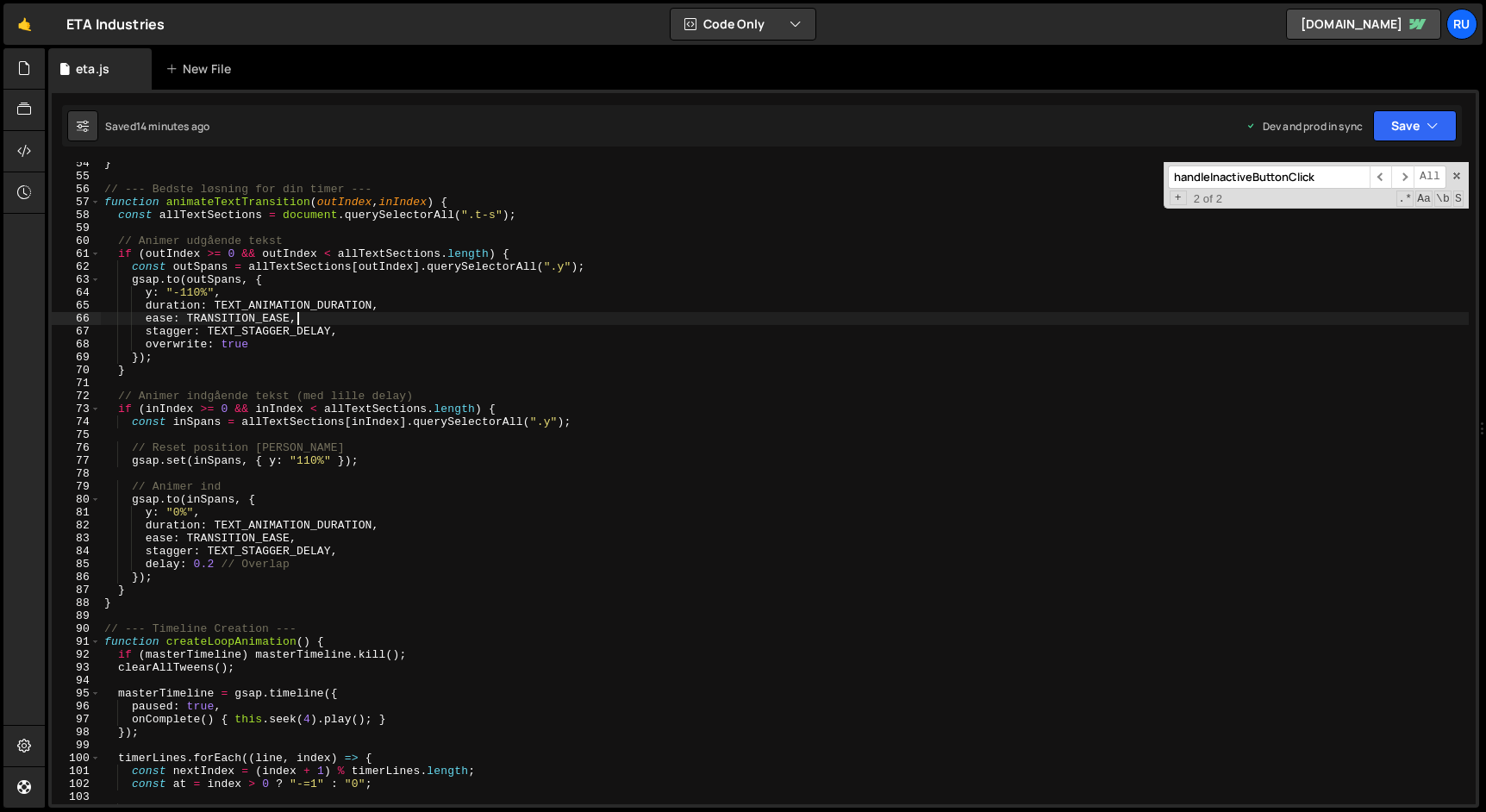
type textarea "masterTimeline.pause();"
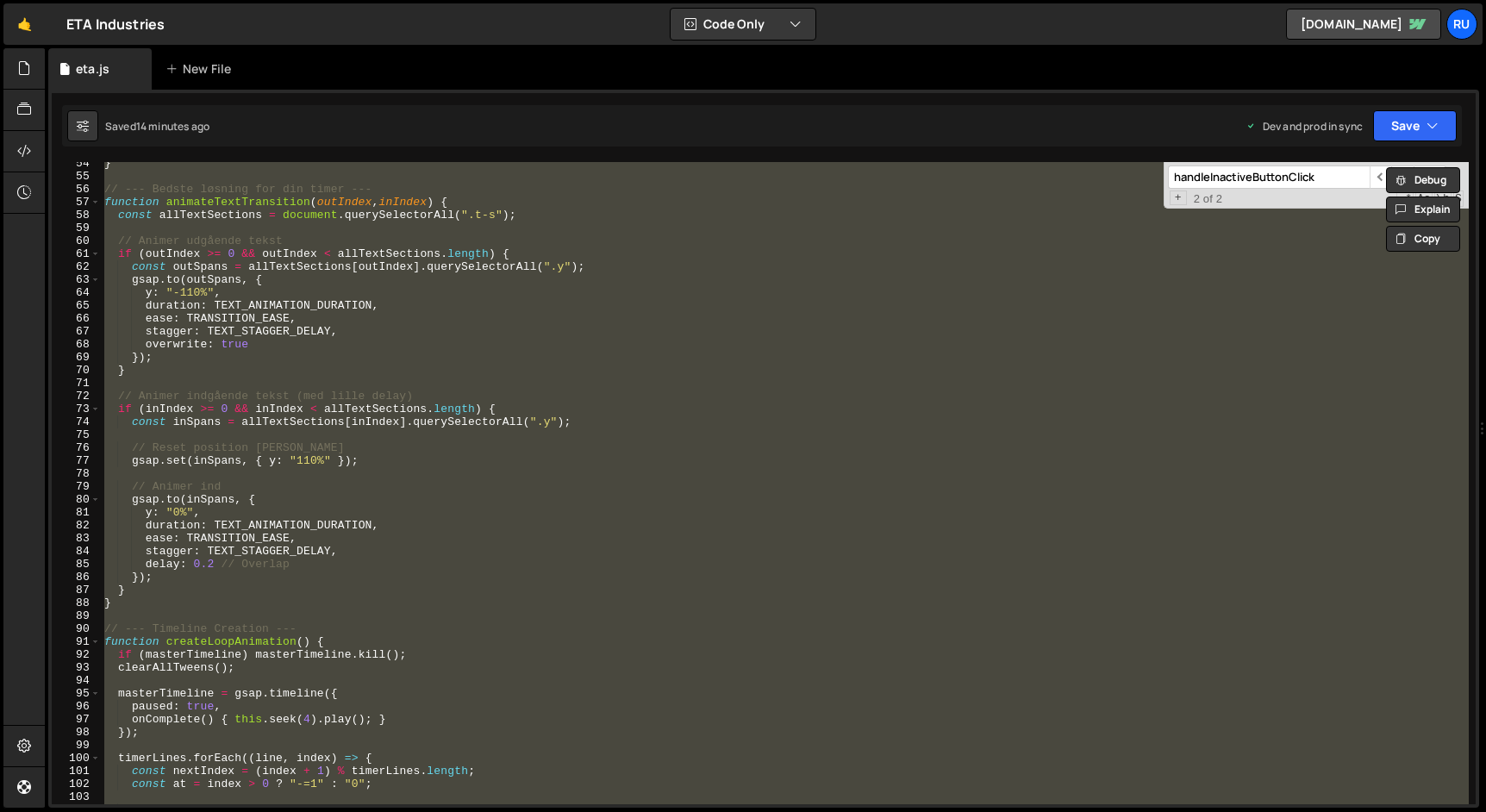
click at [1280, 182] on input "handleInactiveButtonClick" at bounding box center [1269, 177] width 202 height 24
paste input "document.addEventListener"
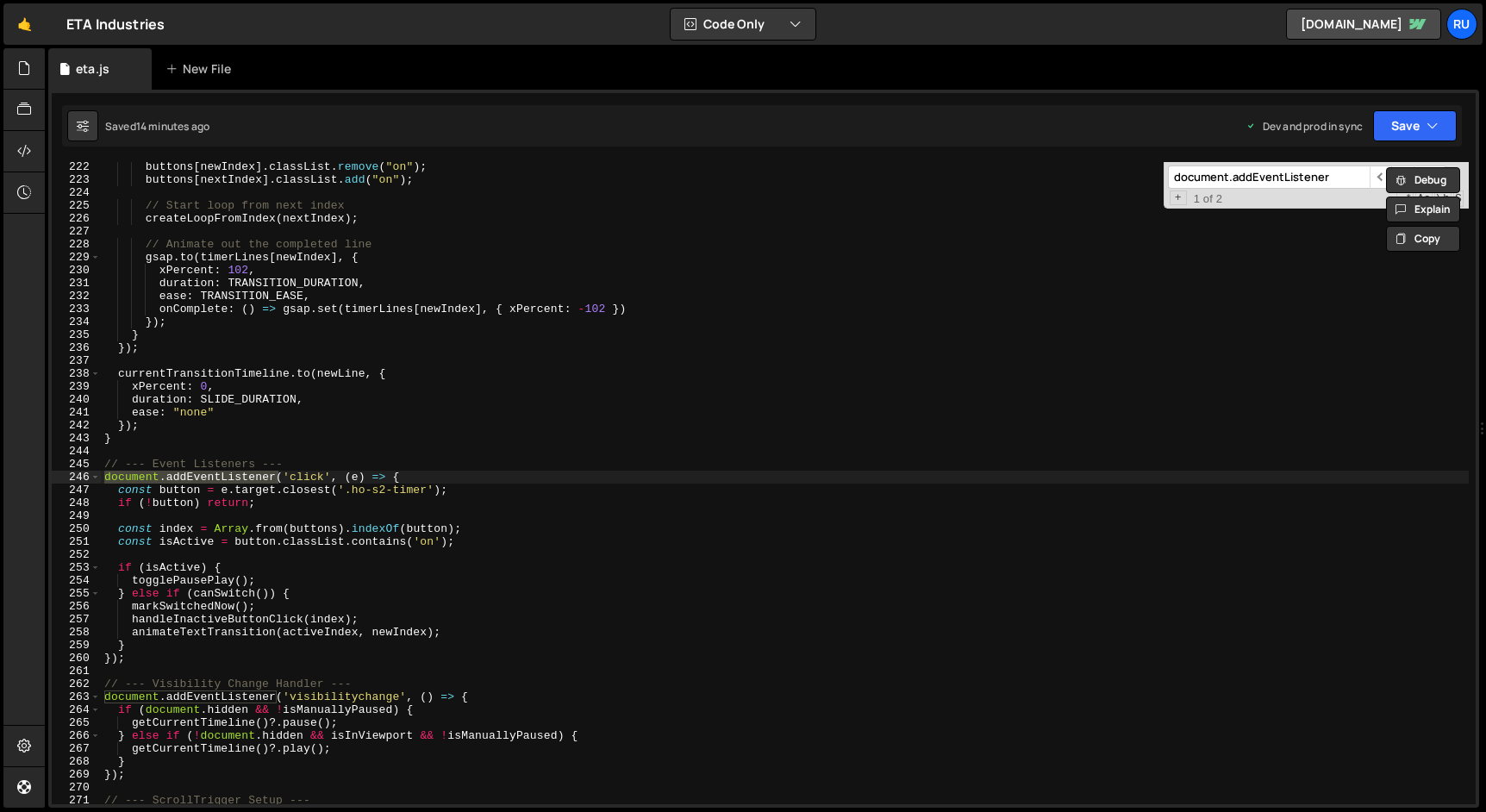
scroll to position [2858, 0]
type input "document.addEventListener"
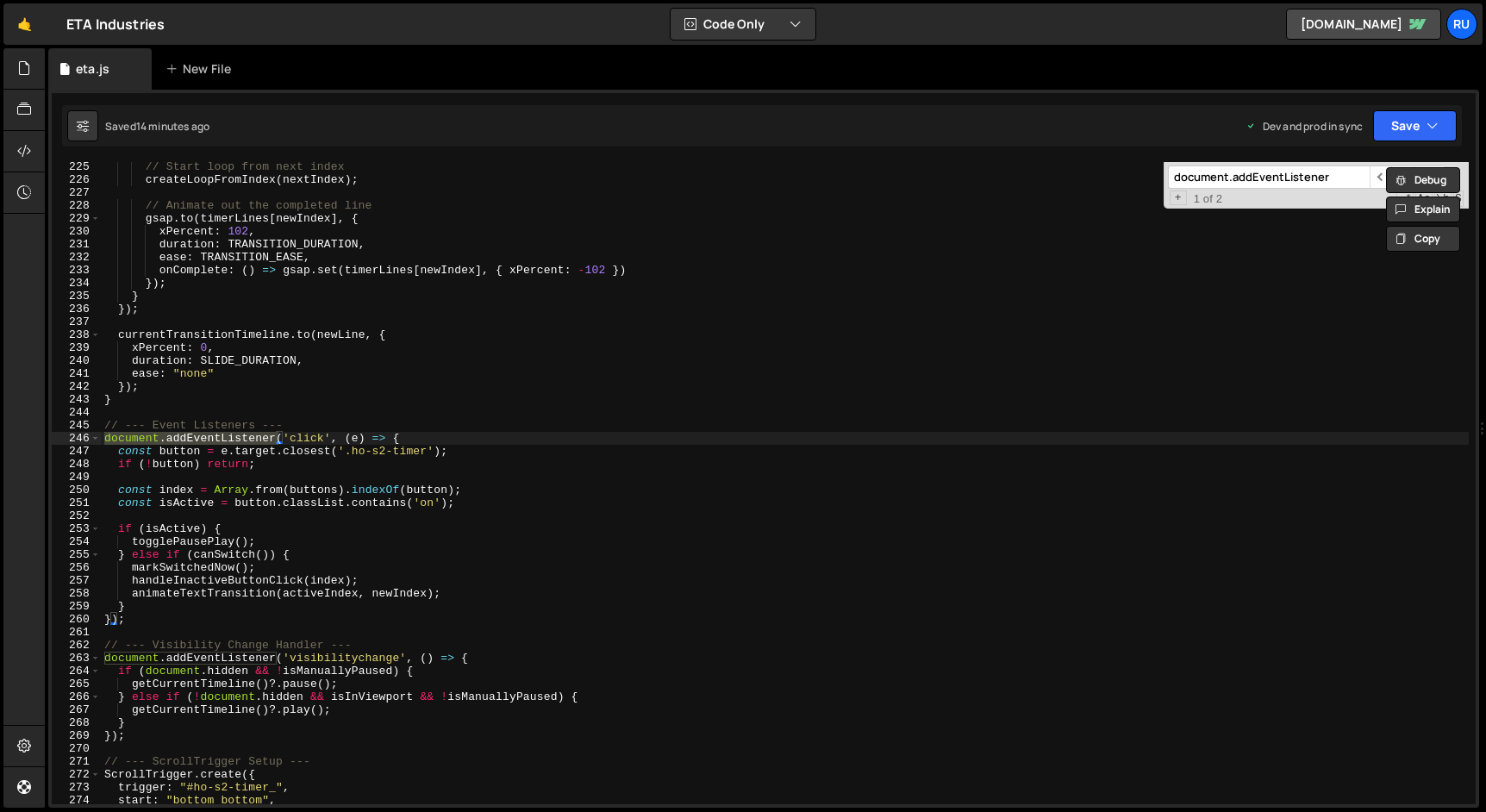
scroll to position [3000, 0]
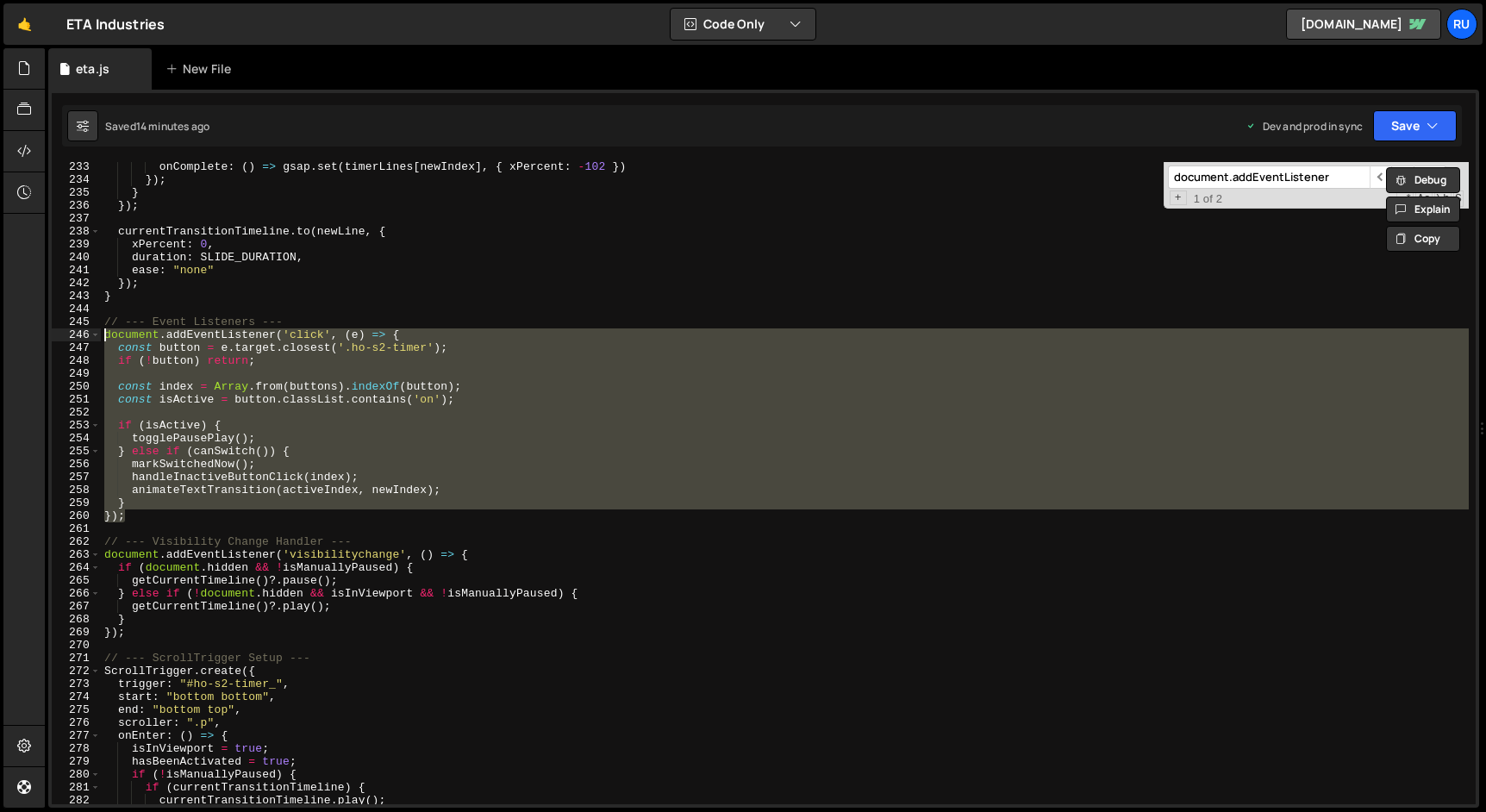
drag, startPoint x: 145, startPoint y: 515, endPoint x: 34, endPoint y: 334, distance: 212.3
click at [34, 334] on div "Hold on a sec... Are you certain you wish to leave this page? Any changes you'v…" at bounding box center [743, 406] width 1486 height 812
paste textarea "}"
paste textarea
type textarea "});"
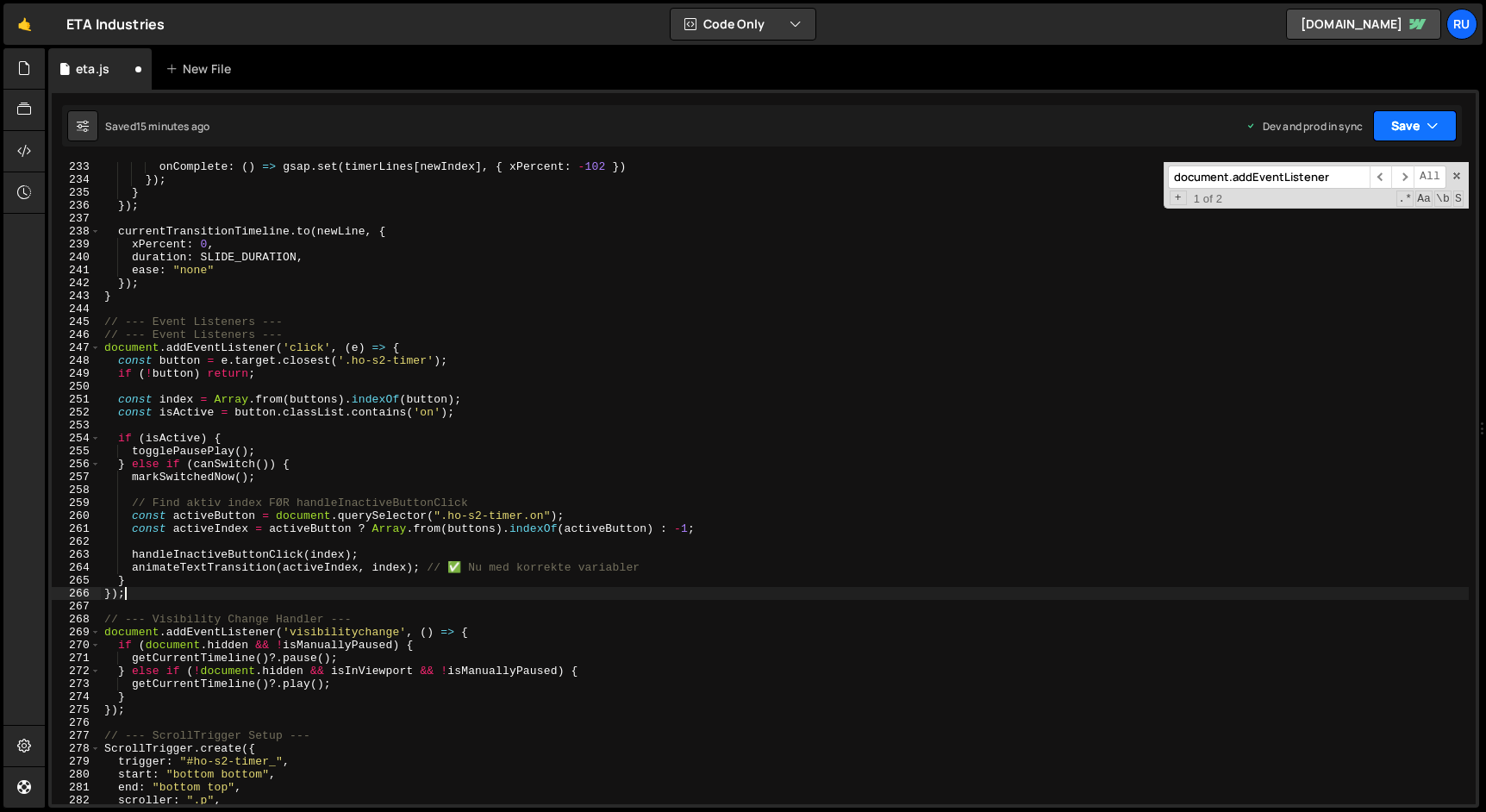
click at [1396, 115] on button "Save" at bounding box center [1414, 126] width 83 height 31
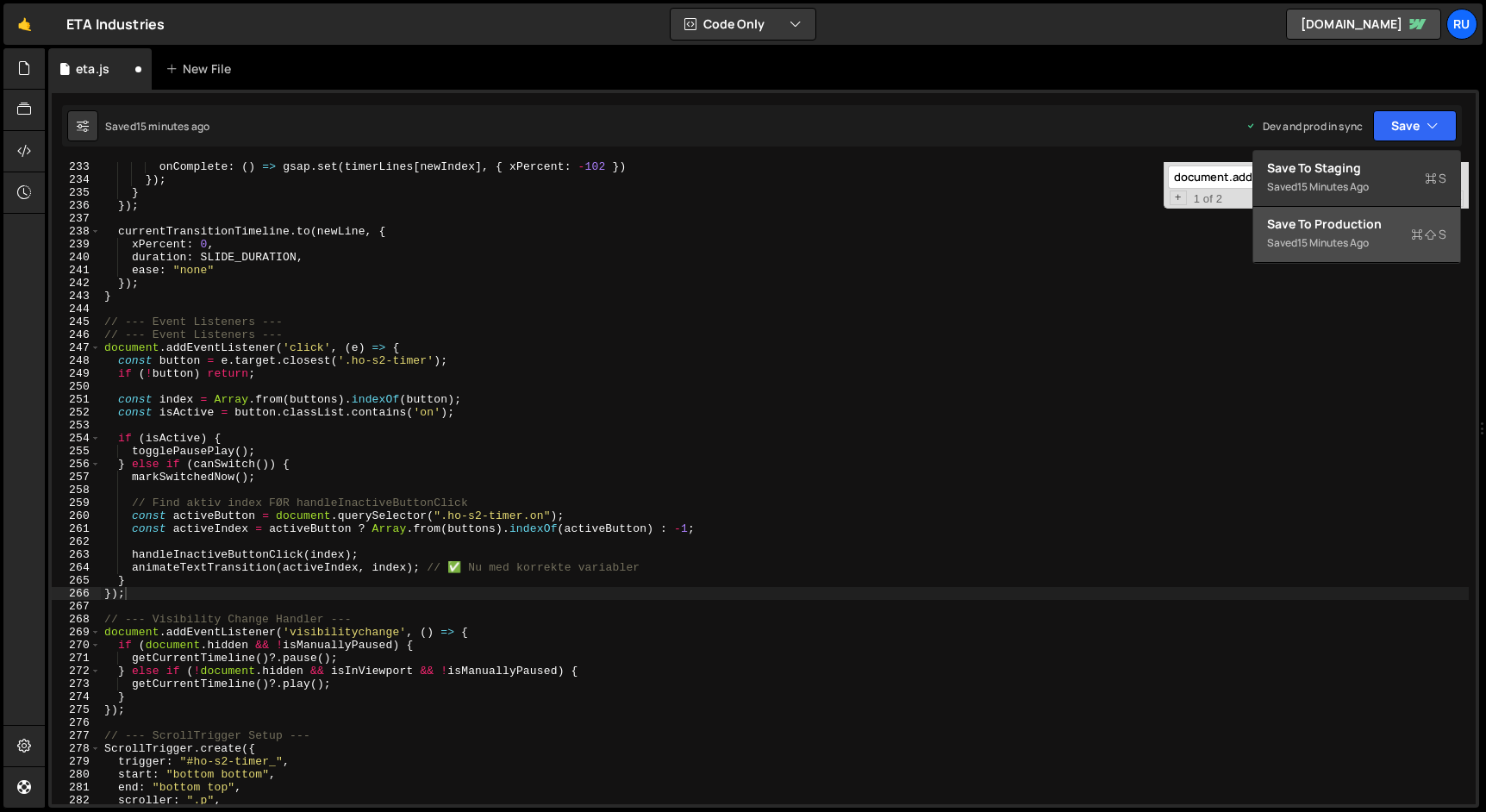
click at [1376, 223] on div "Save to Production S" at bounding box center [1357, 224] width 179 height 17
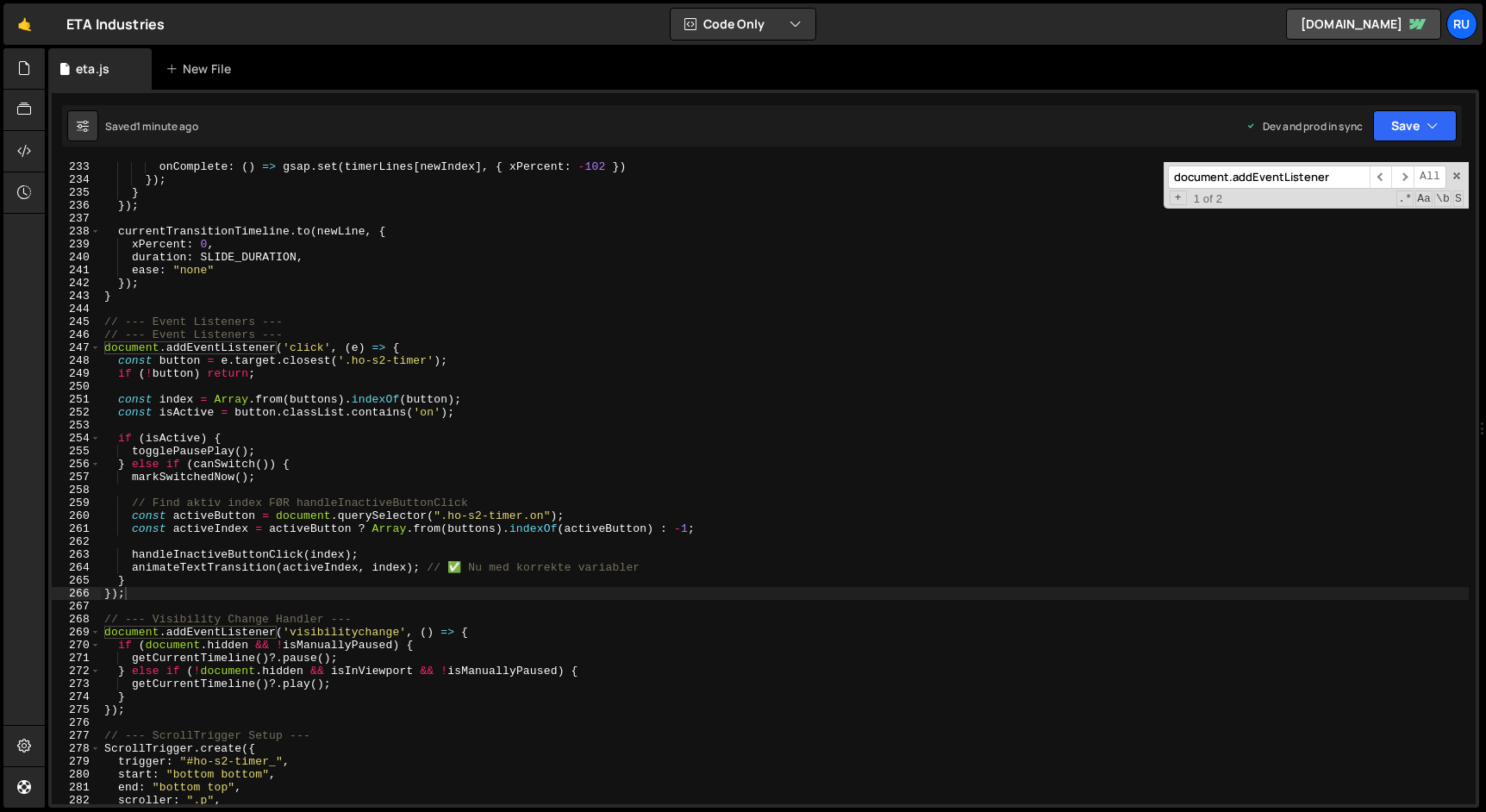
click at [1214, 175] on input "document.addEventListener" at bounding box center [1269, 177] width 202 height 24
paste input "function createLoopFromIndex(startIndex) {"
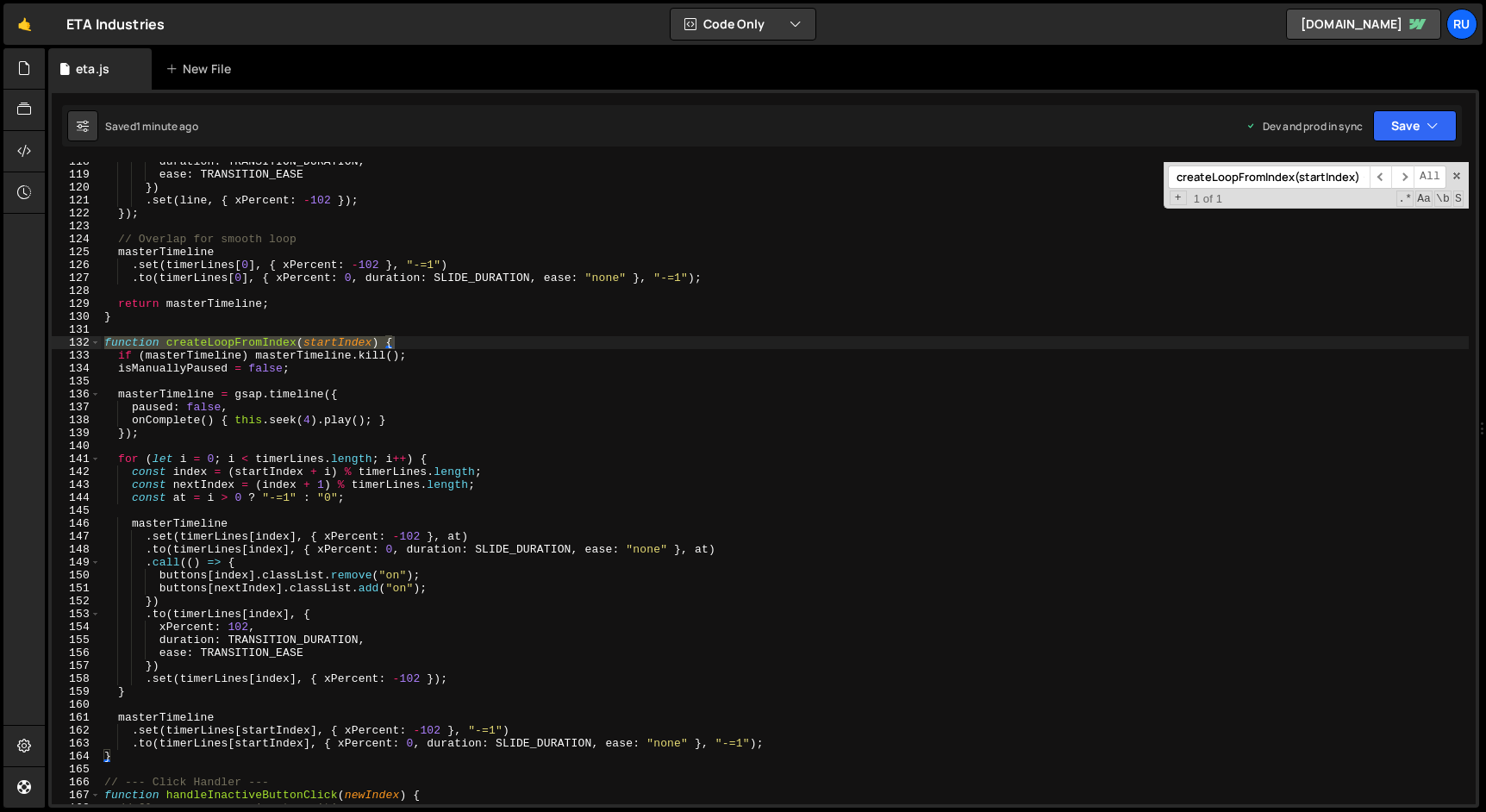
scroll to position [1525, 0]
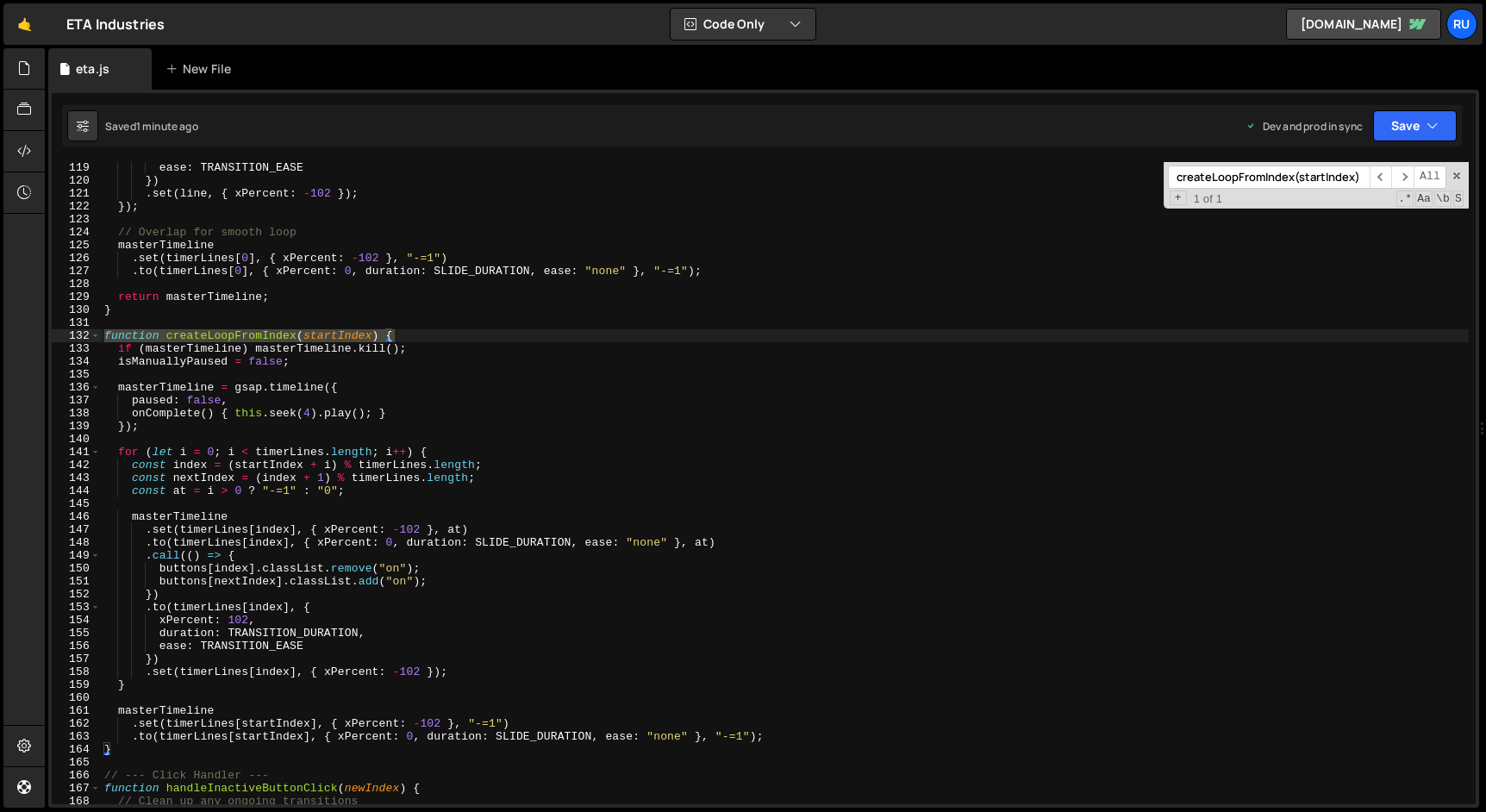
type input "function createLoopFromIndex(startIndex) {"
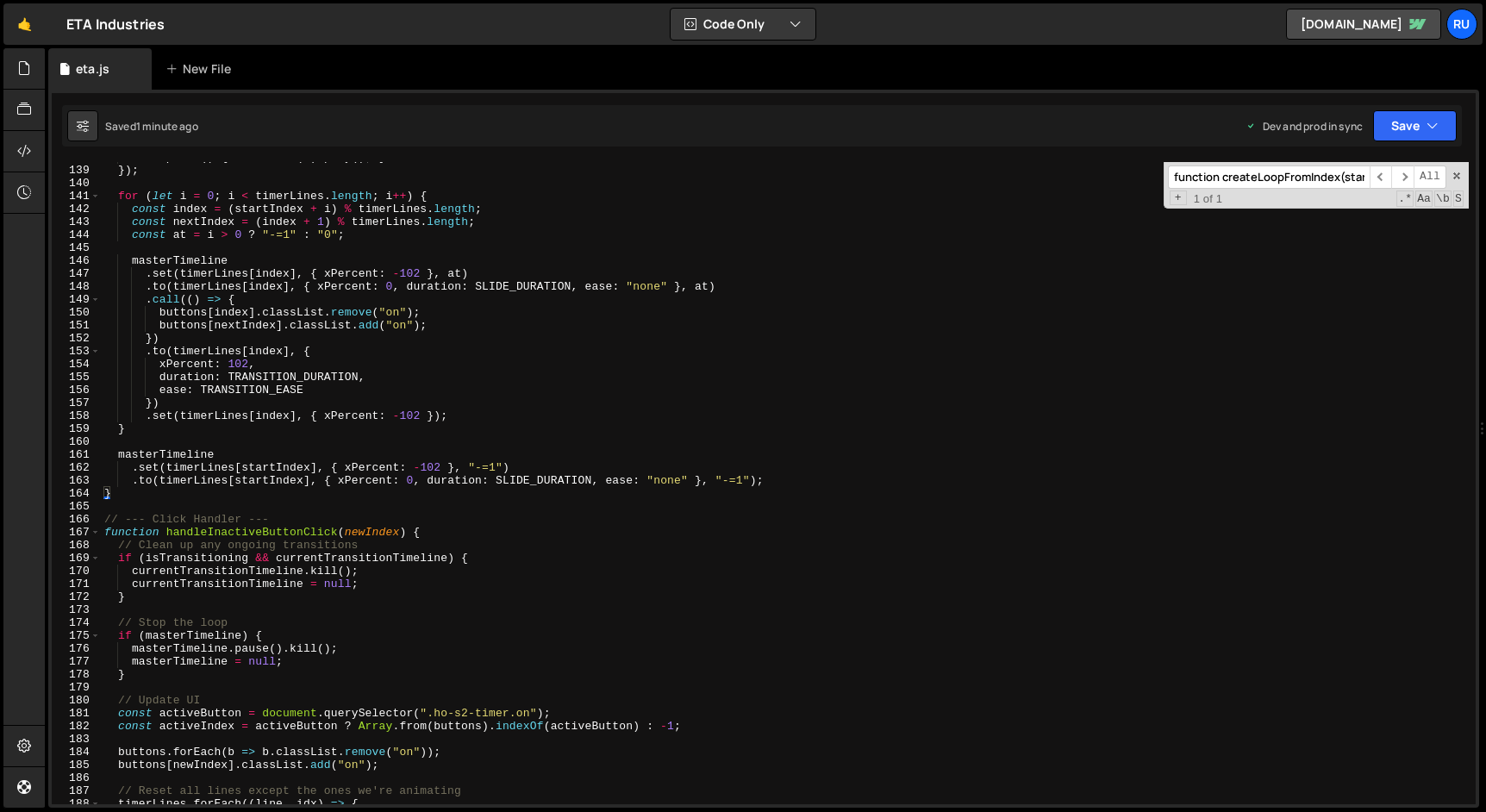
scroll to position [1788, 0]
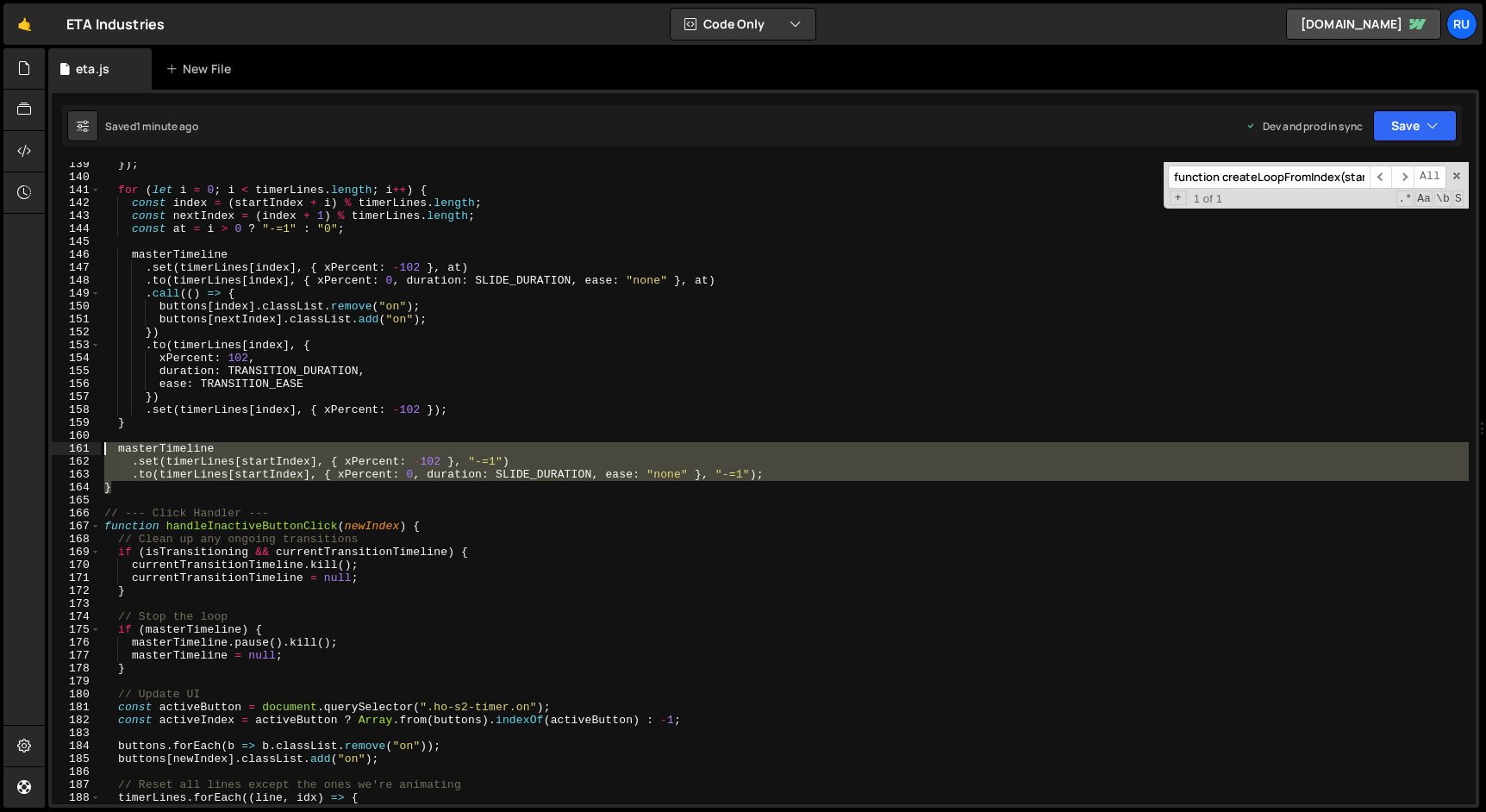
drag, startPoint x: 131, startPoint y: 490, endPoint x: 62, endPoint y: 446, distance: 81.8
click at [62, 446] on div "} 139 140 141 142 143 144 145 146 147 148 149 150 151 152 153 154 155 156 157 1…" at bounding box center [763, 482] width 1424 height 642
paste textarea "}"
paste textarea "})"
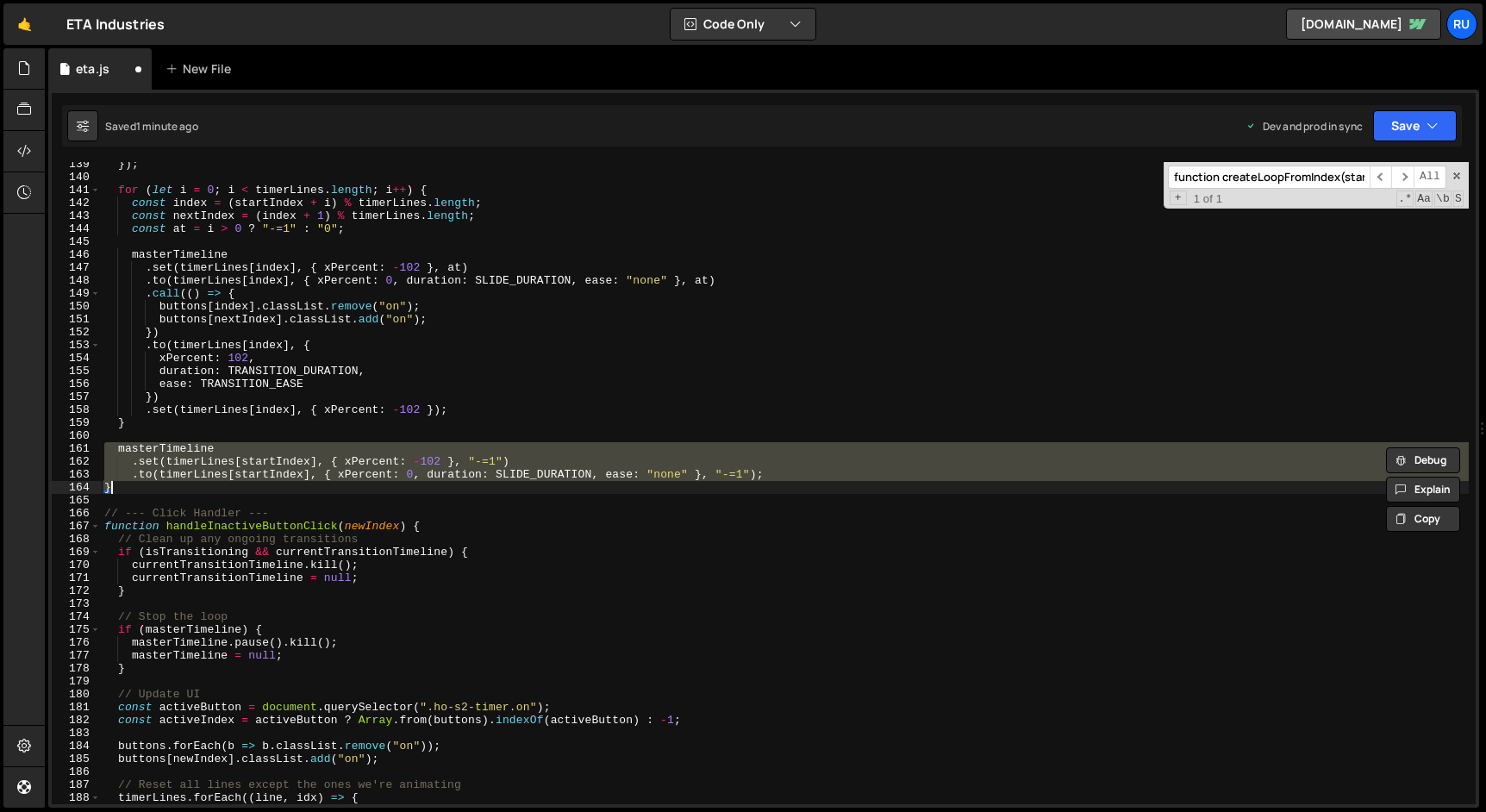
paste textarea "})"
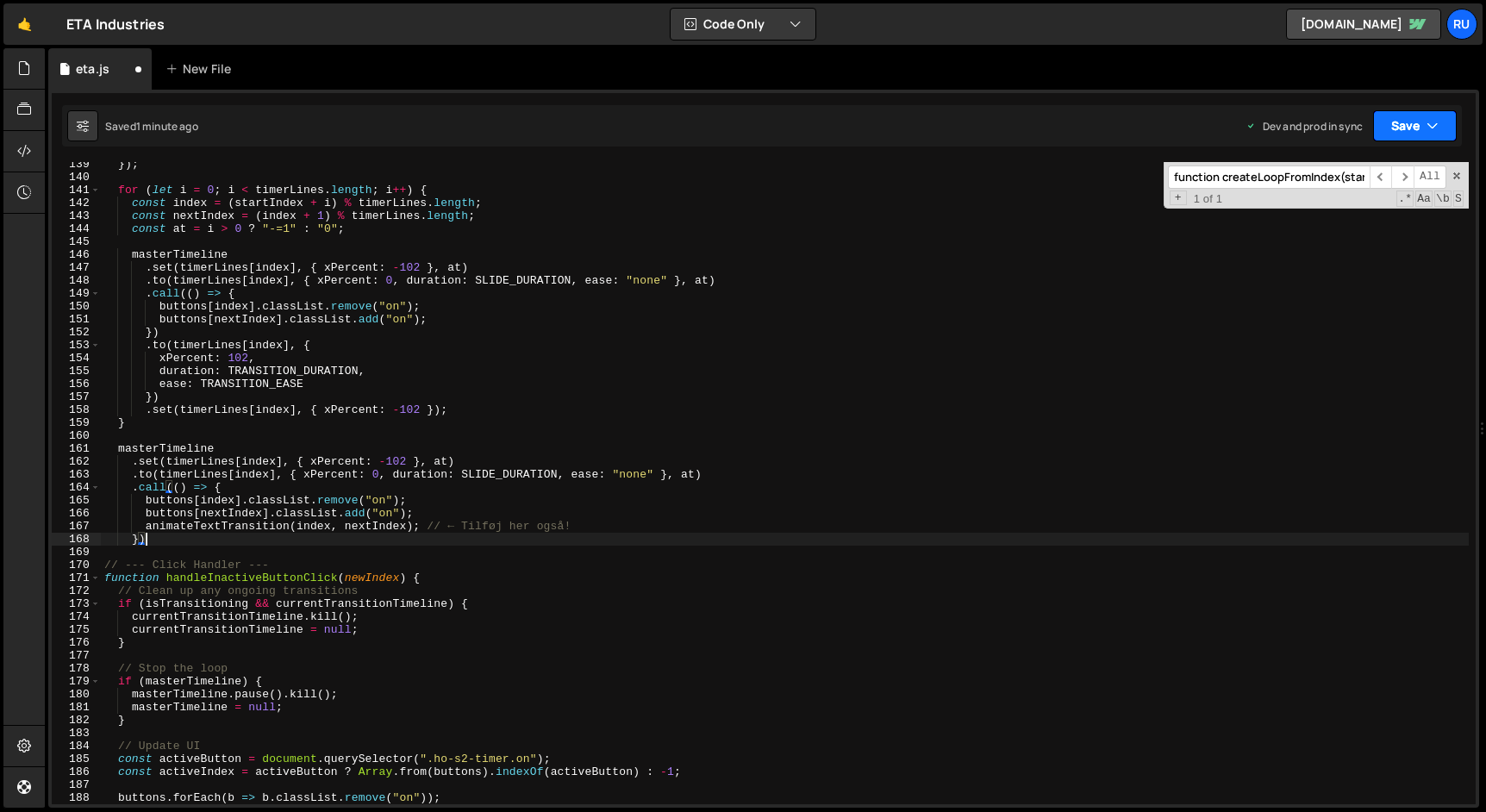
click at [1407, 125] on button "Save" at bounding box center [1414, 126] width 83 height 31
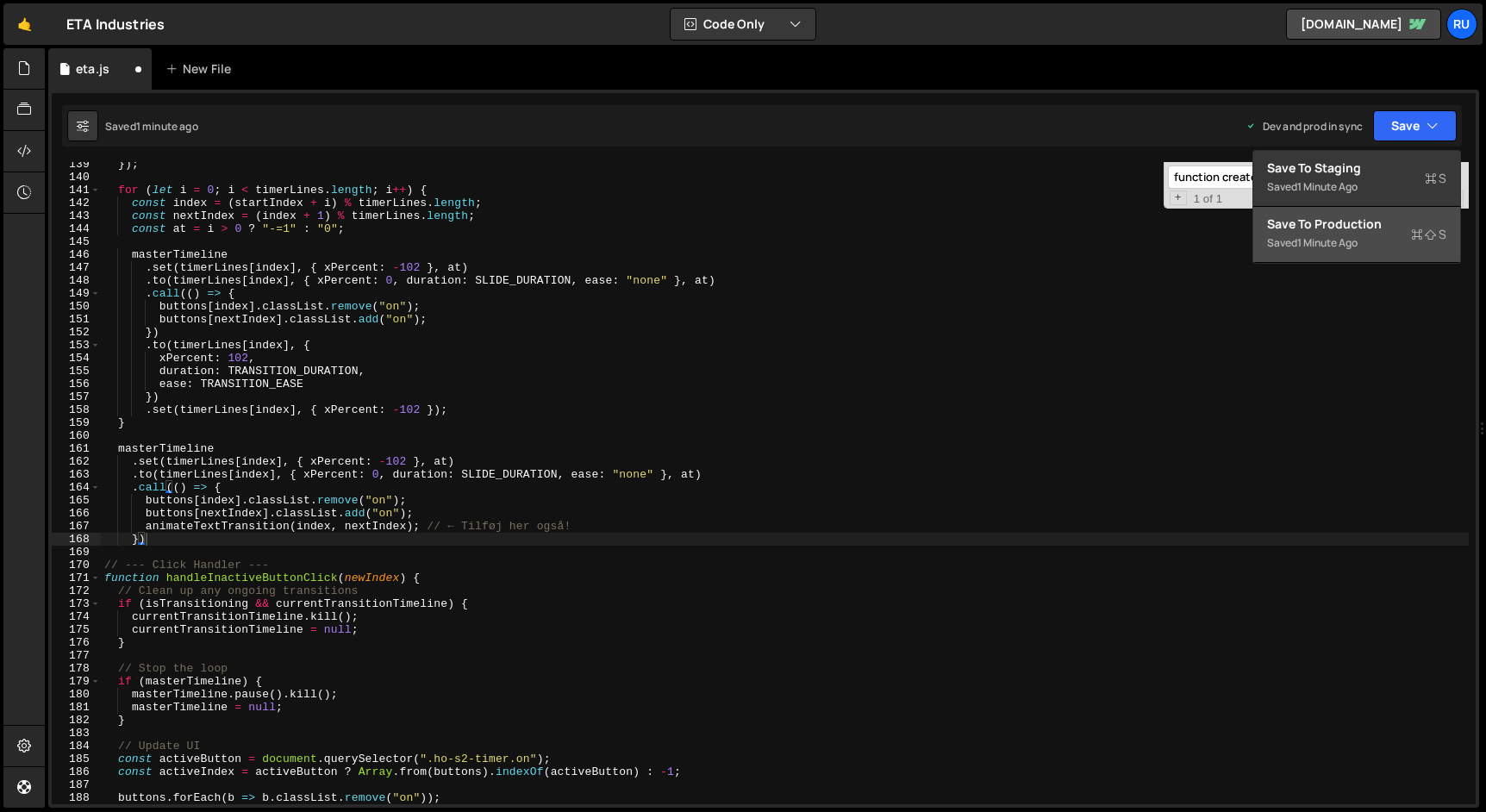
click at [1366, 231] on div "Save to Production S" at bounding box center [1357, 224] width 179 height 17
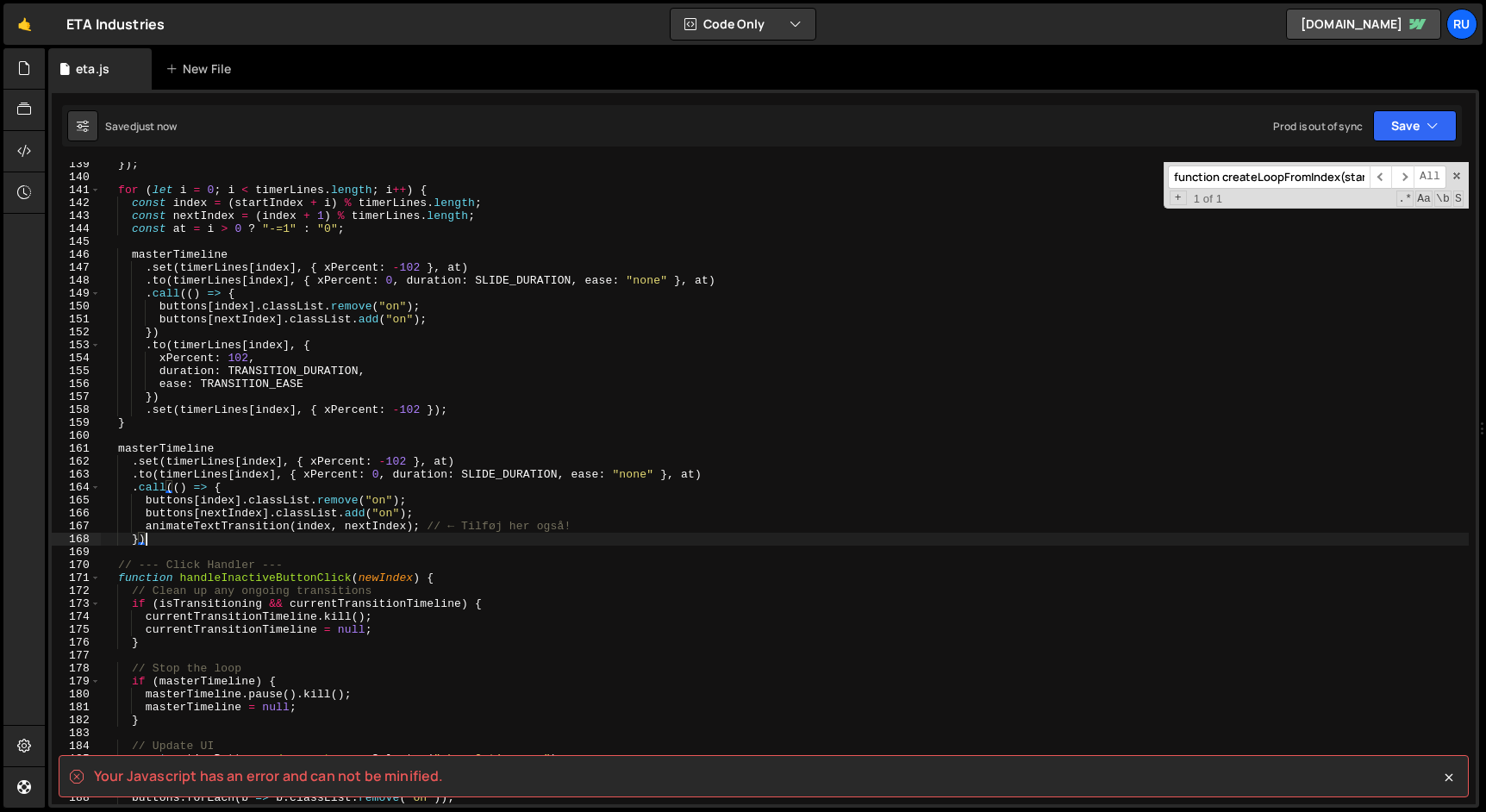
click at [257, 539] on div "}) ; for ( let i = 0 ; i < timerLines . length ; i ++ ) { const index = ( start…" at bounding box center [784, 492] width 1367 height 668
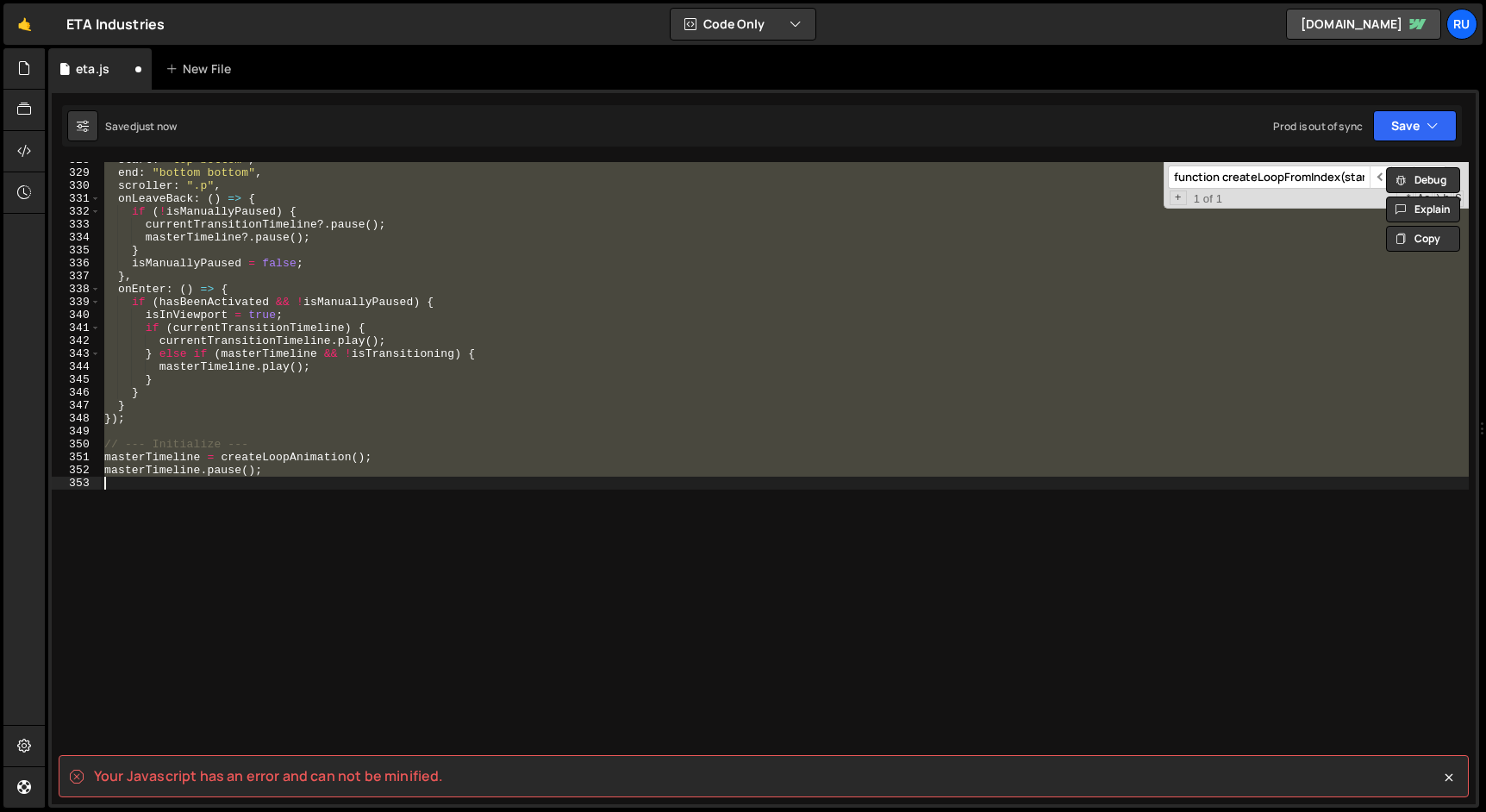
scroll to position [1785, 0]
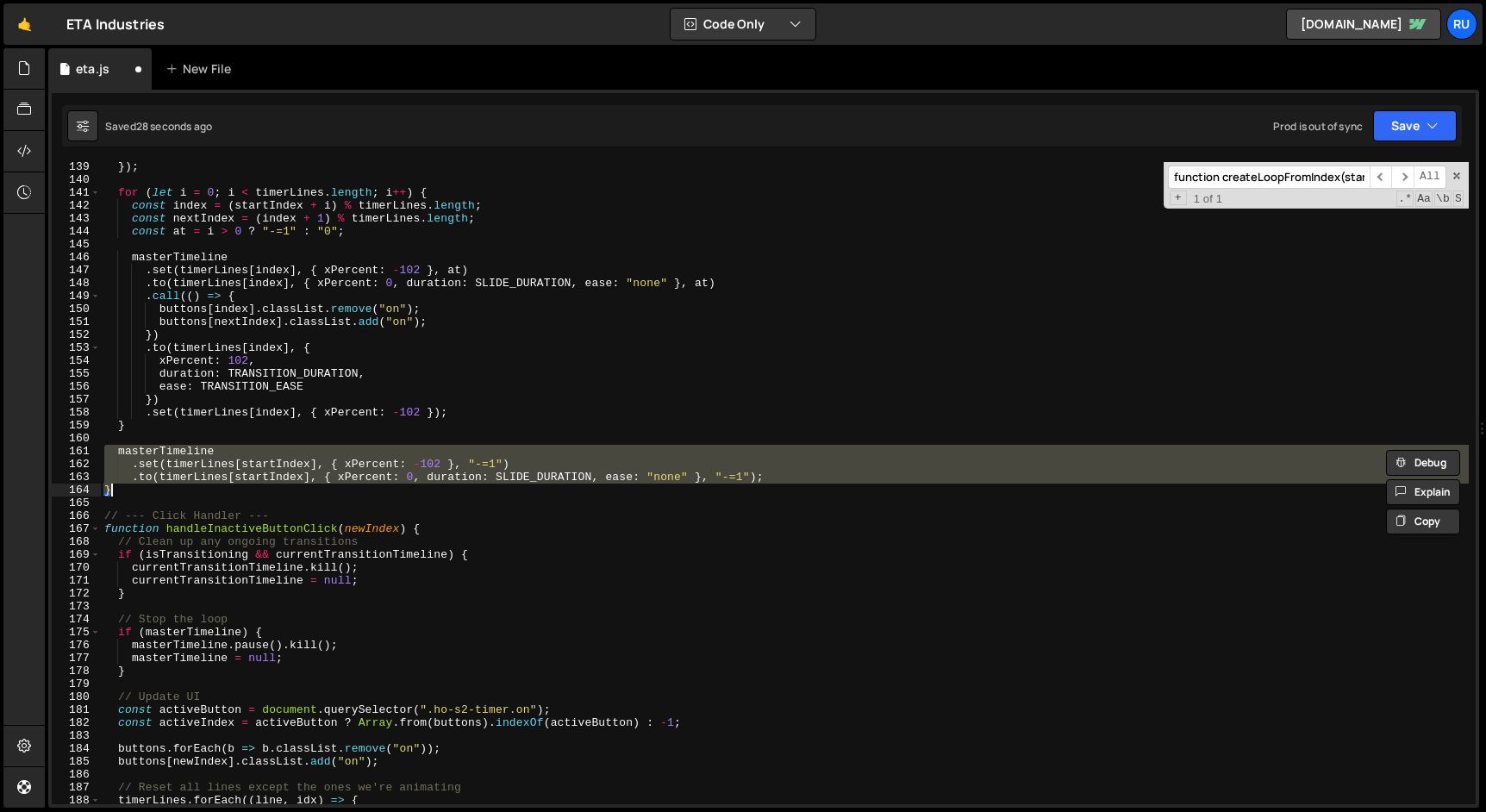
click at [434, 321] on div "}) ; for ( let i = 0 ; i < timerLines . length ; i ++ ) { const index = ( start…" at bounding box center [784, 494] width 1367 height 668
type textarea "buttons[nextIndex].classList.add("on");"
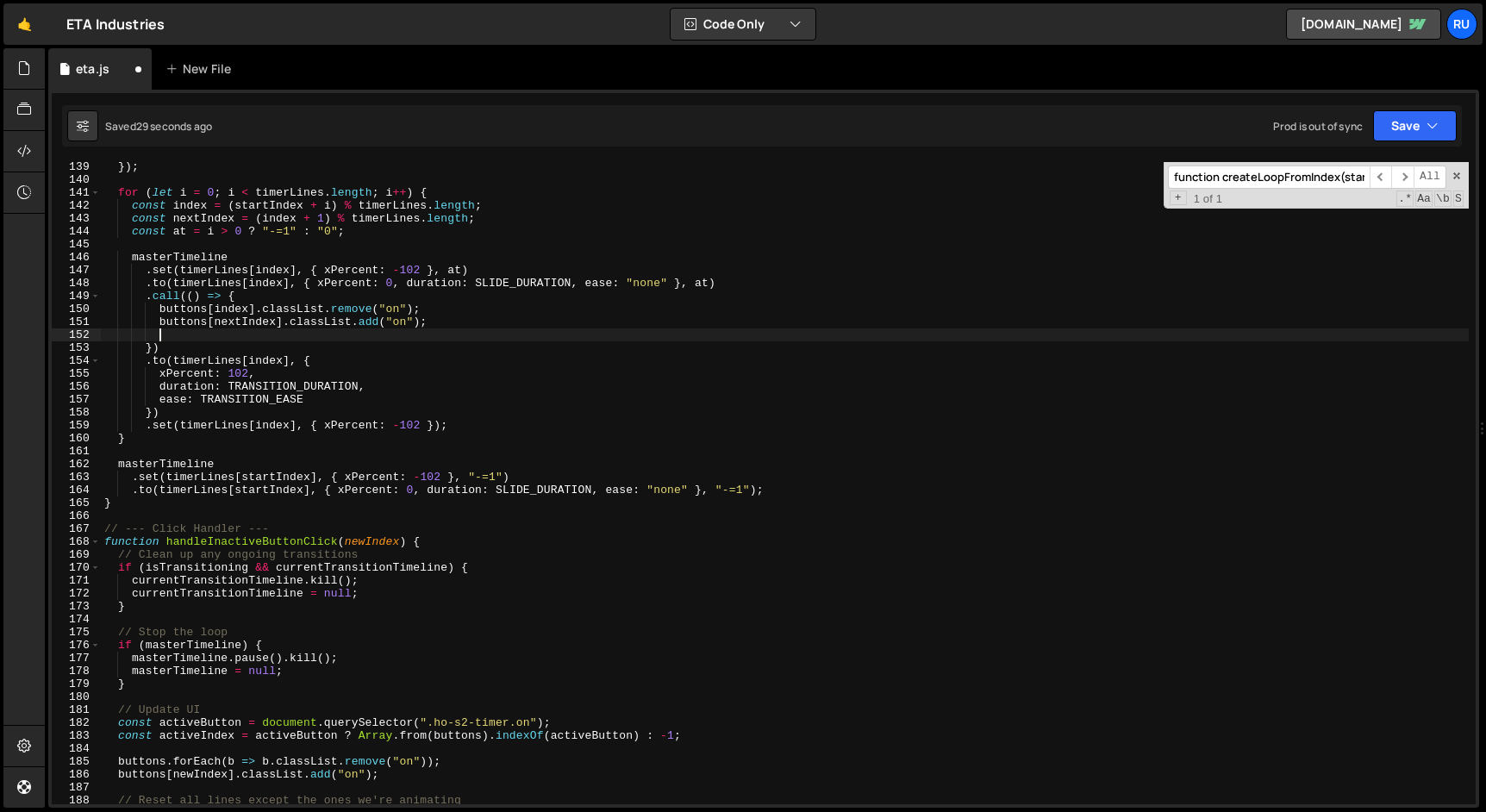
scroll to position [0, 3]
paste textarea "animateTextTransition(index, nextIndex);"
click at [1393, 132] on button "Save" at bounding box center [1414, 126] width 83 height 31
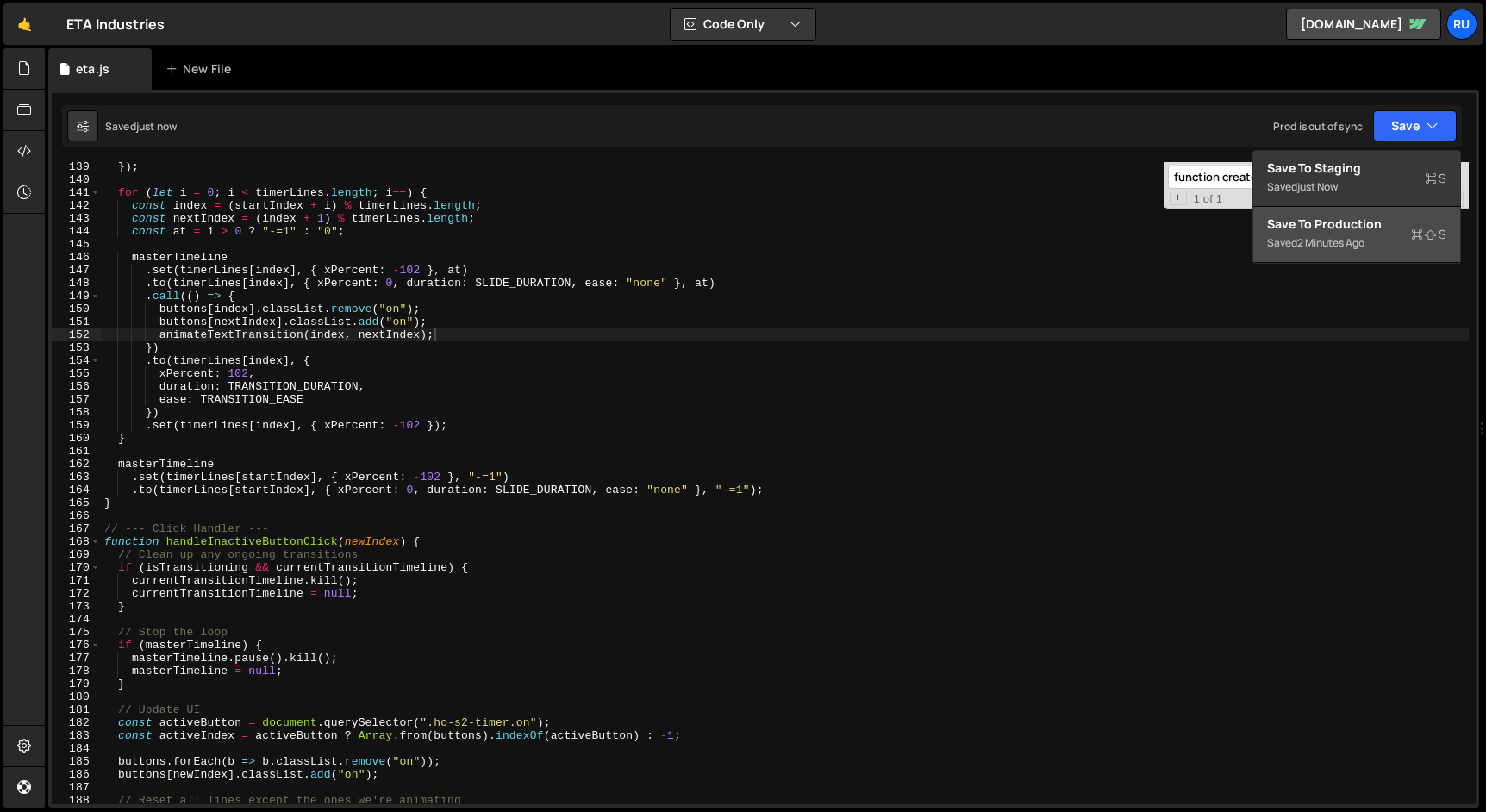
click at [1375, 217] on div "Save to Production S" at bounding box center [1357, 224] width 179 height 17
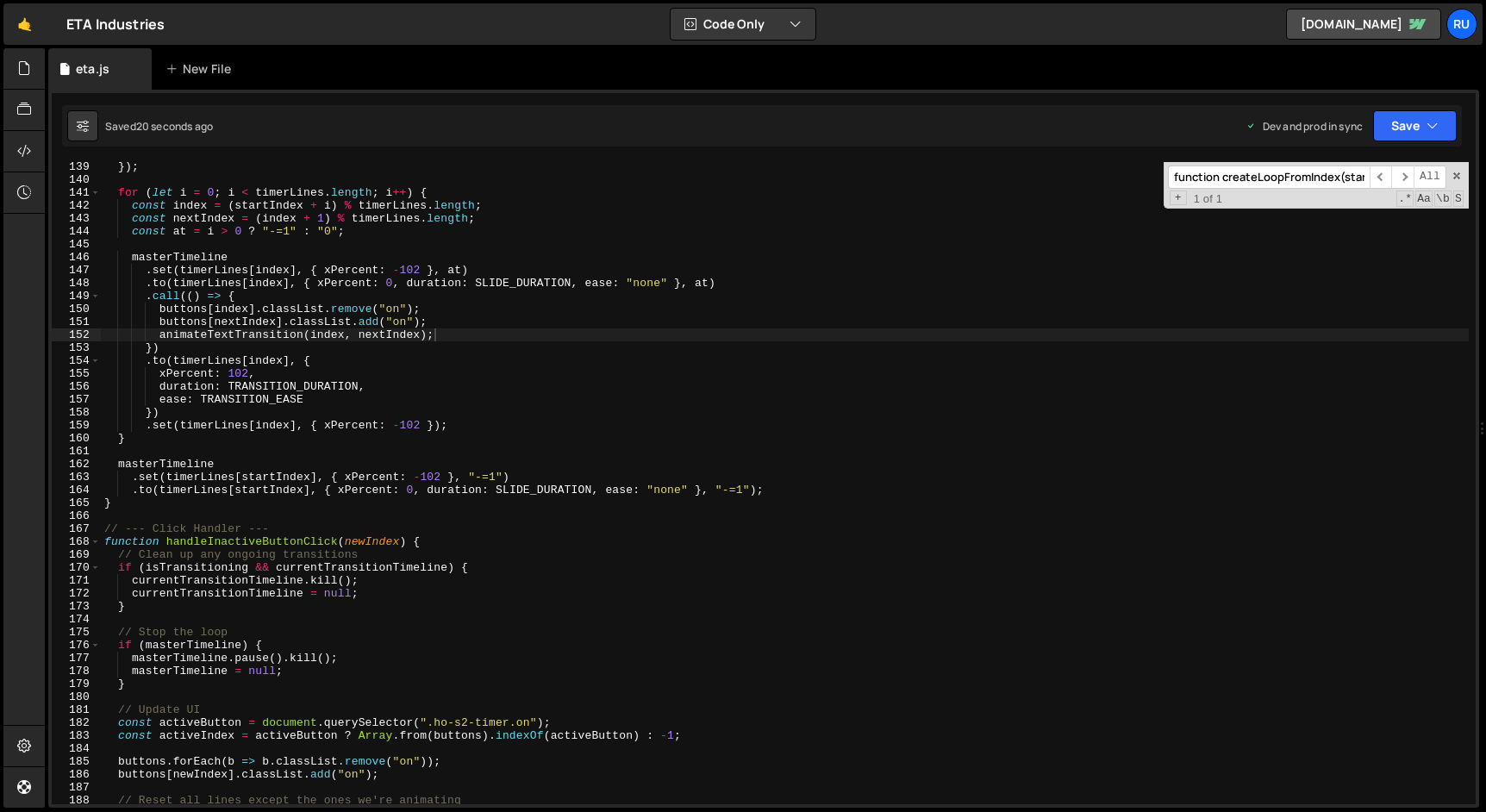
click at [304, 254] on div "}) ; for ( let i = 0 ; i < timerLines . length ; i ++ ) { const index = ( start…" at bounding box center [784, 494] width 1367 height 668
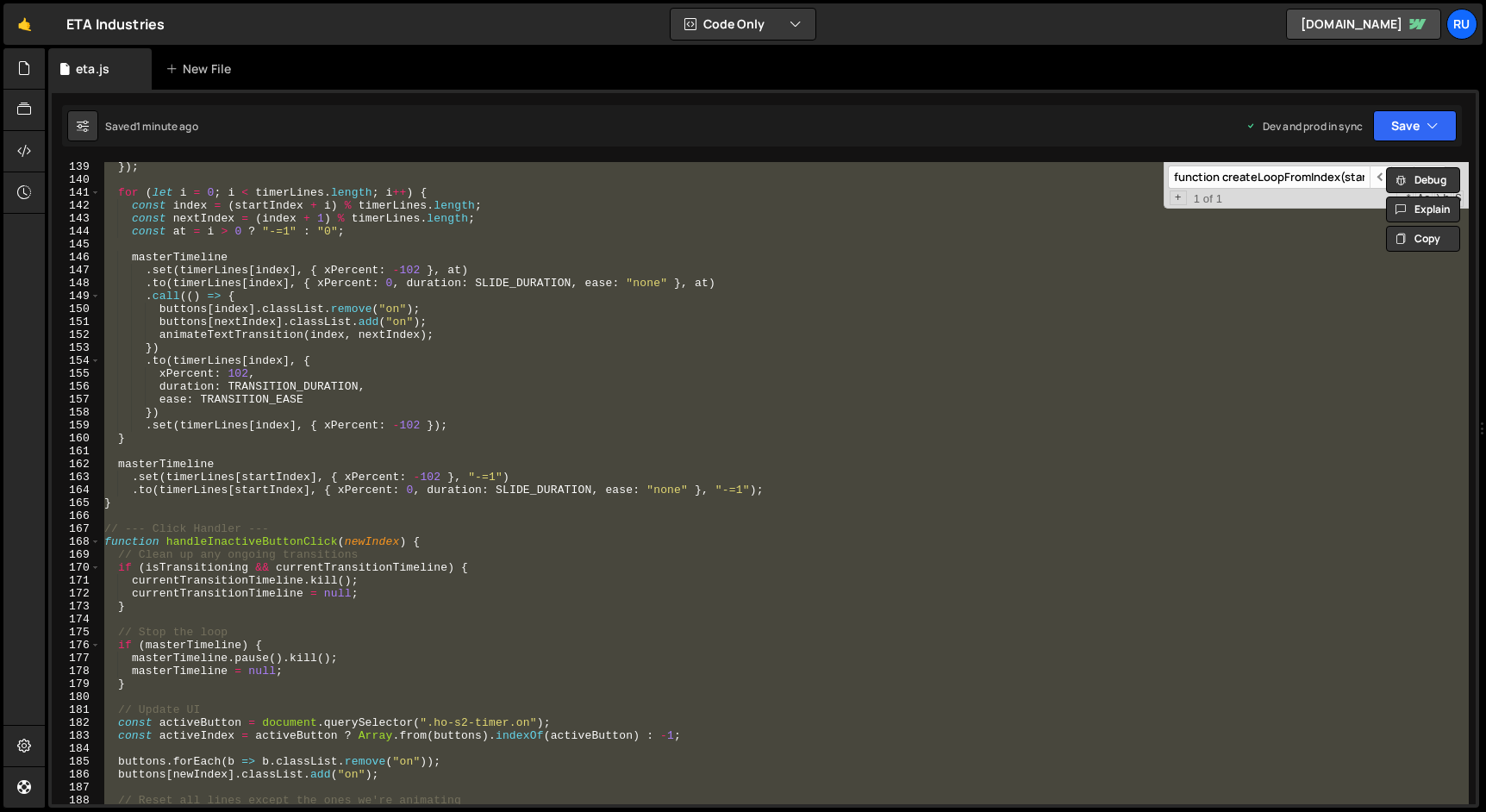
click at [783, 312] on div "}) ; for ( let i = 0 ; i < timerLines . length ; i ++ ) { const index = ( start…" at bounding box center [784, 482] width 1367 height 642
type textarea "buttons[index].classList.remove("on");"
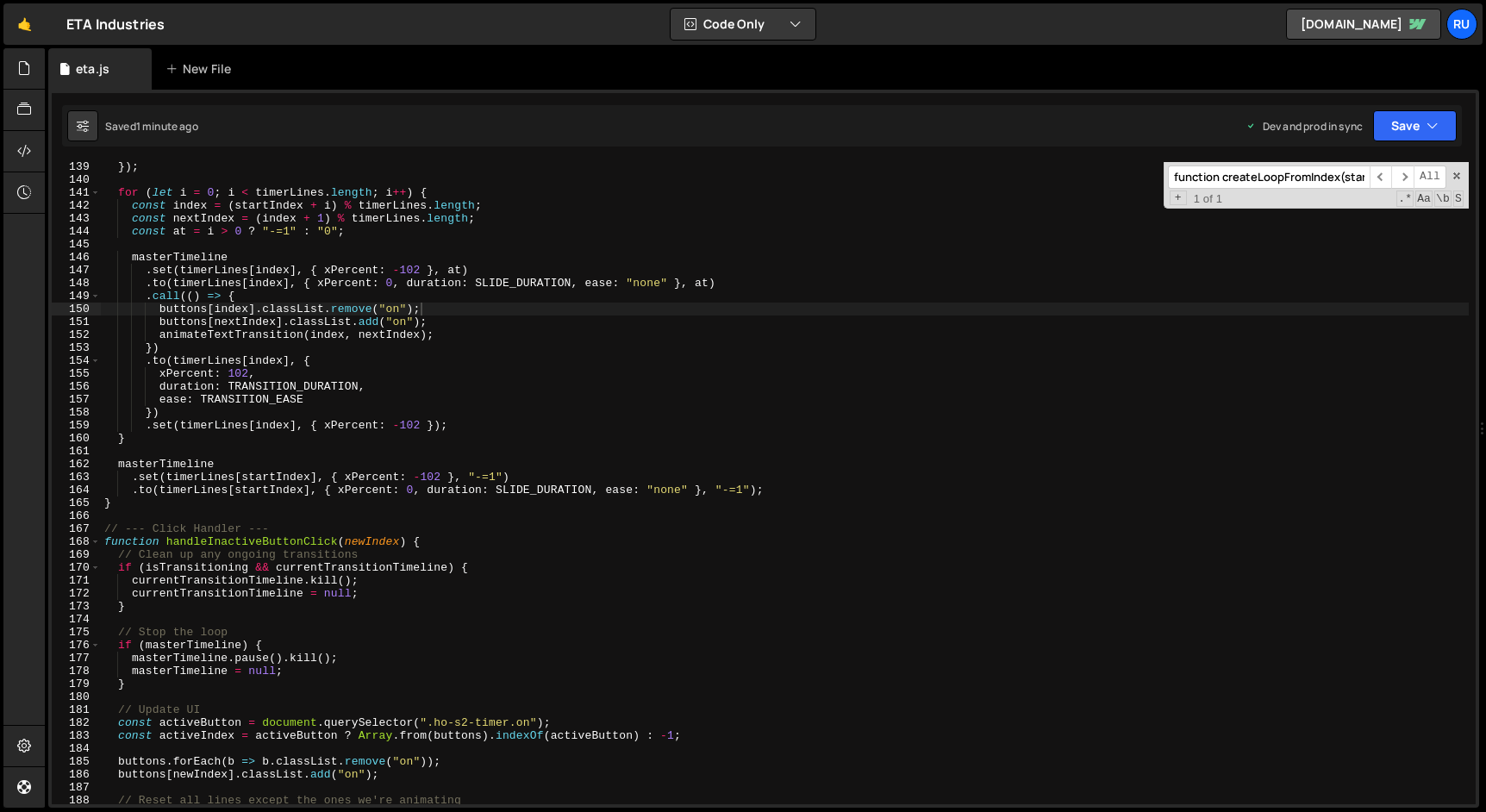
click at [1309, 175] on input "function createLoopFromIndex(startIndex) {" at bounding box center [1269, 177] width 202 height 24
paste input "handleInactiveButtonClick(new"
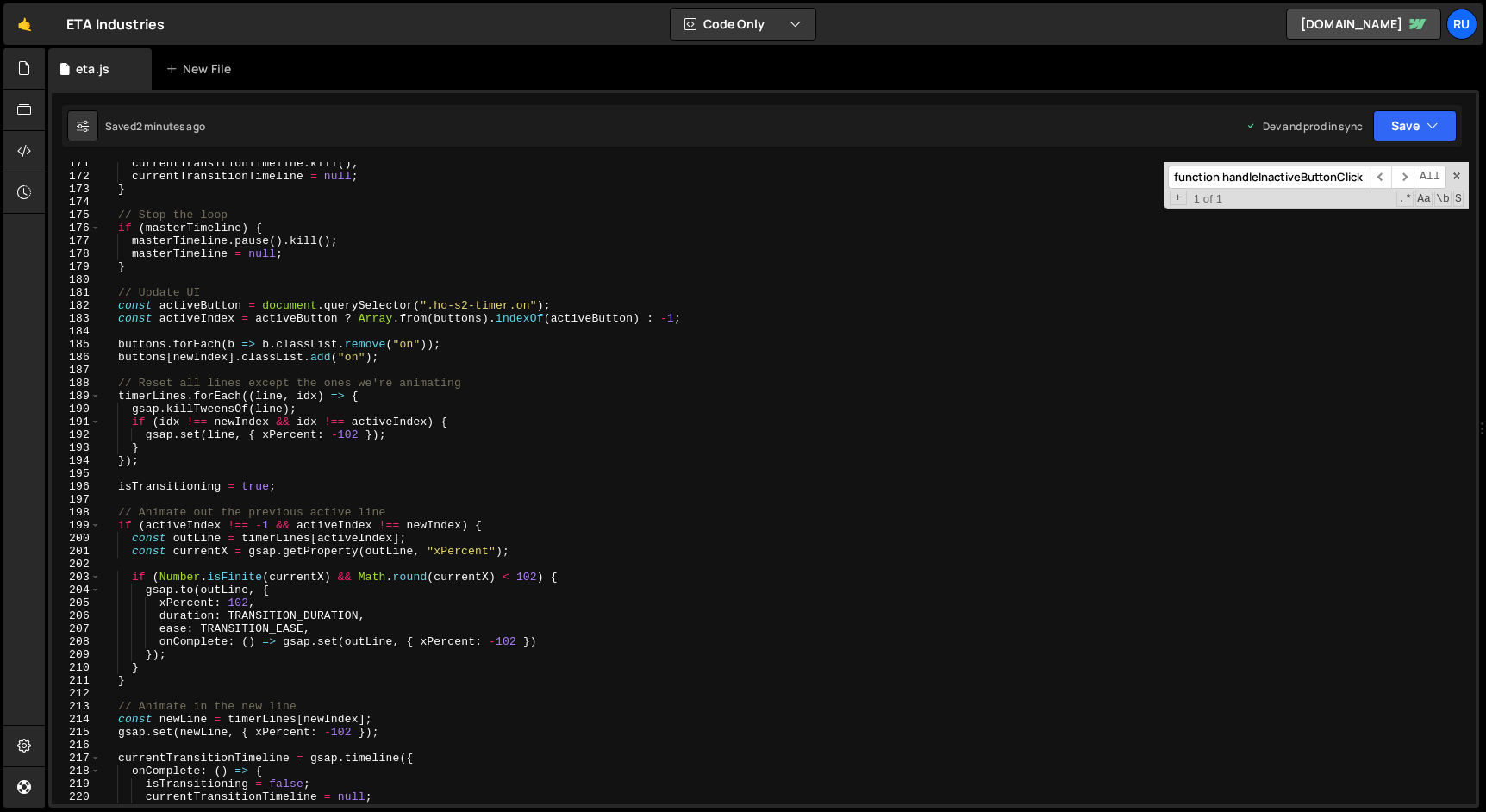
scroll to position [2202, 0]
click at [1306, 180] on input "function handleInactiveButtonClick(newIndex) {" at bounding box center [1269, 177] width 202 height 24
paste input "currentTransitionTimeline"
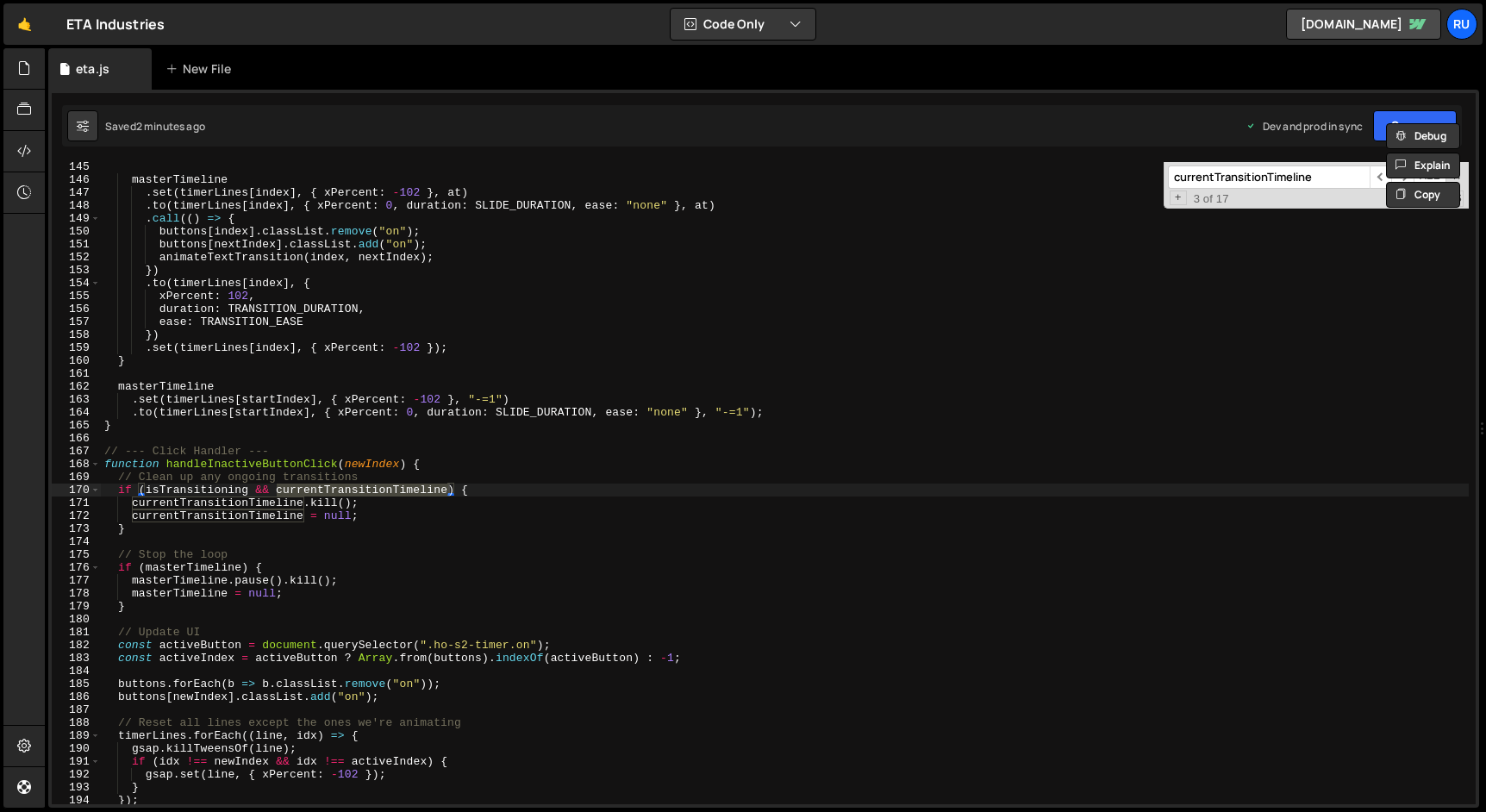
type input "function handleInactiveButtonClick(newIndex) {"
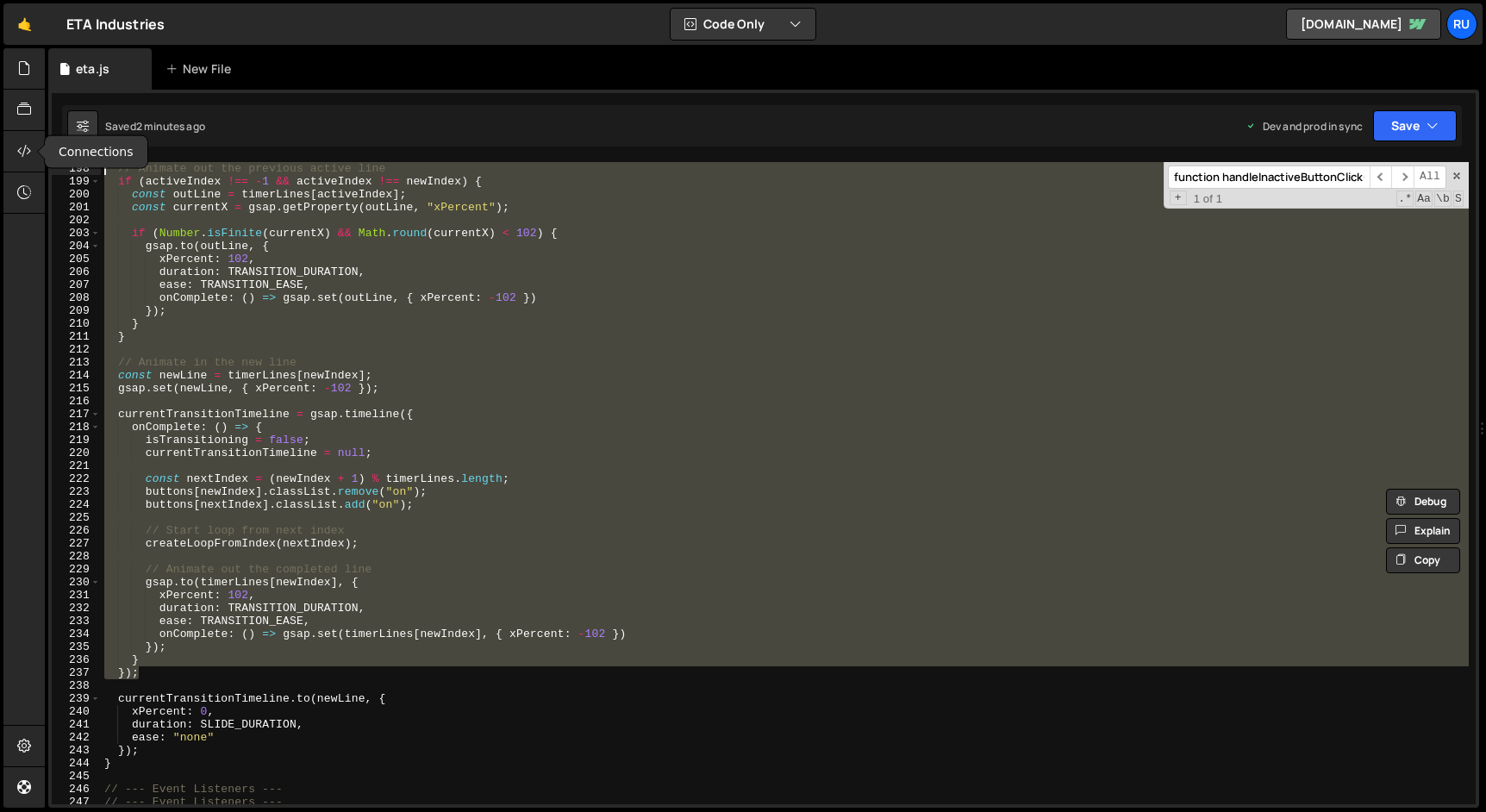
scroll to position [2430, 0]
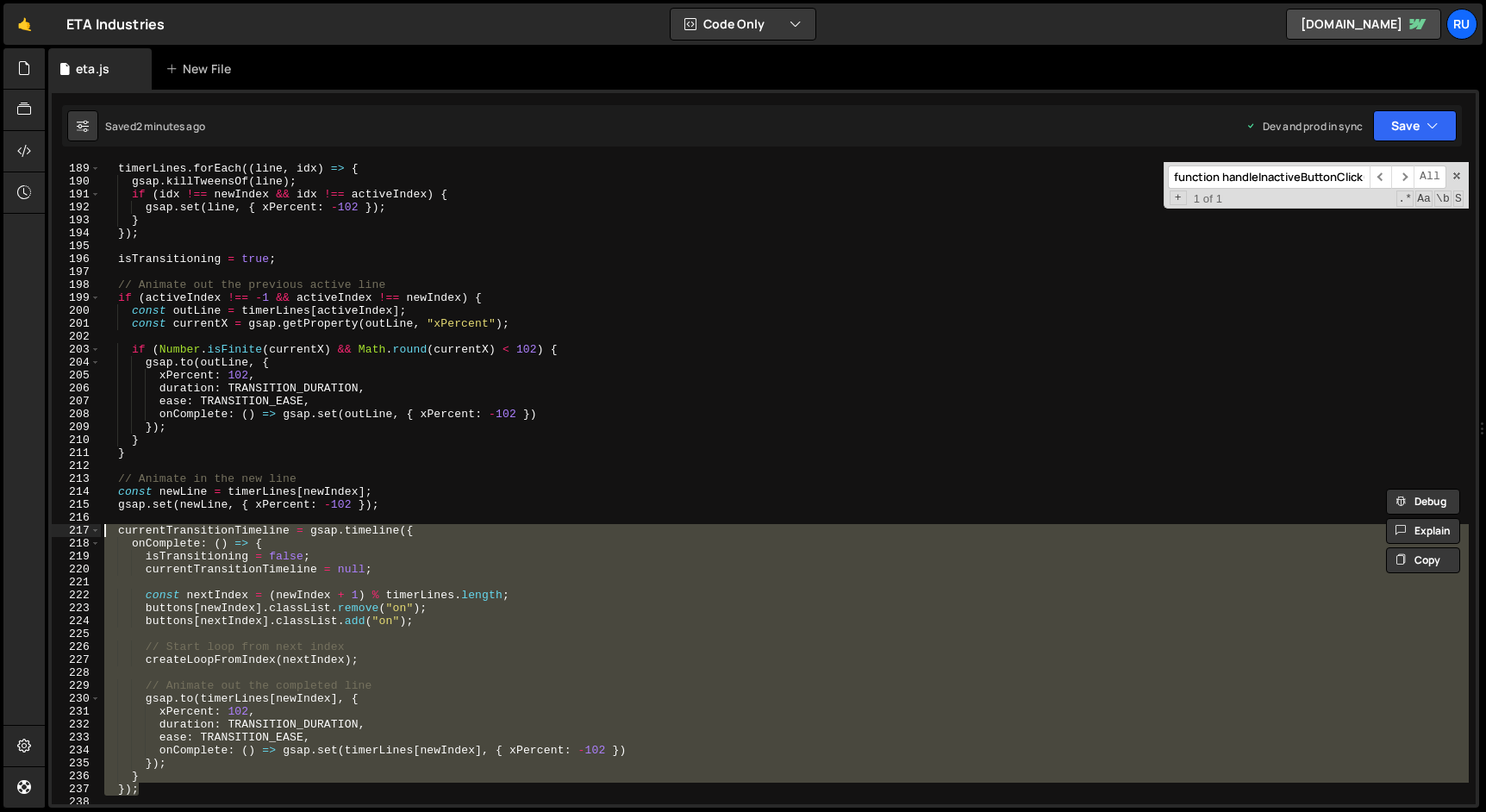
drag, startPoint x: 157, startPoint y: 449, endPoint x: 45, endPoint y: 528, distance: 137.1
click at [45, 528] on div "Files New File Create your first file Get started by starting a Javascript or C…" at bounding box center [764, 427] width 1441 height 759
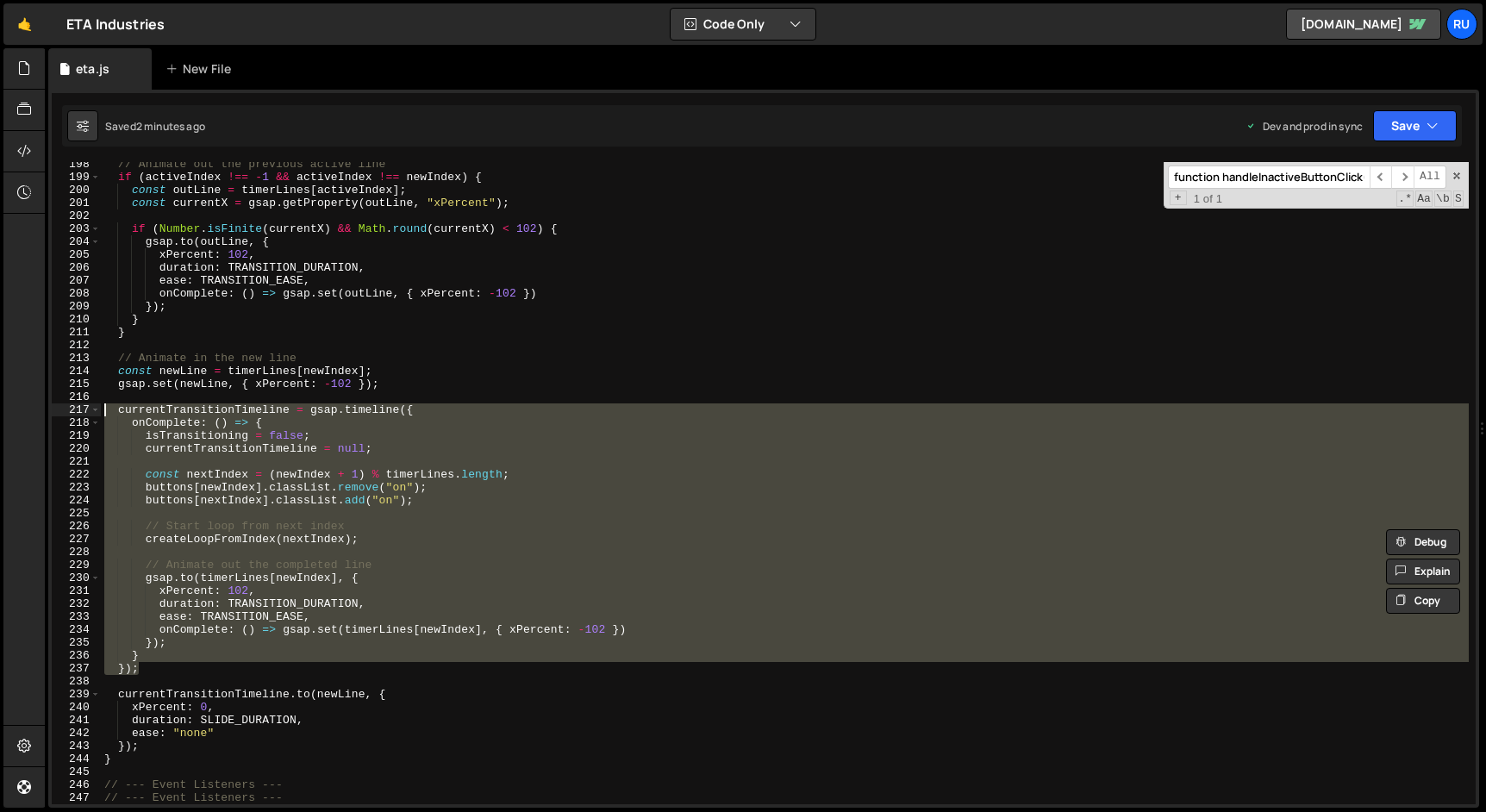
scroll to position [2651, 0]
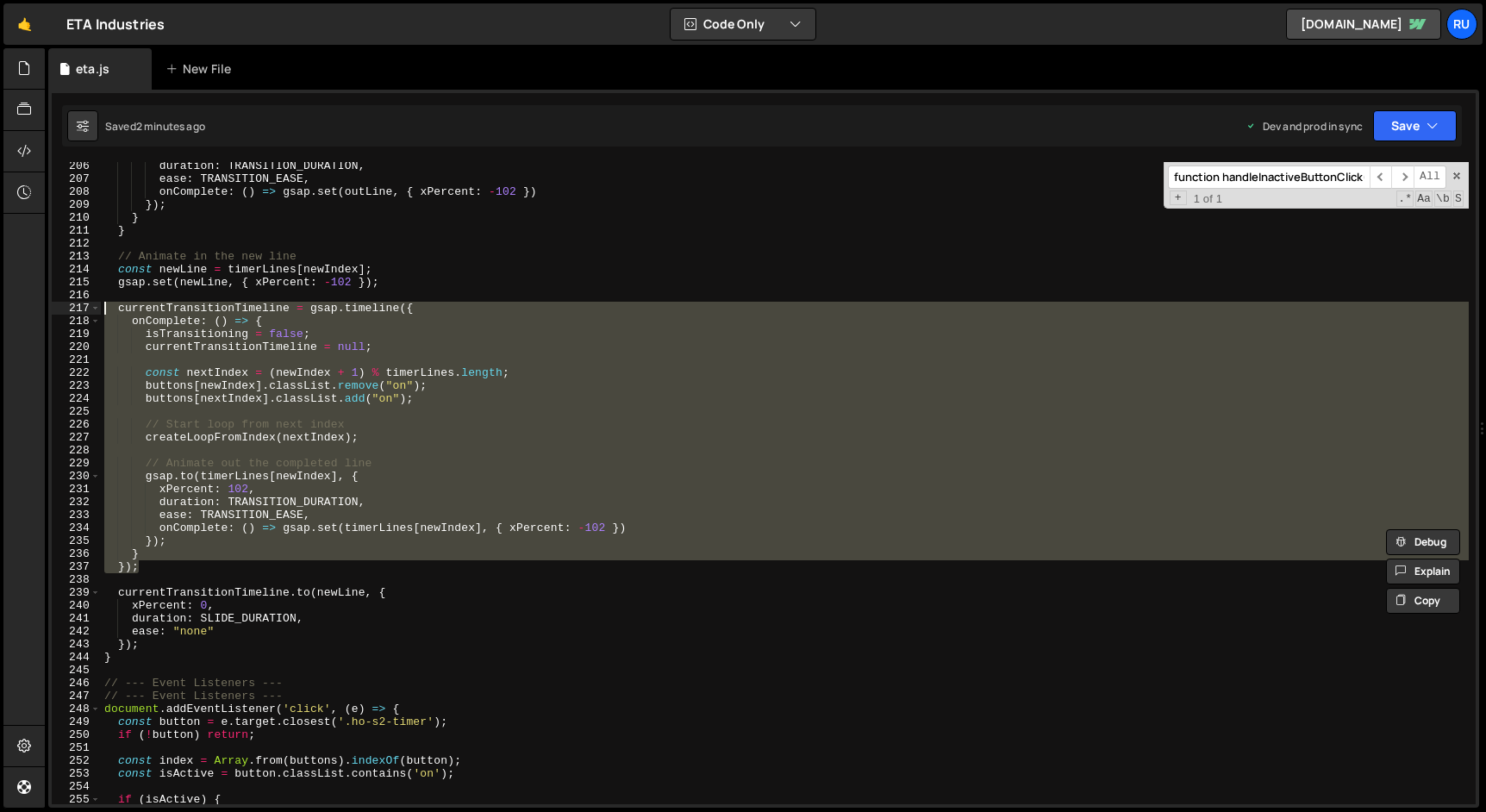
paste textarea "});"
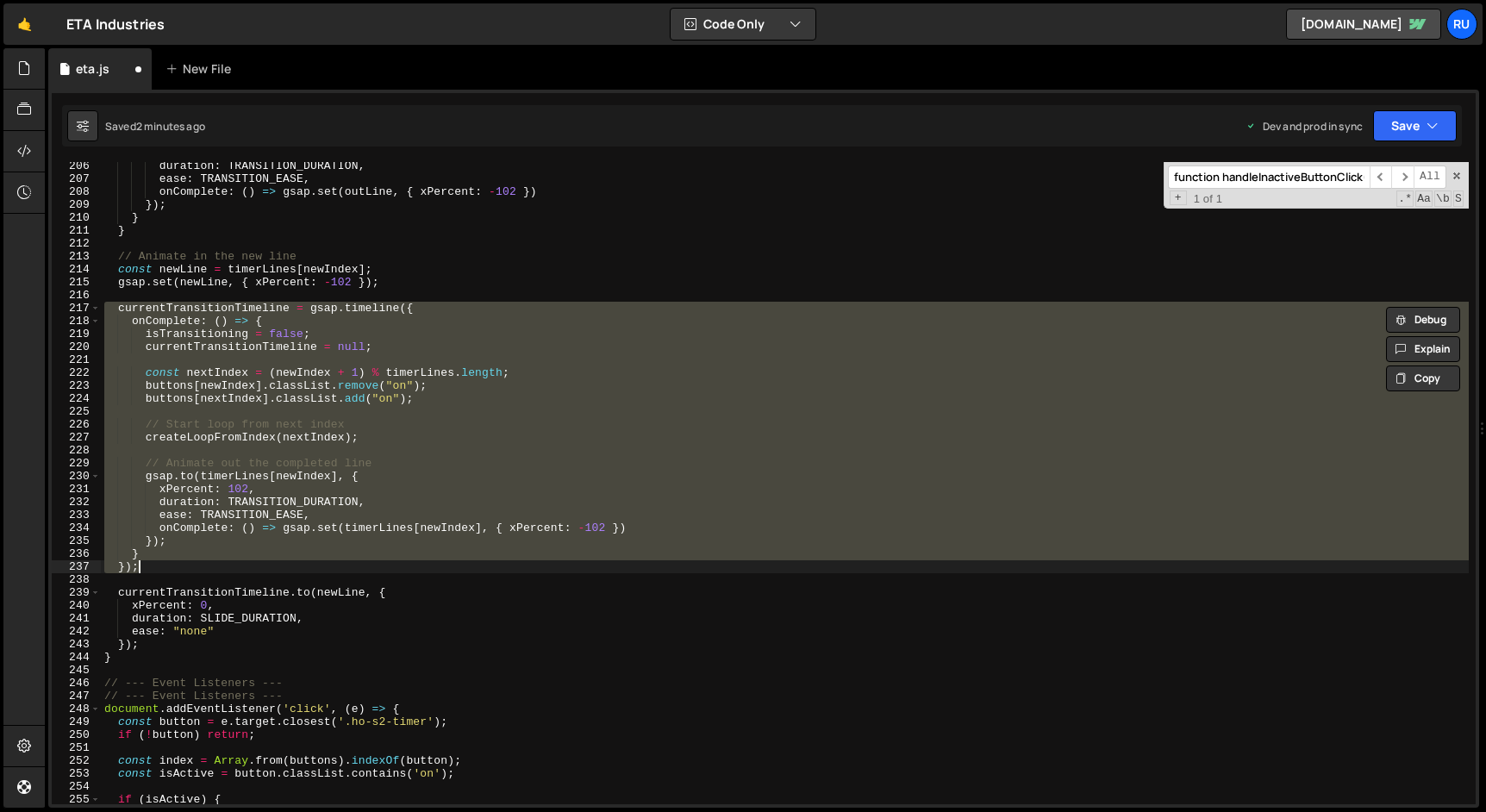
paste textarea
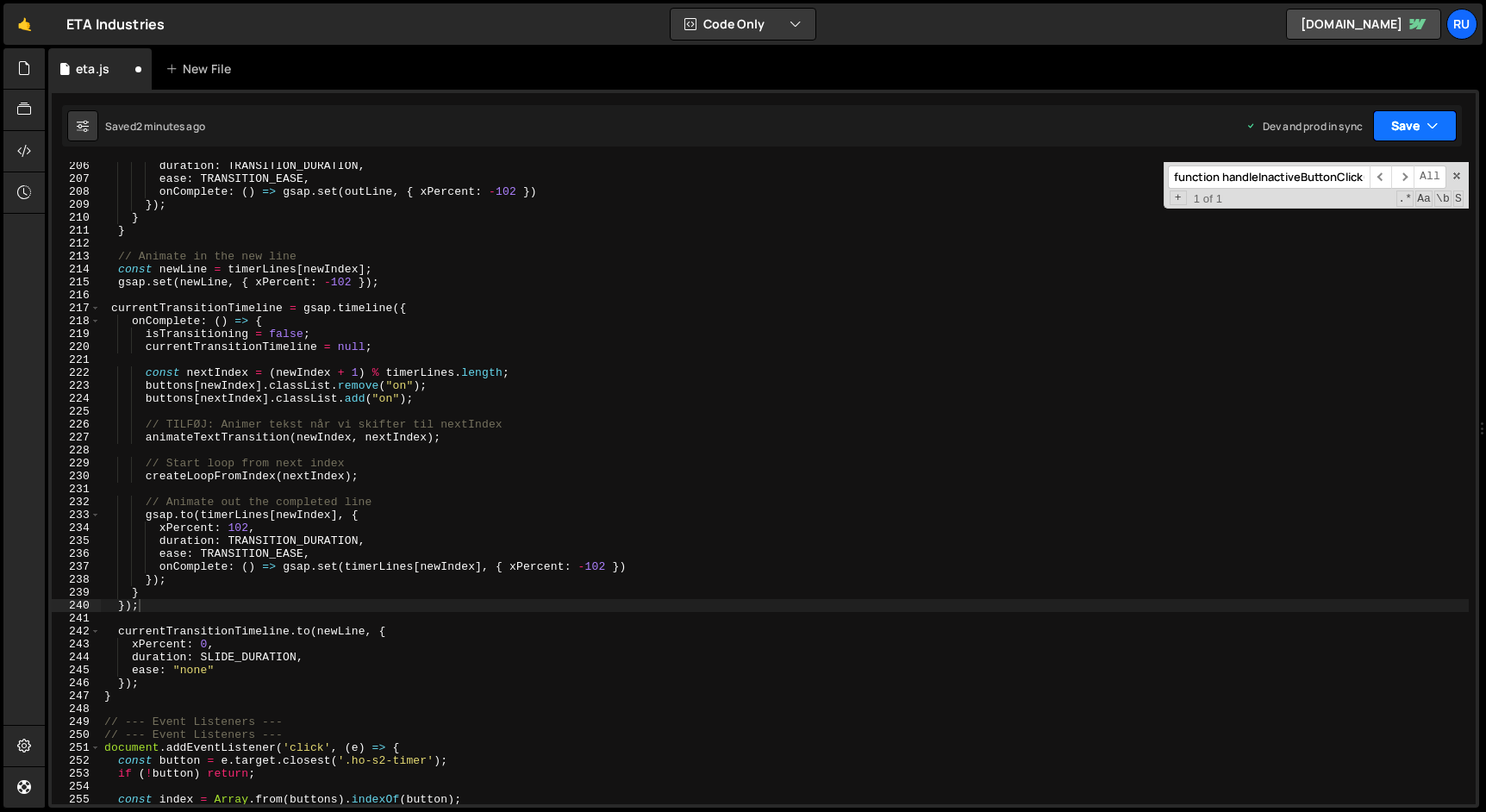
click at [1405, 119] on button "Save" at bounding box center [1414, 126] width 83 height 31
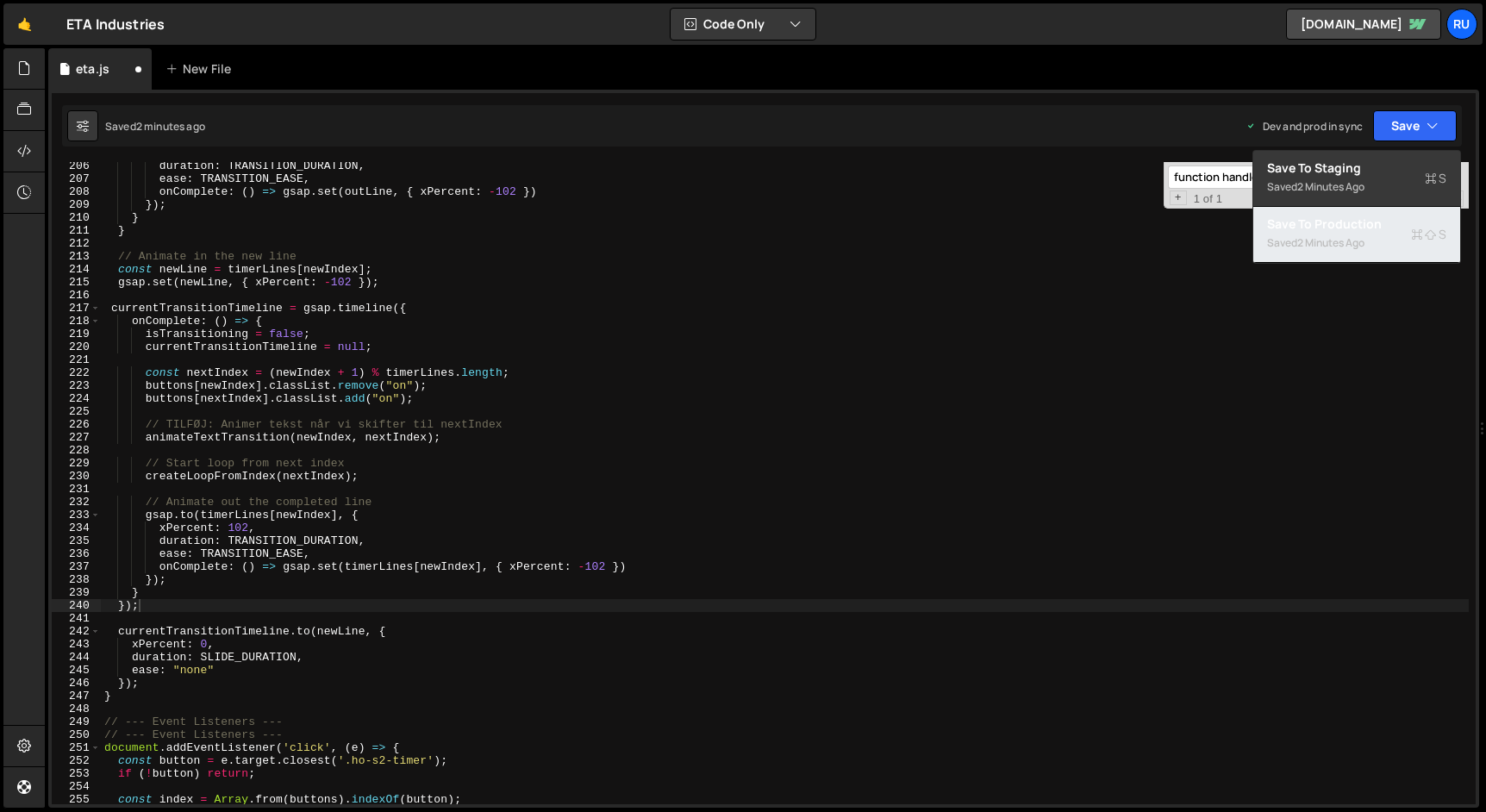
click at [1369, 224] on div "Save to Production S" at bounding box center [1357, 224] width 179 height 17
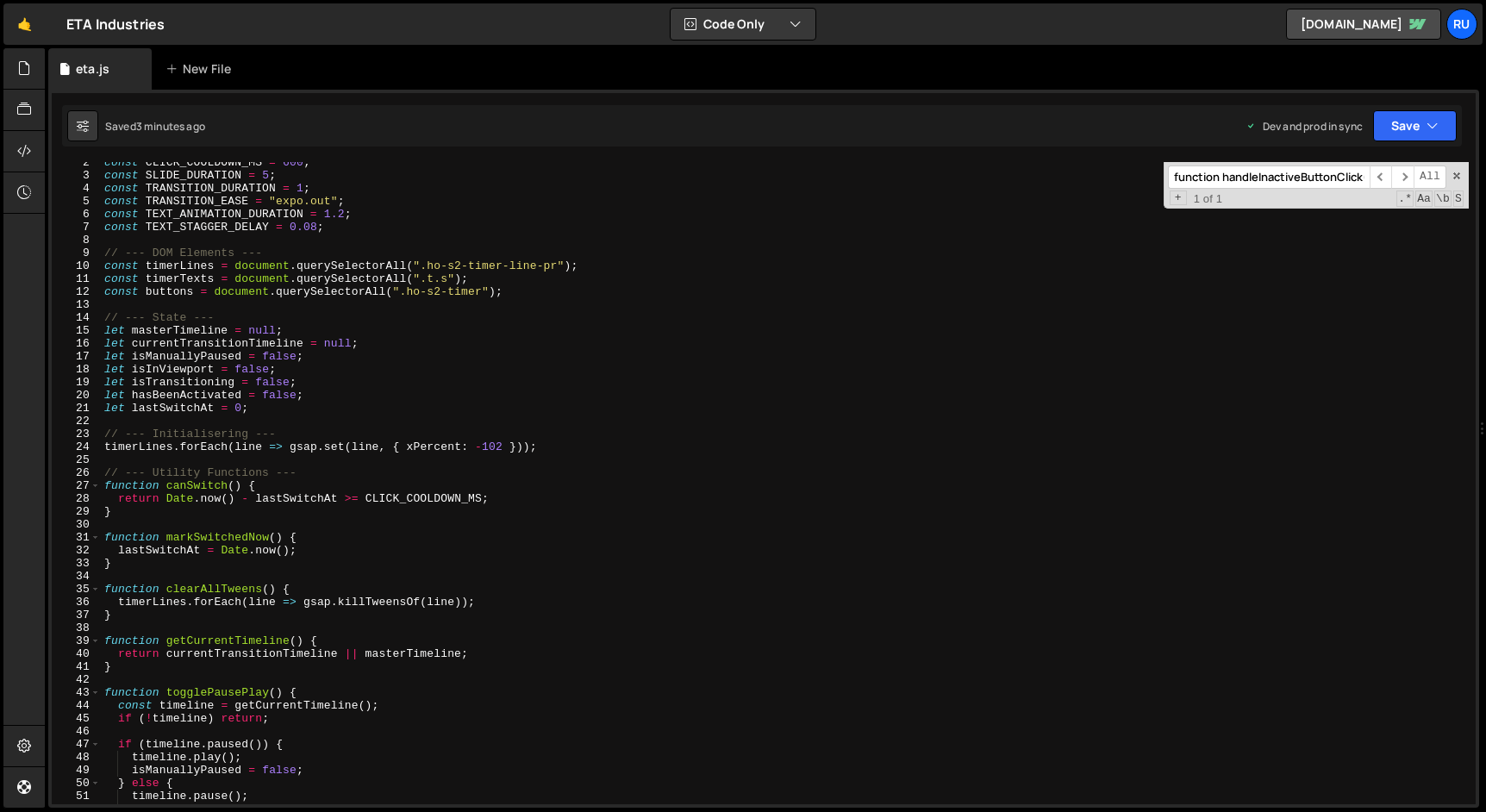
scroll to position [0, 0]
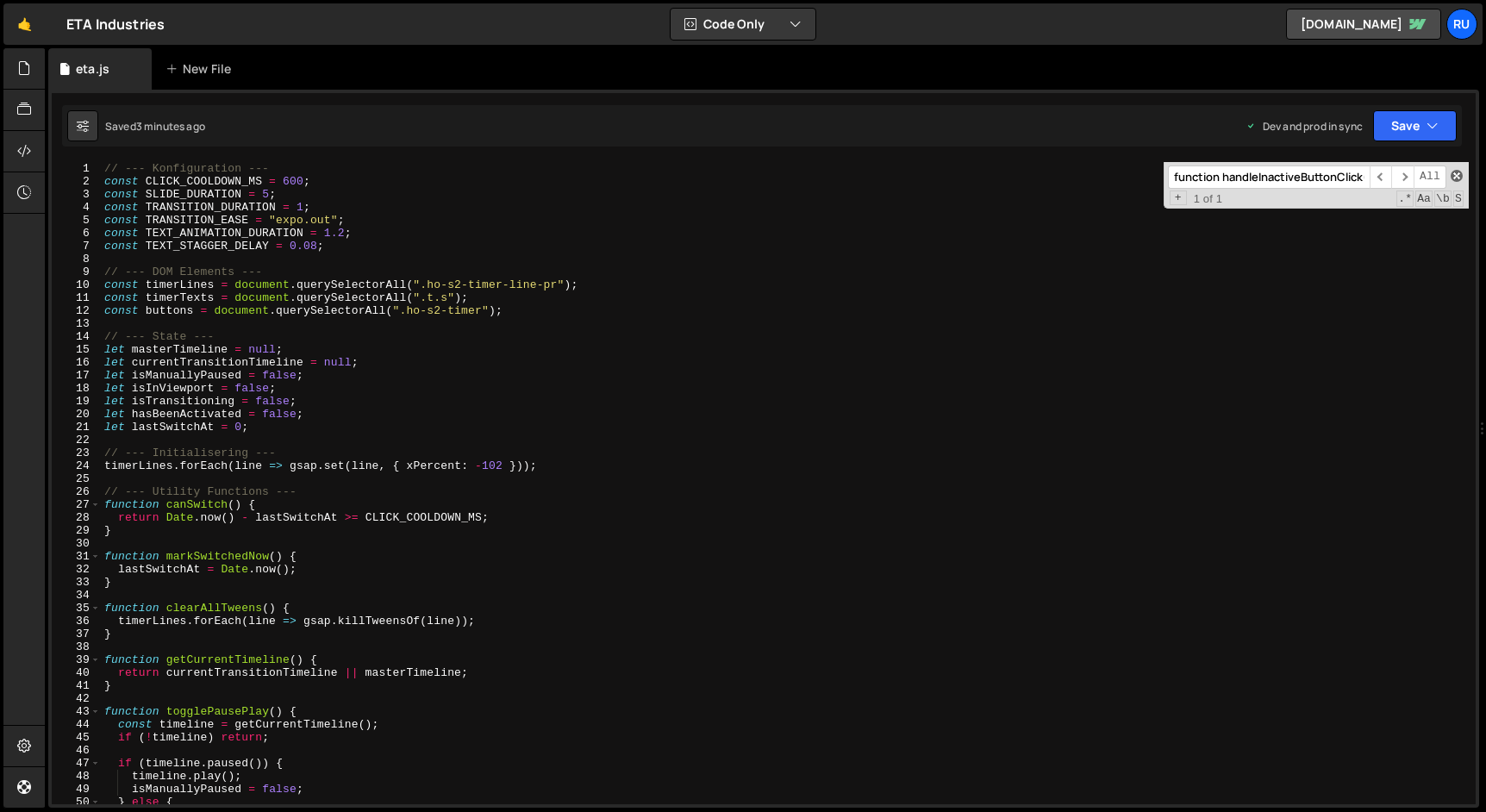
click at [1455, 172] on span at bounding box center [1456, 175] width 12 height 12
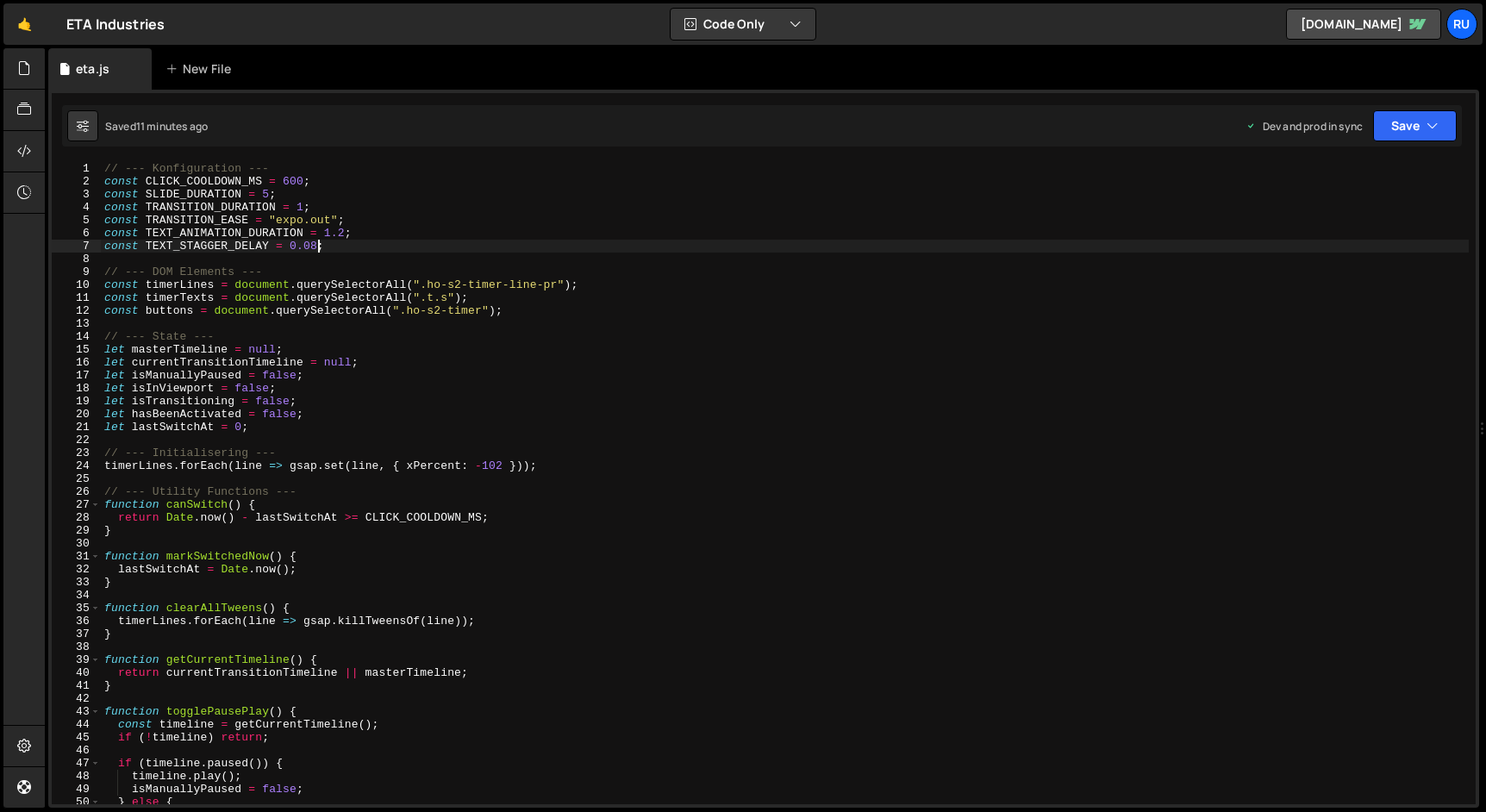
click at [316, 242] on div "// --- Konfiguration --- const CLICK_COOLDOWN_MS = 600 ; const SLIDE_DURATION =…" at bounding box center [784, 496] width 1367 height 668
click at [1403, 128] on button "Save" at bounding box center [1414, 126] width 83 height 31
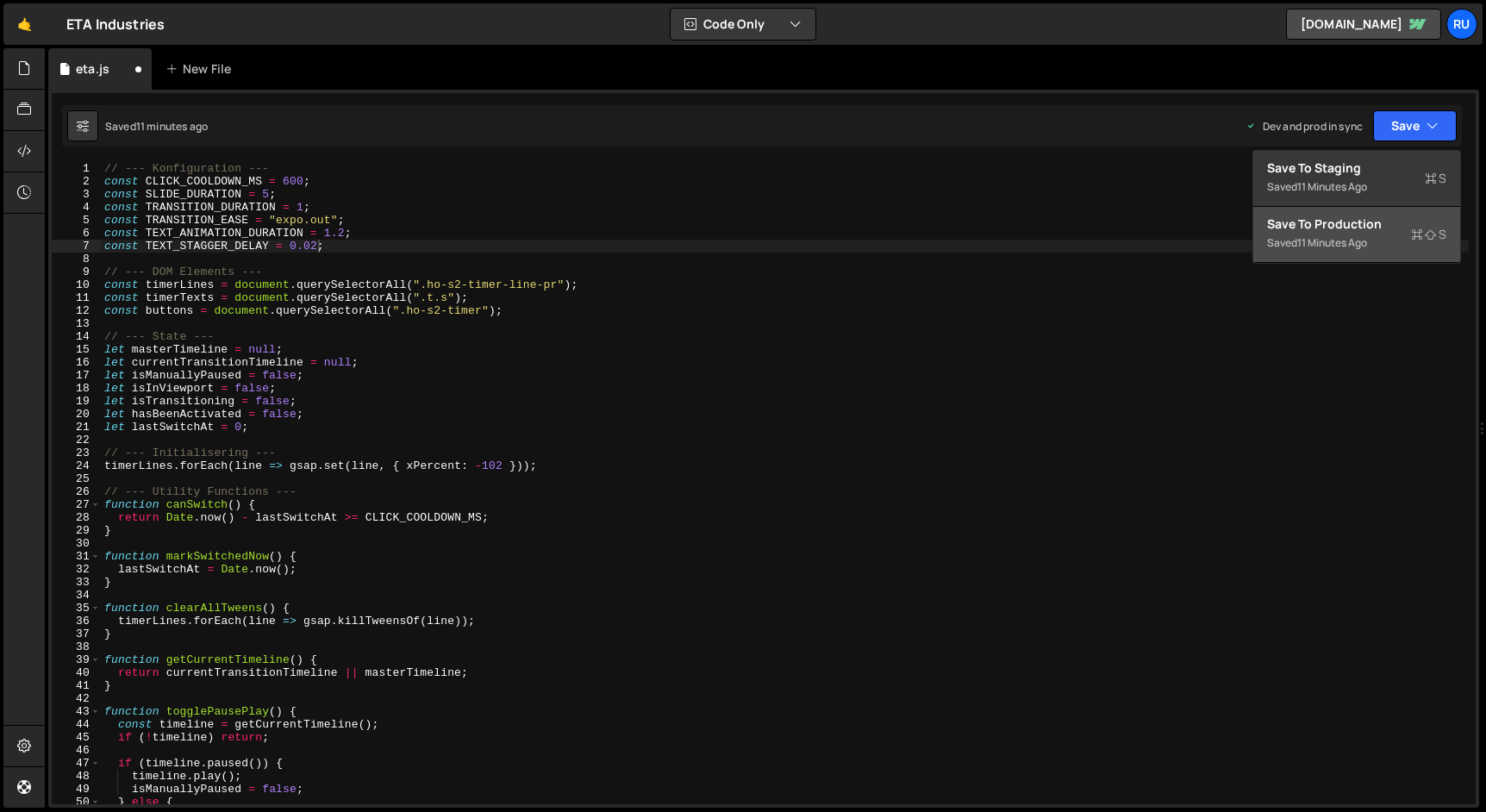
click at [1376, 217] on div "Save to Production S" at bounding box center [1357, 224] width 179 height 17
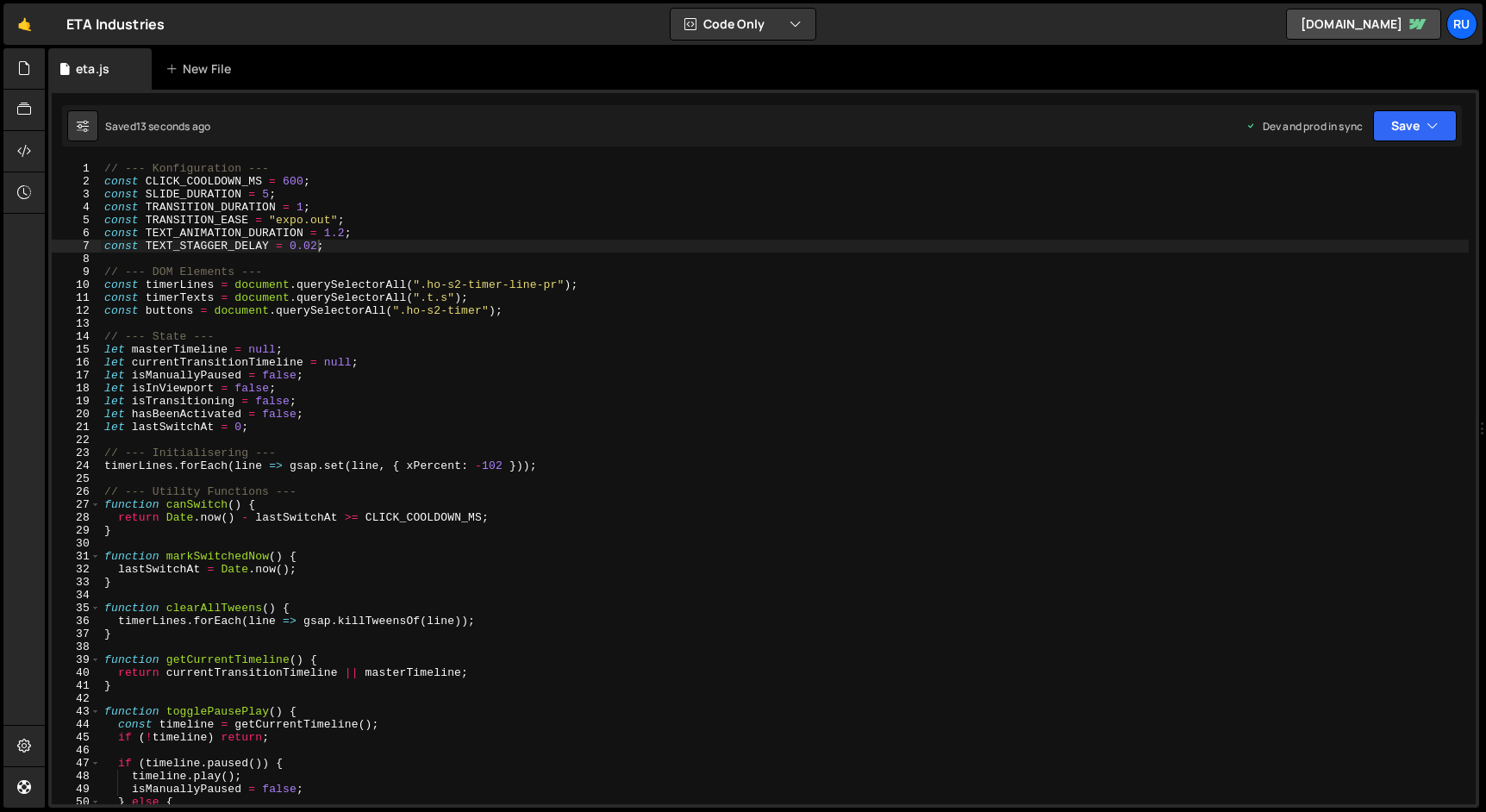
click at [316, 249] on div "// --- Konfiguration --- const CLICK_COOLDOWN_MS = 600 ; const SLIDE_DURATION =…" at bounding box center [784, 496] width 1367 height 668
click at [1409, 124] on button "Save" at bounding box center [1414, 126] width 83 height 31
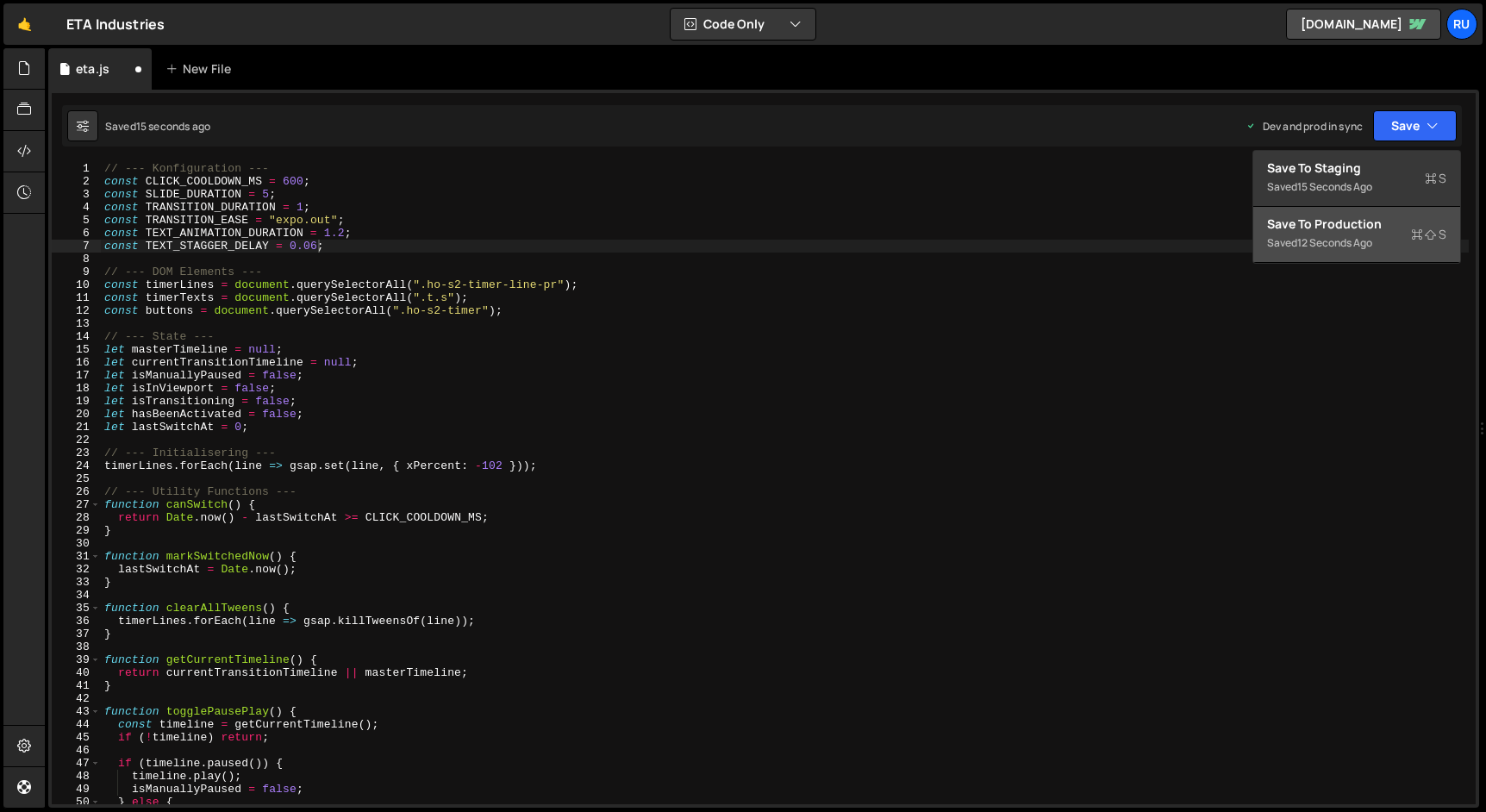
click at [1393, 234] on div "Saved 12 seconds ago" at bounding box center [1357, 243] width 179 height 21
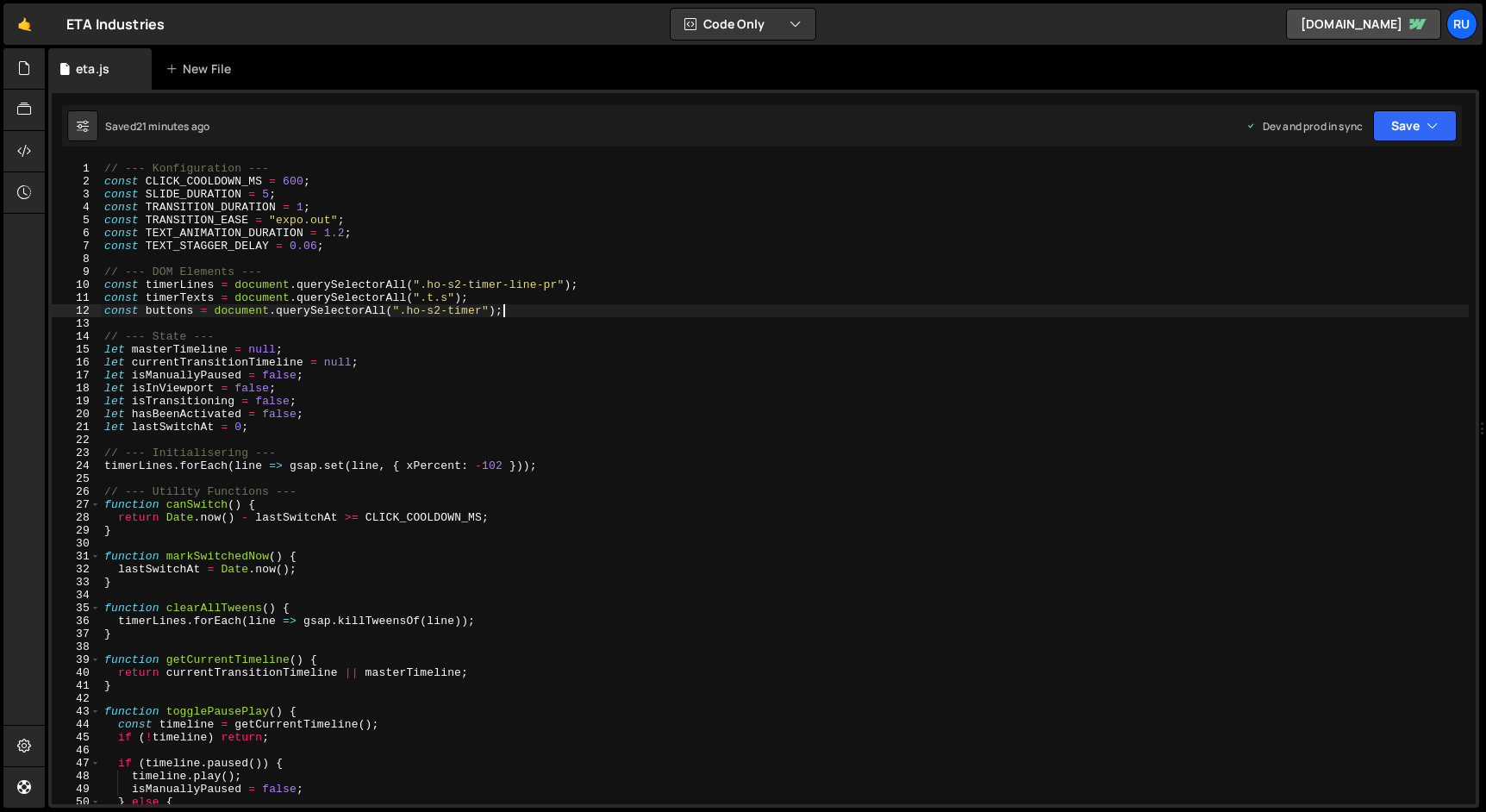
click at [1018, 313] on div "// --- Konfiguration --- const CLICK_COOLDOWN_MS = 600 ; const SLIDE_DURATION =…" at bounding box center [784, 496] width 1367 height 668
paste textarea "each: TEXT_STAGGER_DELAY,"
type textarea "const buttons = document.querySelectorAll(".ho-s2-timer");"
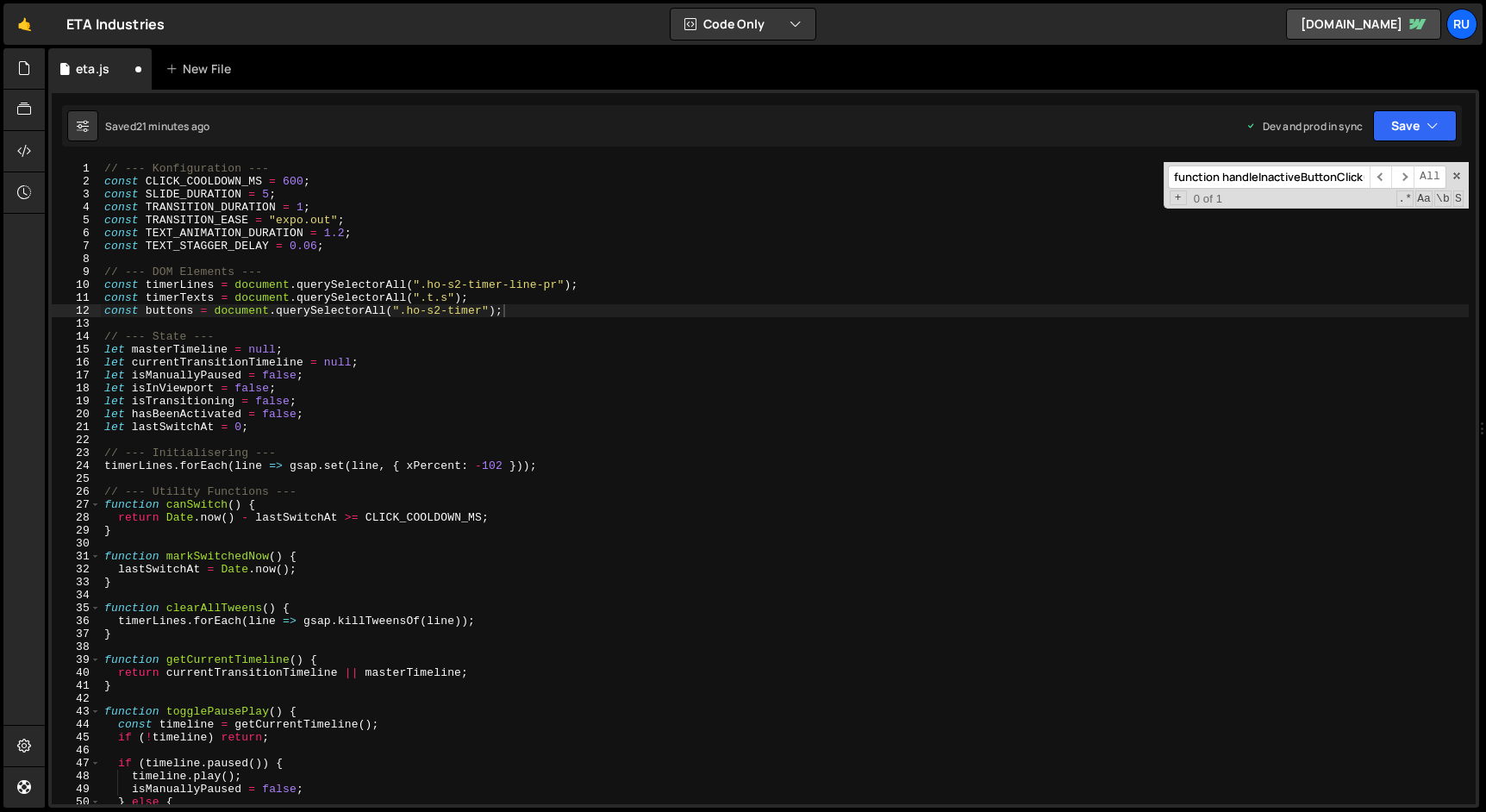
paste input "each: TEXT_STAGGER_DELAY,"
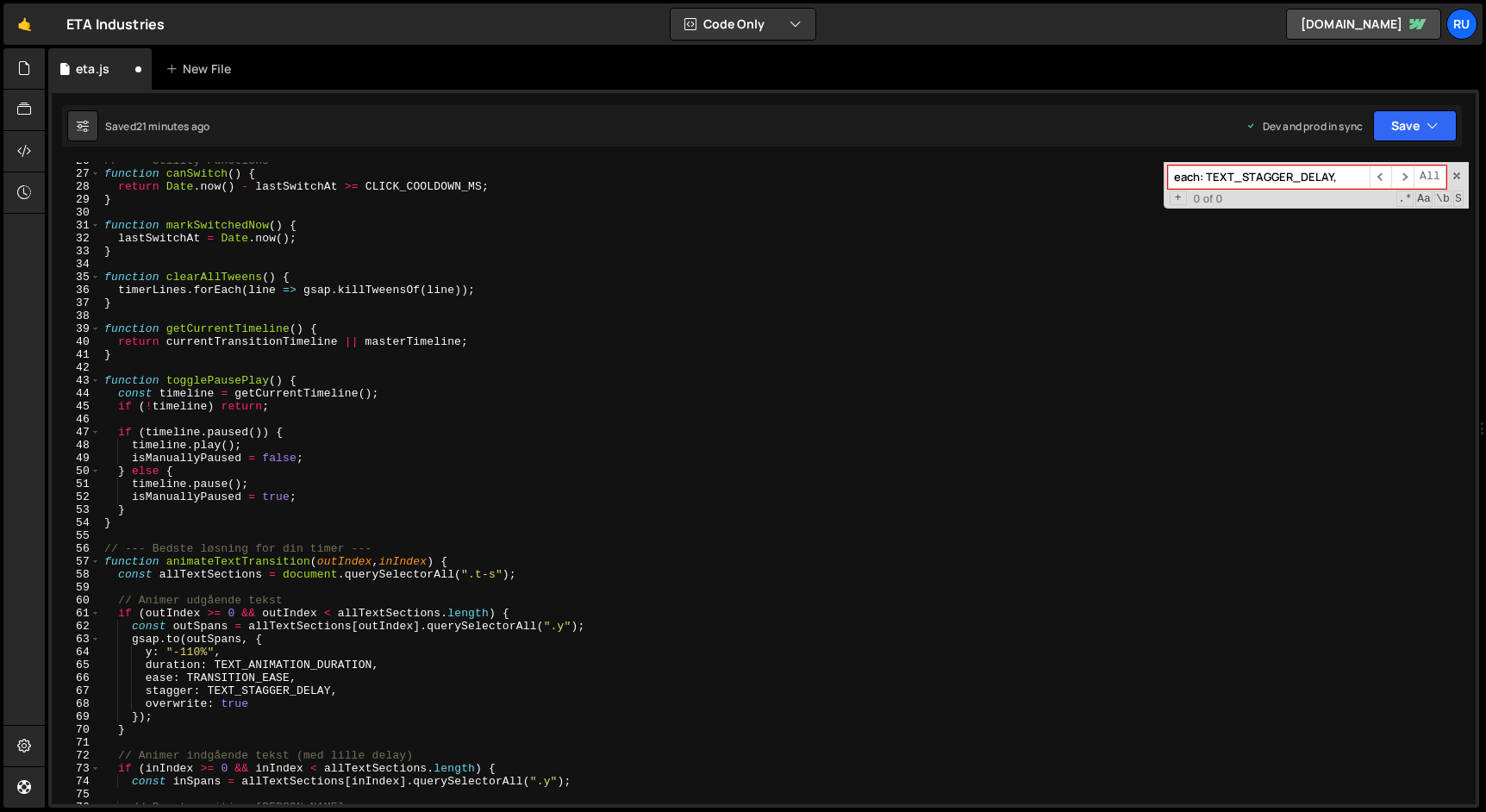
scroll to position [336, 0]
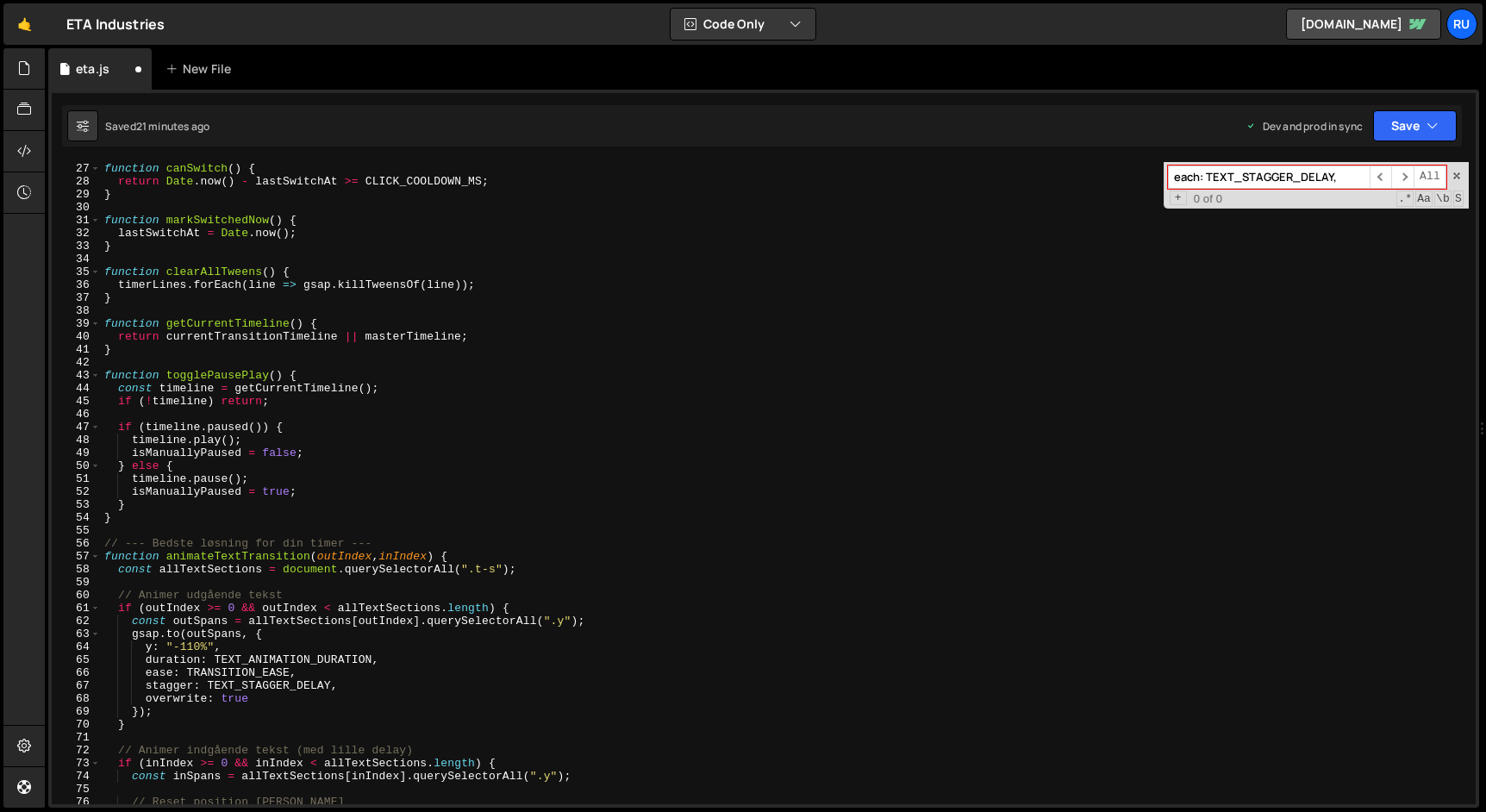
drag, startPoint x: 1206, startPoint y: 177, endPoint x: 1019, endPoint y: 176, distance: 187.0
click at [1021, 177] on div "function canSwitch ( ) { return Date . now ( ) - lastSwitchAt >= CLICK_COOLDOWN…" at bounding box center [784, 482] width 1367 height 642
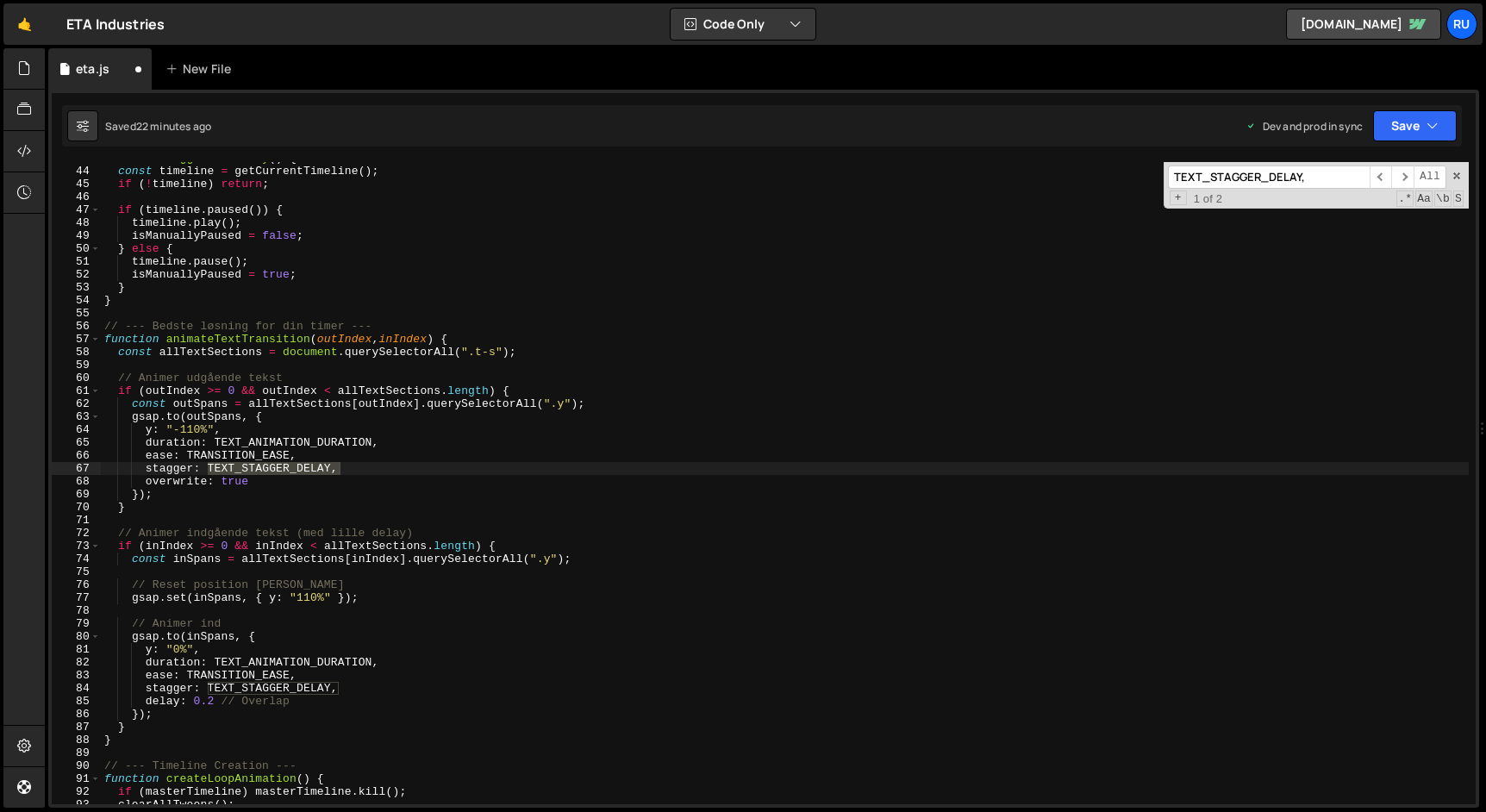
scroll to position [554, 0]
click at [1347, 181] on input "TEXT_STAGGER_DELAY," at bounding box center [1269, 177] width 202 height 24
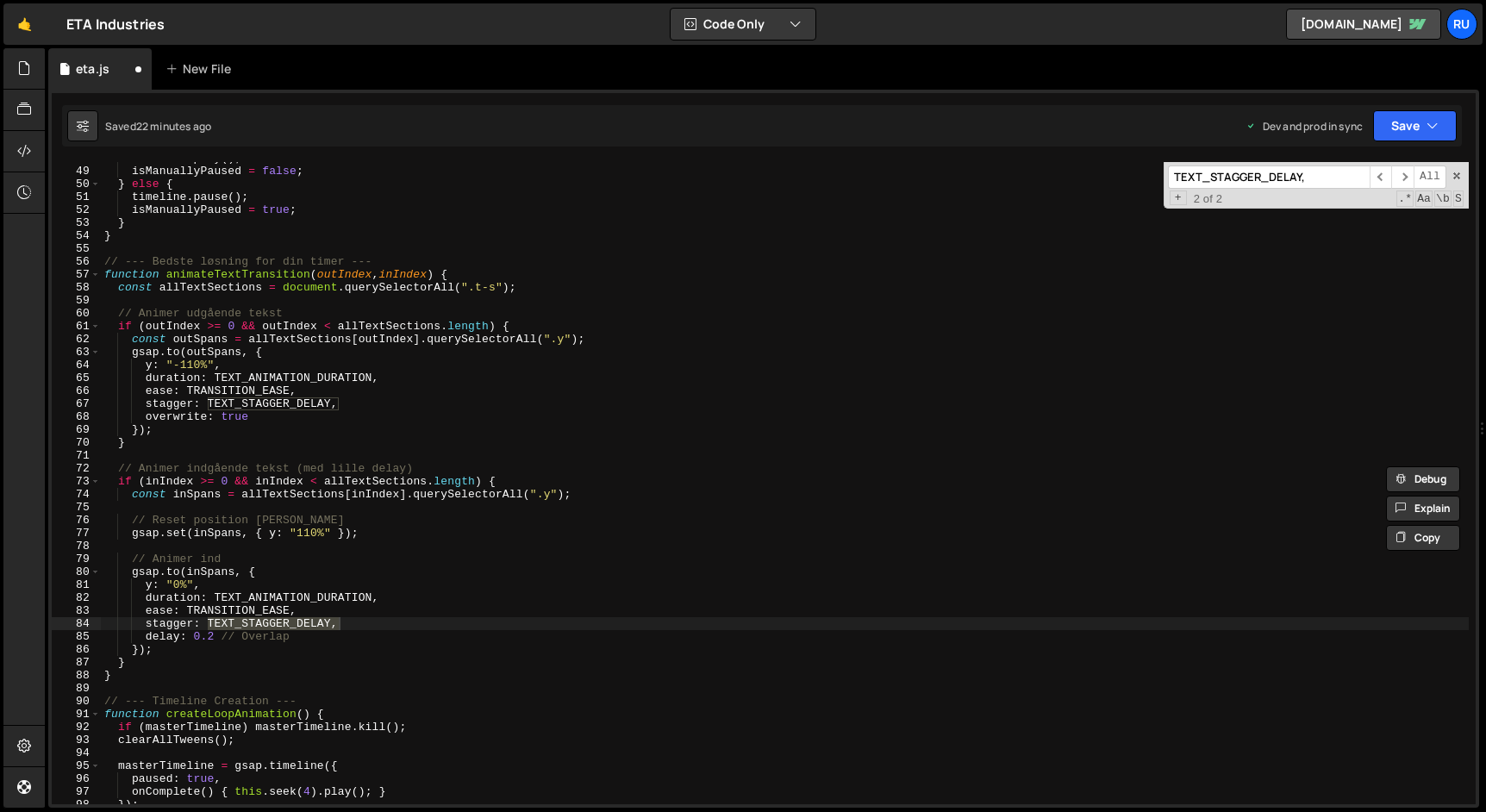
scroll to position [618, 0]
click at [1327, 176] on input "TEXT_STAGGER_DELAY," at bounding box center [1269, 177] width 202 height 24
paste input "animateTextTransition"
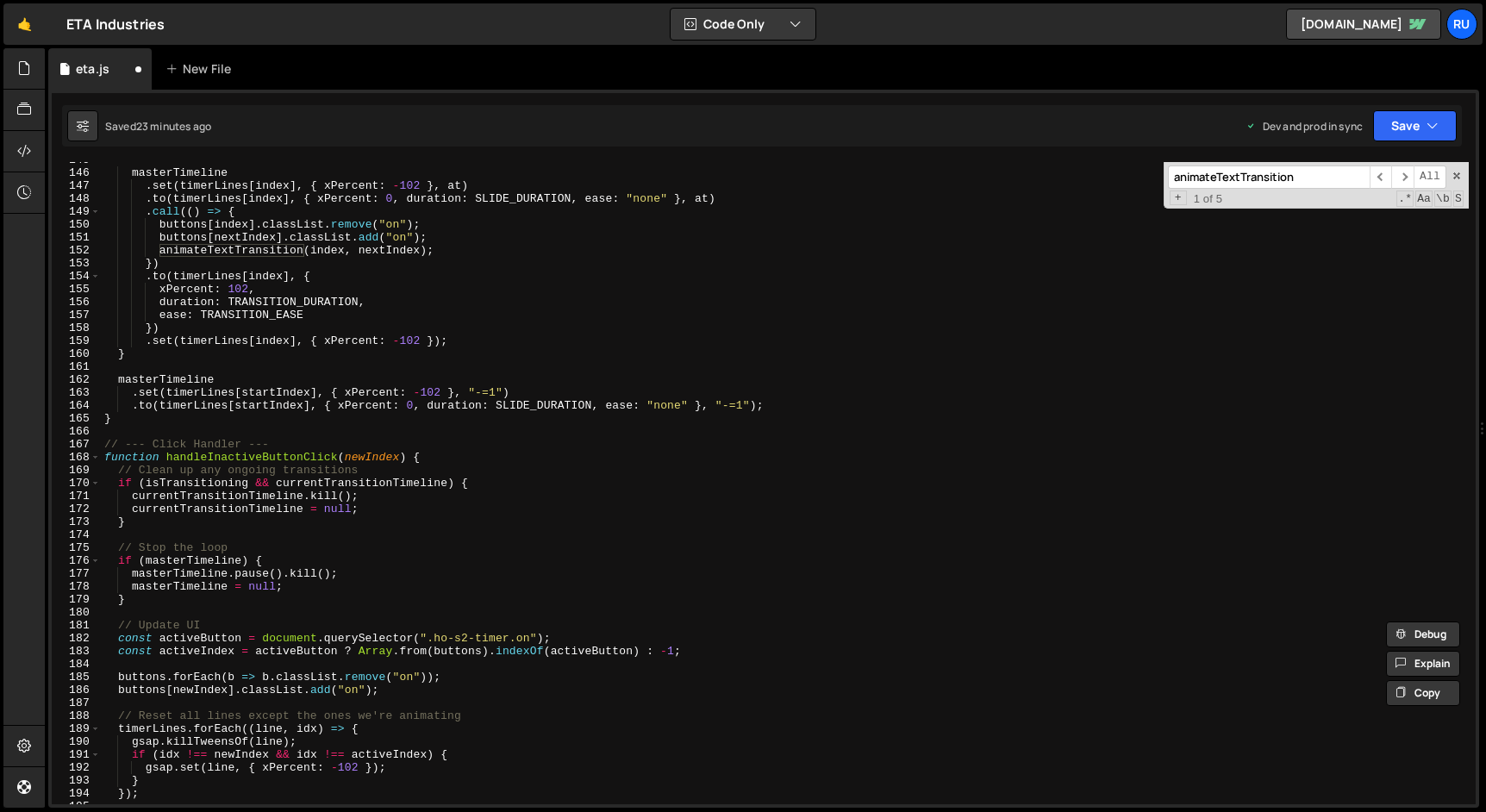
scroll to position [1869, 0]
click at [1339, 184] on input "animateTextTransition" at bounding box center [1269, 177] width 202 height 24
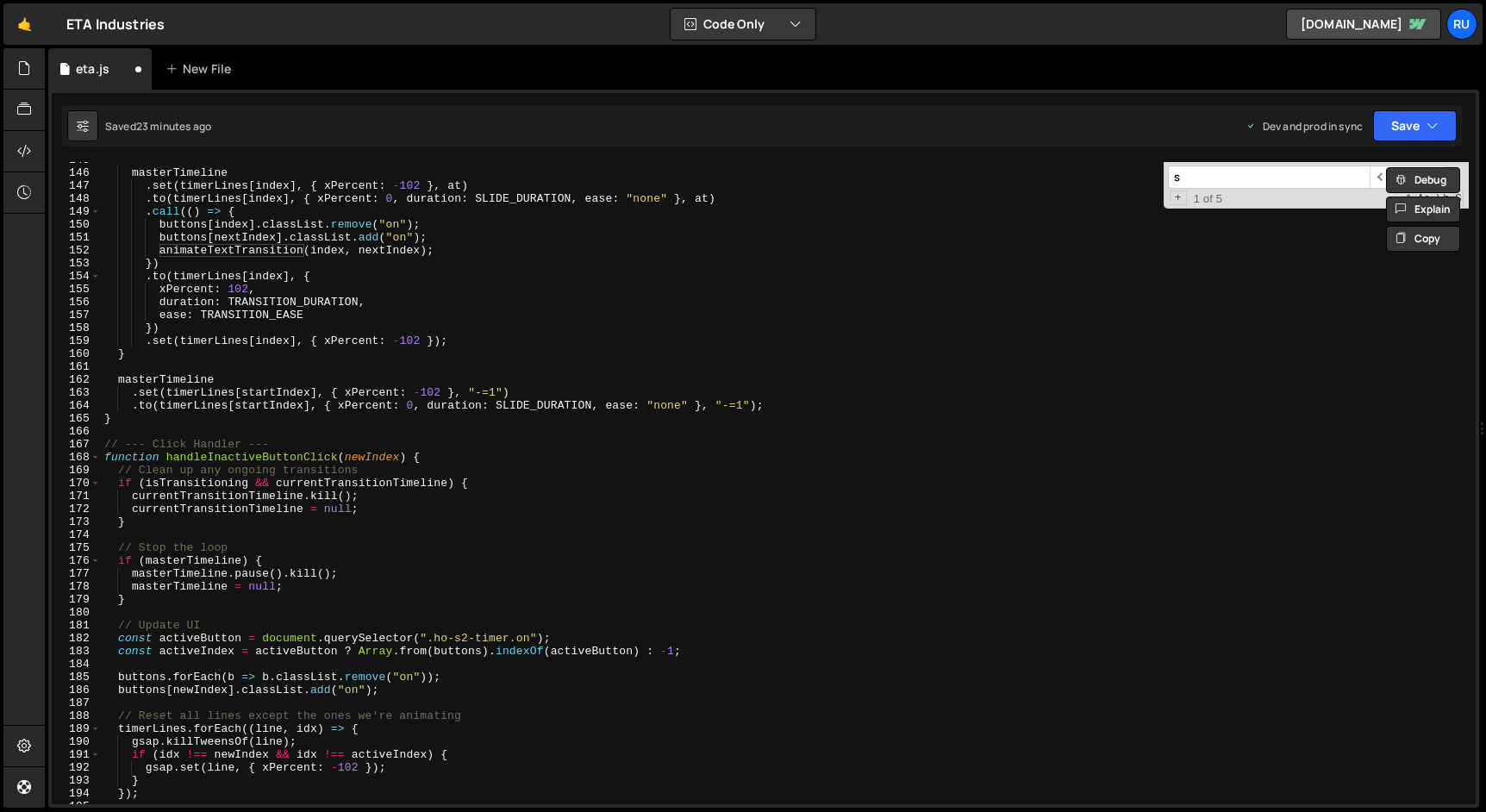
scroll to position [402, 0]
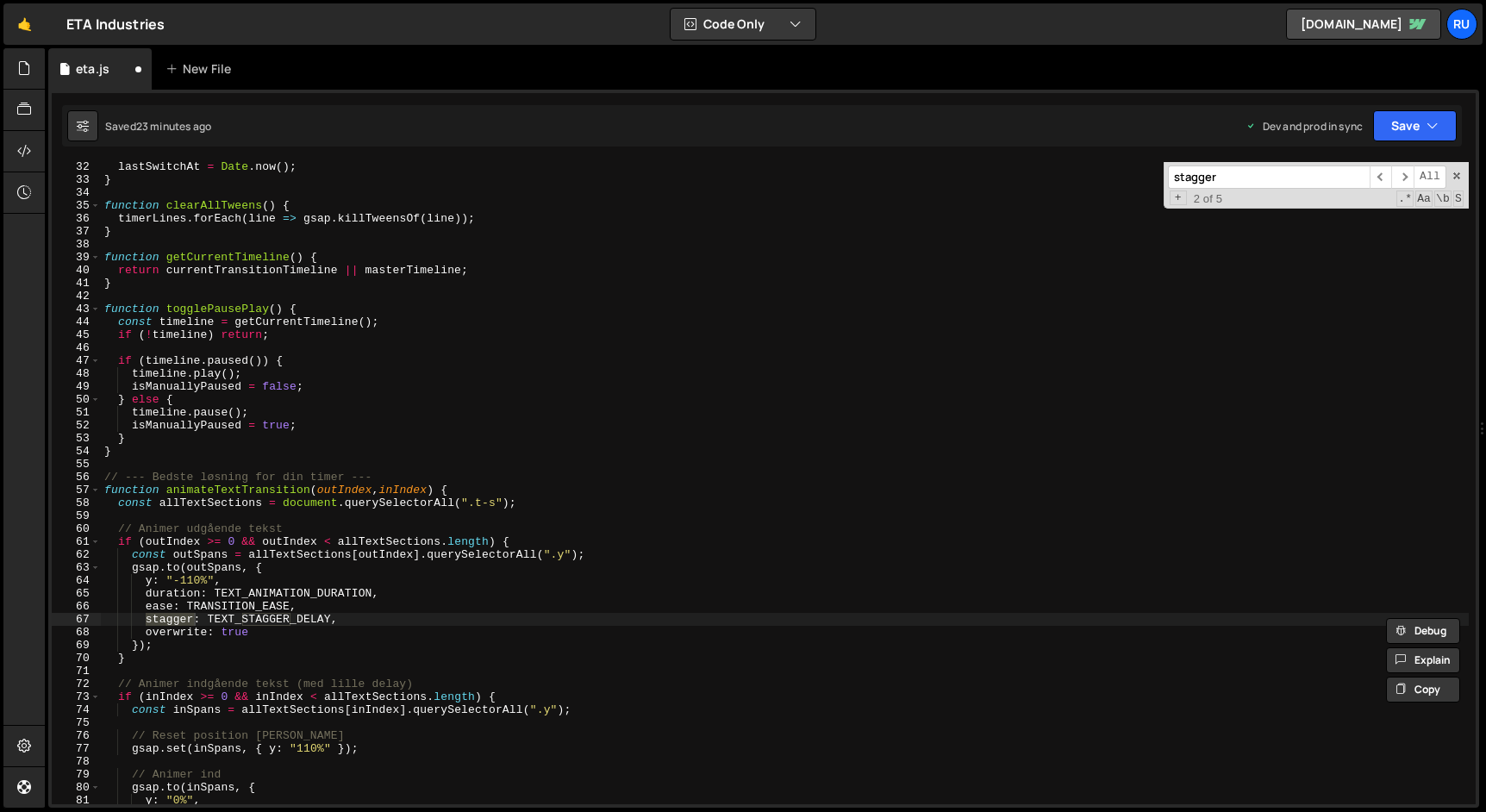
type input "stagger"
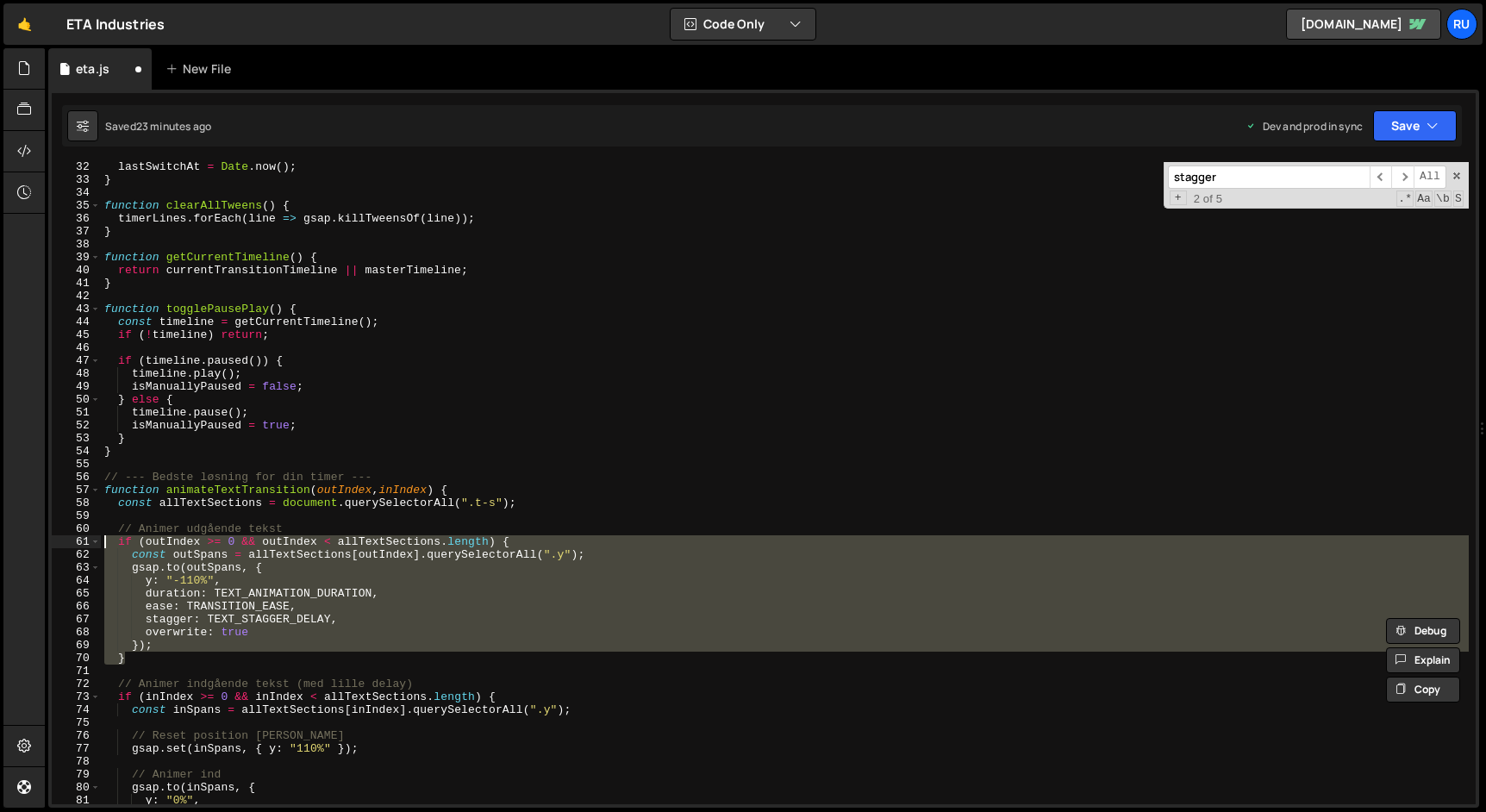
drag, startPoint x: 145, startPoint y: 660, endPoint x: 74, endPoint y: 539, distance: 140.3
click at [74, 539] on div "} 32 33 34 35 36 37 38 39 40 41 42 43 44 45 46 47 48 49 50 51 52 53 54 55 56 57…" at bounding box center [763, 482] width 1424 height 642
paste textarea "}"
paste textarea
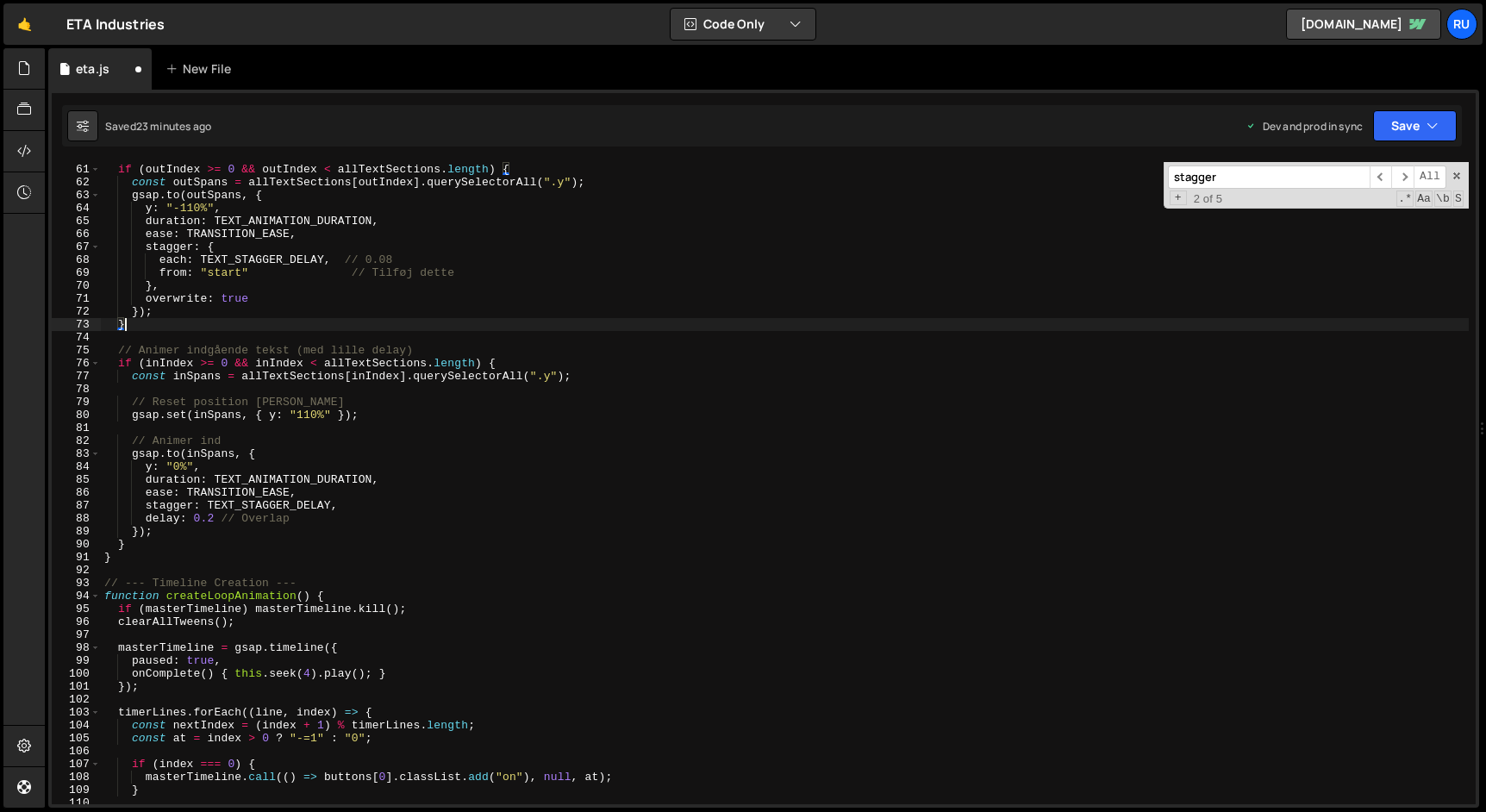
scroll to position [775, 0]
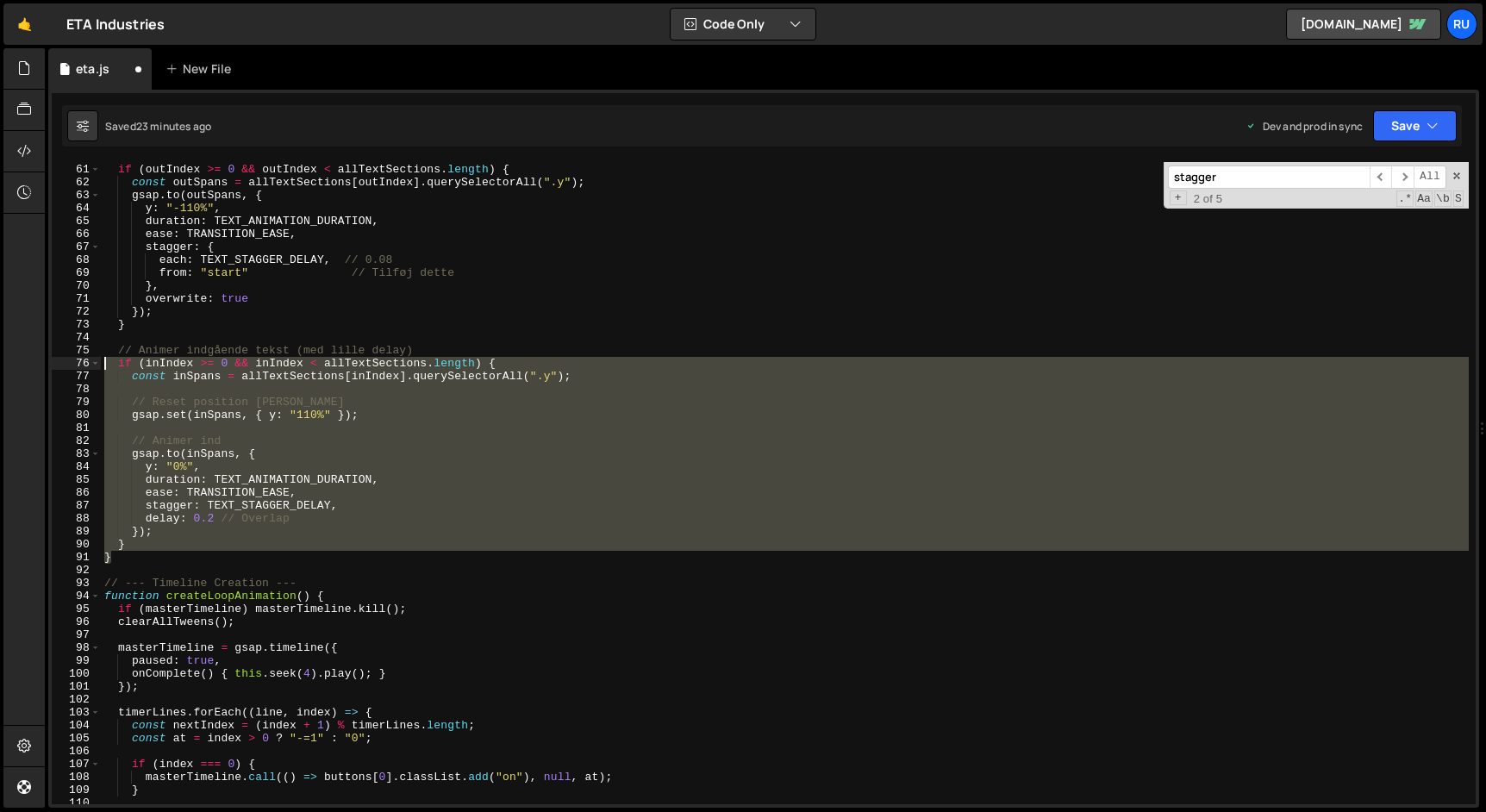
drag, startPoint x: 127, startPoint y: 557, endPoint x: 44, endPoint y: 360, distance: 213.8
click at [44, 360] on div "Files New File Create your first file Get started by starting a Javascript or C…" at bounding box center [764, 427] width 1441 height 759
paste textarea "}"
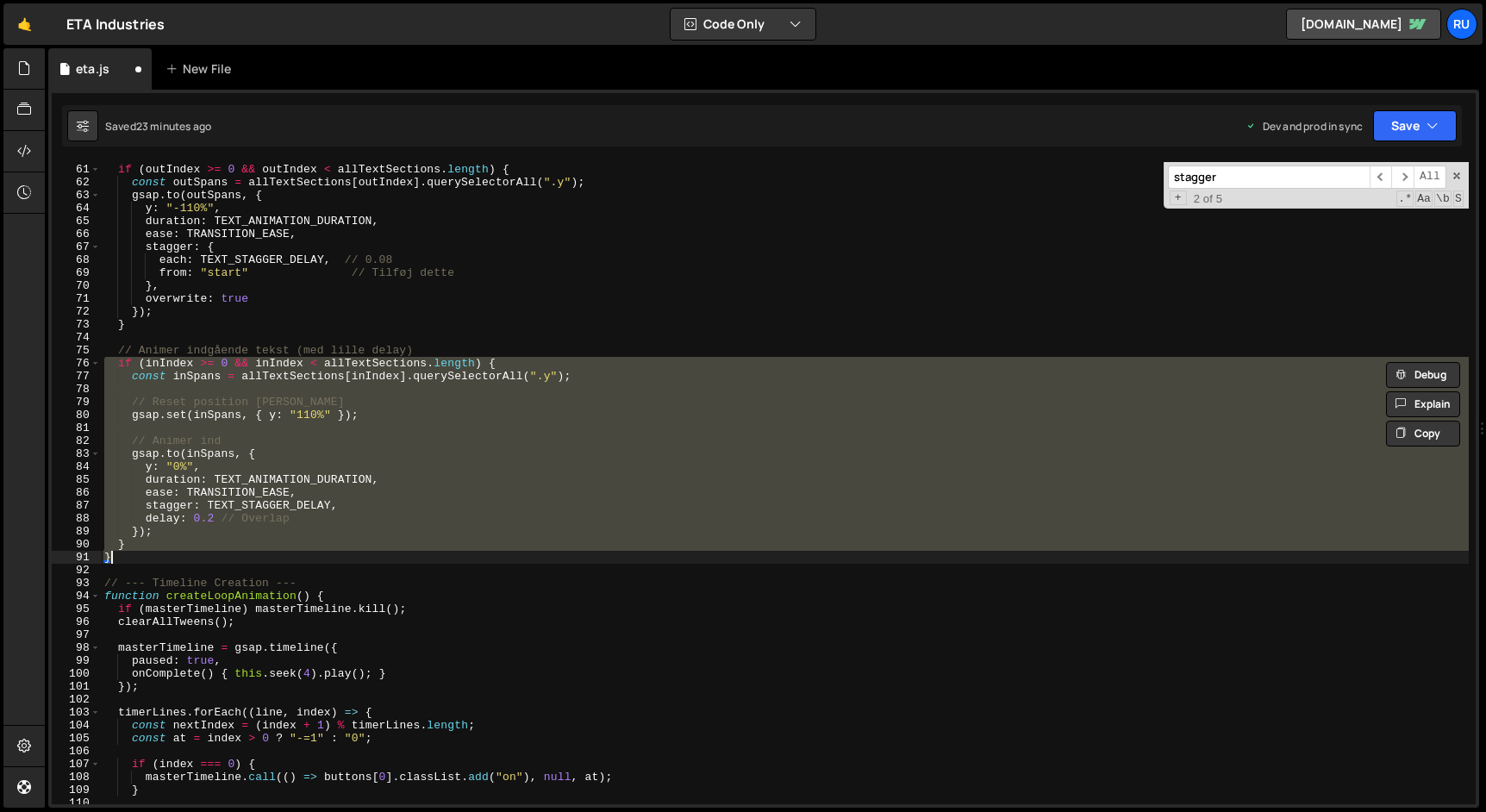
paste textarea
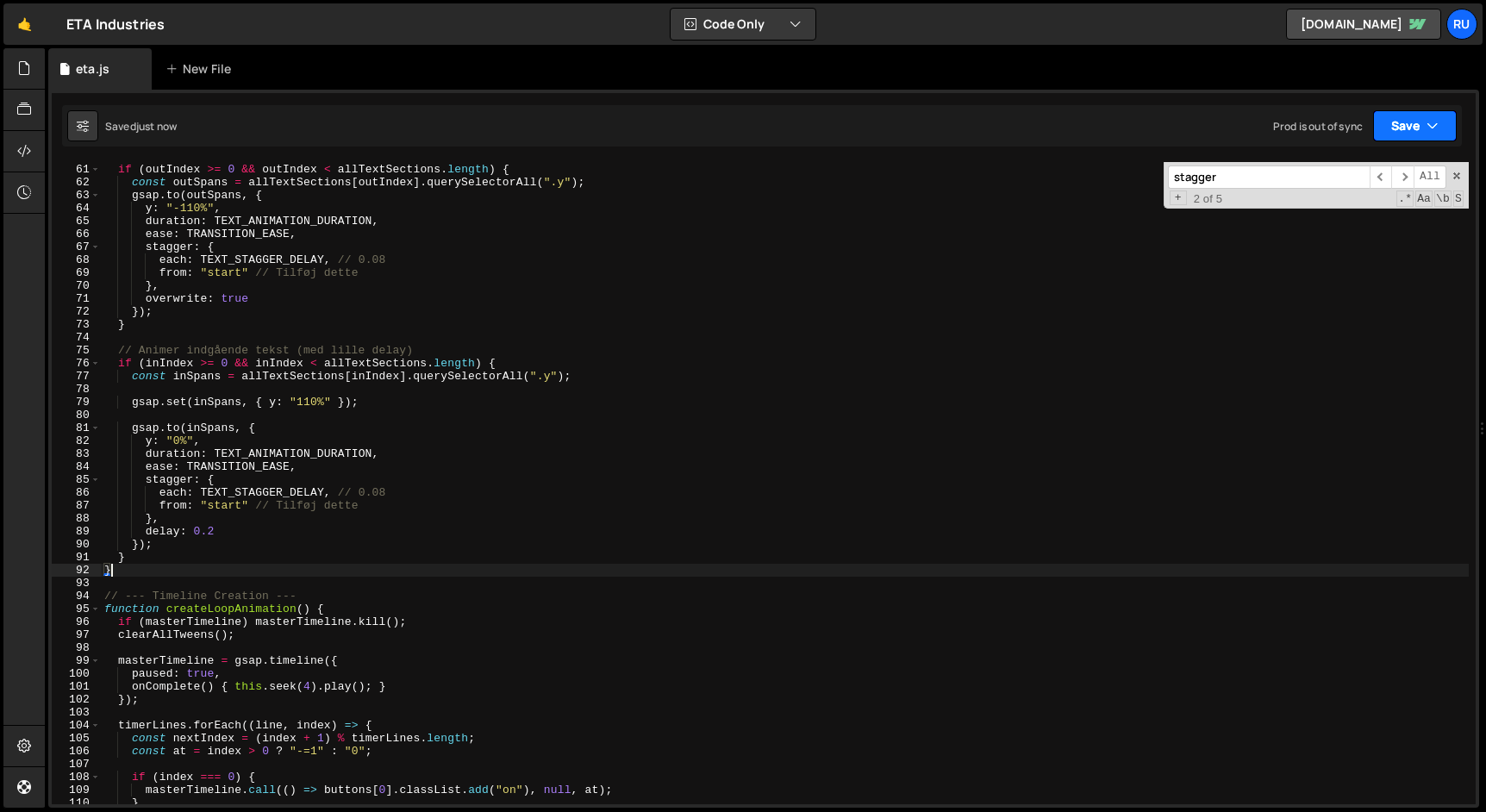
click at [1406, 129] on button "Save" at bounding box center [1414, 126] width 83 height 31
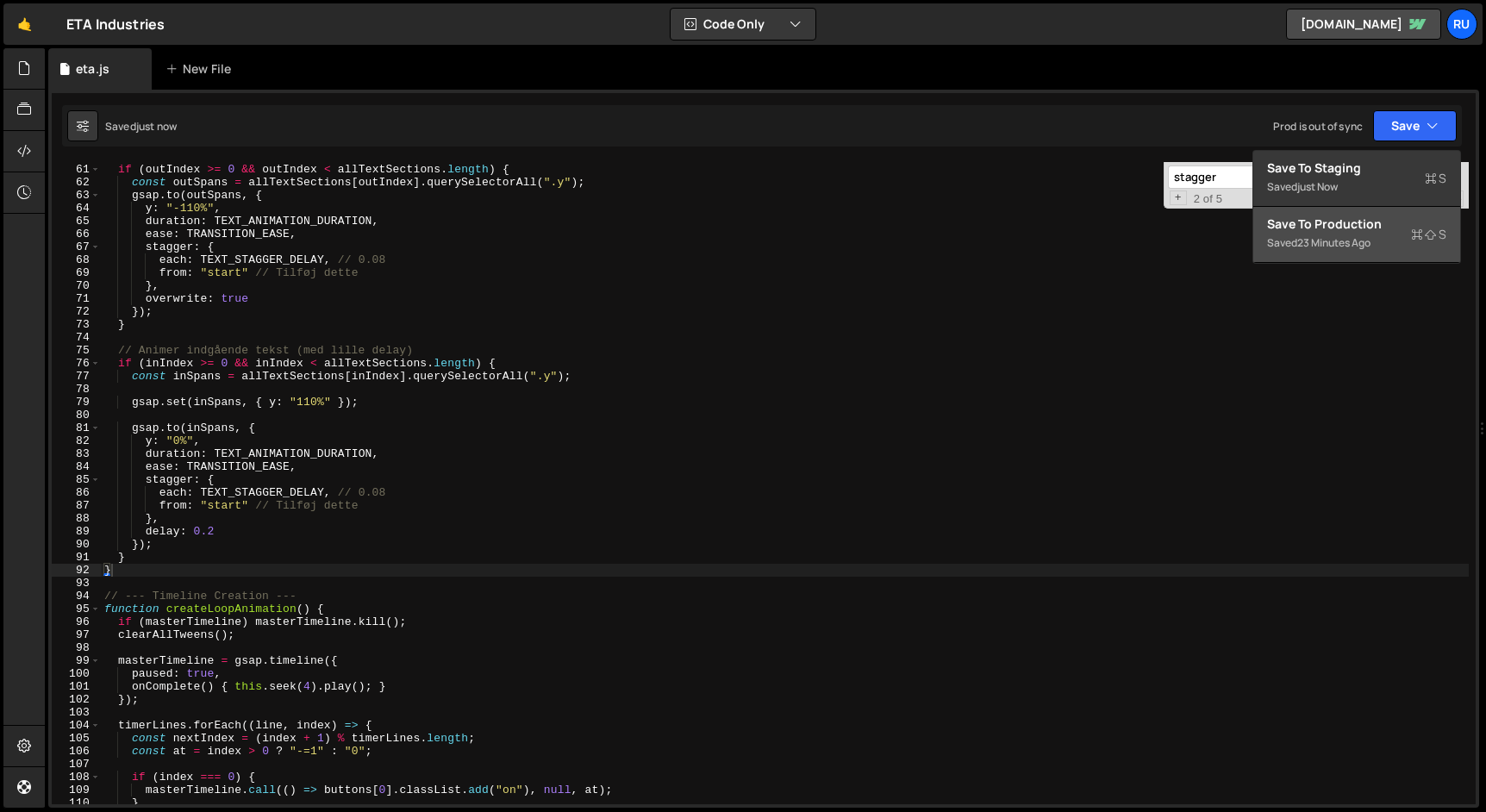
click at [1366, 224] on div "Save to Production S" at bounding box center [1357, 224] width 179 height 17
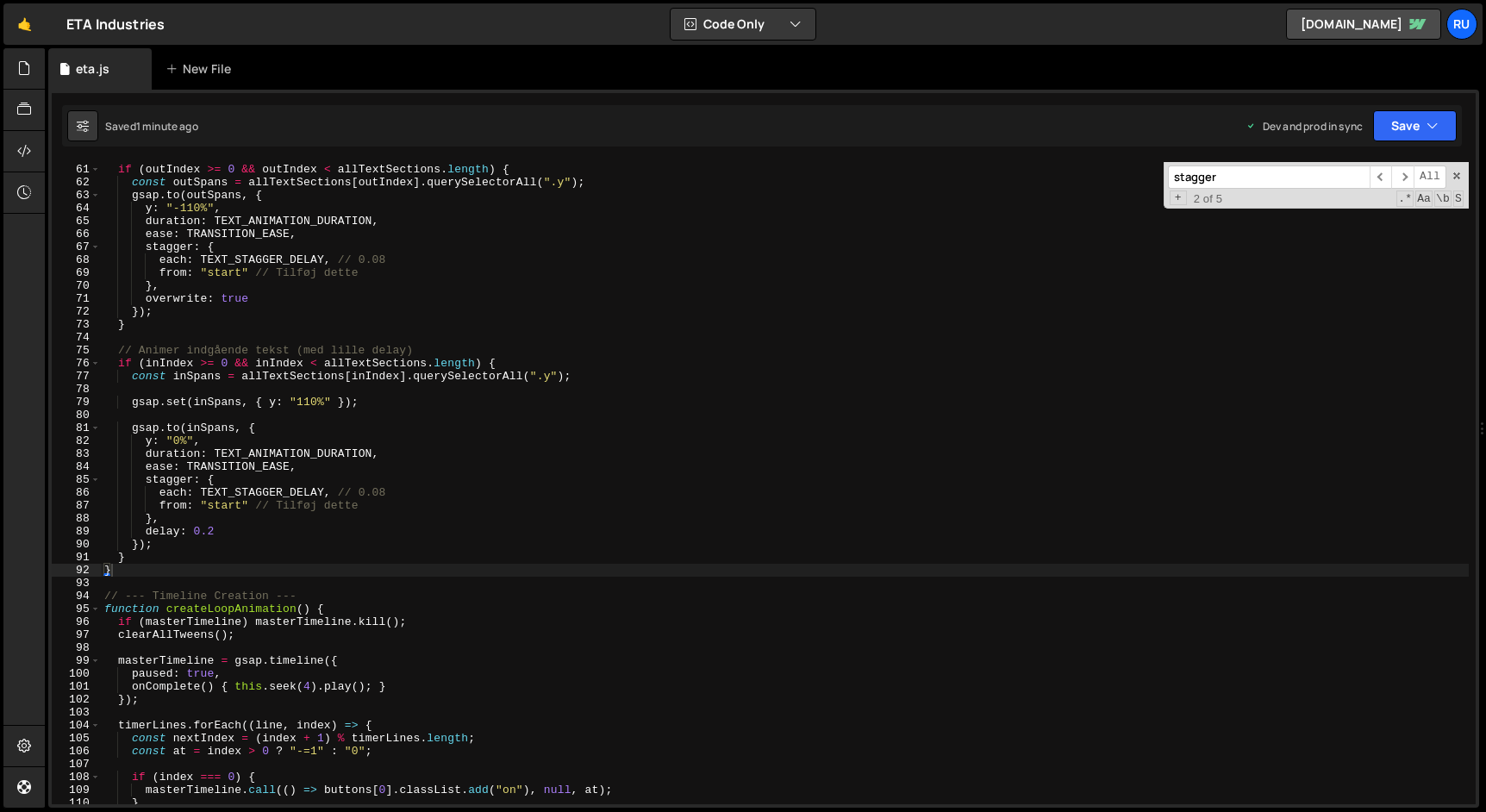
click at [364, 479] on div "// Animer udgående tekst if ( outIndex >= 0 && outIndex < allTextSections . len…" at bounding box center [784, 484] width 1367 height 668
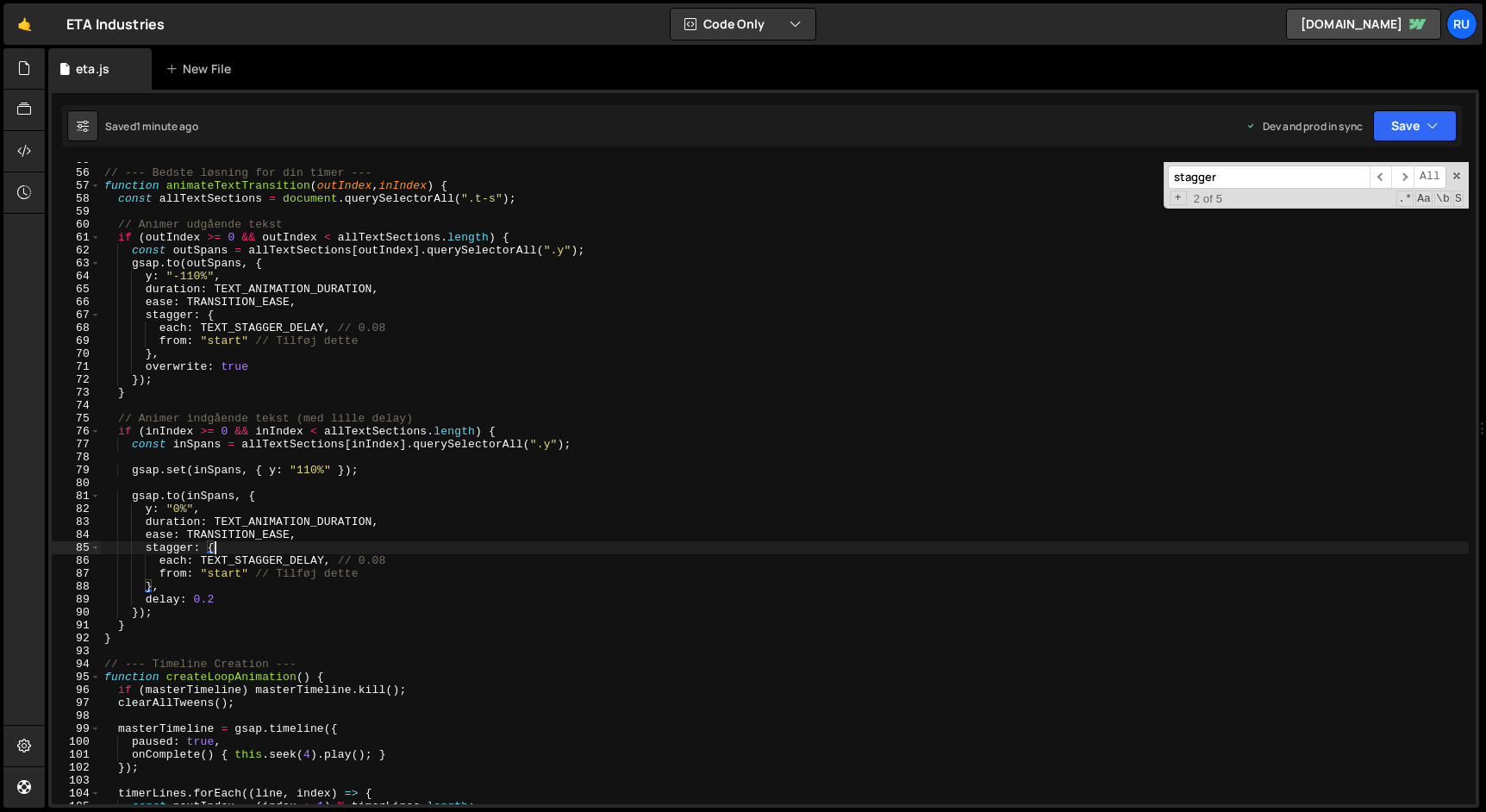
scroll to position [745, 0]
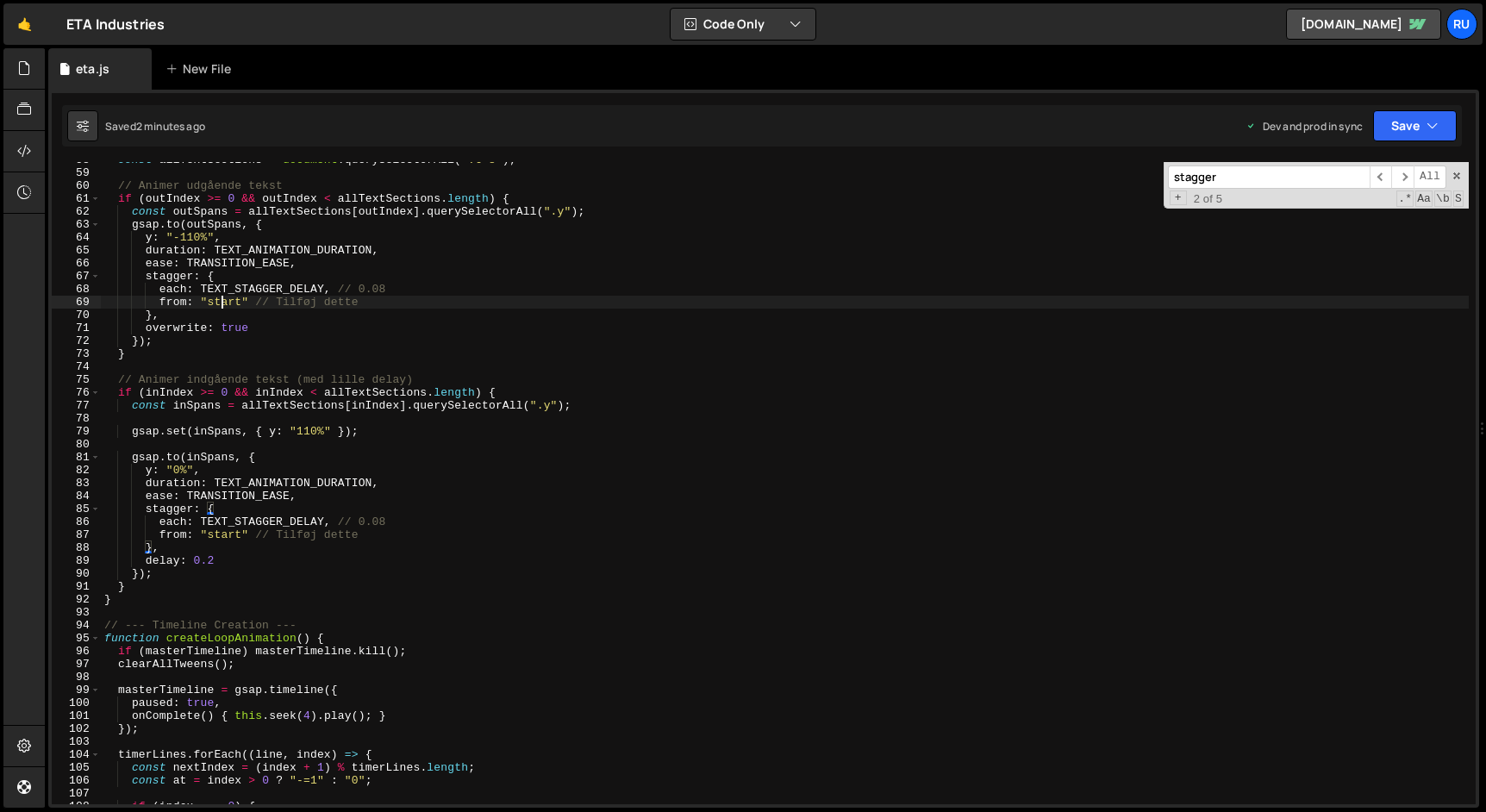
click at [224, 306] on div "const allTextSections = document . querySelectorAll ( ".t-s" ) ; // Animer udgå…" at bounding box center [784, 487] width 1367 height 668
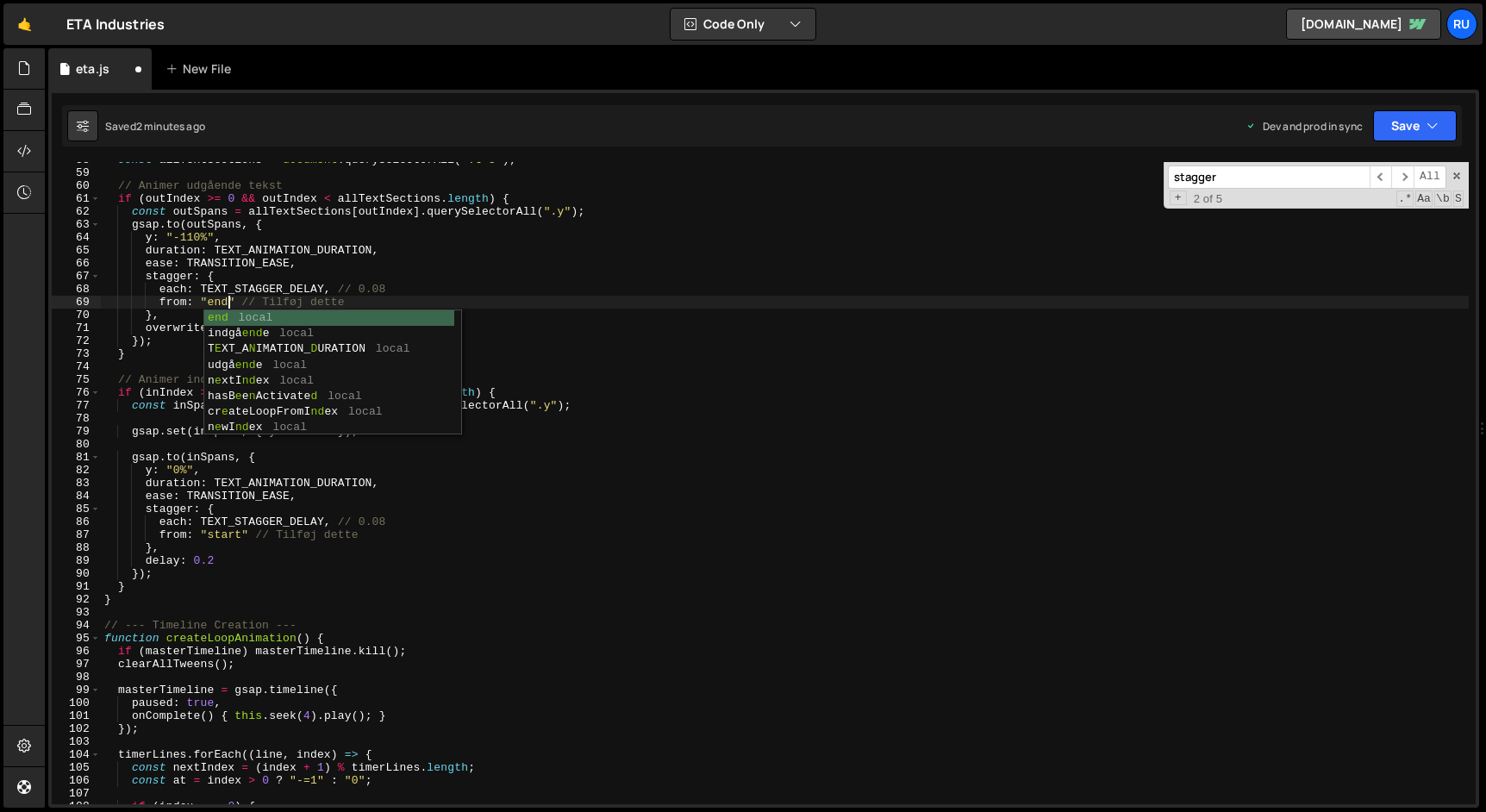
scroll to position [0, 9]
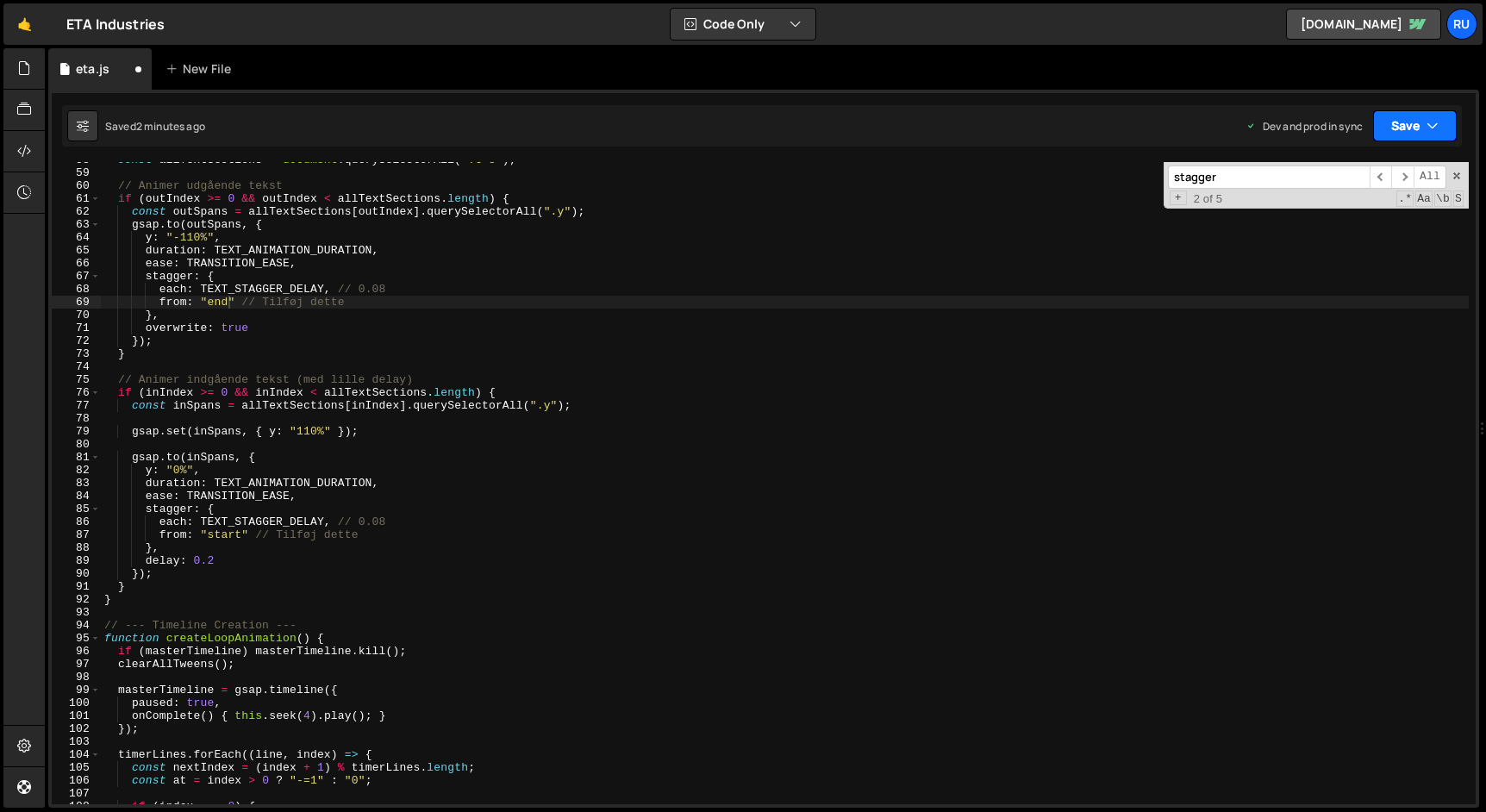
click at [1406, 137] on button "Save" at bounding box center [1414, 126] width 83 height 31
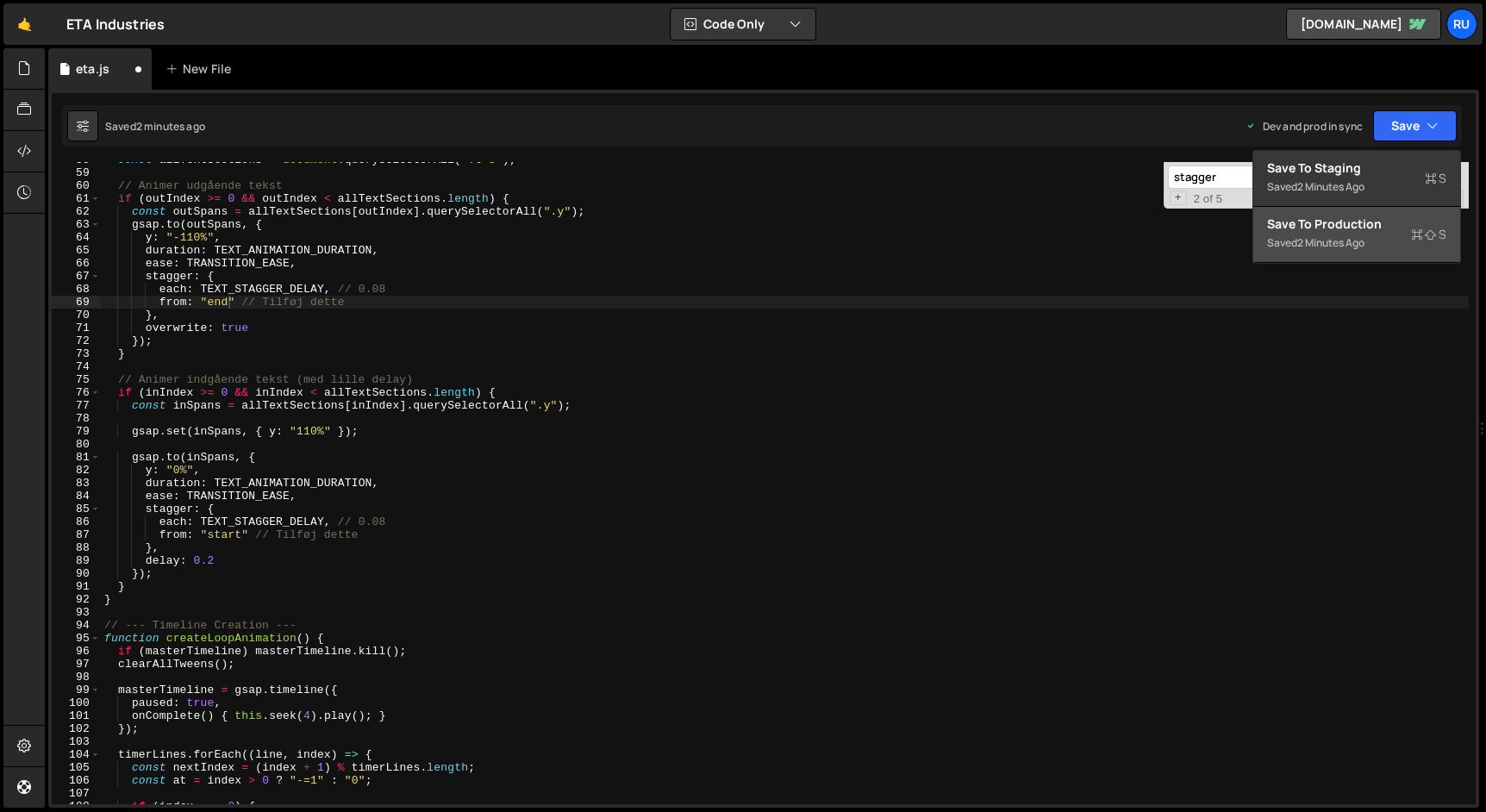
click at [1349, 228] on div "Save to Production S" at bounding box center [1357, 224] width 179 height 17
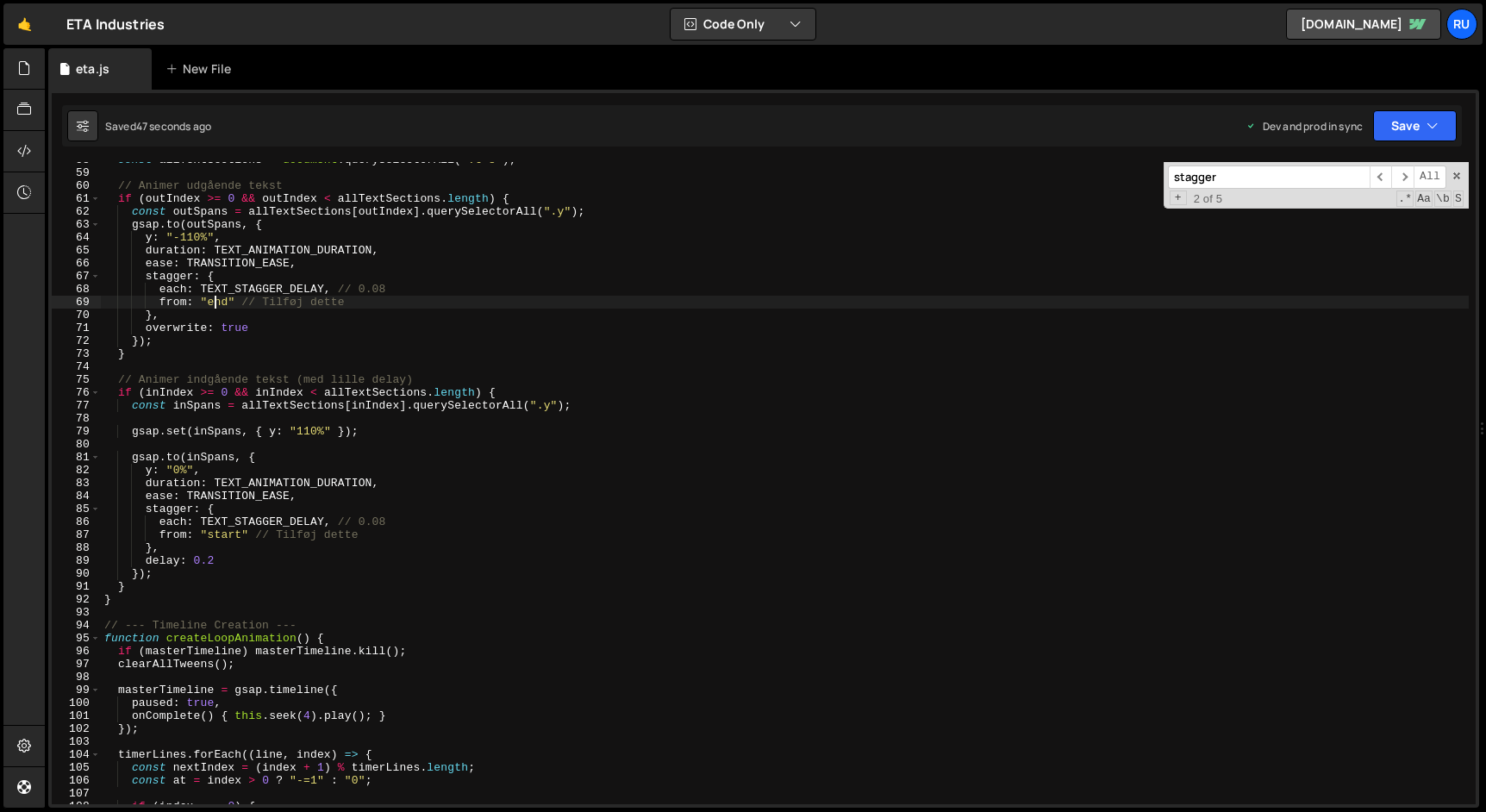
click at [215, 301] on div "const allTextSections = document . querySelectorAll ( ".t-s" ) ; // Animer udgå…" at bounding box center [784, 487] width 1367 height 668
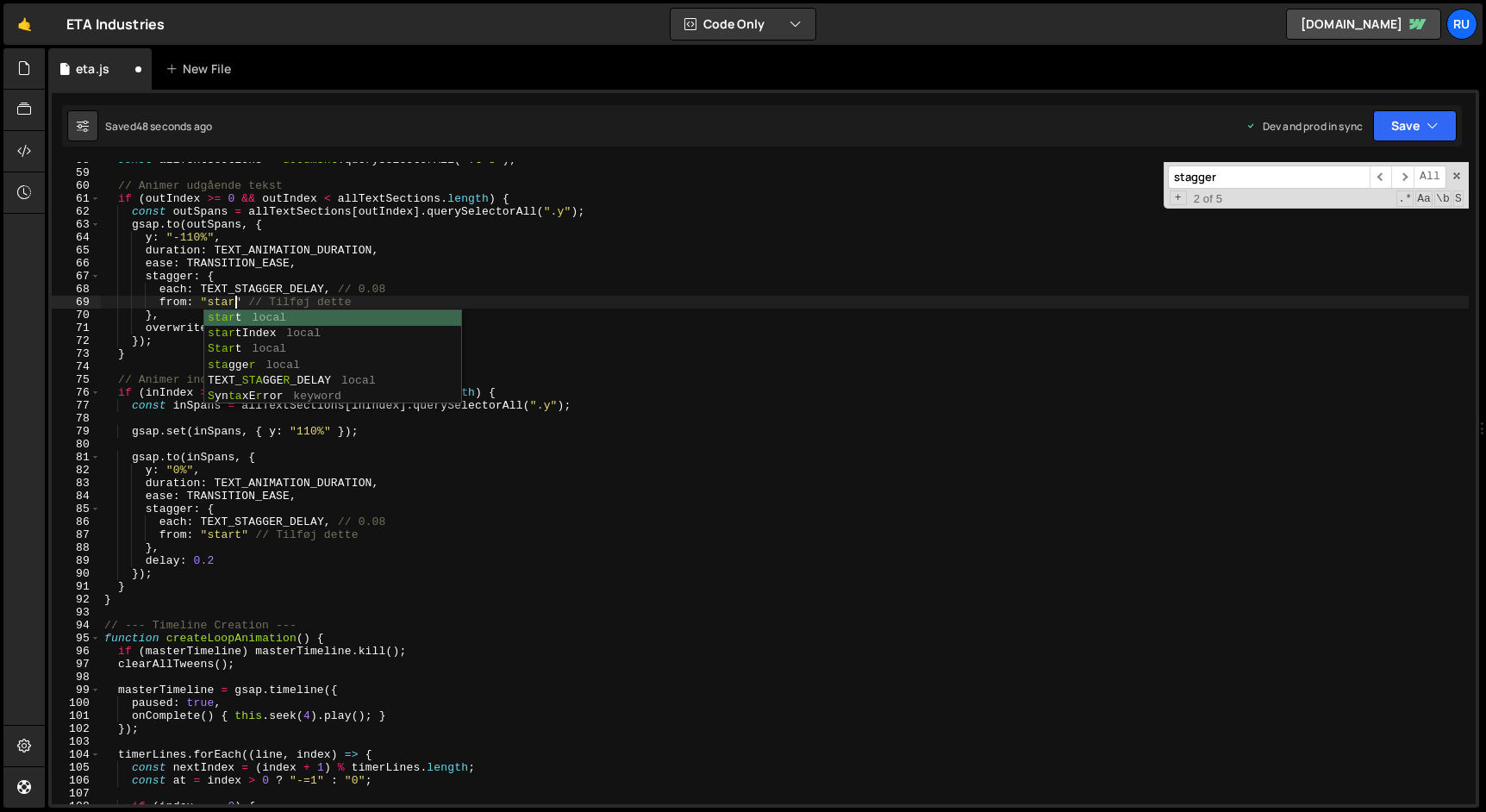
scroll to position [0, 9]
click at [448, 280] on div "const allTextSections = document . querySelectorAll ( ".t-s" ) ; // Animer udgå…" at bounding box center [784, 487] width 1367 height 668
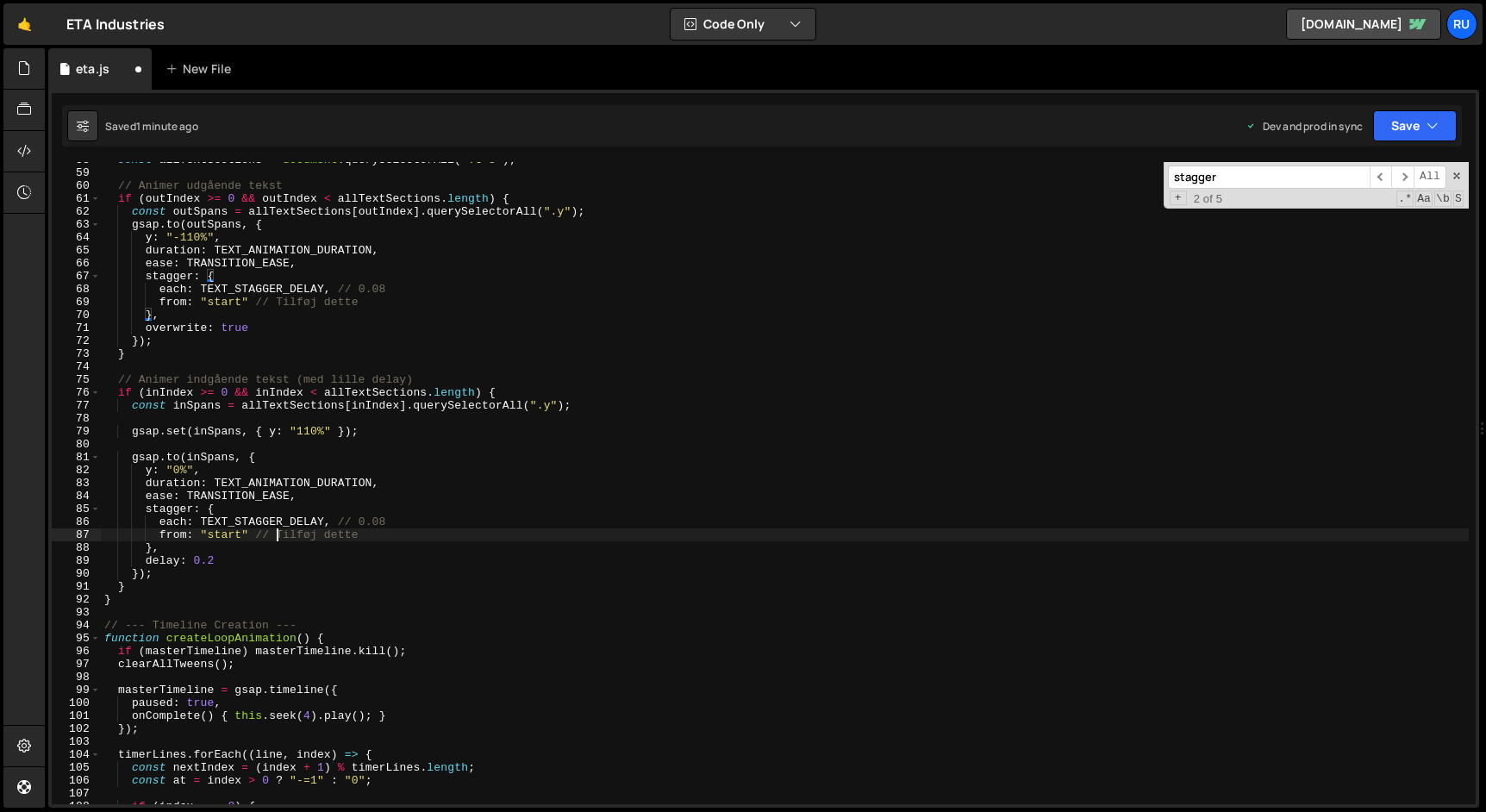
click at [277, 539] on div "const allTextSections = document . querySelectorAll ( ".t-s" ) ; // Animer udgå…" at bounding box center [784, 487] width 1367 height 668
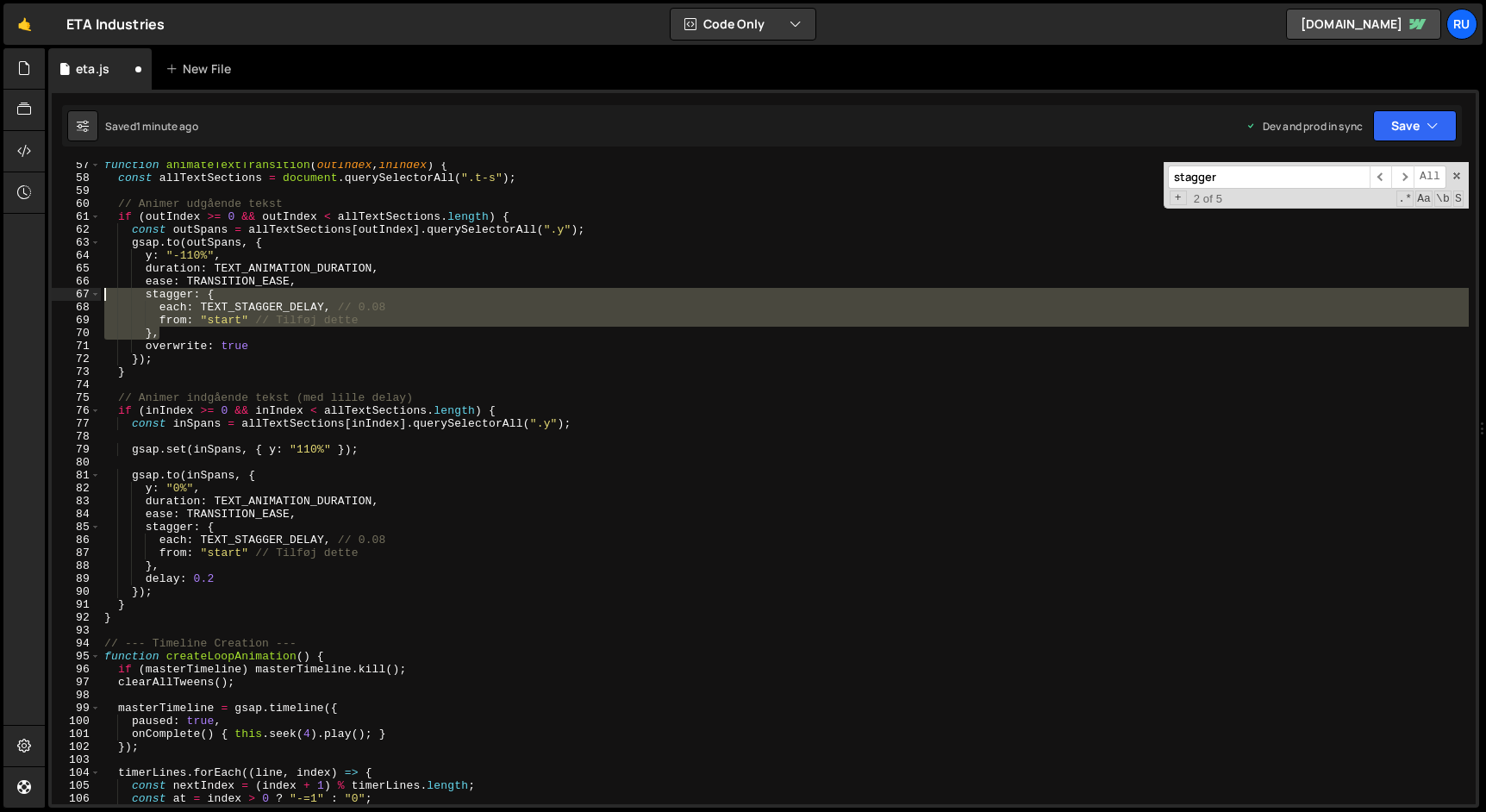
drag, startPoint x: 207, startPoint y: 334, endPoint x: 77, endPoint y: 294, distance: 136.0
click at [77, 294] on div "from: "start" // Tilføj dette 57 58 59 60 61 62 63 64 65 66 67 68 69 70 71 72 7…" at bounding box center [763, 482] width 1424 height 642
type textarea "stagger: { each: TEXT_STAGGER_DELAY, // 0.08"
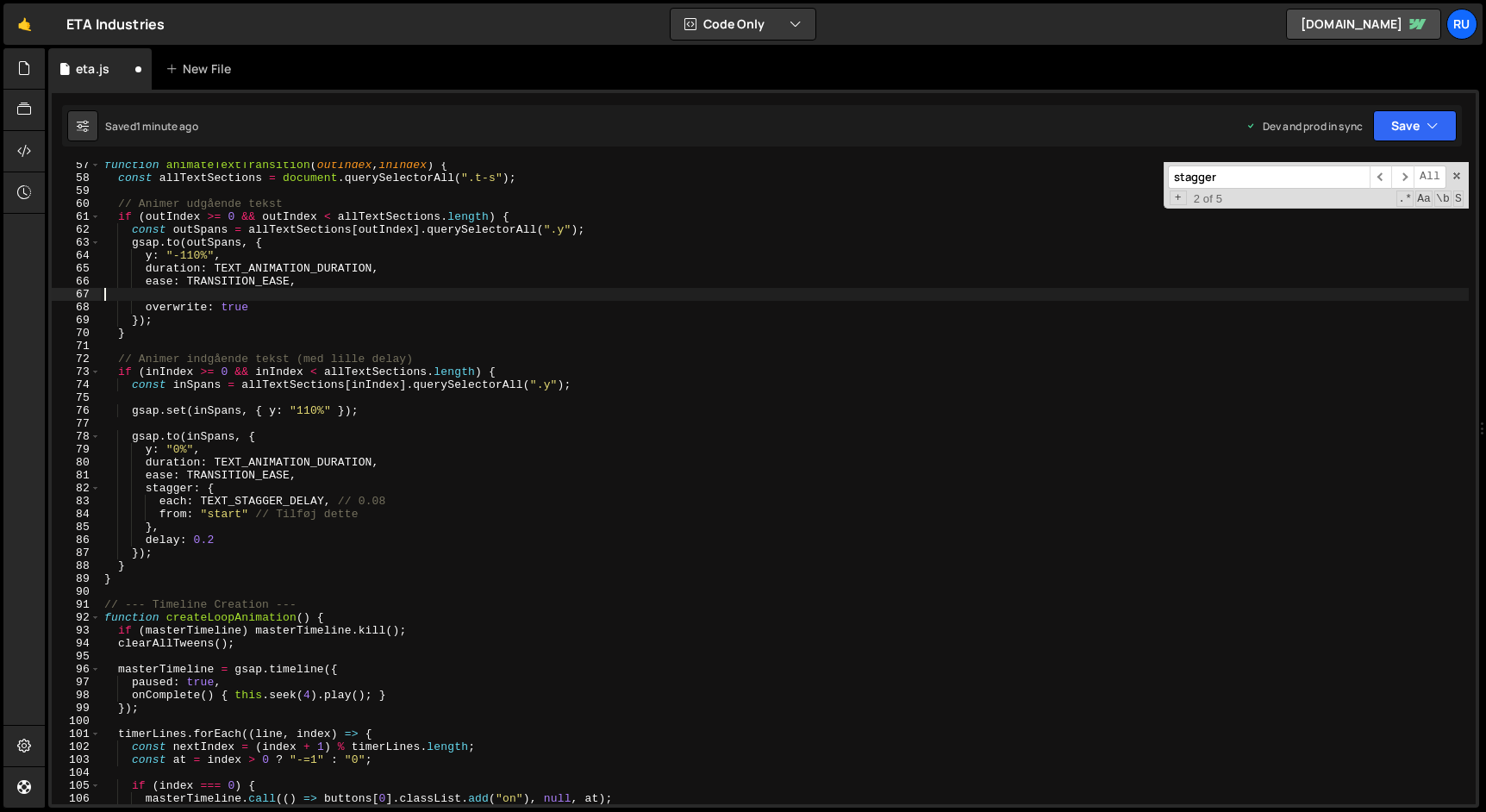
type textarea "ease: TRANSITION_EASE,"
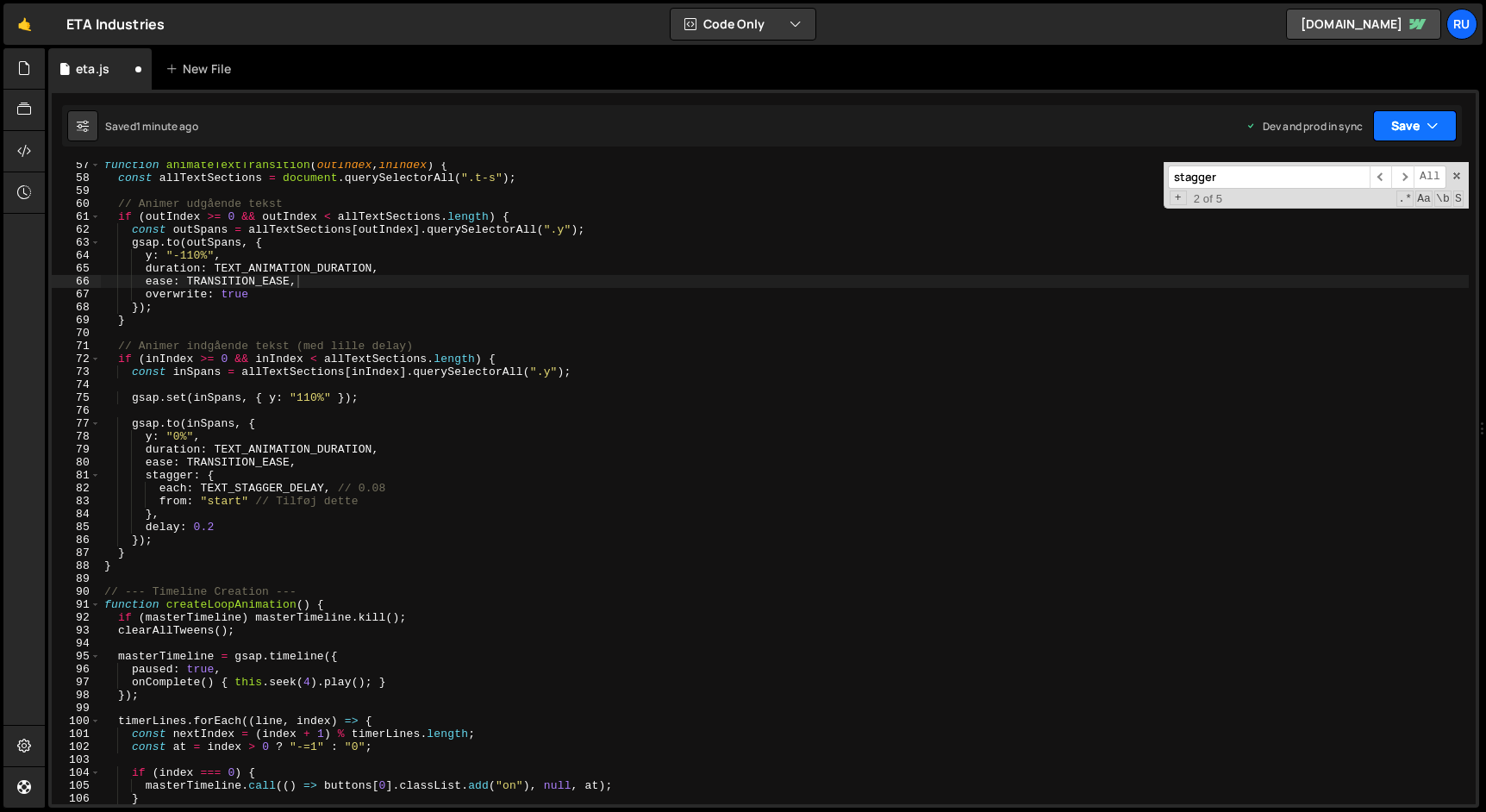
click at [1414, 117] on button "Save" at bounding box center [1414, 126] width 83 height 31
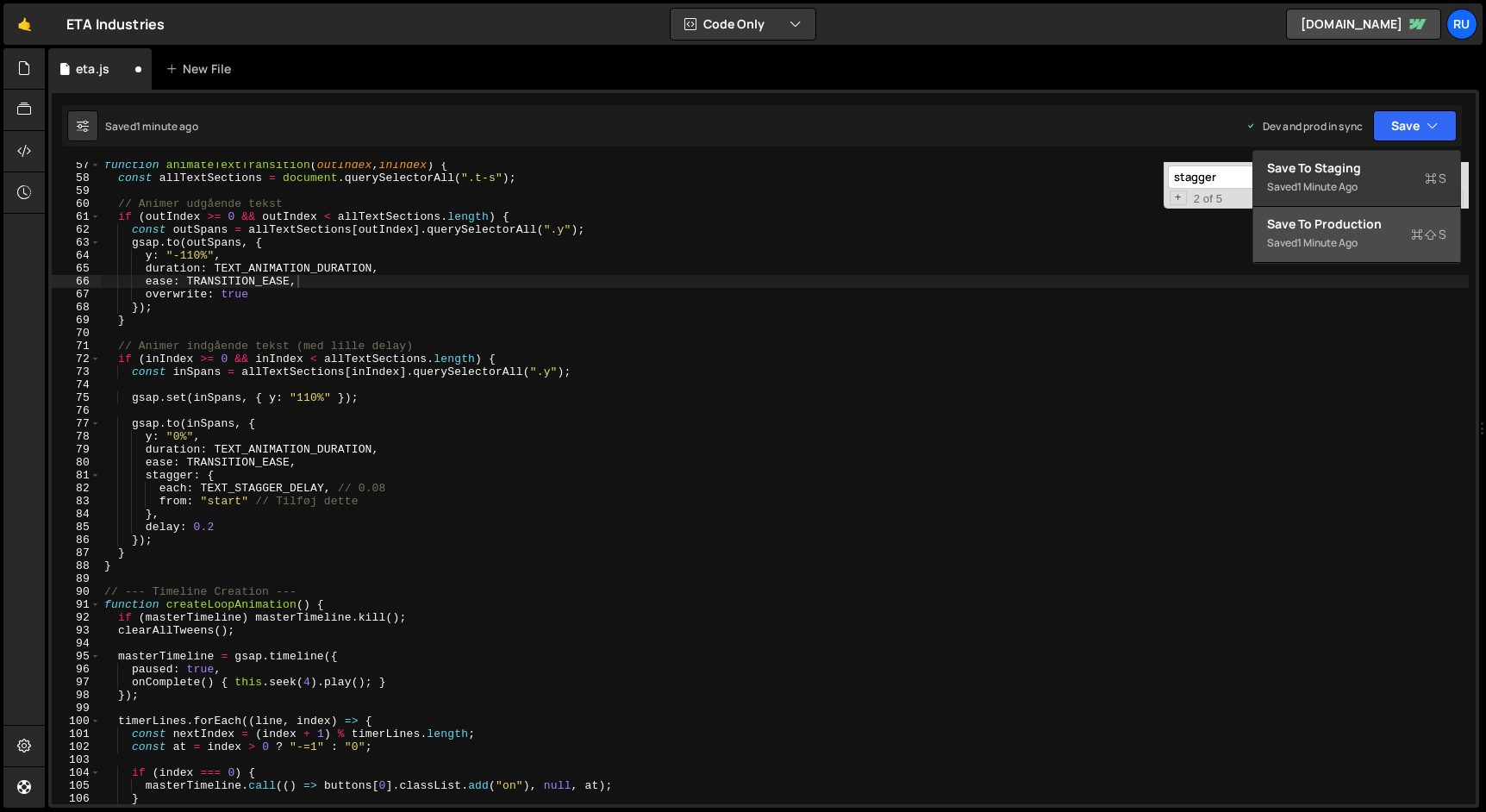
click at [1397, 232] on div "Save to Production S" at bounding box center [1357, 224] width 179 height 17
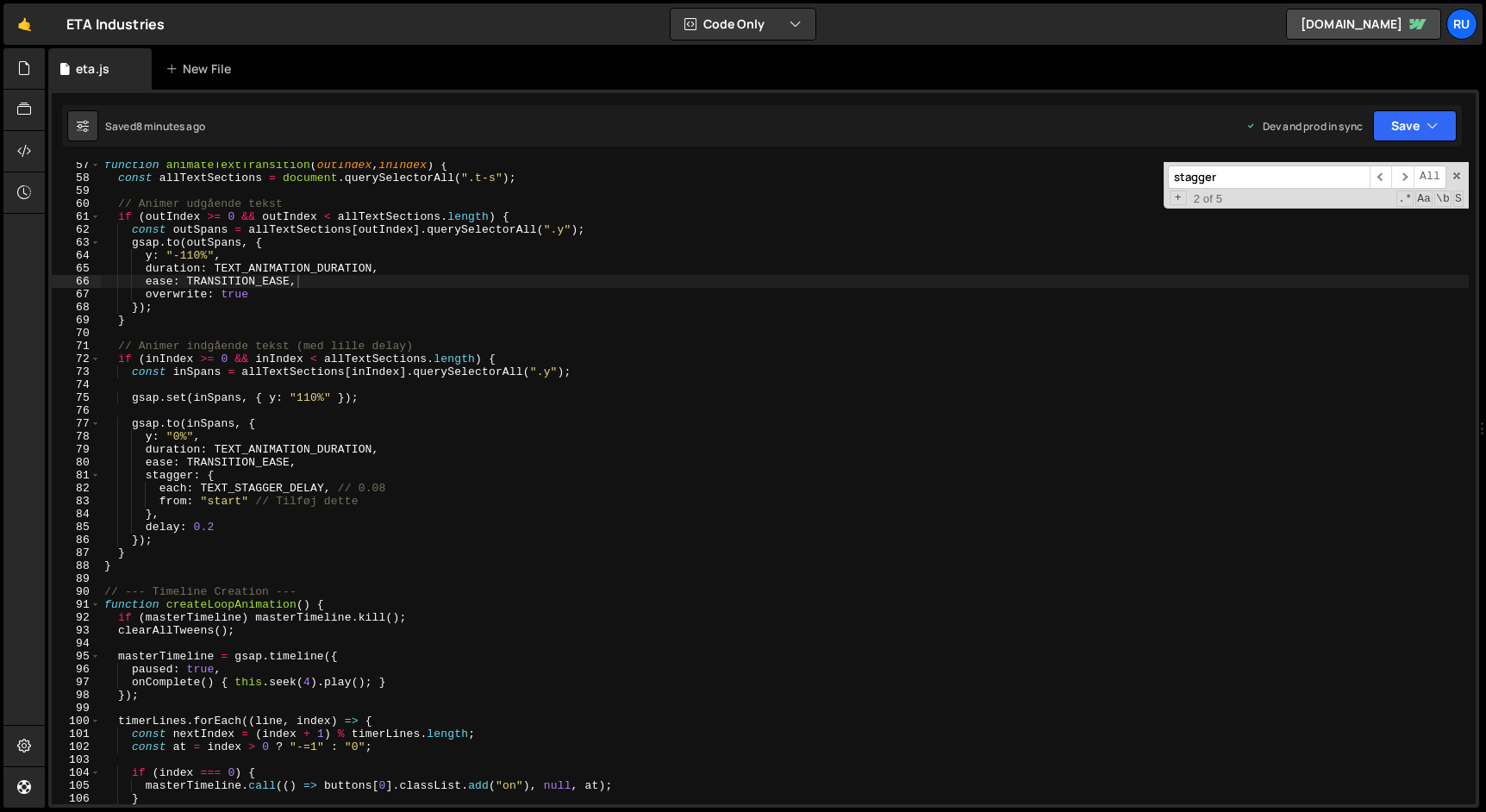
click at [456, 409] on div "function animateTextTransition ( outIndex , inIndex ) { const allTextSections =…" at bounding box center [784, 492] width 1367 height 668
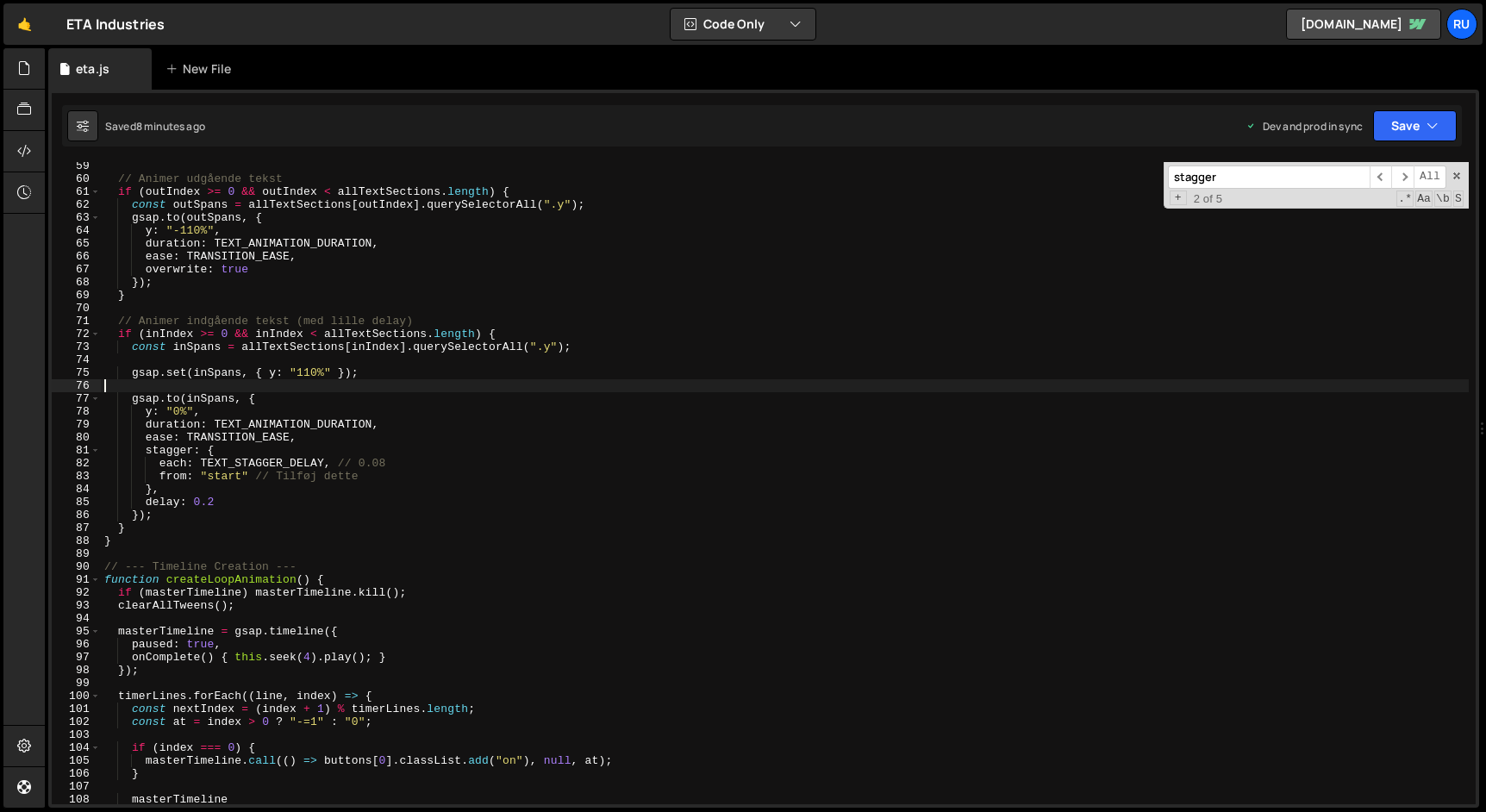
scroll to position [759, 0]
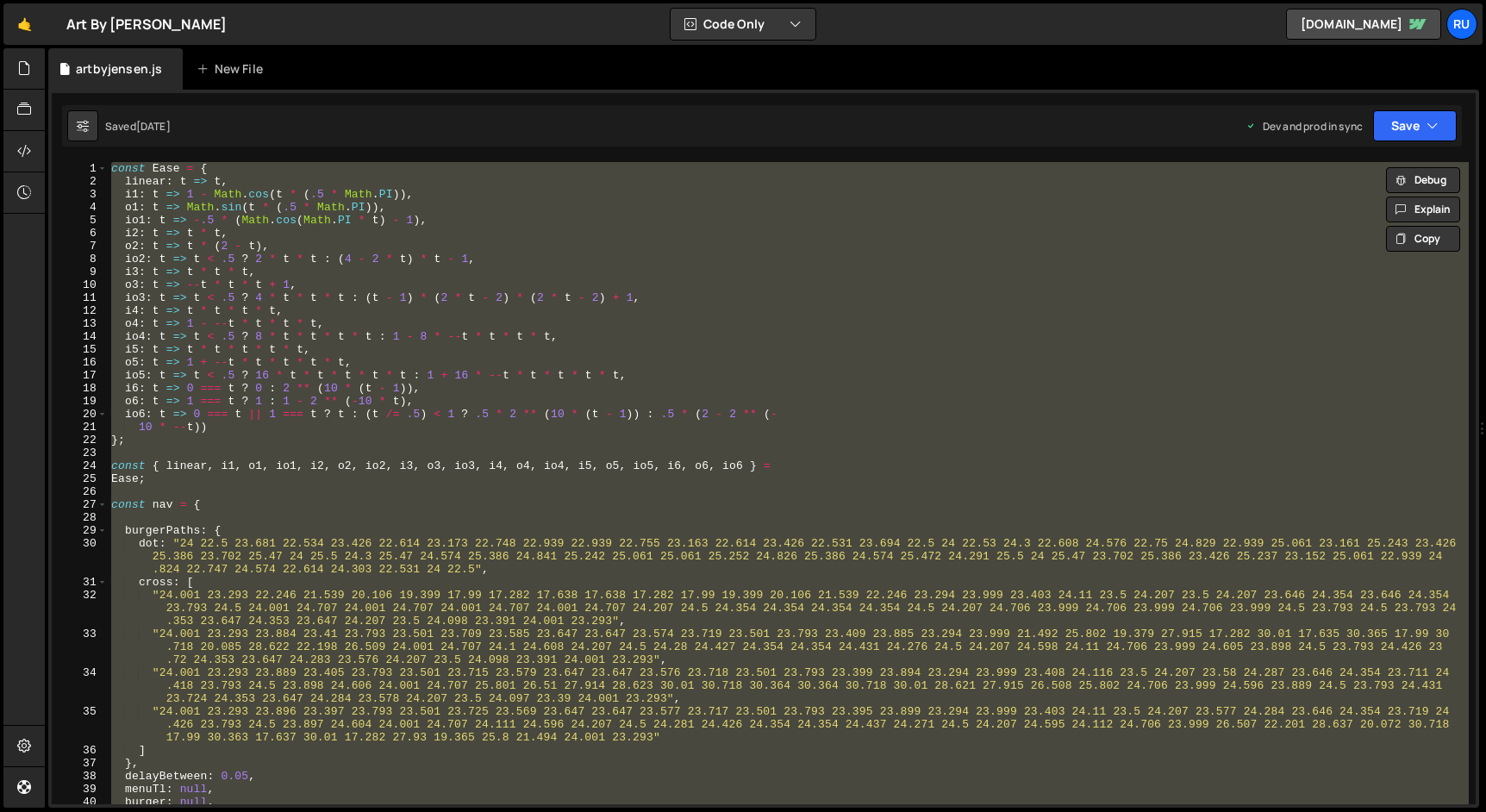
scroll to position [145, 0]
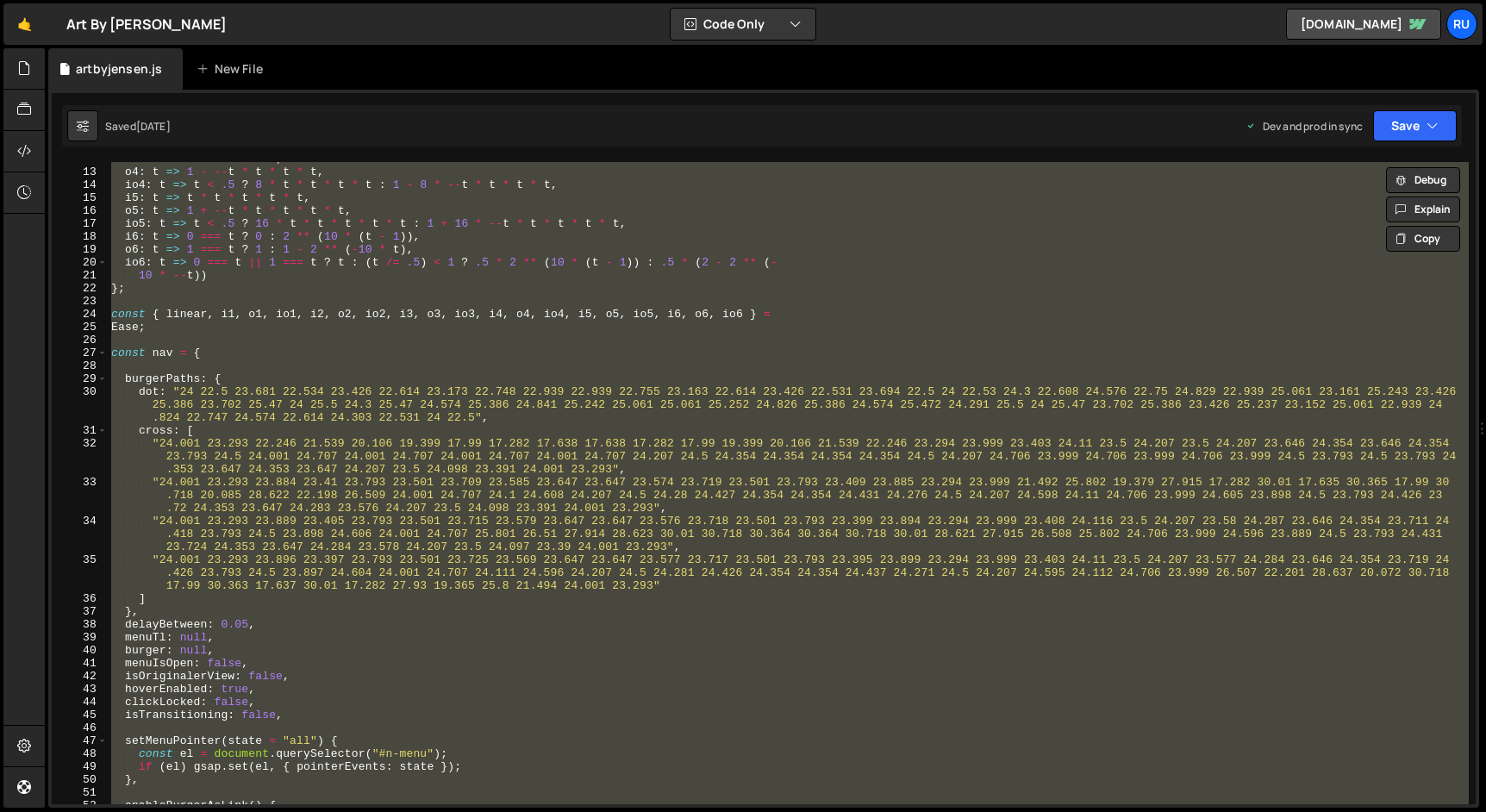
click at [340, 443] on div "i4 : t => t * t * t * t , o4 : t => 1 - -- t * t * t * t , io4 : t => t < .5 ? …" at bounding box center [788, 482] width 1361 height 642
type textarea ""24.001 23.293 22.246 21.539 20.106 19.399 17.99 17.282 17.638 17.638 17.282 17…"
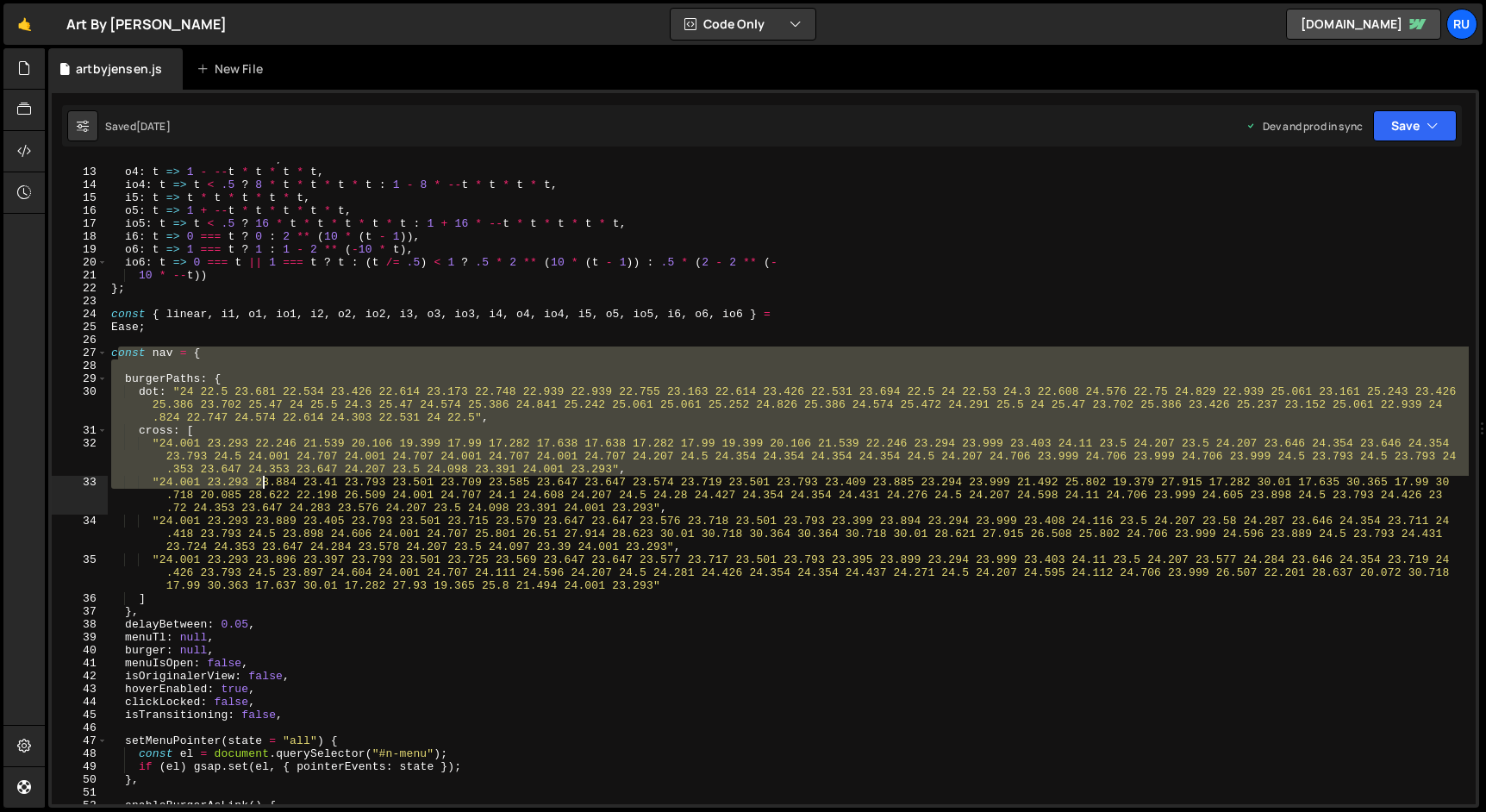
drag, startPoint x: 115, startPoint y: 352, endPoint x: 262, endPoint y: 479, distance: 194.3
click at [262, 479] on div "i4 : t => t * t * t * t , o4 : t => 1 - -- t * t * t * t , io4 : t => t < .5 ? …" at bounding box center [788, 486] width 1361 height 668
click at [262, 479] on div "i4 : t => t * t * t * t , o4 : t => 1 - -- t * t * t * t , io4 : t => t < .5 ? …" at bounding box center [788, 482] width 1361 height 642
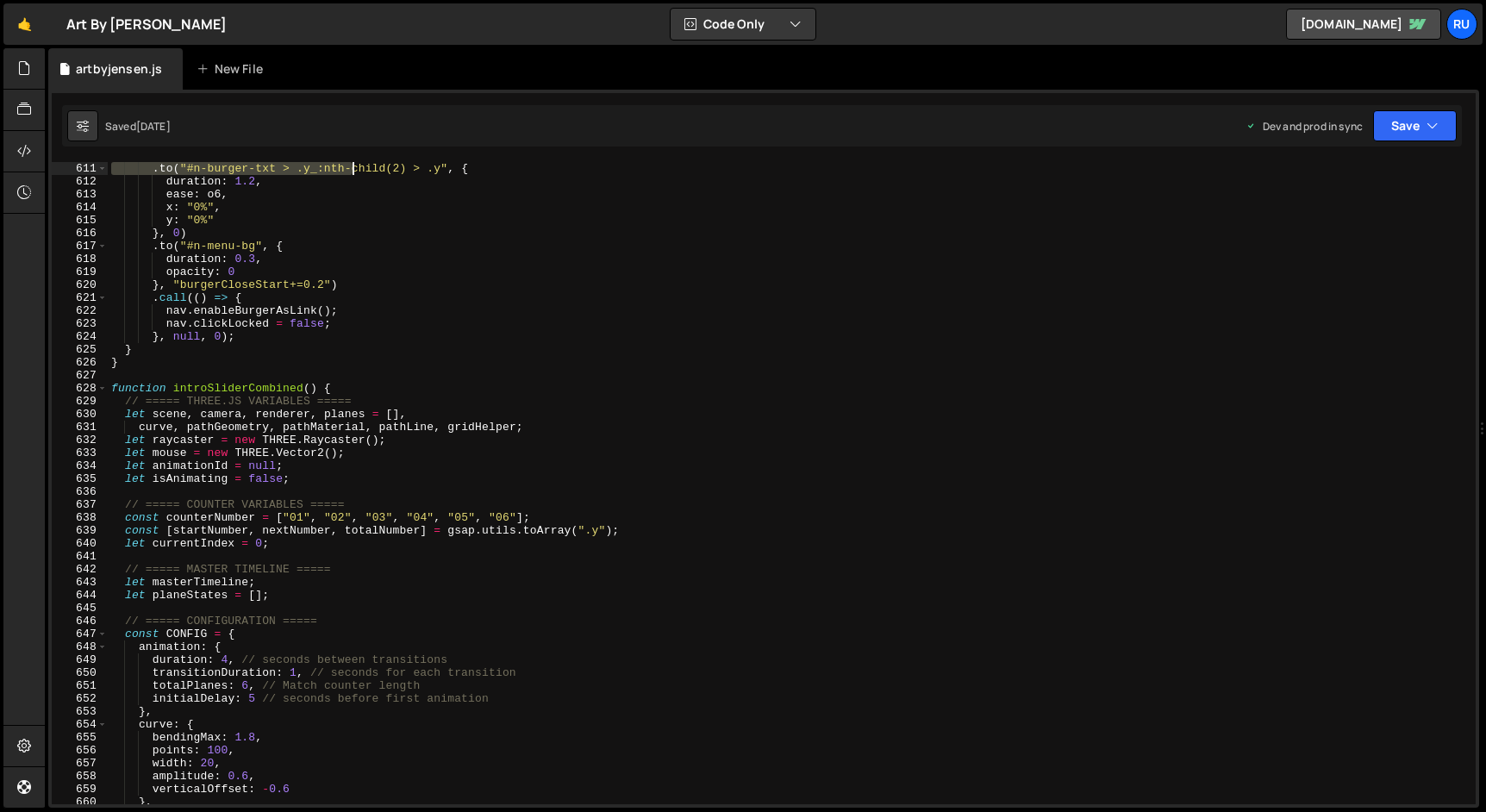
scroll to position [7622, 0]
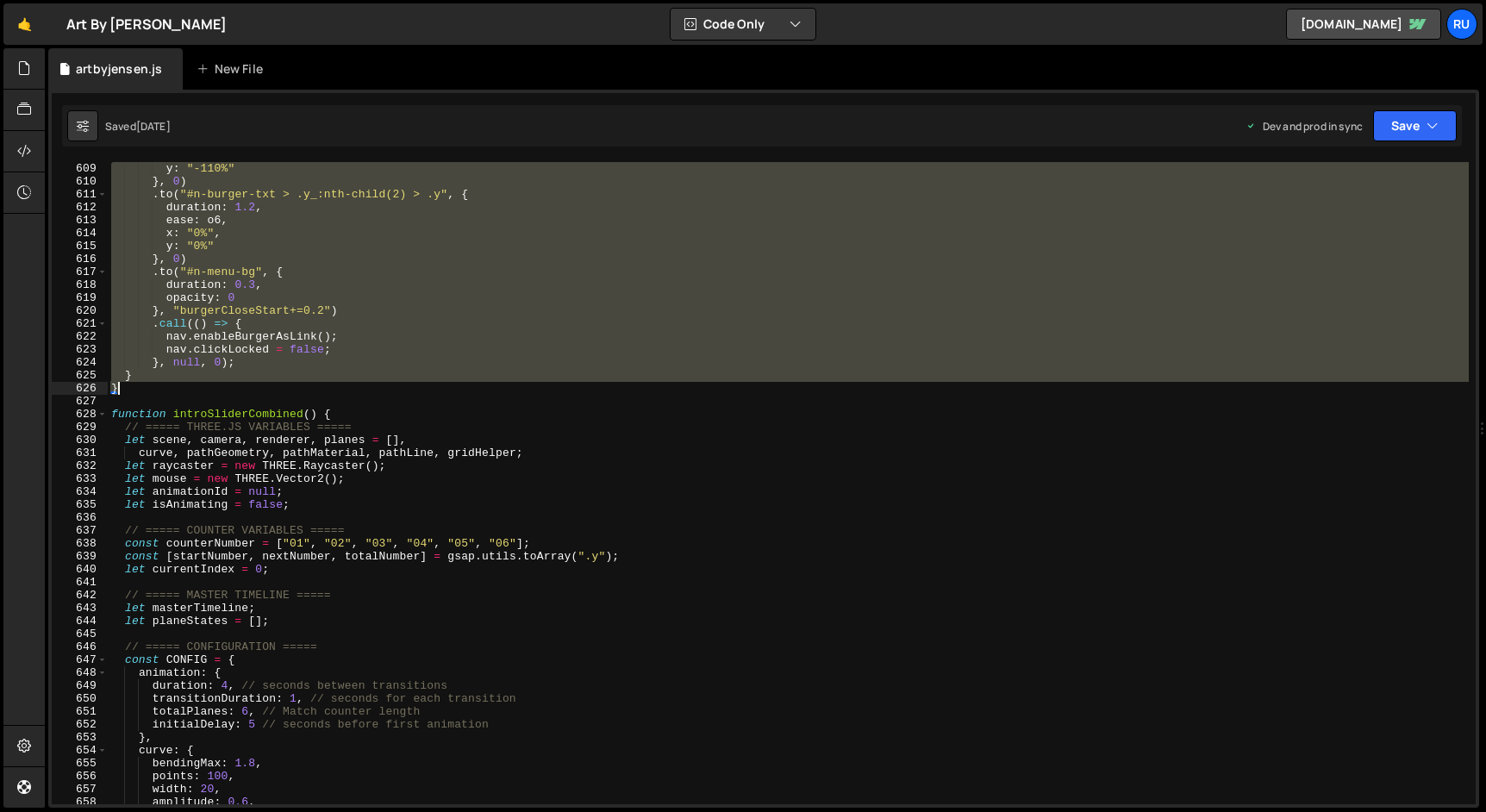
drag, startPoint x: 112, startPoint y: 354, endPoint x: 324, endPoint y: 393, distance: 215.6
click at [324, 392] on div "y : "-110%" } , 0 ) . to ( "#n-burger-txt > .y_:nth-child(2) > .y" , { duration…" at bounding box center [788, 496] width 1361 height 668
type textarea "} }"
click at [344, 399] on div "y : "-110%" } , 0 ) . to ( "#n-burger-txt > .y_:nth-child(2) > .y" , { duration…" at bounding box center [788, 496] width 1361 height 668
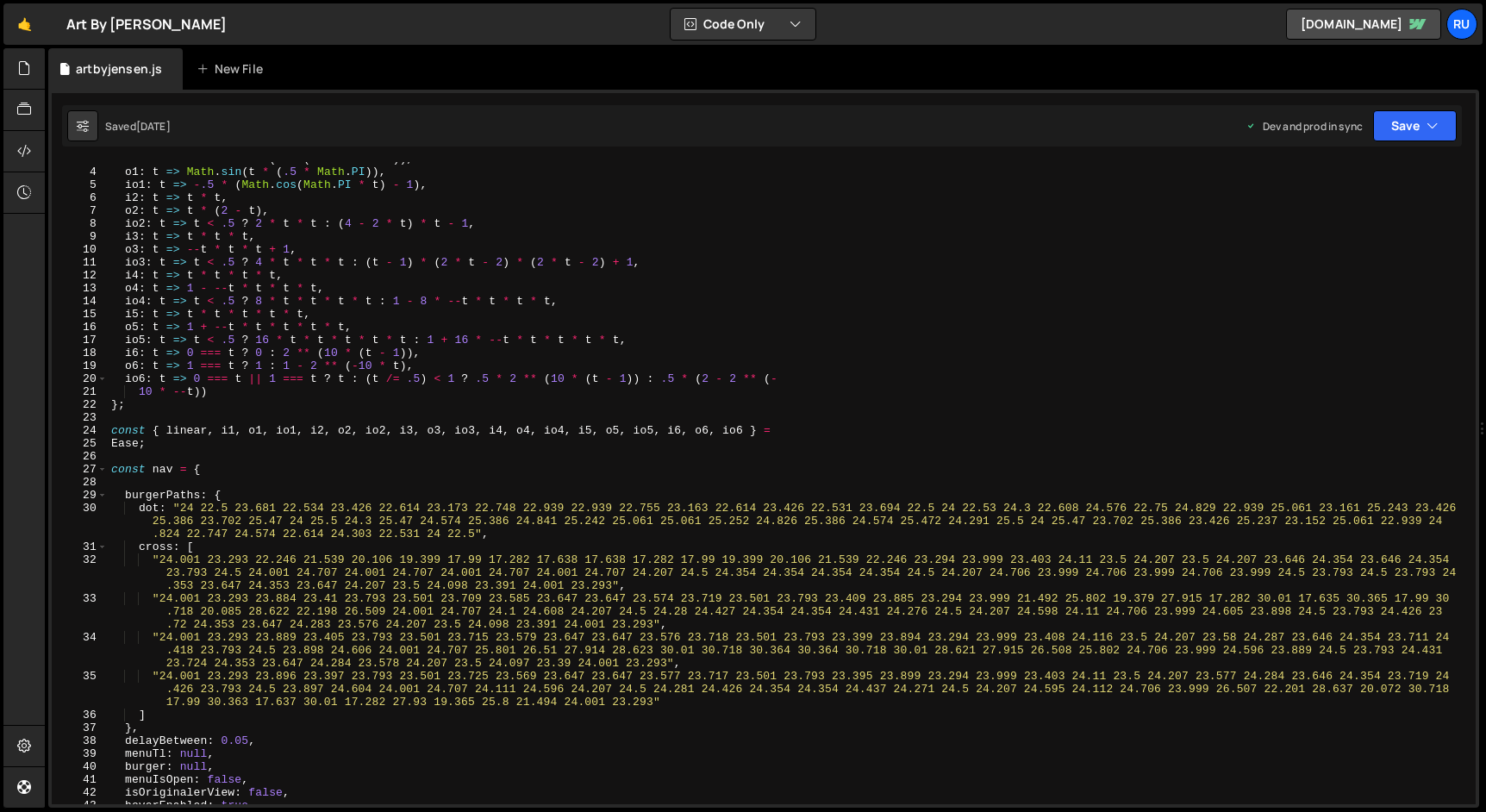
scroll to position [33, 0]
drag, startPoint x: 243, startPoint y: 471, endPoint x: 11, endPoint y: 471, distance: 232.0
click at [11, 471] on div "Hold on a sec... Are you certain you wish to leave this page? Any changes you'v…" at bounding box center [743, 406] width 1486 height 812
click at [312, 435] on div "i1 : t => 1 - Math . cos ( t * ( .5 * Math . PI )) , o1 : t => Math . sin ( t *…" at bounding box center [788, 486] width 1361 height 668
type textarea "const { linear, i1, o1, io1, i2, o2, io2, i3, o3, io3, i4, o4, io4, i5, o5, io5…"
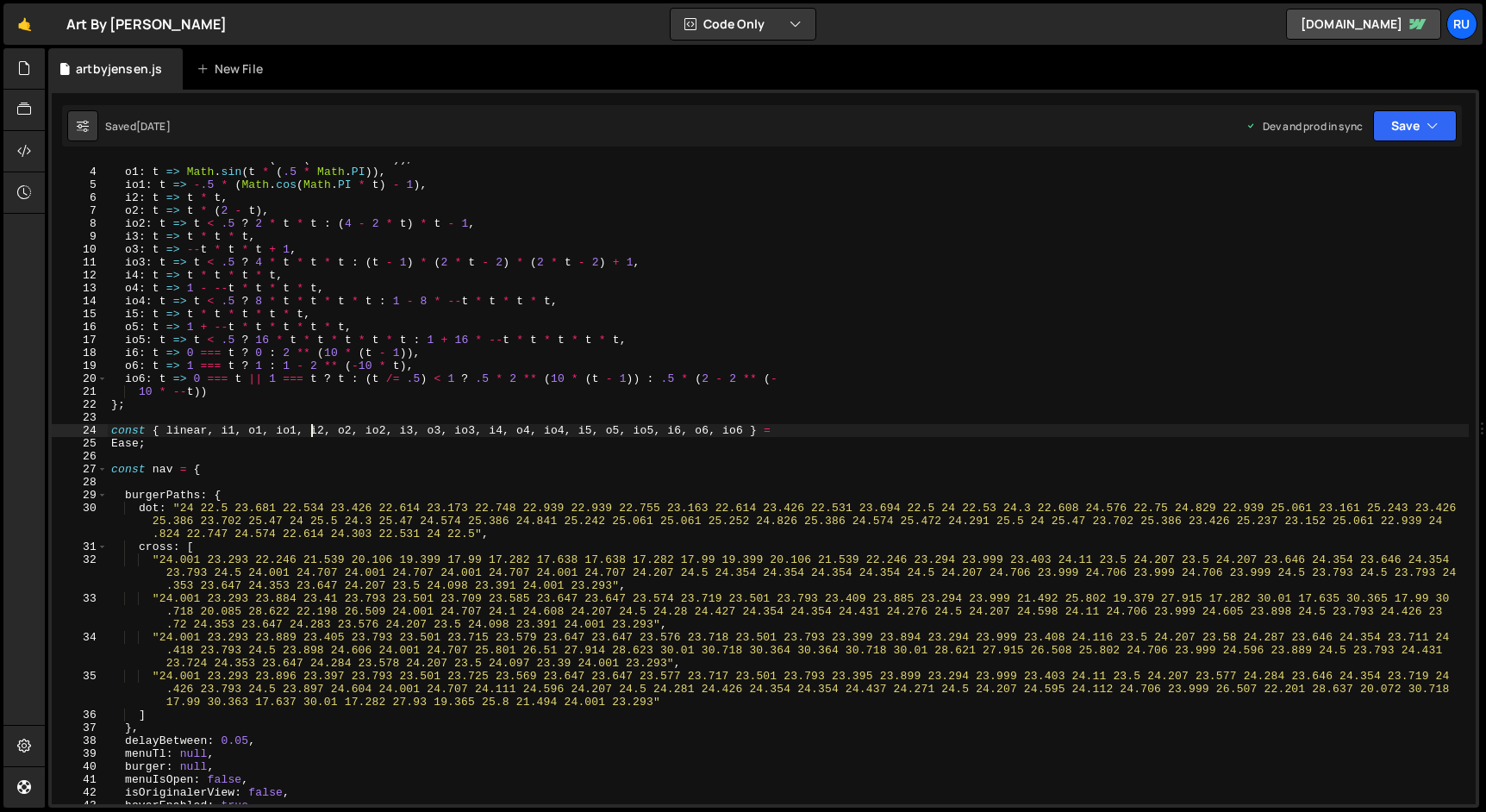
click at [319, 480] on div "i1 : t => 1 - Math . cos ( t * ( .5 * Math . PI )) , o1 : t => Math . sin ( t *…" at bounding box center [788, 486] width 1361 height 668
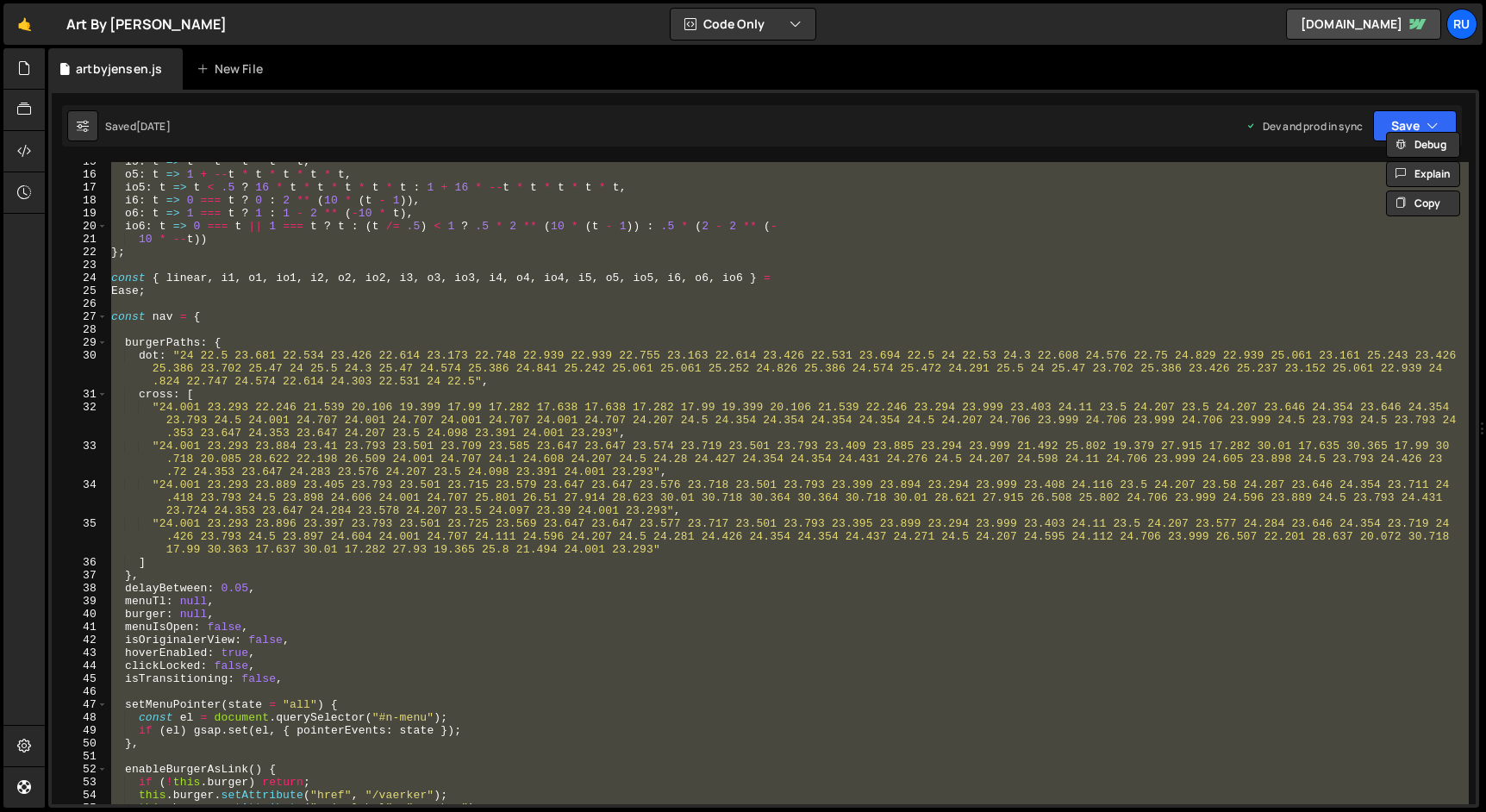
scroll to position [0, 0]
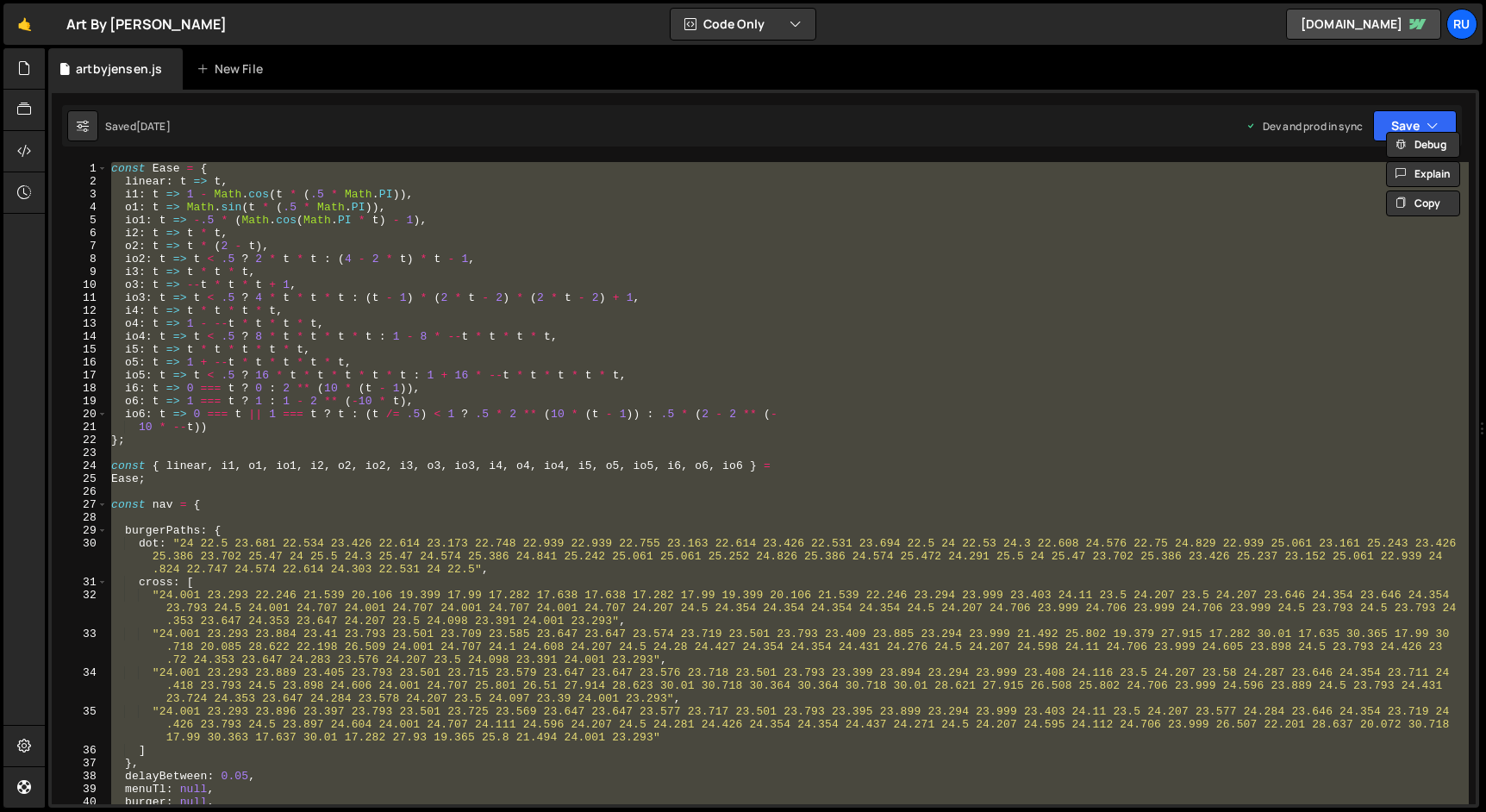
click at [233, 504] on div "const Ease = { linear : t => t , i1 : t => 1 - Math . cos ( t * ( .5 * Math . P…" at bounding box center [788, 482] width 1361 height 642
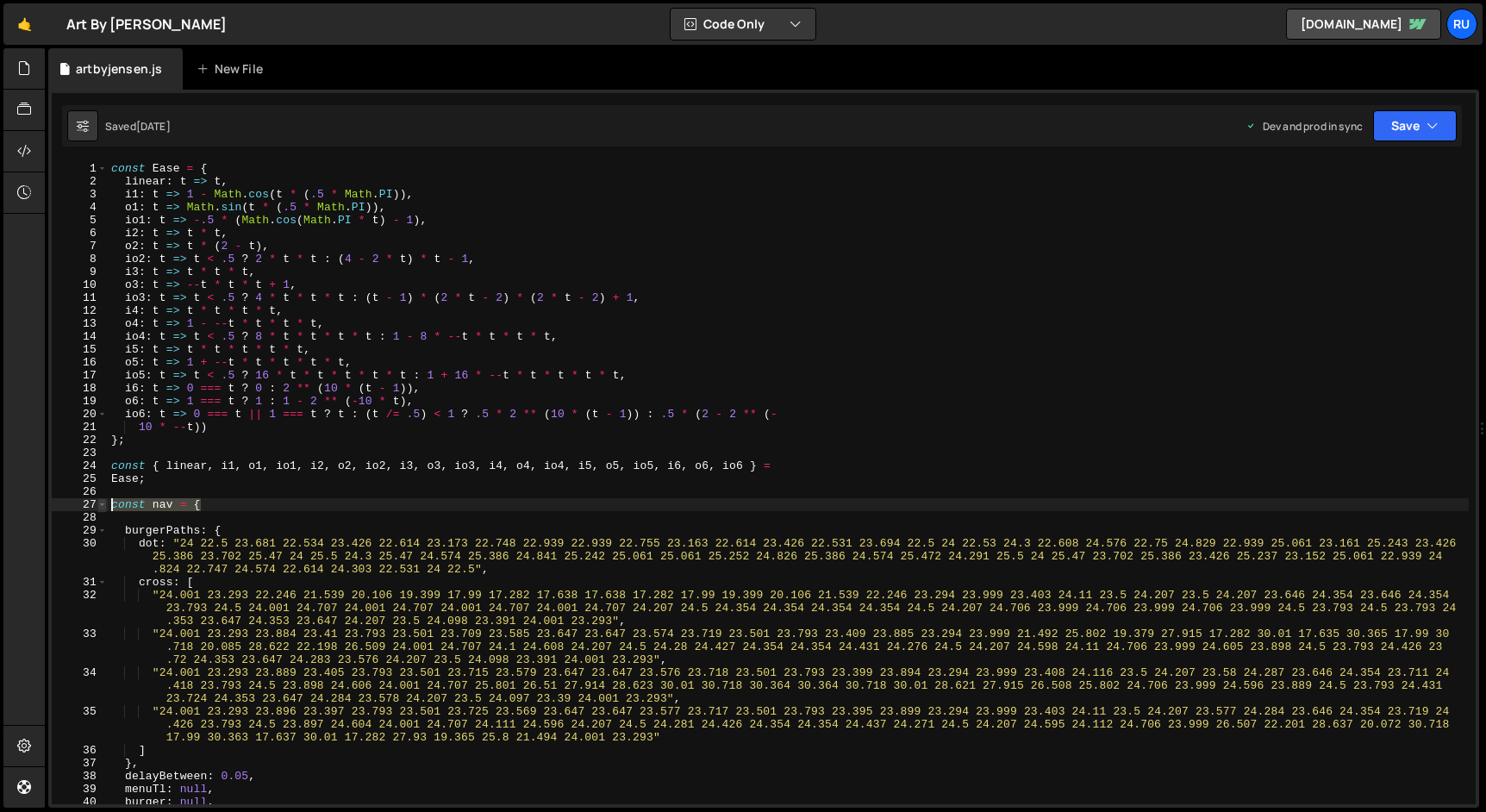
drag, startPoint x: 248, startPoint y: 503, endPoint x: 101, endPoint y: 503, distance: 147.0
click at [101, 503] on div "const nav = { 1 2 3 4 5 6 7 8 9 10 11 12 13 14 15 16 17 18 19 20 21 22 23 24 25…" at bounding box center [763, 482] width 1424 height 642
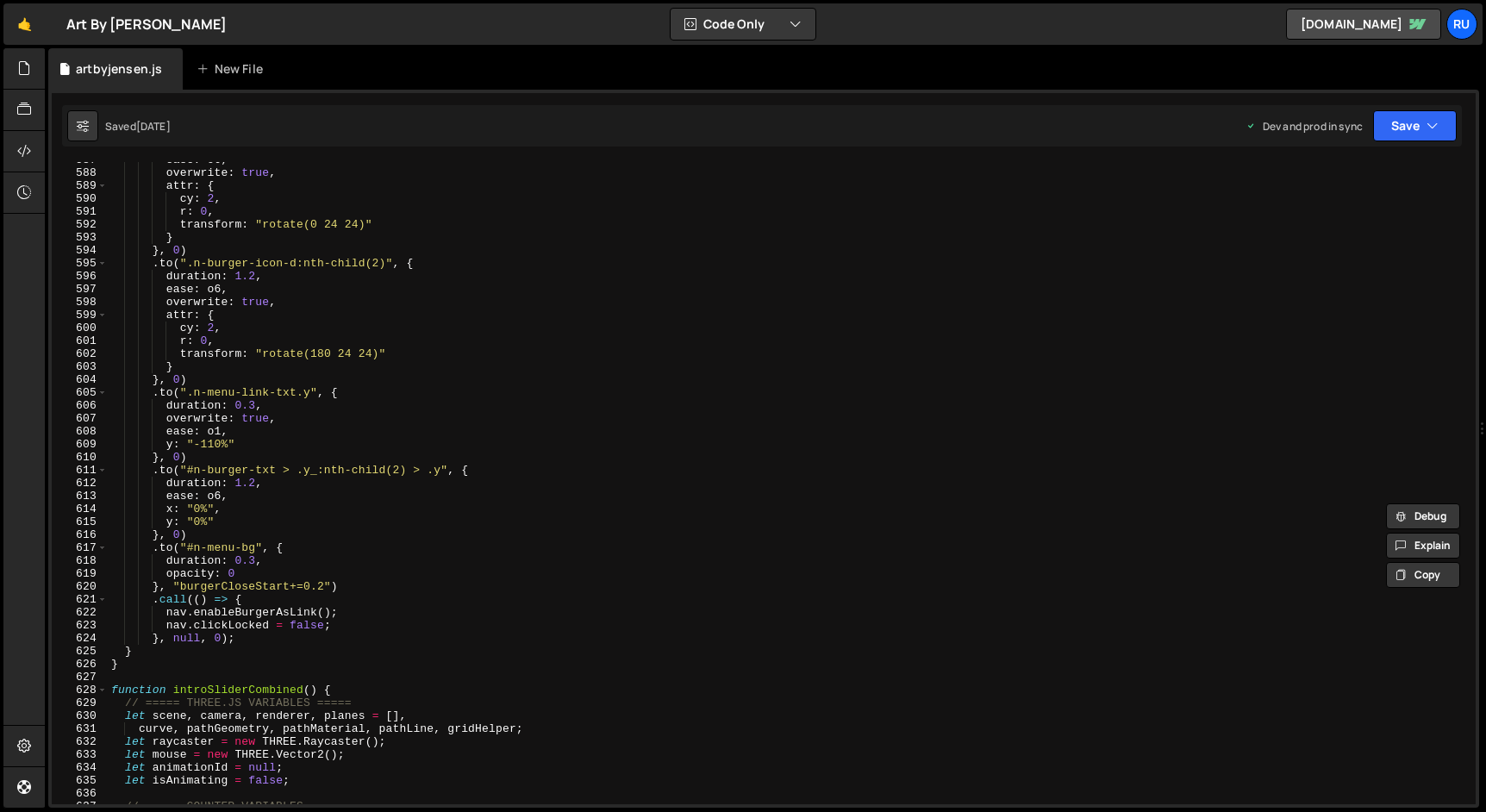
scroll to position [7360, 0]
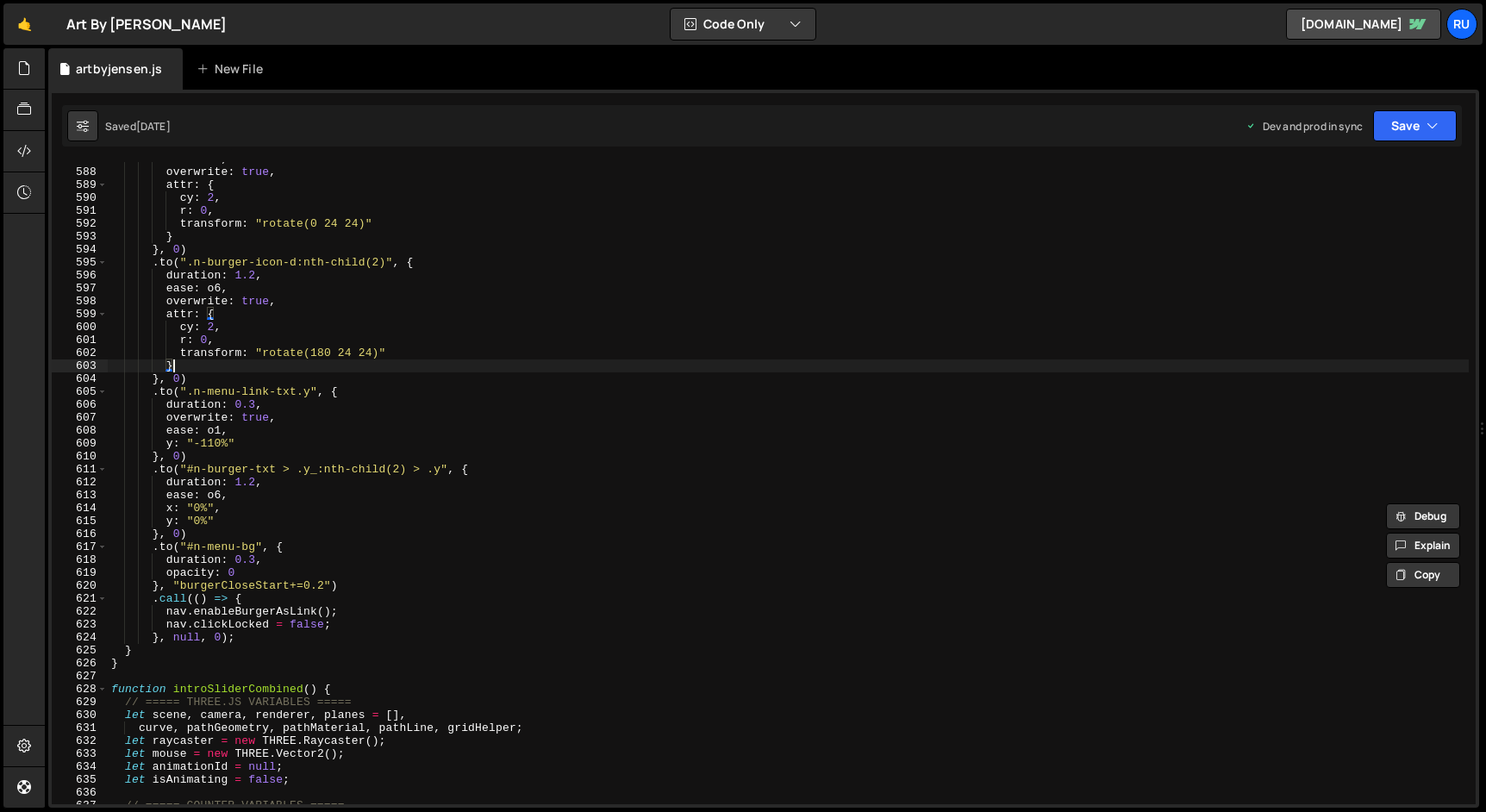
click at [360, 364] on div "ease : o6 , overwrite : true , attr : { cy : 2 , r : 0 , transform : "rotate(0 …" at bounding box center [788, 486] width 1361 height 668
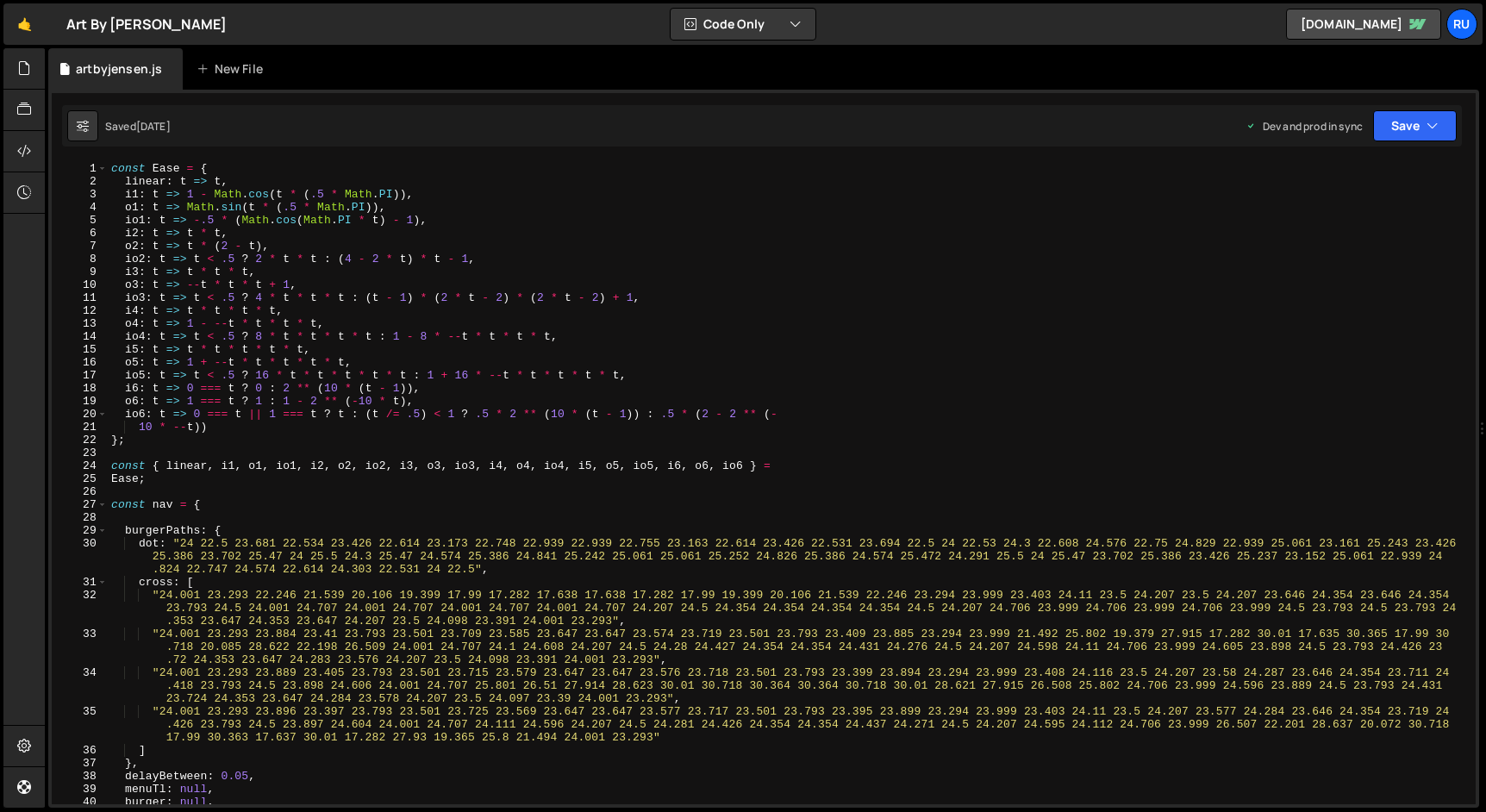
scroll to position [0, 0]
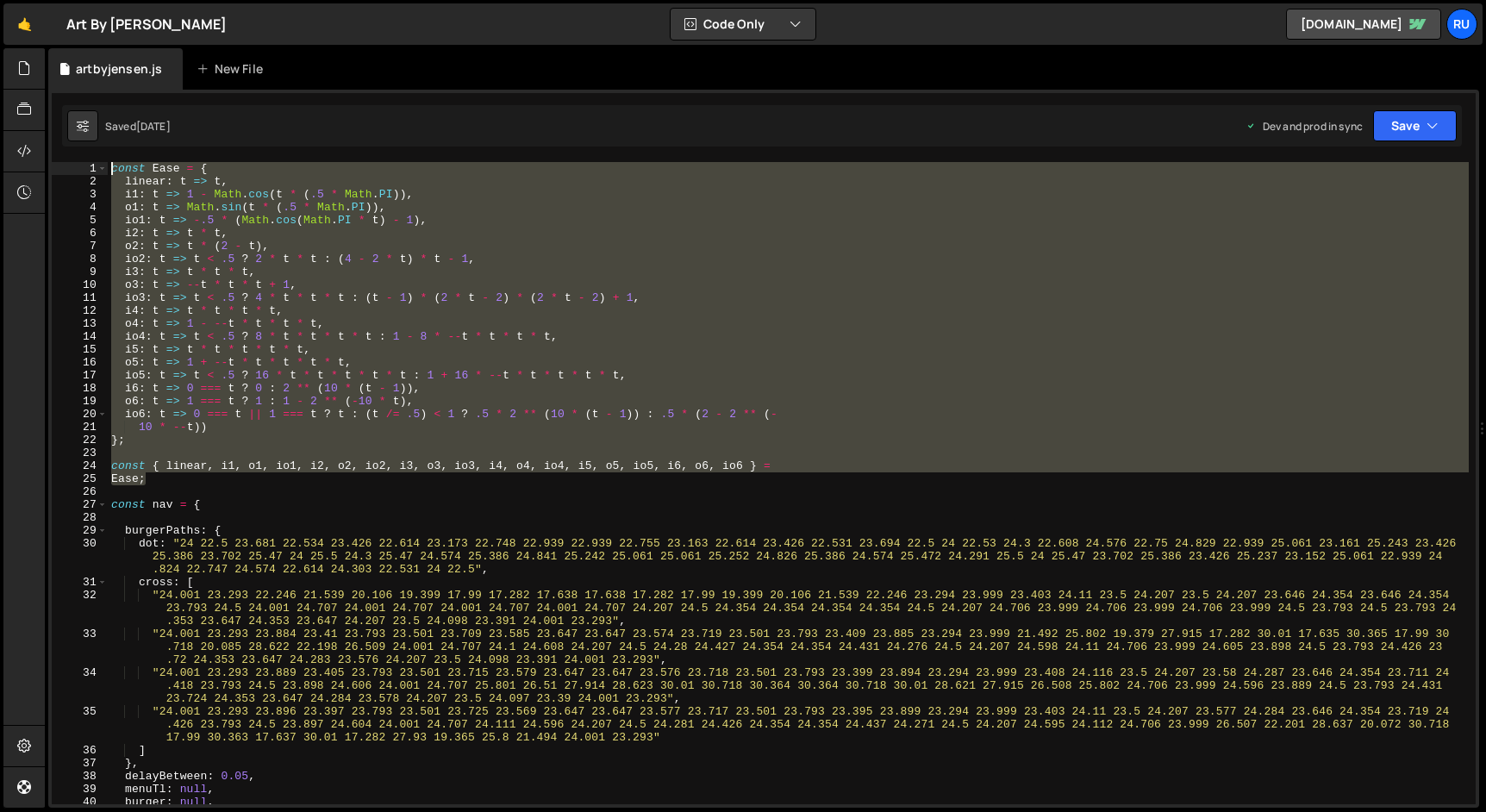
drag, startPoint x: 179, startPoint y: 484, endPoint x: -4, endPoint y: 165, distance: 367.8
click at [0, 165] on html "Projects Community Library Blog Ru Projects Your Teams Account Upgrade Logout" at bounding box center [743, 406] width 1486 height 812
click at [184, 404] on div "const Ease = { linear : t => t , i1 : t => 1 - Math . cos ( t * ( .5 * Math . P…" at bounding box center [788, 482] width 1361 height 642
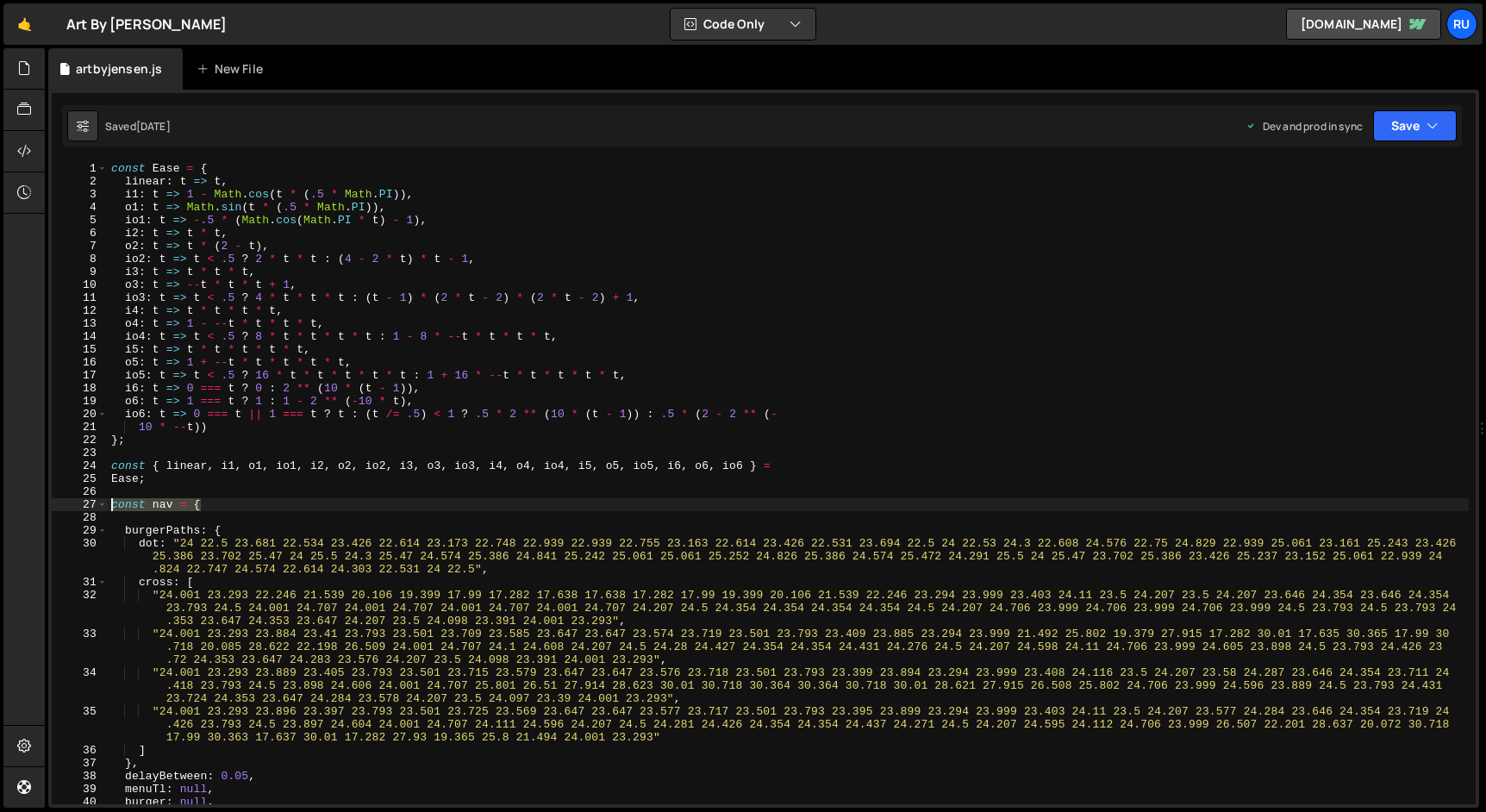
drag, startPoint x: 218, startPoint y: 506, endPoint x: 61, endPoint y: 506, distance: 157.0
click at [61, 506] on div "o6: t => 1 === t ? 1 : 1 - 2 ** (-10 * t), 1 2 3 4 5 6 7 8 9 10 11 12 13 14 15 …" at bounding box center [763, 482] width 1424 height 642
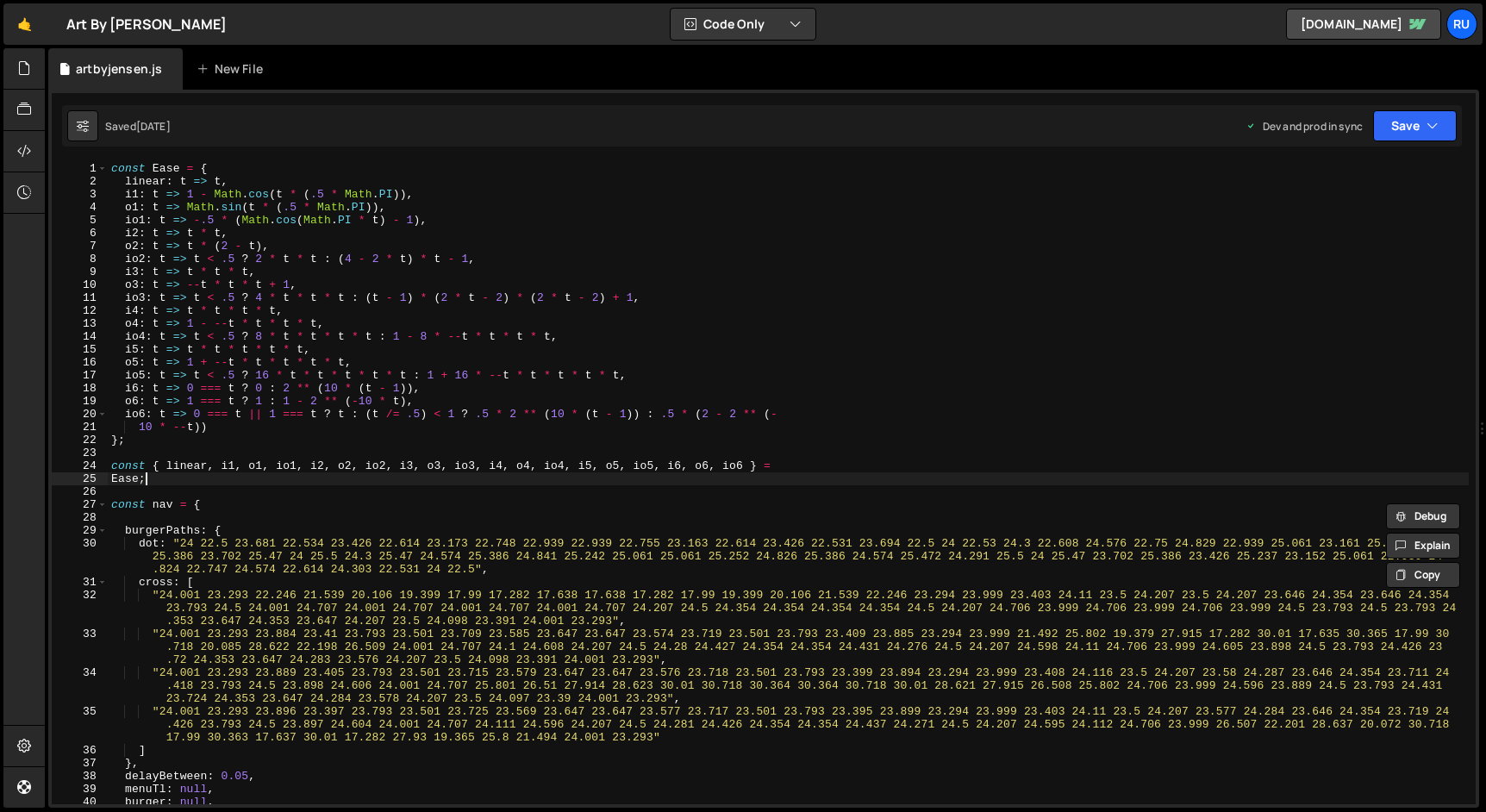
click at [222, 484] on div "const Ease = { linear : t => t , i1 : t => 1 - Math . cos ( t * ( .5 * Math . P…" at bounding box center [788, 496] width 1361 height 668
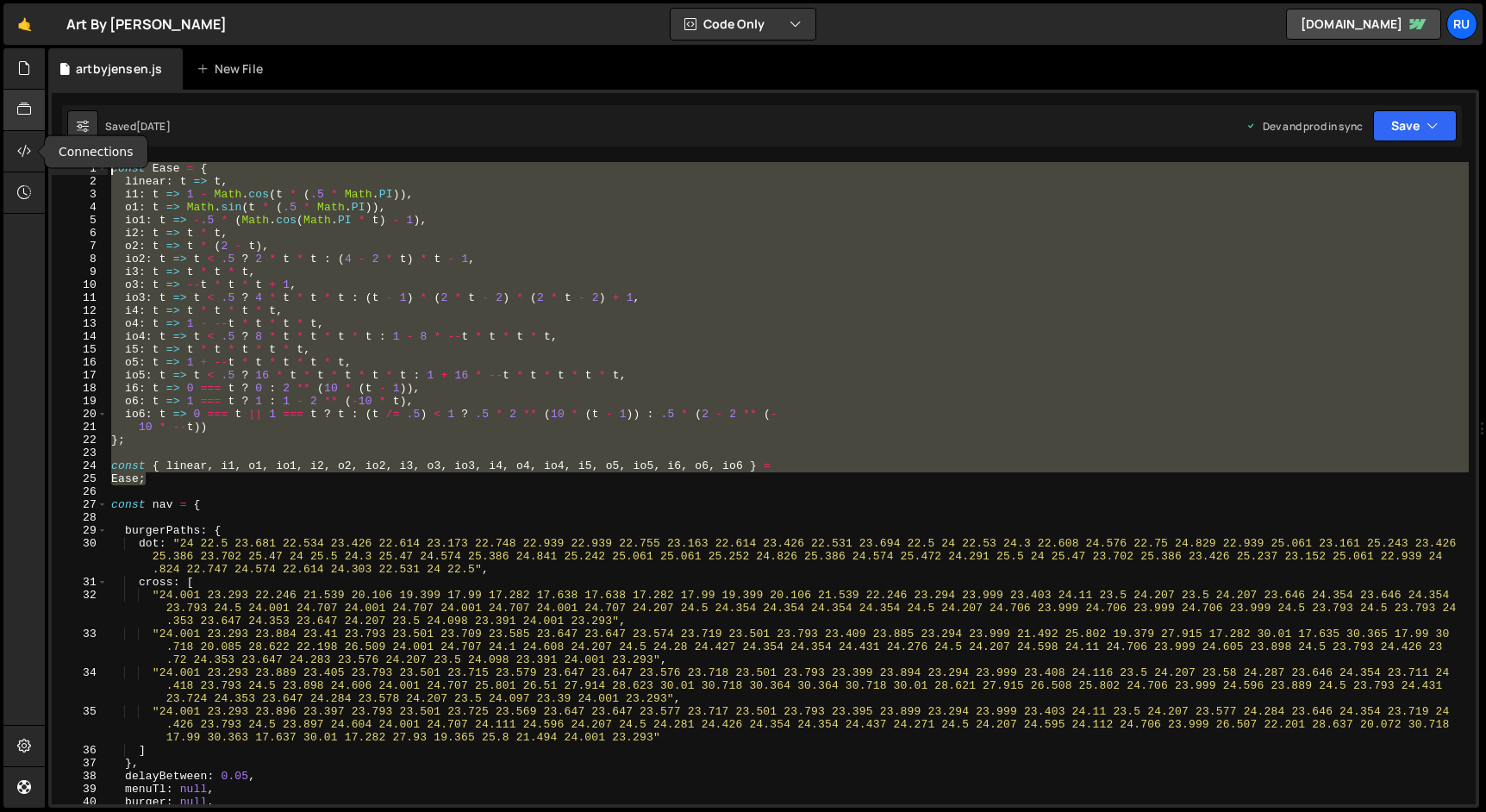
drag, startPoint x: 168, startPoint y: 479, endPoint x: 8, endPoint y: 129, distance: 384.8
click at [8, 129] on div "Hold on a sec... Are you certain you wish to leave this page? Any changes you'v…" at bounding box center [743, 406] width 1486 height 812
click at [366, 431] on div "const Ease = { linear : t => t , i1 : t => 1 - Math . cos ( t * ( .5 * Math . P…" at bounding box center [788, 482] width 1361 height 642
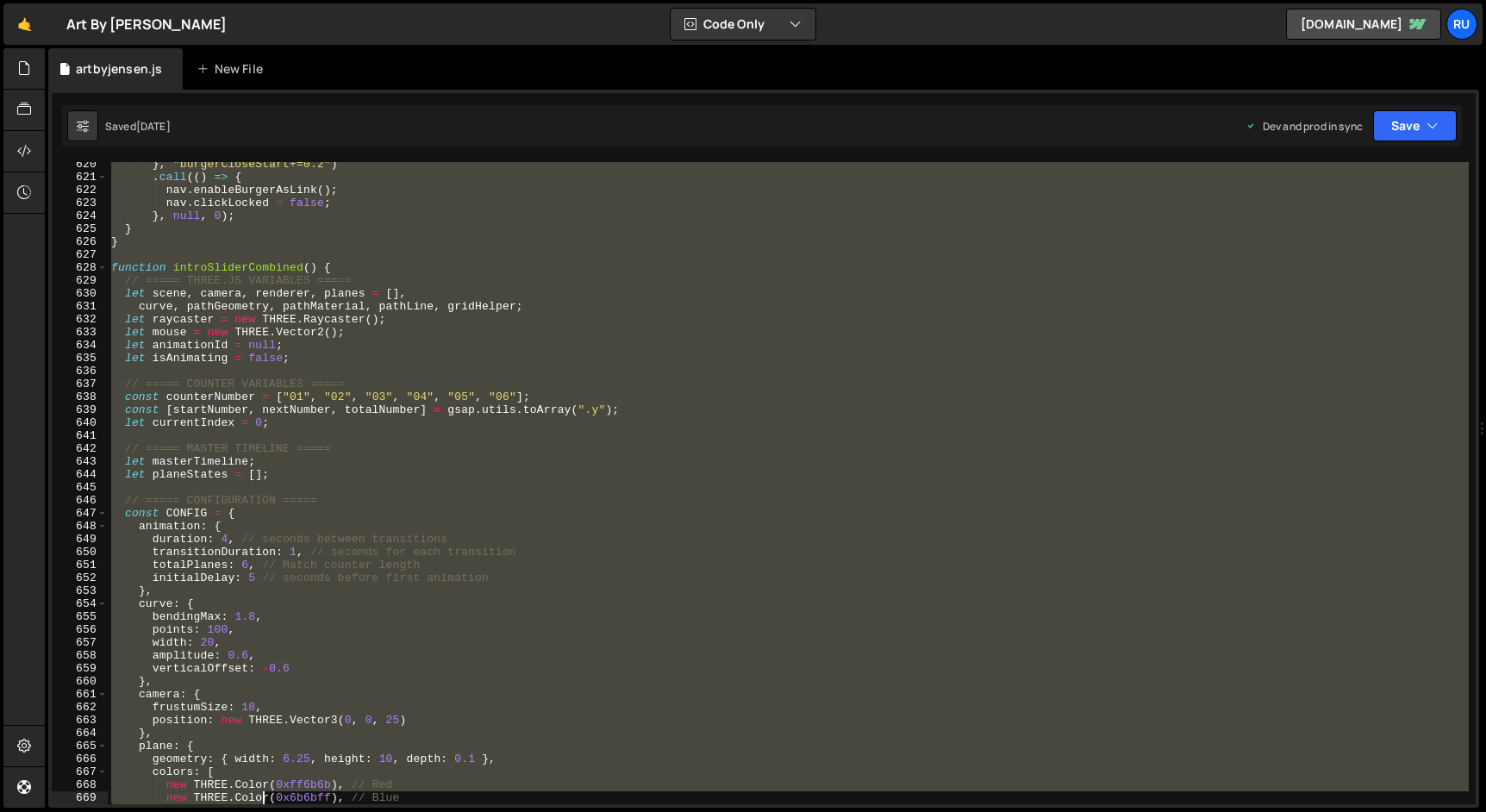
scroll to position [7811, 0]
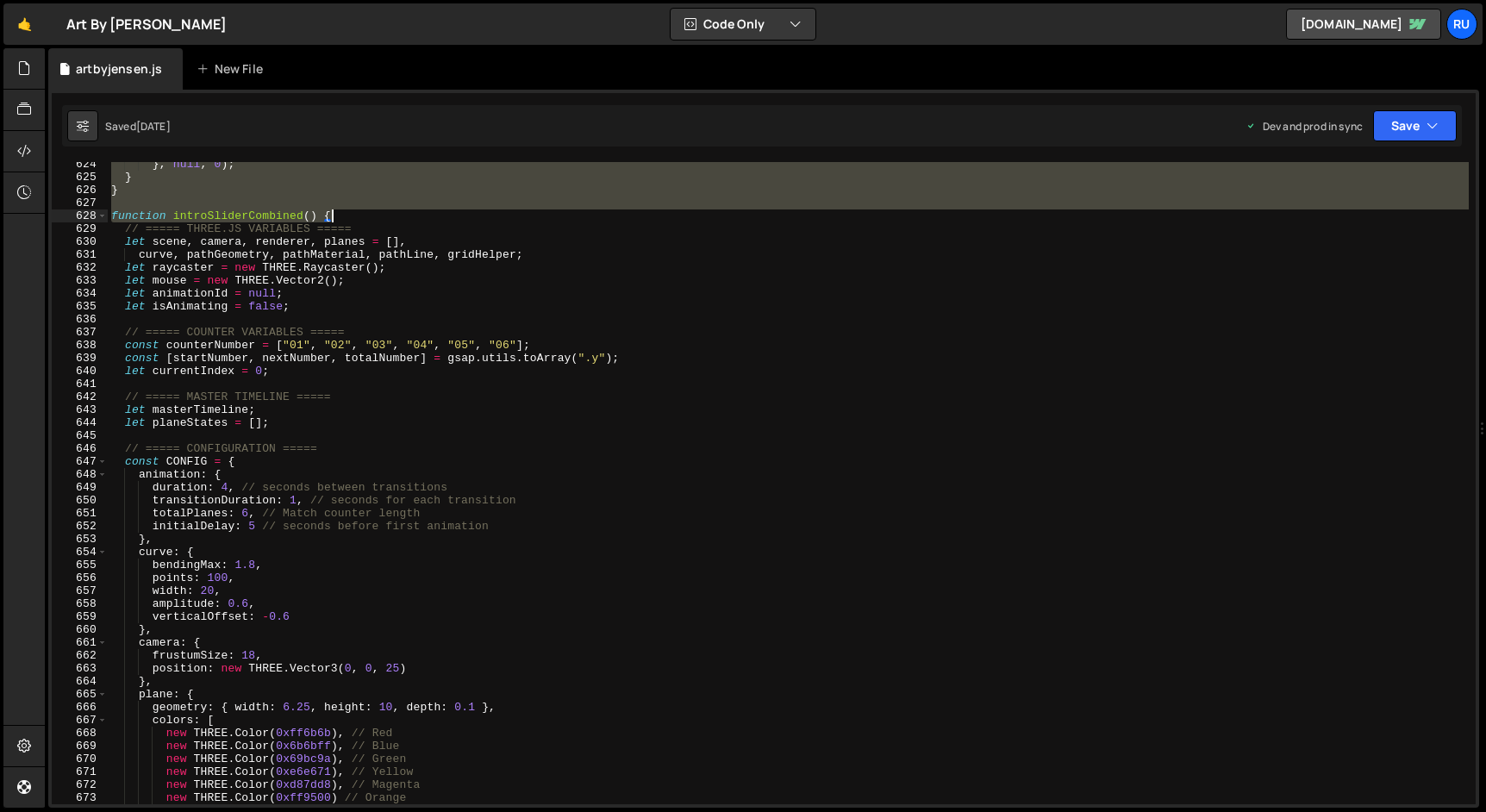
drag, startPoint x: 112, startPoint y: 503, endPoint x: 400, endPoint y: 216, distance: 406.6
click at [400, 216] on div "} , null , 0 ) ; } } function introSliderCombined ( ) { // ===== THREE.JS VARIA…" at bounding box center [788, 492] width 1361 height 668
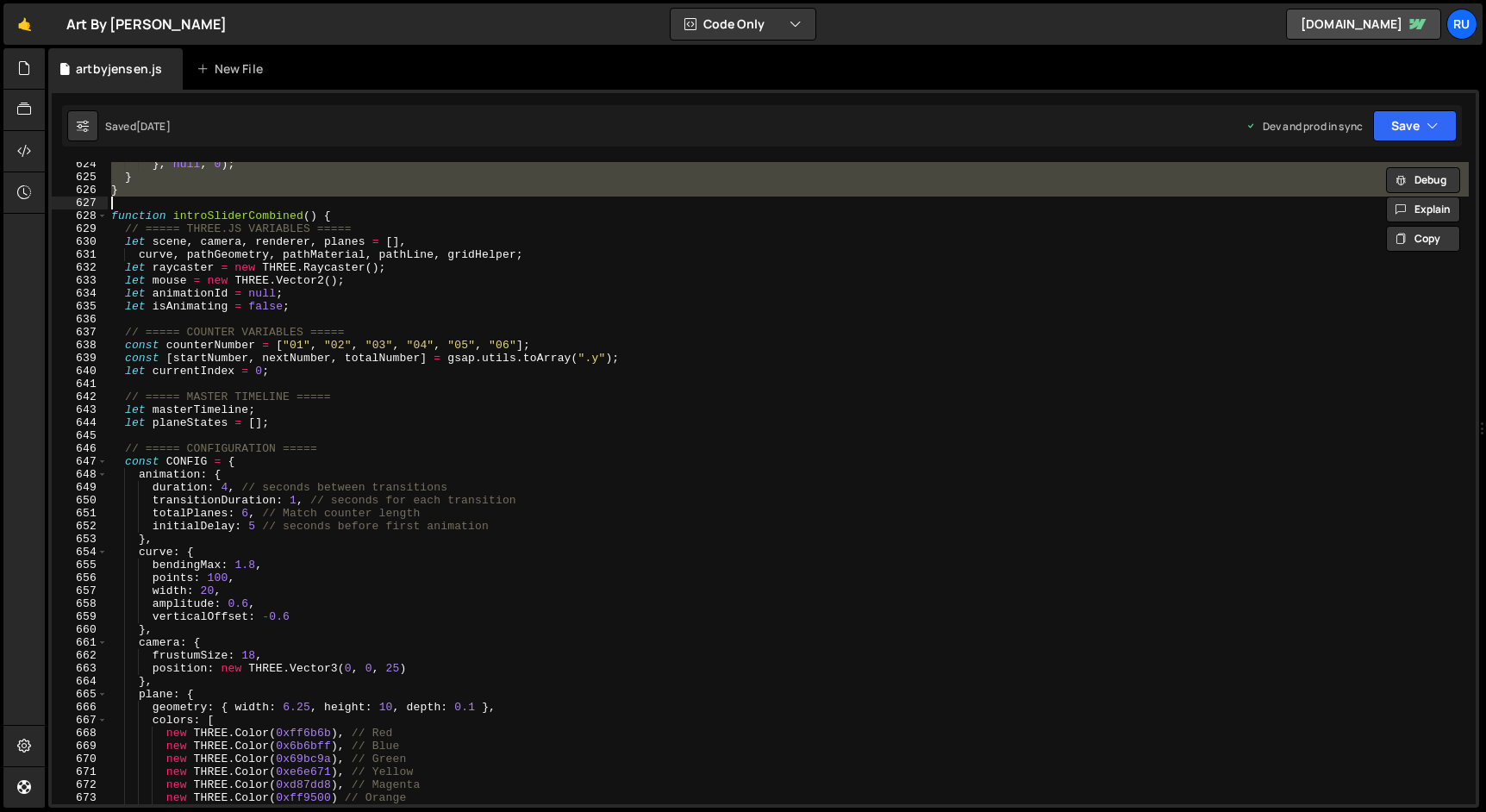
type textarea "} }"
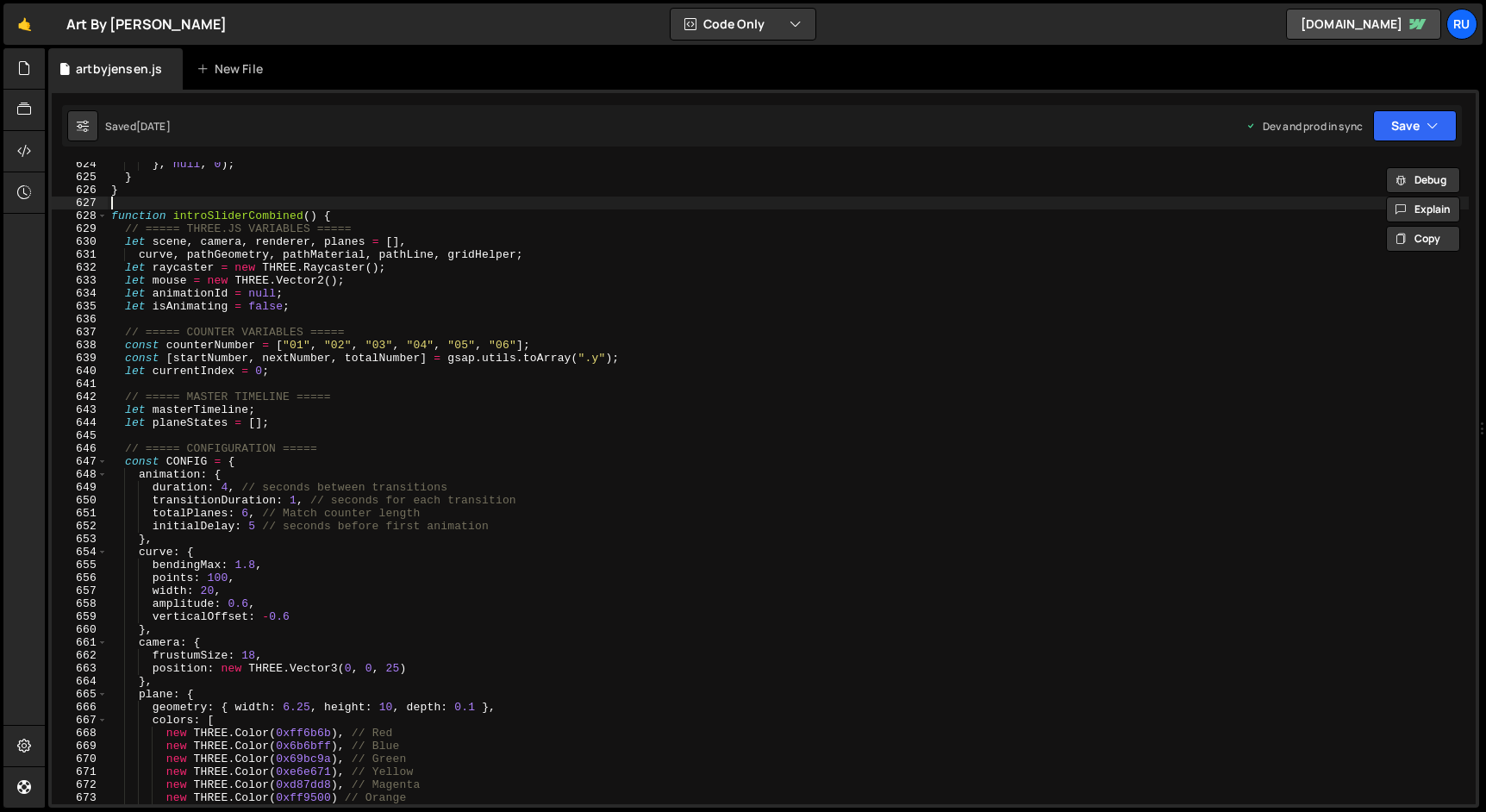
click at [238, 202] on div "} , null , 0 ) ; } } function introSliderCombined ( ) { // ===== THREE.JS VARIA…" at bounding box center [788, 492] width 1361 height 668
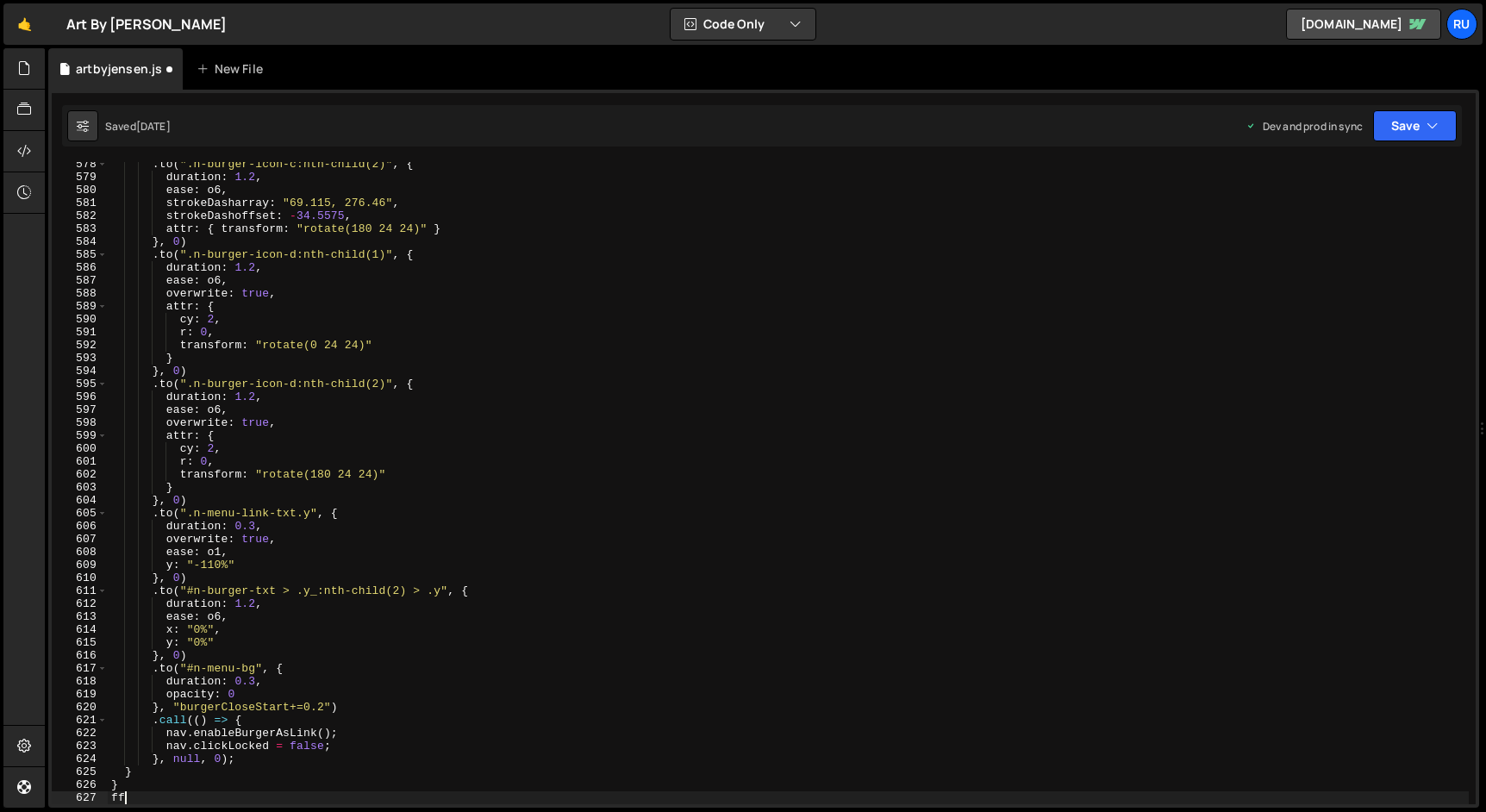
scroll to position [0, 0]
type textarea "f"
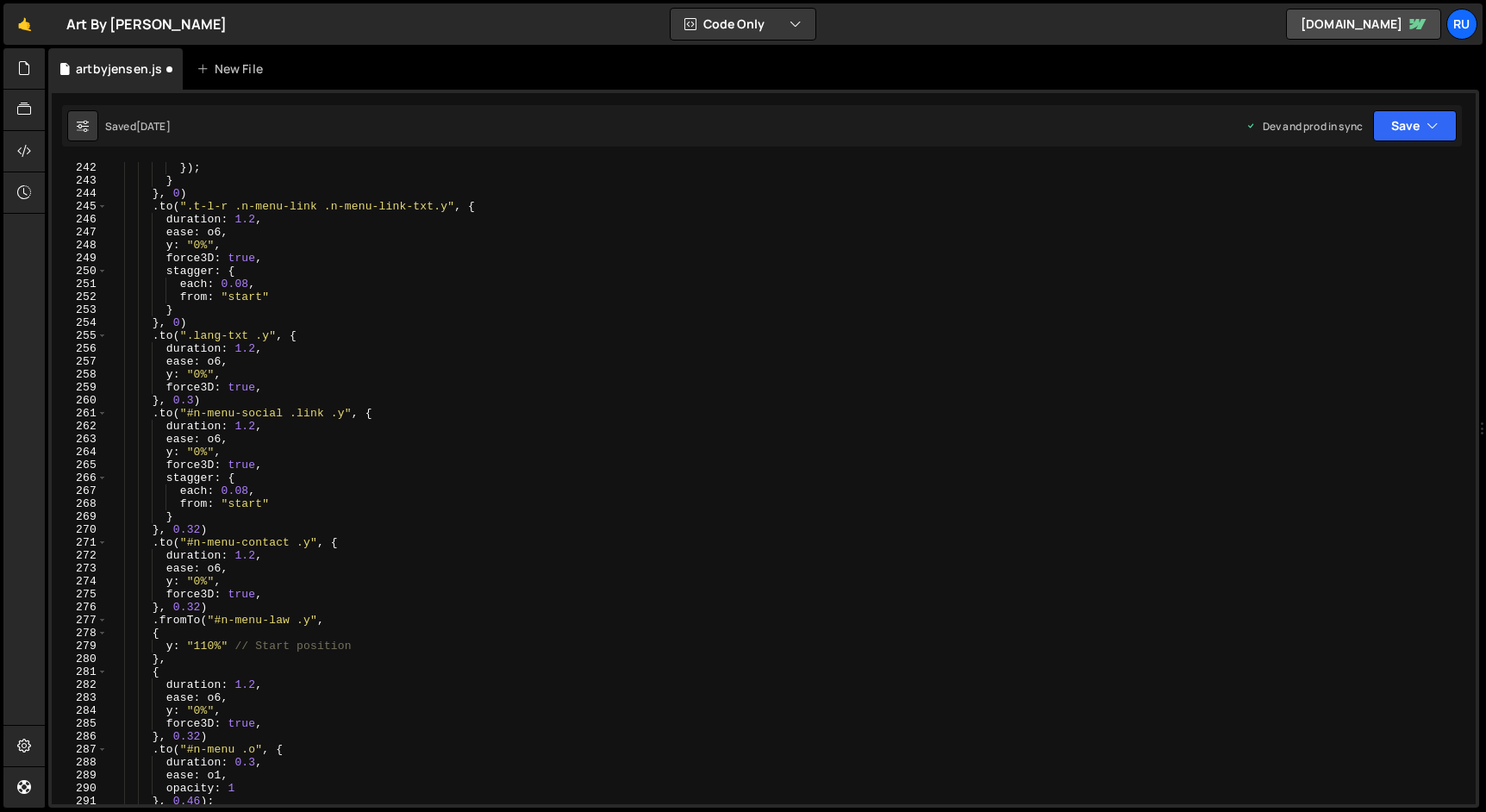
scroll to position [2992, 0]
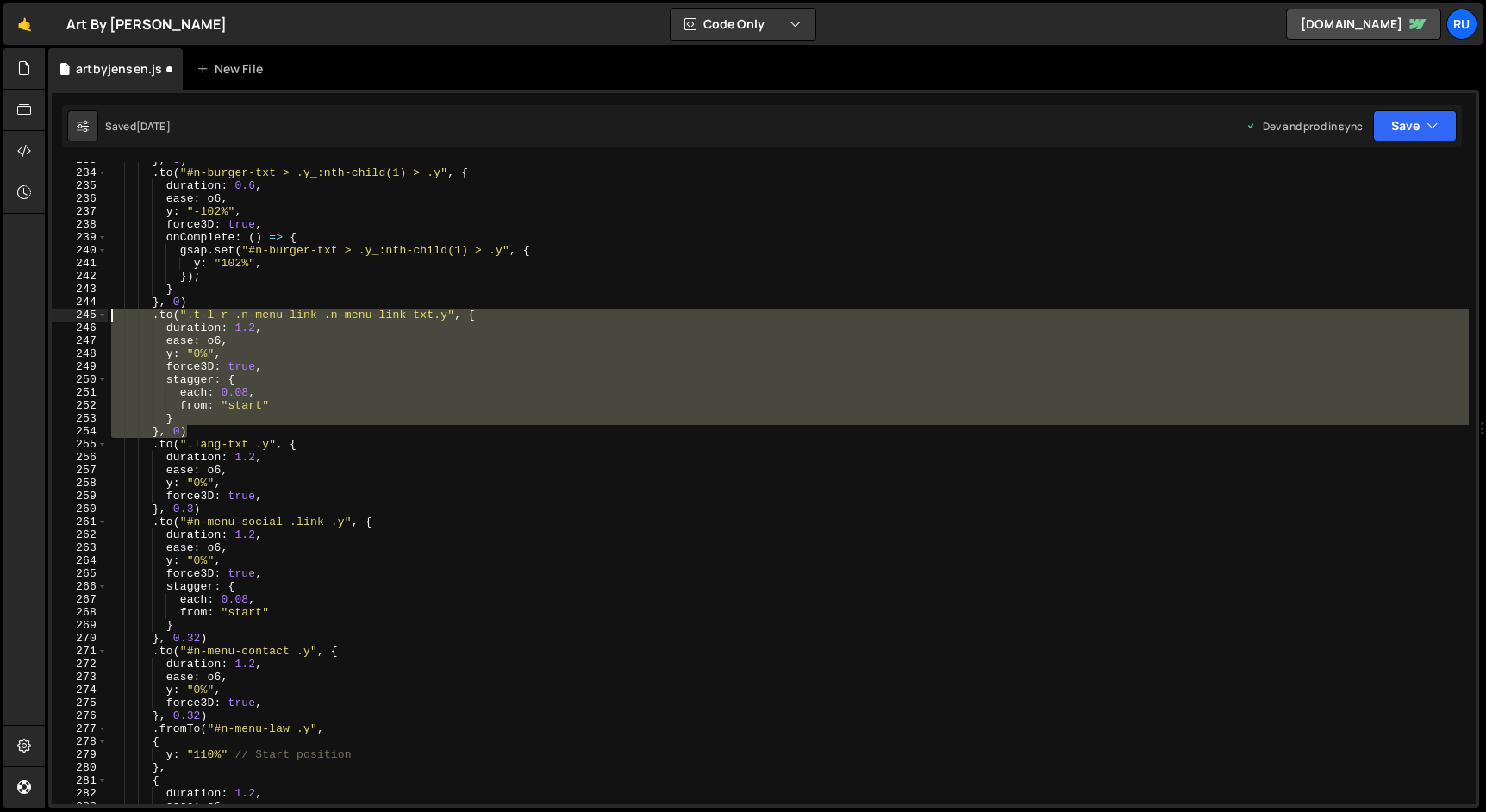
drag, startPoint x: 212, startPoint y: 432, endPoint x: 39, endPoint y: 312, distance: 210.5
click at [39, 312] on div "Hold on a sec... Are you certain you wish to leave this page? Any changes you'v…" at bounding box center [743, 406] width 1486 height 812
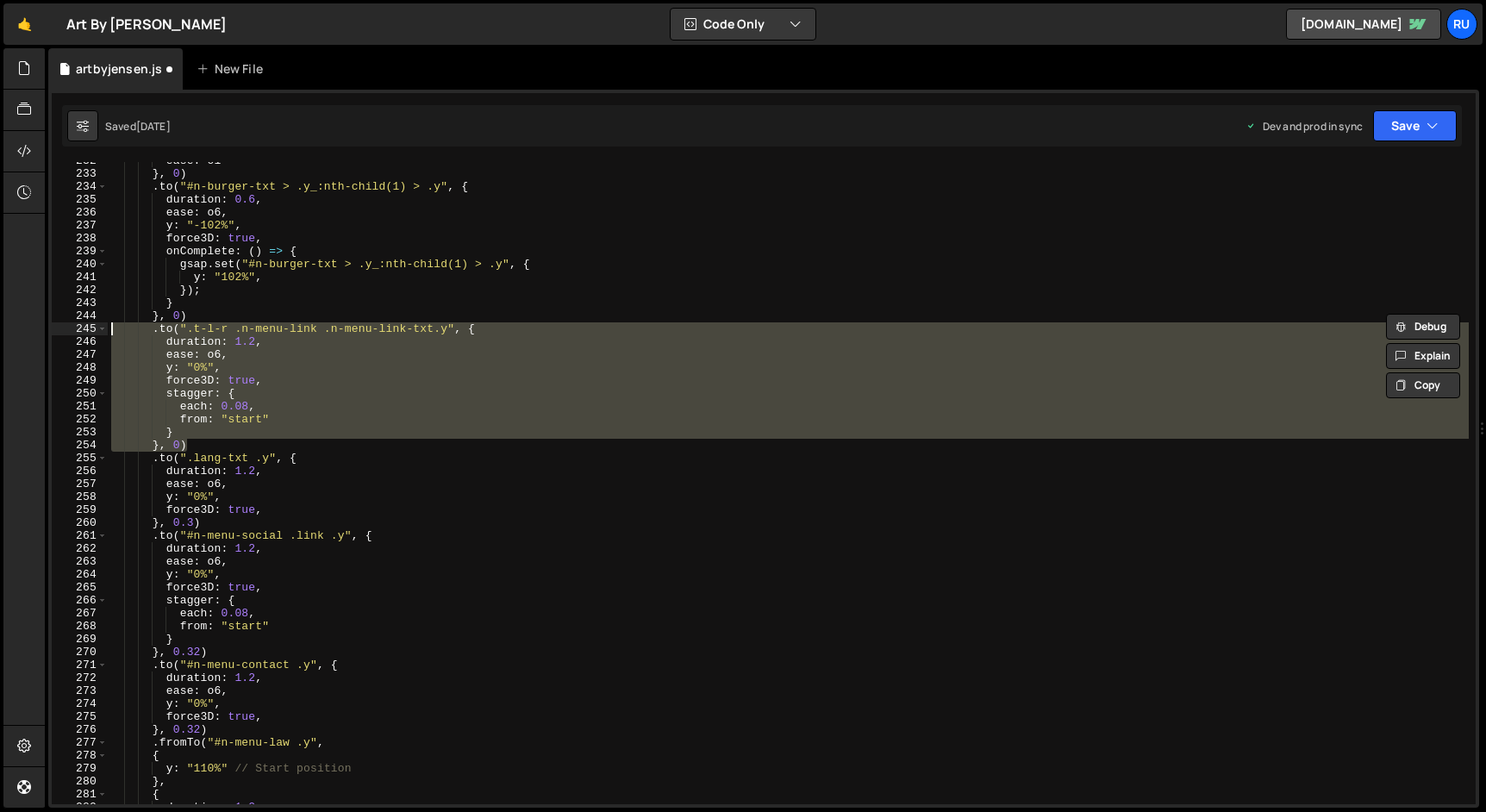
scroll to position [2955, 0]
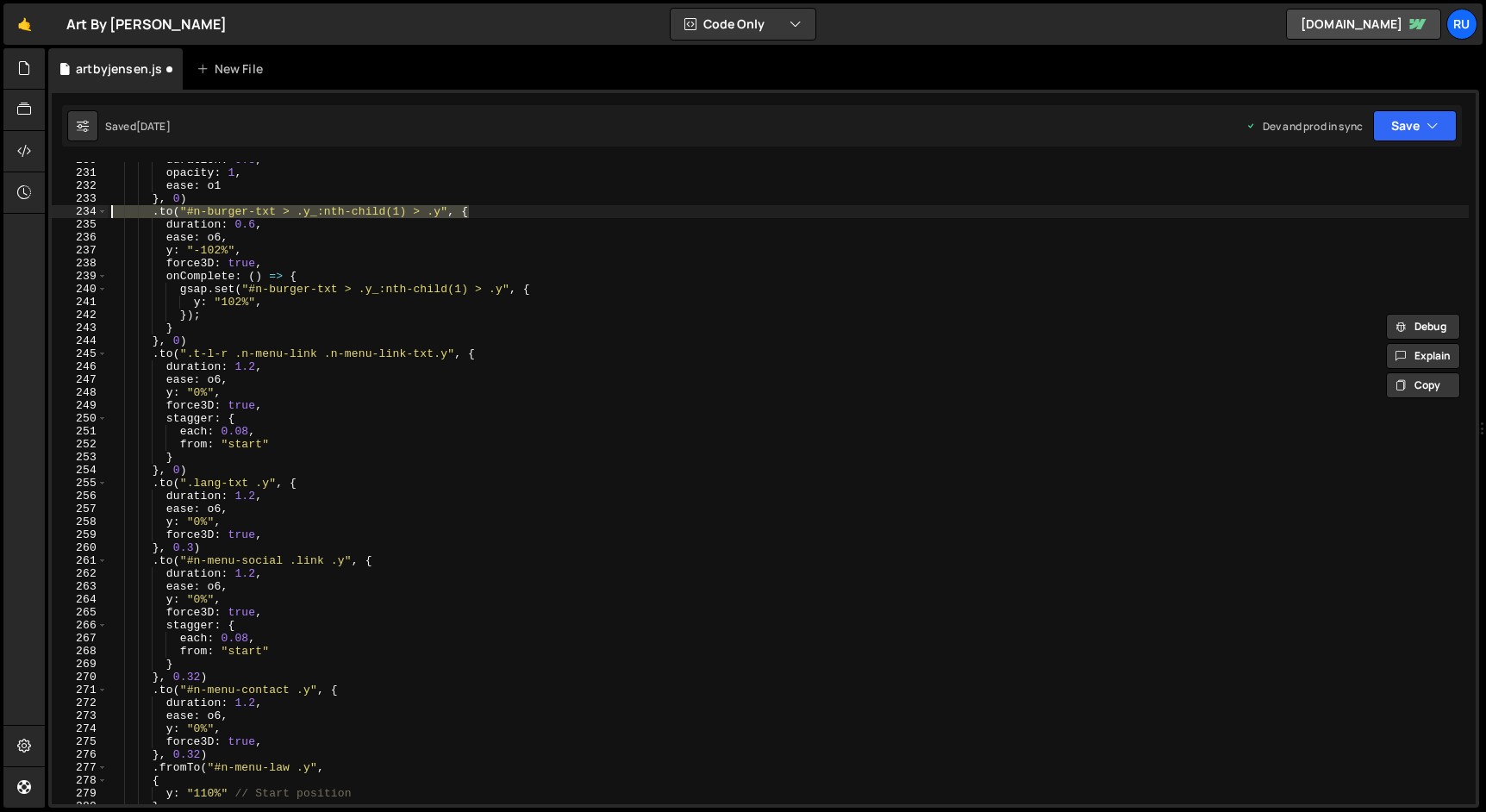
drag, startPoint x: 495, startPoint y: 208, endPoint x: -3, endPoint y: 209, distance: 498.0
click at [0, 209] on html "Projects Community Library Blog Ru Projects Your Teams Account Upgrade Logout" at bounding box center [743, 406] width 1486 height 812
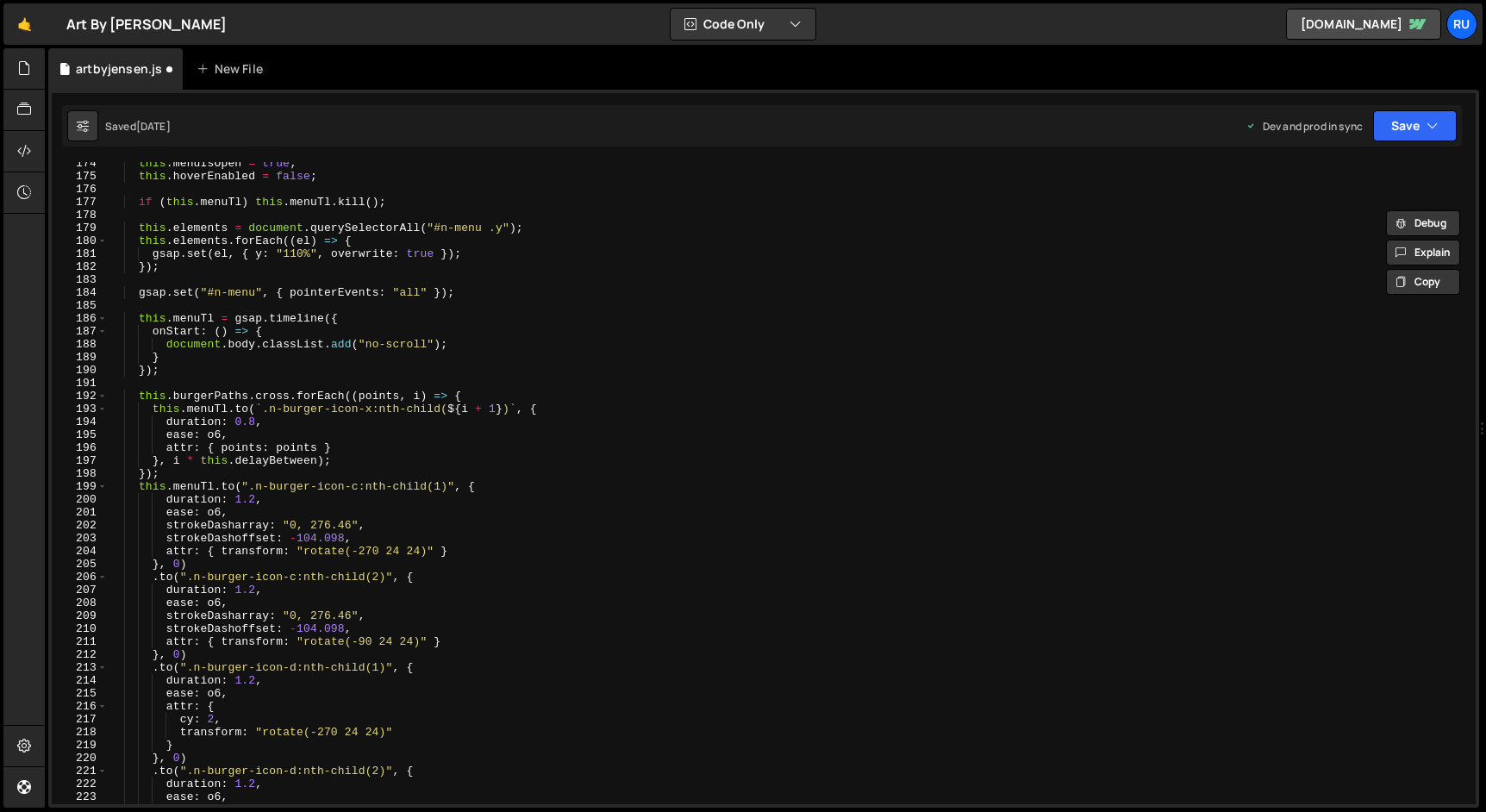
scroll to position [2189, 0]
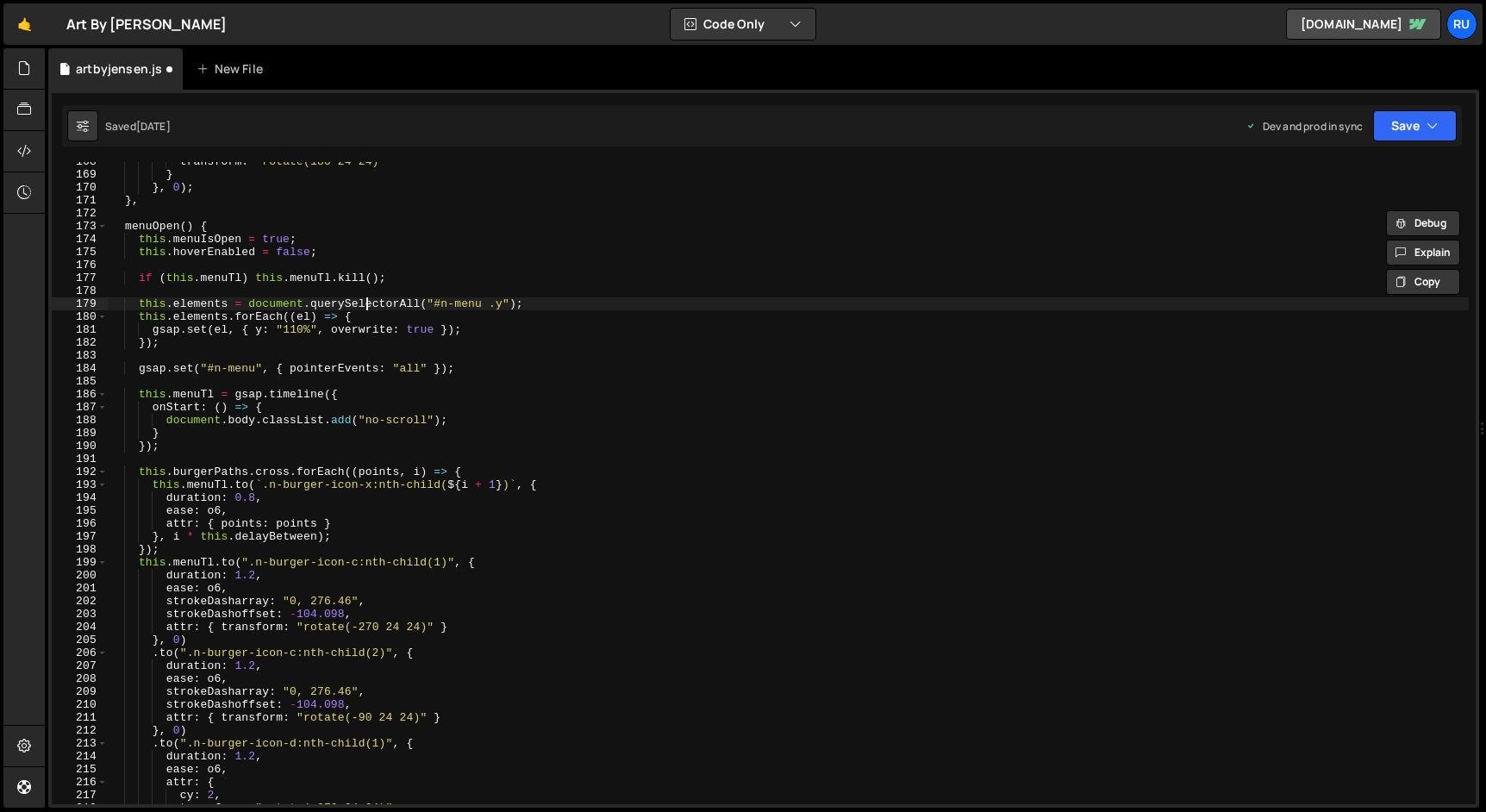
click at [367, 302] on div "transform : "rotate(180 24 24)" } } , 0 ) ; } , menuOpen ( ) { this . menuIsOpe…" at bounding box center [788, 489] width 1361 height 668
type textarea "this.elements = document.querySelectorAll("#n-menu .y");"
click at [367, 302] on div "transform : "rotate(180 24 24)" } } , 0 ) ; } , menuOpen ( ) { this . menuIsOpe…" at bounding box center [788, 489] width 1361 height 668
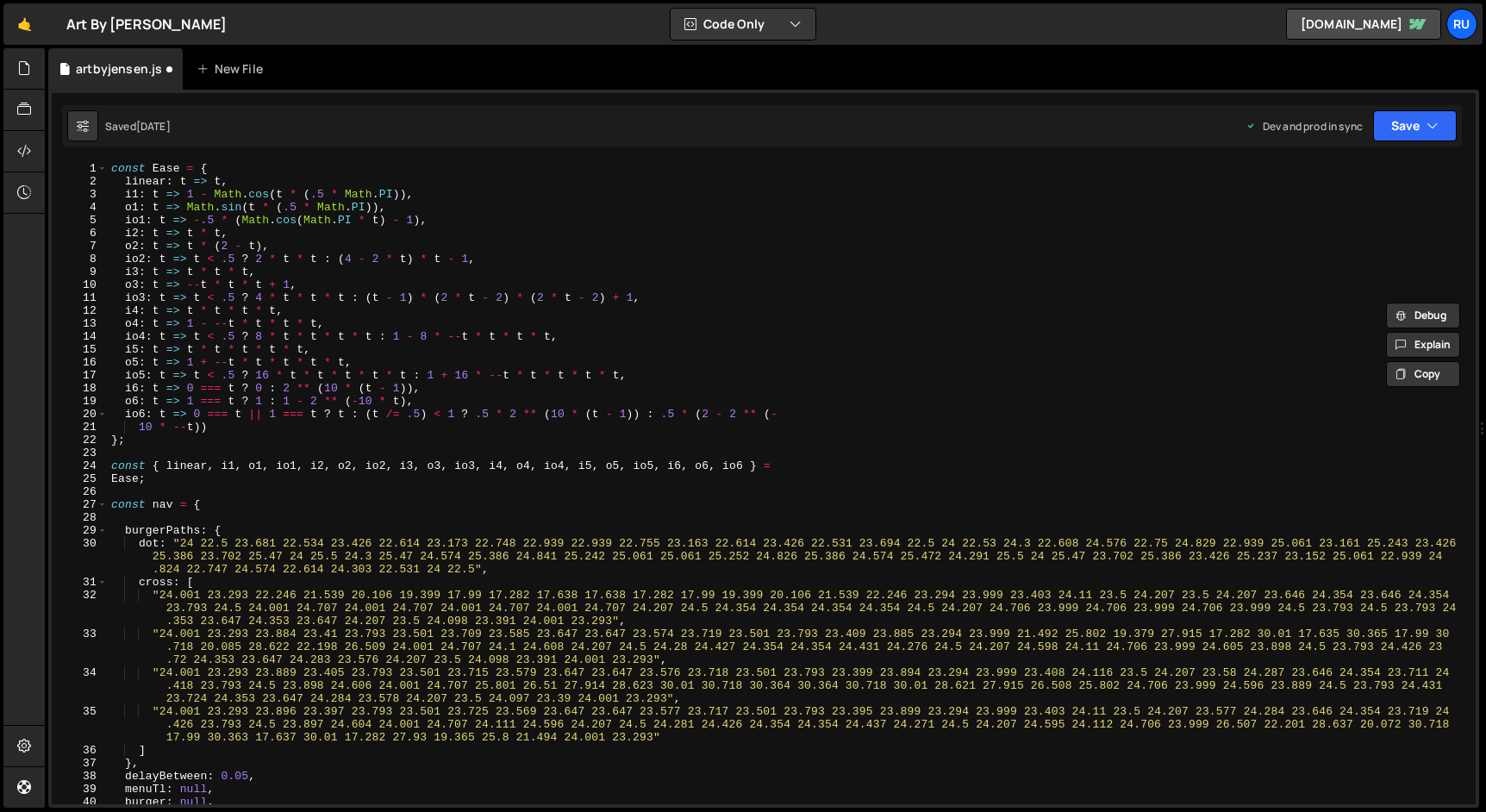
scroll to position [0, 0]
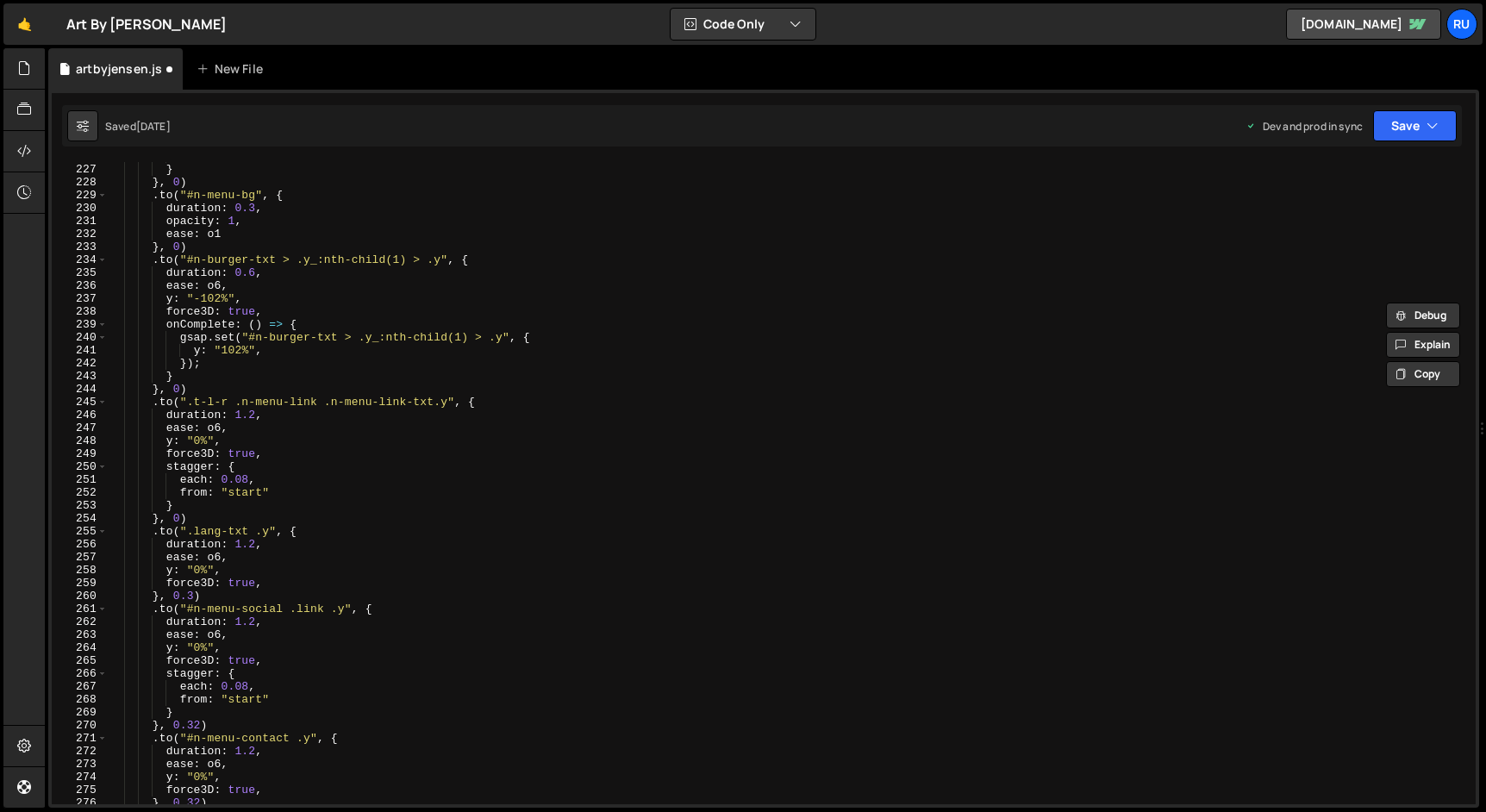
scroll to position [2911, 0]
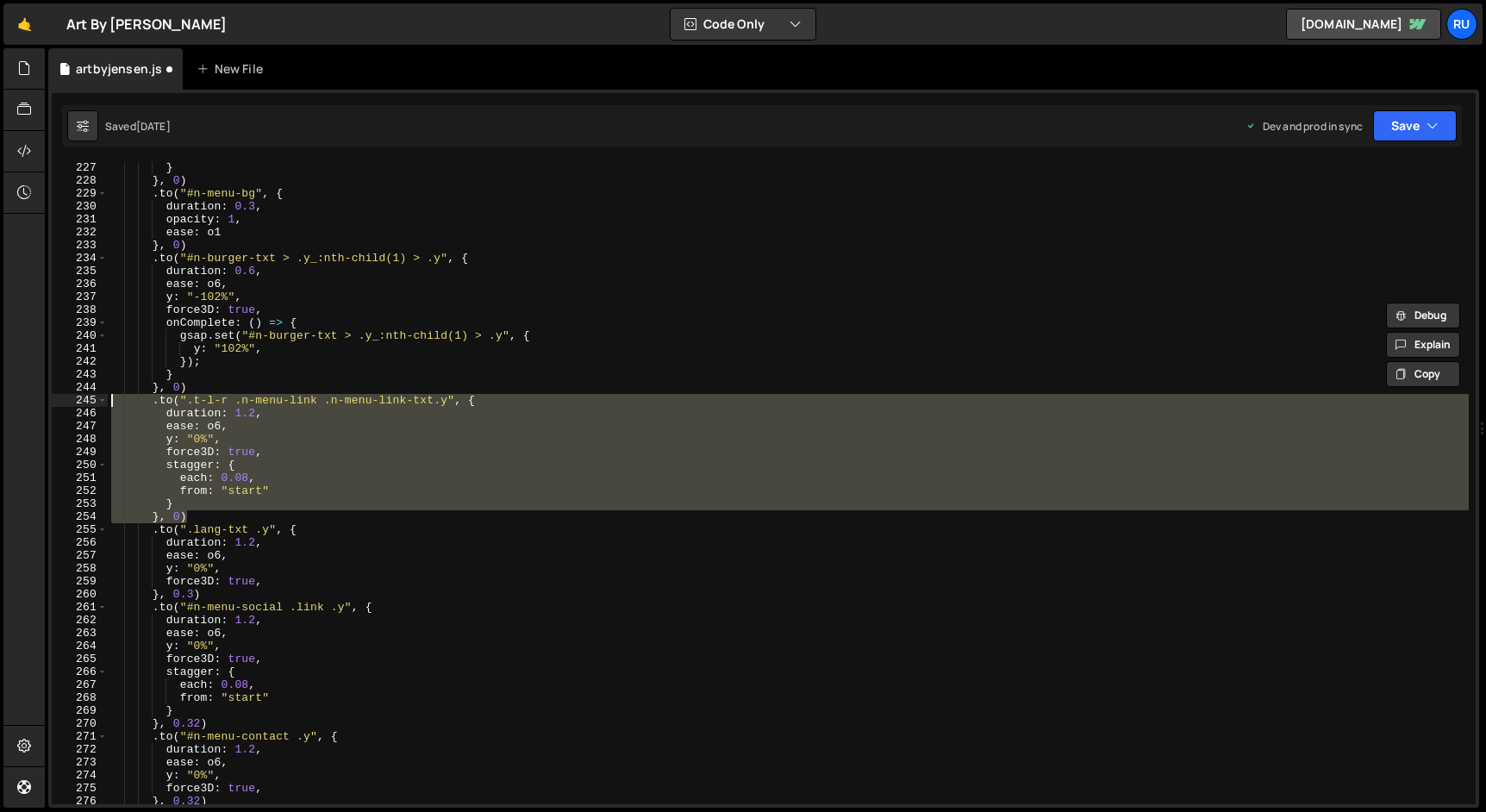
drag, startPoint x: 204, startPoint y: 517, endPoint x: 65, endPoint y: 399, distance: 182.3
click at [65, 398] on div "this.elements = document.querySelectorAll("#n-menu .y"); 227 228 229 230 231 23…" at bounding box center [763, 482] width 1424 height 642
click at [1108, 294] on div "} } , 0 ) . to ( "#n-menu-bg" , { duration : 0.3 , opacity : 1 , ease : o1 } , …" at bounding box center [788, 495] width 1361 height 668
type textarea "y: "-102%","
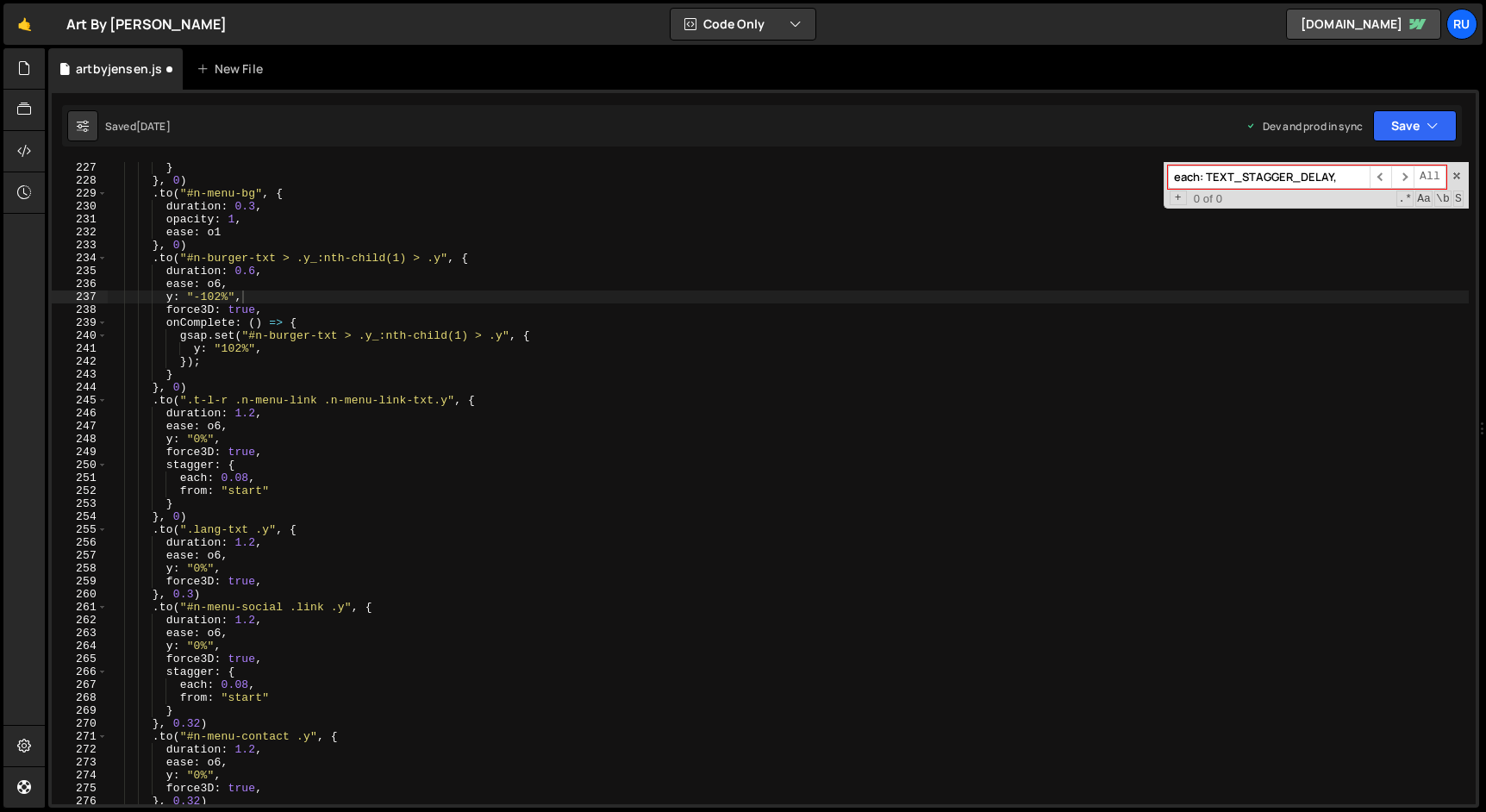
type input "each: TEXT_STAGGER_DELAY,"
